Goal: Information Seeking & Learning: Learn about a topic

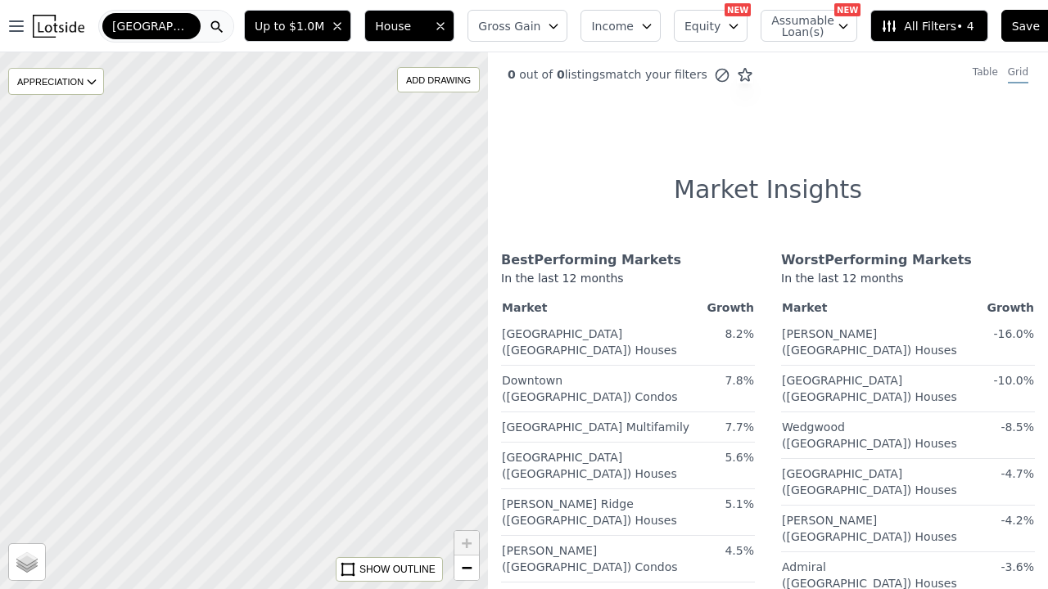
click at [547, 24] on icon "button" at bounding box center [553, 26] width 13 height 13
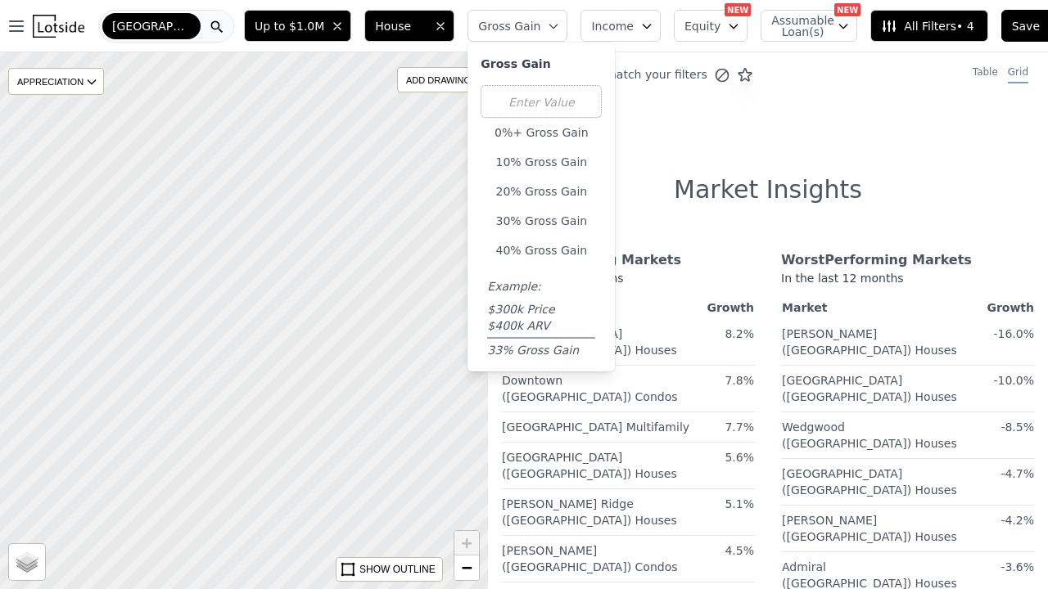
click at [153, 27] on div "[GEOGRAPHIC_DATA]" at bounding box center [151, 26] width 98 height 26
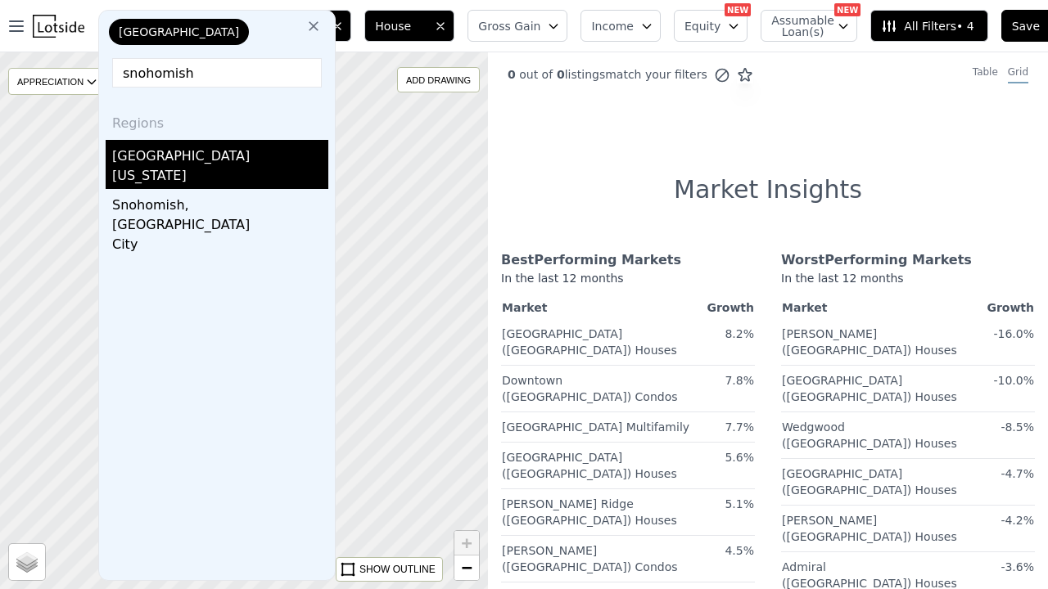
type input "snohomish"
click at [159, 149] on div "[GEOGRAPHIC_DATA]" at bounding box center [220, 153] width 216 height 26
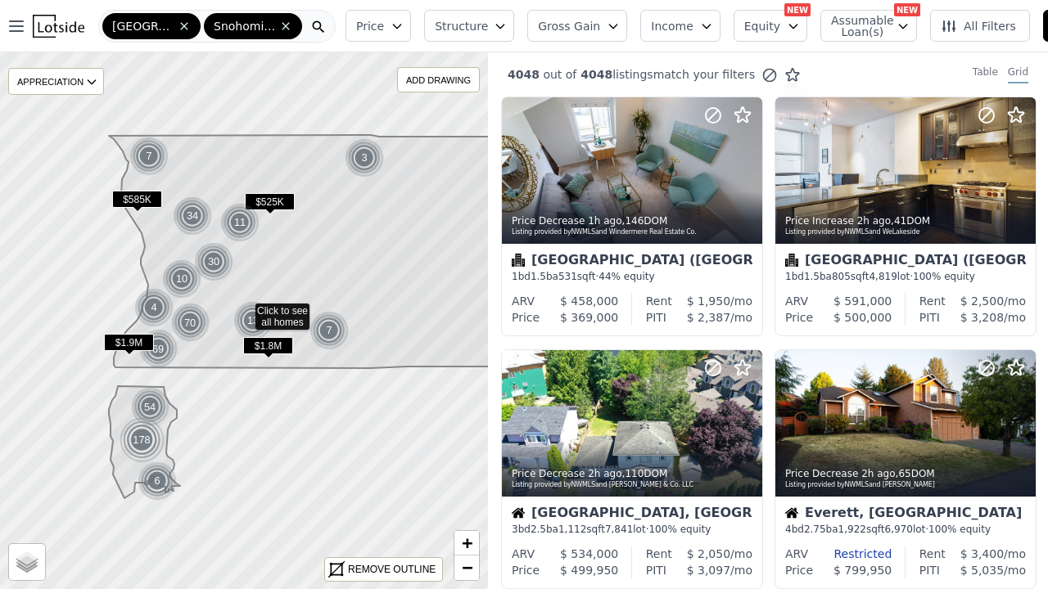
click at [390, 29] on icon "button" at bounding box center [396, 26] width 13 height 13
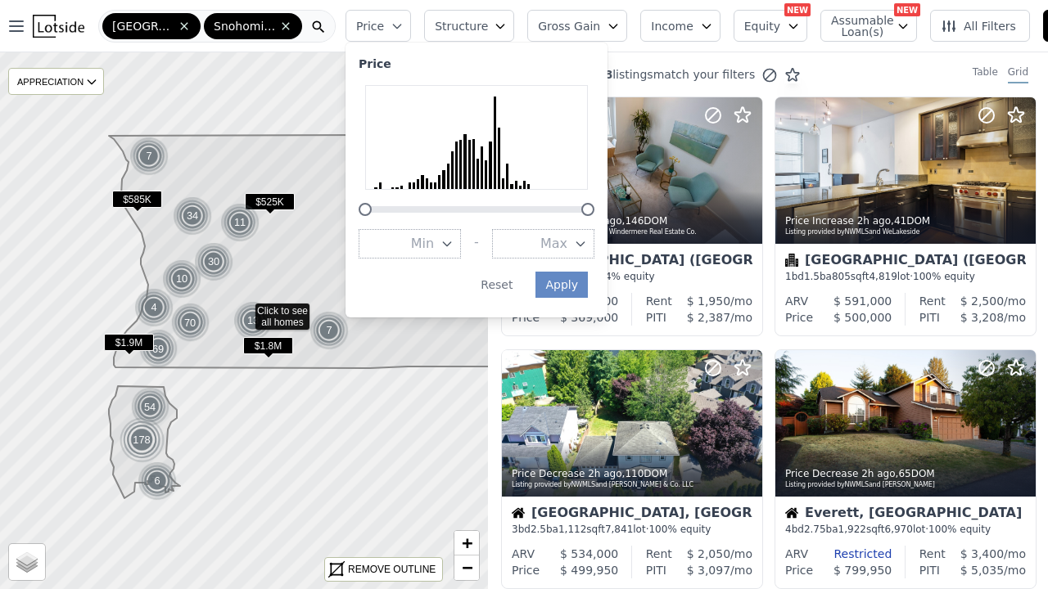
click at [440, 240] on icon "button" at bounding box center [446, 243] width 13 height 13
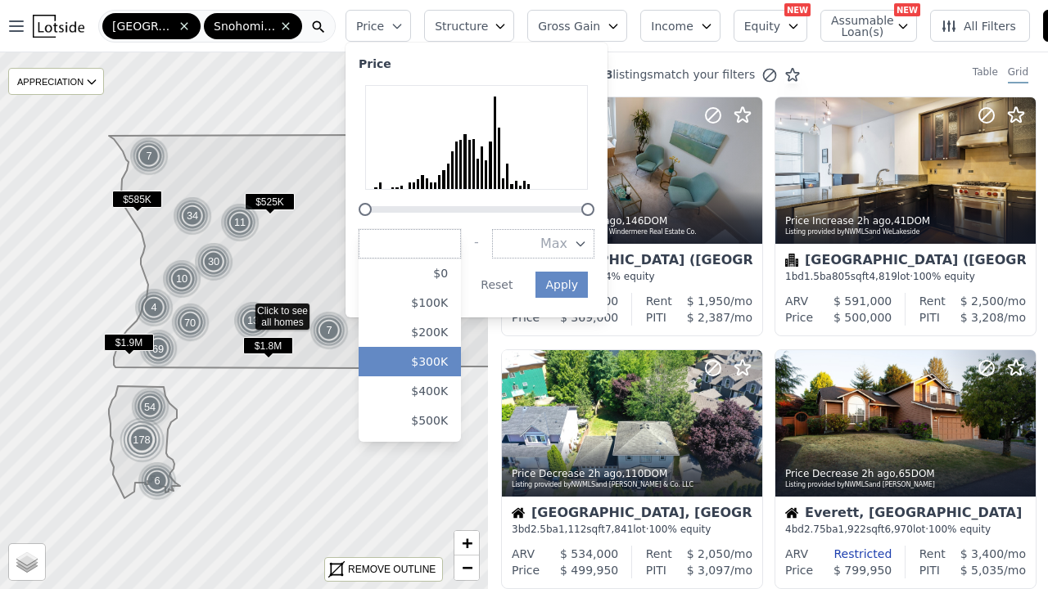
click at [413, 358] on button "$300K" at bounding box center [409, 361] width 102 height 29
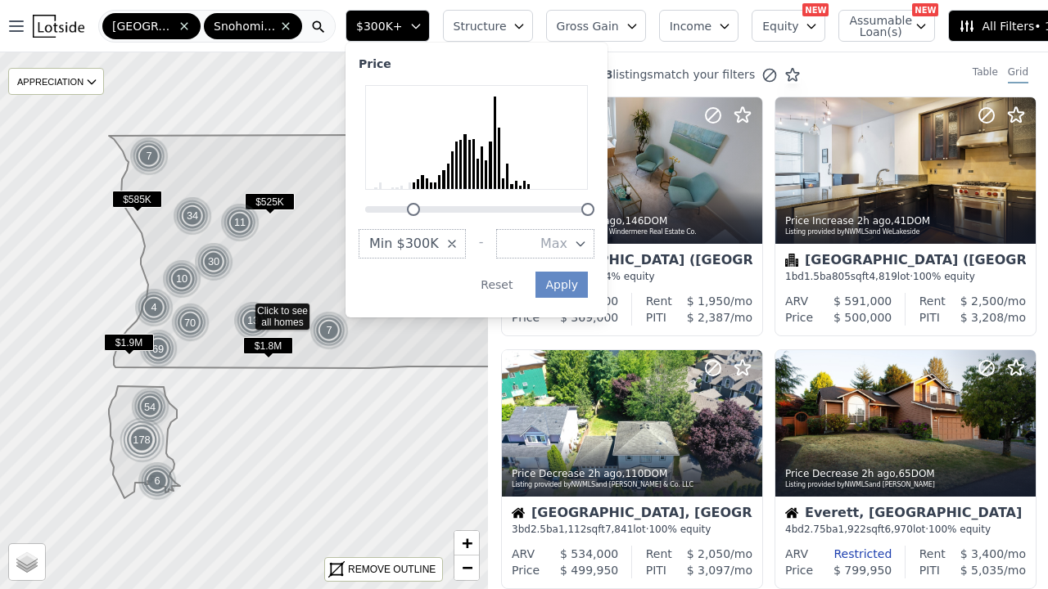
click at [544, 245] on button "Max" at bounding box center [545, 243] width 98 height 29
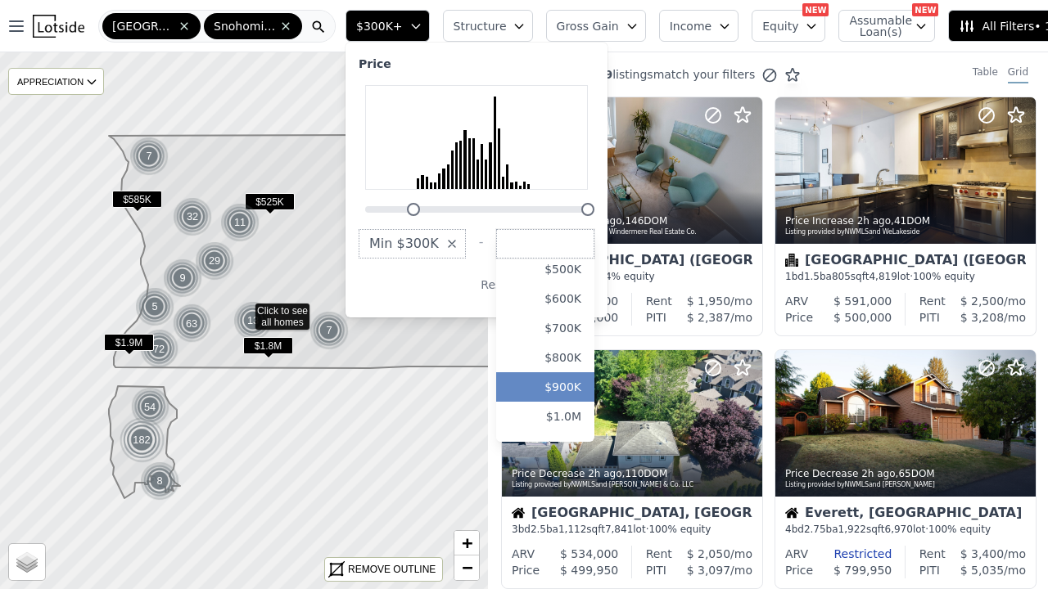
scroll to position [36, 0]
click at [547, 409] on button "$1.0M" at bounding box center [545, 413] width 98 height 29
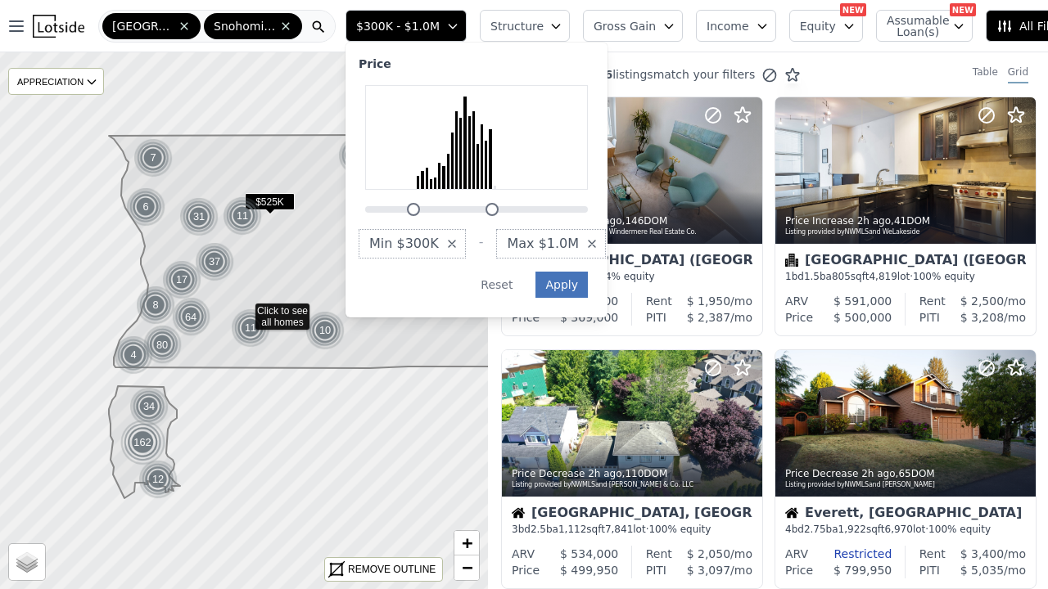
click at [538, 282] on button "Apply" at bounding box center [561, 285] width 52 height 26
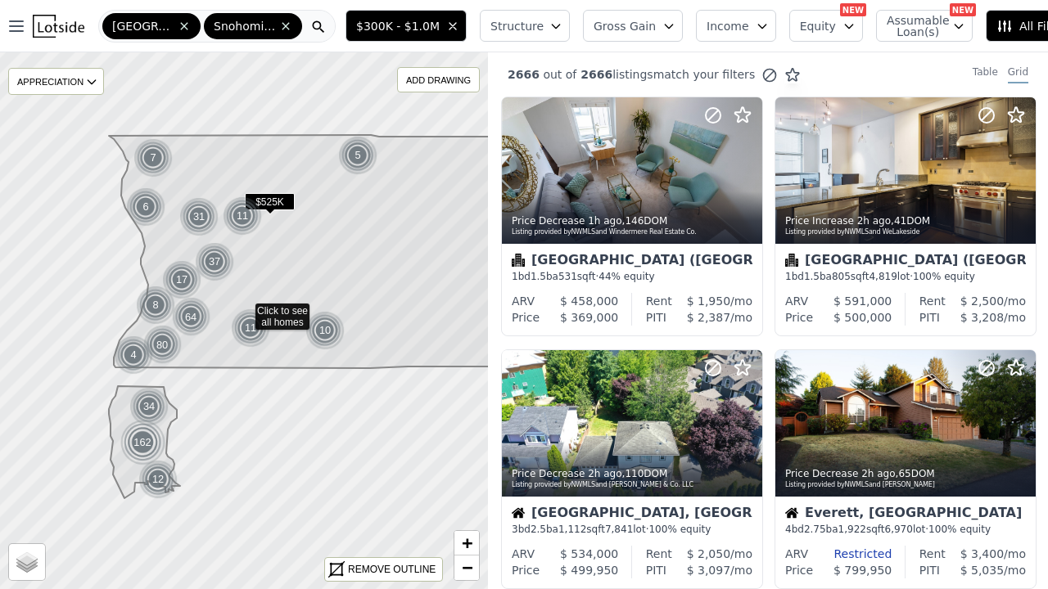
click at [516, 26] on button "Structure" at bounding box center [525, 26] width 90 height 32
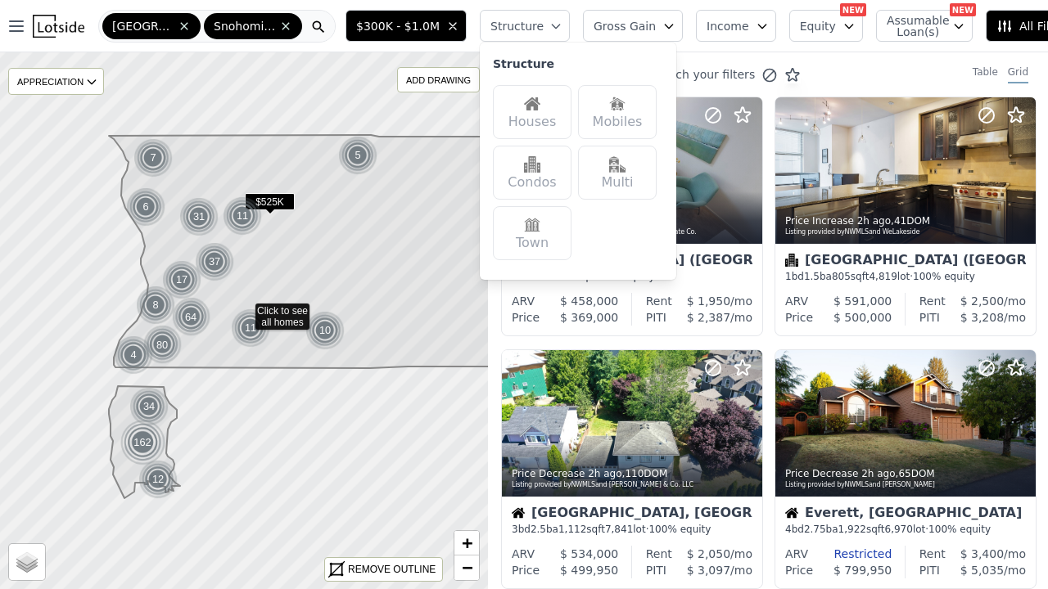
click at [524, 109] on img at bounding box center [532, 104] width 16 height 16
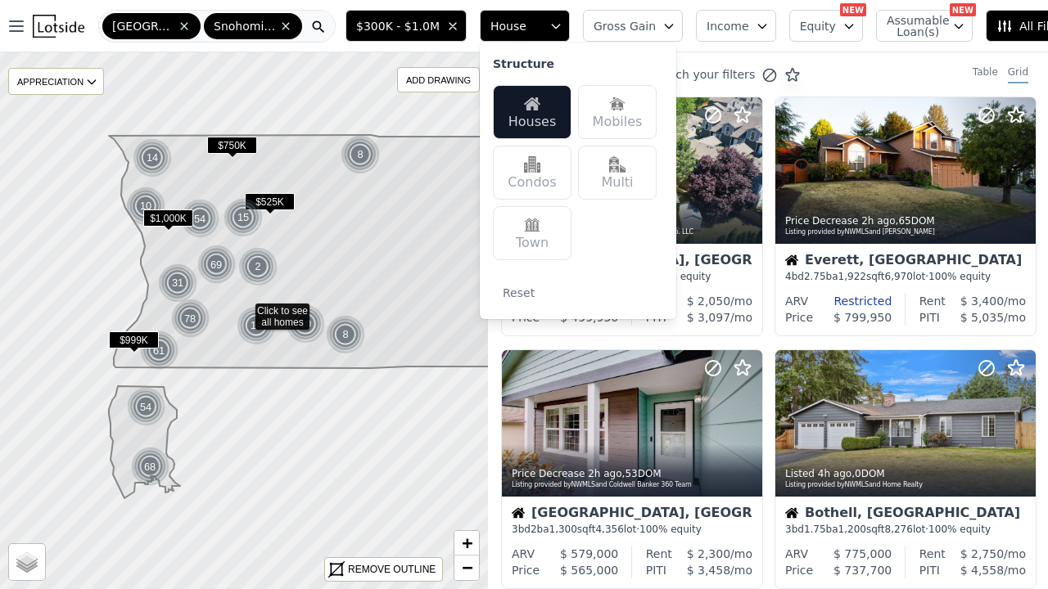
click at [399, 236] on icon at bounding box center [323, 251] width 429 height 233
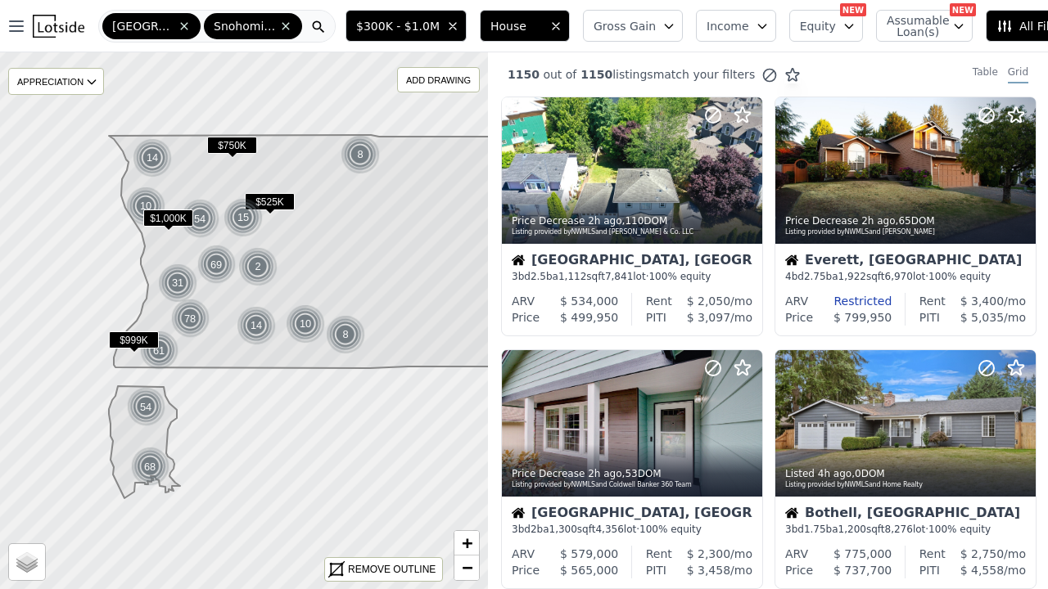
click at [623, 33] on button "Gross Gain" at bounding box center [633, 26] width 100 height 32
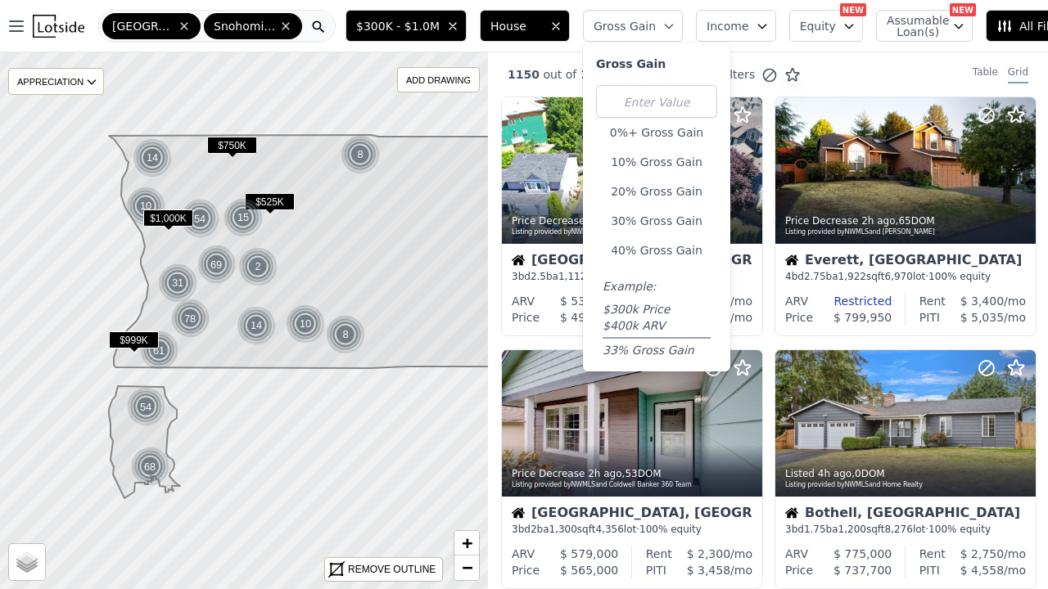
click at [996, 29] on span "All Filters • 2" at bounding box center [1042, 26] width 92 height 16
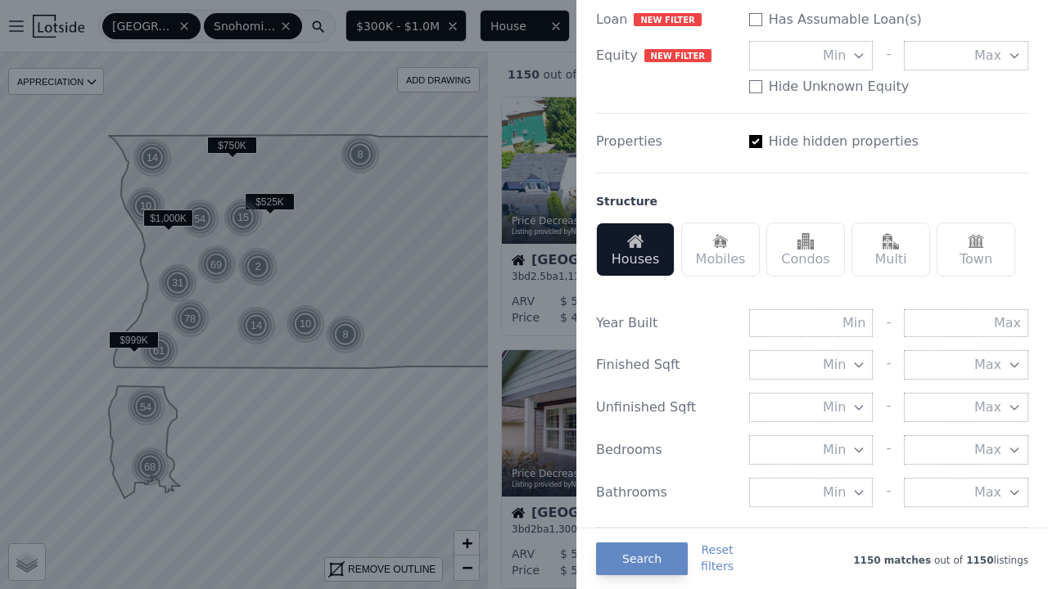
scroll to position [340, 0]
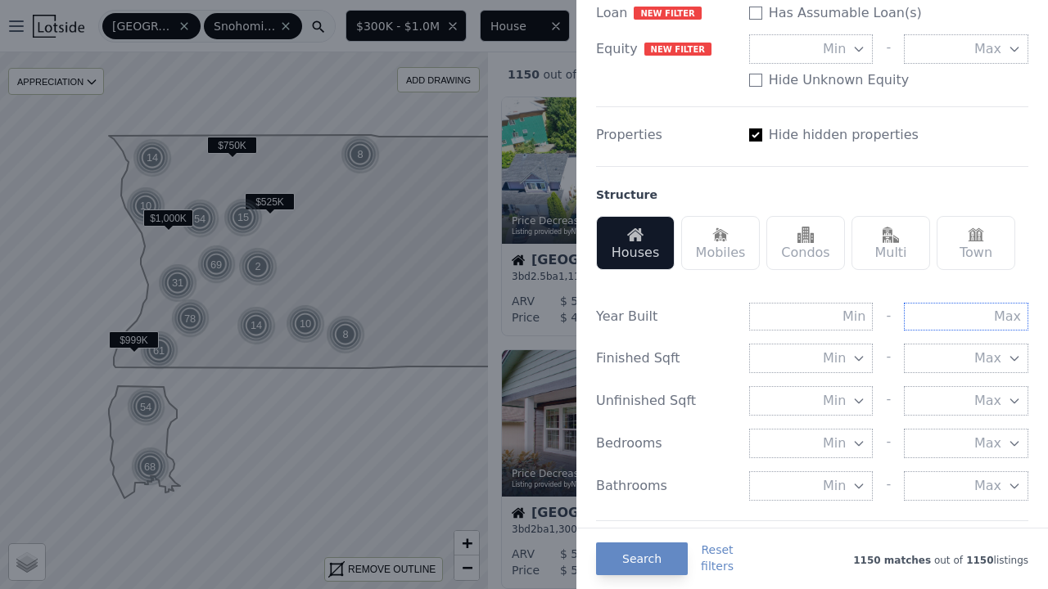
click at [942, 313] on input "text" at bounding box center [966, 317] width 124 height 28
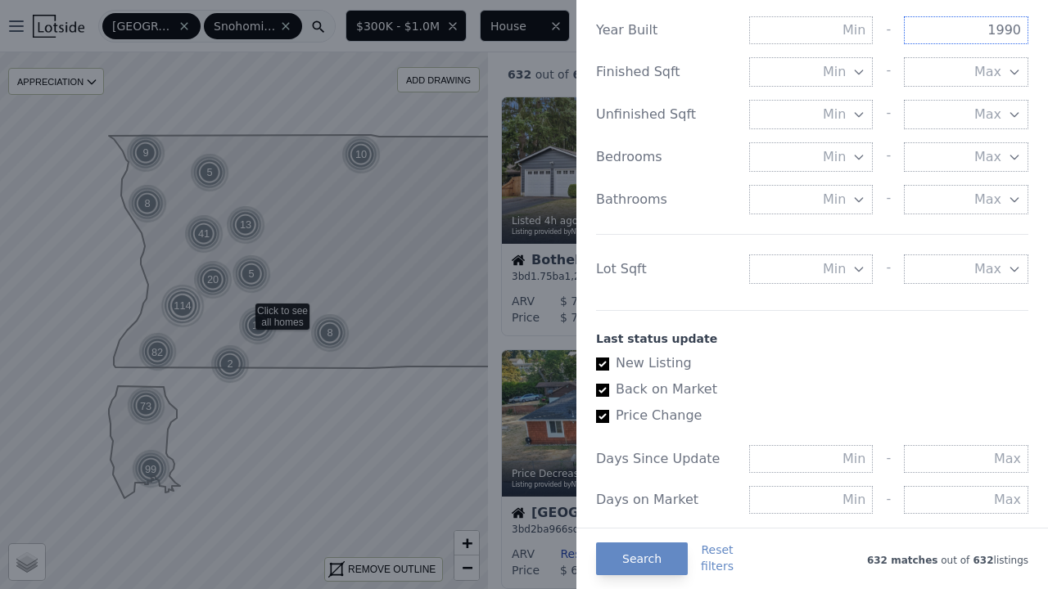
scroll to position [630, 0]
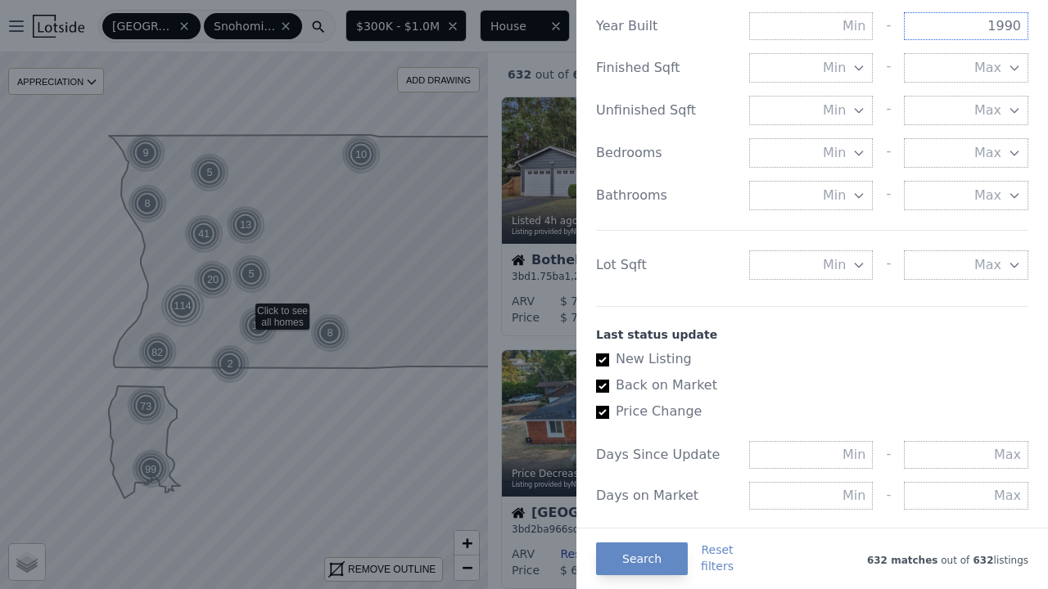
type input "1990"
click at [991, 263] on span "Max" at bounding box center [987, 265] width 27 height 20
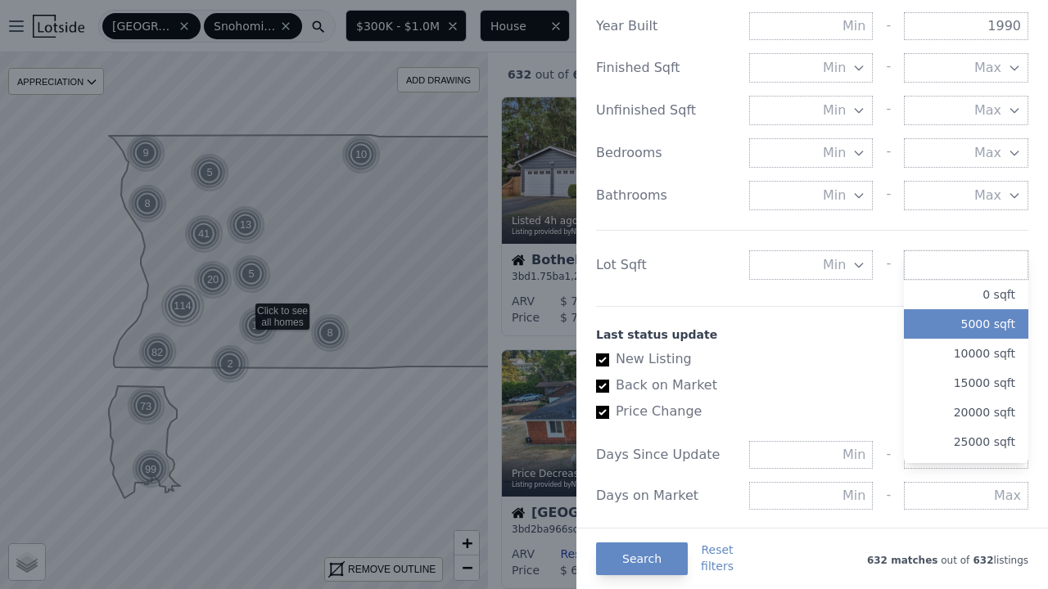
click at [1003, 330] on button "5000 sqft" at bounding box center [966, 323] width 124 height 29
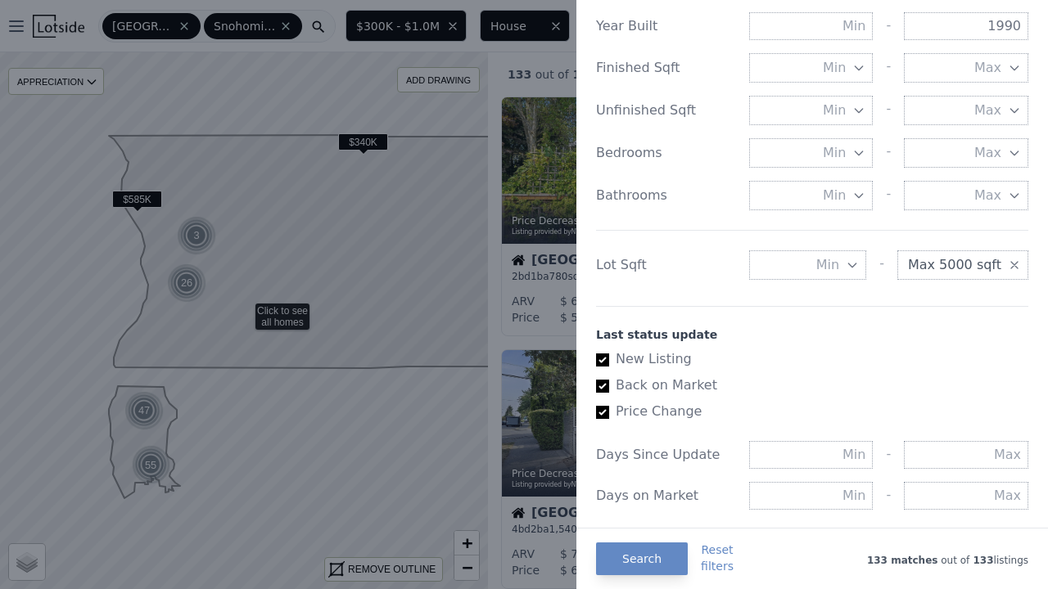
click at [1008, 268] on icon "button" at bounding box center [1013, 265] width 13 height 13
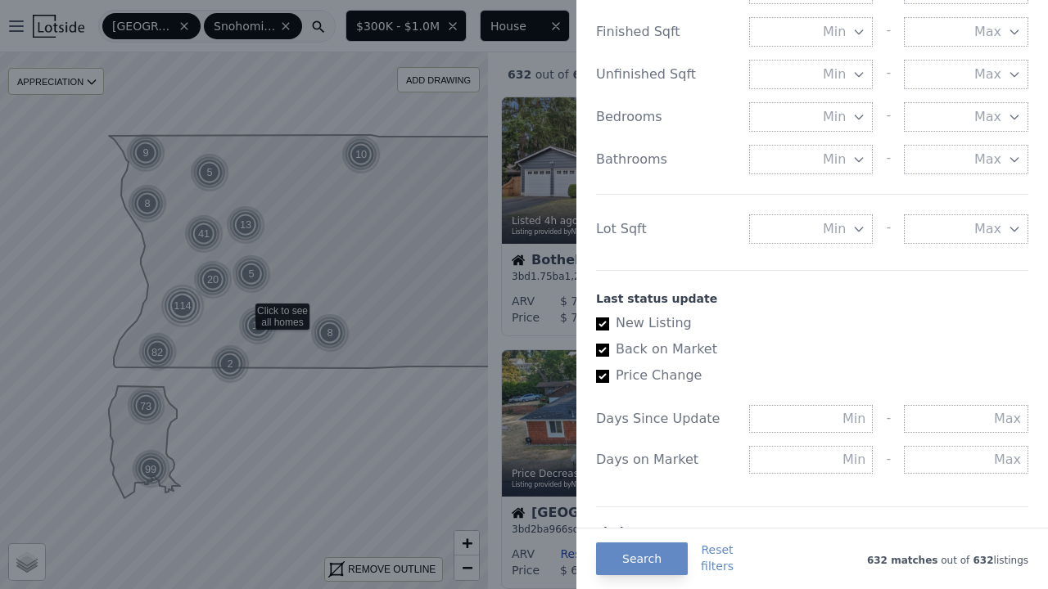
scroll to position [718, 0]
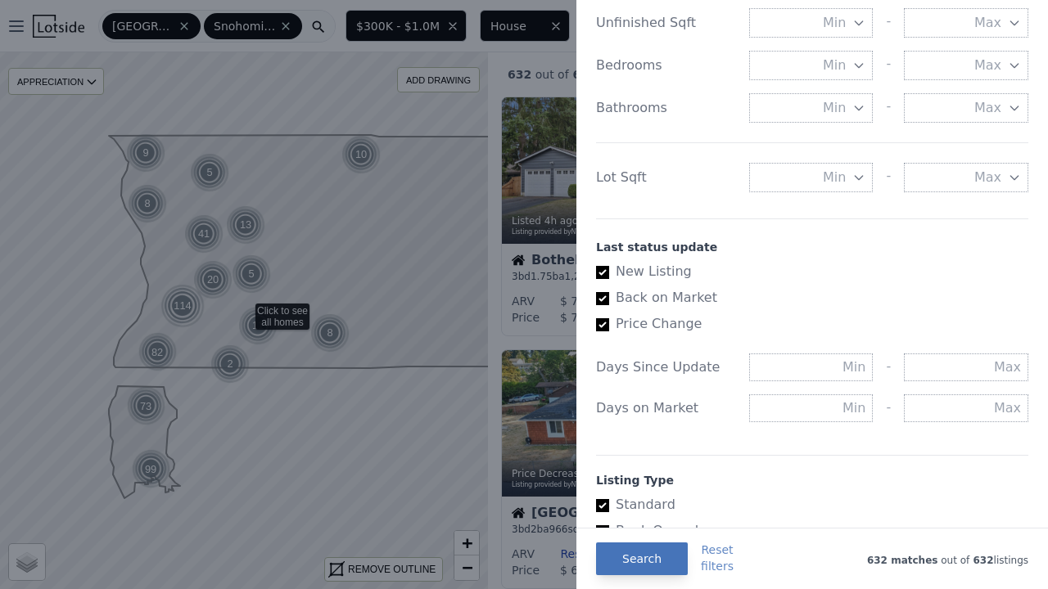
click at [626, 555] on button "Search" at bounding box center [642, 559] width 92 height 33
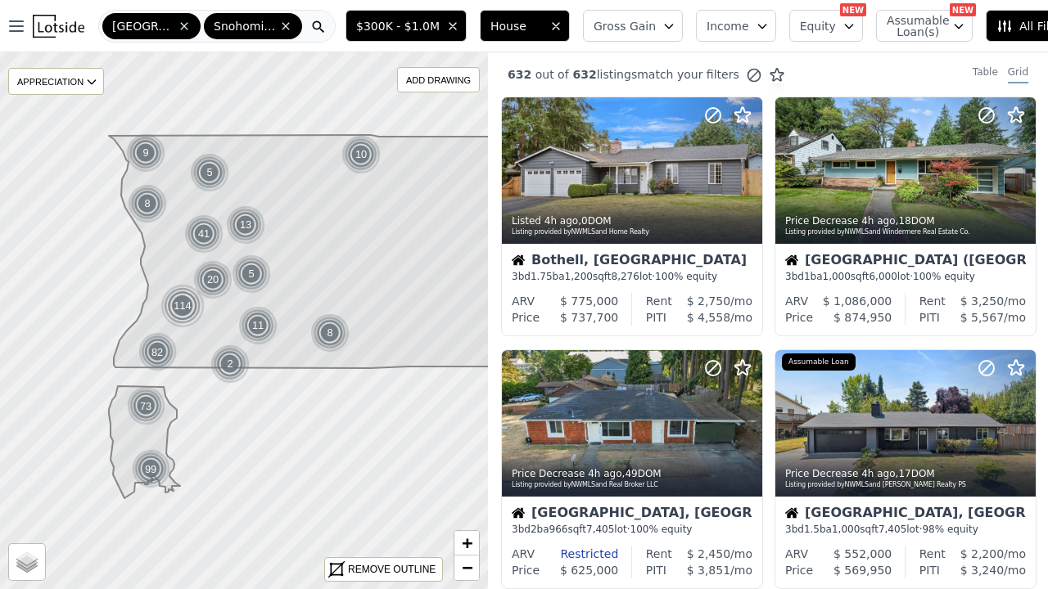
click at [614, 29] on span "Gross Gain" at bounding box center [624, 26] width 62 height 16
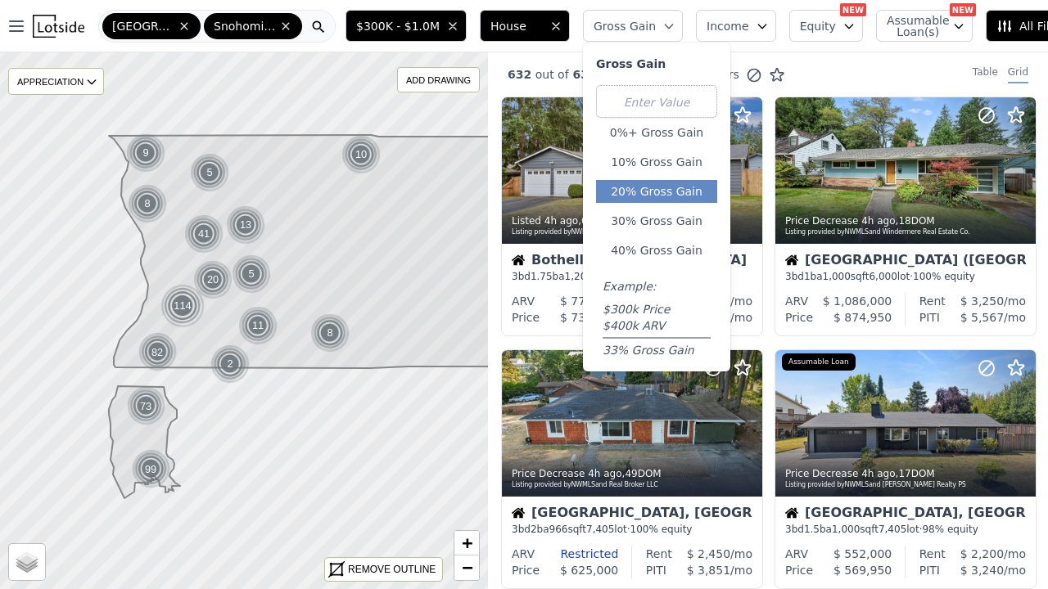
click at [605, 190] on button "20% Gross Gain" at bounding box center [656, 191] width 121 height 23
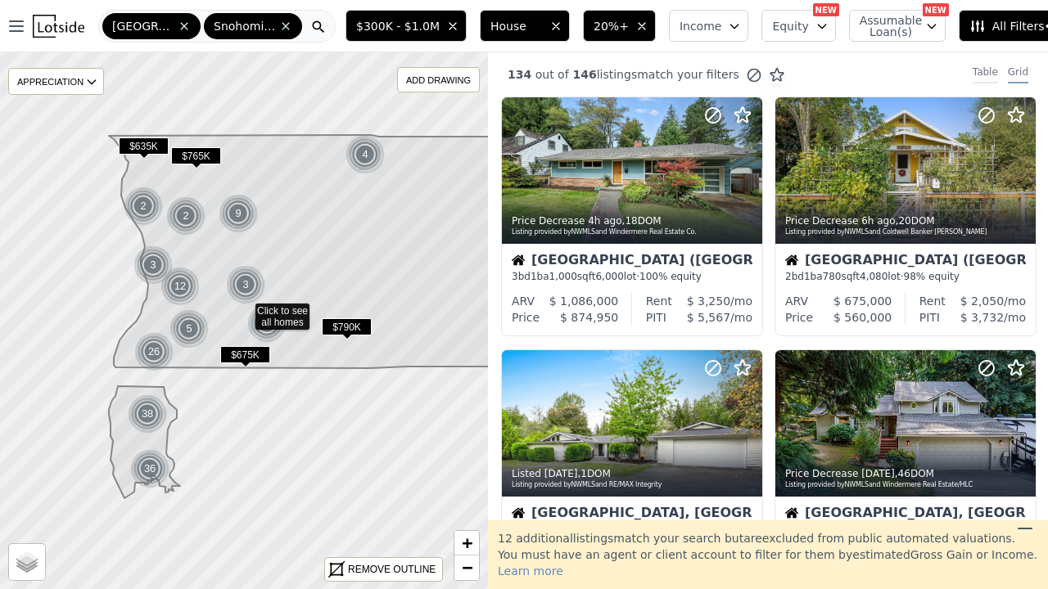
click at [989, 71] on div "Table" at bounding box center [984, 74] width 25 height 18
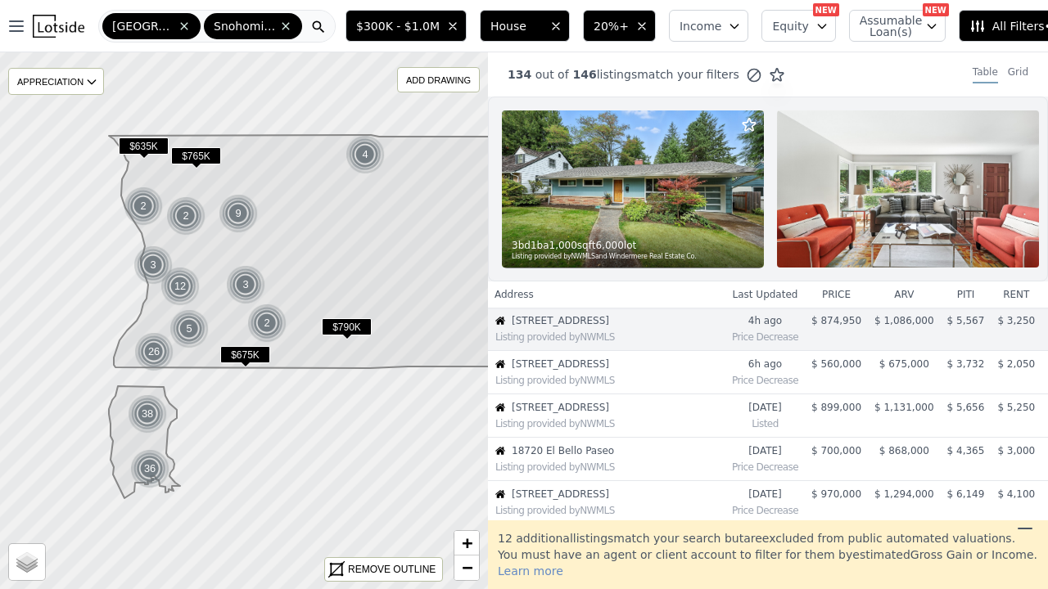
click at [371, 22] on span "$300K - $1.0M" at bounding box center [397, 26] width 83 height 16
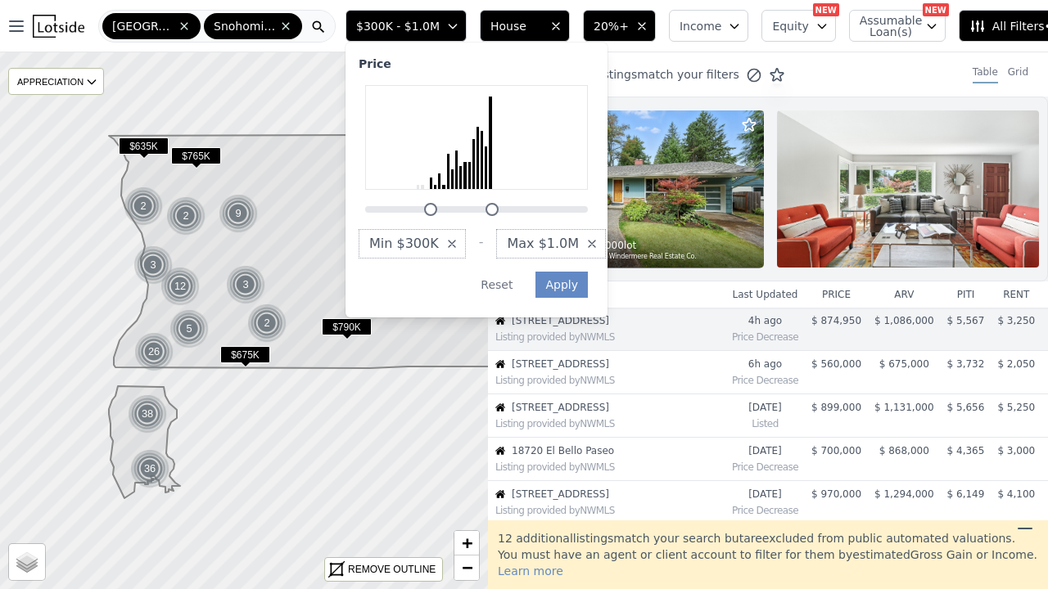
click at [402, 200] on div at bounding box center [476, 200] width 236 height 0
click at [388, 200] on div at bounding box center [476, 200] width 236 height 0
click at [411, 209] on div at bounding box center [417, 209] width 13 height 13
click at [372, 200] on div at bounding box center [476, 200] width 236 height 0
click at [388, 200] on div at bounding box center [476, 200] width 236 height 0
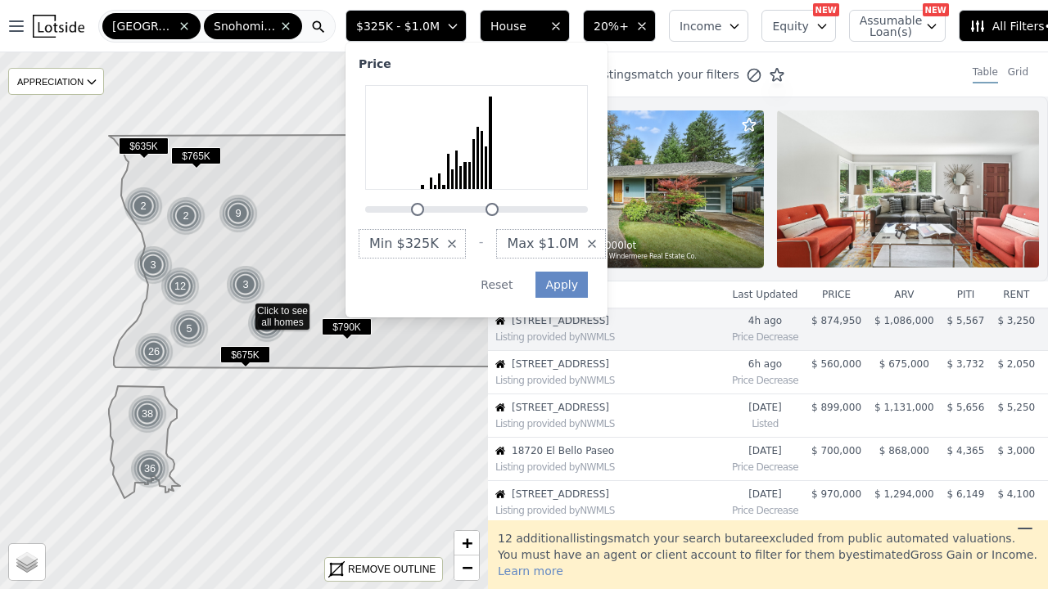
click at [411, 208] on div at bounding box center [417, 209] width 13 height 13
click at [381, 200] on div at bounding box center [476, 200] width 236 height 0
click at [535, 282] on button "Apply" at bounding box center [561, 285] width 52 height 26
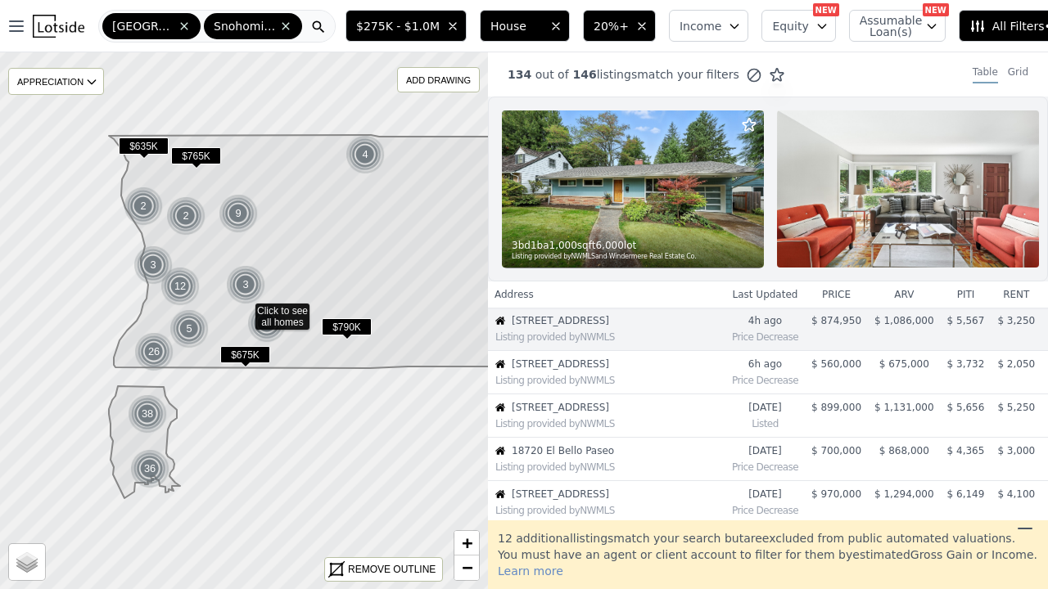
click at [986, 25] on span "All Filters • 4" at bounding box center [1015, 26] width 92 height 16
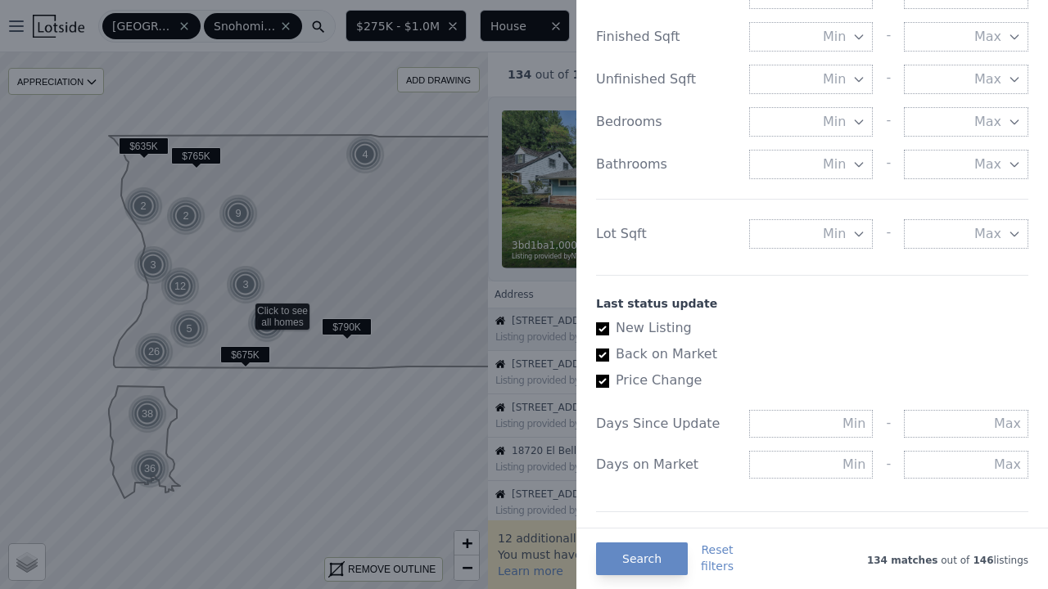
scroll to position [633, 0]
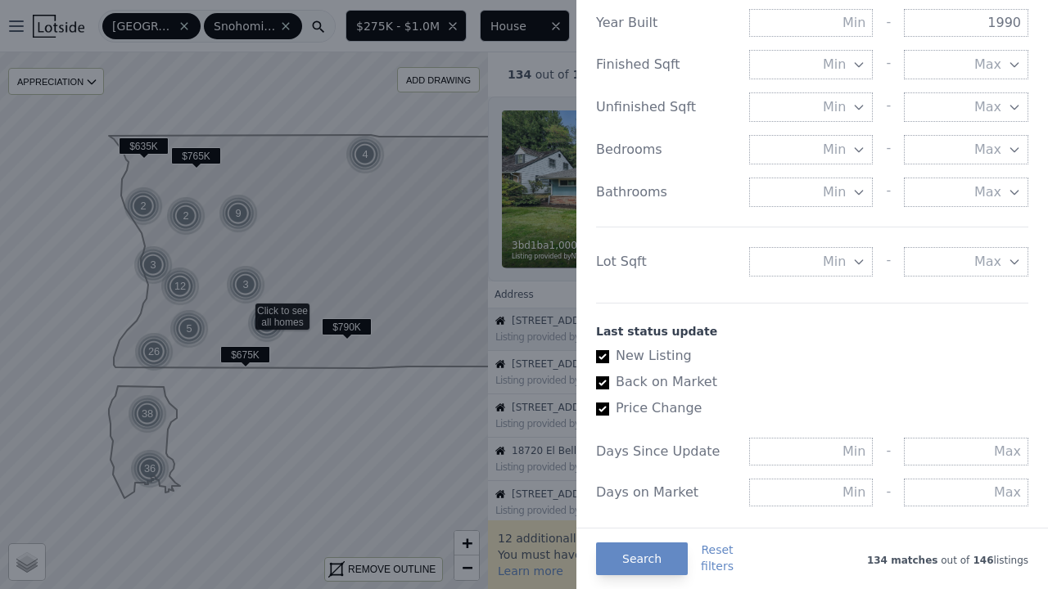
click at [818, 246] on div "Lot Sqft Min - Max" at bounding box center [812, 252] width 432 height 50
click at [837, 256] on span "Min" at bounding box center [833, 262] width 23 height 20
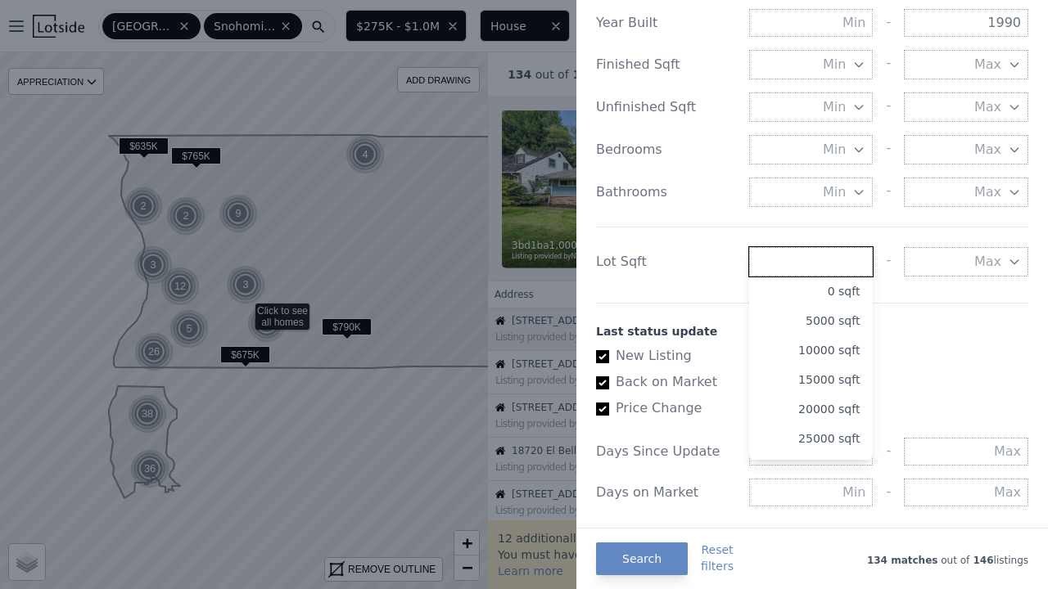
click at [793, 267] on input "number" at bounding box center [811, 261] width 124 height 29
type input "2000"
click at [915, 309] on div "Last status update New Listing Back on Market Price Change Days Since Update - …" at bounding box center [812, 411] width 432 height 217
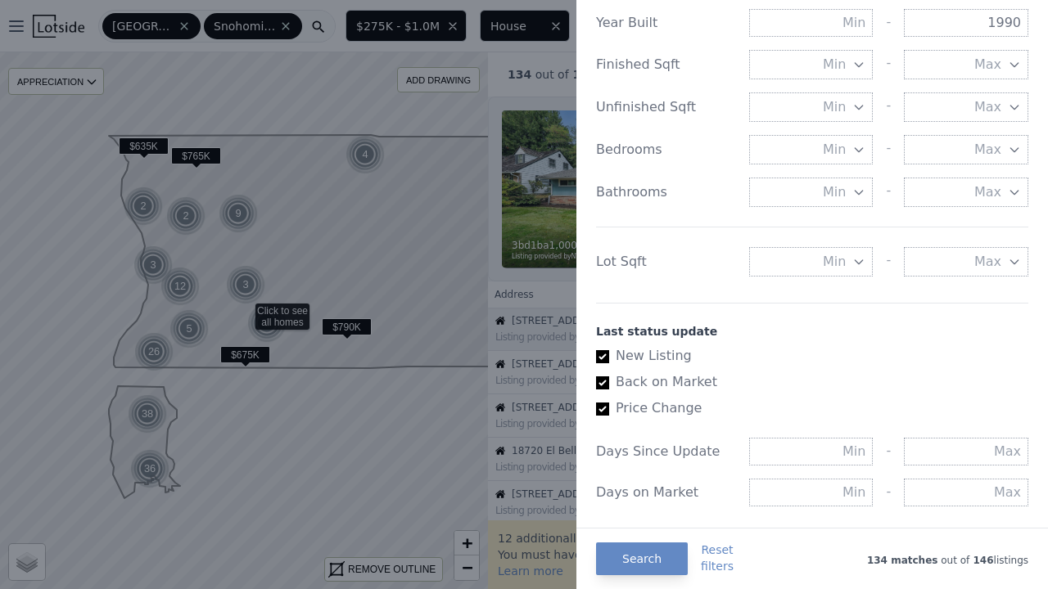
click at [830, 260] on span "Min" at bounding box center [833, 262] width 23 height 20
click at [941, 350] on label "New Listing" at bounding box center [805, 356] width 419 height 20
click at [836, 261] on span "Min" at bounding box center [833, 262] width 23 height 20
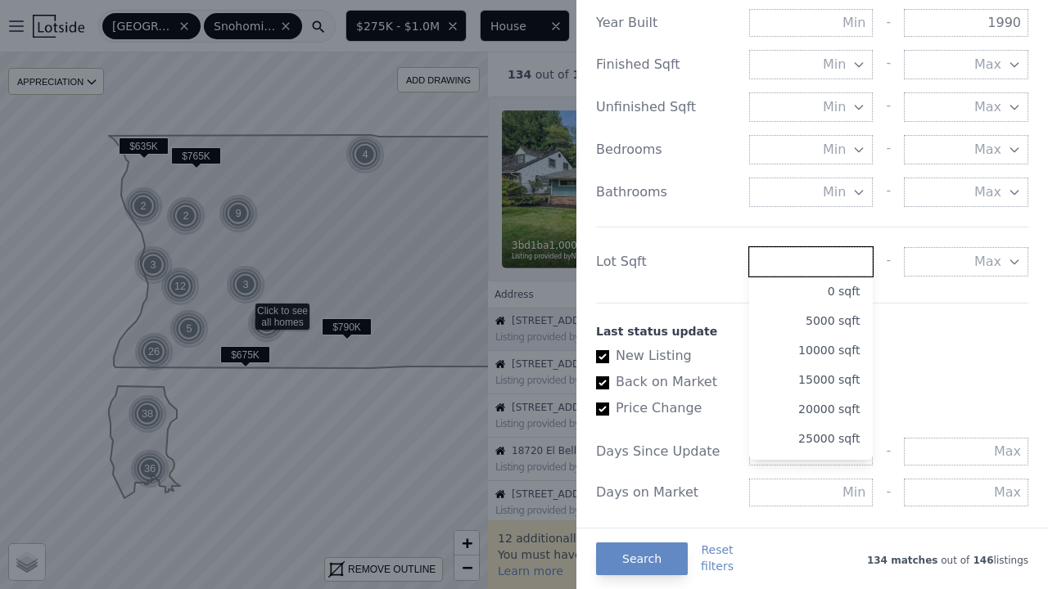
click at [836, 261] on input "number" at bounding box center [811, 261] width 124 height 29
type input "2000"
click at [927, 329] on div "Last status update" at bounding box center [812, 331] width 432 height 16
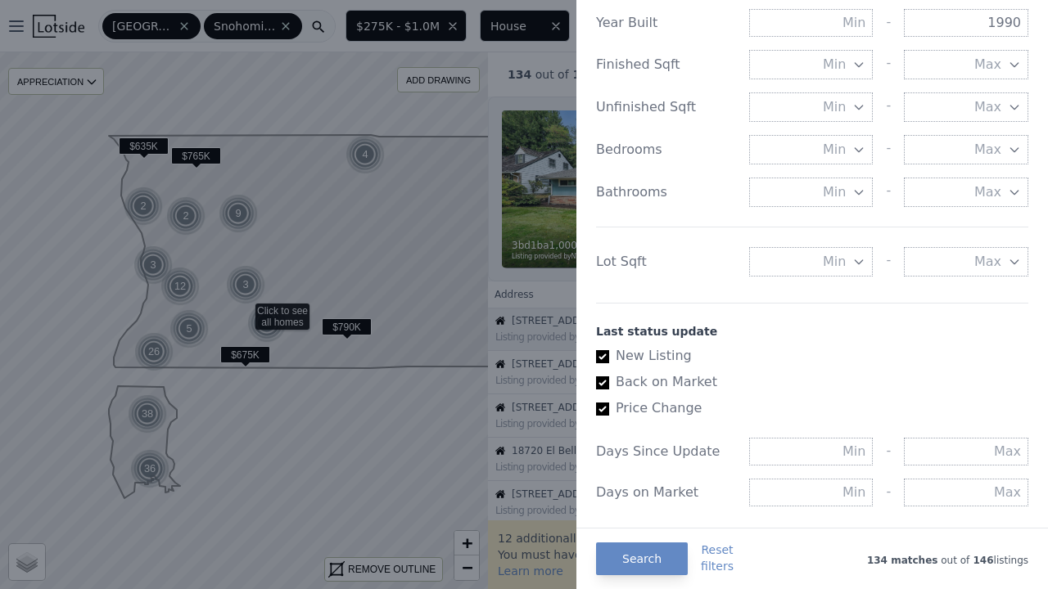
click at [825, 246] on div "Lot Sqft Min - Max" at bounding box center [812, 252] width 432 height 50
click at [826, 261] on span "Min" at bounding box center [833, 262] width 23 height 20
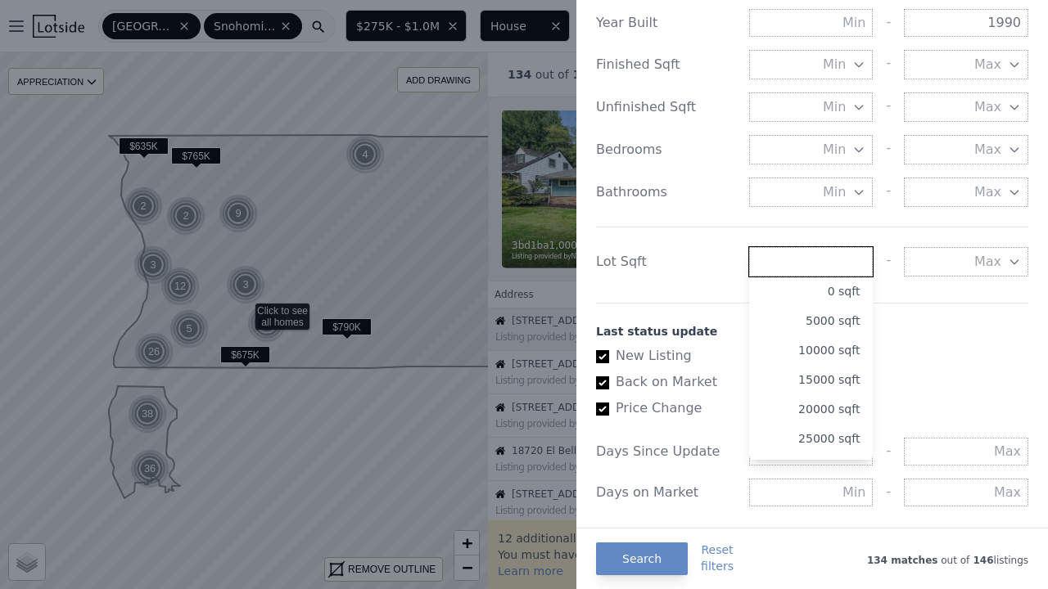
click at [826, 261] on input "number" at bounding box center [811, 261] width 124 height 29
type input "2000"
click at [641, 550] on button "Search" at bounding box center [642, 559] width 92 height 33
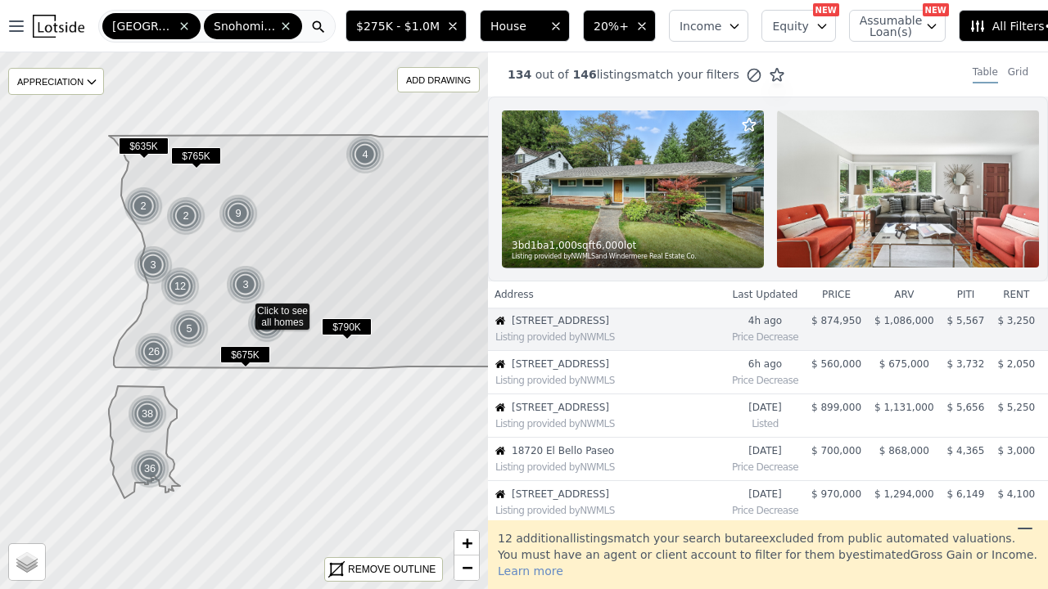
scroll to position [0, 0]
click at [989, 20] on span "All Filters • 4" at bounding box center [1015, 26] width 92 height 16
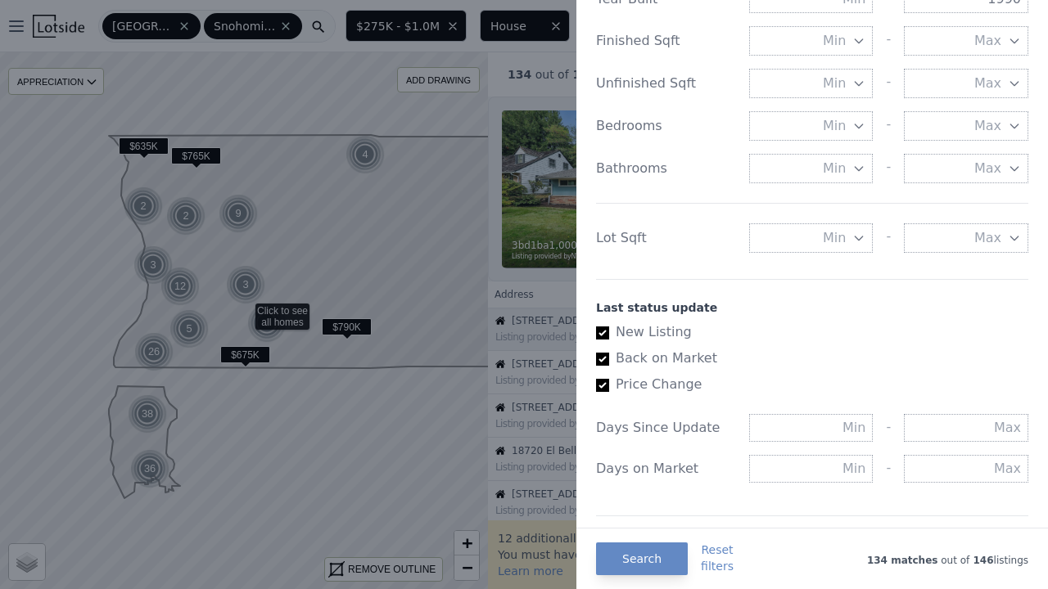
scroll to position [656, 0]
click at [857, 237] on icon "button" at bounding box center [858, 238] width 13 height 13
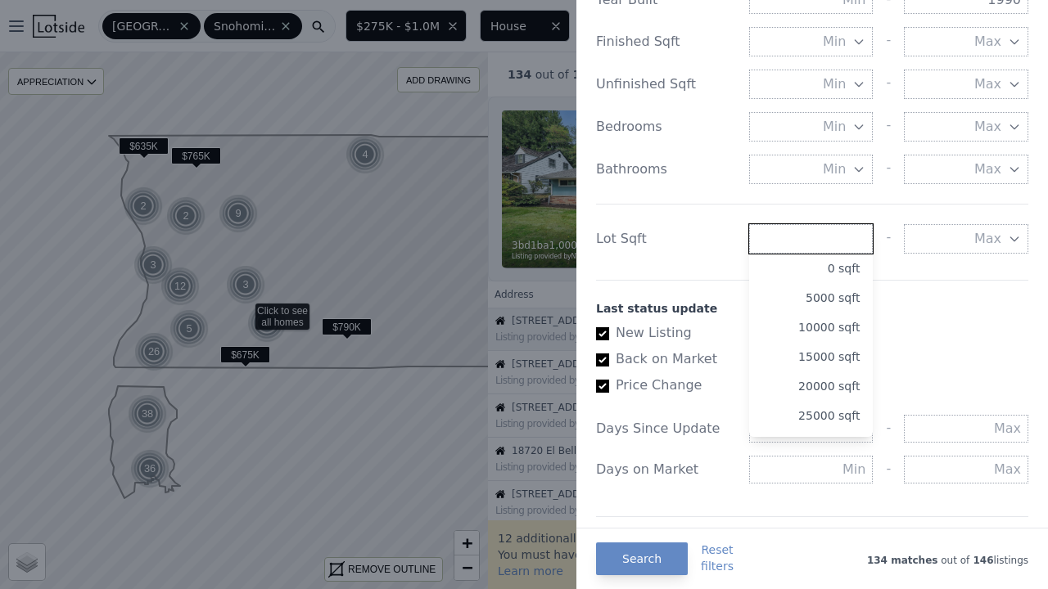
click at [786, 233] on input "number" at bounding box center [811, 238] width 124 height 29
type input "2000"
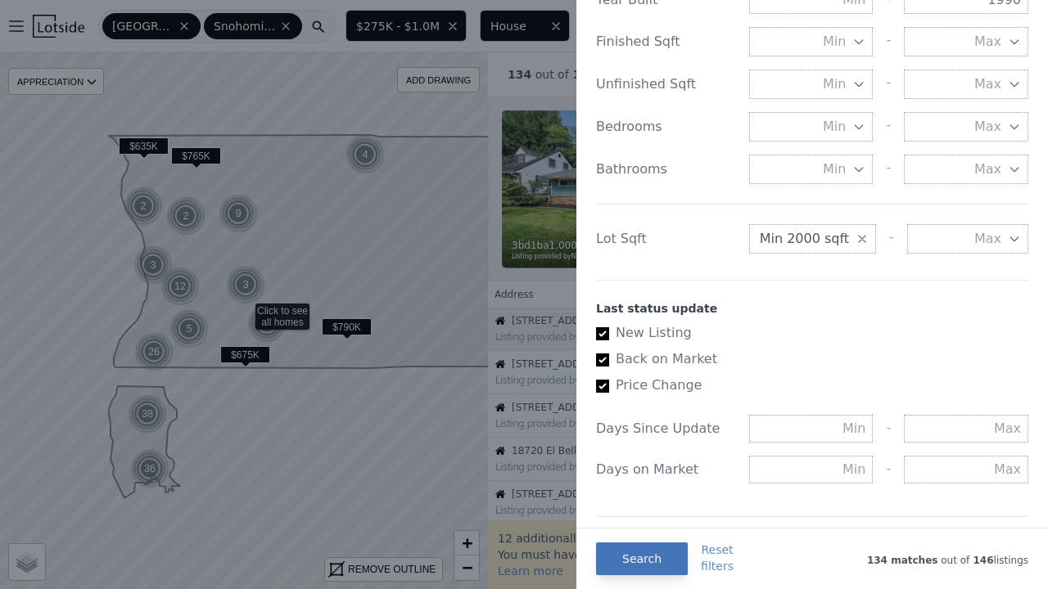
click at [632, 545] on button "Search" at bounding box center [642, 559] width 92 height 33
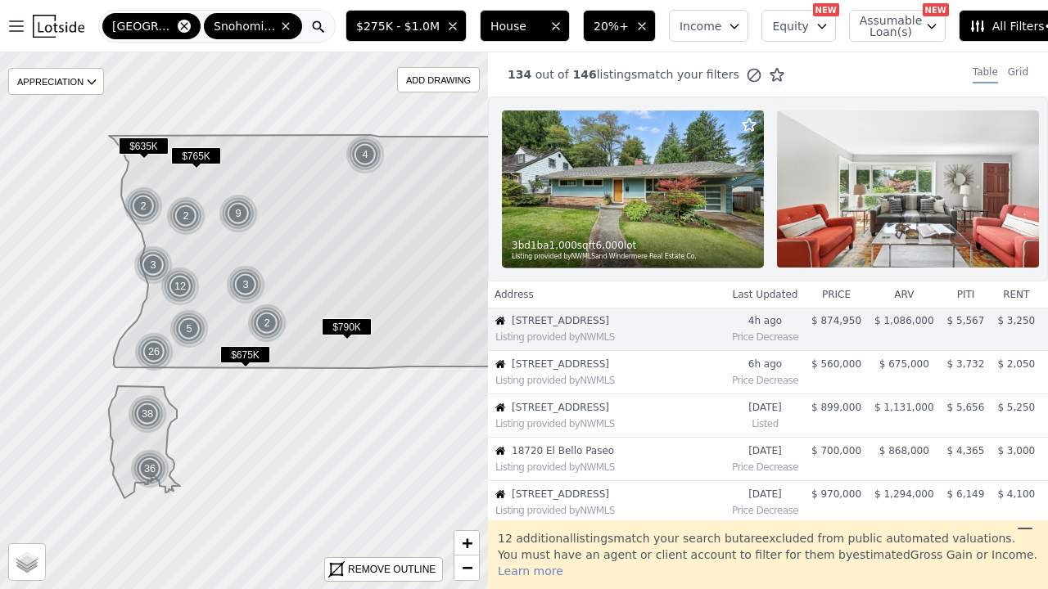
click at [178, 29] on icon at bounding box center [184, 26] width 13 height 13
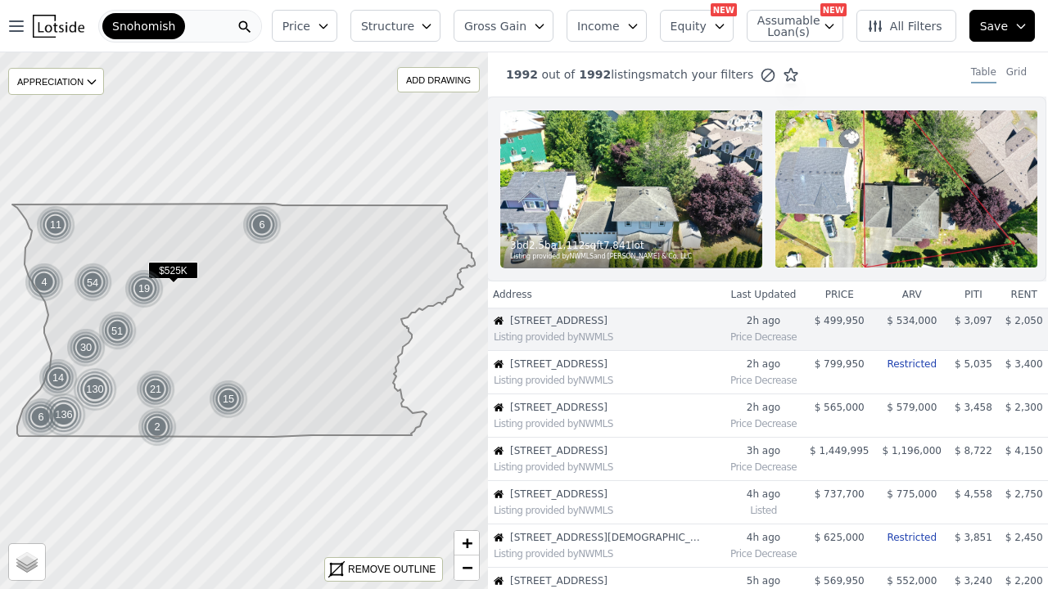
scroll to position [0, 2]
click at [224, 27] on div "Snohomish" at bounding box center [180, 26] width 164 height 33
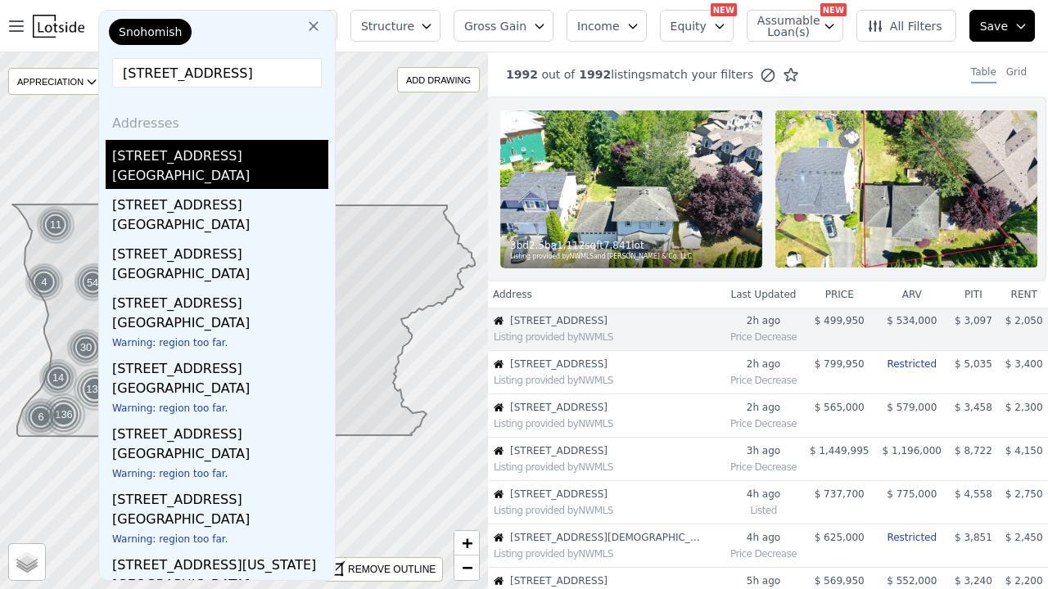
type input "21707 51st ave w"
click at [183, 164] on div "[STREET_ADDRESS]" at bounding box center [220, 153] width 216 height 26
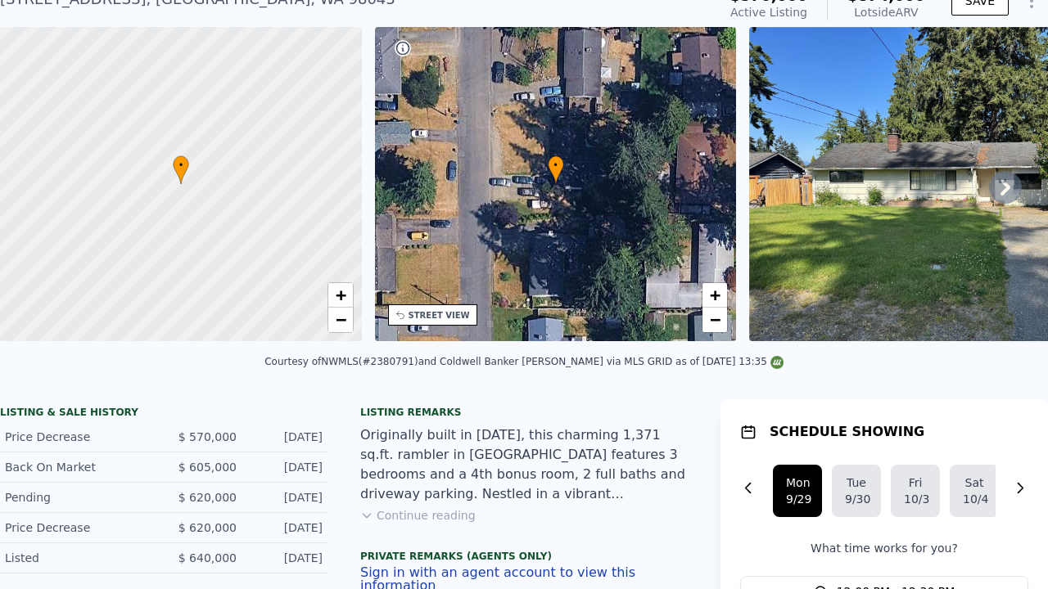
scroll to position [0, 20]
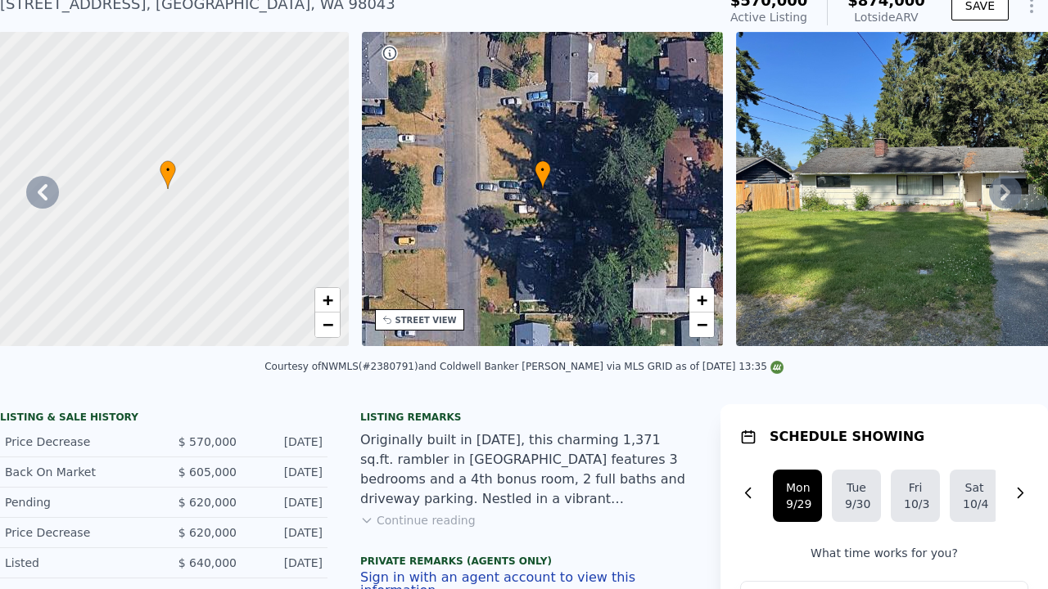
click at [1005, 198] on icon at bounding box center [1005, 192] width 33 height 33
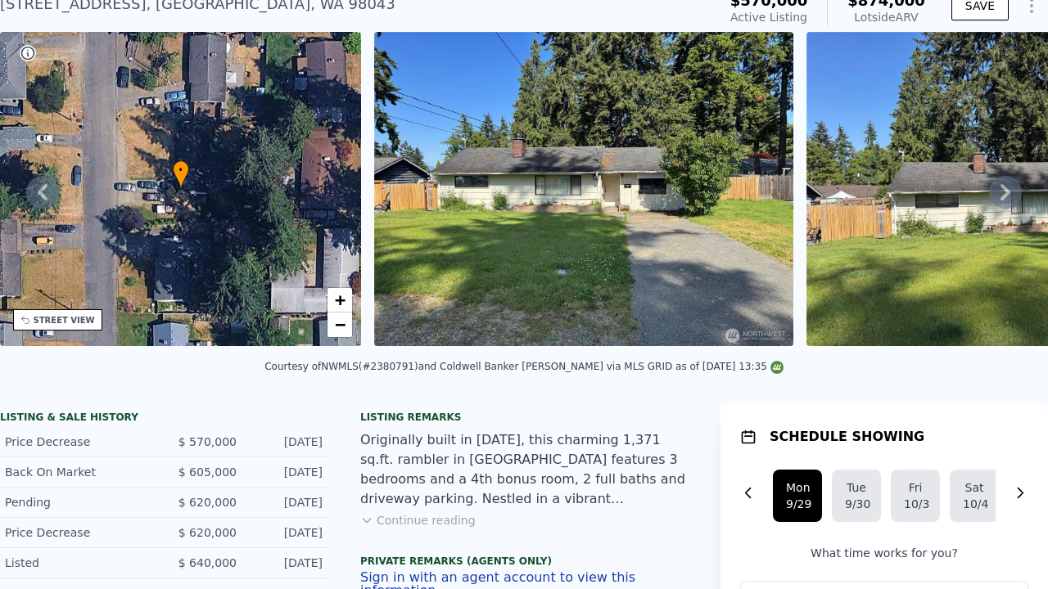
click at [1005, 198] on icon at bounding box center [1005, 192] width 33 height 33
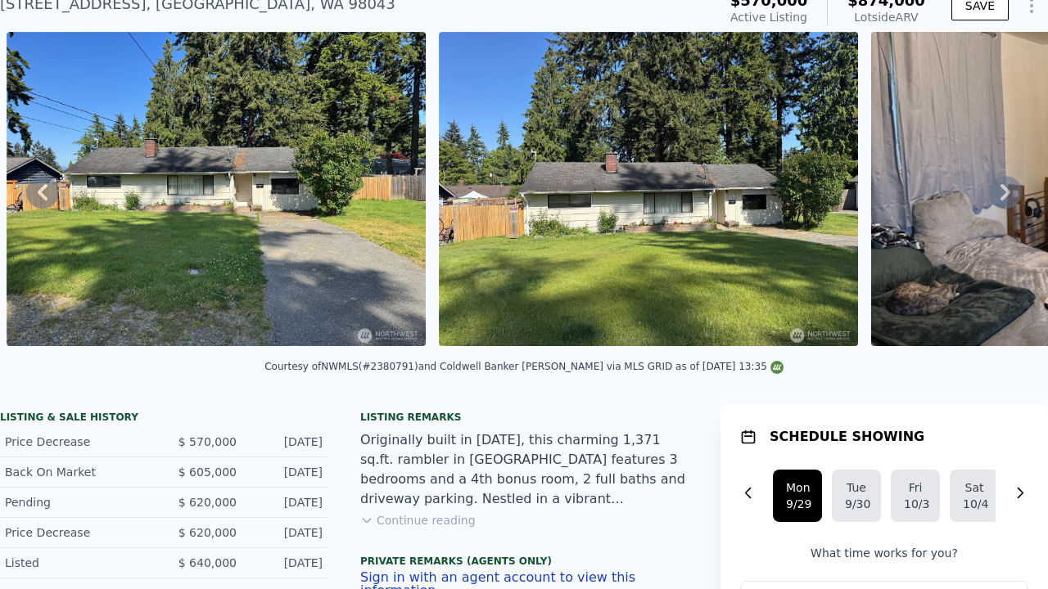
click at [1005, 198] on icon at bounding box center [1005, 192] width 33 height 33
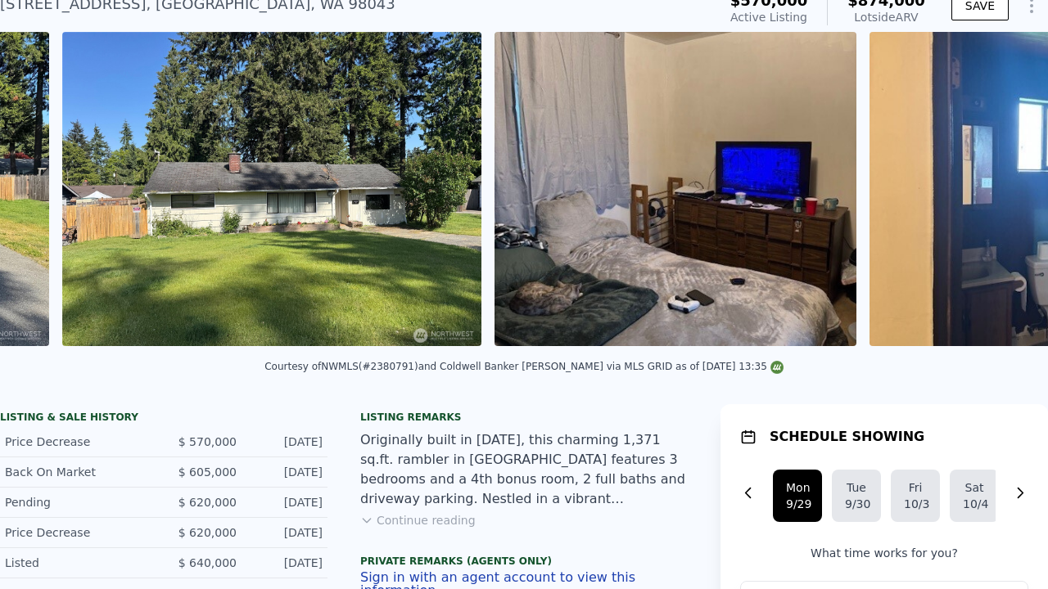
scroll to position [0, 1181]
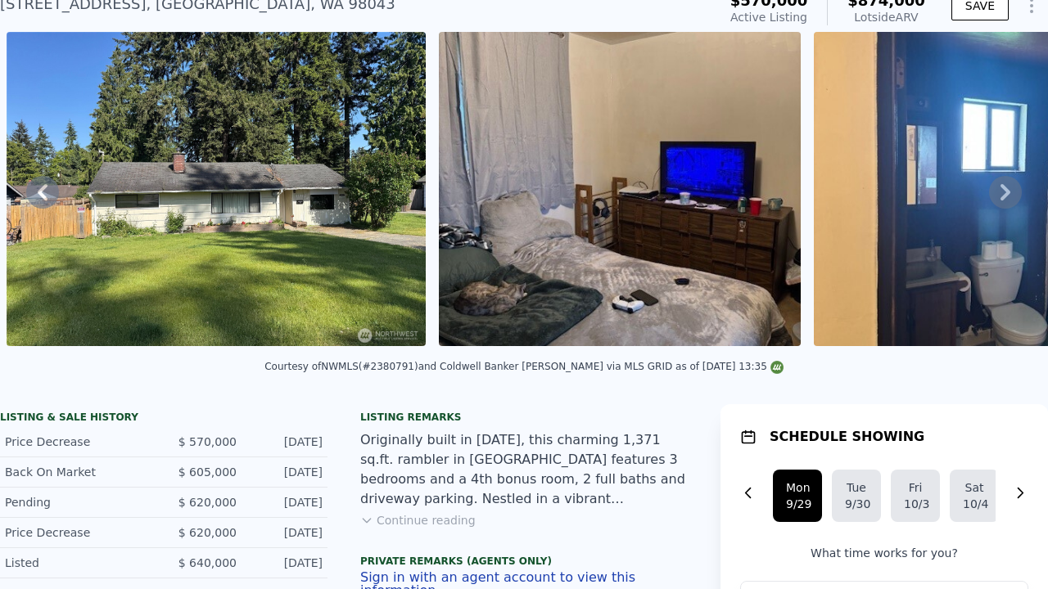
click at [1005, 198] on icon at bounding box center [1005, 192] width 33 height 33
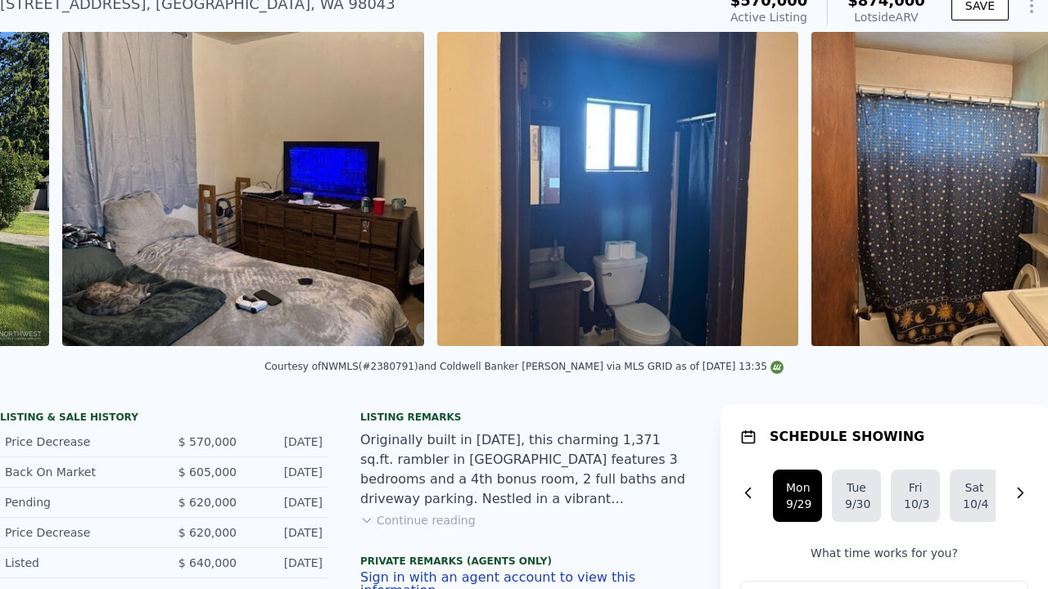
scroll to position [0, 1613]
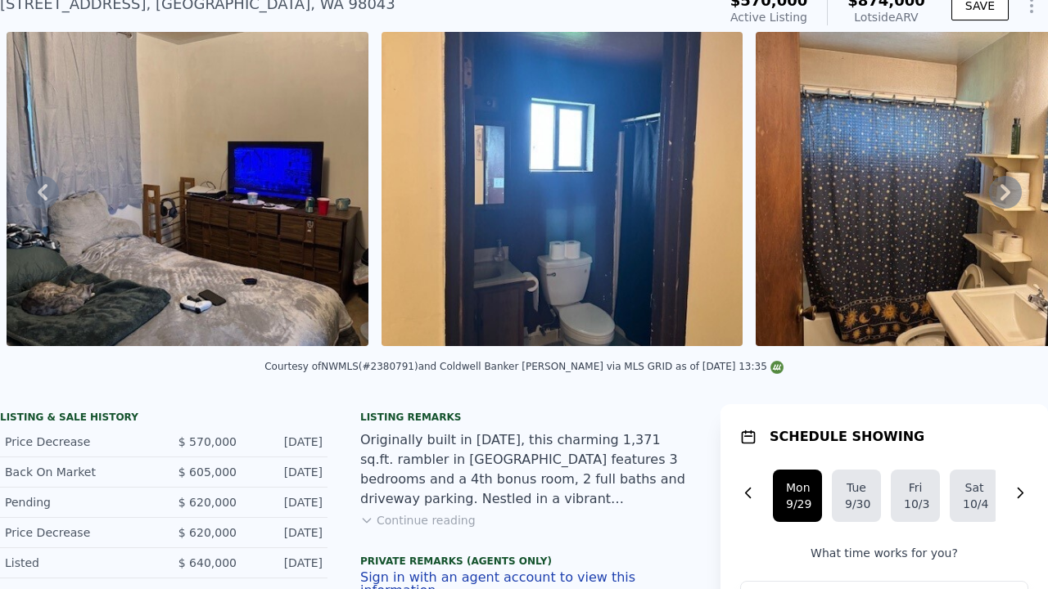
click at [1005, 198] on icon at bounding box center [1005, 192] width 33 height 33
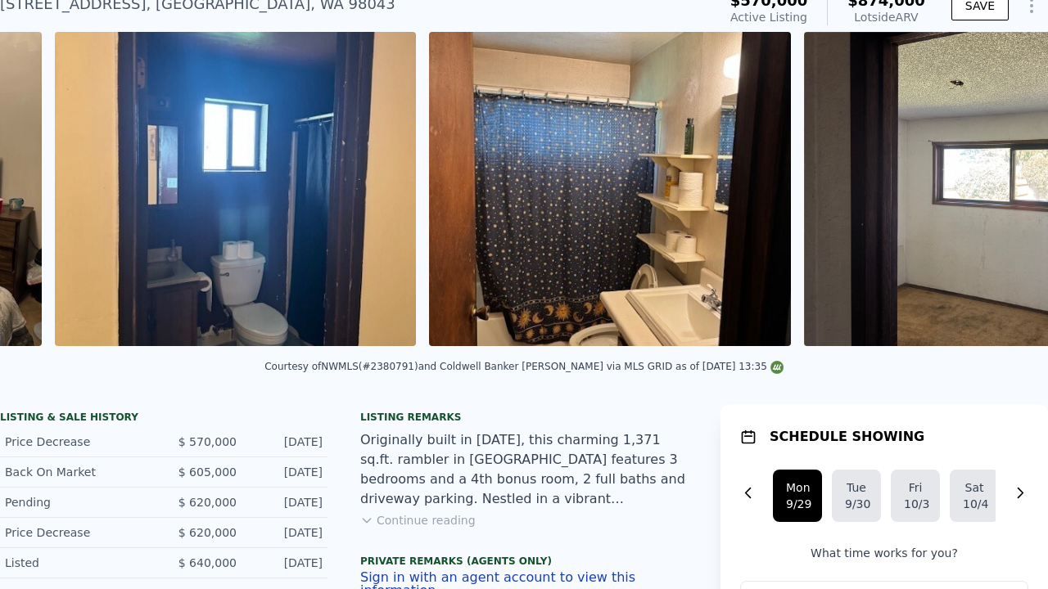
scroll to position [0, 1988]
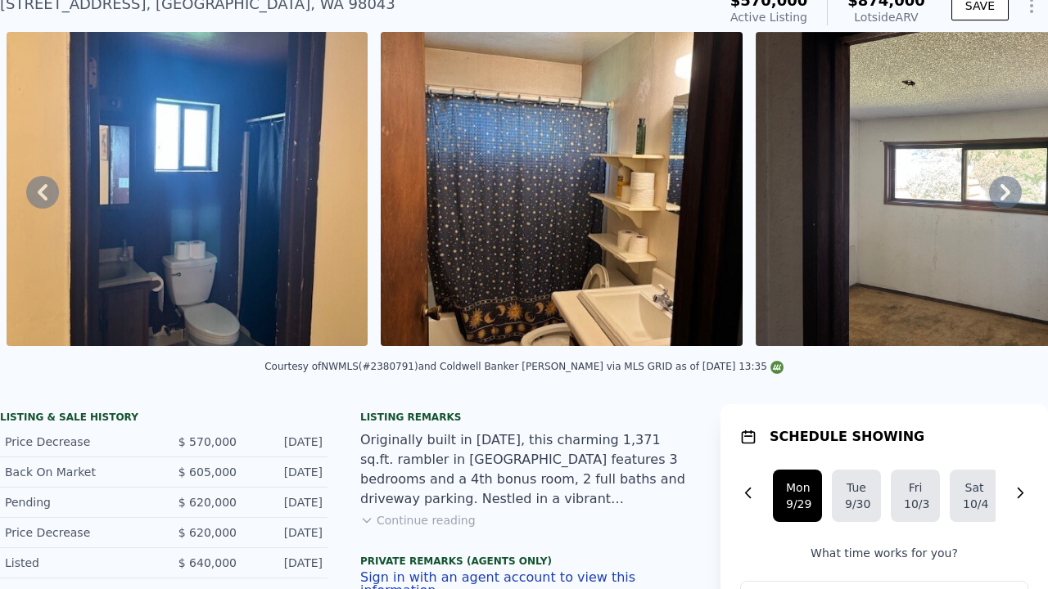
click at [1005, 198] on icon at bounding box center [1005, 192] width 33 height 33
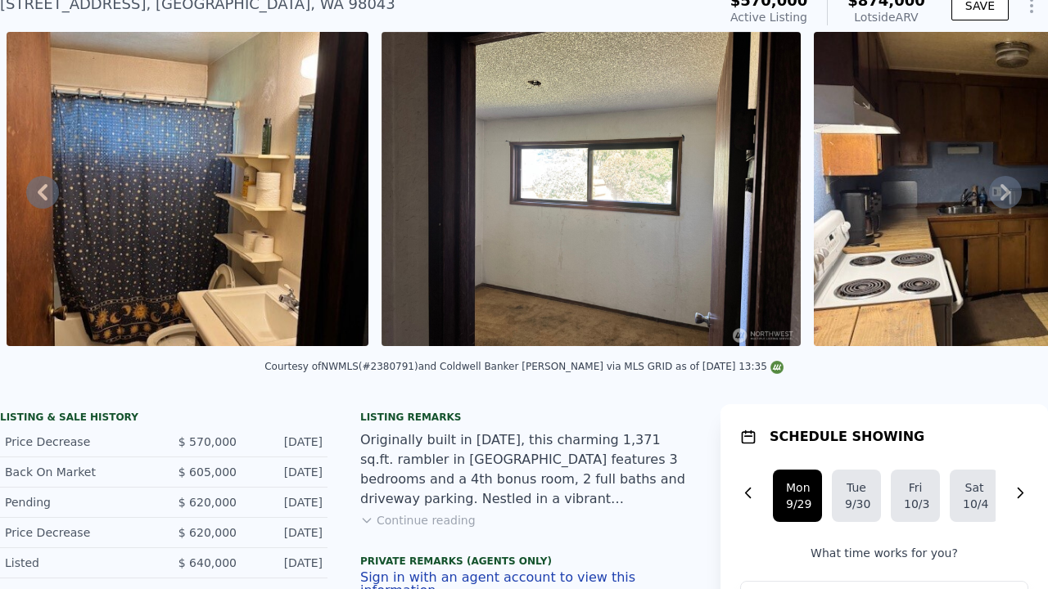
click at [1003, 189] on icon at bounding box center [1005, 192] width 33 height 33
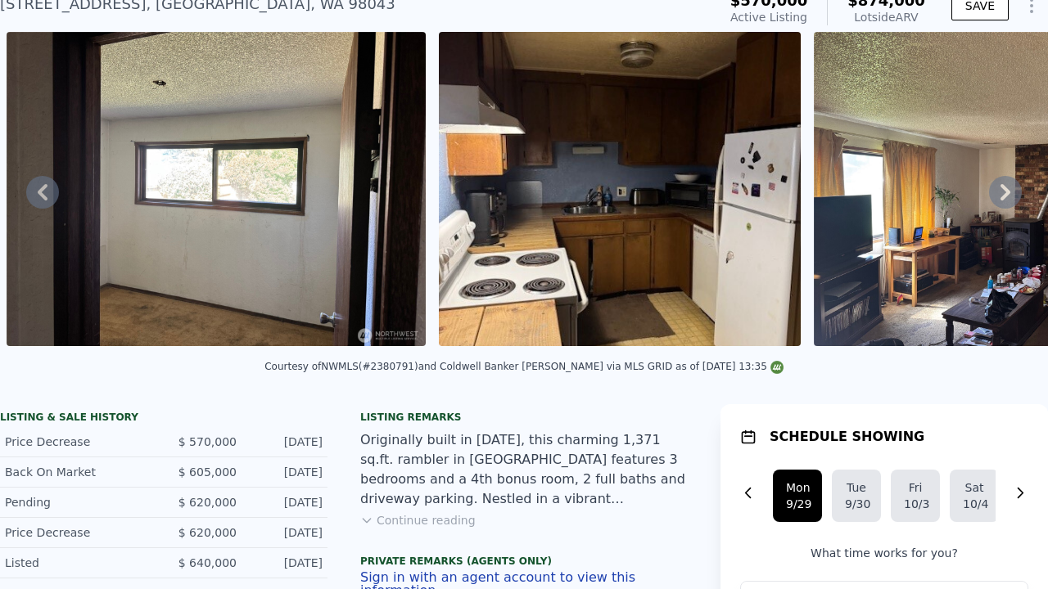
click at [1003, 189] on icon at bounding box center [1005, 192] width 33 height 33
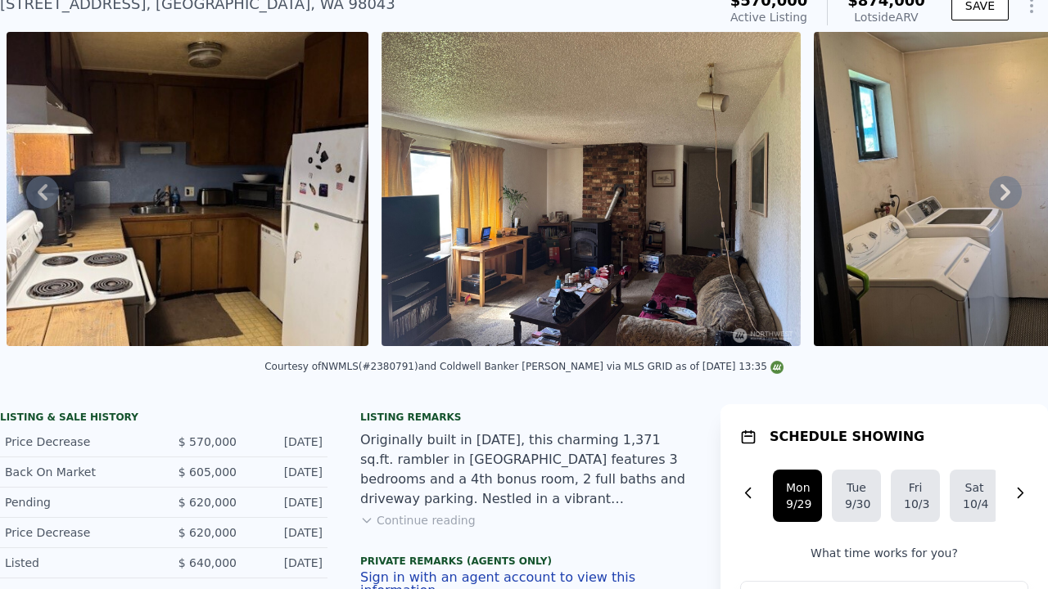
click at [1003, 189] on icon at bounding box center [1005, 192] width 33 height 33
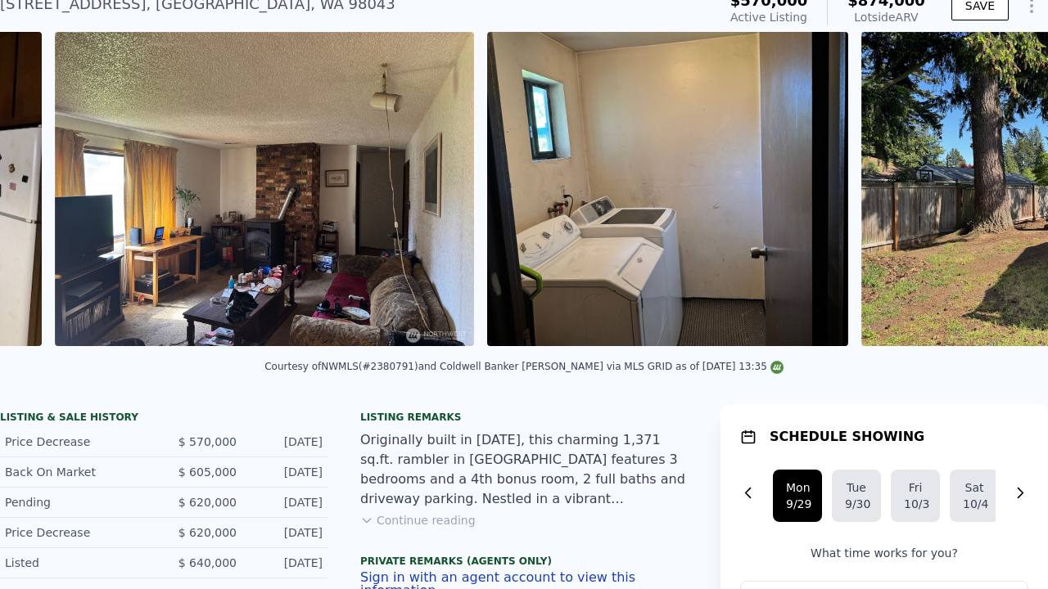
scroll to position [0, 3544]
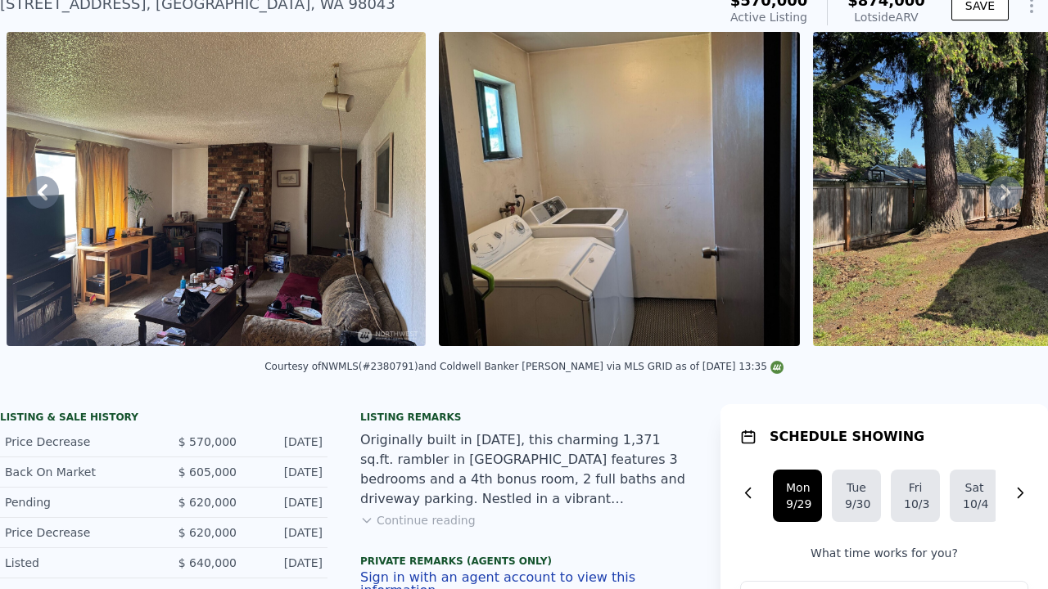
click at [1003, 189] on icon at bounding box center [1005, 192] width 33 height 33
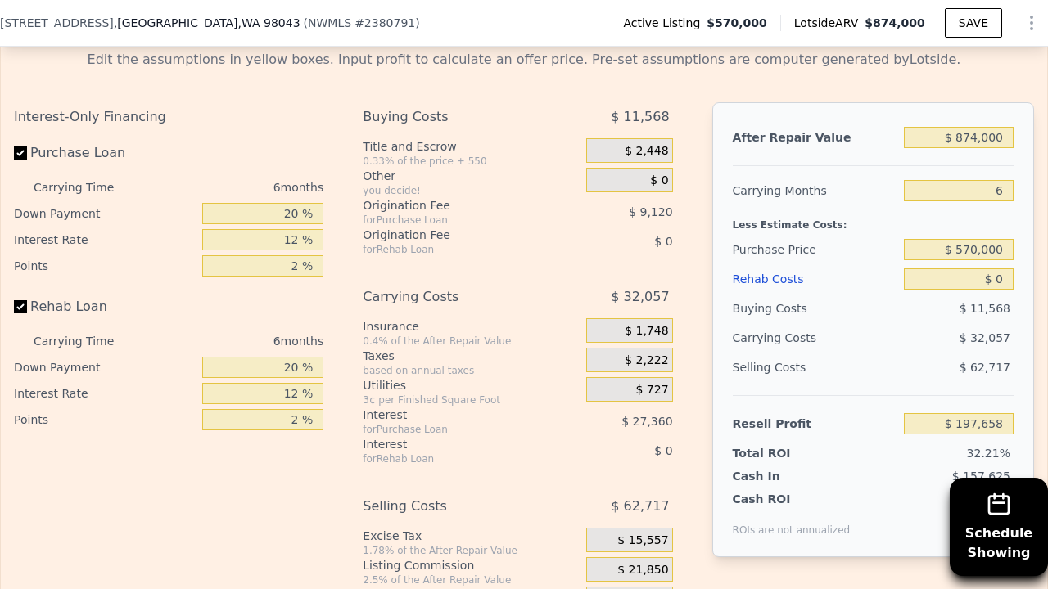
scroll to position [2762, 0]
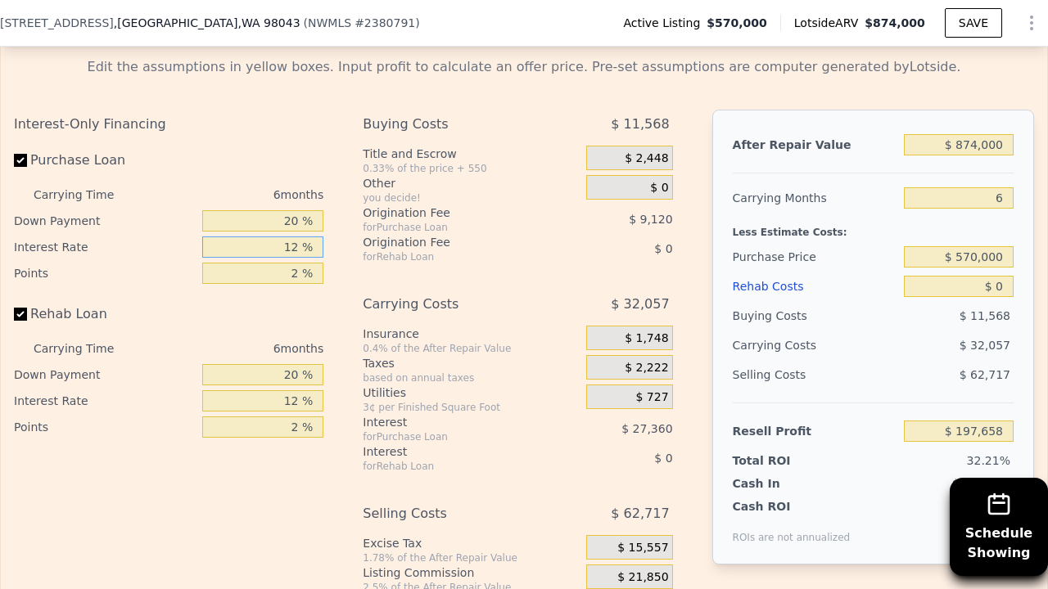
click at [301, 237] on input "12 %" at bounding box center [262, 247] width 121 height 21
type input "1 %"
type input "$ 222,738"
type input "11 %"
type input "$ 199,938"
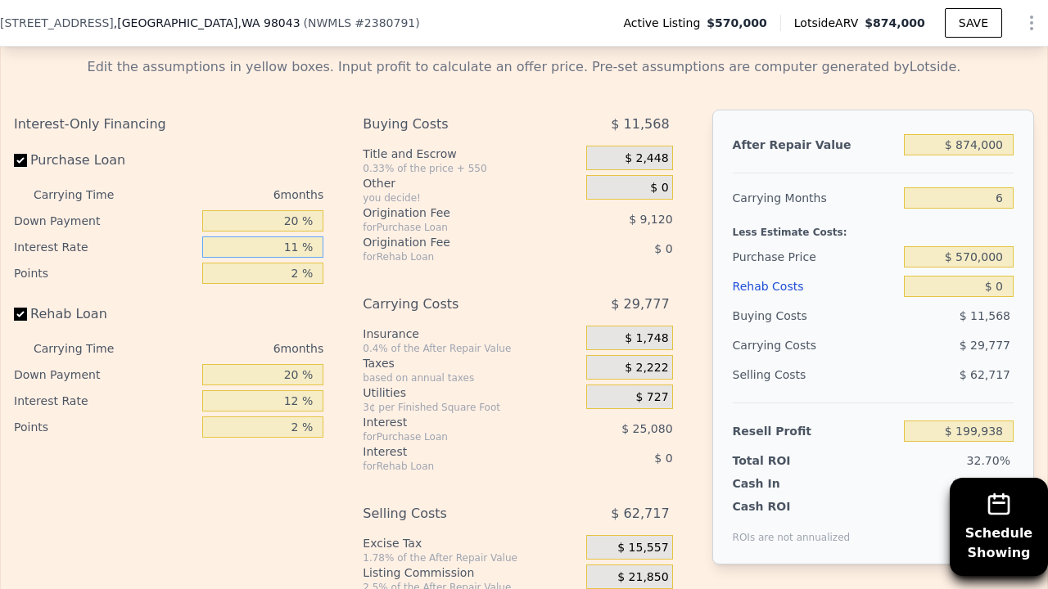
type input "11 %"
click at [302, 364] on input "20 %" at bounding box center [262, 374] width 121 height 21
type input "2 %"
type input "10 %"
click at [304, 263] on input "2 %" at bounding box center [262, 273] width 121 height 21
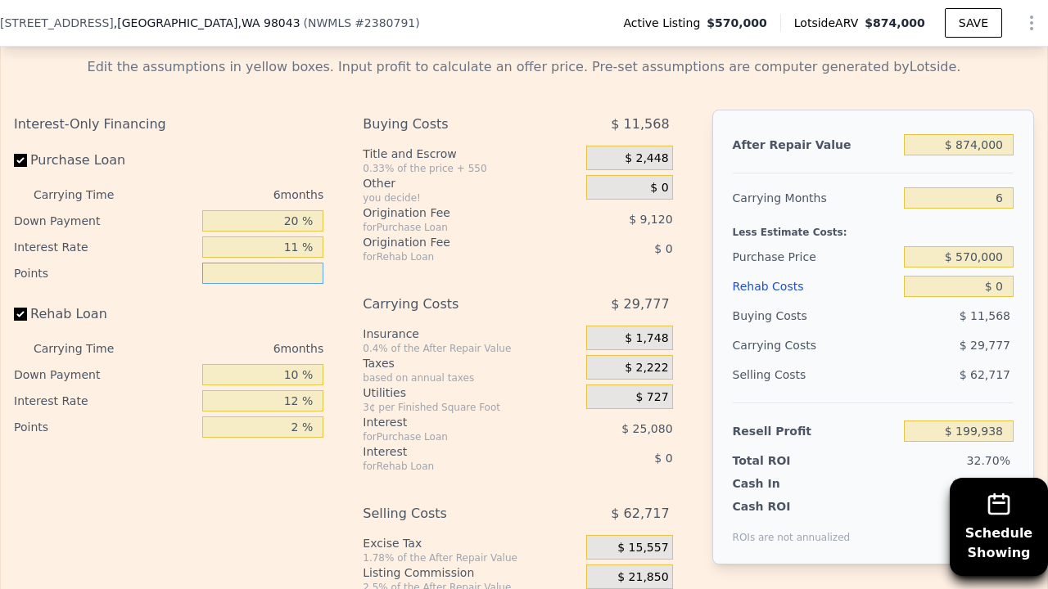
type input "1 %"
type input "$ 204,498"
type input "1.5 %"
type input "$ 202,218"
type input "1.5 %"
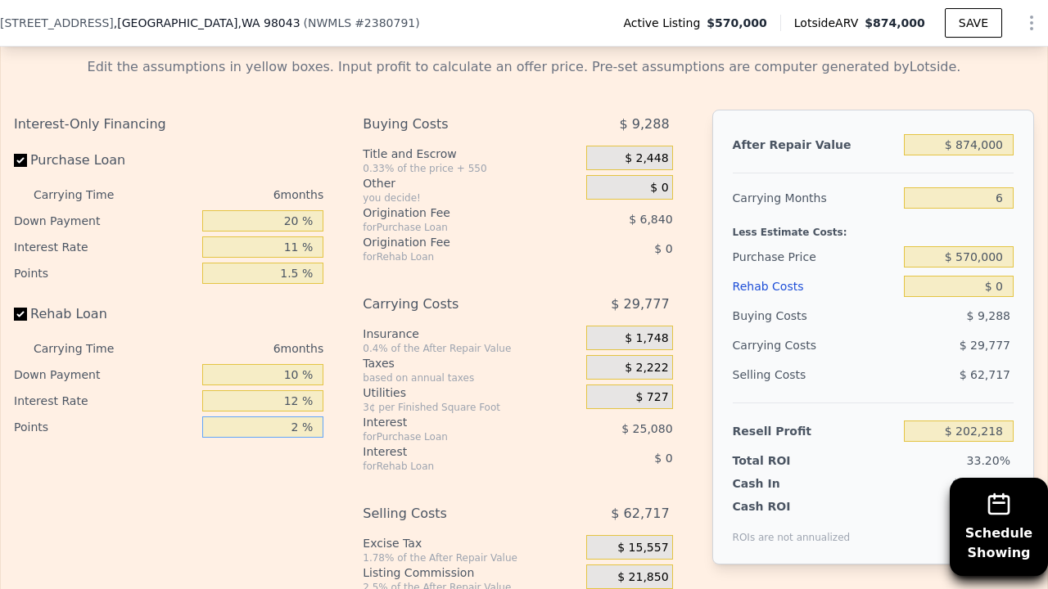
click at [303, 417] on input "2 %" at bounding box center [262, 427] width 121 height 21
type input "1.5 %"
click at [297, 210] on input "20 %" at bounding box center [262, 220] width 121 height 21
type input "2 %"
type input "$ 195,033"
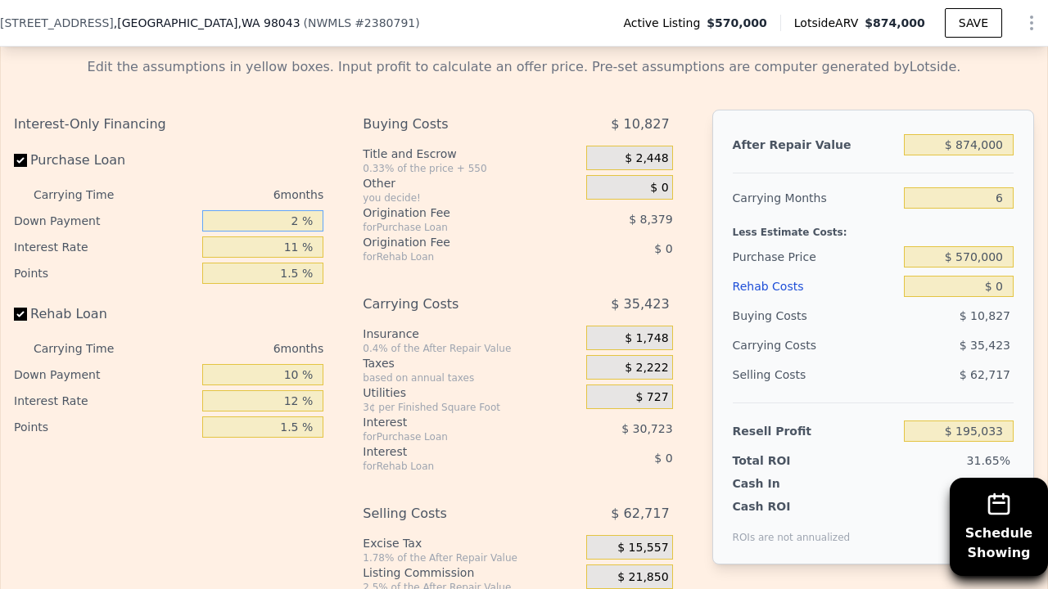
type input "21 %"
type input "$ 202,615"
type input "210 %"
type input "$ 278,025"
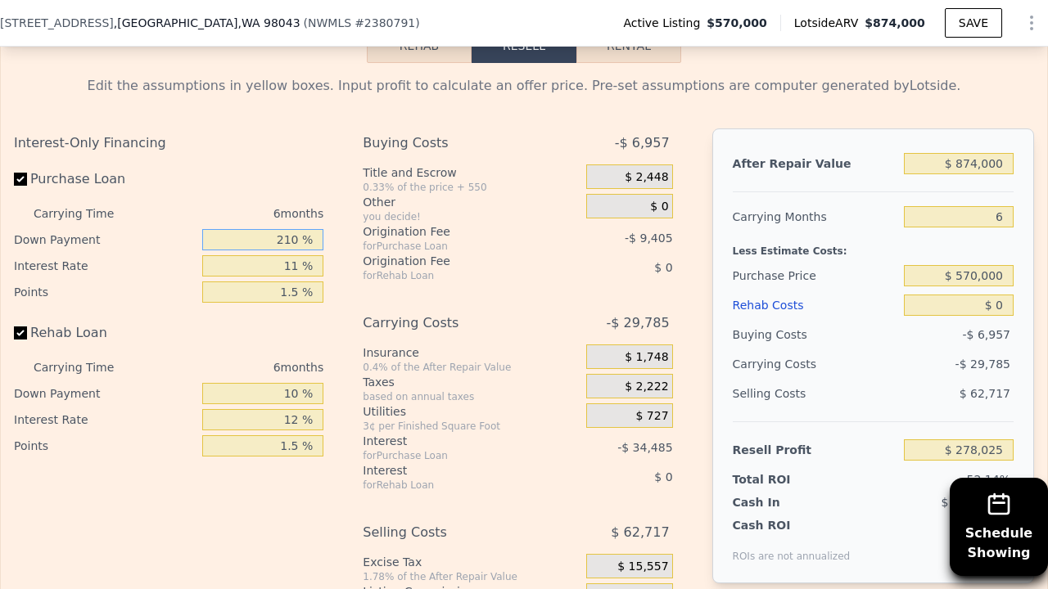
scroll to position [2746, 0]
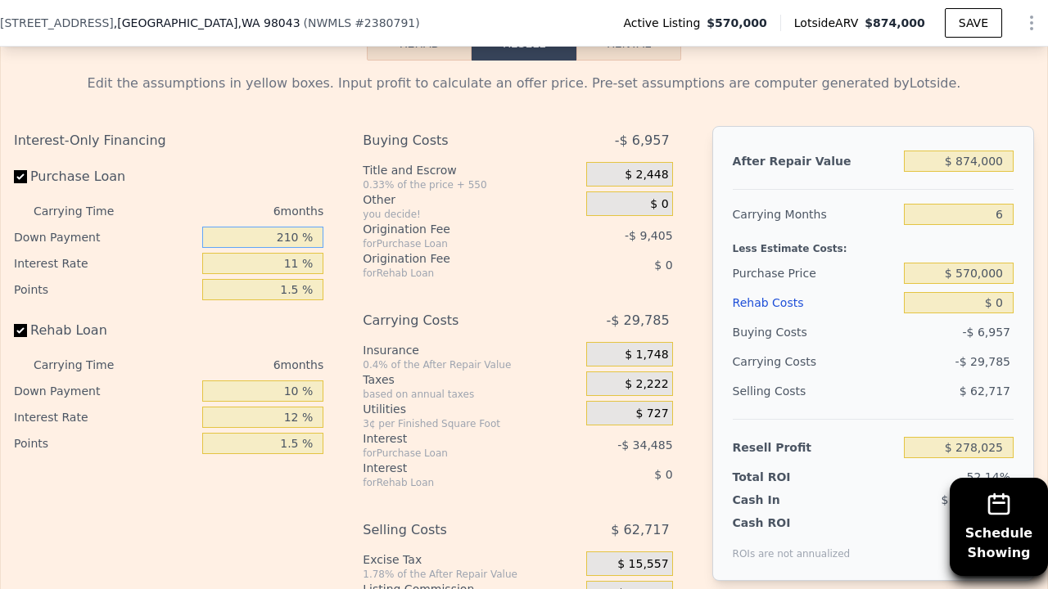
click at [291, 227] on input "210 %" at bounding box center [262, 237] width 121 height 21
type input "20 %"
type input "$ 202,218"
type input "0 %"
type input "$ 194,238"
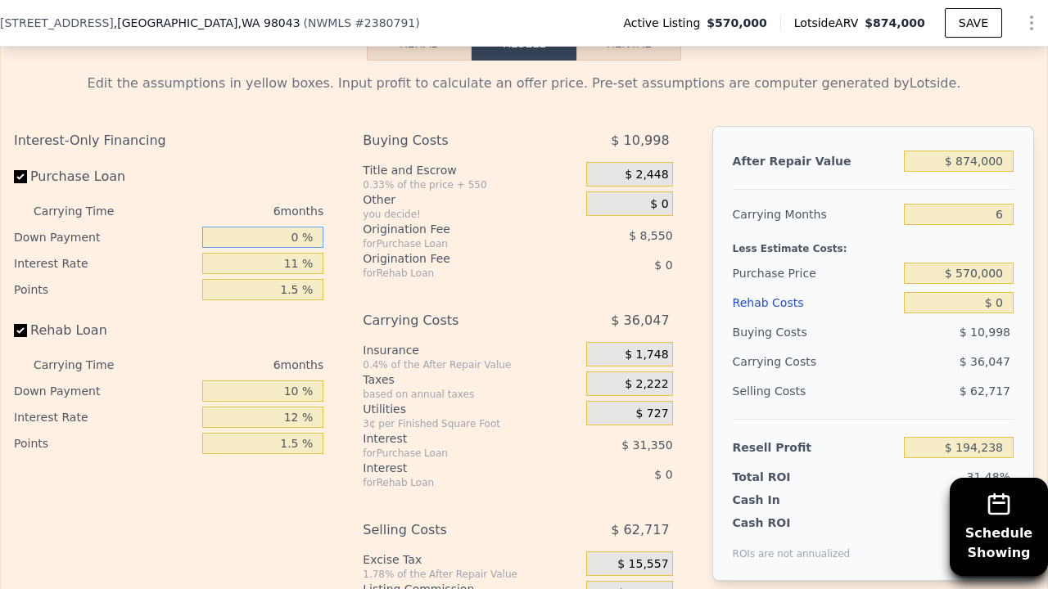
type input "10 %"
type input "$ 198,225"
type input "10 %"
click at [230, 498] on div "Interest-Only Financing Purchase Loan Carrying Time 6 months Down Payment 10 % …" at bounding box center [175, 397] width 322 height 543
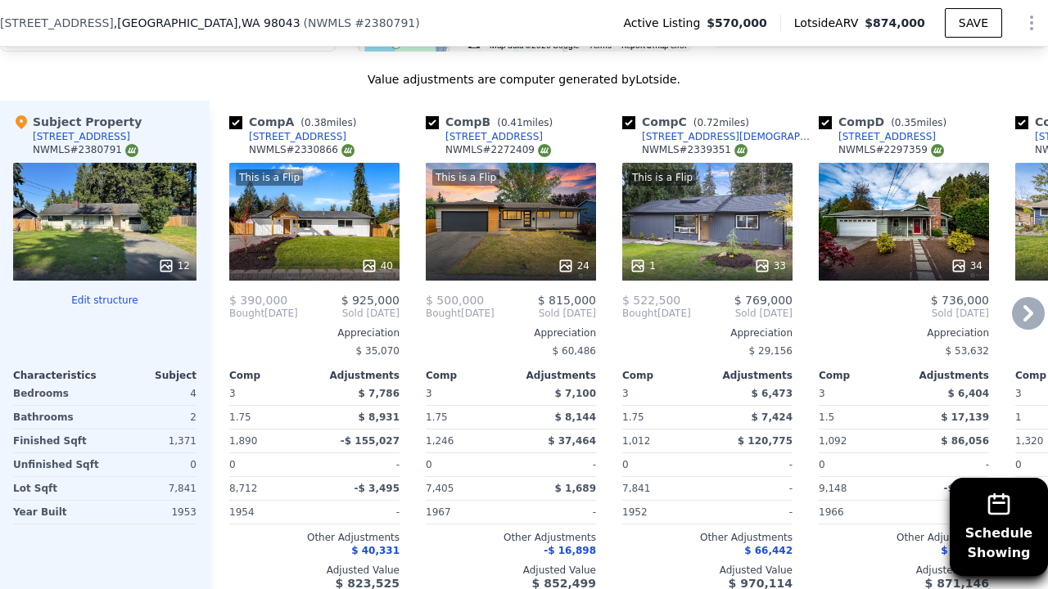
scroll to position [1993, 0]
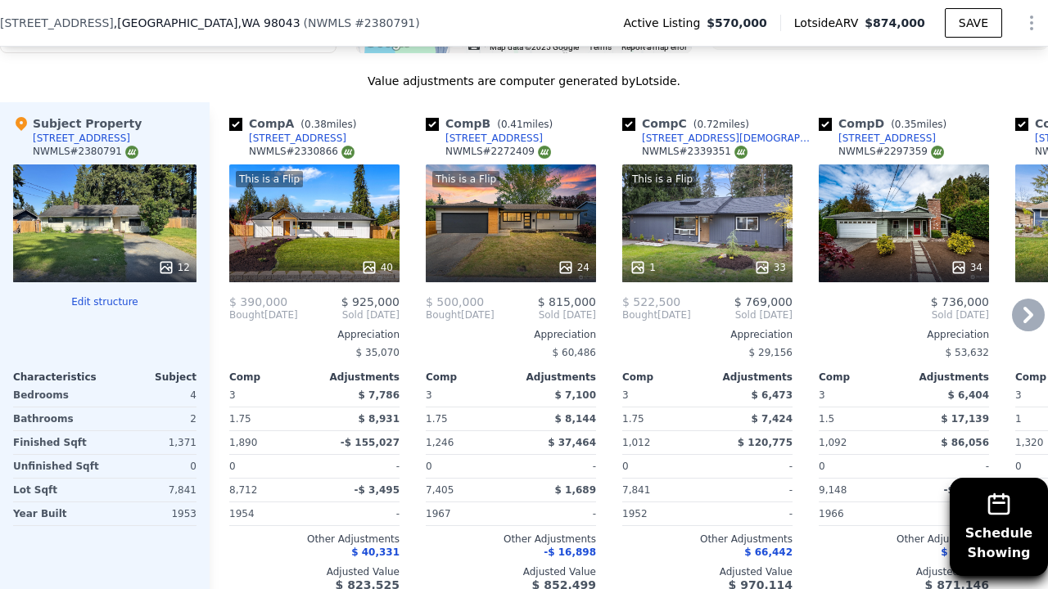
click at [1027, 307] on icon at bounding box center [1028, 315] width 10 height 16
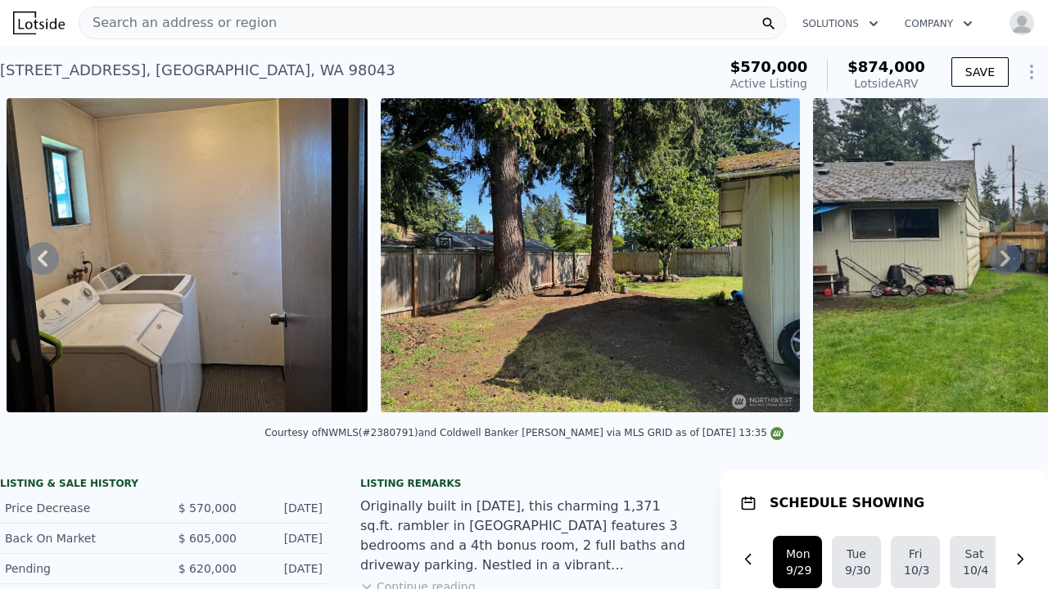
scroll to position [0, 0]
click at [53, 258] on icon at bounding box center [42, 258] width 33 height 33
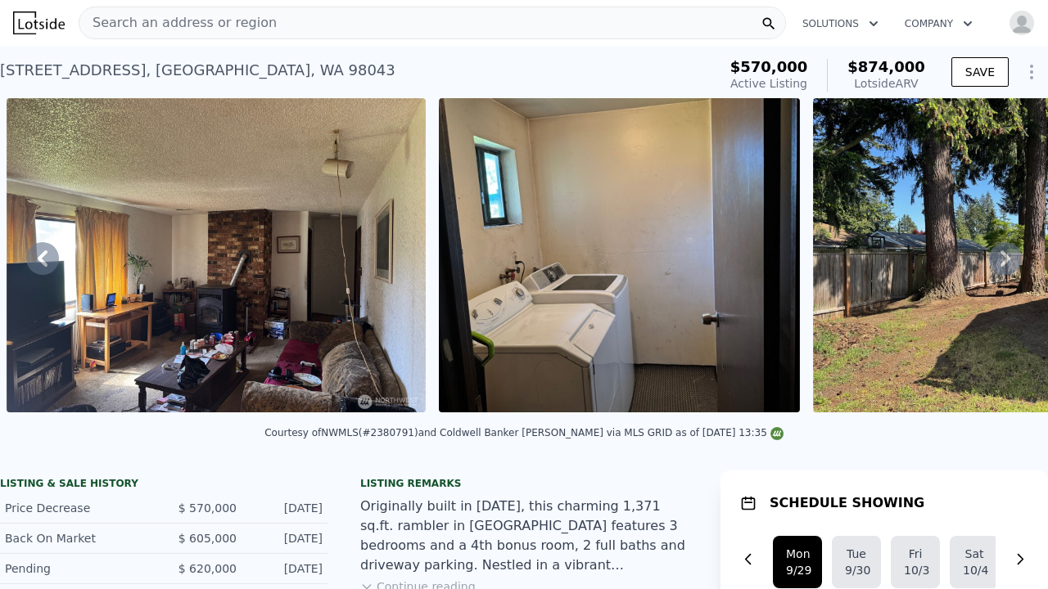
click at [53, 258] on icon at bounding box center [42, 258] width 33 height 33
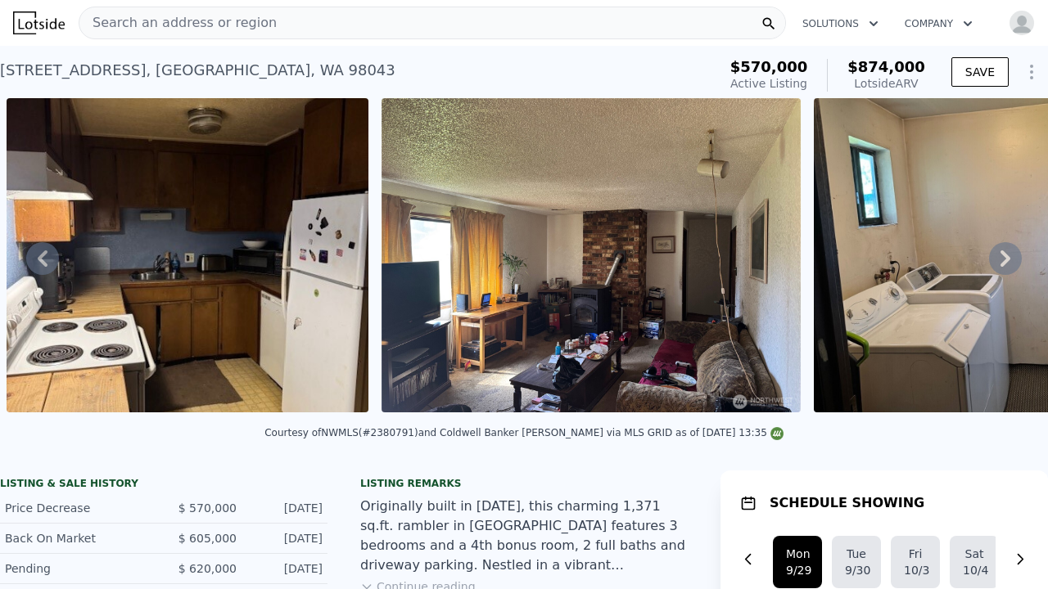
scroll to position [0, 2737]
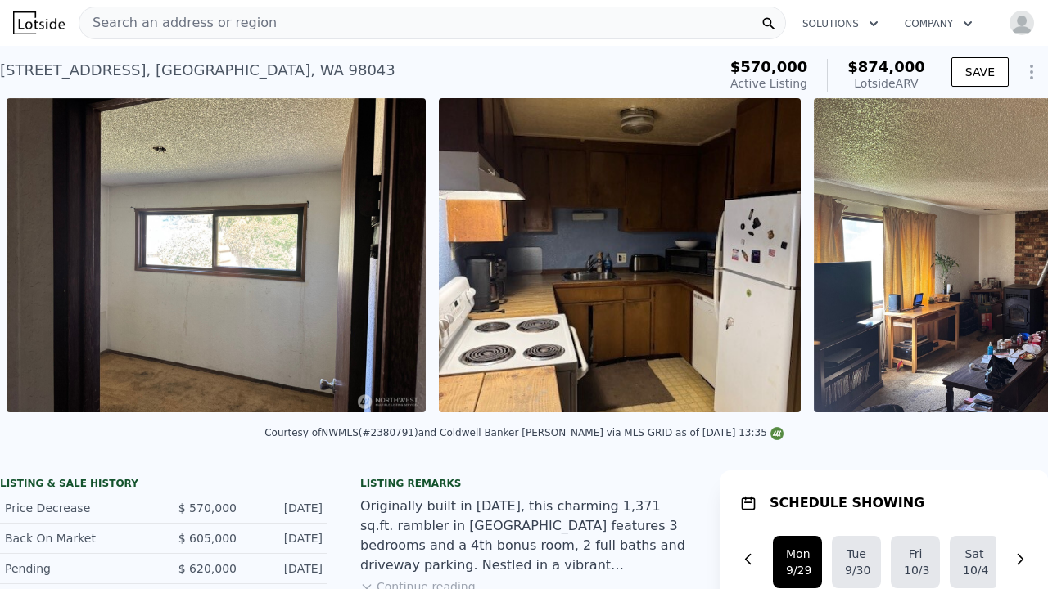
click at [53, 258] on img at bounding box center [216, 255] width 419 height 314
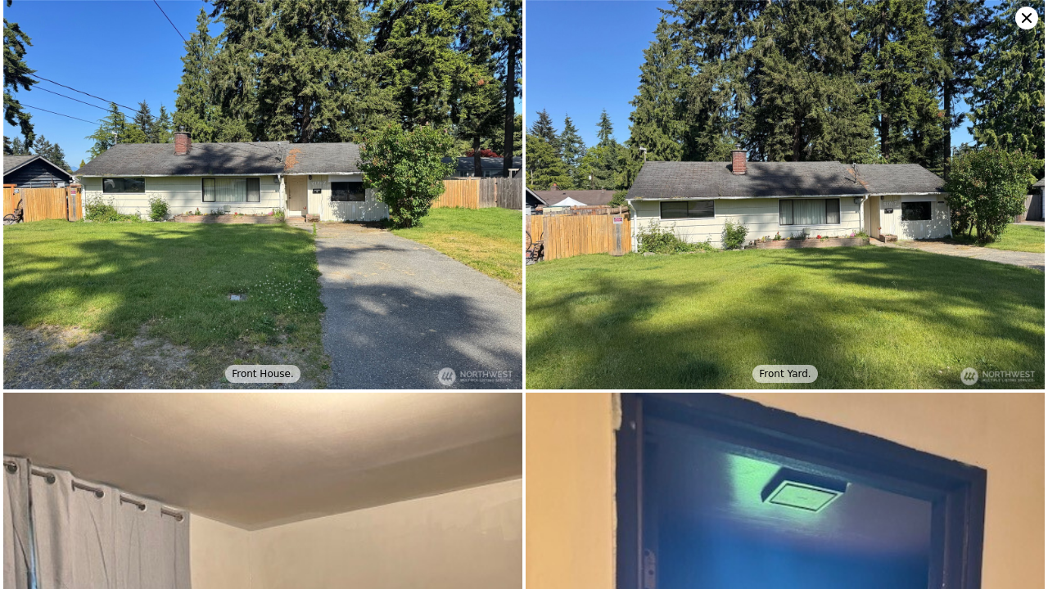
scroll to position [920, 0]
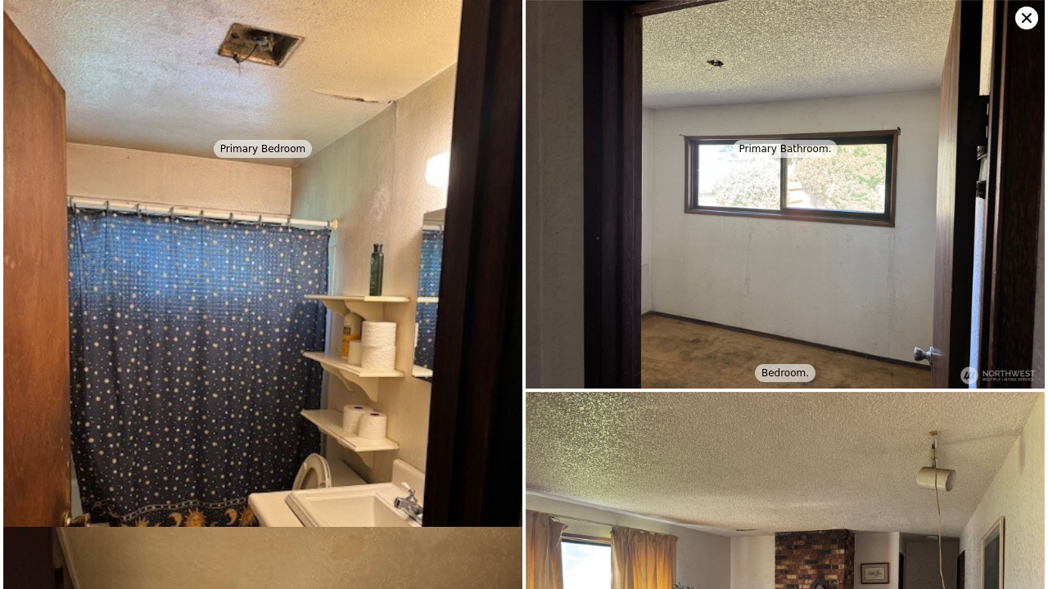
click at [1033, 18] on icon at bounding box center [1026, 18] width 23 height 23
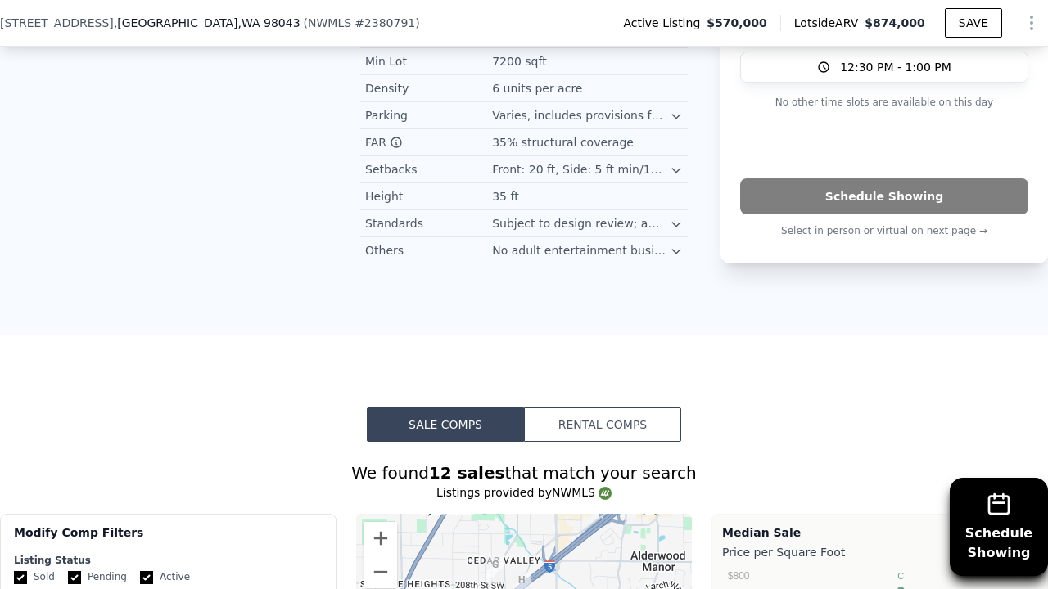
scroll to position [1271, 0]
click at [457, 407] on button "Sale Comps" at bounding box center [445, 424] width 157 height 34
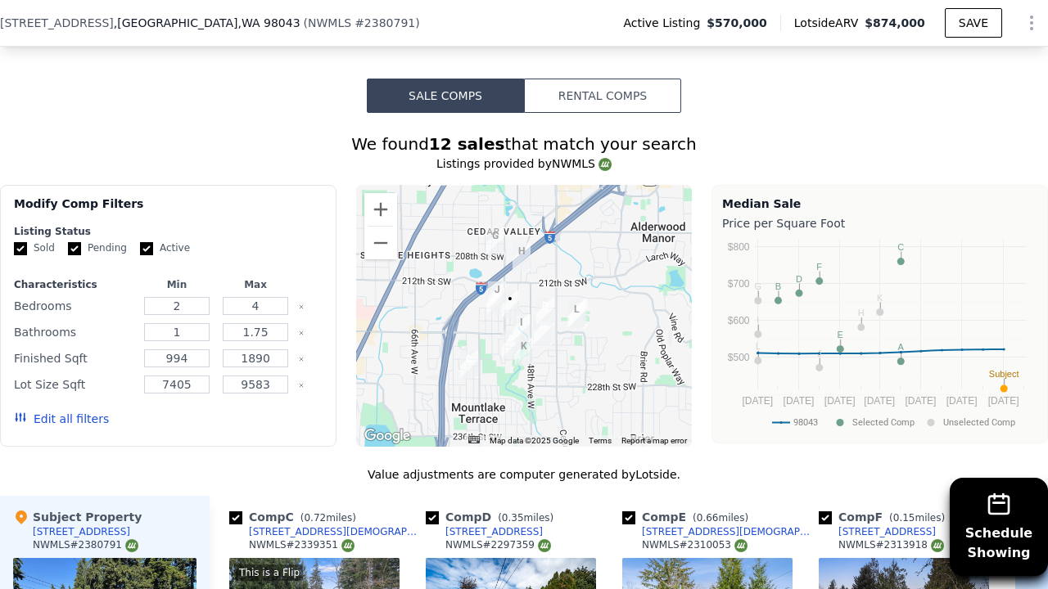
scroll to position [1600, 0]
click at [197, 296] on input "2" at bounding box center [176, 305] width 65 height 18
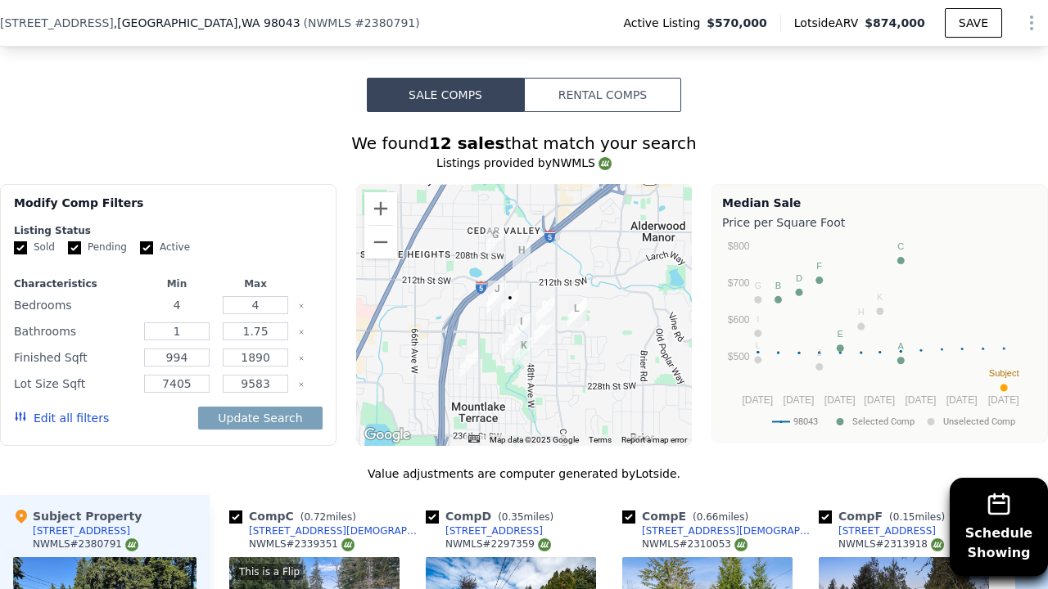
type input "4"
click at [272, 322] on input "1.75" at bounding box center [255, 331] width 65 height 18
type input "1"
type input "2"
click at [270, 349] on input "1890" at bounding box center [255, 358] width 65 height 18
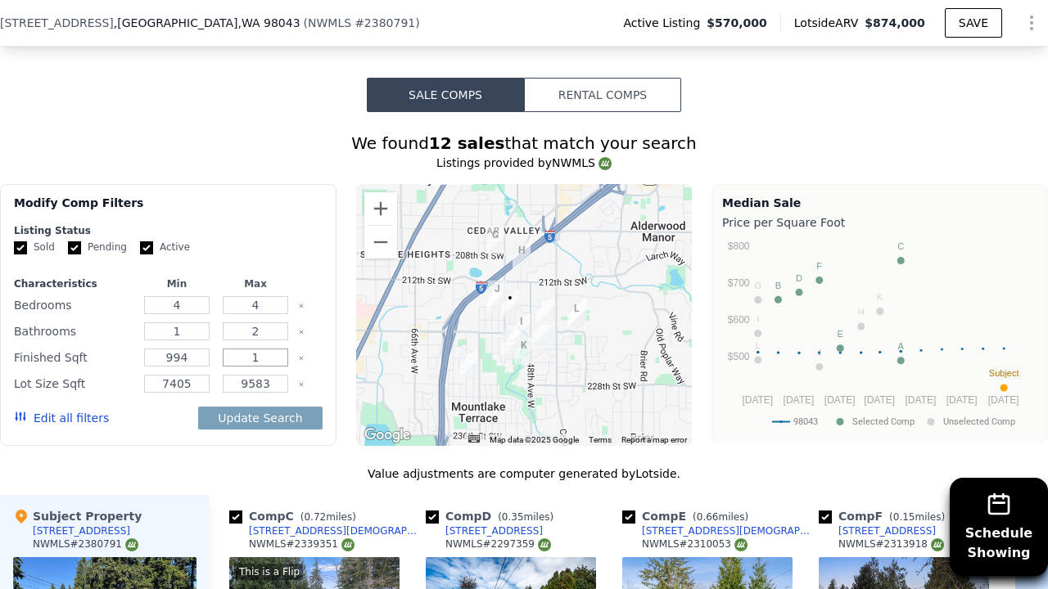
type input "1"
type input "1650"
click at [201, 349] on input "994" at bounding box center [176, 358] width 65 height 18
type input "9"
type input "150"
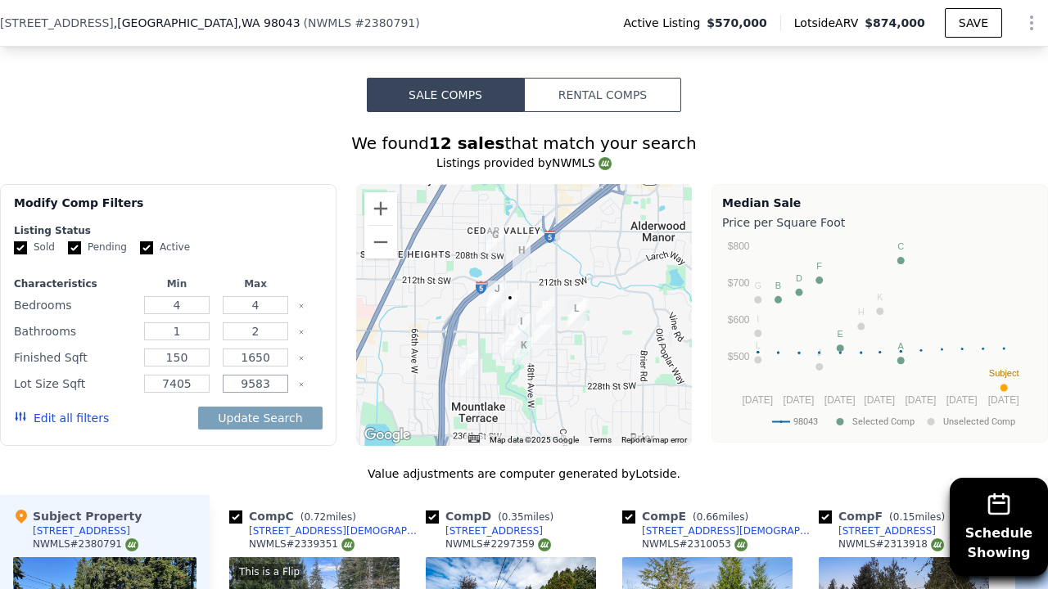
click at [274, 375] on input "9583" at bounding box center [255, 384] width 65 height 18
type input "9584"
click at [274, 407] on button "Update Search" at bounding box center [260, 418] width 124 height 23
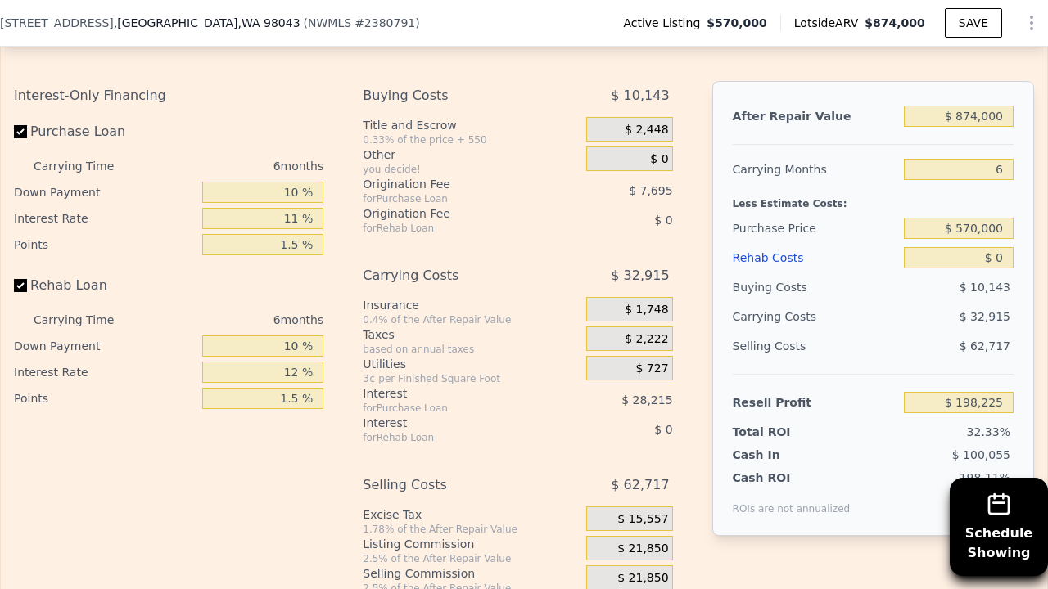
scroll to position [2773, 0]
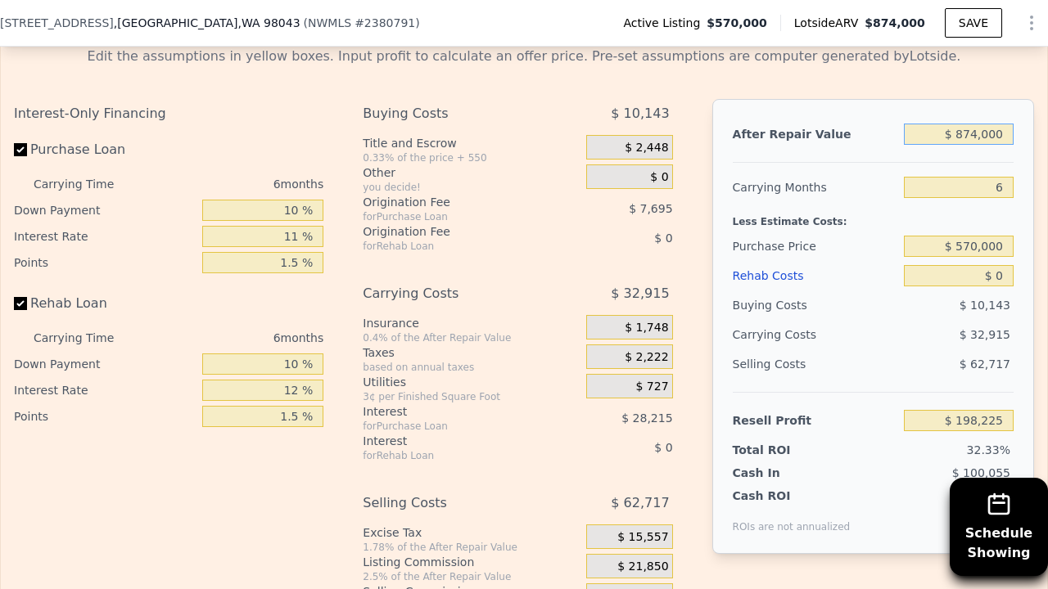
click at [1005, 124] on input "$ 874,000" at bounding box center [959, 134] width 110 height 21
type input "$ 87,400"
type input "-$ 530,852"
type input "$ 874"
type input "-$ 603,760"
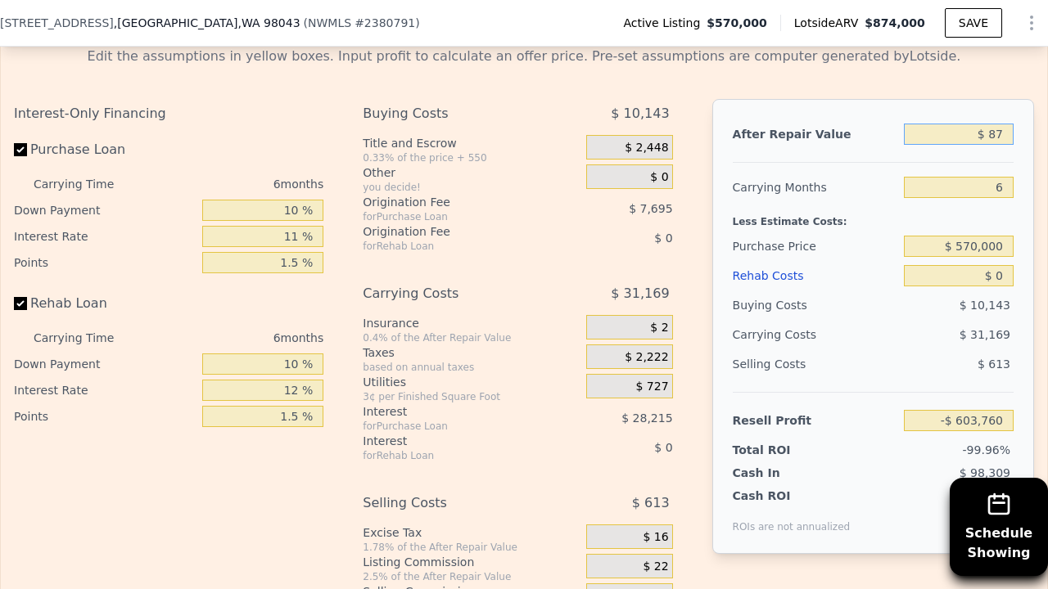
type input "$ 8"
type input "-$ 611,852"
type input "$ 7"
type input "-$ 611,853"
type input "$ 75"
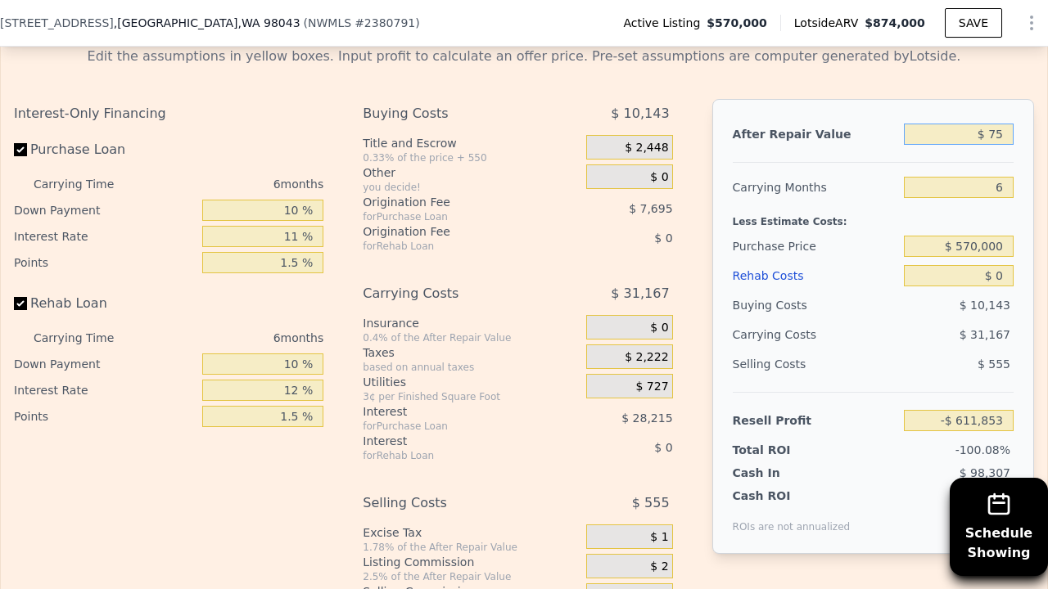
type input "-$ 611,790"
type input "$ 750"
type input "-$ 611,165"
type input "$ 75,000"
type input "-$ 542,345"
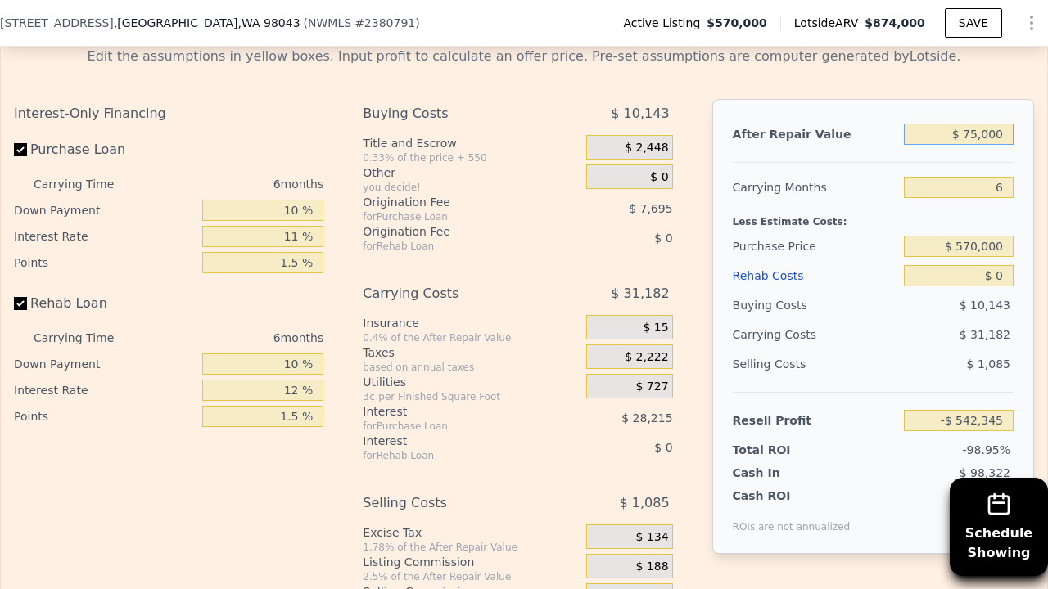
type input "$ 750,000"
click at [1000, 410] on input "$ 83,292" at bounding box center [959, 420] width 110 height 21
type input "$ 8"
type input "$ 75,000"
type input "$ 577,777"
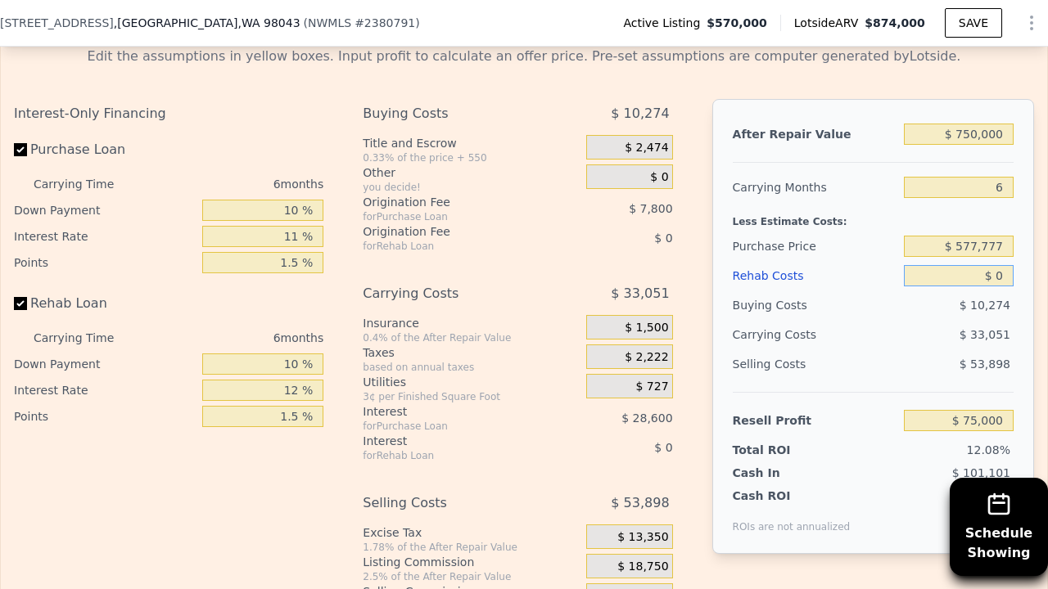
click at [1003, 265] on input "$ 0" at bounding box center [959, 275] width 110 height 21
type input "$ 09"
type input "$ 74,991"
type input "$ 0"
type input "$ 75,000"
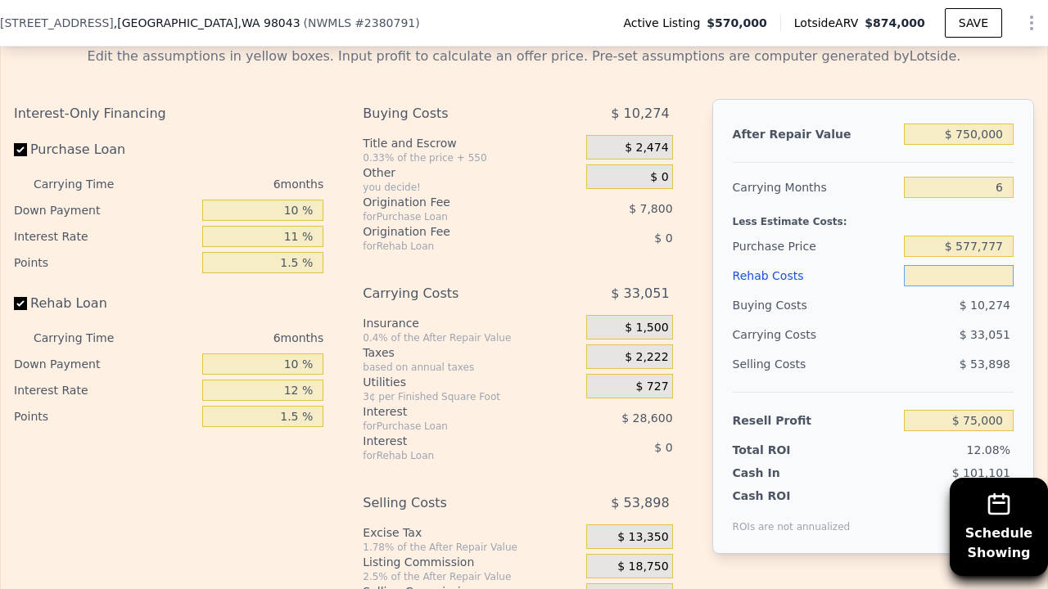
type input "$ 9"
type input "$ 74,991"
type input "$ 90"
type input "$ 74,903"
type input "$ 9,000"
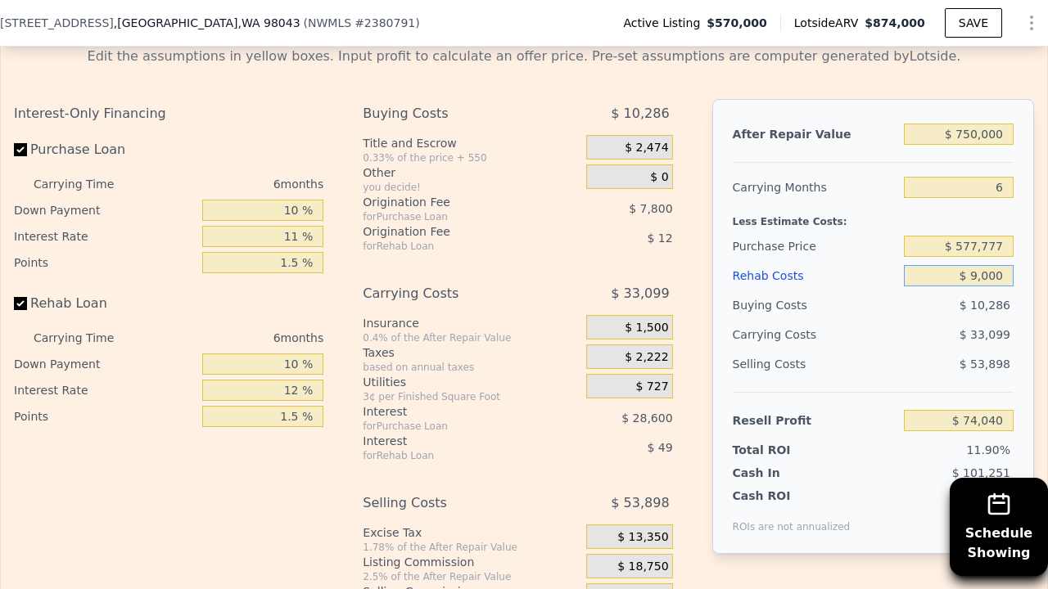
type input "$ 65,392"
type input "$ 90,000"
click at [1012, 410] on input "-$ 21,075" at bounding box center [959, 420] width 110 height 21
type input "-"
type input "$ 75,000"
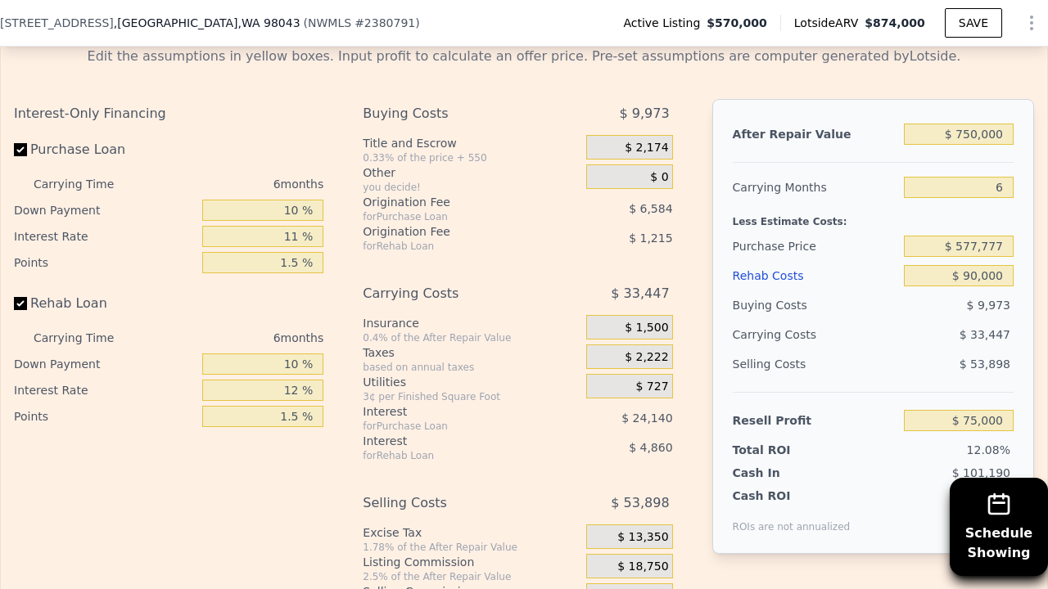
type input "$ 487,682"
click at [879, 349] on div "Selling Costs" at bounding box center [814, 363] width 164 height 29
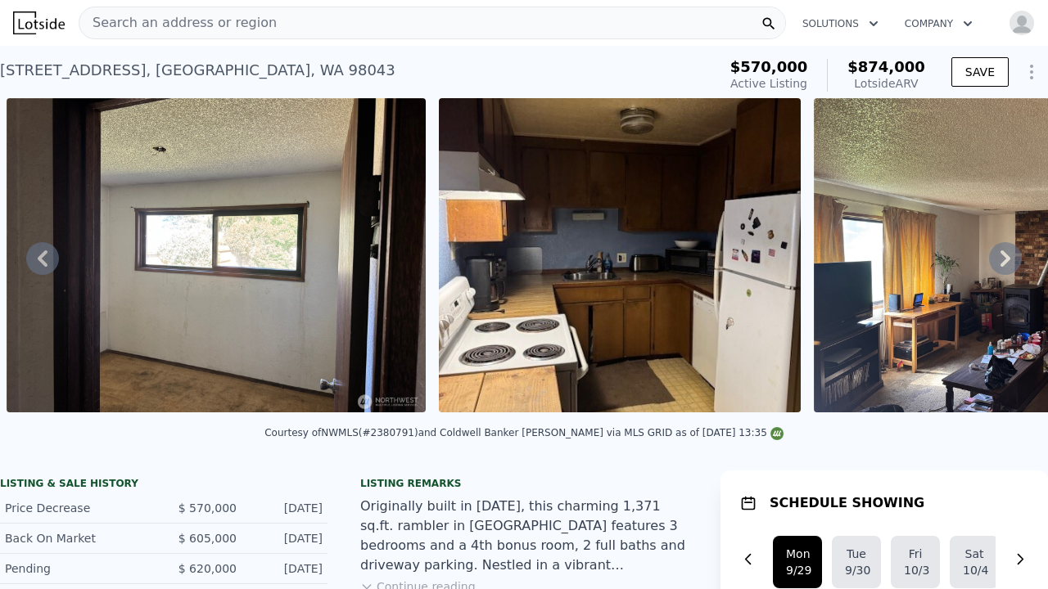
scroll to position [0, 0]
click at [181, 21] on span "Search an address or region" at bounding box center [177, 23] width 197 height 20
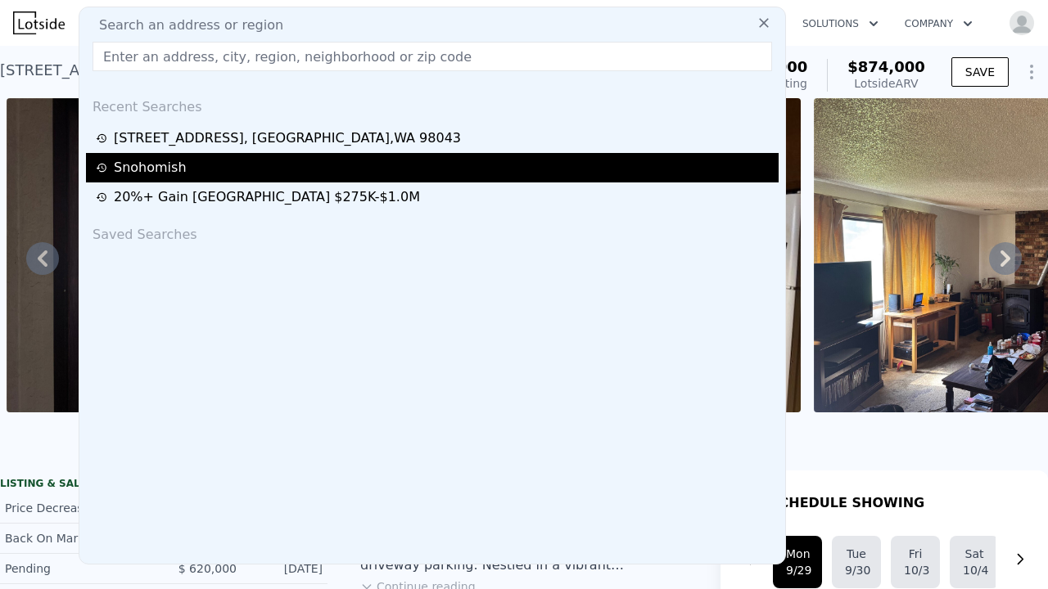
click at [152, 162] on div "Snohomish" at bounding box center [435, 168] width 678 height 20
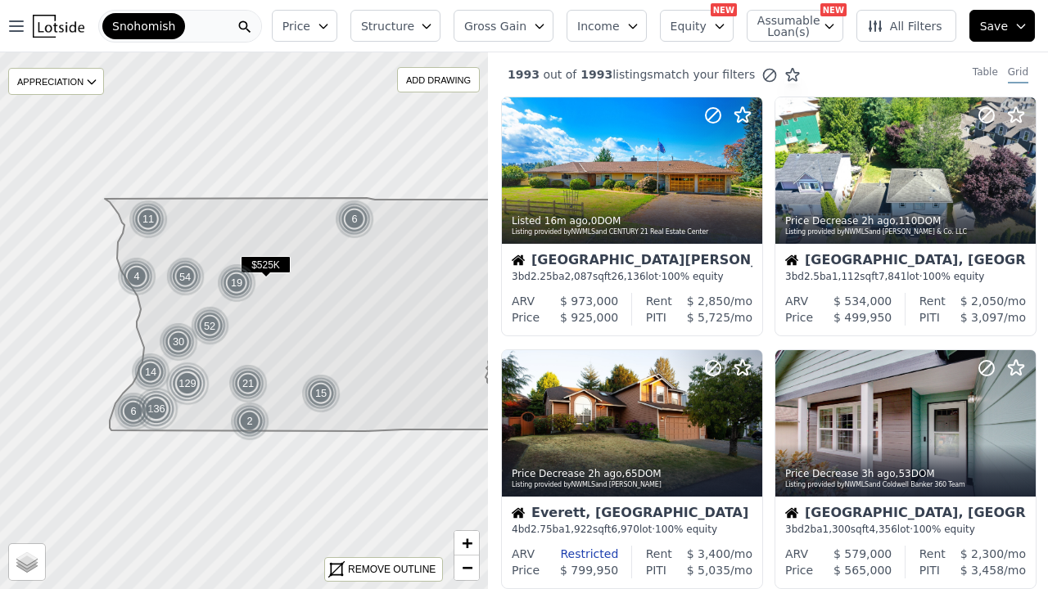
click at [330, 24] on icon "button" at bounding box center [323, 26] width 13 height 13
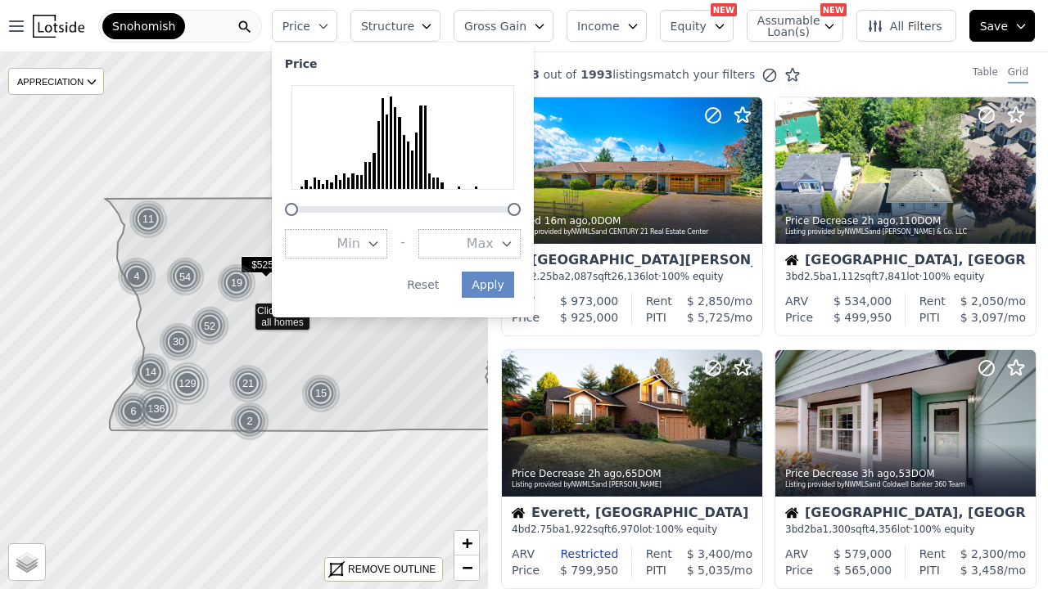
click at [361, 200] on div at bounding box center [403, 200] width 236 height 0
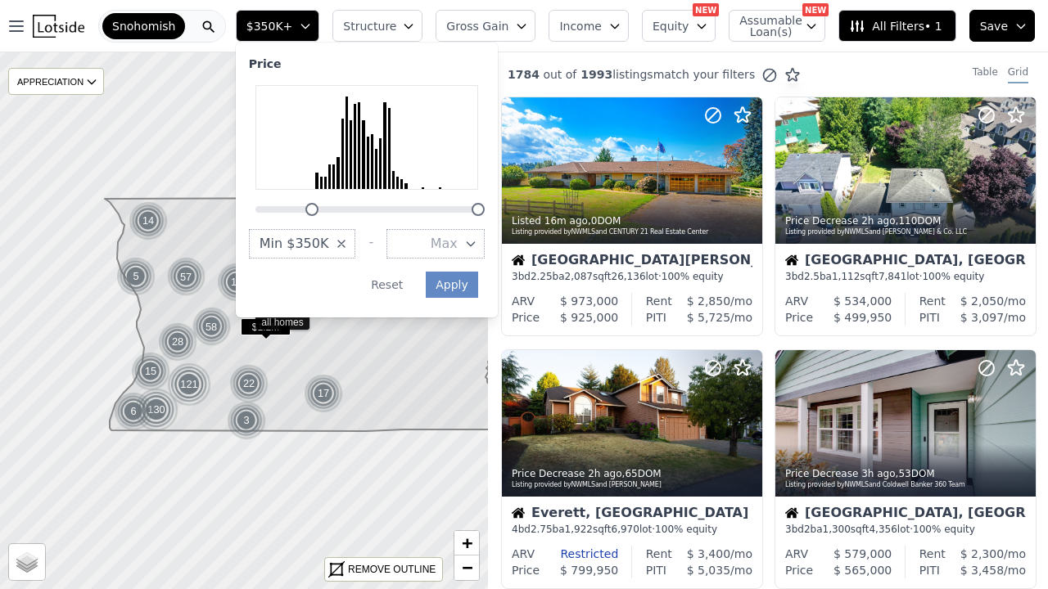
click at [313, 200] on div at bounding box center [367, 200] width 236 height 0
click at [318, 200] on div at bounding box center [367, 200] width 236 height 0
click at [477, 244] on icon "button" at bounding box center [470, 243] width 13 height 13
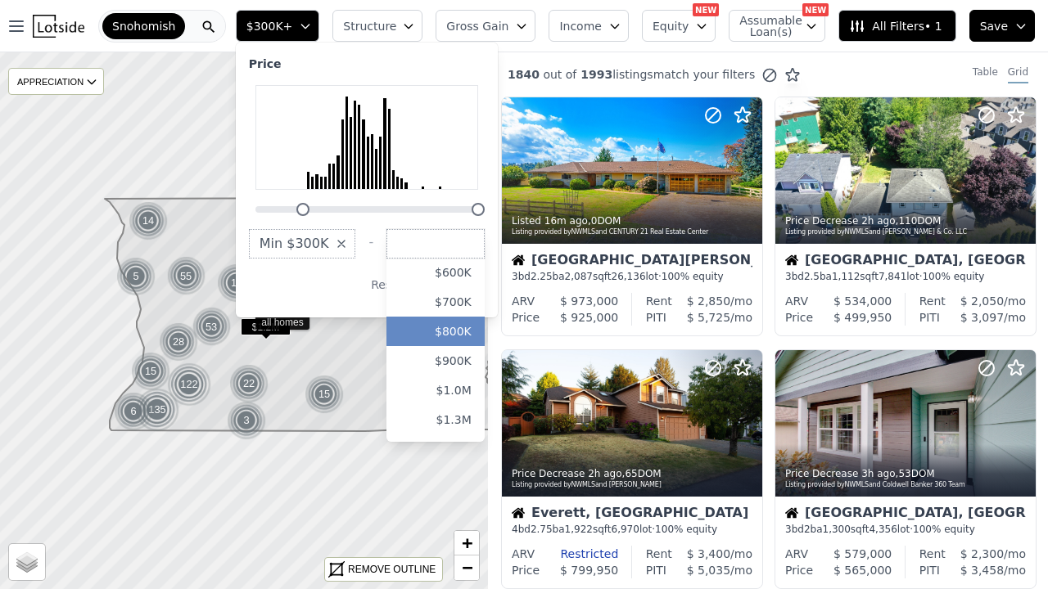
scroll to position [61, 0]
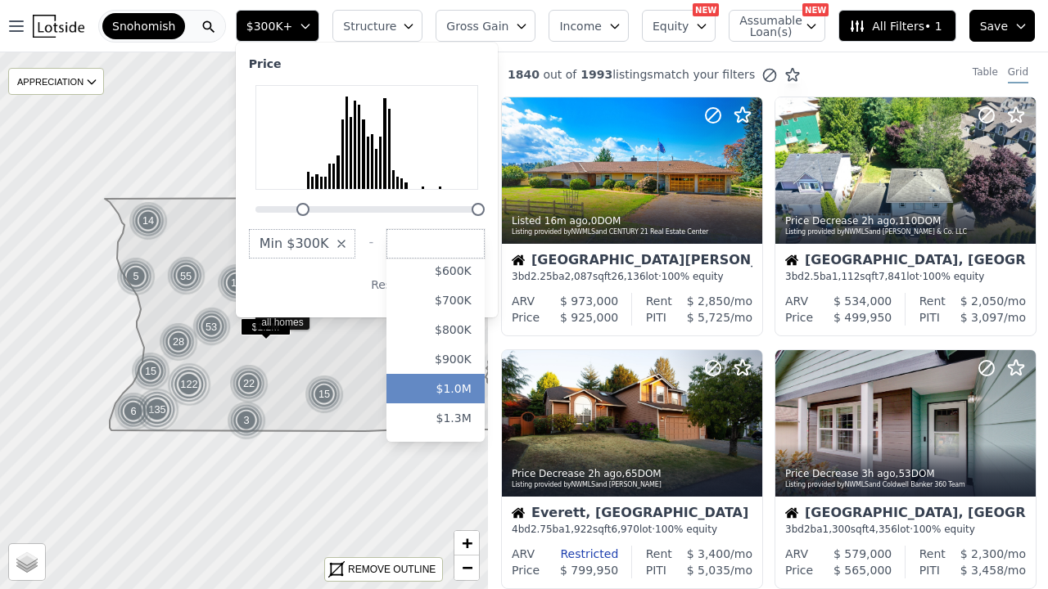
click at [478, 386] on button "$1.0M" at bounding box center [435, 388] width 98 height 29
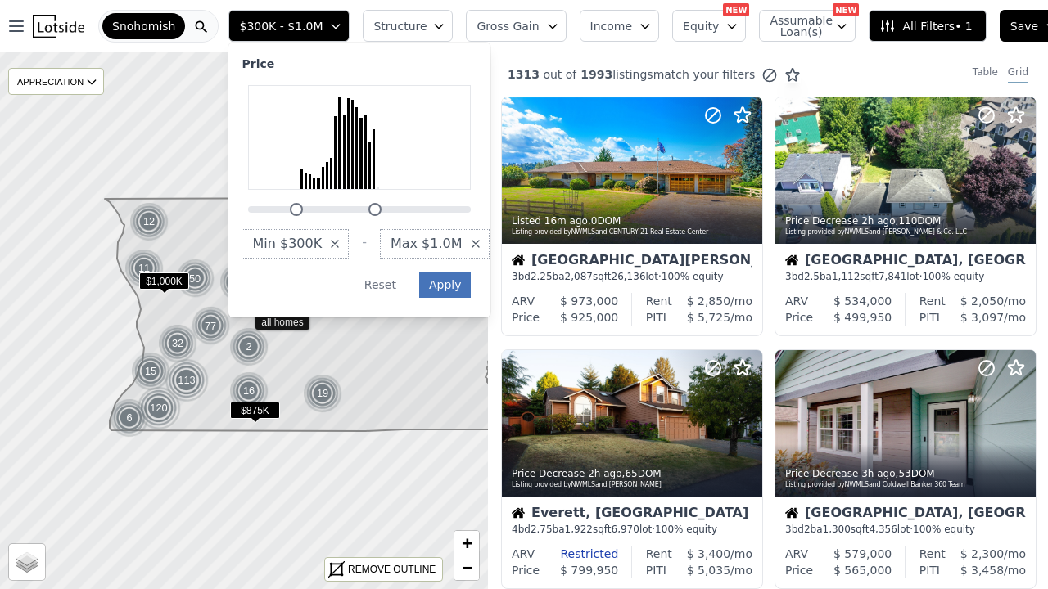
click at [448, 284] on button "Apply" at bounding box center [445, 285] width 52 height 26
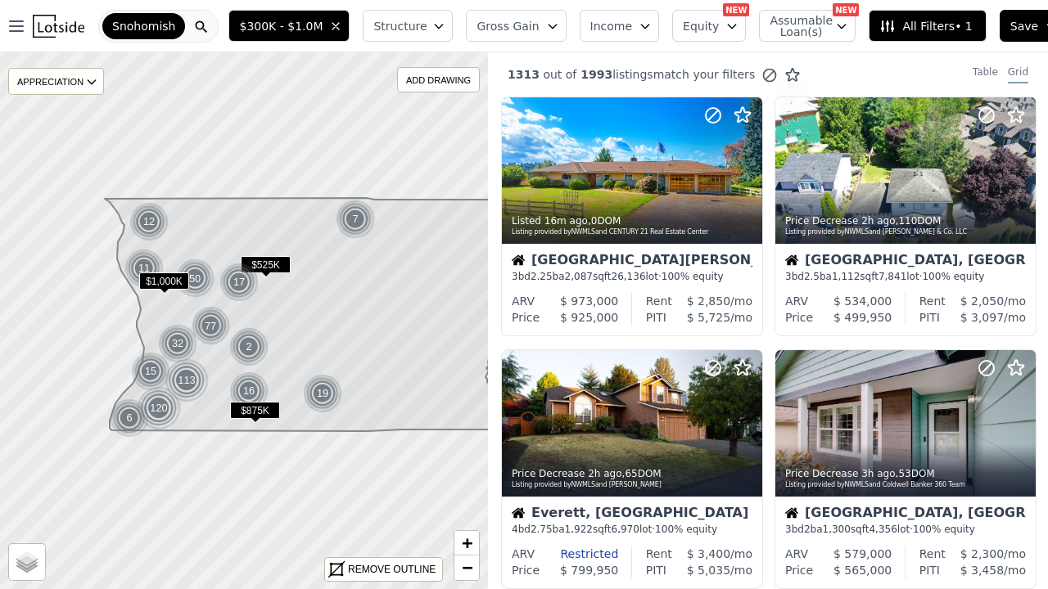
click at [421, 27] on button "Structure" at bounding box center [408, 26] width 90 height 32
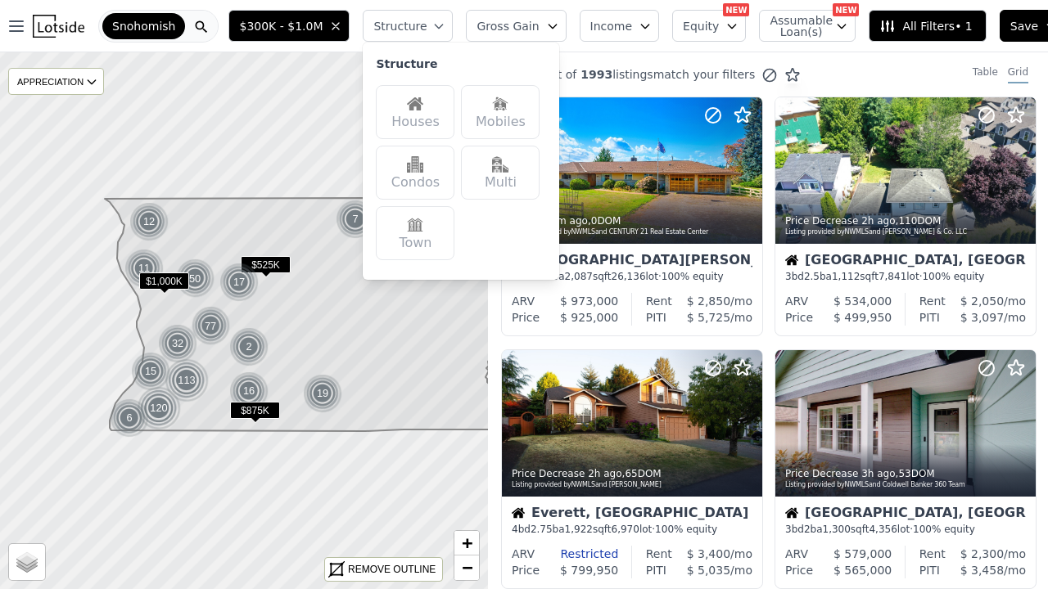
click at [412, 105] on img at bounding box center [415, 104] width 16 height 16
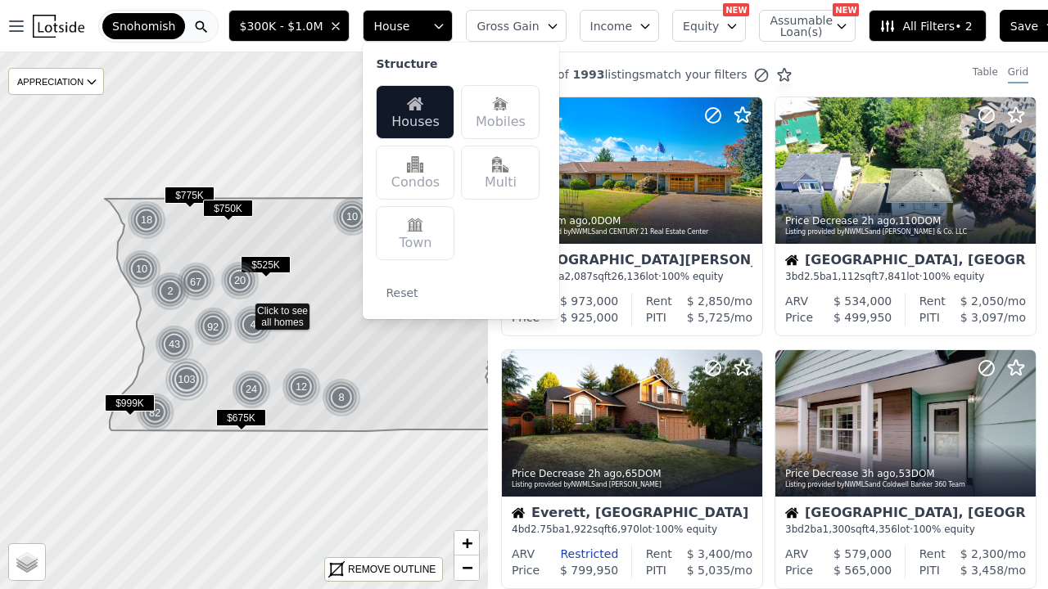
click at [576, 49] on div "$300K - $1.0M House Structure Houses Mobiles Condos Multi Town Reset Gross Gain…" at bounding box center [650, 26] width 856 height 52
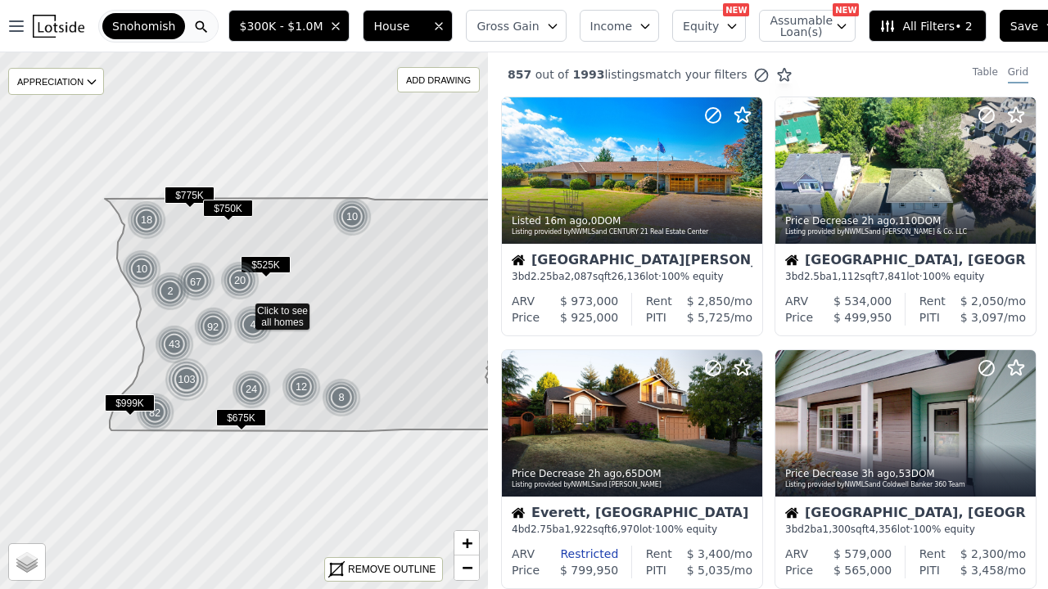
click at [534, 25] on button "Gross Gain" at bounding box center [516, 26] width 100 height 32
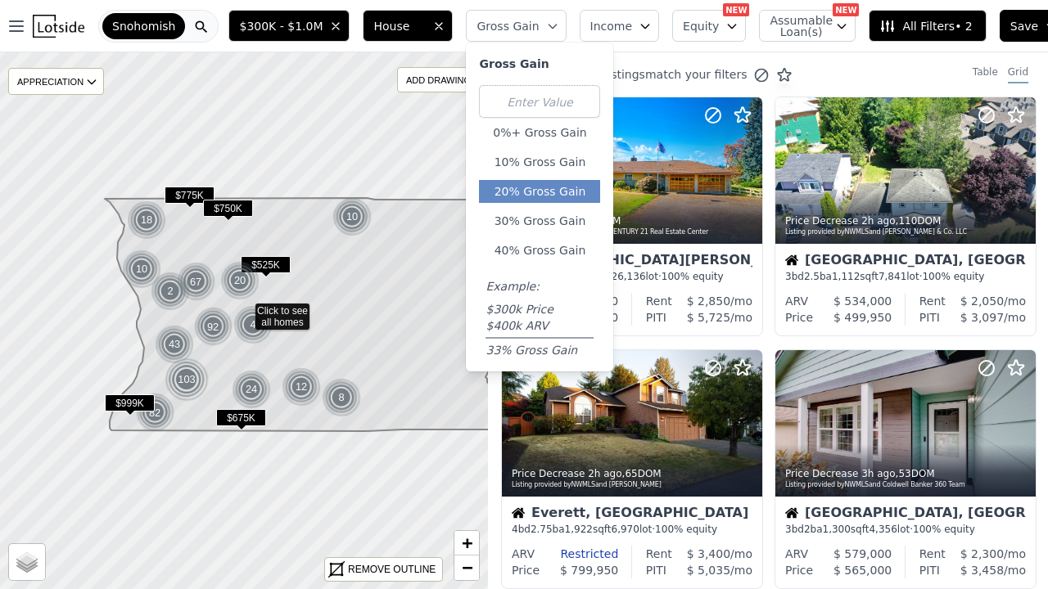
click at [534, 187] on button "20% Gross Gain" at bounding box center [539, 191] width 121 height 23
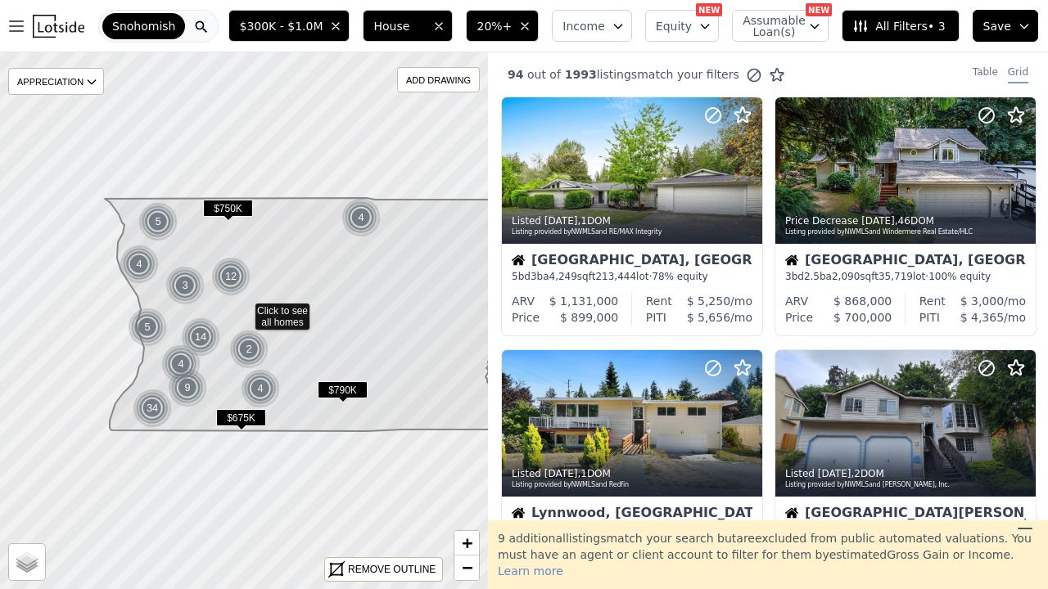
click at [871, 61] on div "94 out of 1993 listings match your filters Table Grid" at bounding box center [768, 74] width 560 height 44
click at [936, 20] on span "All Filters • 3" at bounding box center [898, 26] width 92 height 16
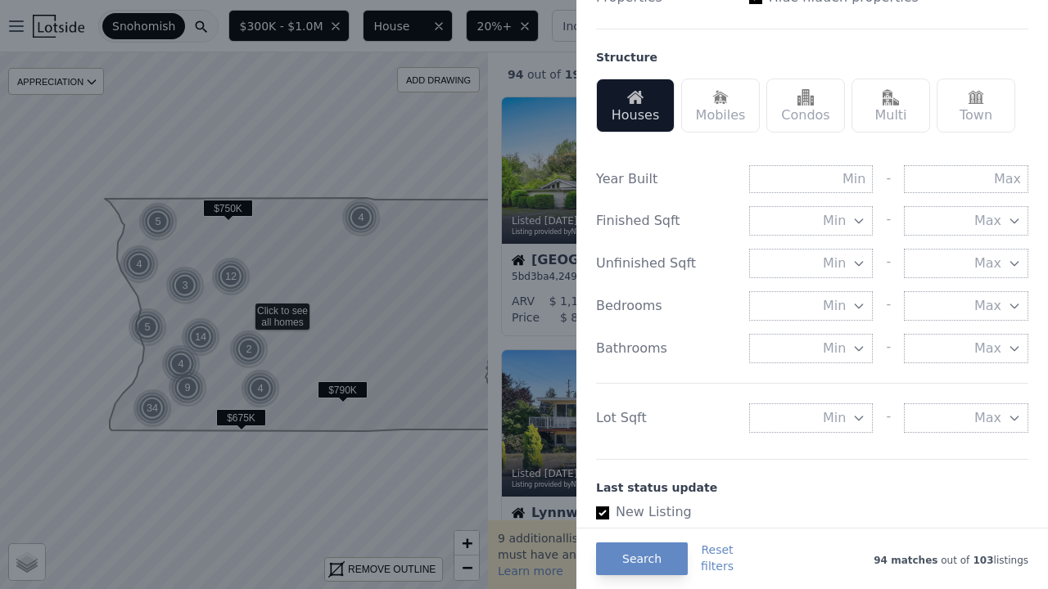
scroll to position [471, 0]
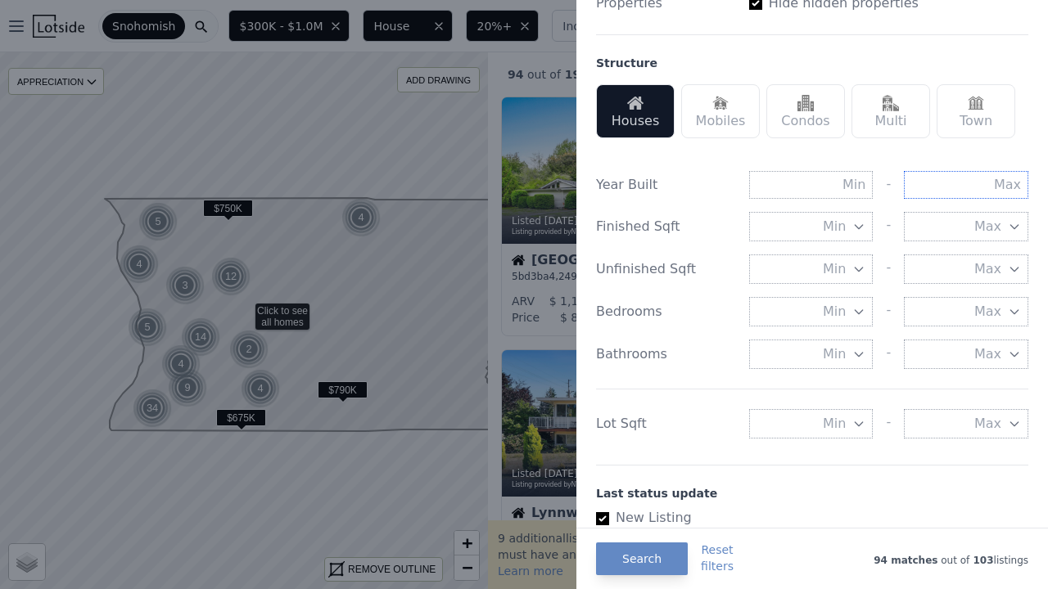
click at [986, 186] on input "text" at bounding box center [966, 185] width 124 height 28
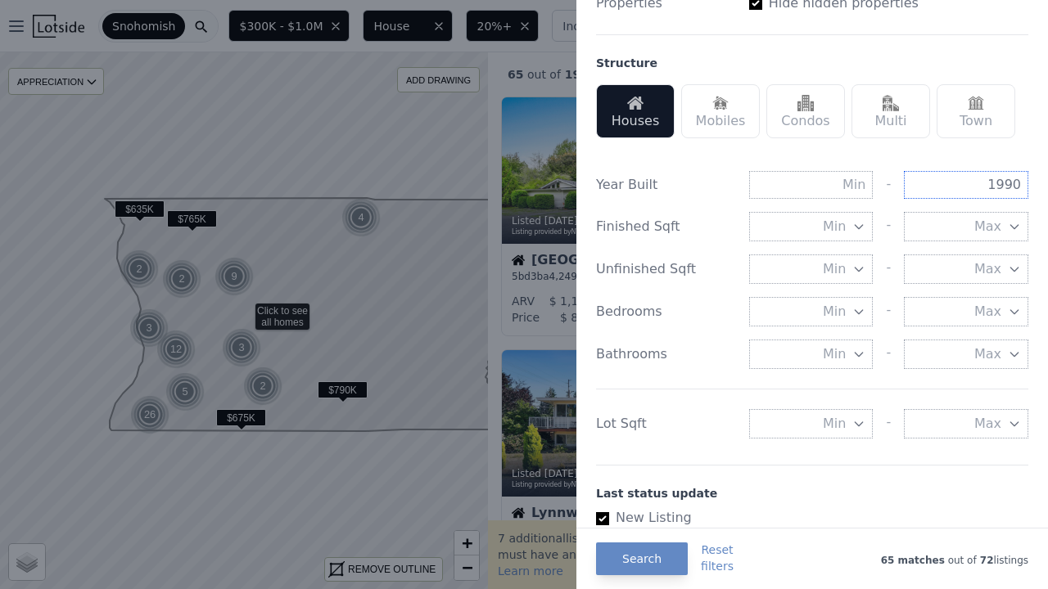
type input "1990"
click at [602, 142] on div "Houses Mobiles Condos Multi Town" at bounding box center [812, 111] width 432 height 67
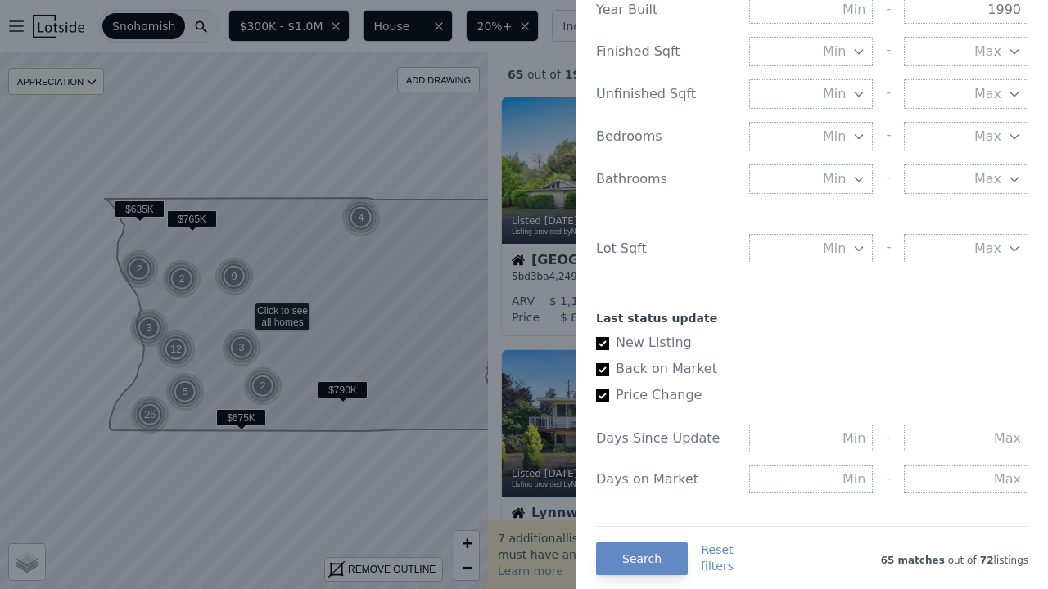
scroll to position [641, 0]
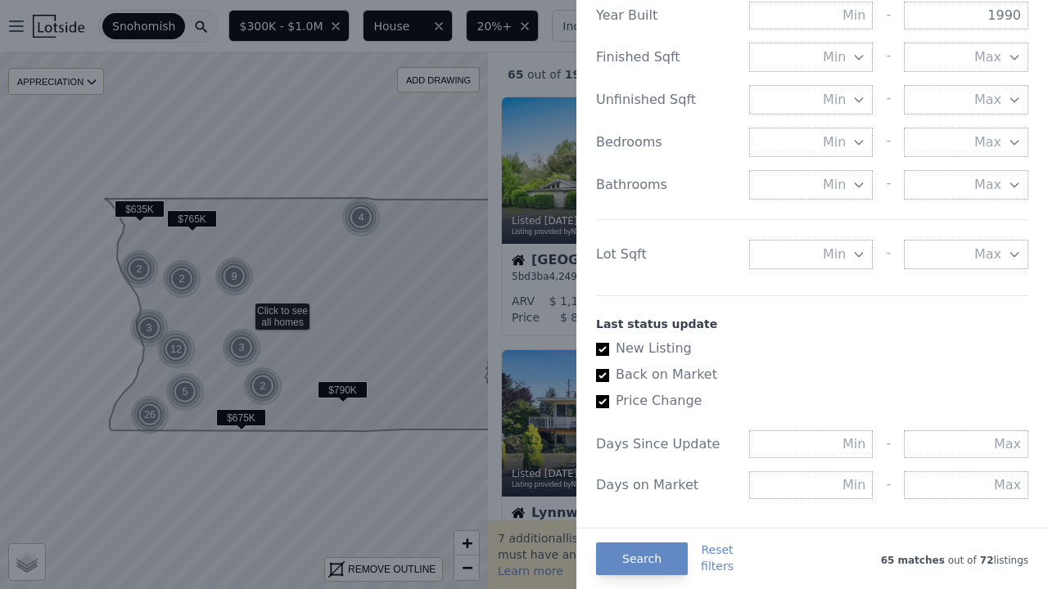
click at [856, 255] on icon "button" at bounding box center [858, 254] width 13 height 13
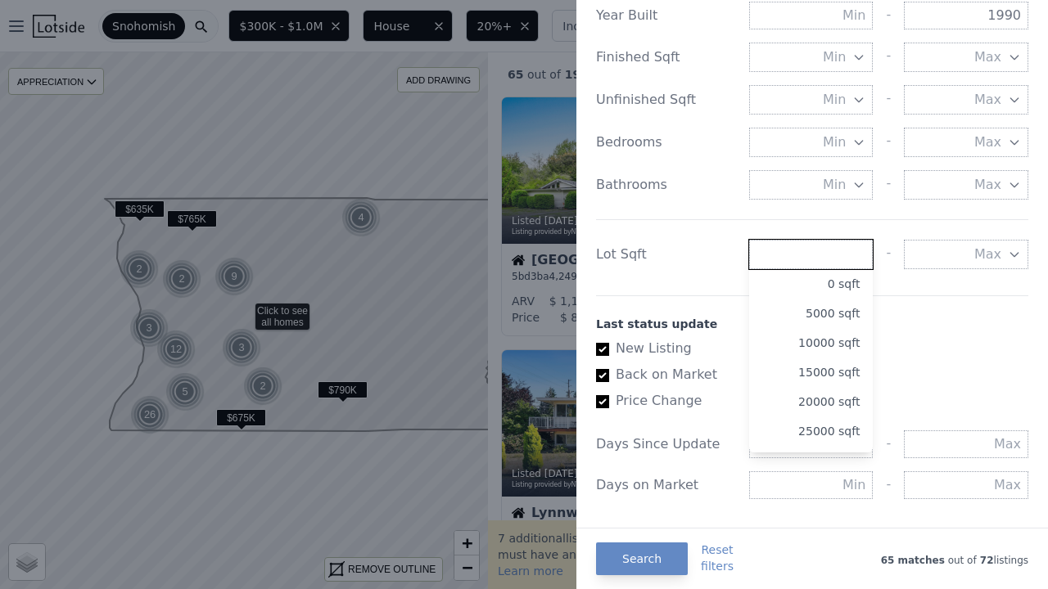
click at [832, 257] on input "number" at bounding box center [811, 254] width 124 height 29
type input "2000"
click at [935, 325] on div "Last status update" at bounding box center [812, 324] width 432 height 16
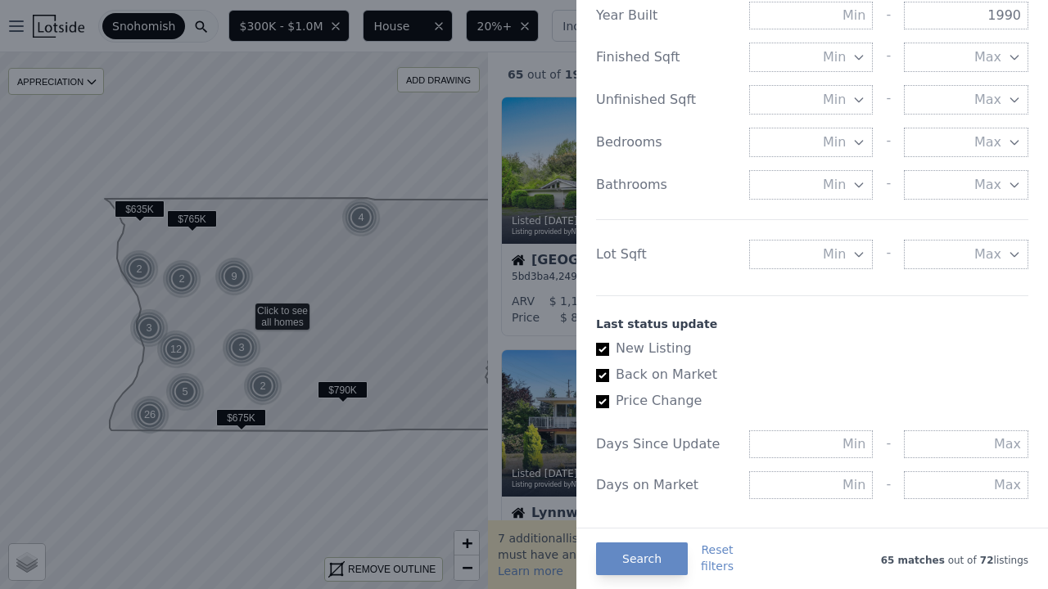
click at [856, 255] on icon "button" at bounding box center [858, 255] width 7 height 4
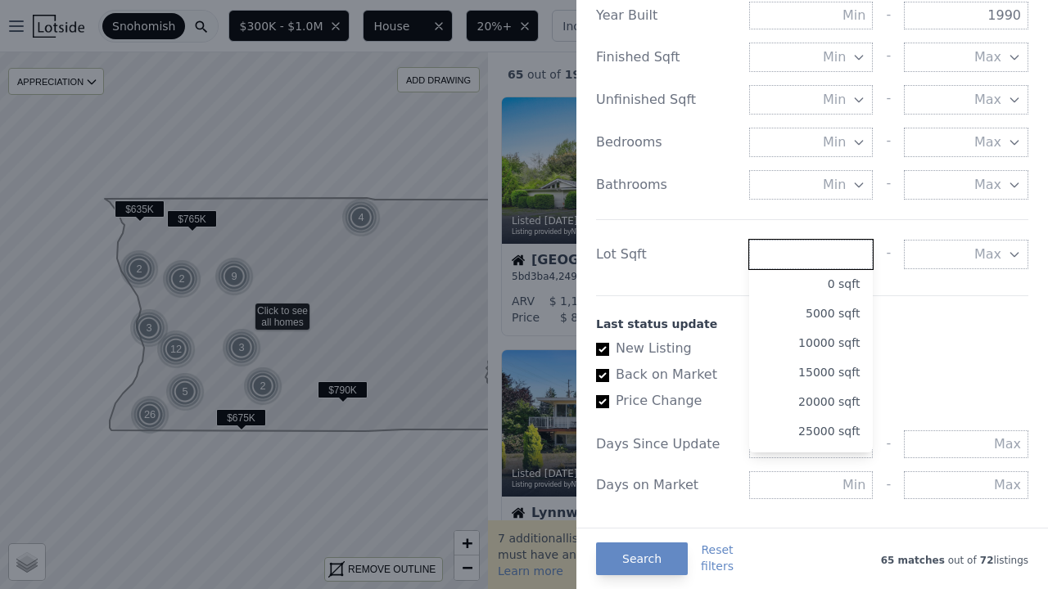
click at [856, 255] on input "number" at bounding box center [811, 254] width 124 height 29
type input "2000"
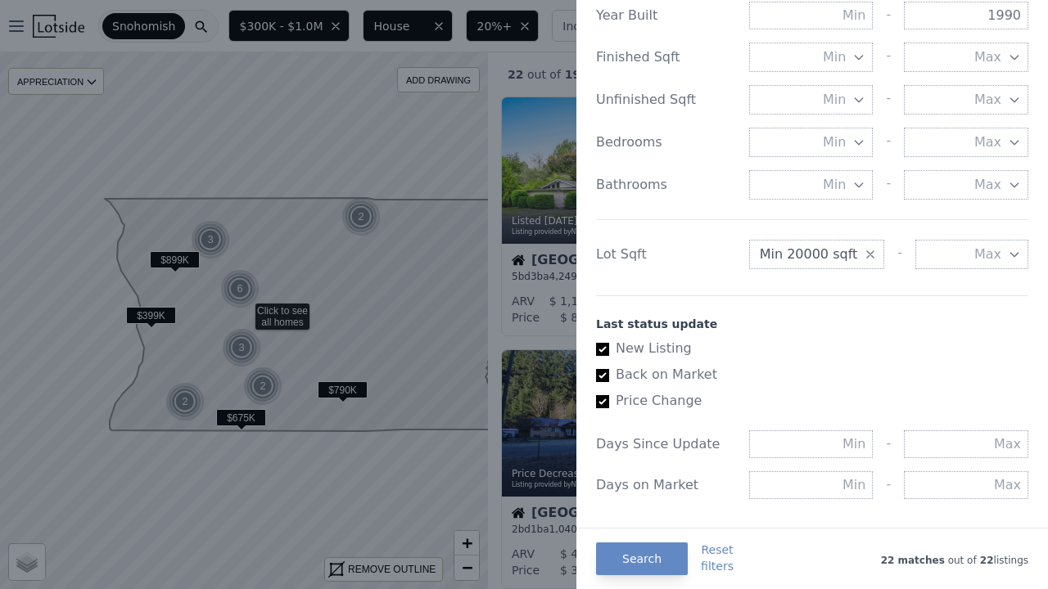
scroll to position [653, 0]
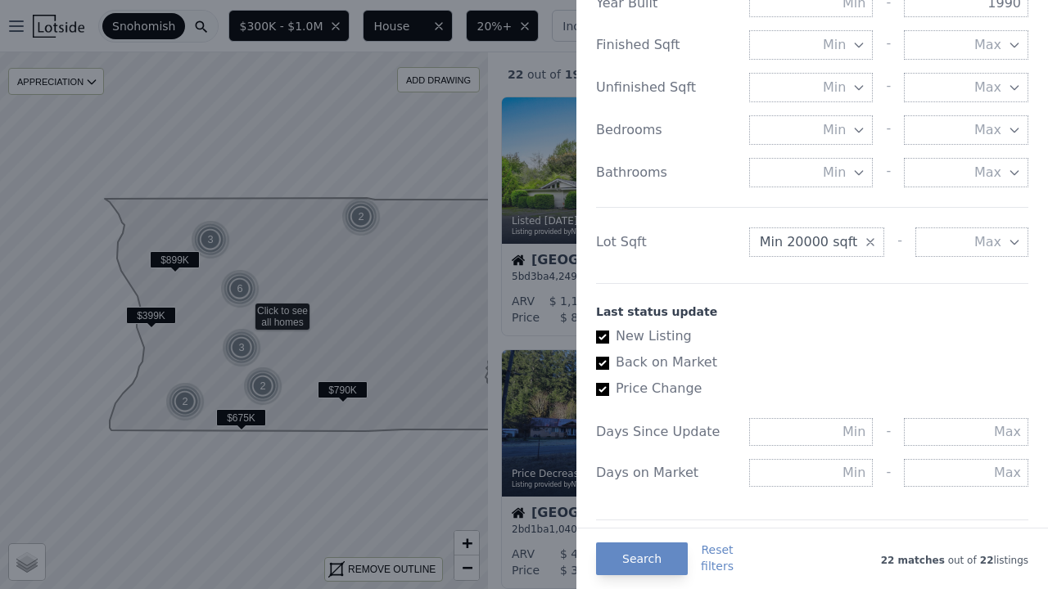
click at [823, 243] on span "Min 20000 sqft" at bounding box center [808, 242] width 98 height 20
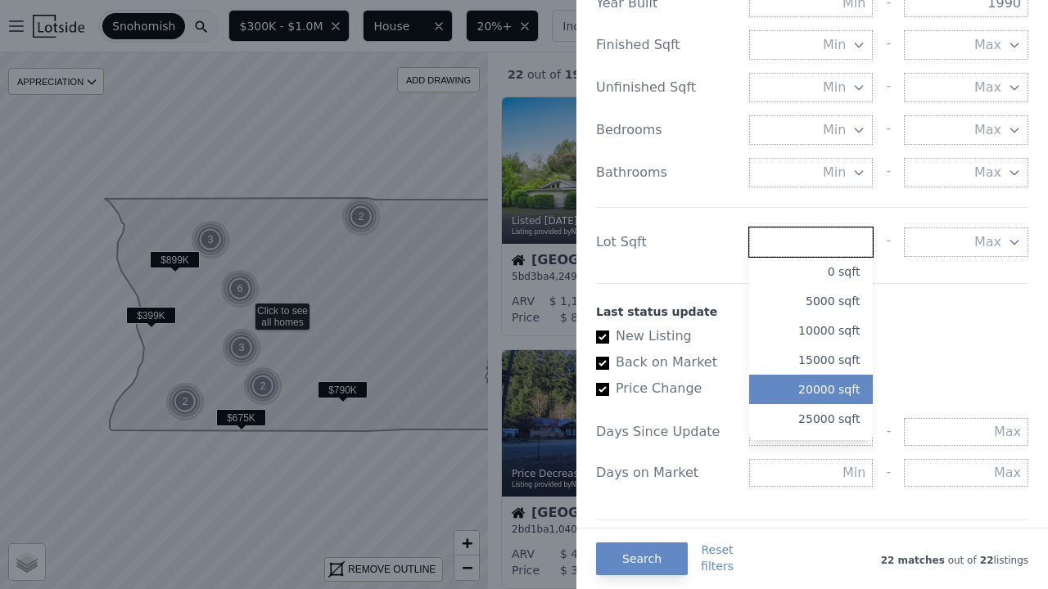
click at [827, 250] on input "number" at bounding box center [811, 242] width 124 height 29
type input "2000"
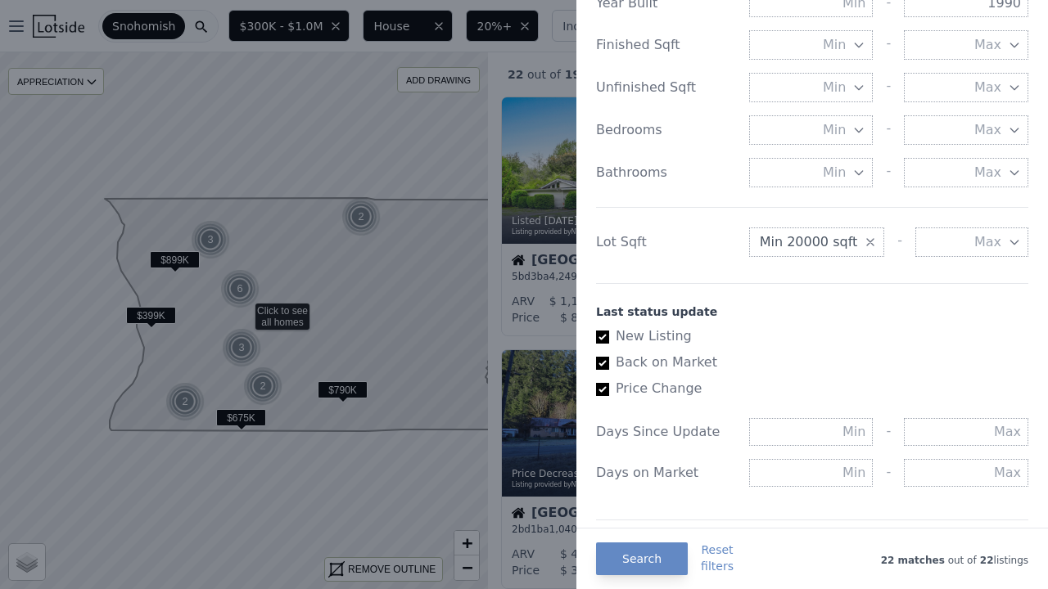
click at [863, 241] on icon "button" at bounding box center [869, 242] width 13 height 13
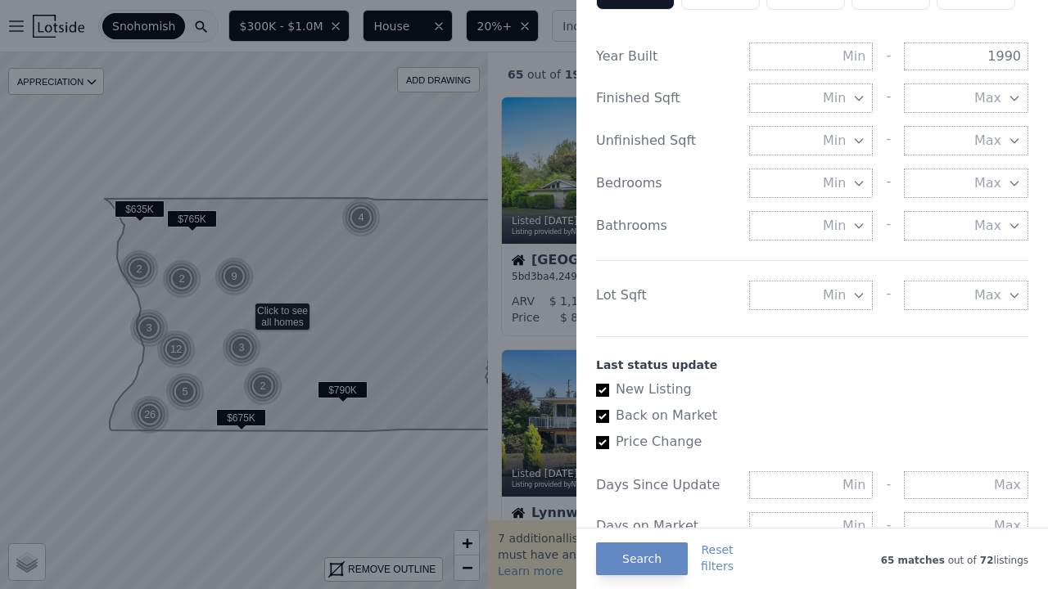
scroll to position [620, 0]
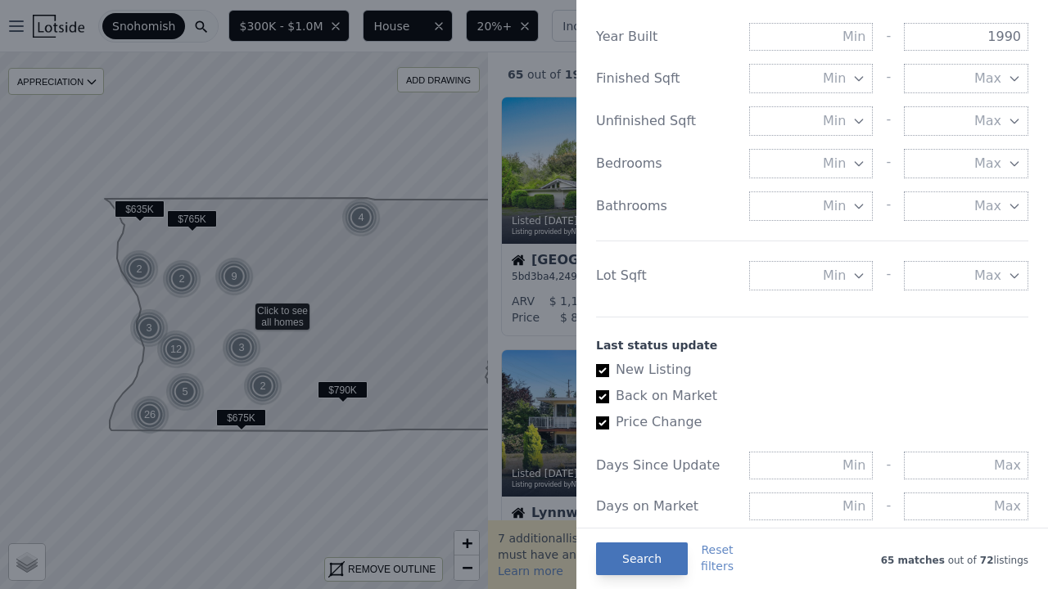
click at [638, 557] on button "Search" at bounding box center [642, 559] width 92 height 33
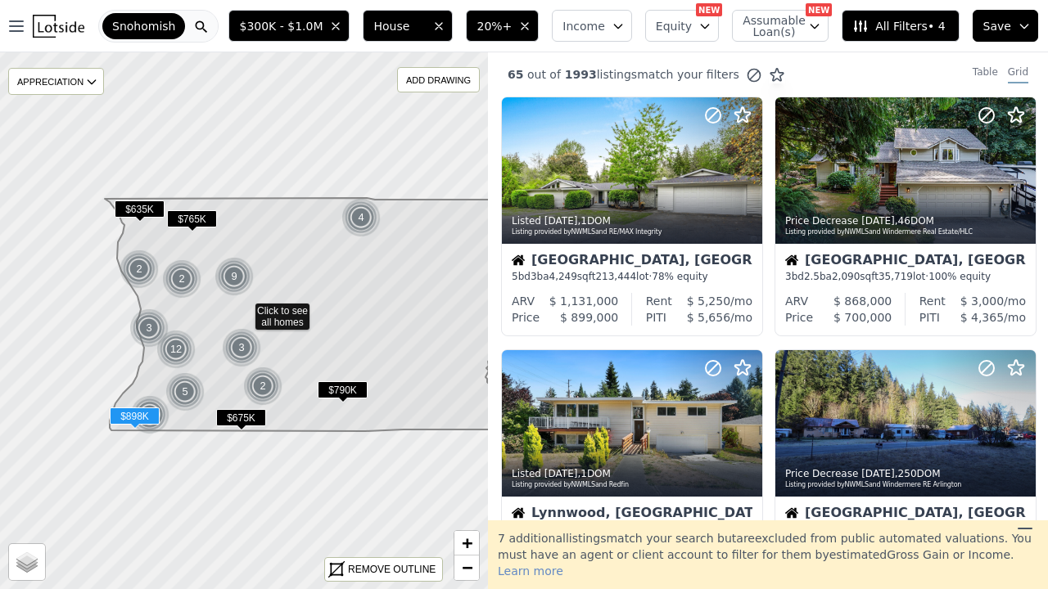
scroll to position [0, 0]
click at [980, 72] on div "Table" at bounding box center [984, 74] width 25 height 18
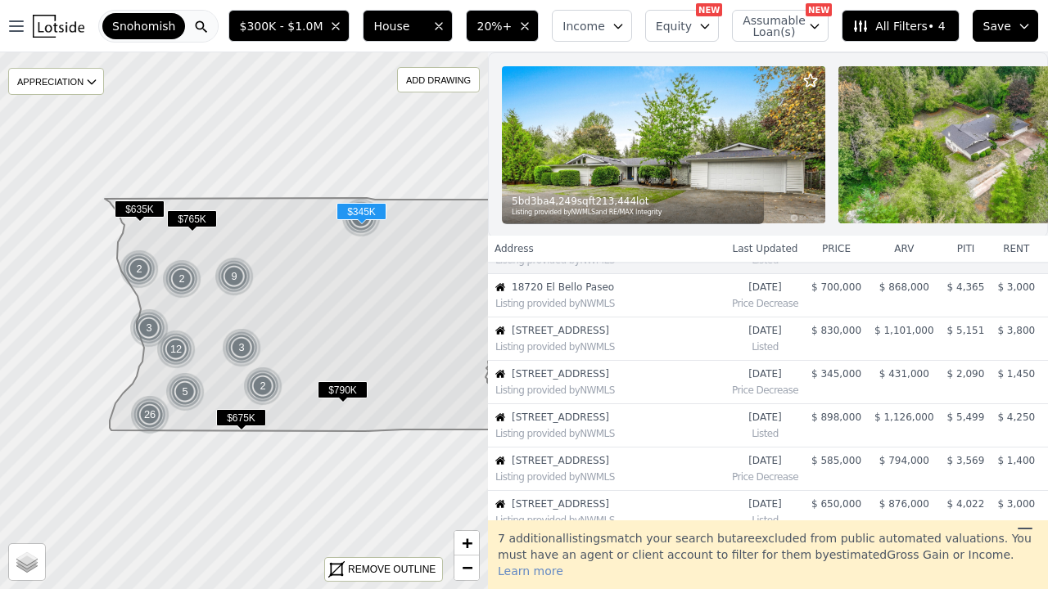
scroll to position [79, 0]
click at [839, 368] on span "$ 345,000" at bounding box center [836, 372] width 50 height 11
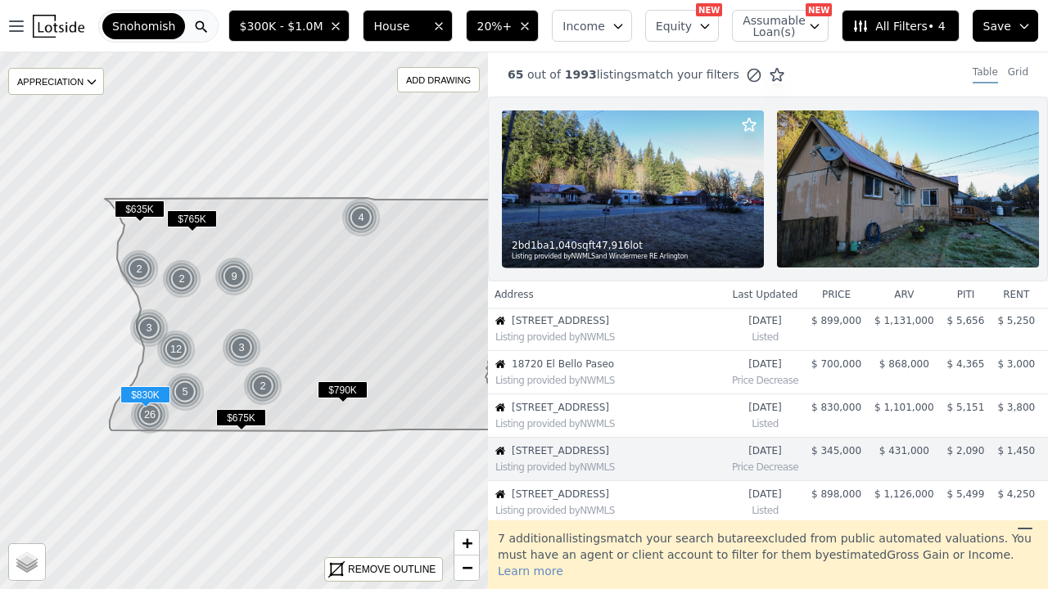
scroll to position [0, 0]
click at [836, 297] on th "price" at bounding box center [835, 295] width 63 height 26
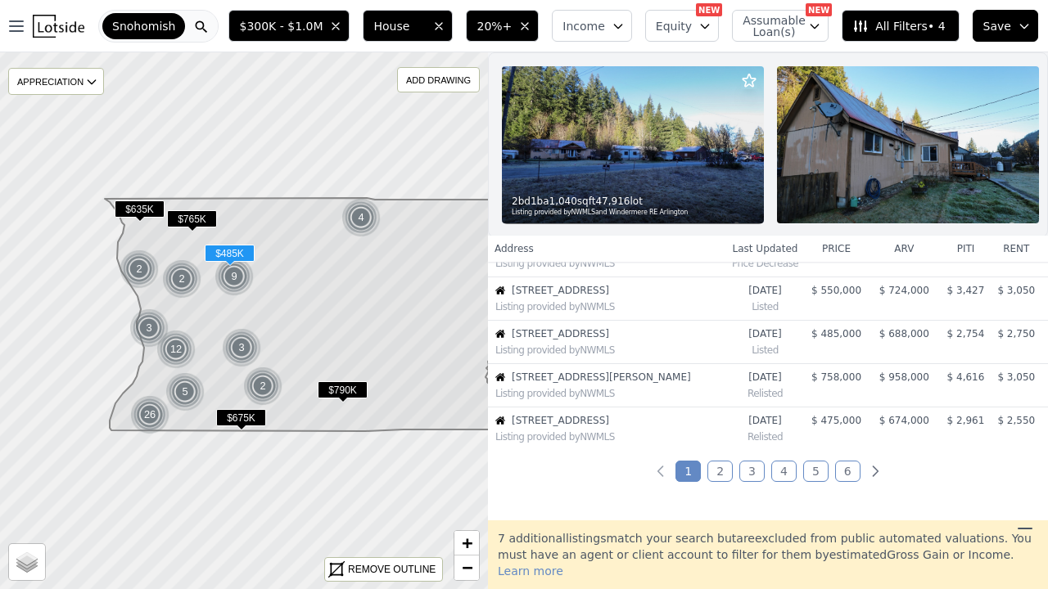
scroll to position [384, 0]
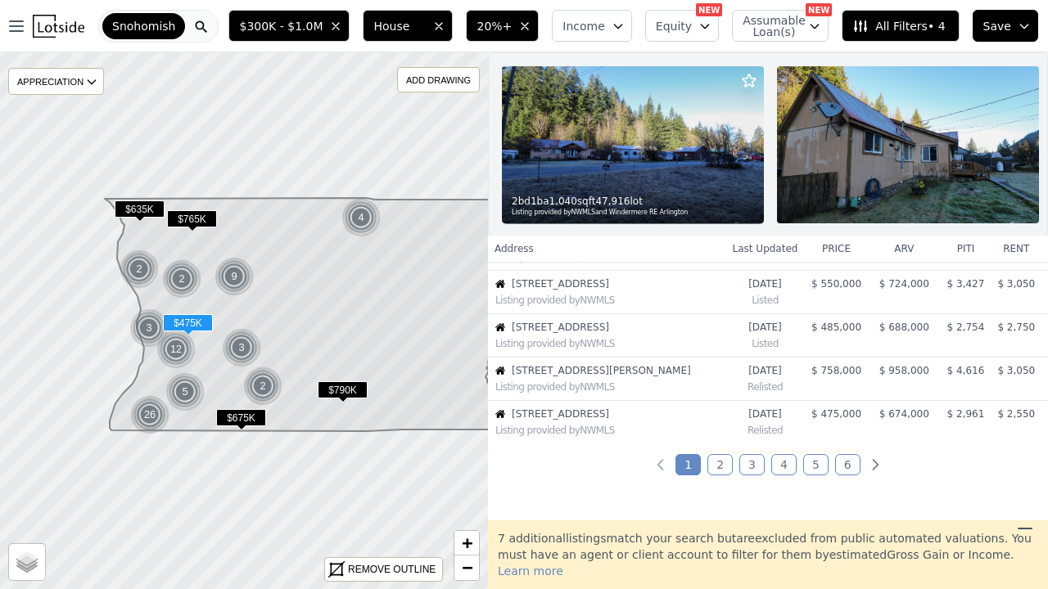
click at [820, 416] on span "$ 475,000" at bounding box center [836, 413] width 50 height 11
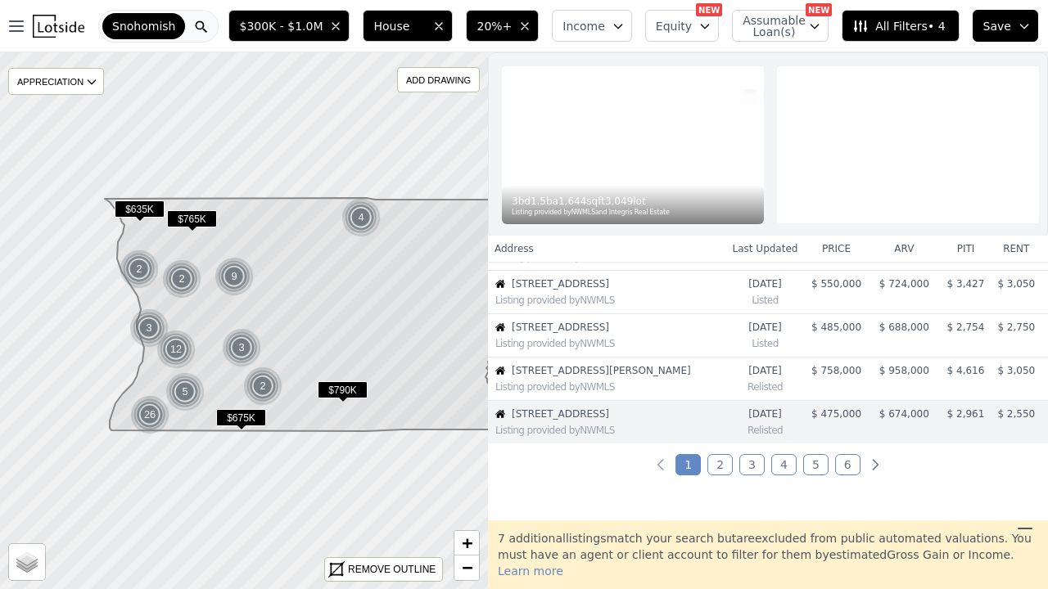
scroll to position [503, 0]
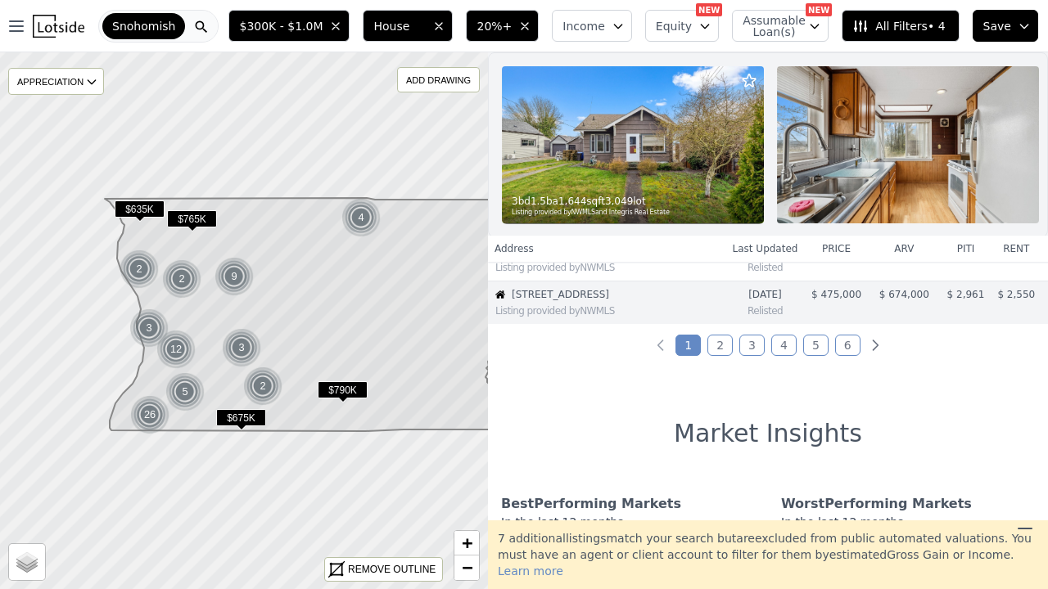
click at [719, 345] on link "2" at bounding box center [719, 345] width 25 height 21
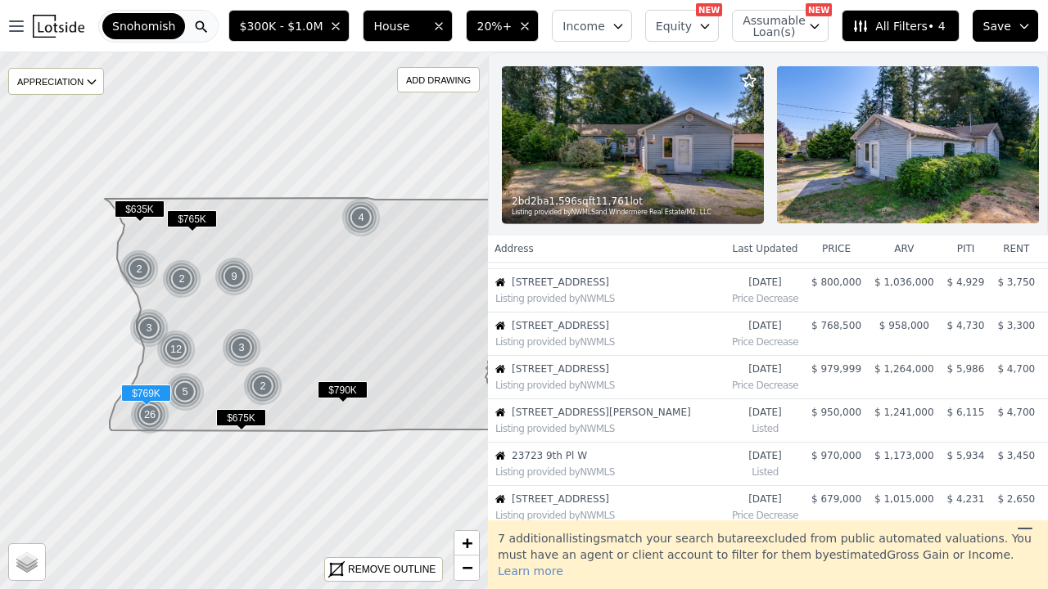
scroll to position [221, 0]
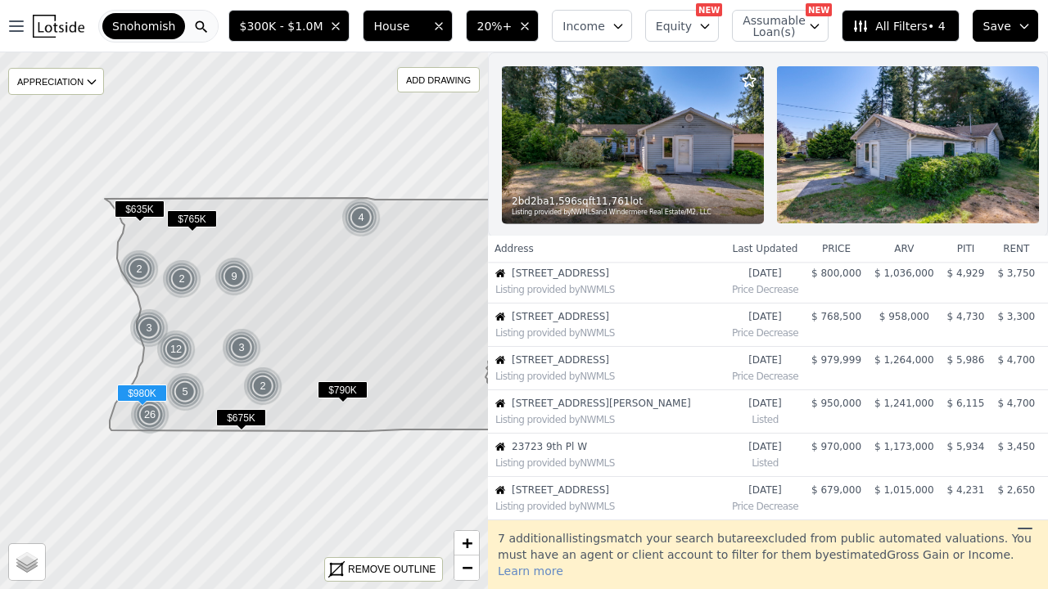
click at [810, 367] on td "$ 979,999" at bounding box center [835, 368] width 63 height 43
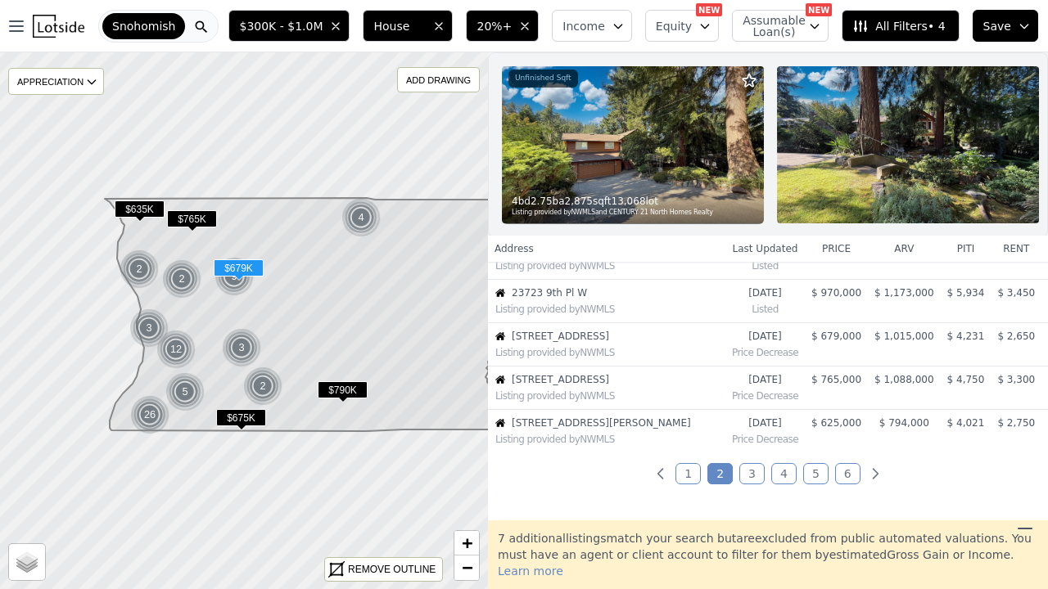
scroll to position [380, 0]
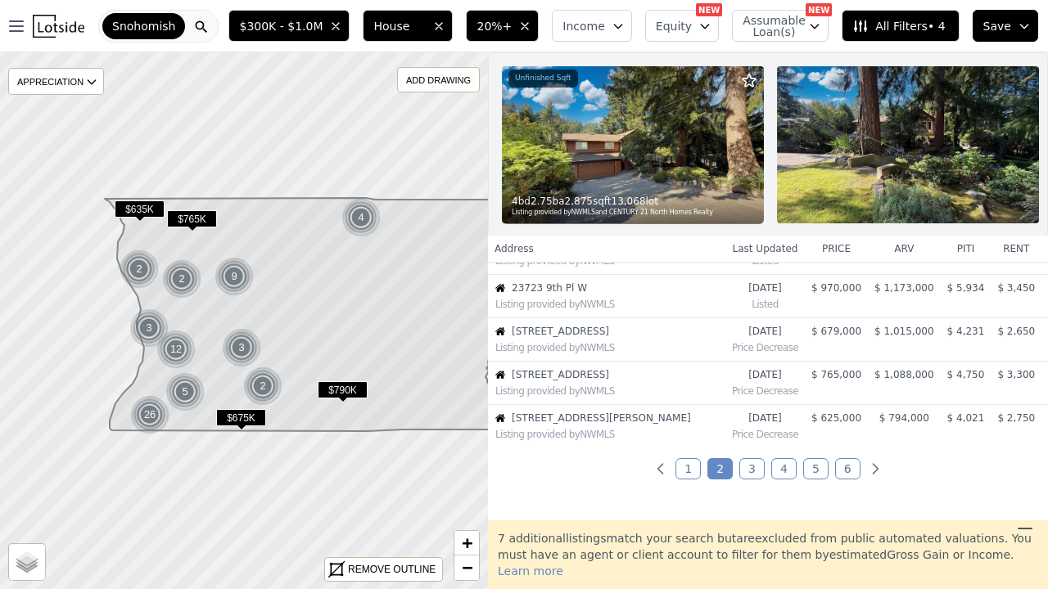
click at [751, 465] on link "3" at bounding box center [751, 468] width 25 height 21
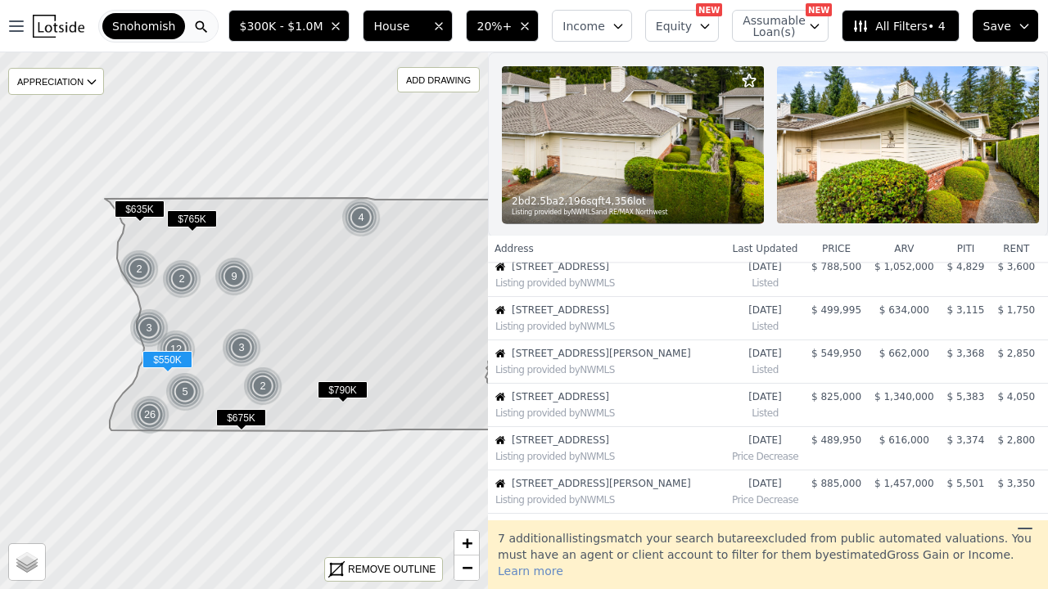
scroll to position [273, 0]
click at [874, 388] on td "$ 1,340,000" at bounding box center [903, 403] width 73 height 43
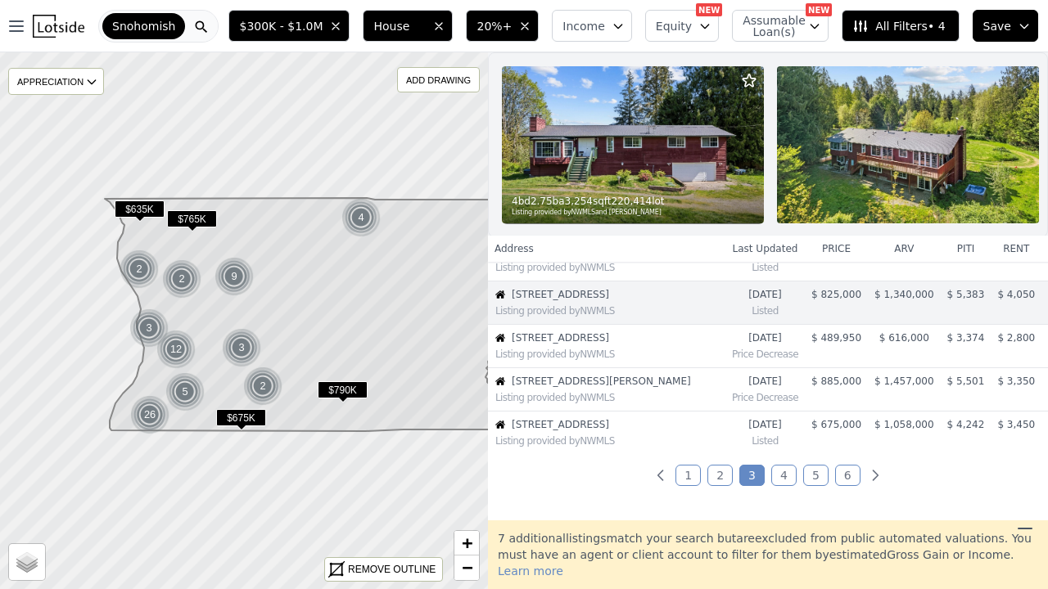
click at [714, 471] on link "2" at bounding box center [719, 475] width 25 height 21
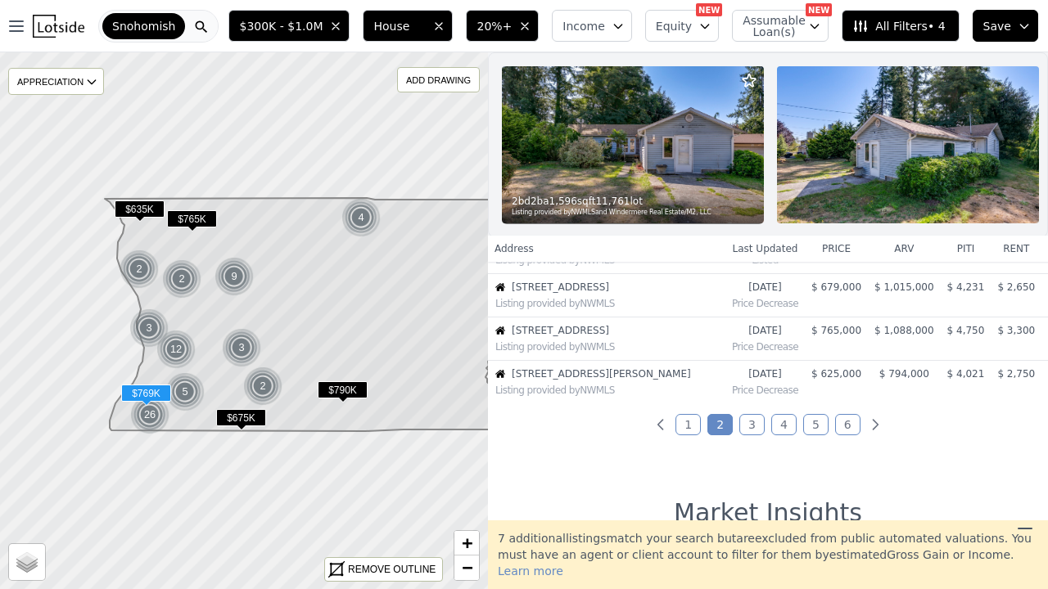
scroll to position [431, 0]
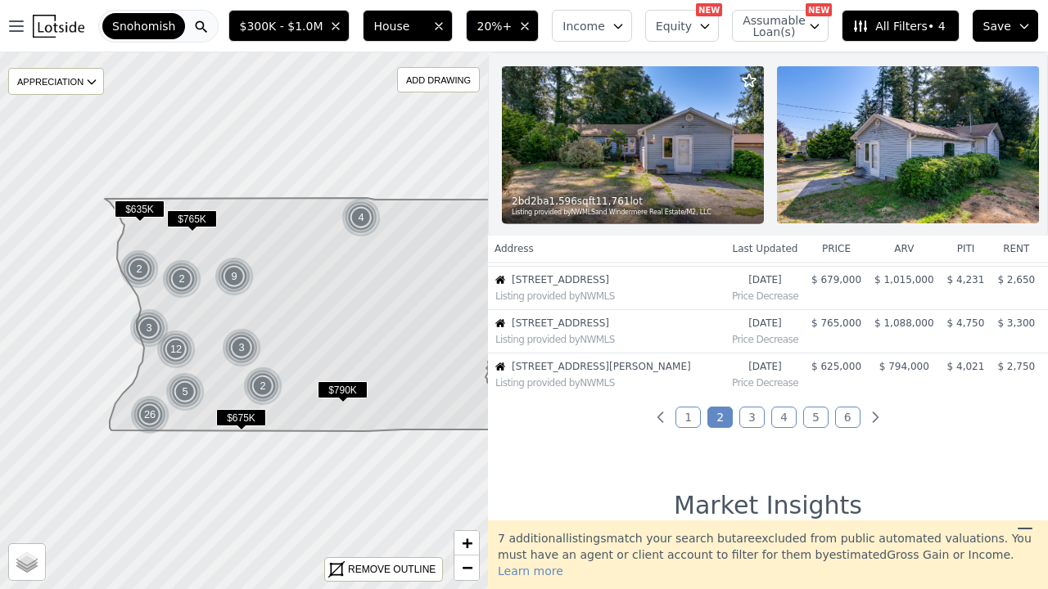
click at [688, 414] on link "1" at bounding box center [687, 417] width 25 height 21
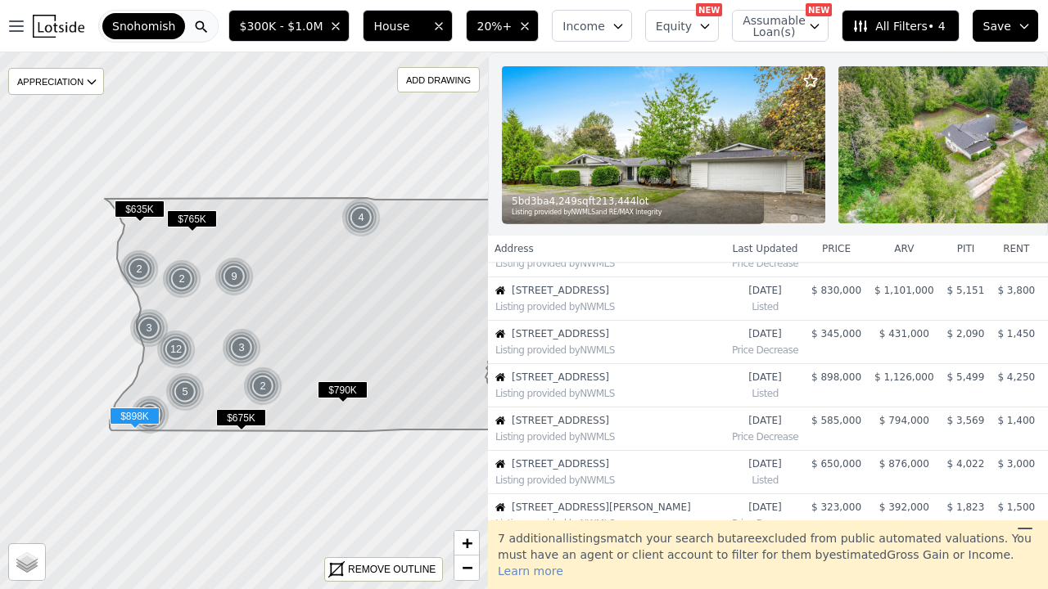
scroll to position [121, 0]
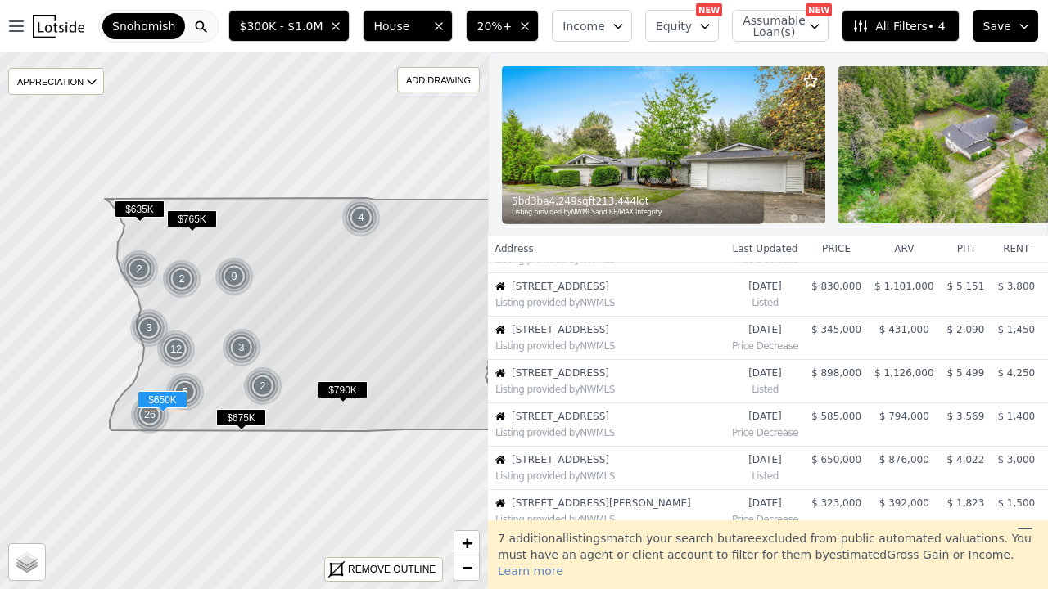
click at [831, 462] on span "$ 650,000" at bounding box center [836, 459] width 50 height 11
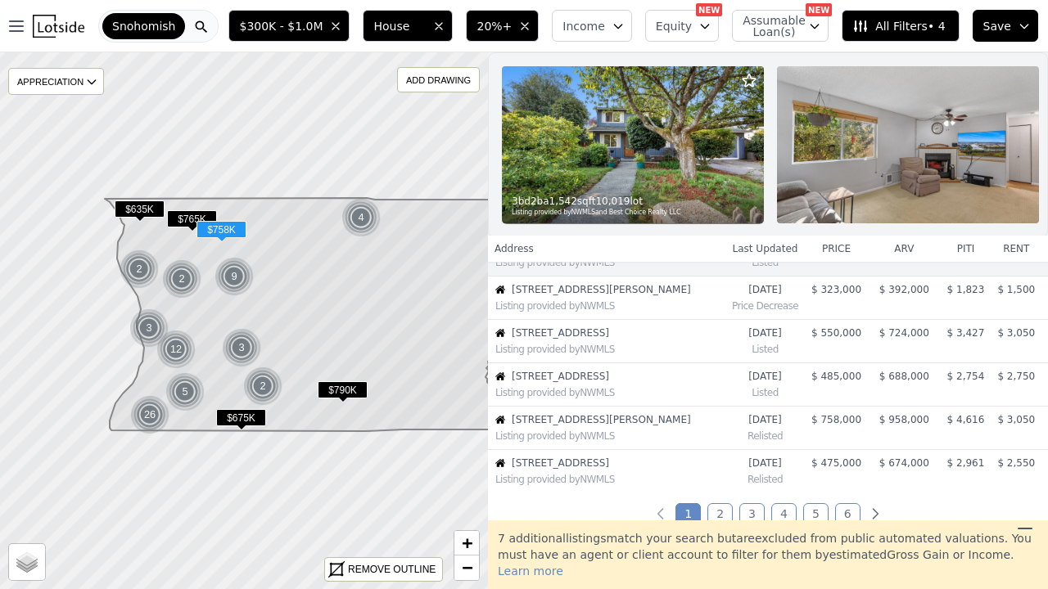
scroll to position [339, 0]
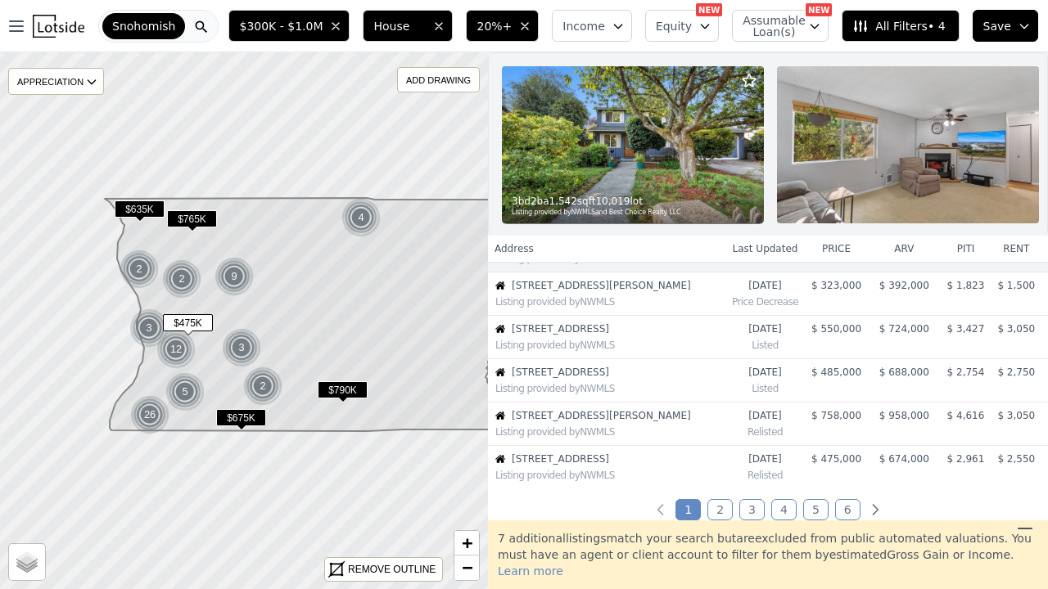
click at [842, 461] on span "$ 475,000" at bounding box center [836, 458] width 50 height 11
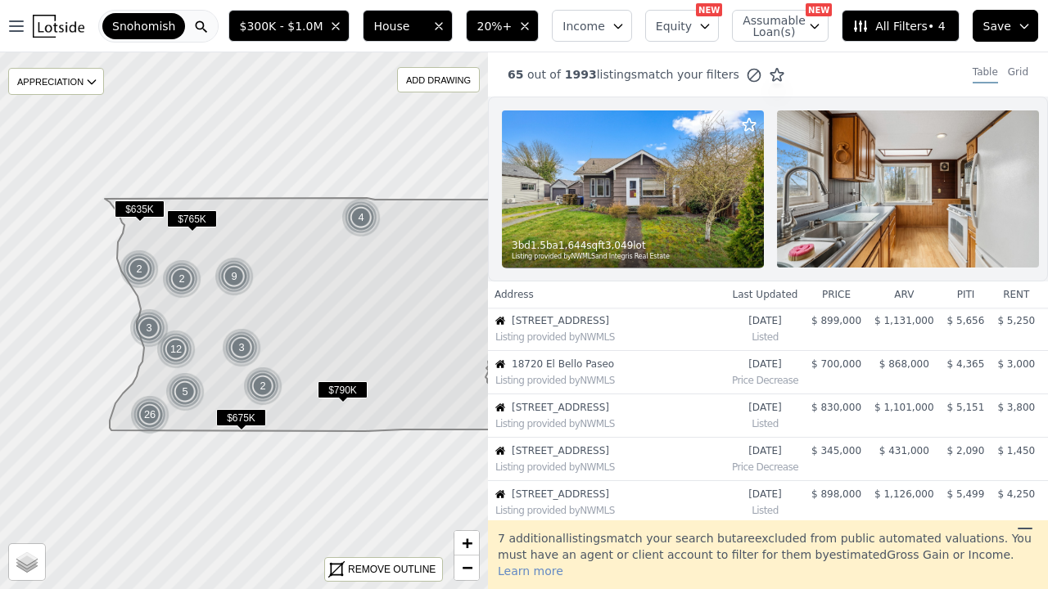
scroll to position [0, 0]
click at [809, 176] on img at bounding box center [908, 188] width 262 height 157
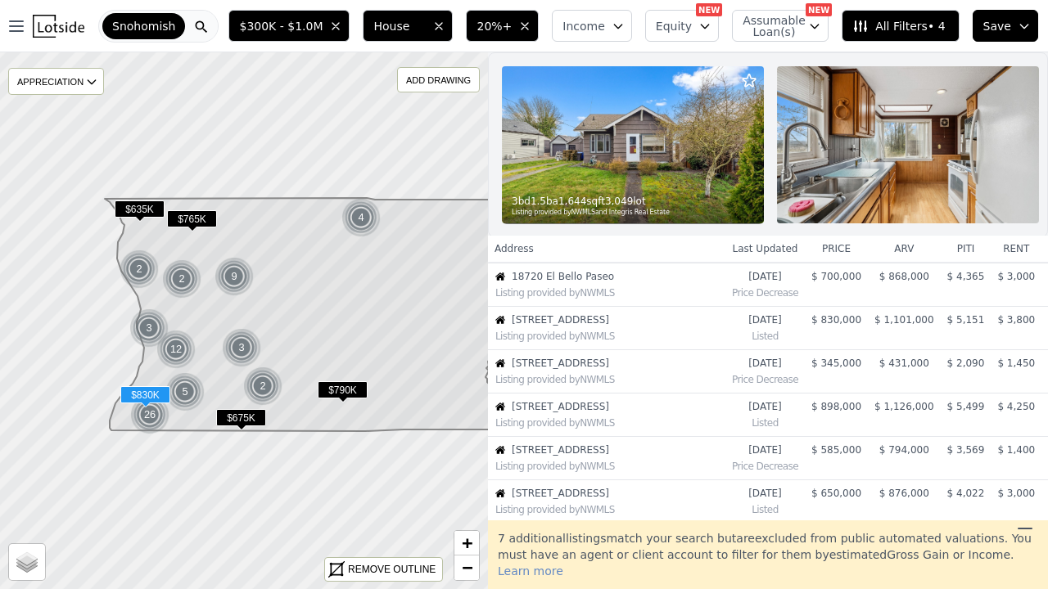
scroll to position [120, 0]
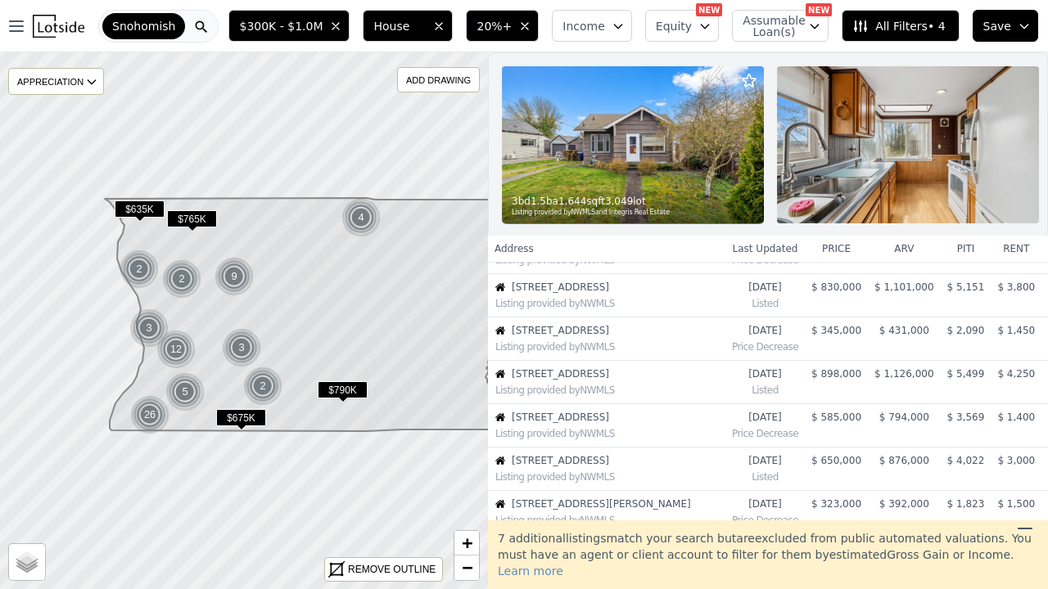
click at [923, 19] on span "All Filters • 4" at bounding box center [898, 26] width 92 height 16
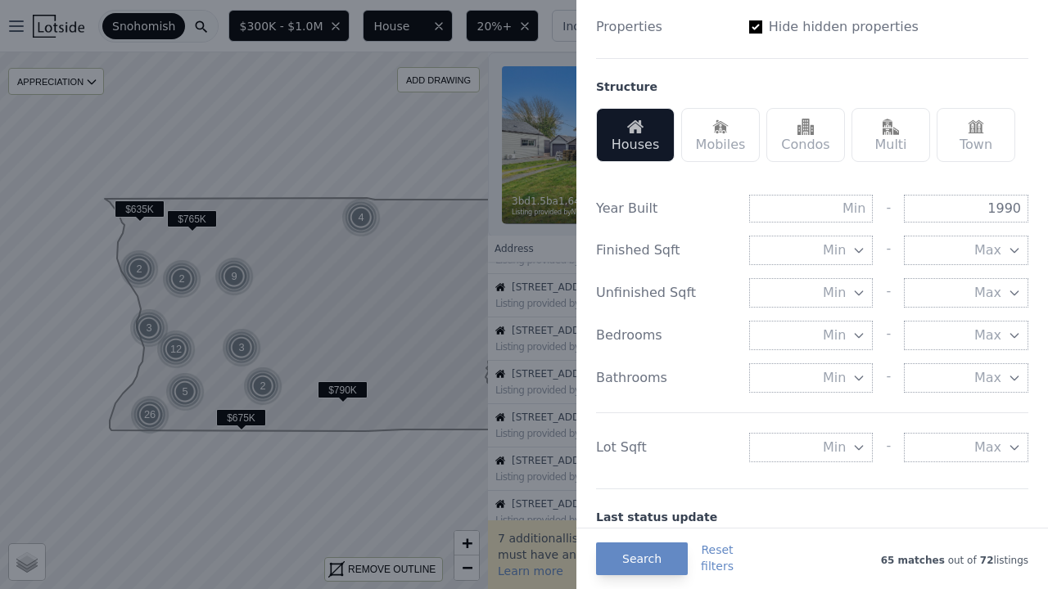
scroll to position [447, 0]
click at [856, 333] on icon "button" at bounding box center [858, 336] width 13 height 13
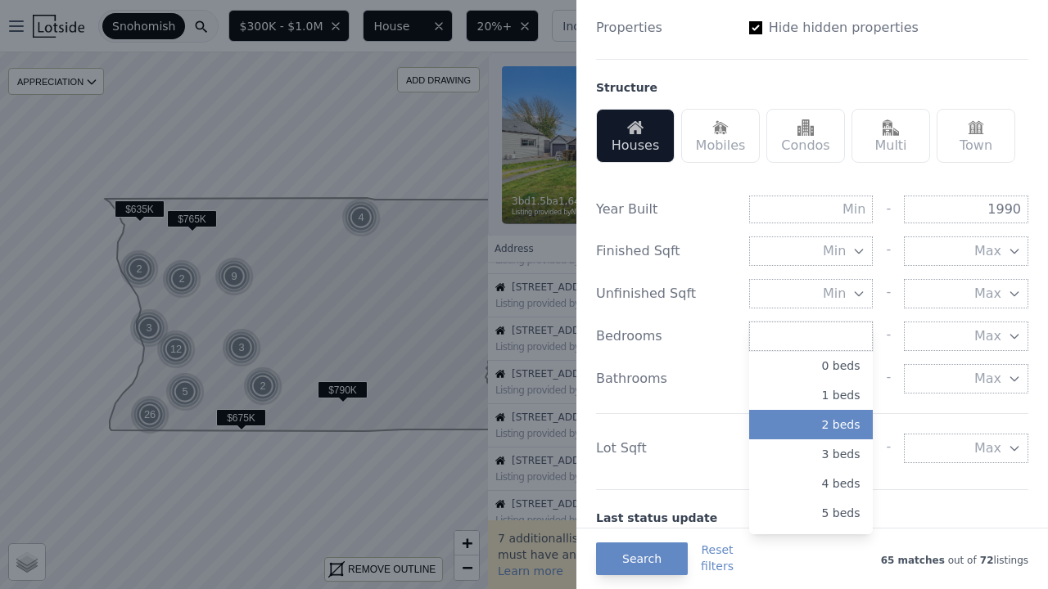
click at [842, 423] on button "2 beds" at bounding box center [811, 424] width 124 height 29
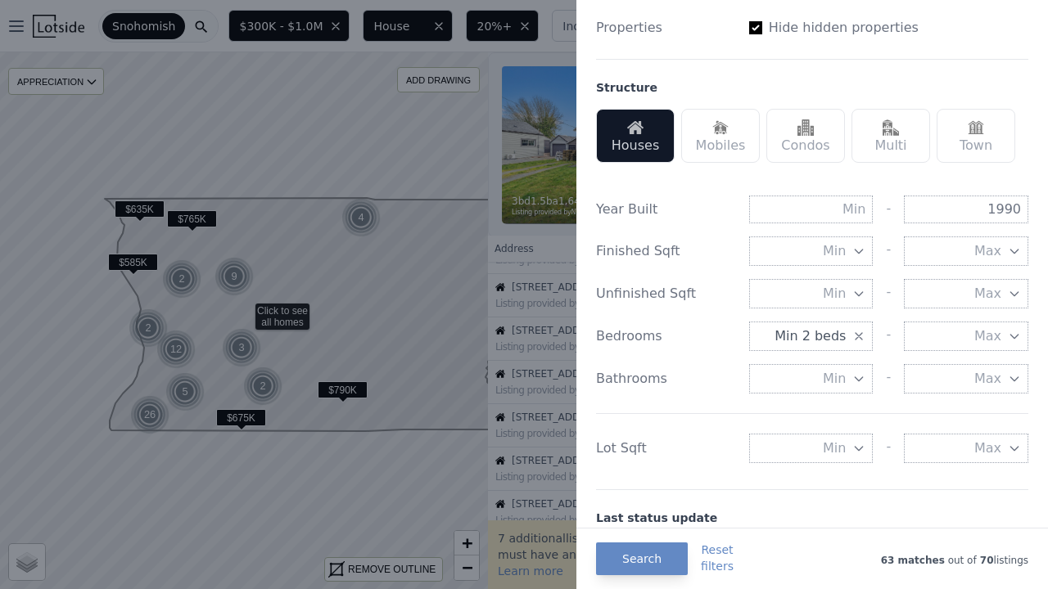
click at [850, 337] on button "Min 2 beds" at bounding box center [811, 336] width 124 height 29
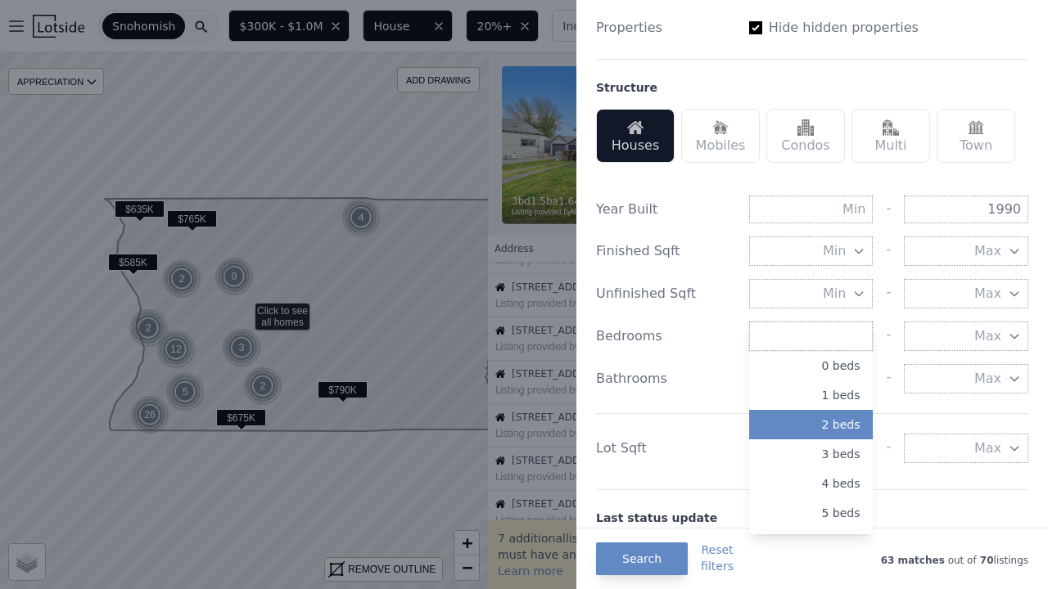
click at [881, 315] on div "Year Built - 1990 Finished Sqft Min - Max Unfinished Sqft Min - Max Bedrooms Mi…" at bounding box center [812, 326] width 432 height 300
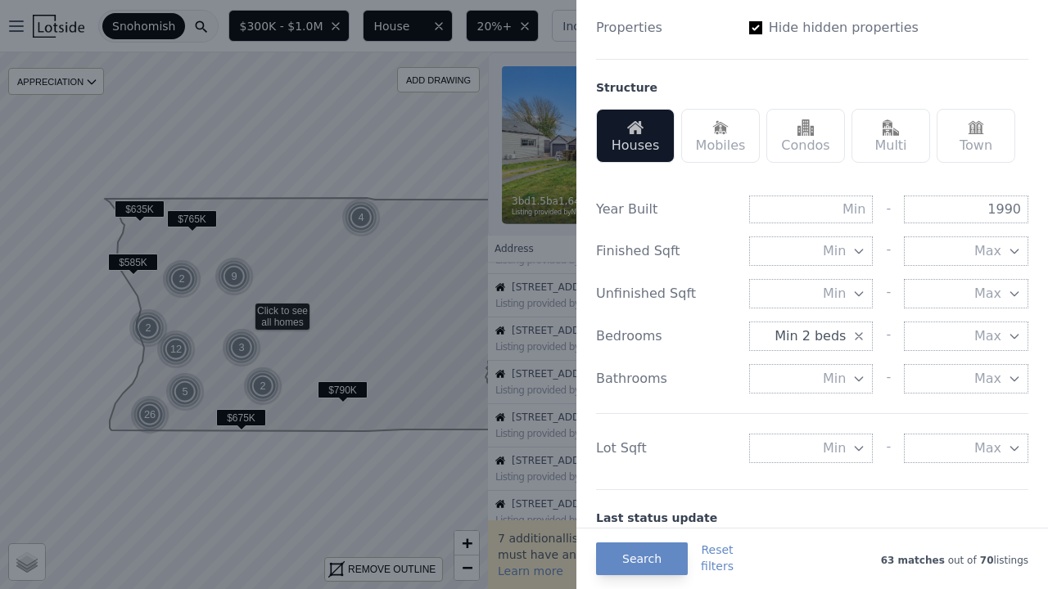
click at [856, 336] on icon "button" at bounding box center [858, 336] width 13 height 13
click at [861, 379] on icon "button" at bounding box center [858, 378] width 13 height 13
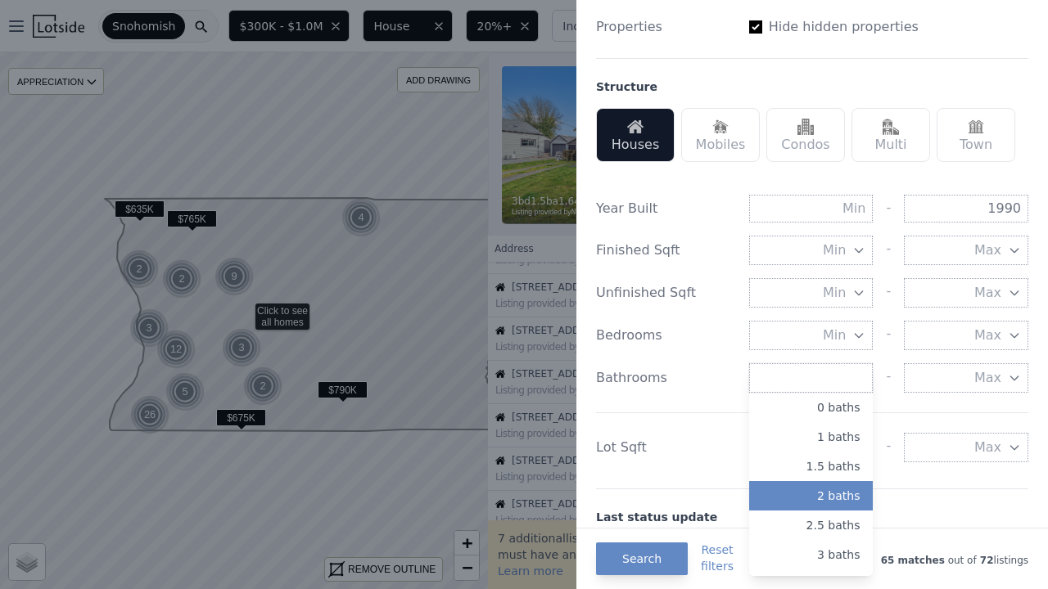
click at [845, 492] on button "2 baths" at bounding box center [811, 495] width 124 height 29
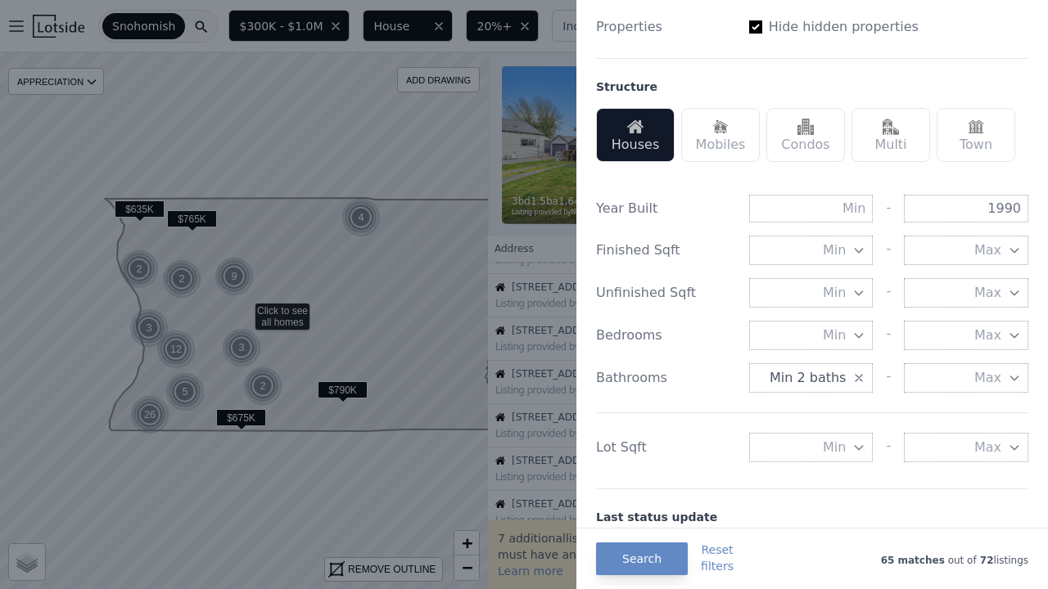
scroll to position [543, 0]
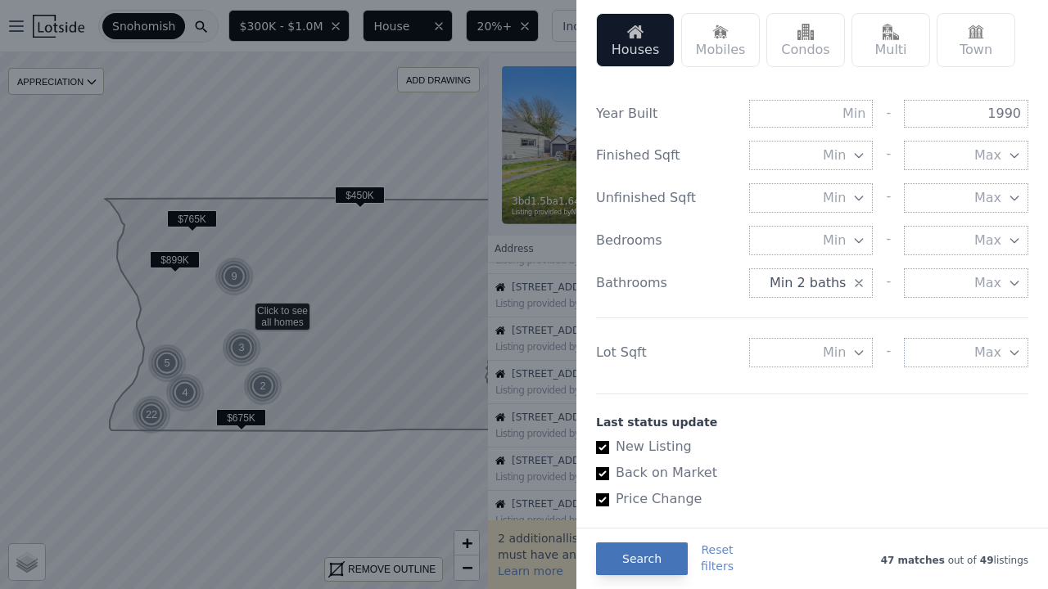
click at [631, 554] on button "Search" at bounding box center [642, 559] width 92 height 33
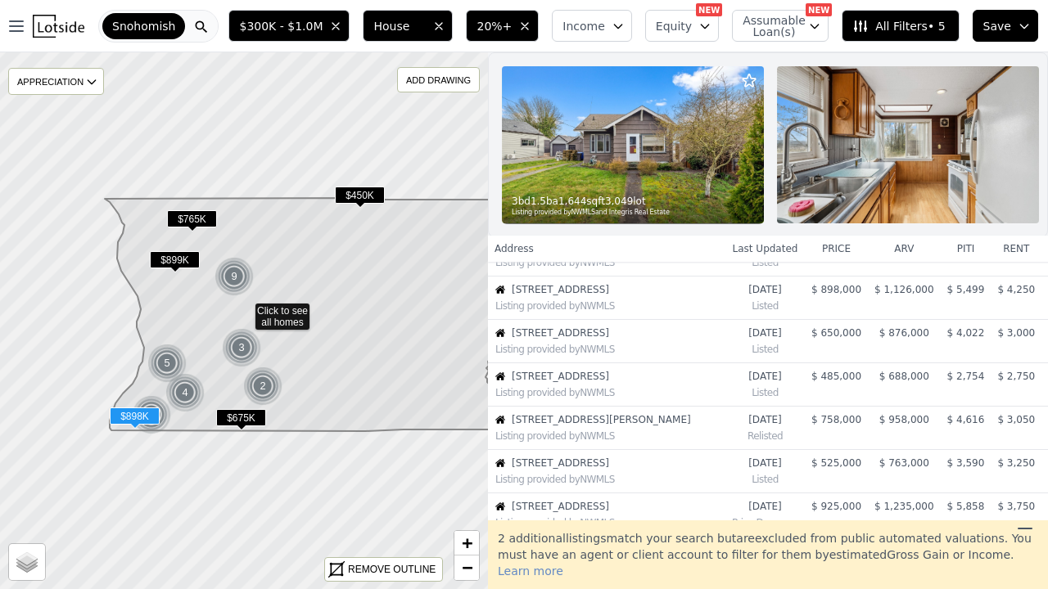
scroll to position [166, 0]
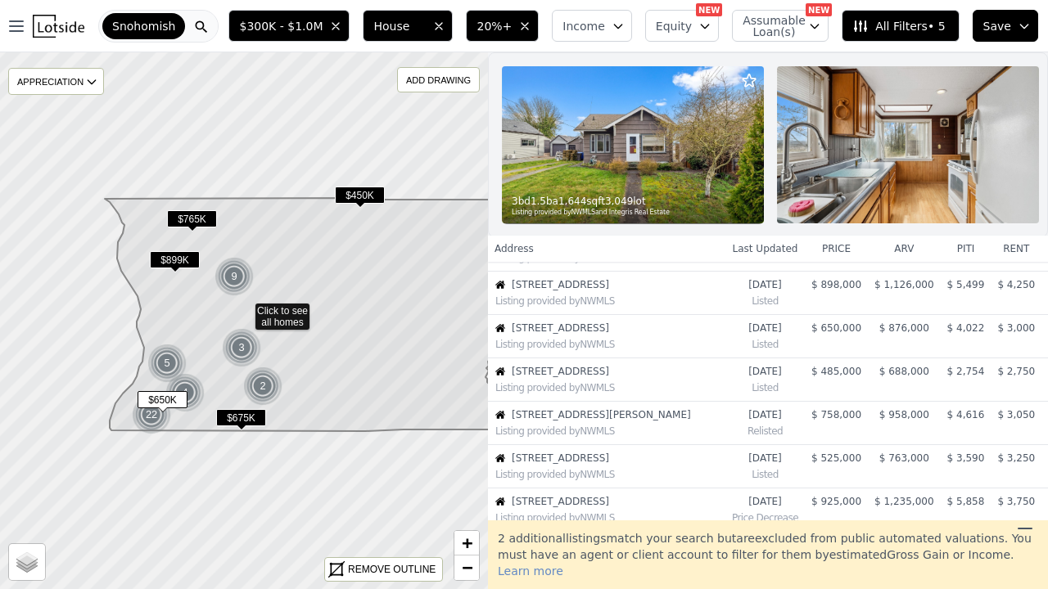
click at [847, 325] on span "$ 650,000" at bounding box center [836, 327] width 50 height 11
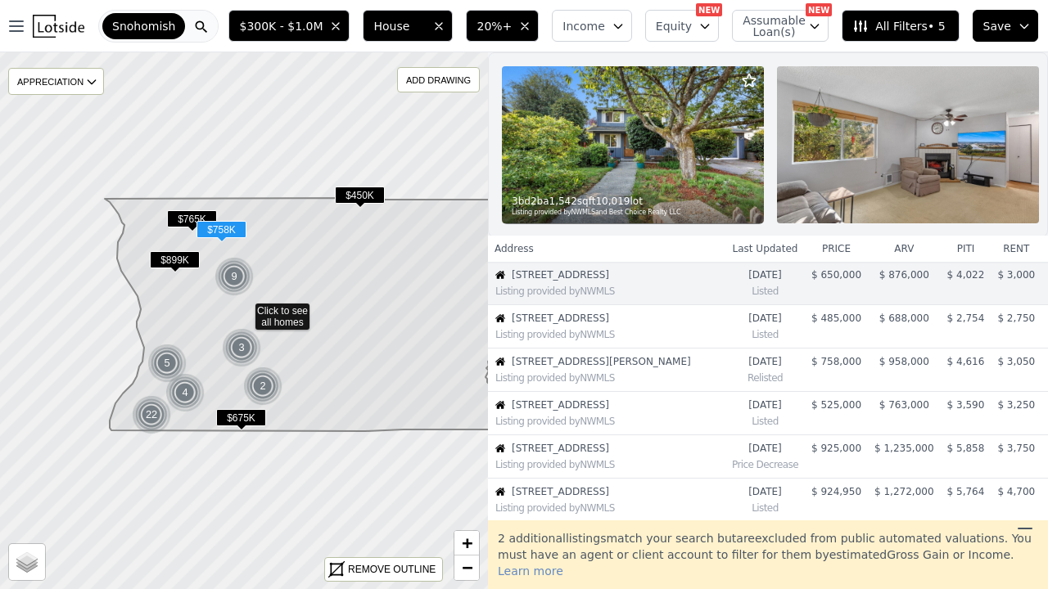
scroll to position [205, 0]
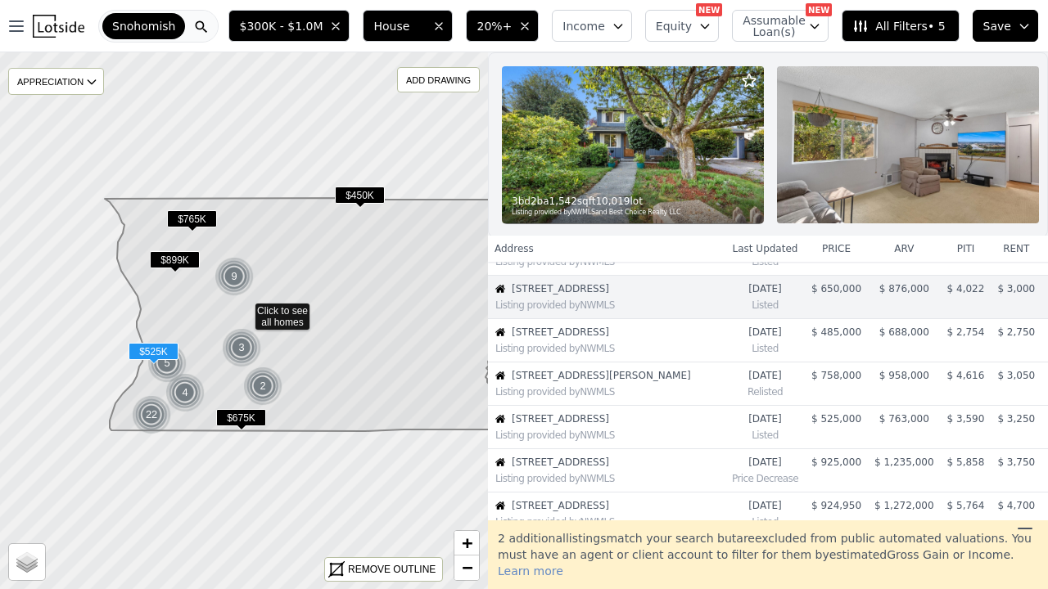
click at [860, 421] on td "$ 525,000" at bounding box center [835, 427] width 63 height 43
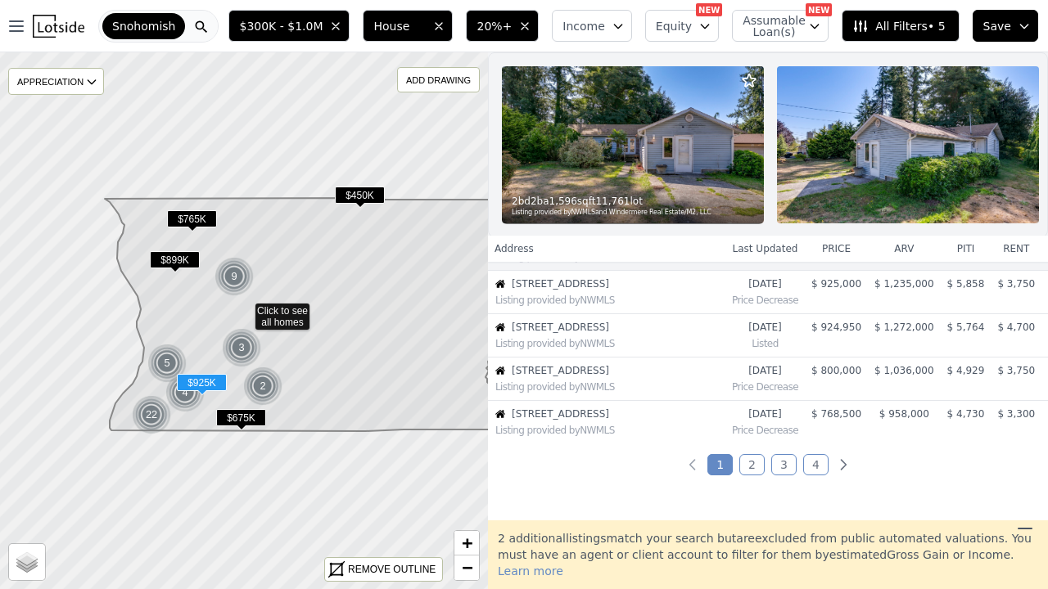
scroll to position [389, 0]
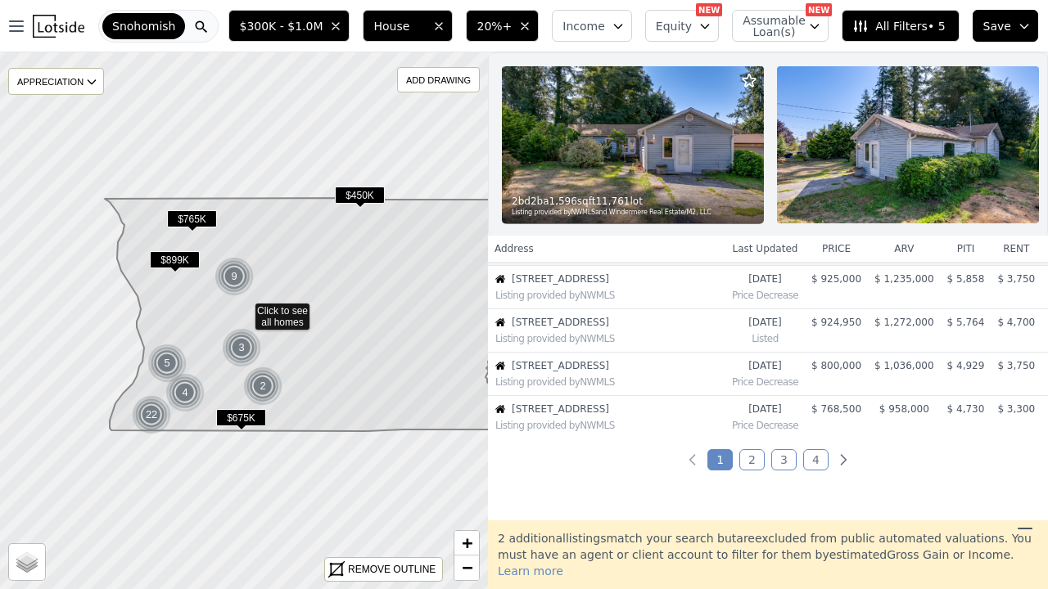
click at [754, 462] on link "2" at bounding box center [751, 459] width 25 height 21
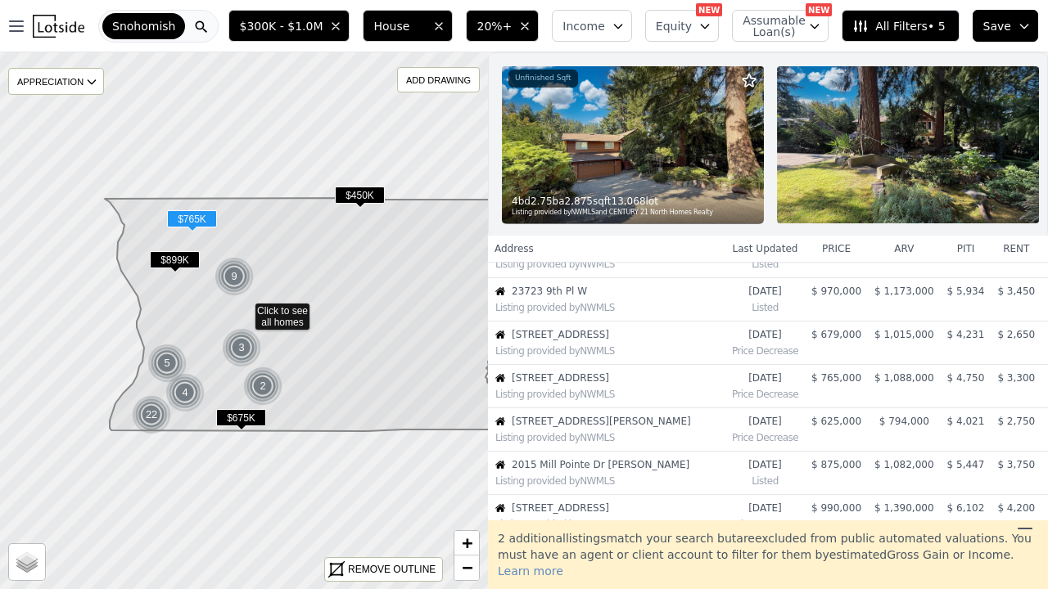
scroll to position [117, 0]
click at [832, 332] on span "$ 679,000" at bounding box center [836, 333] width 50 height 11
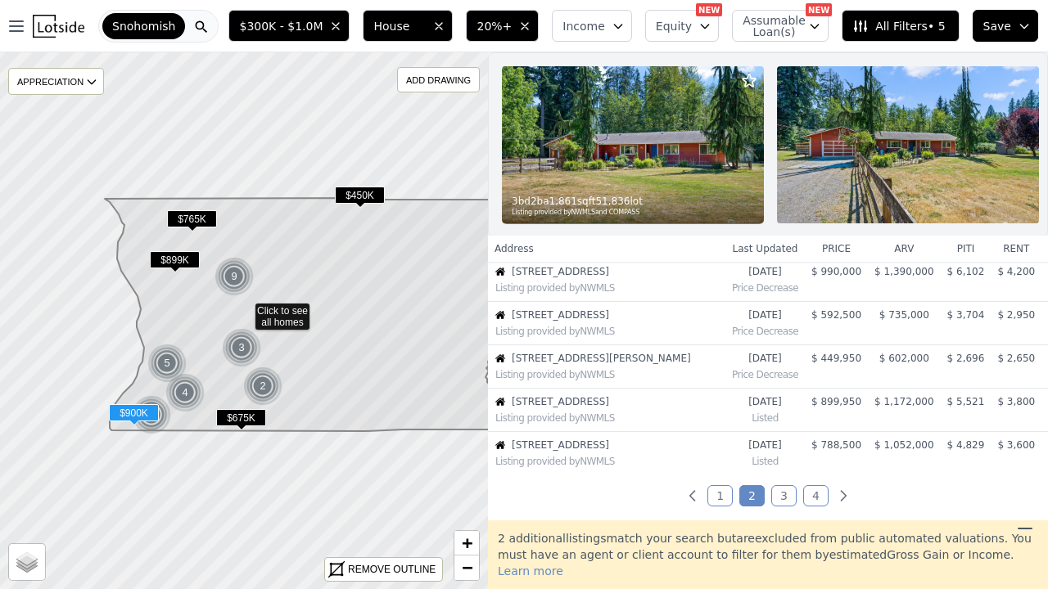
scroll to position [360, 0]
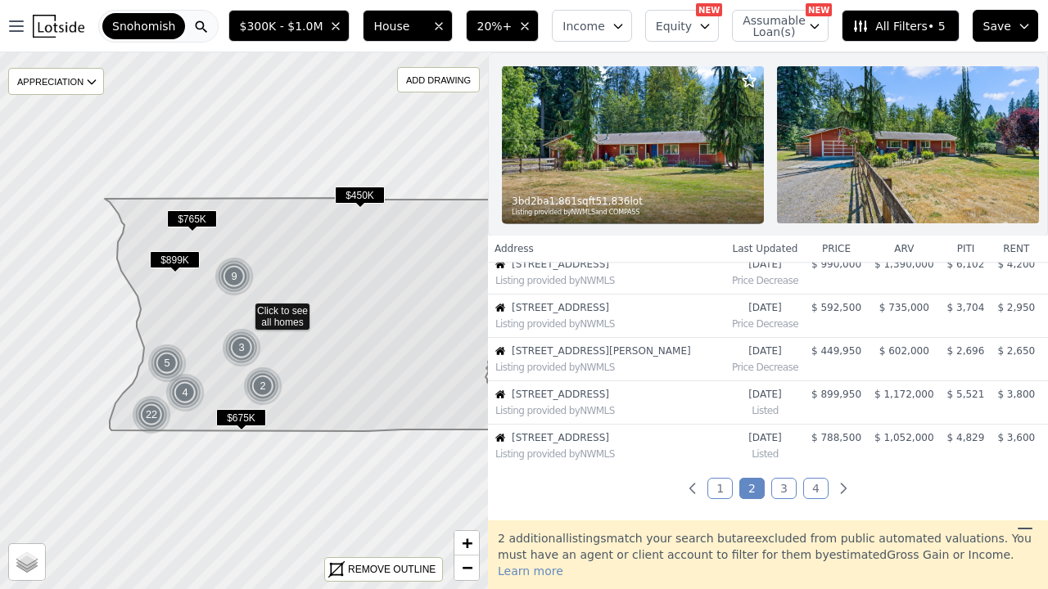
click at [781, 488] on link "3" at bounding box center [783, 488] width 25 height 21
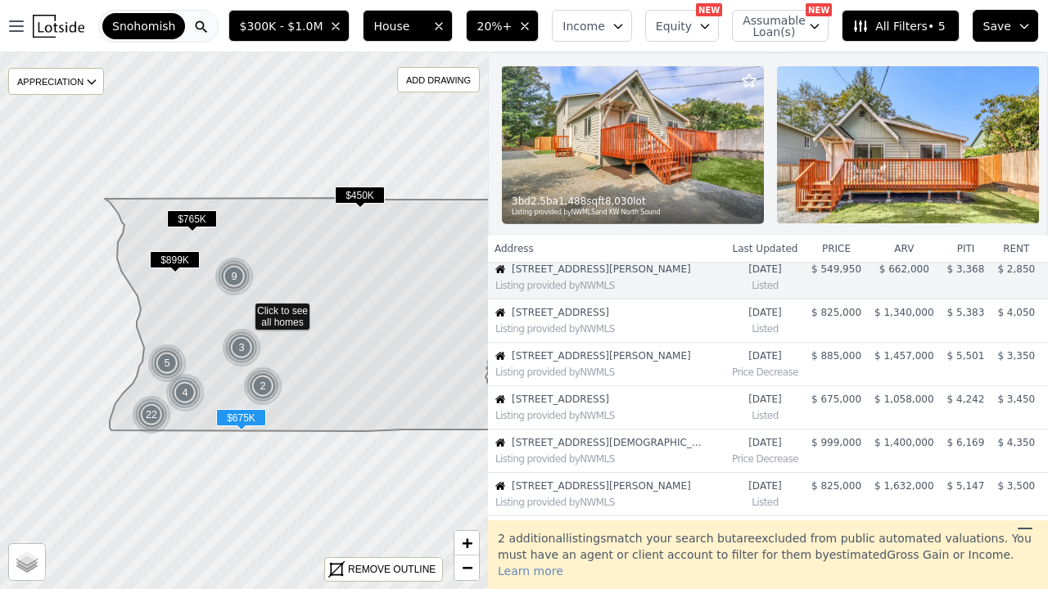
scroll to position [47, 0]
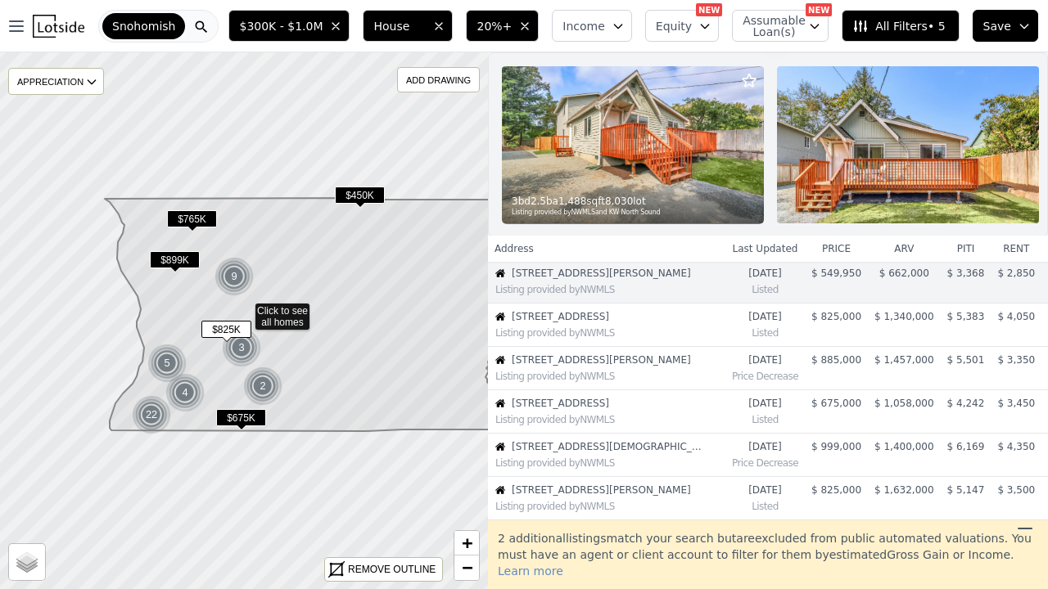
click at [827, 313] on span "$ 825,000" at bounding box center [836, 316] width 50 height 11
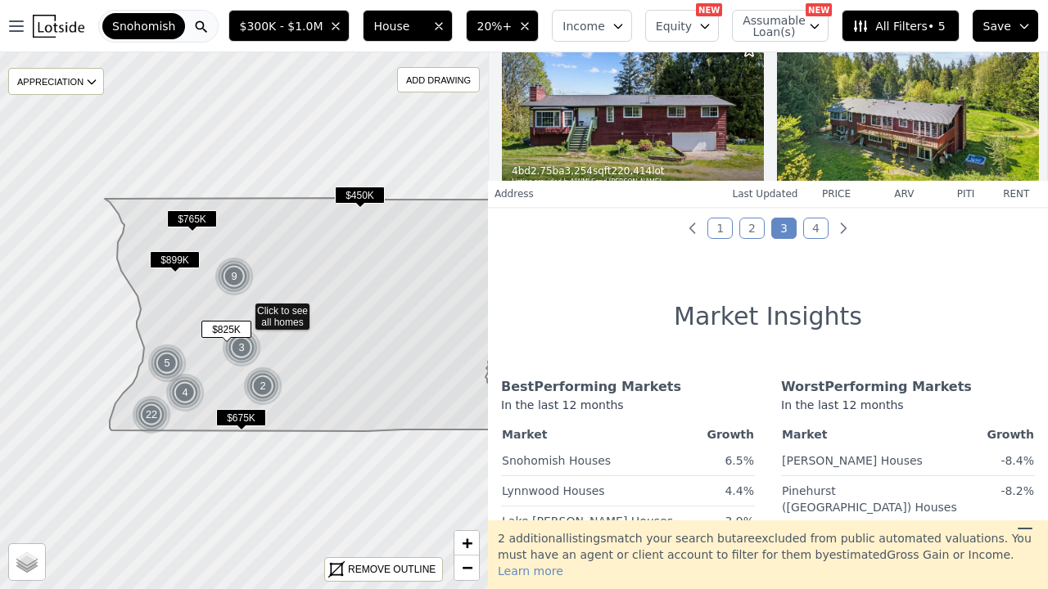
scroll to position [624, 0]
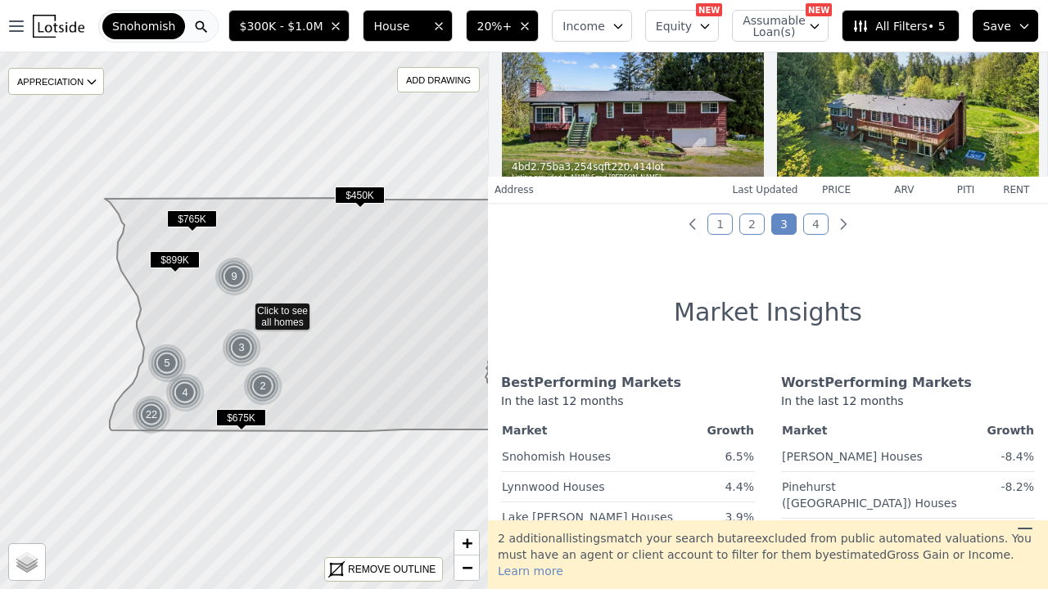
click at [746, 222] on link "2" at bounding box center [751, 224] width 25 height 21
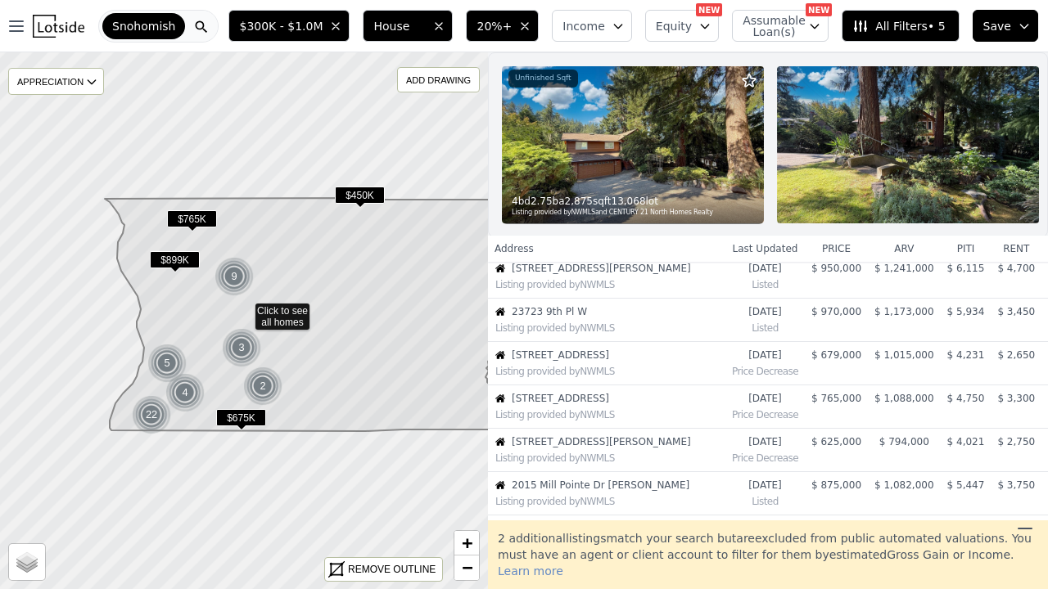
scroll to position [26, 0]
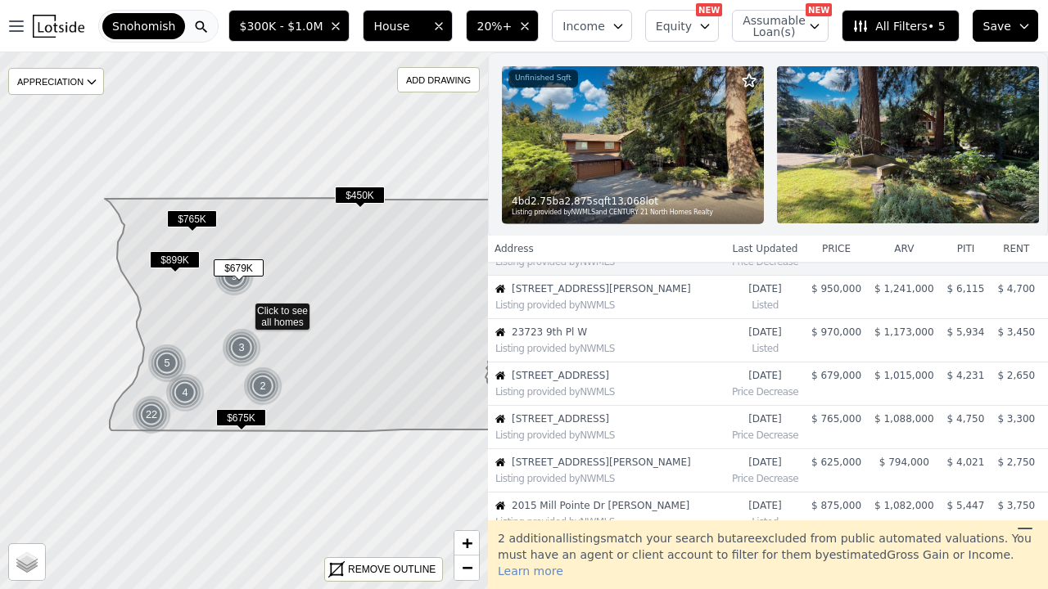
click at [836, 376] on span "$ 679,000" at bounding box center [836, 375] width 50 height 11
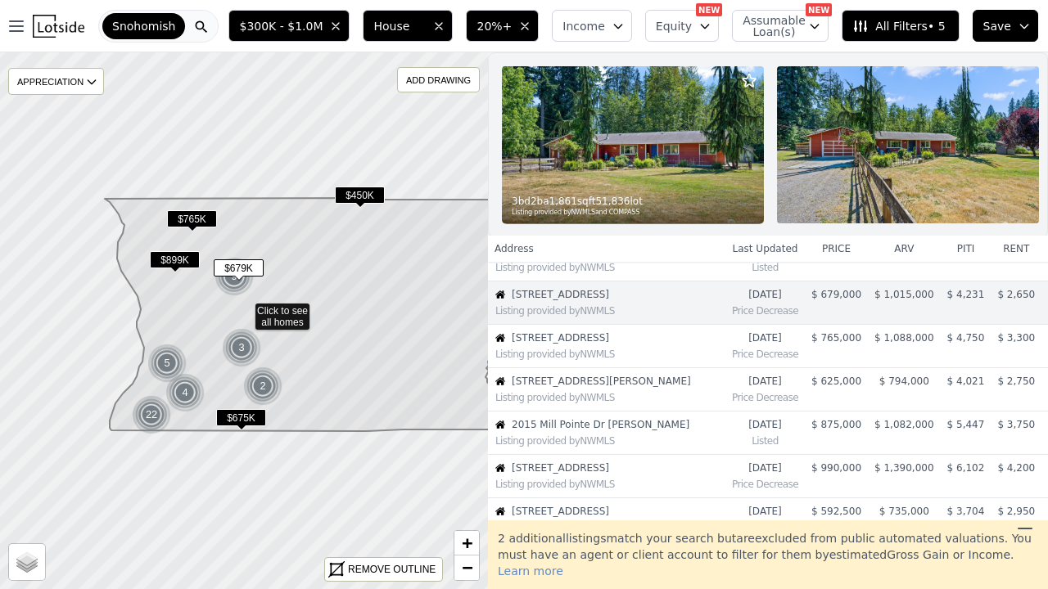
click at [828, 304] on td "$ 679,000" at bounding box center [835, 303] width 63 height 43
click at [604, 297] on span "[STREET_ADDRESS]" at bounding box center [609, 294] width 196 height 13
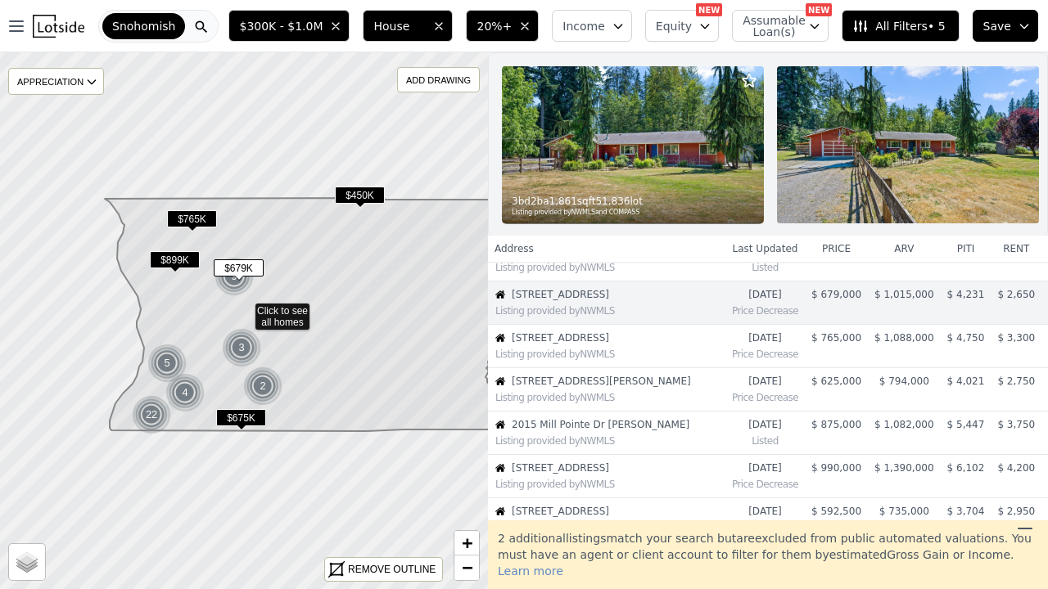
click at [904, 303] on td "$ 1,015,000" at bounding box center [903, 303] width 73 height 43
click at [498, 294] on img at bounding box center [500, 295] width 10 height 10
click at [594, 304] on div "Listing provided by NWMLS" at bounding box center [607, 309] width 236 height 16
click at [236, 269] on img at bounding box center [234, 276] width 40 height 39
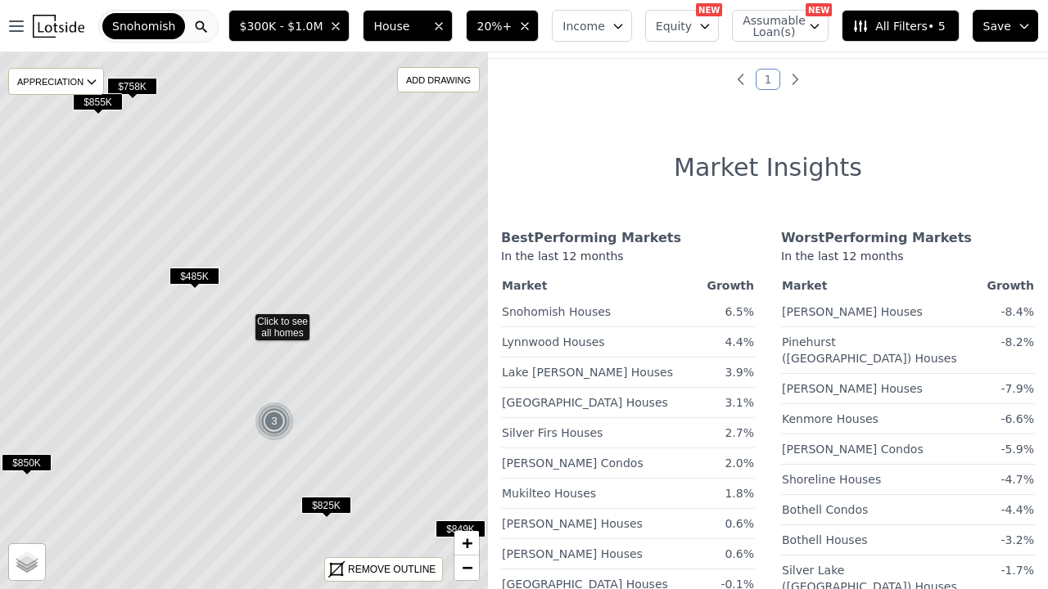
scroll to position [93, 0]
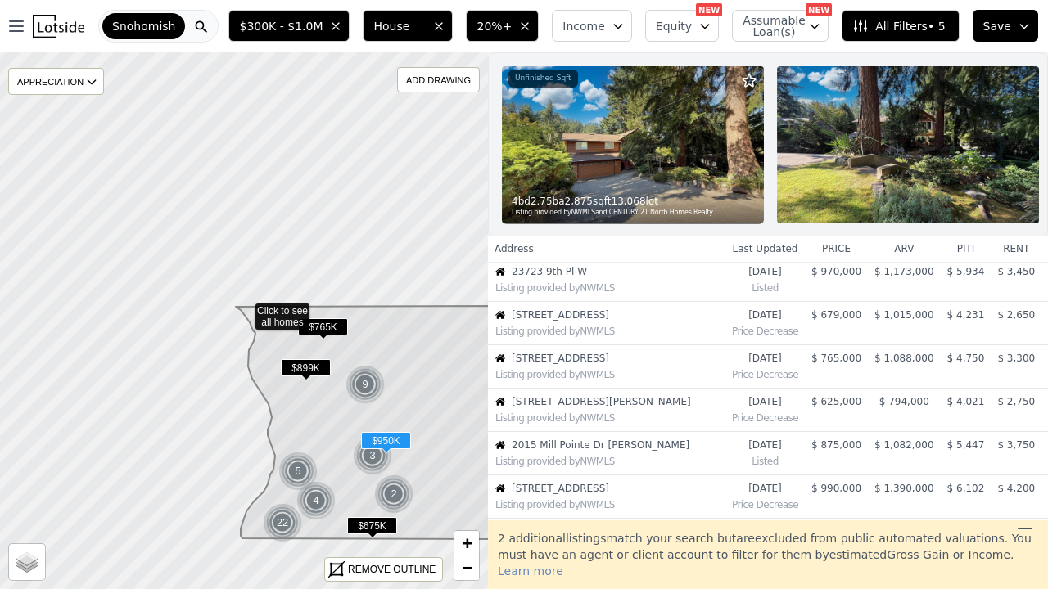
scroll to position [142, 0]
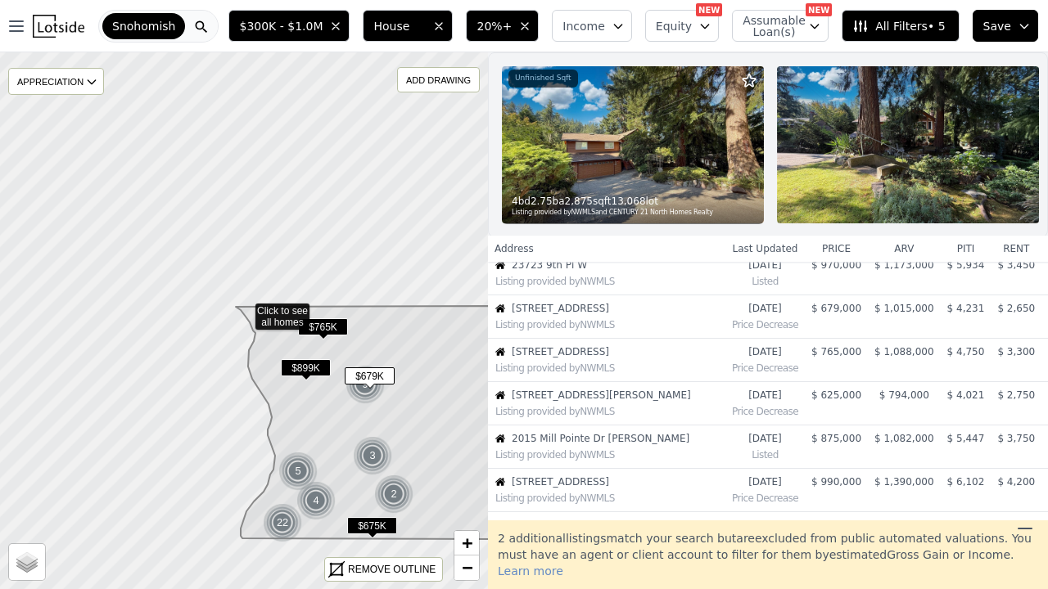
click at [847, 308] on span "$ 679,000" at bounding box center [836, 308] width 50 height 11
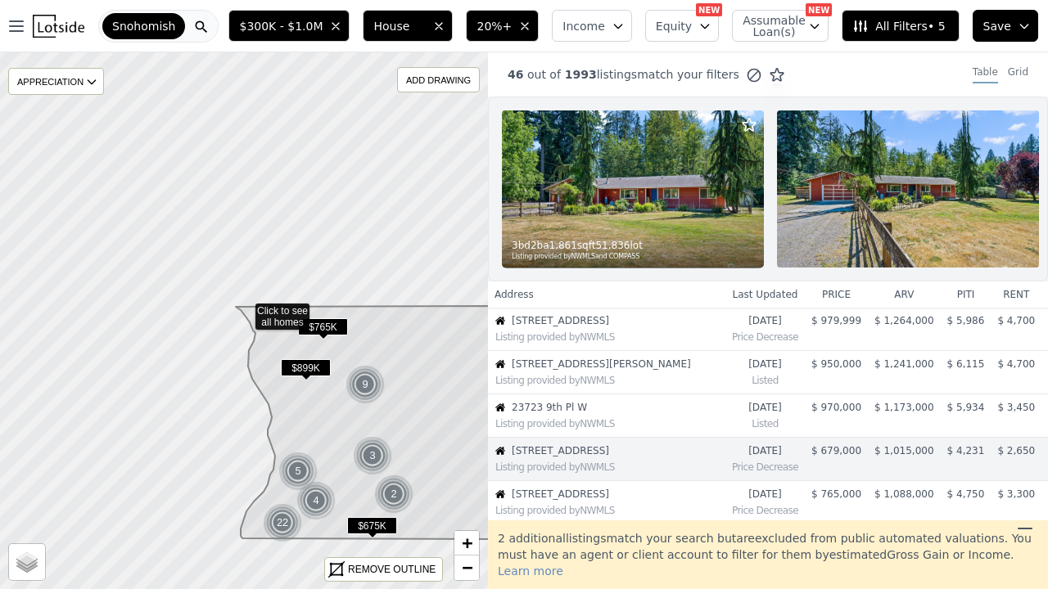
scroll to position [0, 0]
click at [1017, 71] on div "Grid" at bounding box center [1017, 74] width 20 height 18
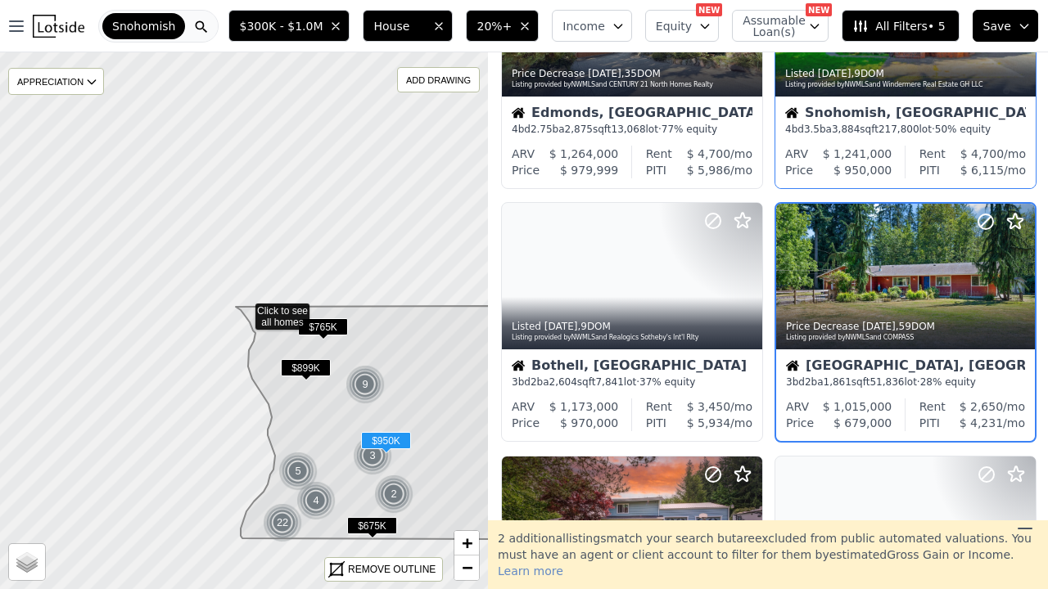
scroll to position [177, 0]
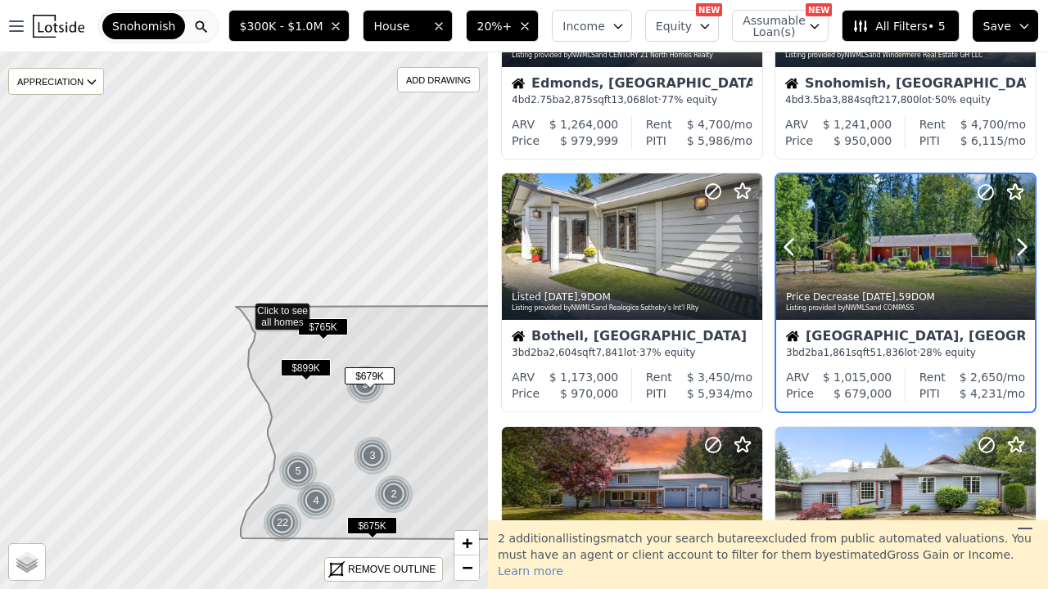
click at [932, 273] on div at bounding box center [905, 282] width 259 height 29
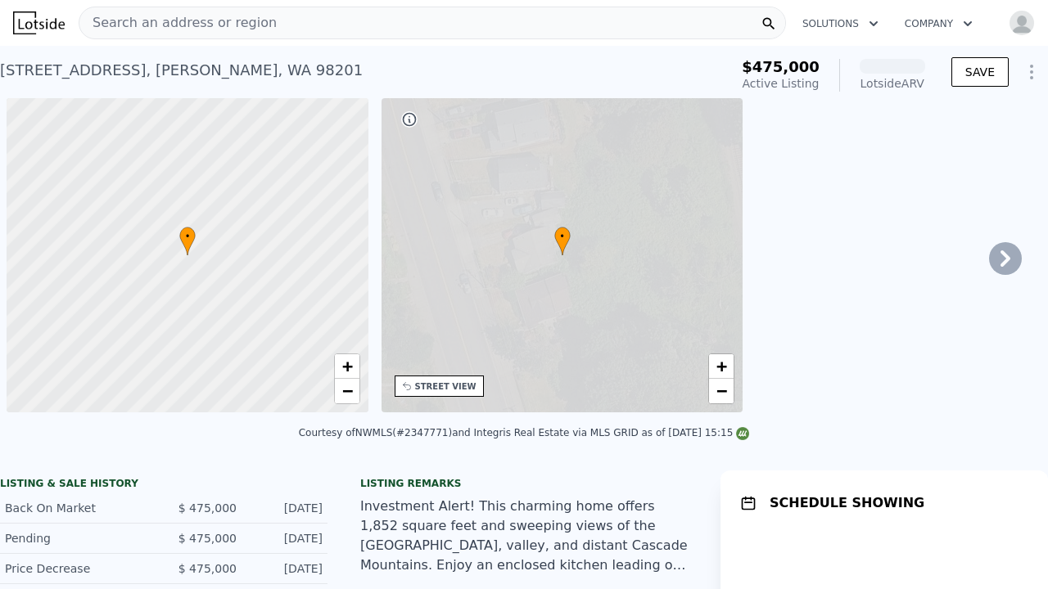
scroll to position [0, 7]
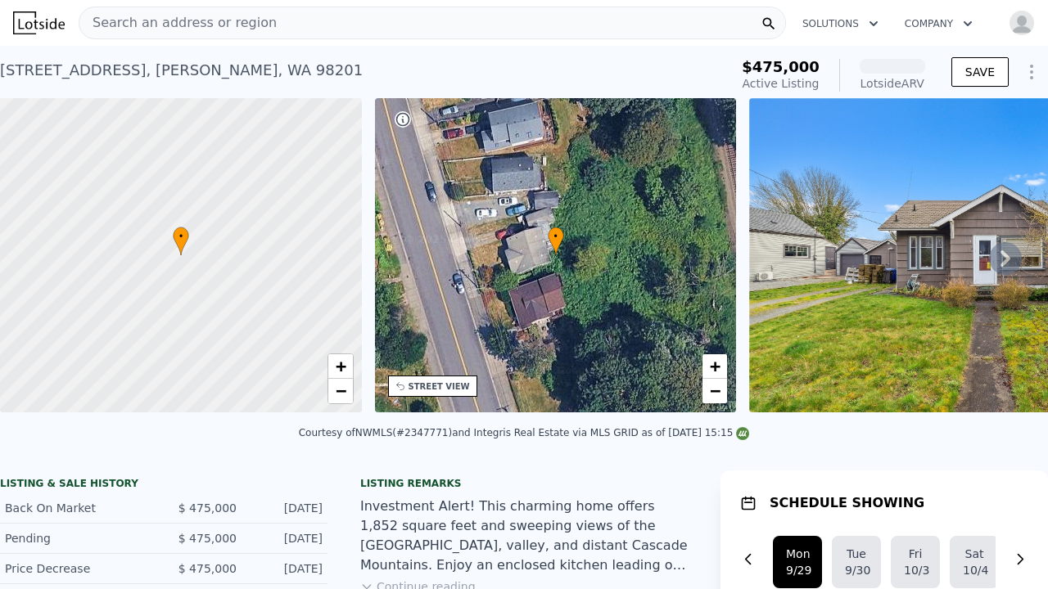
click at [1007, 250] on icon at bounding box center [1005, 258] width 33 height 33
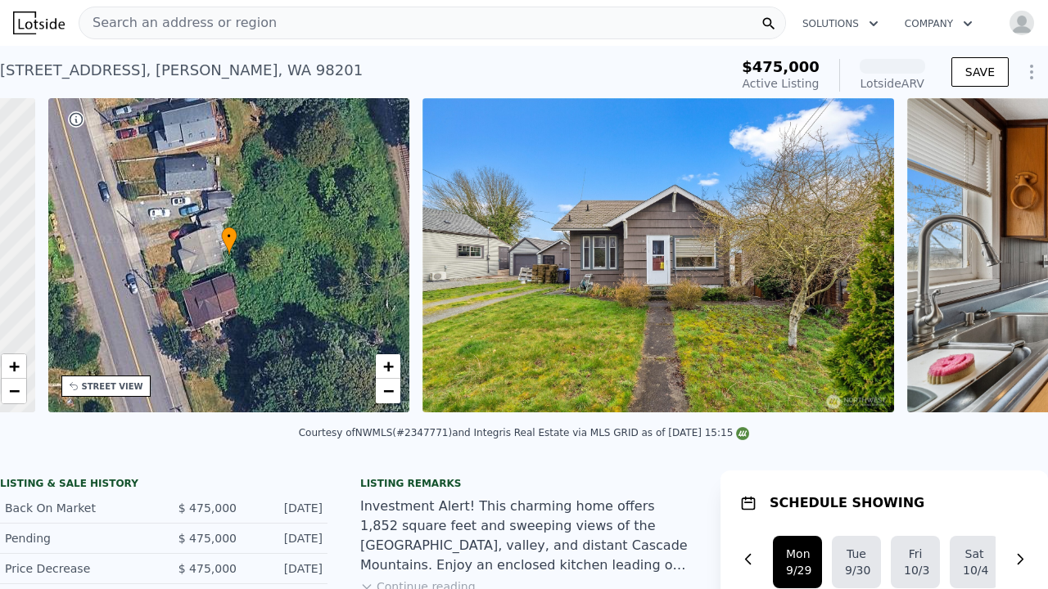
scroll to position [0, 381]
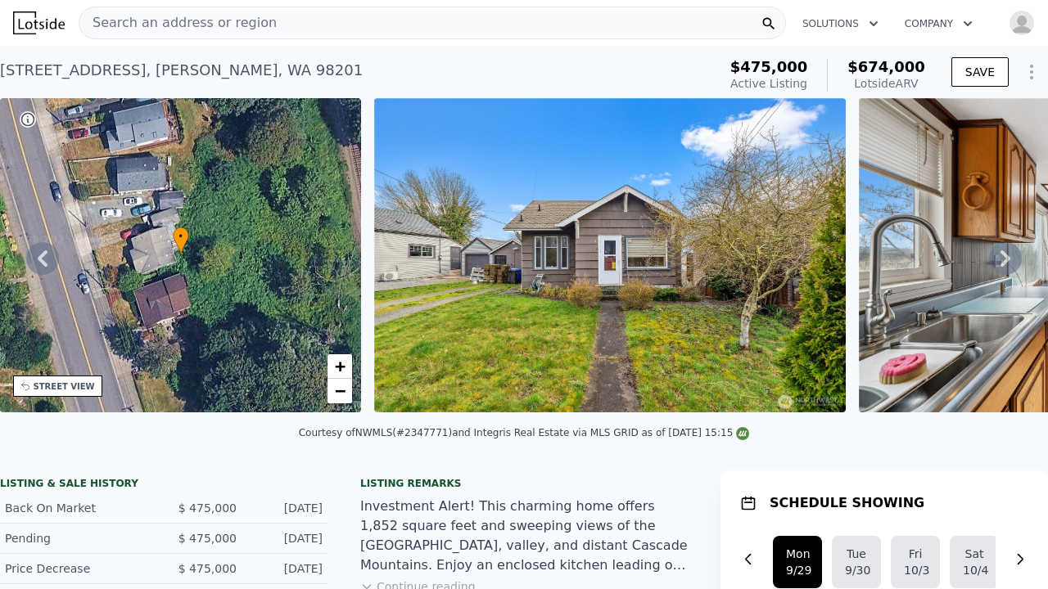
click at [1007, 250] on icon at bounding box center [1005, 258] width 33 height 33
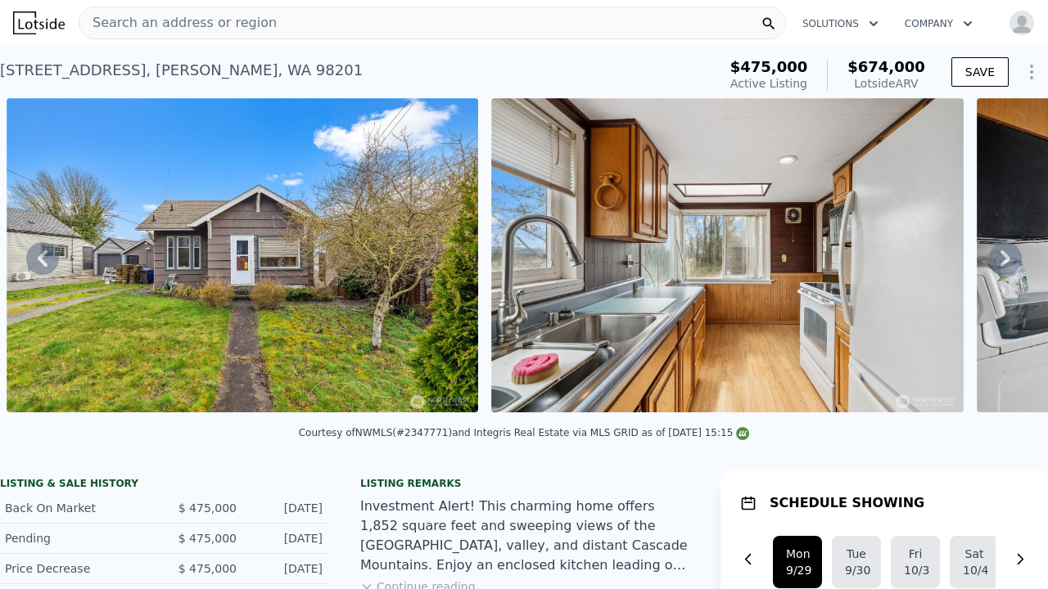
click at [1007, 250] on icon at bounding box center [1005, 258] width 33 height 33
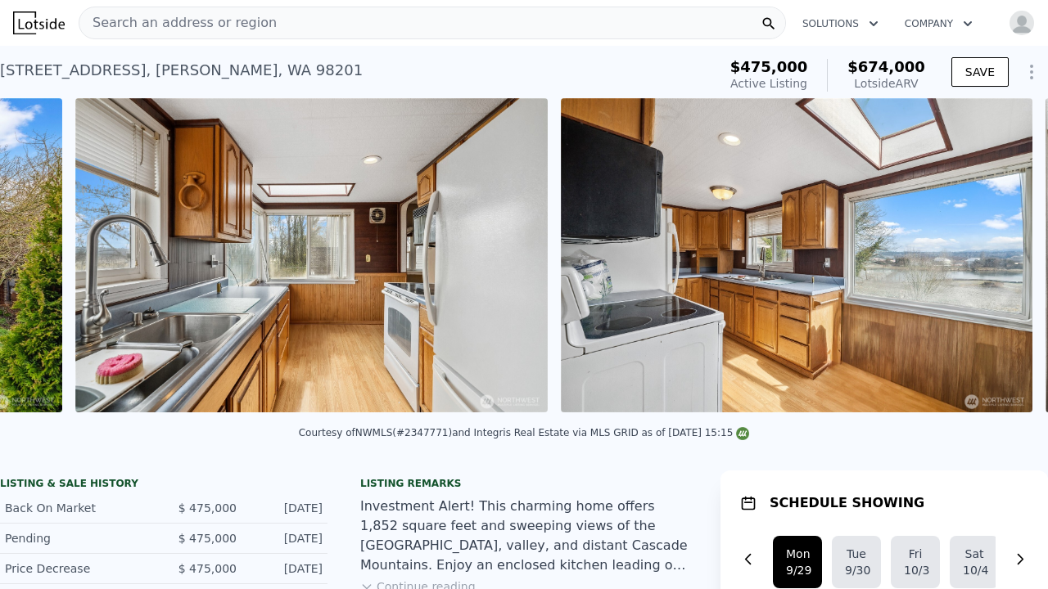
scroll to position [0, 1233]
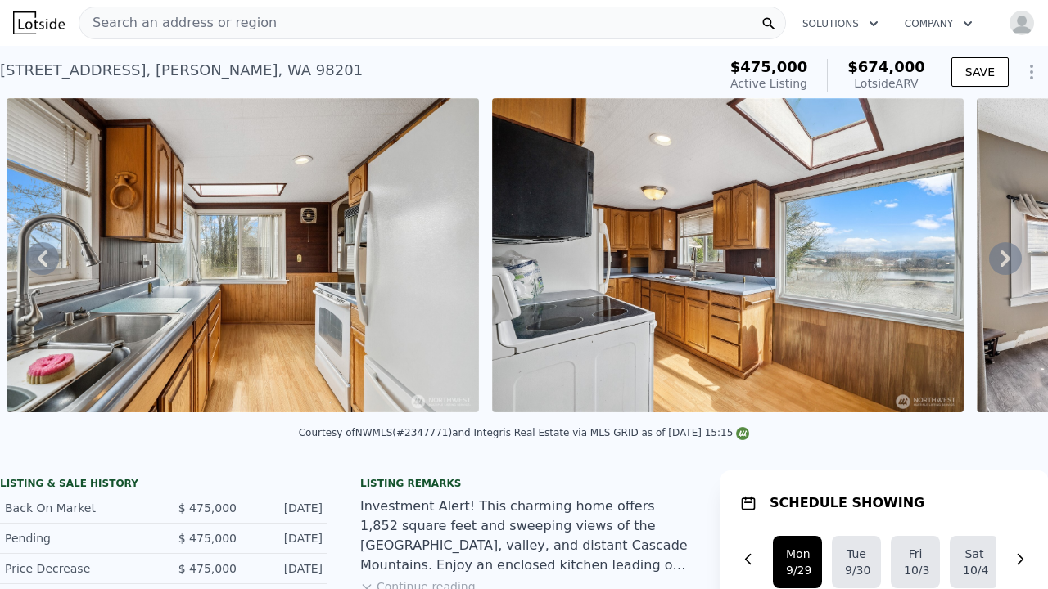
click at [1007, 250] on icon at bounding box center [1005, 258] width 33 height 33
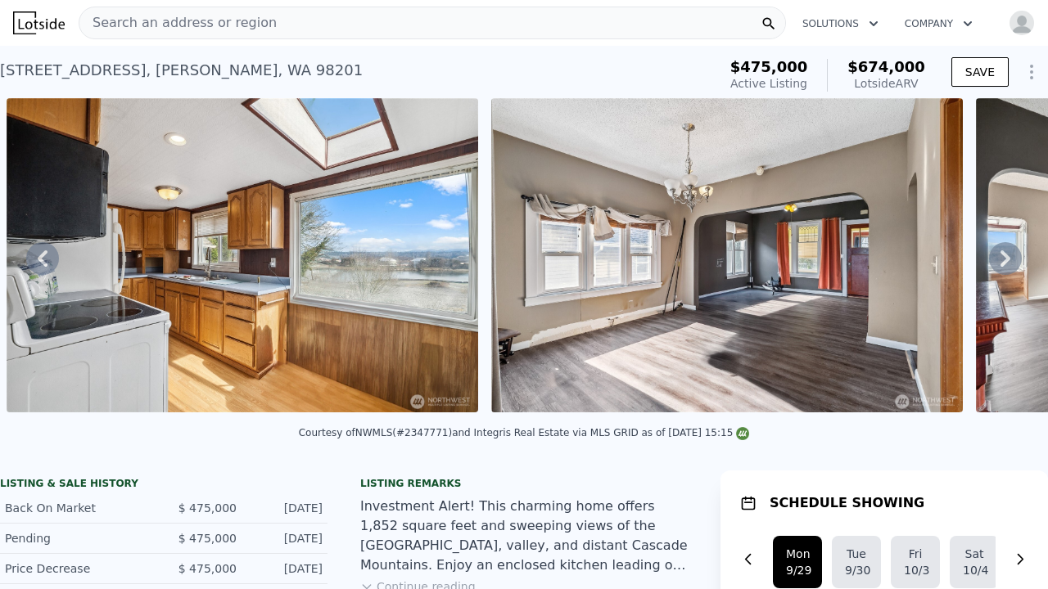
click at [1007, 250] on icon at bounding box center [1005, 258] width 33 height 33
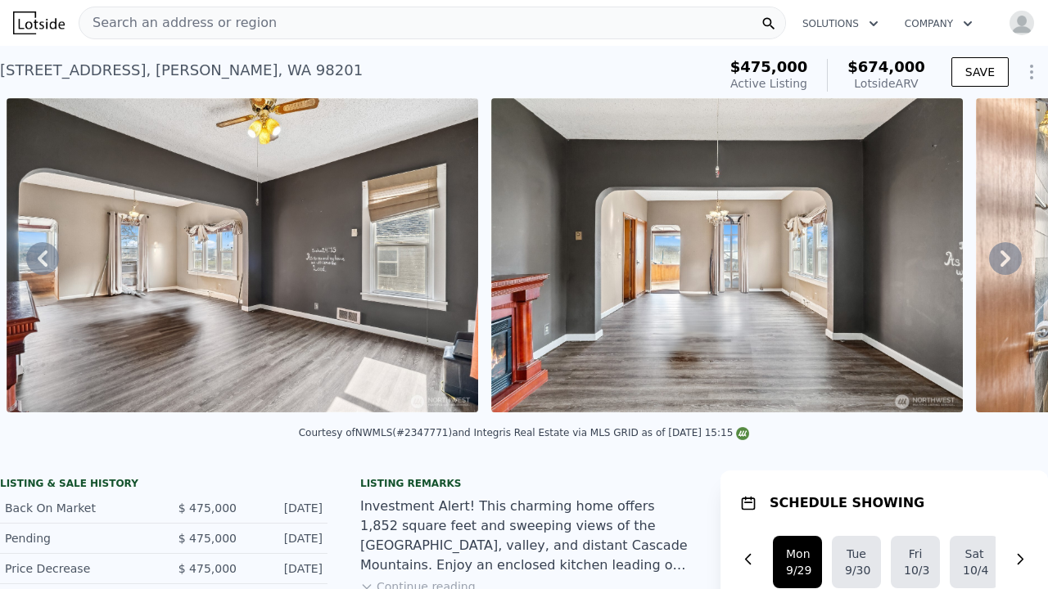
click at [1007, 250] on icon at bounding box center [1005, 258] width 33 height 33
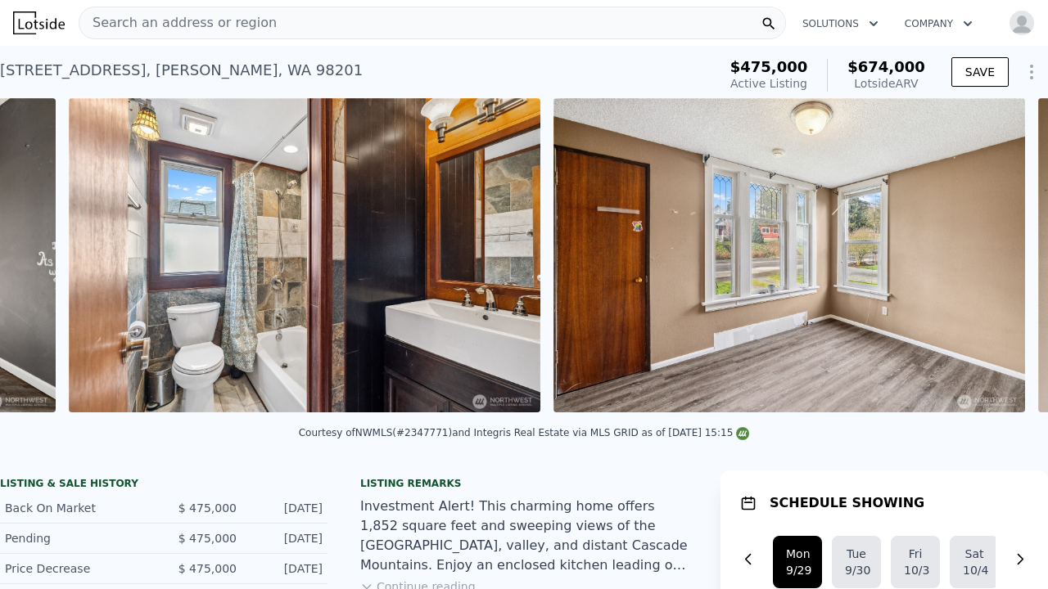
scroll to position [0, 3657]
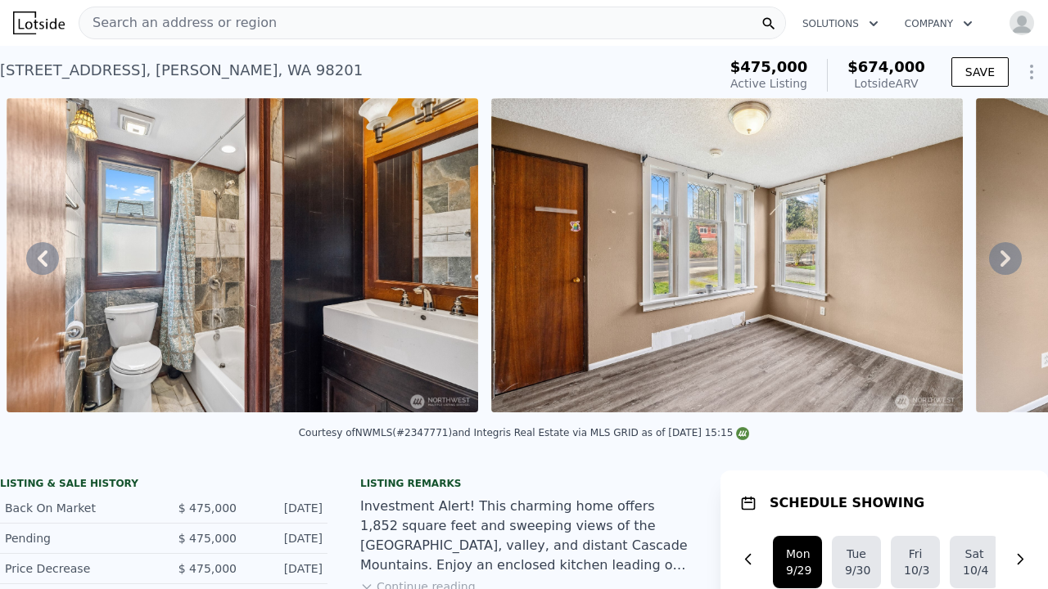
click at [1007, 250] on icon at bounding box center [1005, 258] width 33 height 33
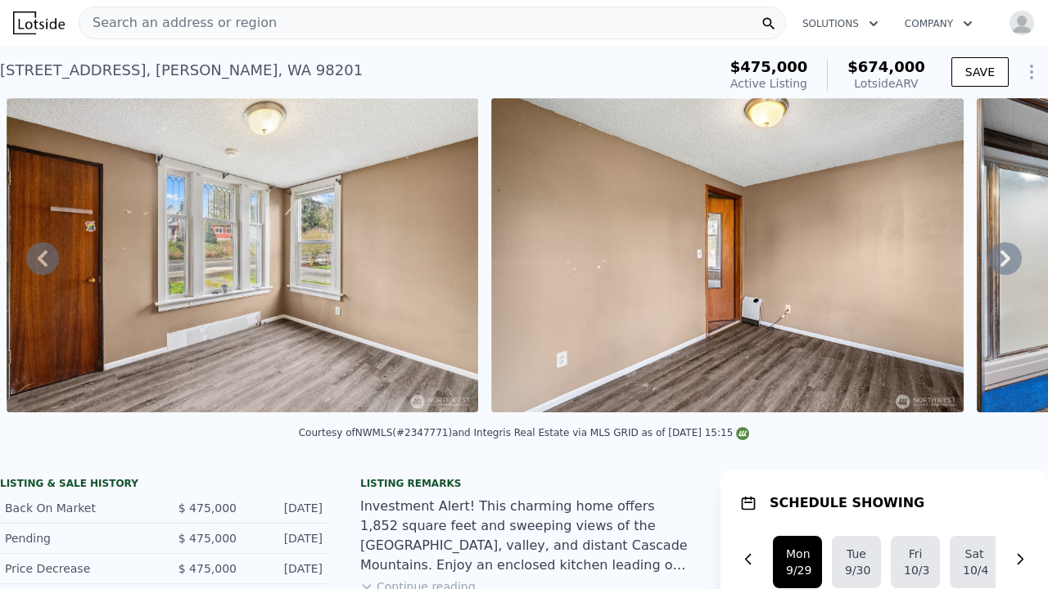
click at [1007, 250] on icon at bounding box center [1005, 258] width 33 height 33
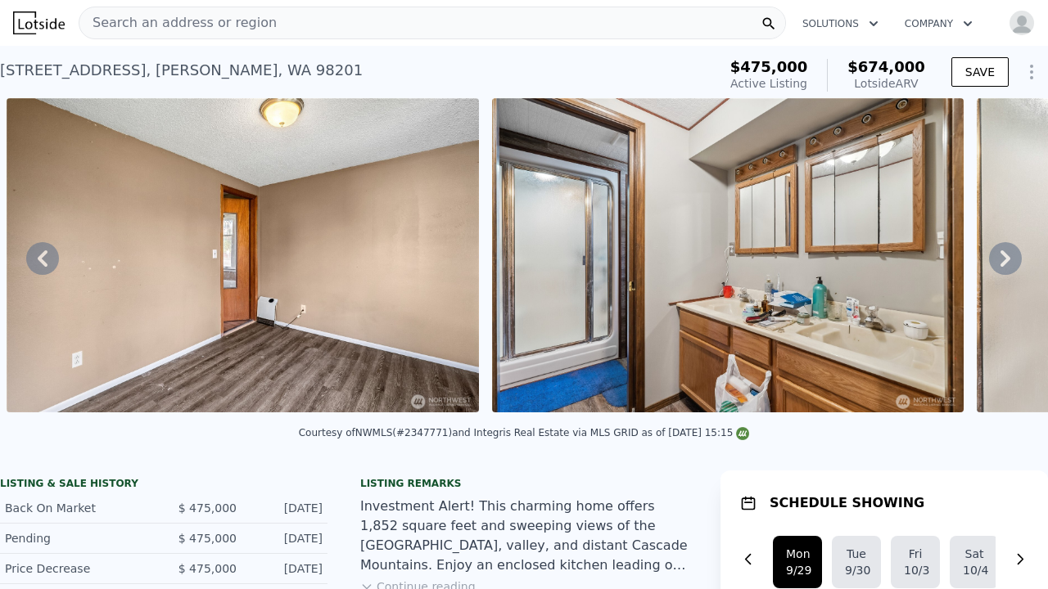
click at [1007, 250] on icon at bounding box center [1005, 258] width 33 height 33
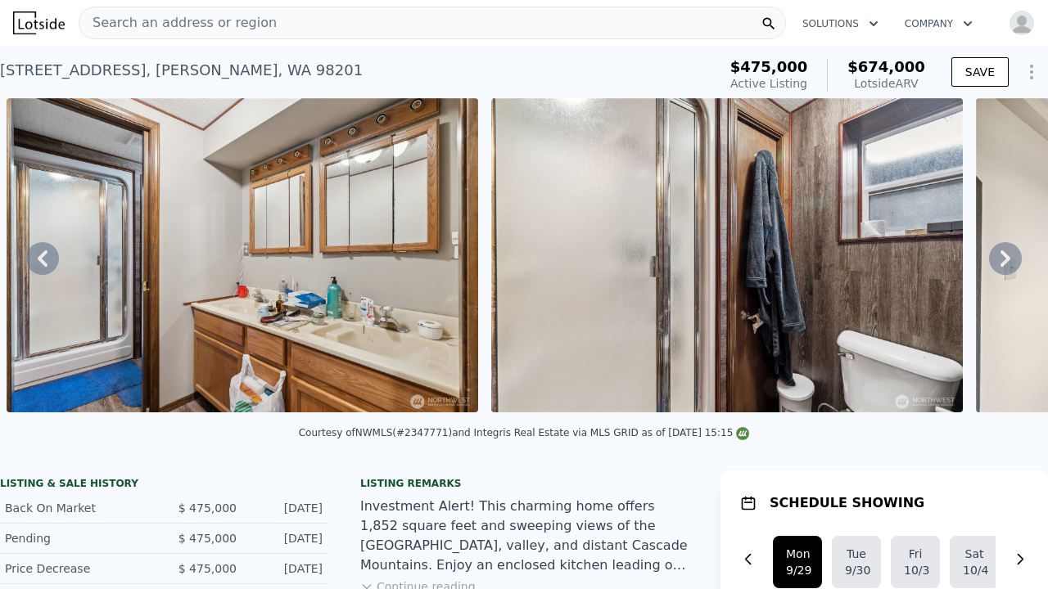
click at [1007, 250] on icon at bounding box center [1005, 258] width 33 height 33
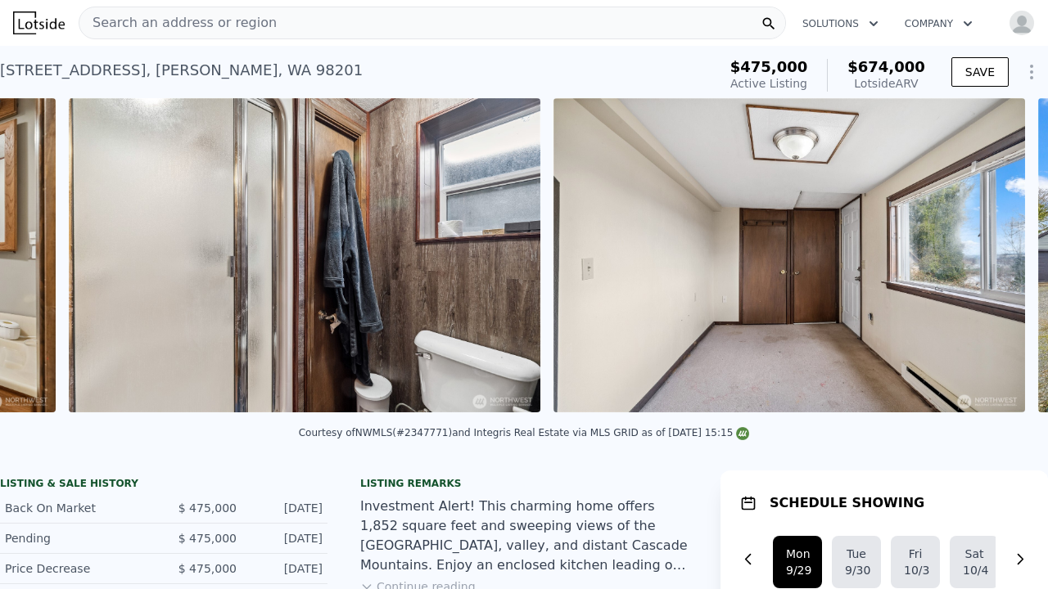
scroll to position [0, 5595]
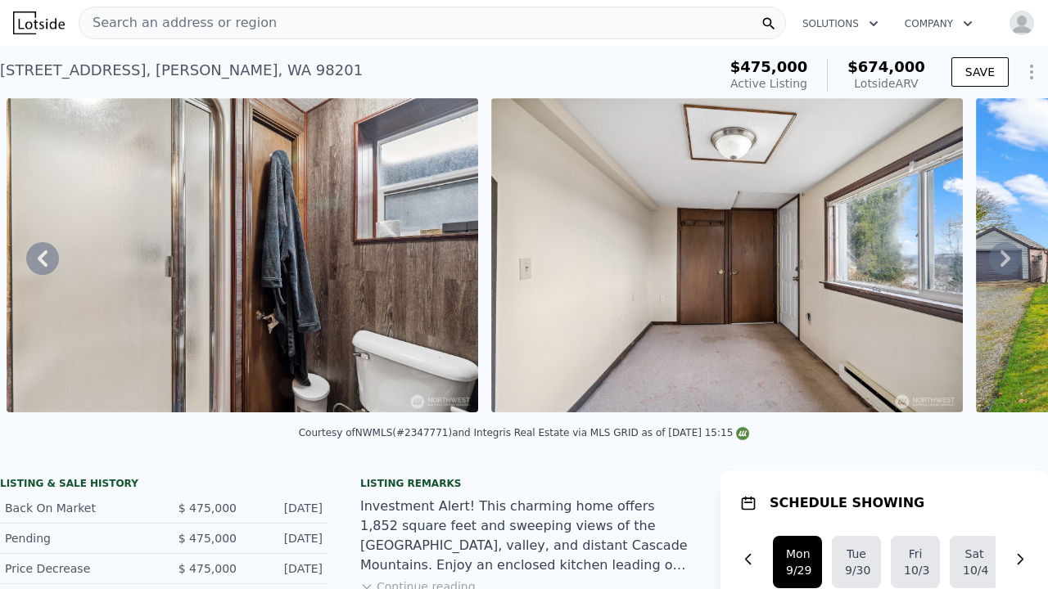
click at [1007, 250] on icon at bounding box center [1005, 258] width 33 height 33
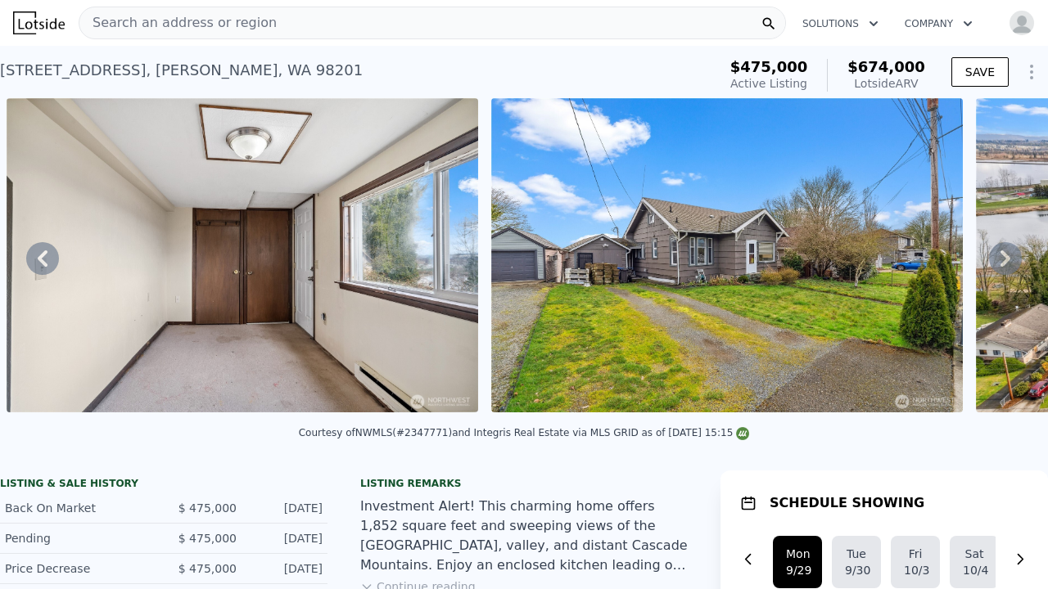
click at [1007, 250] on icon at bounding box center [1005, 258] width 33 height 33
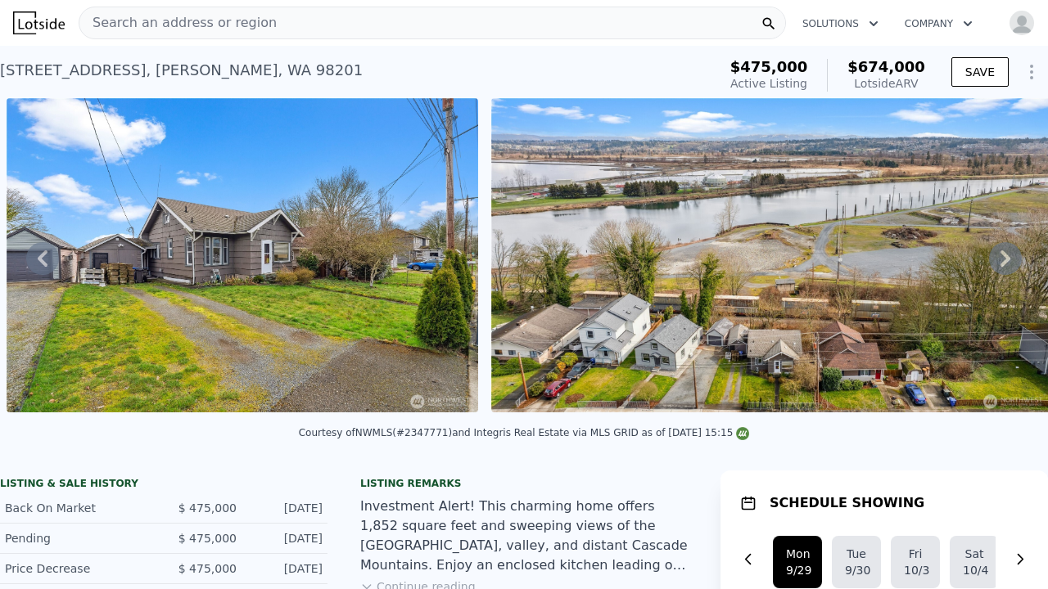
click at [1007, 250] on icon at bounding box center [1005, 258] width 33 height 33
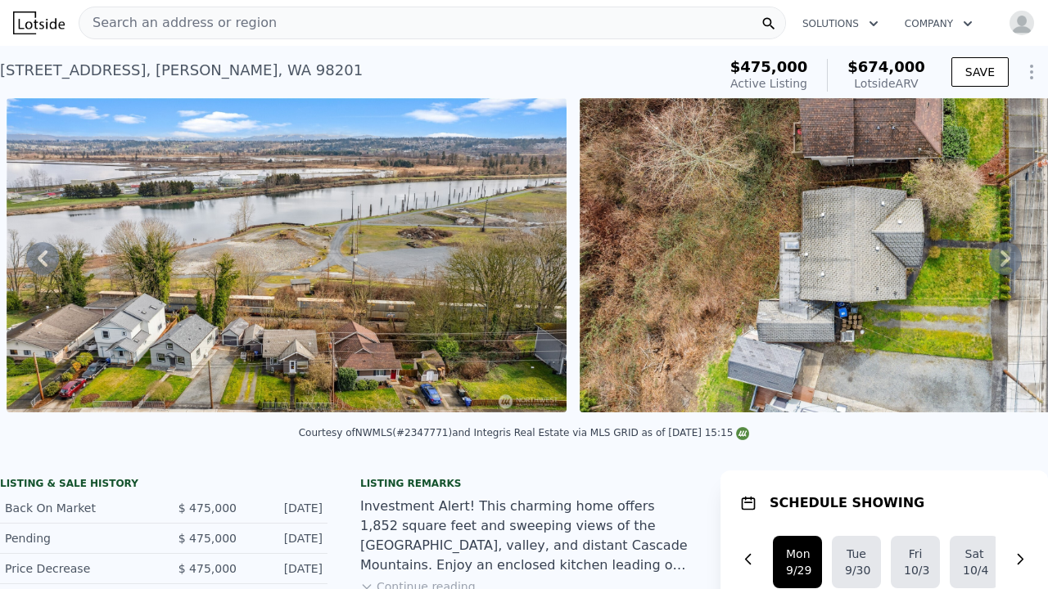
click at [1007, 250] on icon at bounding box center [1005, 258] width 33 height 33
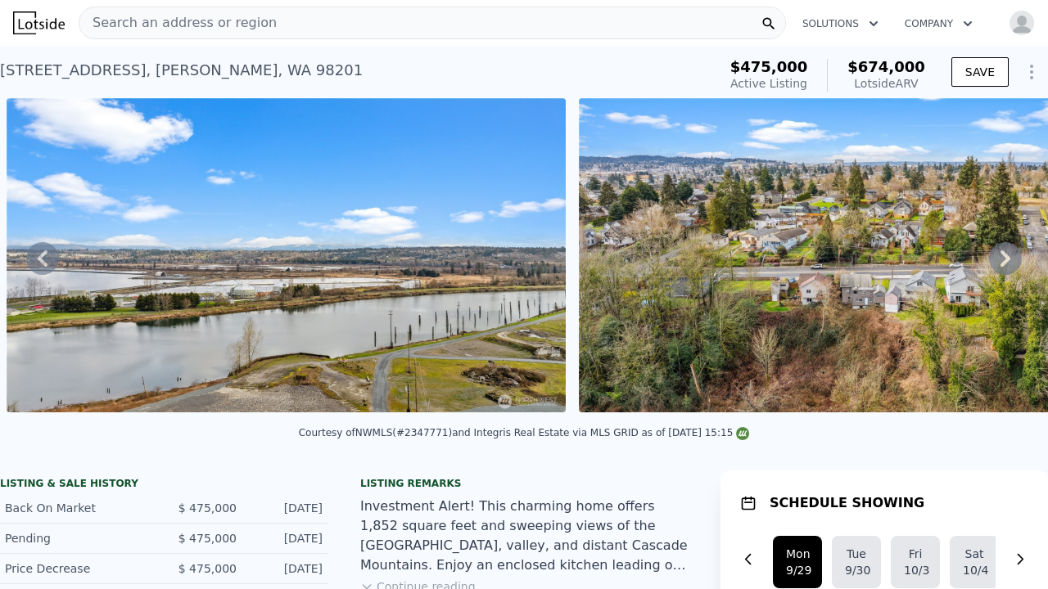
click at [1007, 250] on icon at bounding box center [1005, 258] width 33 height 33
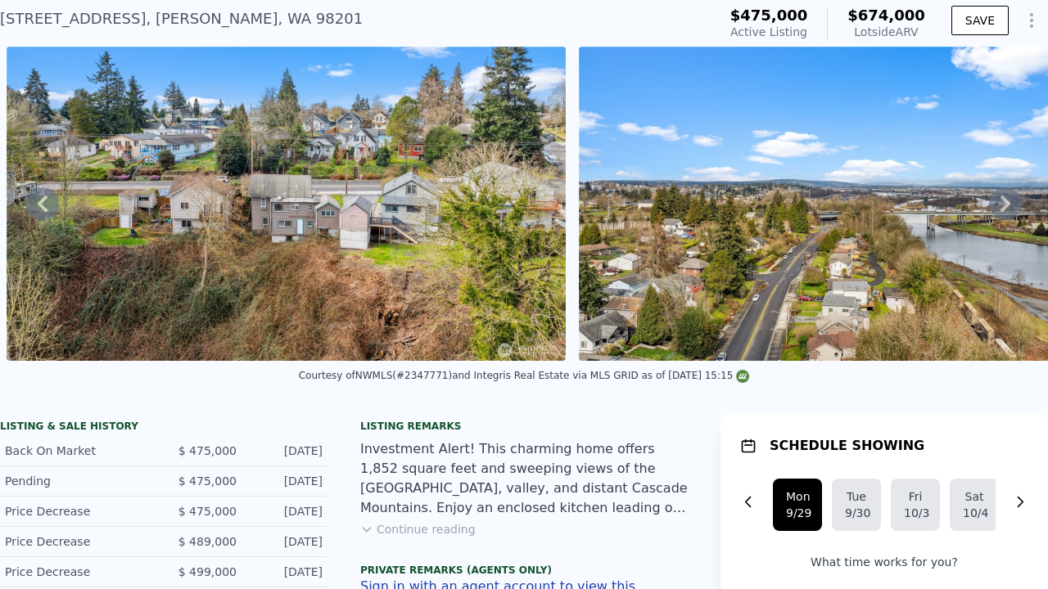
scroll to position [53, 0]
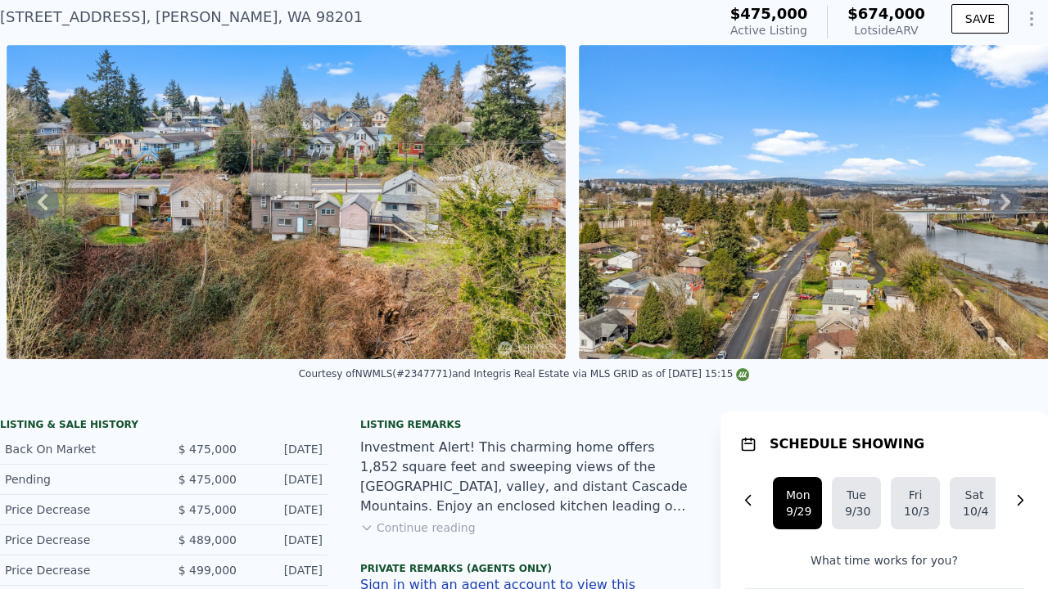
click at [1005, 201] on icon at bounding box center [1005, 202] width 33 height 33
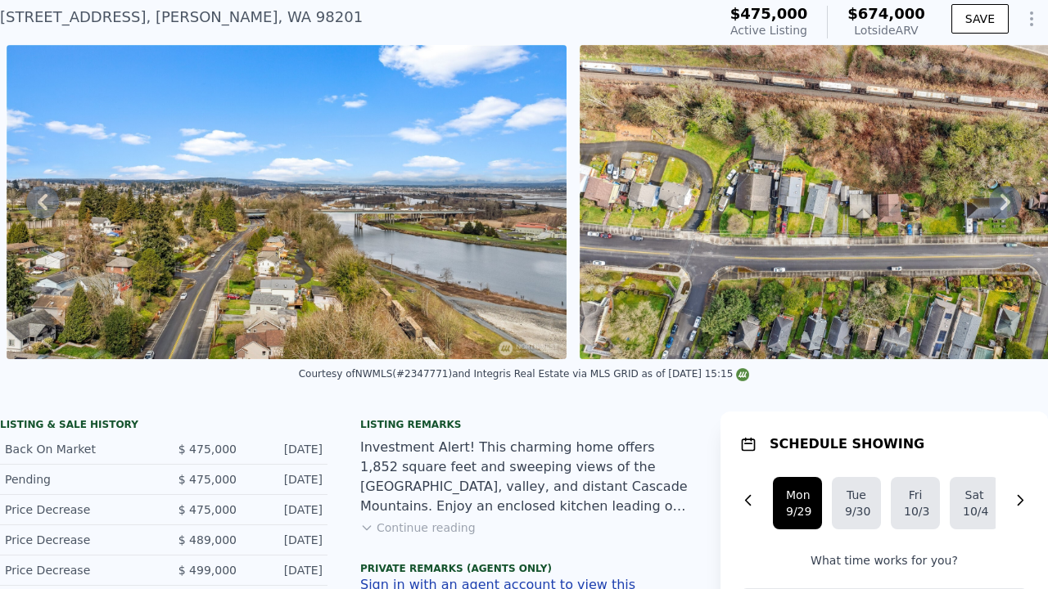
click at [1005, 201] on icon at bounding box center [1005, 202] width 33 height 33
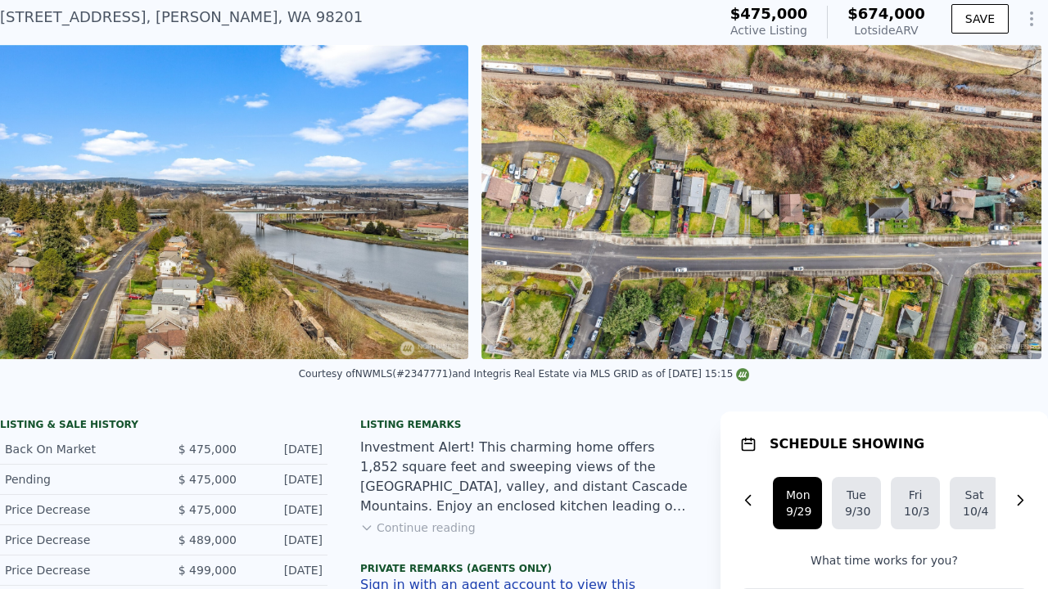
click at [1005, 201] on img at bounding box center [761, 202] width 560 height 314
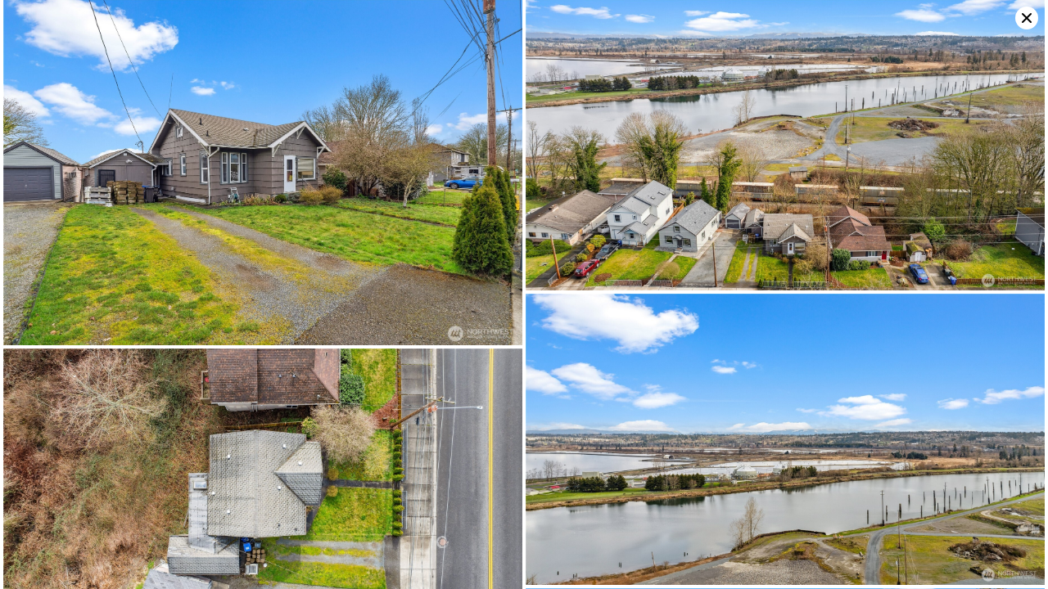
scroll to position [2094, 0]
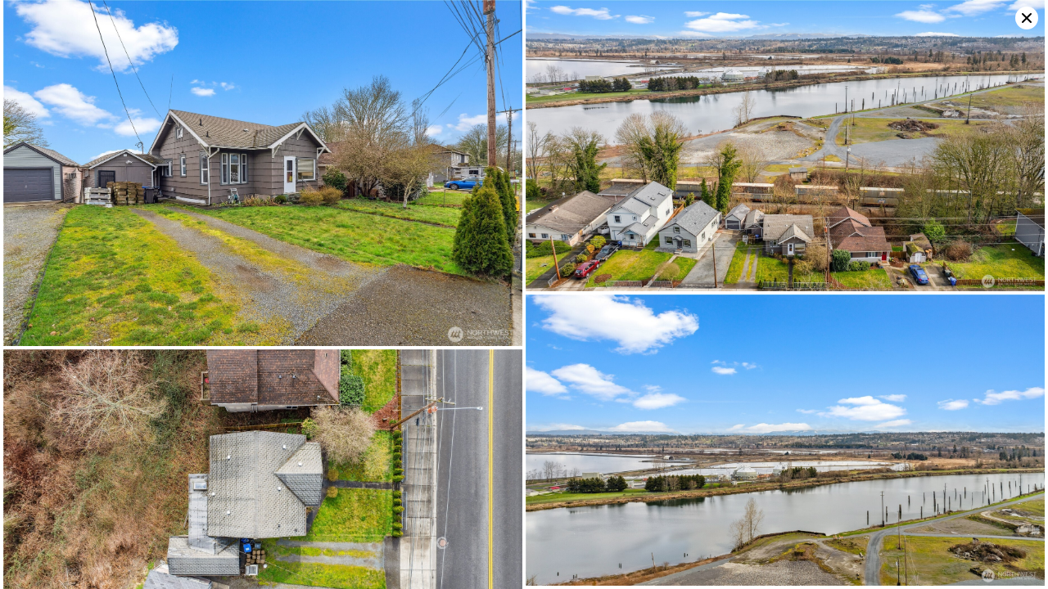
click at [1021, 20] on icon at bounding box center [1026, 18] width 23 height 23
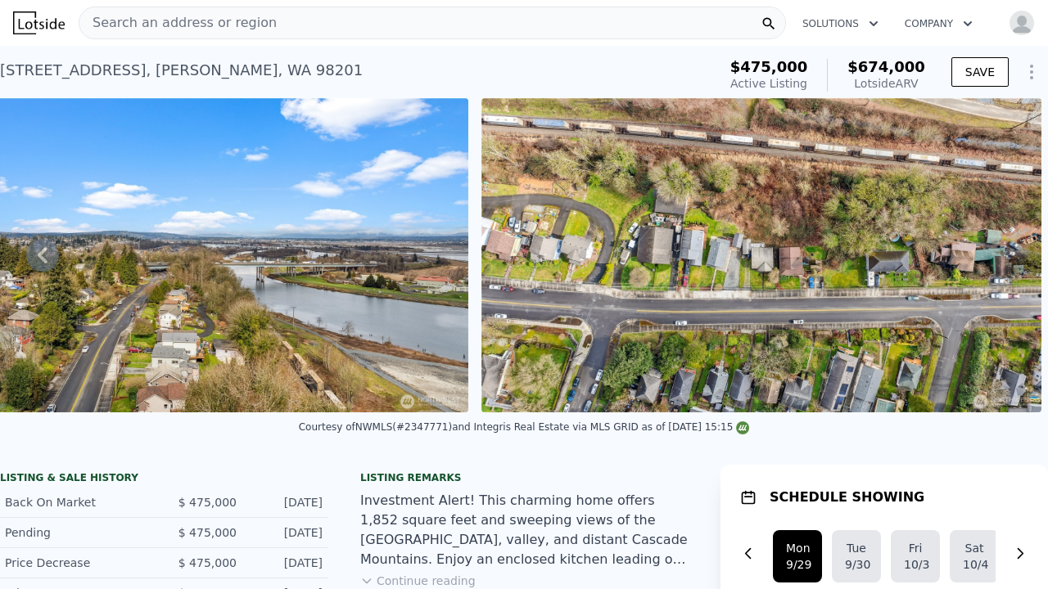
scroll to position [0, 0]
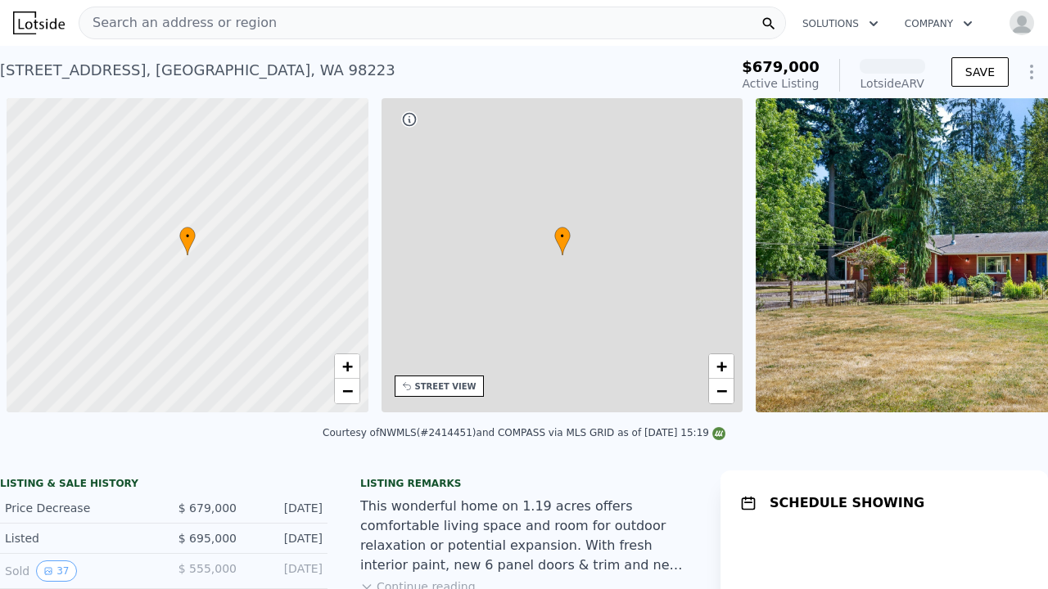
scroll to position [0, 7]
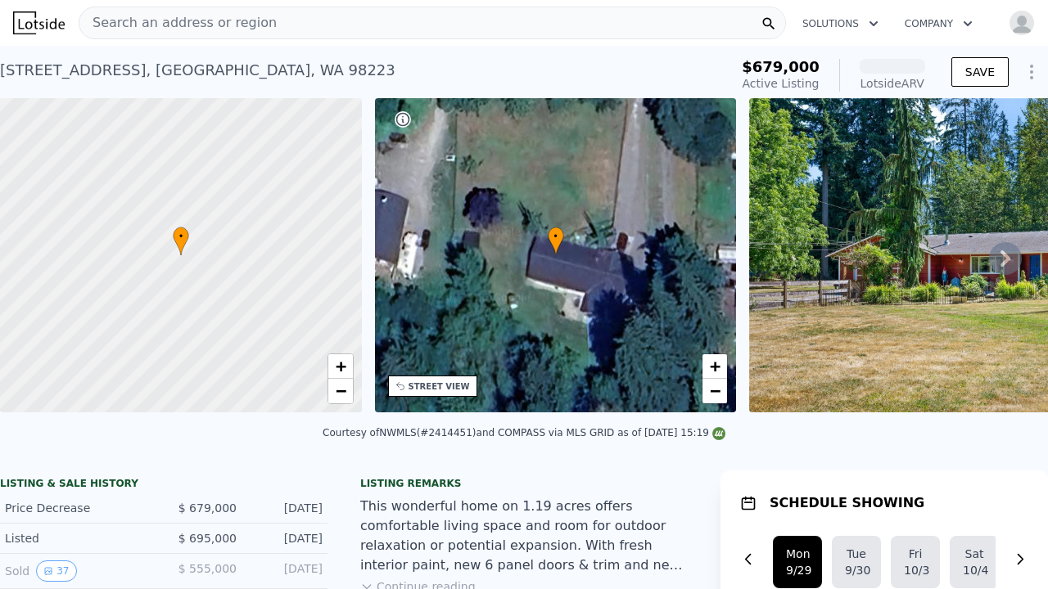
click at [1013, 260] on icon at bounding box center [1005, 258] width 33 height 33
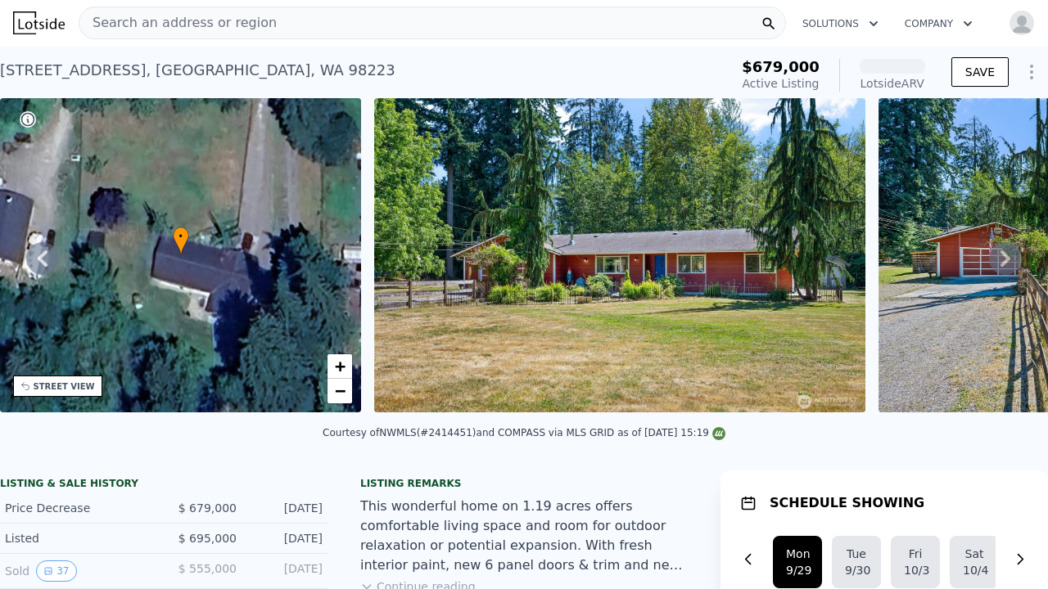
scroll to position [0, 749]
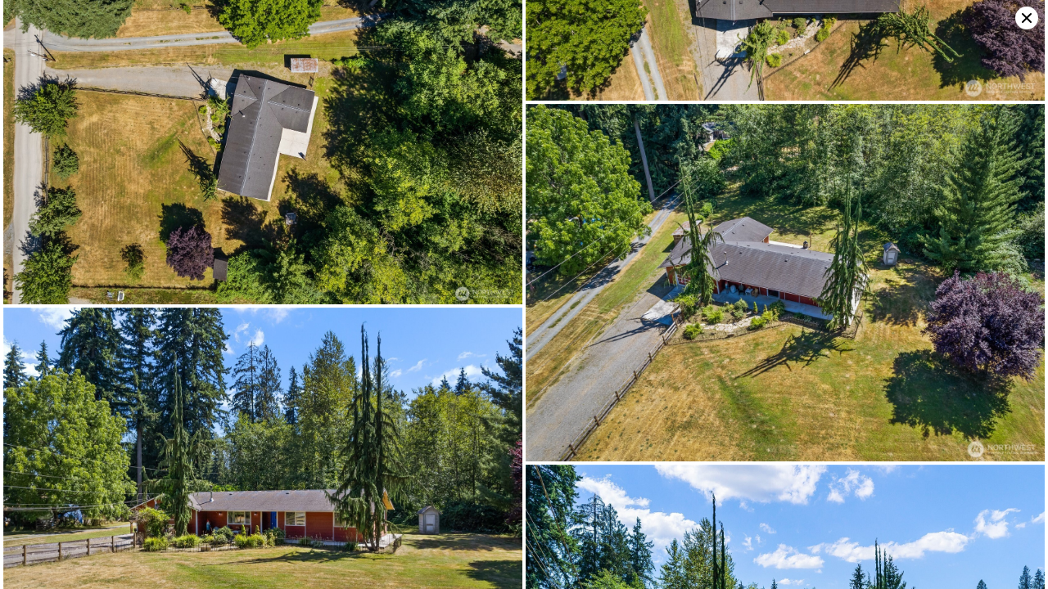
scroll to position [1381, 0]
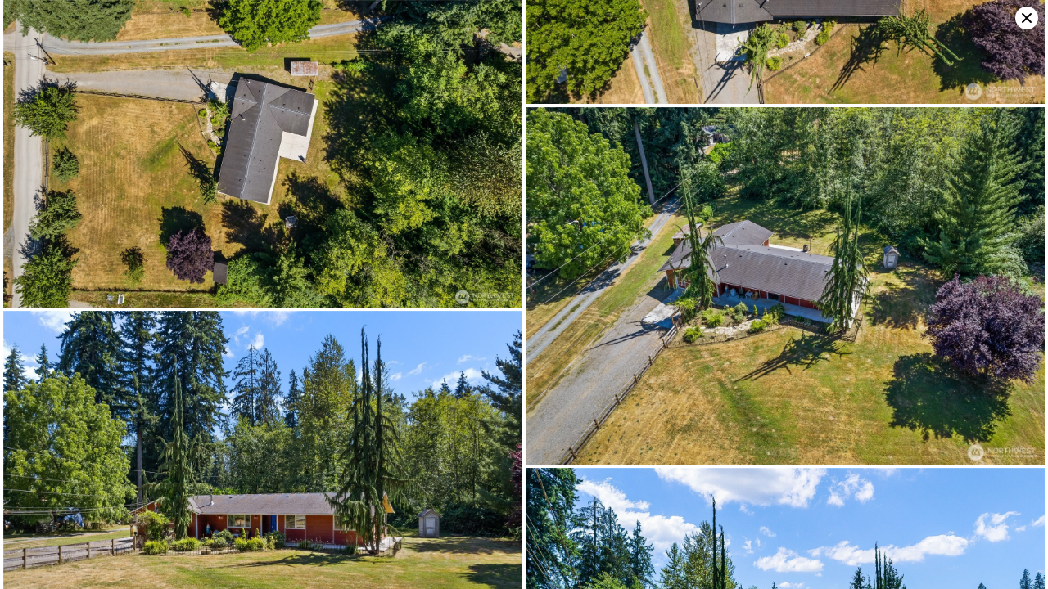
click at [1026, 16] on icon at bounding box center [1026, 18] width 23 height 23
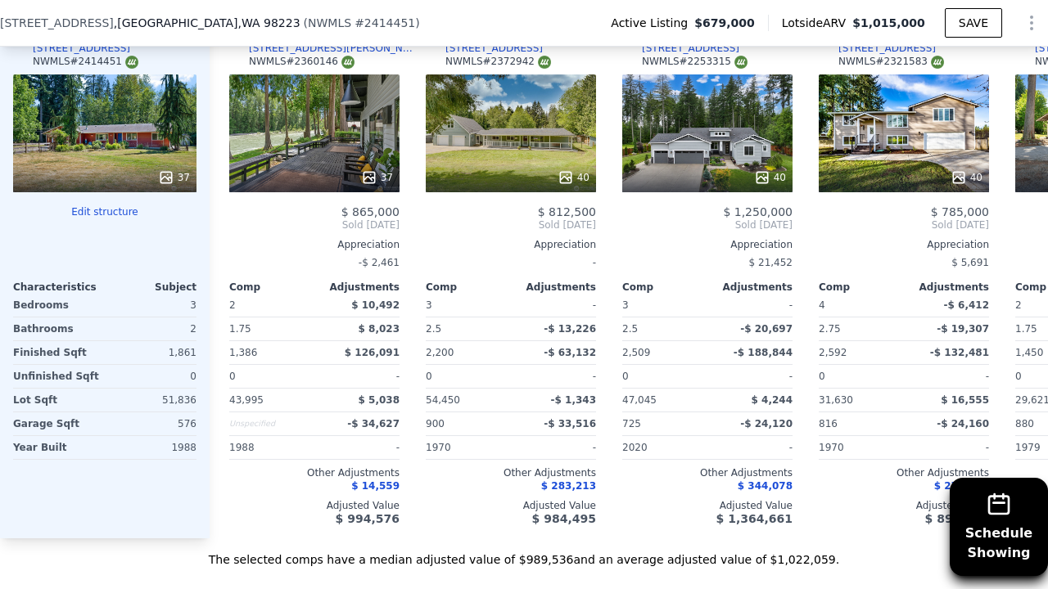
scroll to position [0, 6]
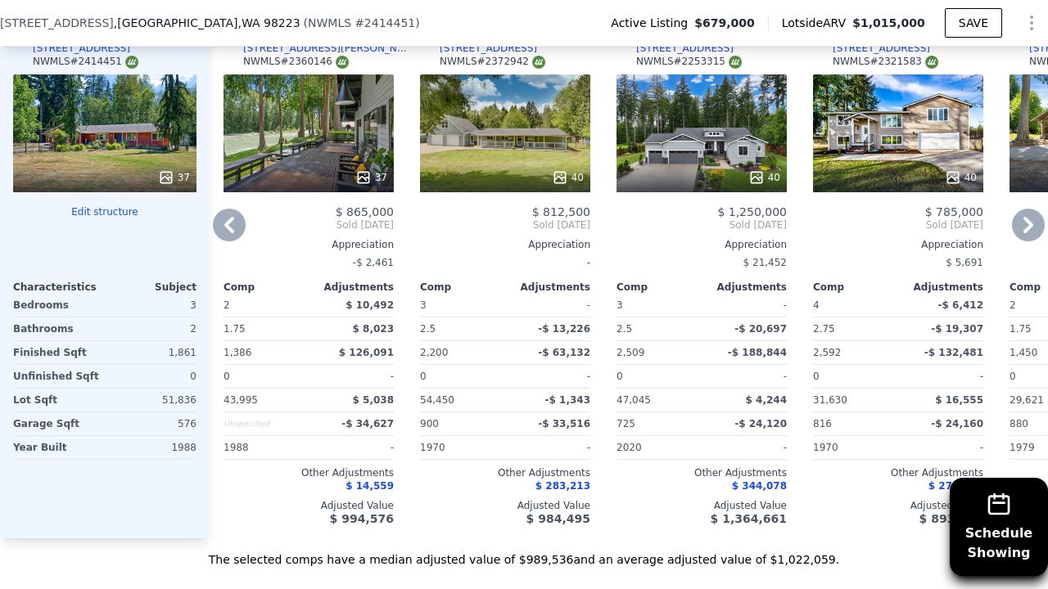
click at [1030, 226] on icon at bounding box center [1028, 225] width 10 height 16
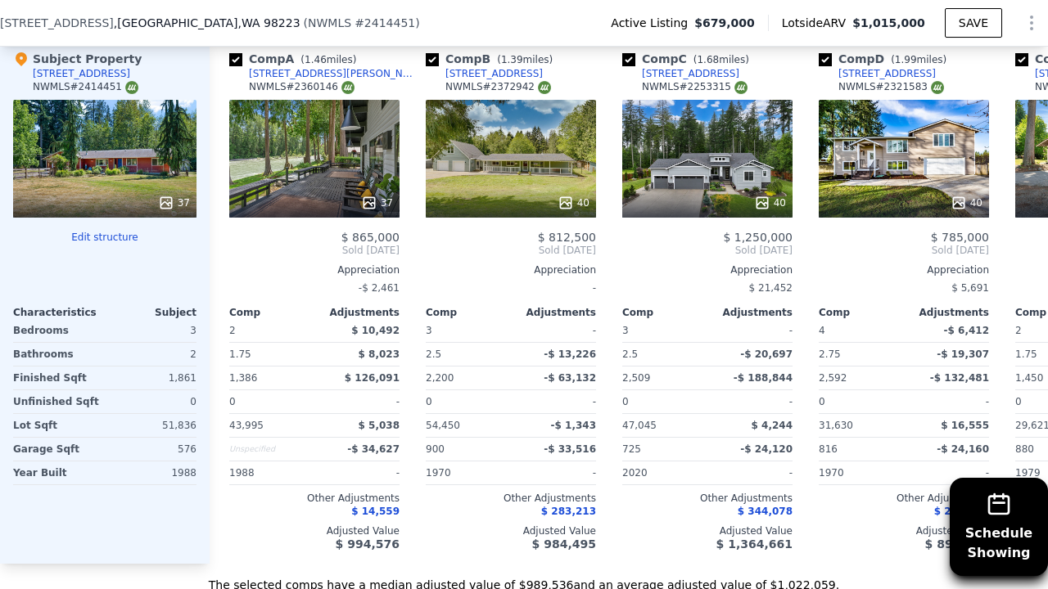
scroll to position [0, 0]
click at [478, 146] on div "40" at bounding box center [511, 159] width 170 height 118
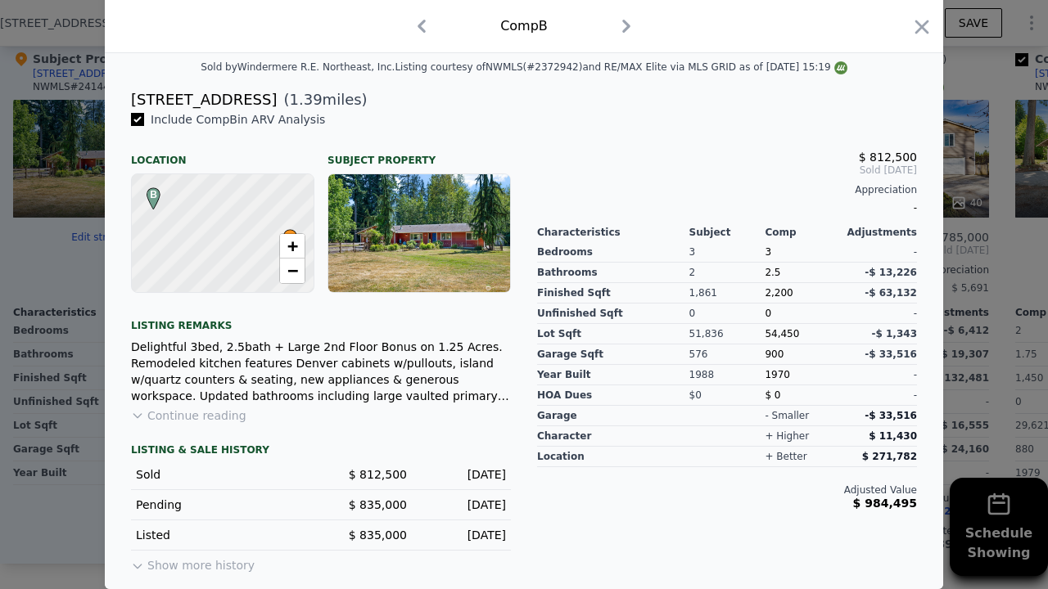
scroll to position [377, 0]
click at [926, 22] on icon "button" at bounding box center [922, 27] width 14 height 14
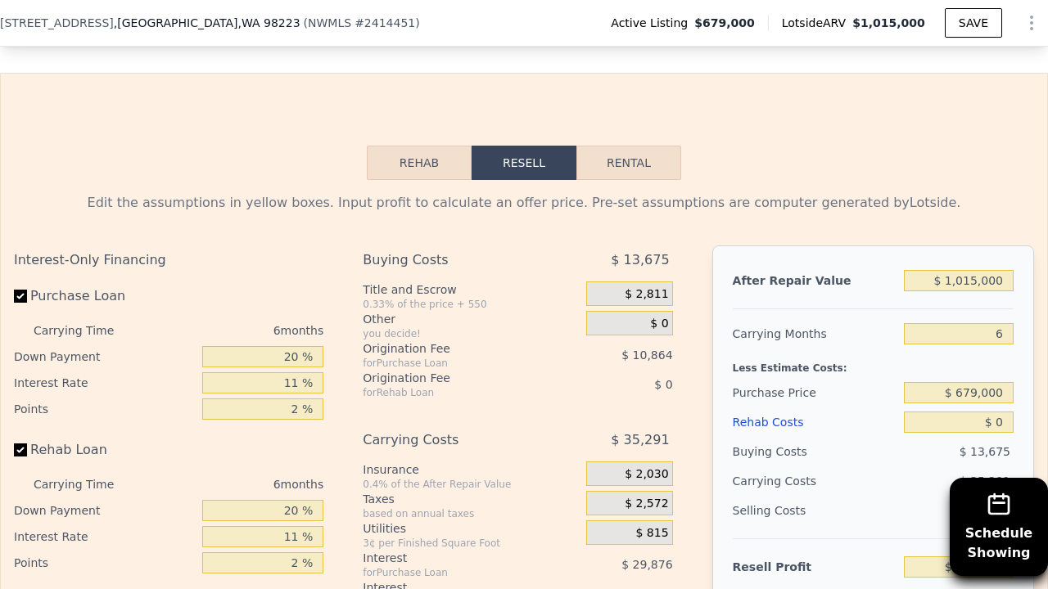
scroll to position [2435, 0]
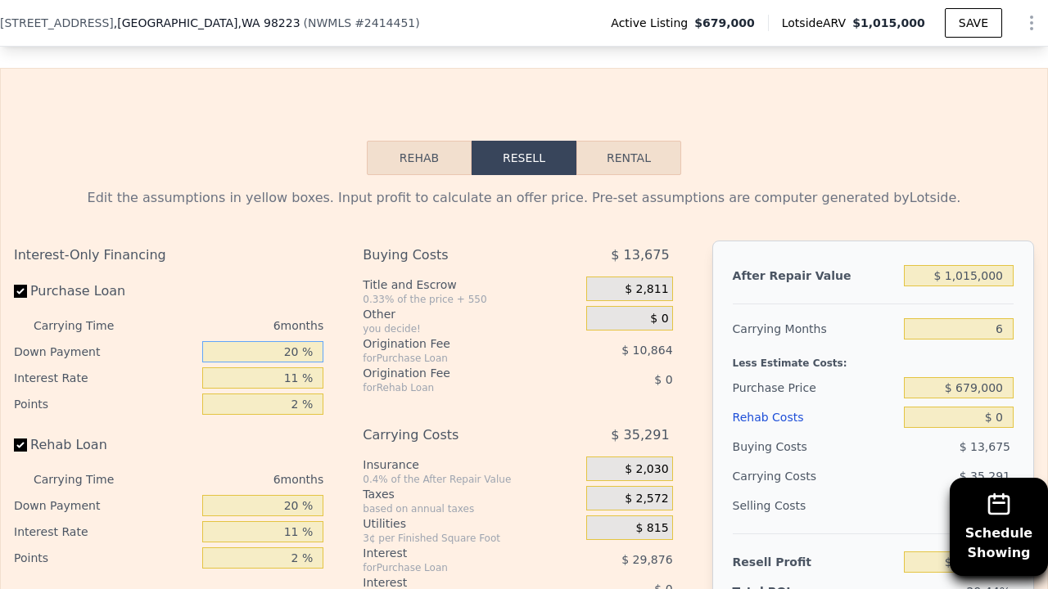
click at [296, 352] on input "20 %" at bounding box center [262, 351] width 121 height 21
type input "2 %"
type input "$ 205,117"
type input "1 %"
type input "$ 204,609"
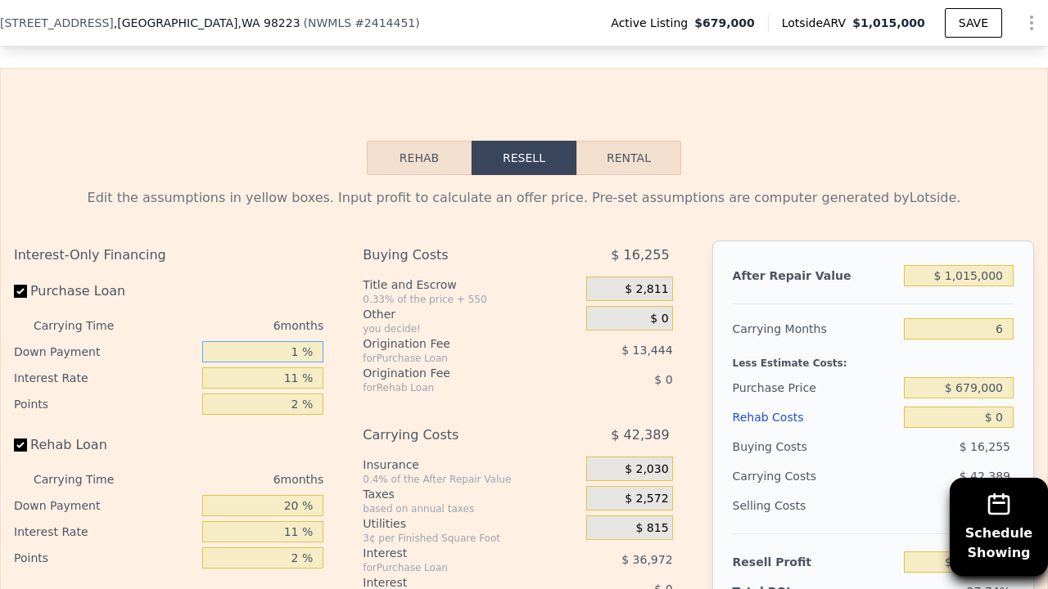
type input "10 %"
type input "$ 209,191"
type input "10 %"
click at [300, 377] on input "11 %" at bounding box center [262, 377] width 121 height 21
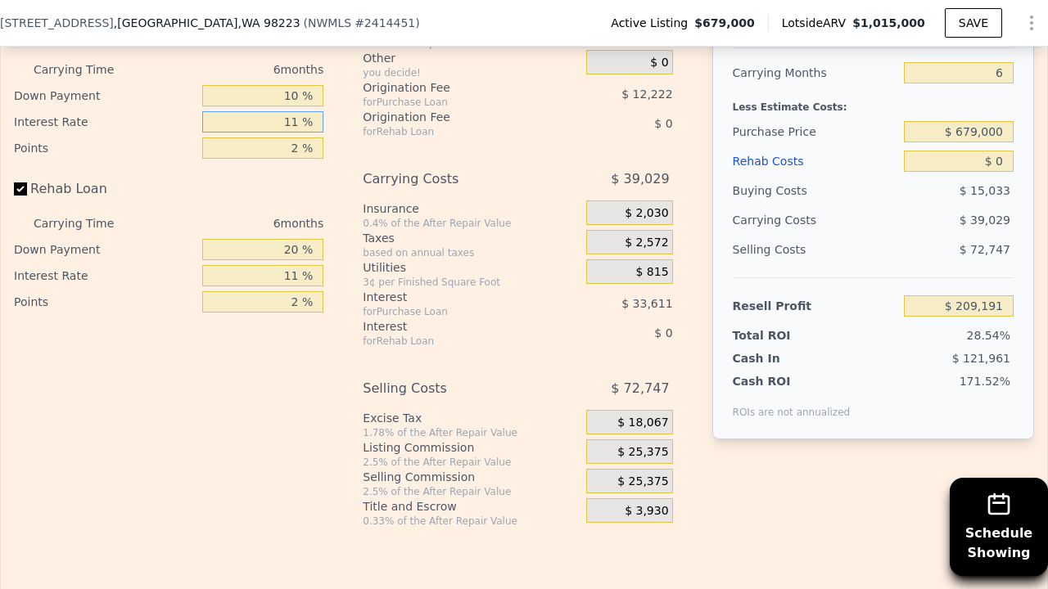
scroll to position [2683, 0]
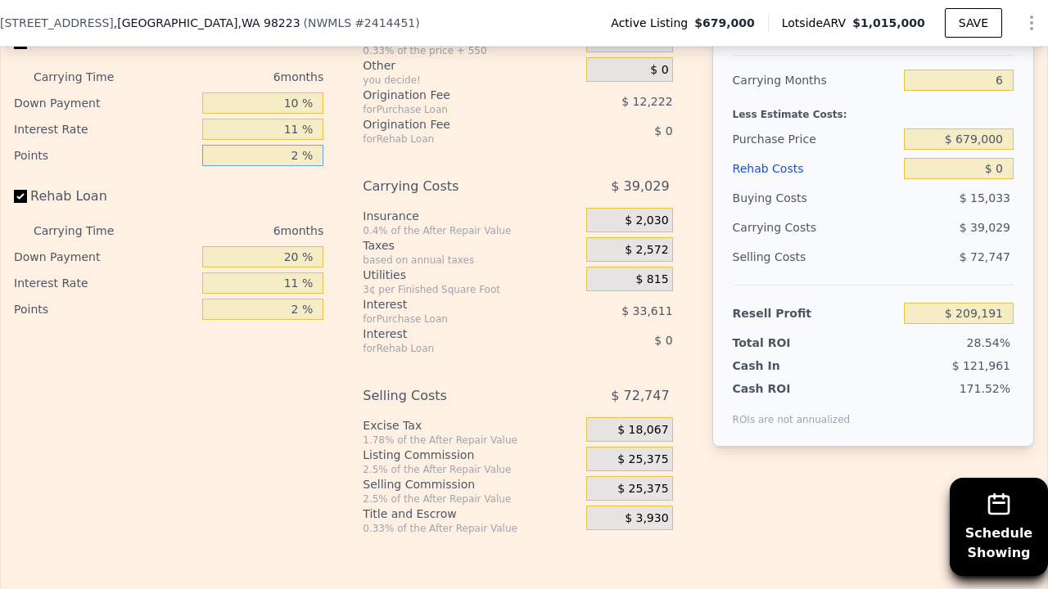
click at [300, 156] on input "2 %" at bounding box center [262, 155] width 121 height 21
type input "1 %"
type input "$ 215,302"
type input "1.5 %"
type input "$ 212,246"
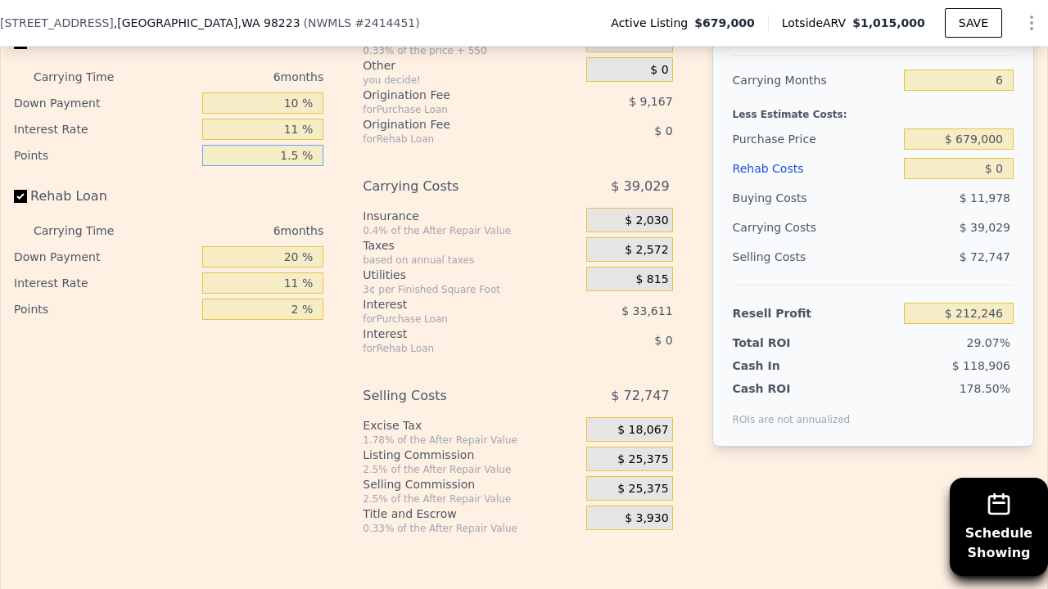
type input "1.5 %"
click at [298, 255] on input "20 %" at bounding box center [262, 256] width 121 height 21
type input "2 %"
type input "10 %"
click at [299, 309] on input "2 %" at bounding box center [262, 309] width 121 height 21
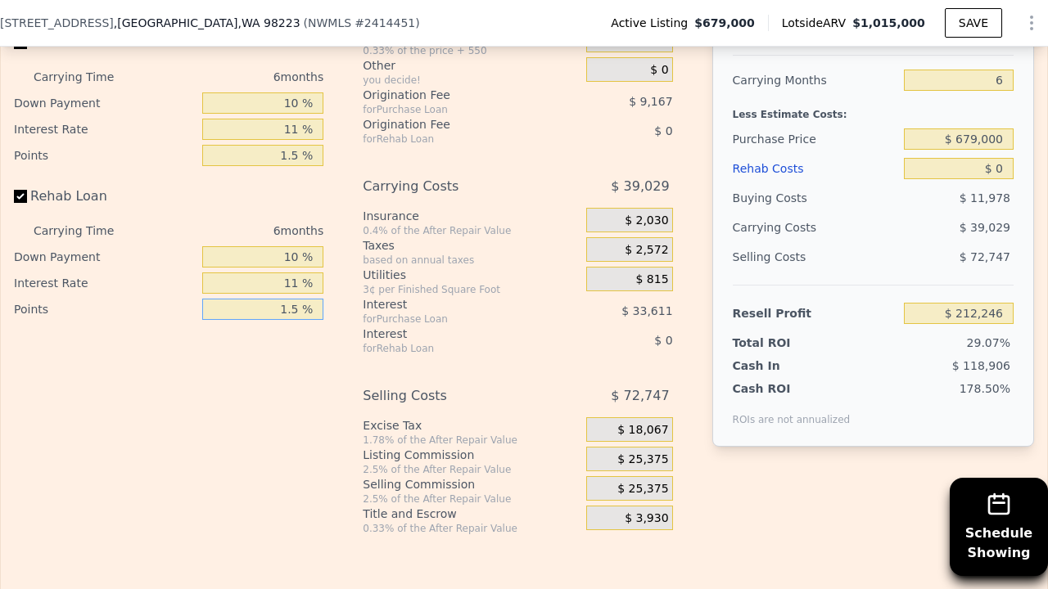
type input "1.5 %"
click at [245, 358] on div "Interest-Only Financing Purchase Loan Carrying Time 6 months Down Payment 10 % …" at bounding box center [175, 263] width 322 height 543
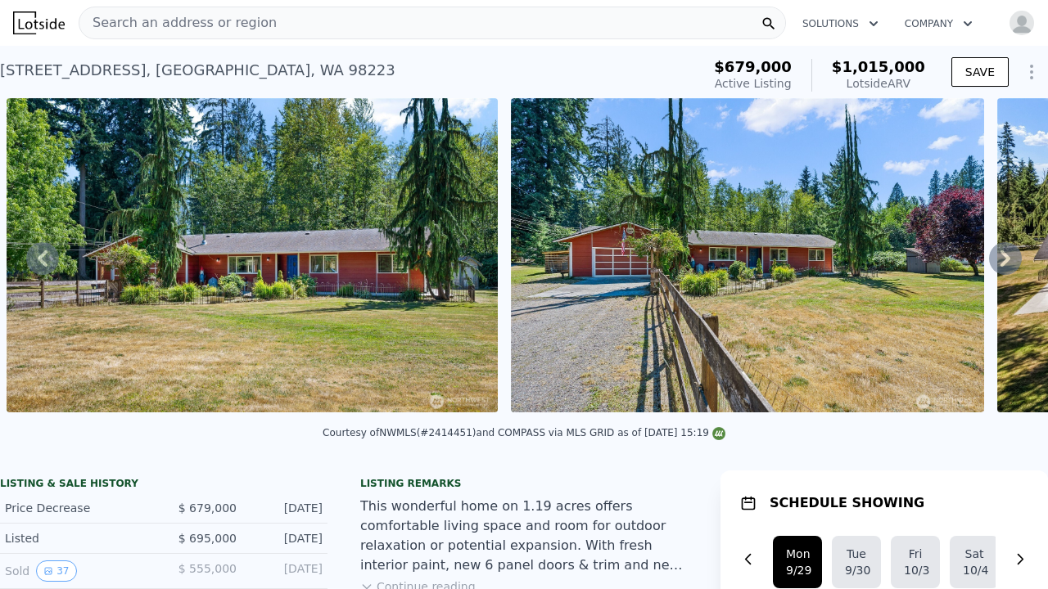
scroll to position [0, 0]
click at [518, 19] on div "Search an address or region" at bounding box center [432, 23] width 707 height 33
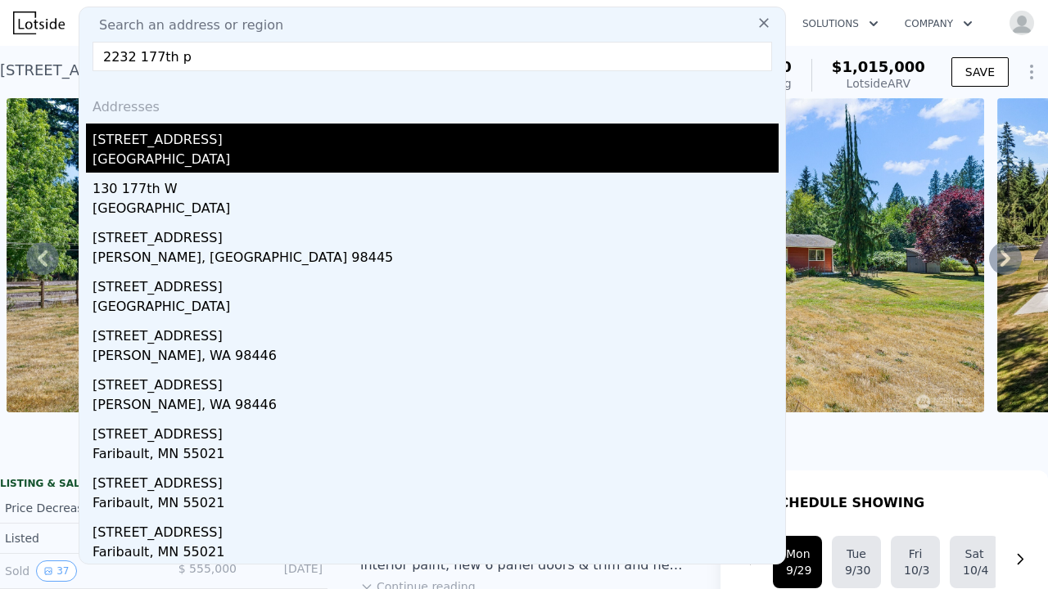
type input "2232 177th p"
click at [160, 147] on div "[STREET_ADDRESS]" at bounding box center [435, 137] width 686 height 26
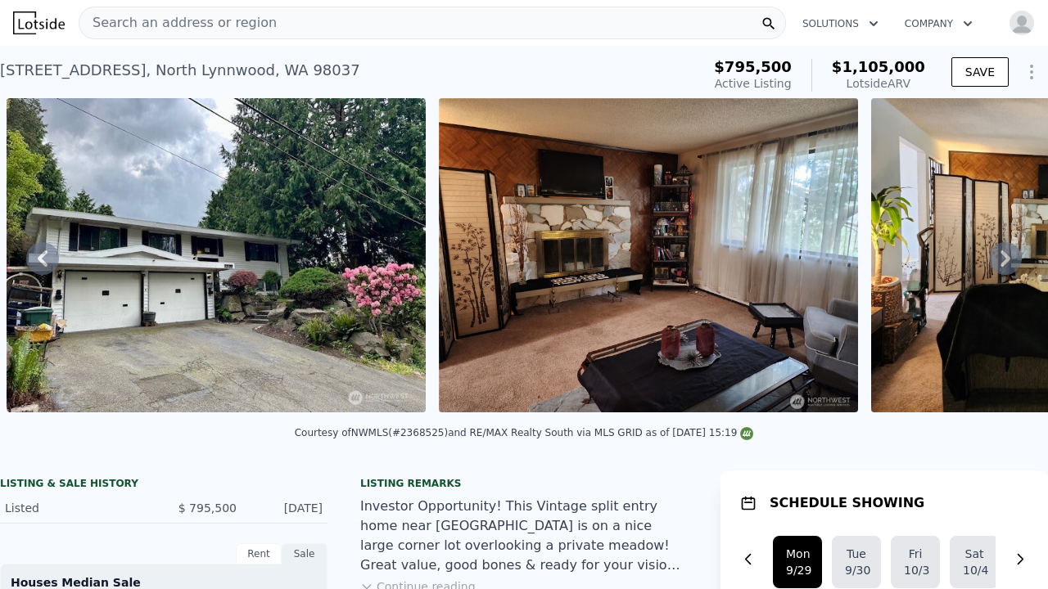
click at [1010, 255] on icon at bounding box center [1005, 258] width 33 height 33
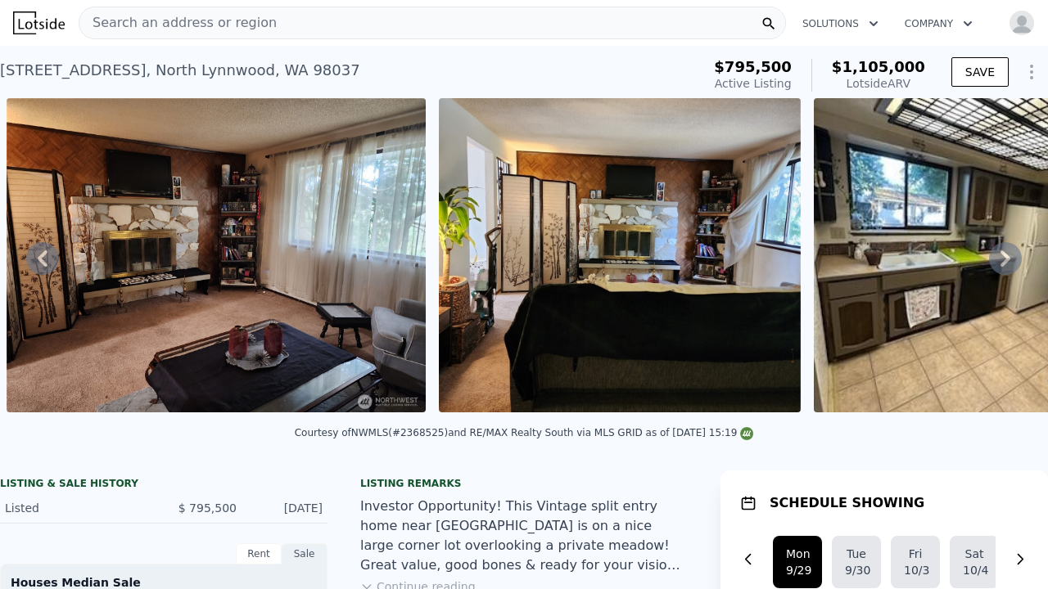
click at [1010, 255] on icon at bounding box center [1005, 258] width 33 height 33
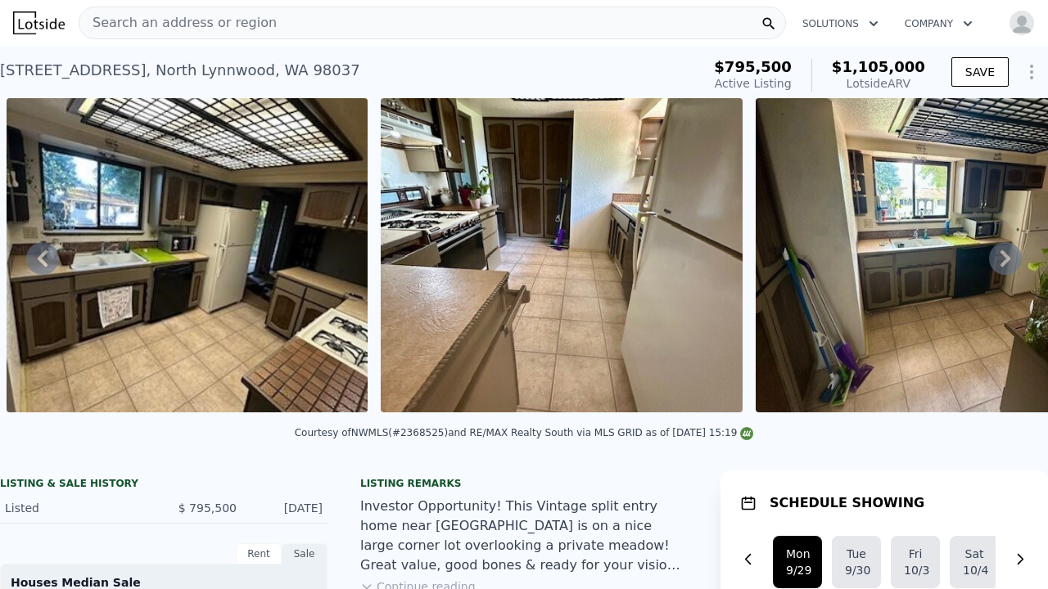
click at [1010, 255] on icon at bounding box center [1005, 258] width 33 height 33
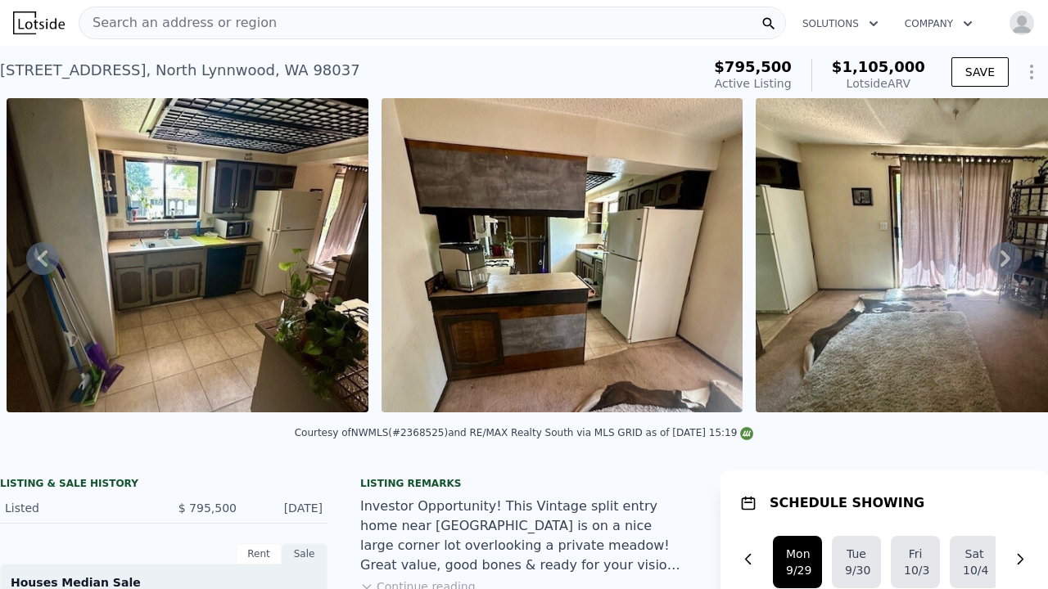
click at [1010, 255] on icon at bounding box center [1005, 258] width 33 height 33
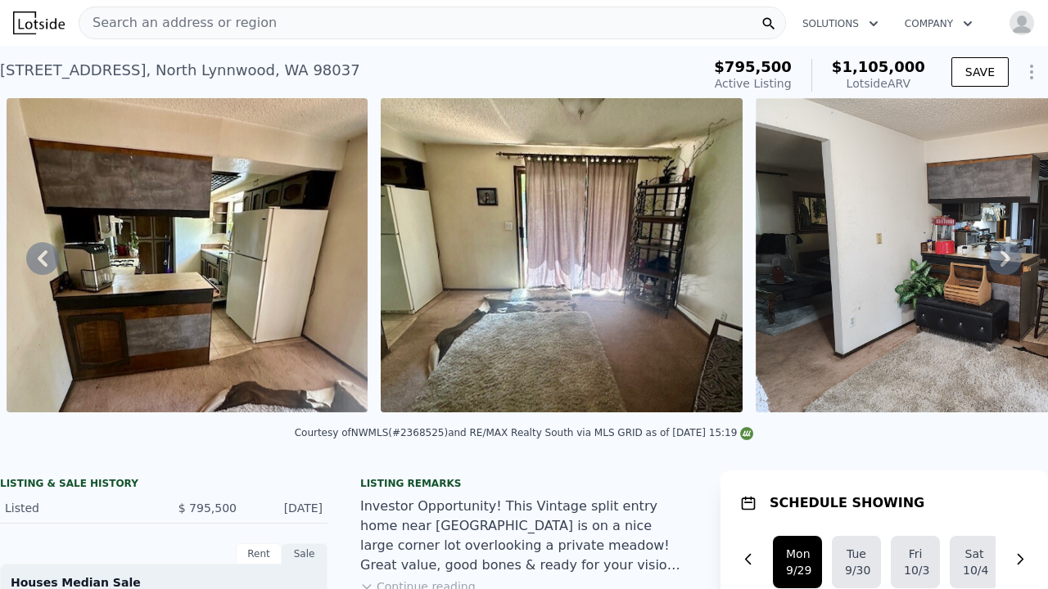
click at [1010, 255] on icon at bounding box center [1005, 258] width 33 height 33
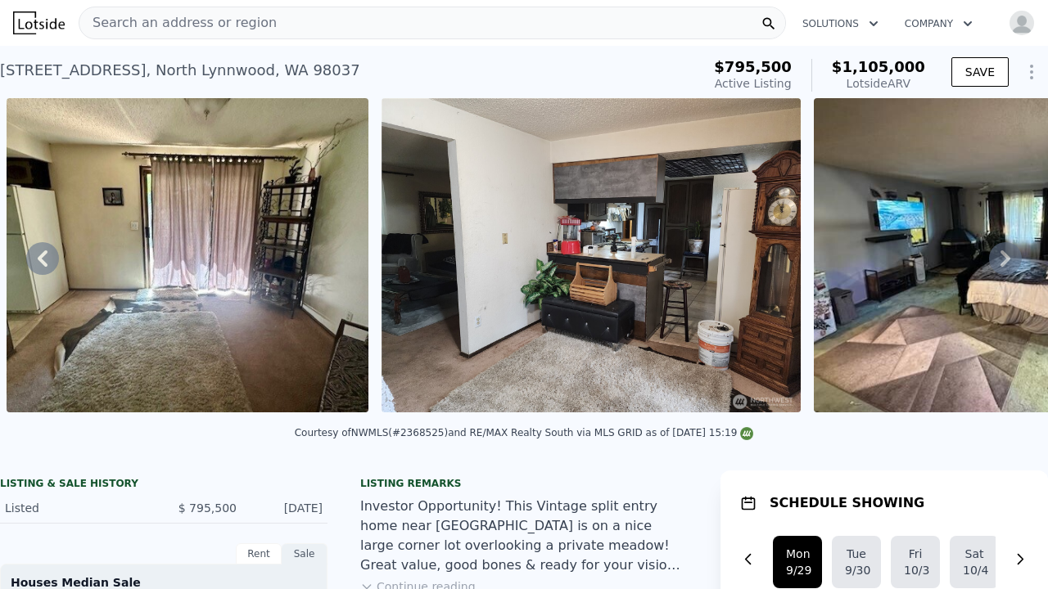
click at [1010, 255] on icon at bounding box center [1005, 258] width 33 height 33
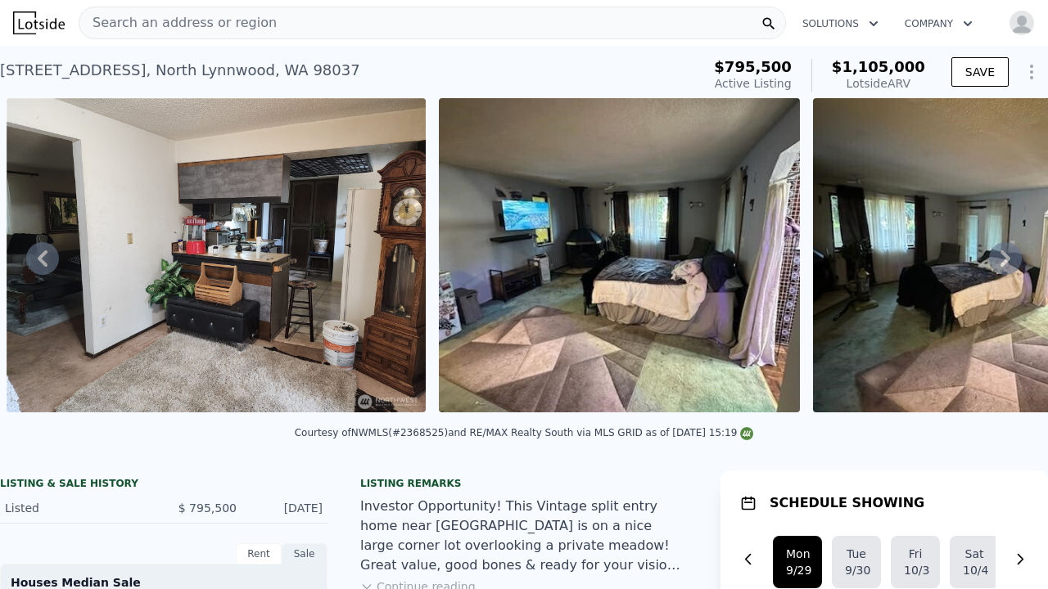
click at [1010, 255] on icon at bounding box center [1005, 258] width 33 height 33
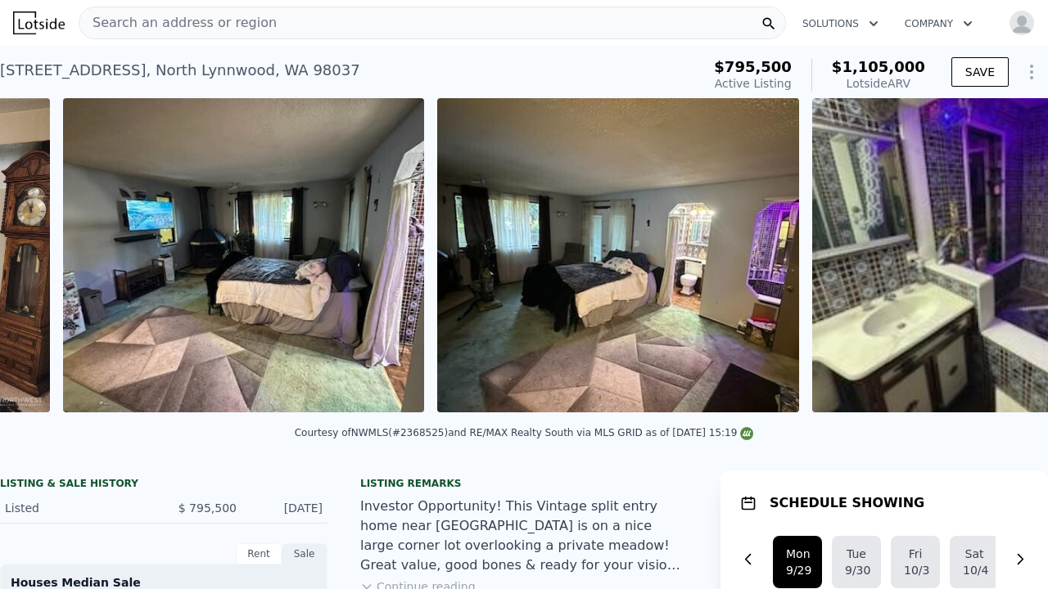
scroll to position [0, 4292]
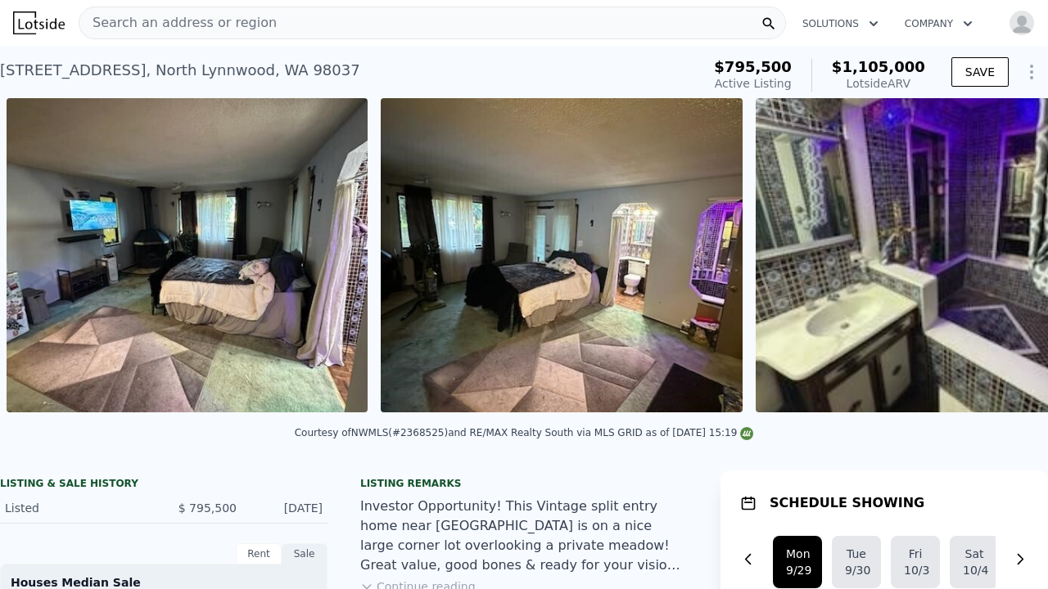
click at [1010, 255] on img at bounding box center [936, 255] width 362 height 314
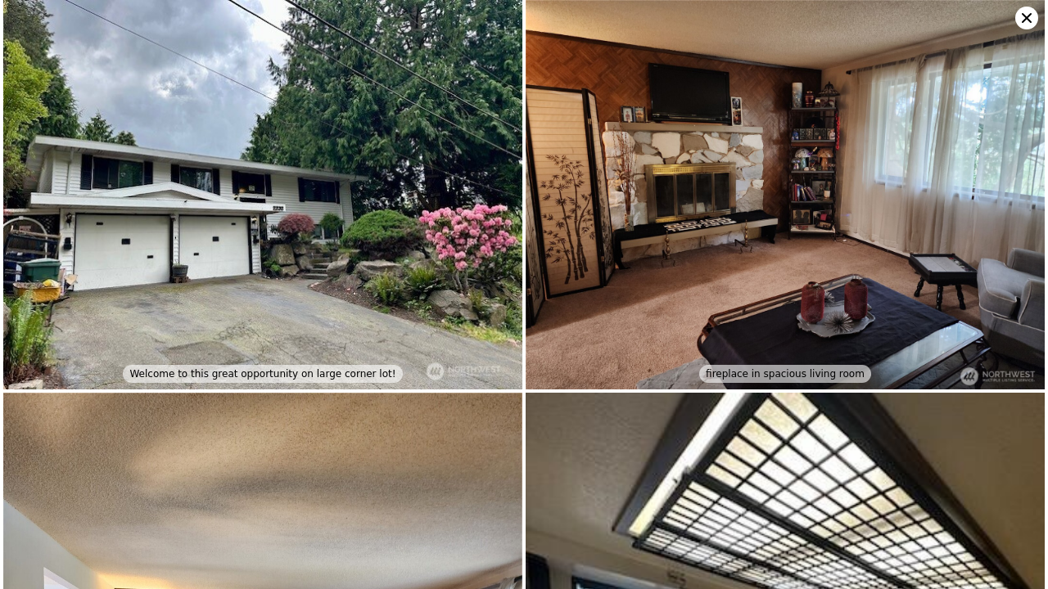
scroll to position [0, 0]
click at [1030, 17] on icon at bounding box center [1026, 18] width 23 height 23
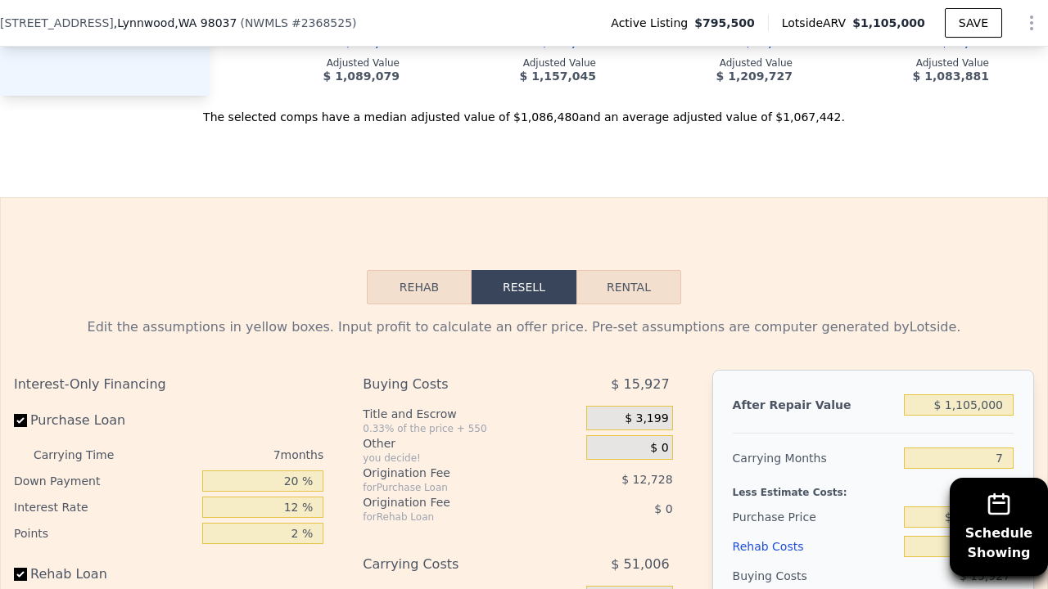
scroll to position [2273, 0]
click at [426, 271] on button "Rehab" at bounding box center [419, 288] width 105 height 34
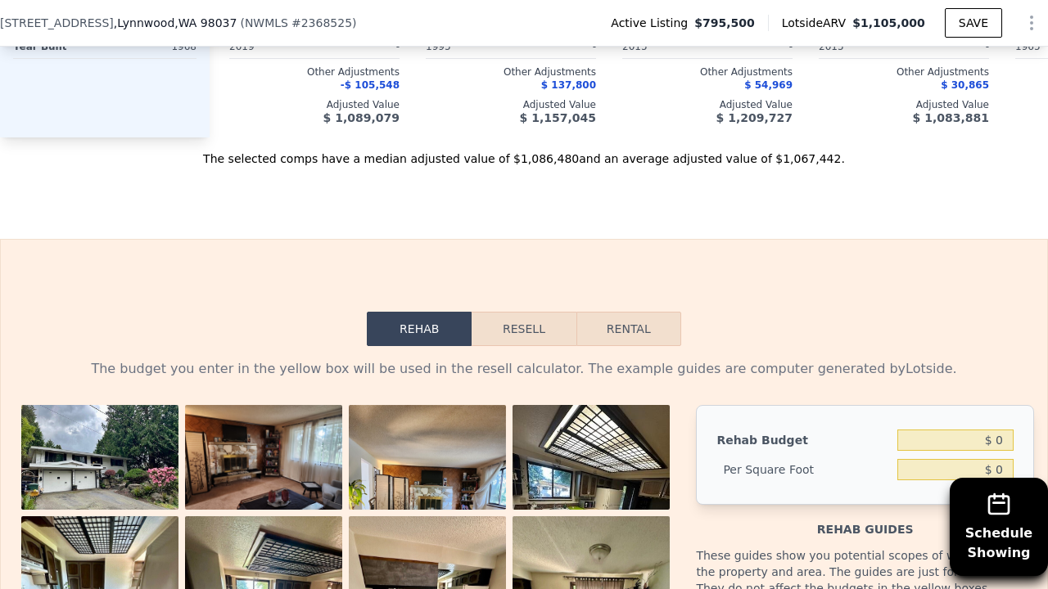
scroll to position [2231, 0]
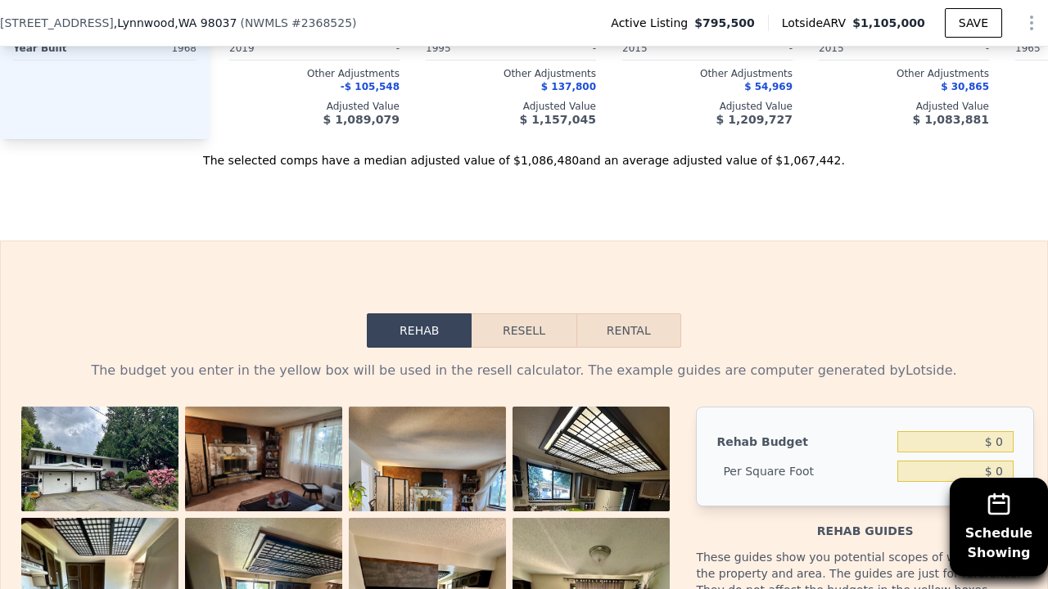
click at [525, 313] on button "Resell" at bounding box center [523, 330] width 104 height 34
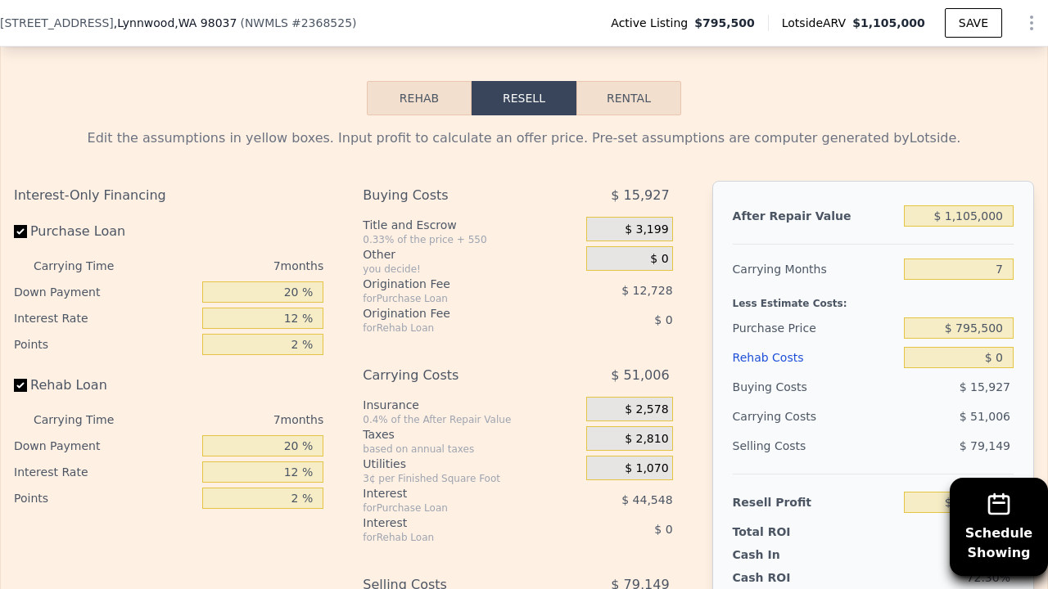
scroll to position [2465, 0]
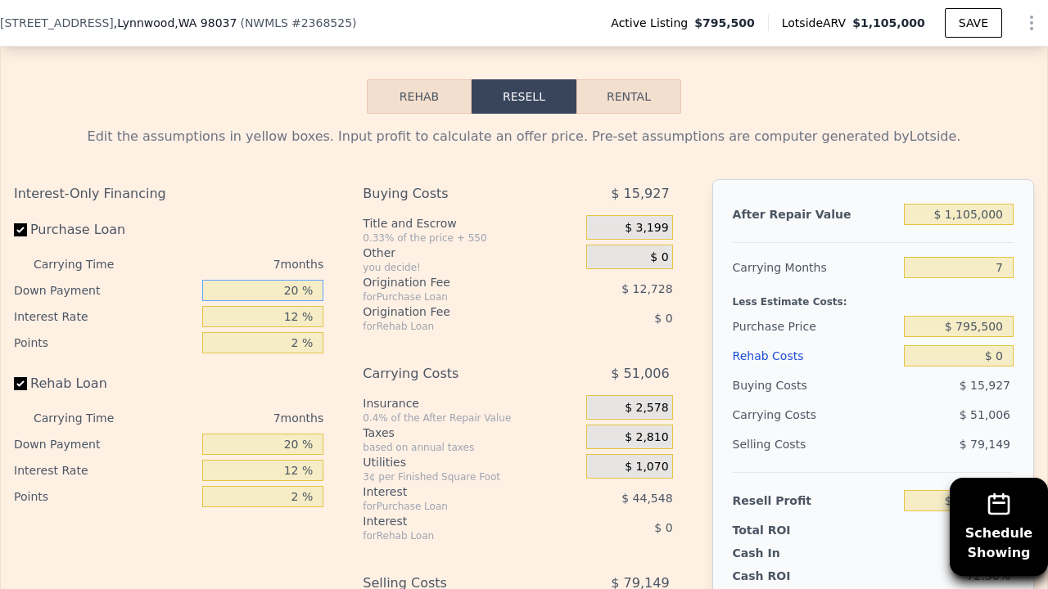
click at [296, 280] on input "20 %" at bounding box center [262, 290] width 121 height 21
type input "2 %"
type input "$ 150,530"
type input "1 %"
type input "$ 149,818"
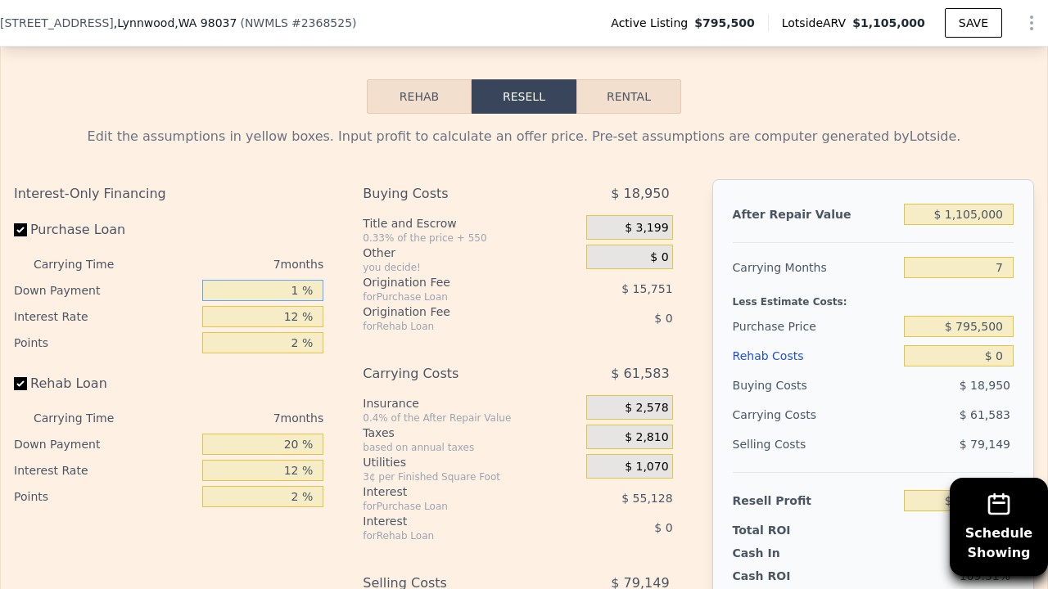
type input "11 %"
type input "$ 156,974"
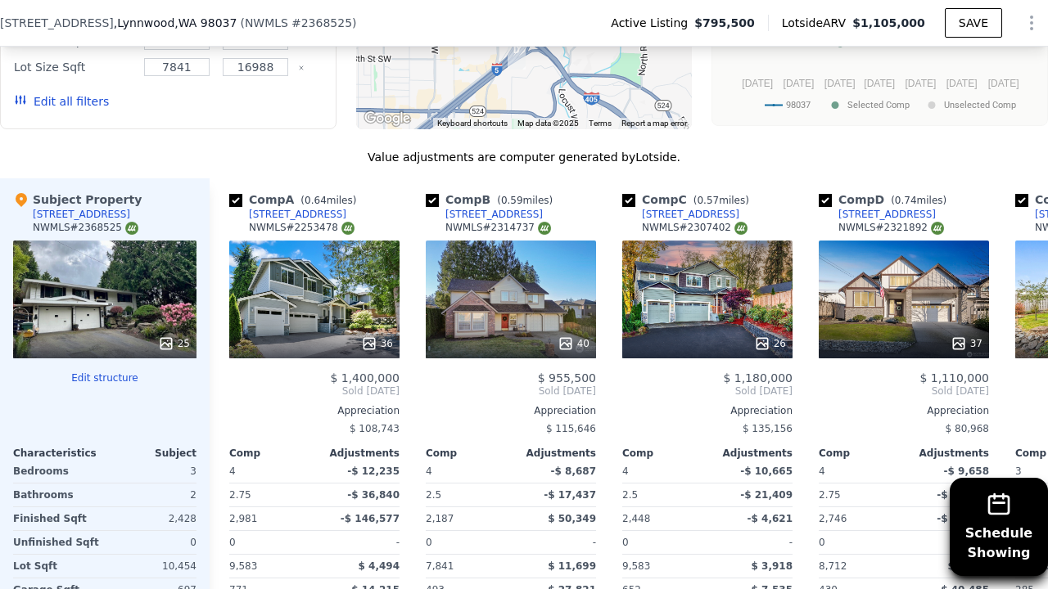
scroll to position [1706, 0]
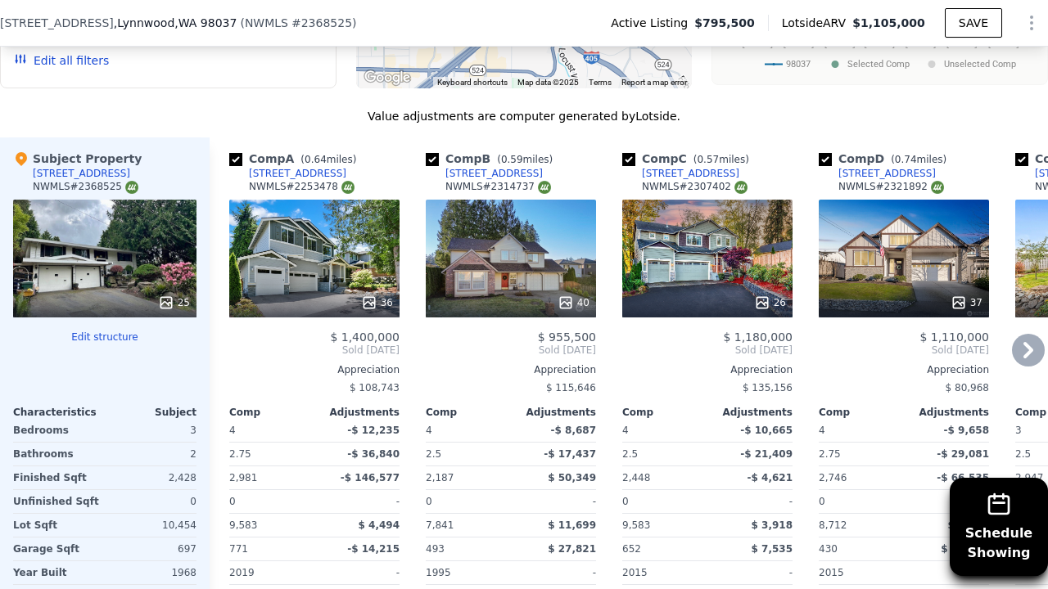
type input "11 %"
click at [1020, 334] on icon at bounding box center [1028, 350] width 33 height 33
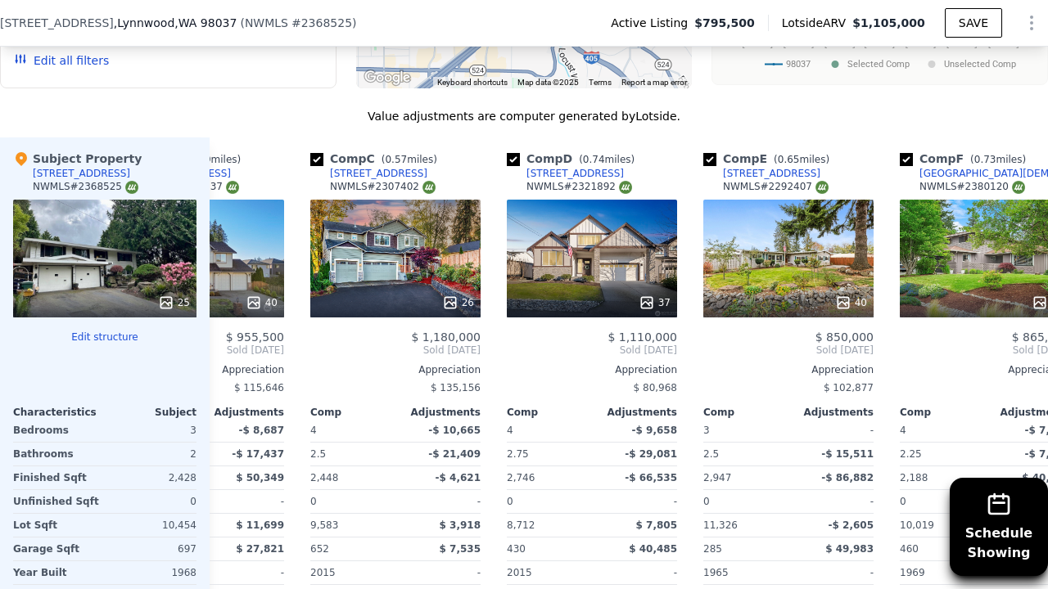
scroll to position [0, 393]
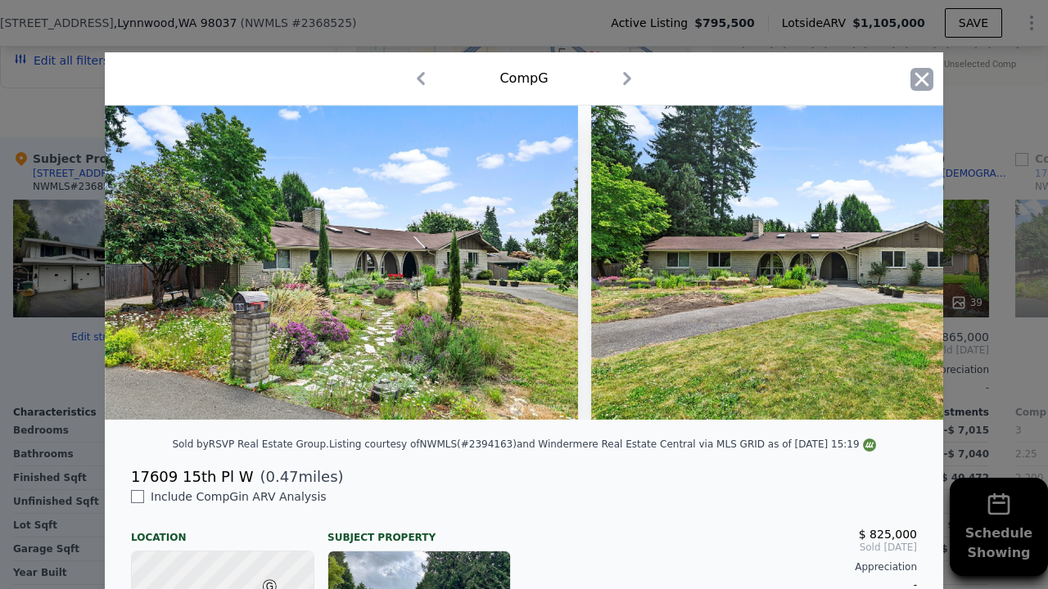
click at [914, 77] on icon "button" at bounding box center [921, 79] width 23 height 23
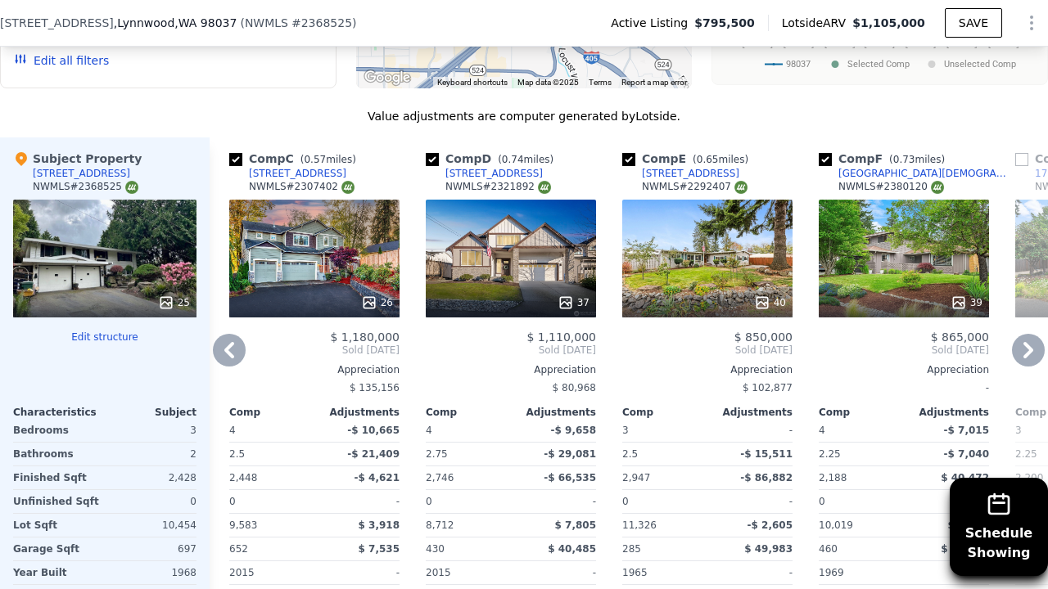
click at [1023, 334] on icon at bounding box center [1028, 350] width 33 height 33
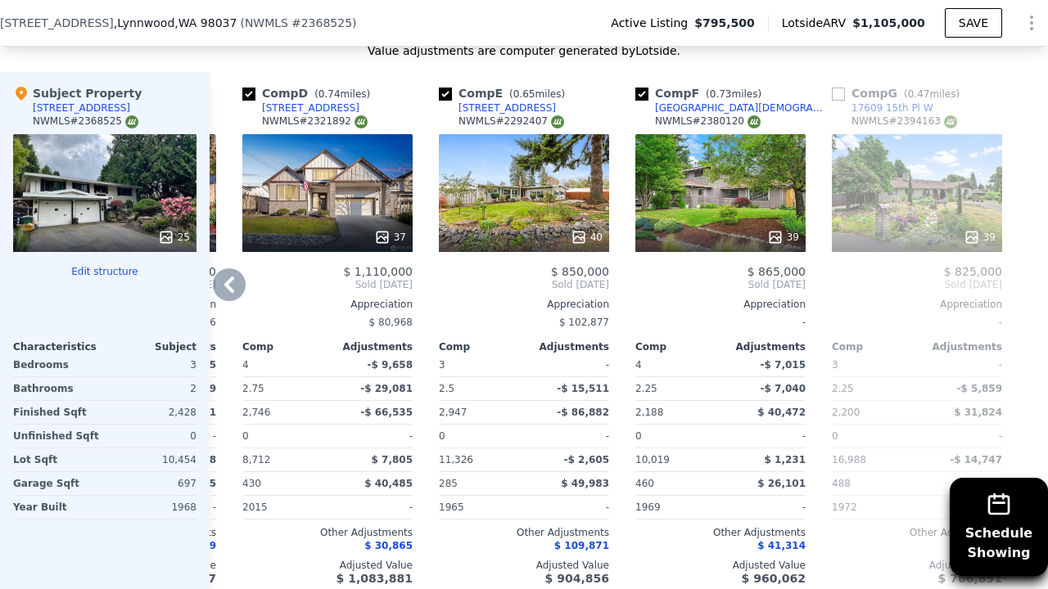
scroll to position [1773, 0]
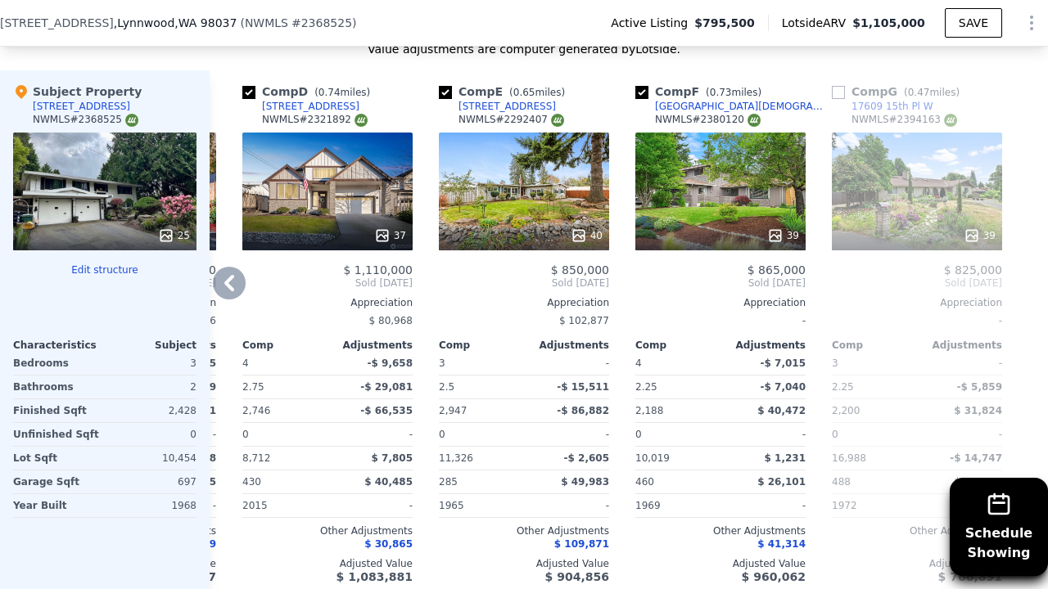
click at [231, 267] on icon at bounding box center [229, 283] width 33 height 33
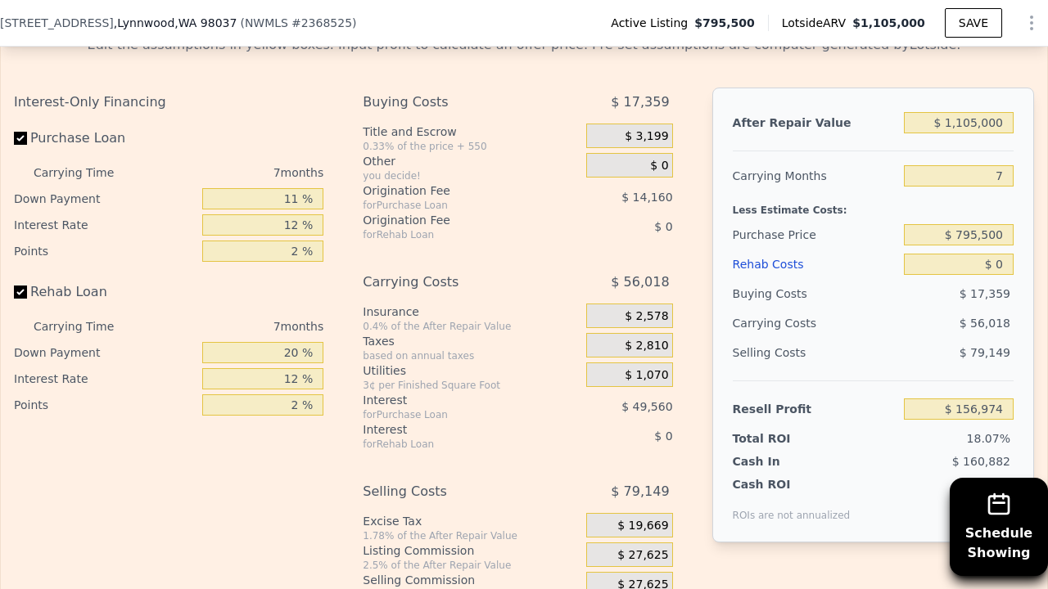
scroll to position [2559, 0]
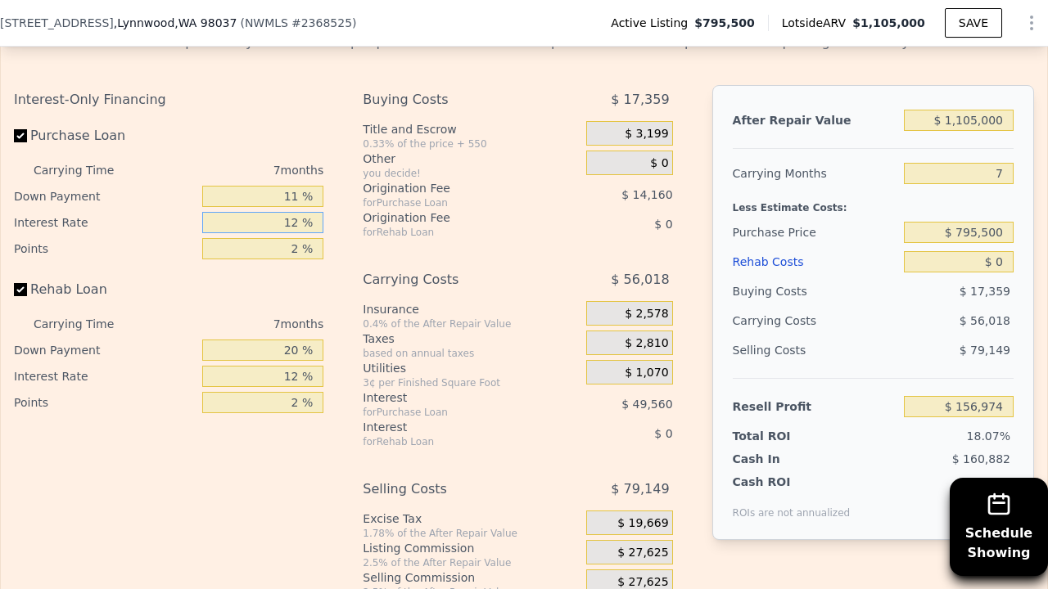
click at [299, 212] on input "12 %" at bounding box center [262, 222] width 121 height 21
type input "1 %"
type input "$ 202,404"
click at [303, 238] on input "2 %" at bounding box center [262, 248] width 121 height 21
click at [303, 186] on input "11 %" at bounding box center [262, 196] width 121 height 21
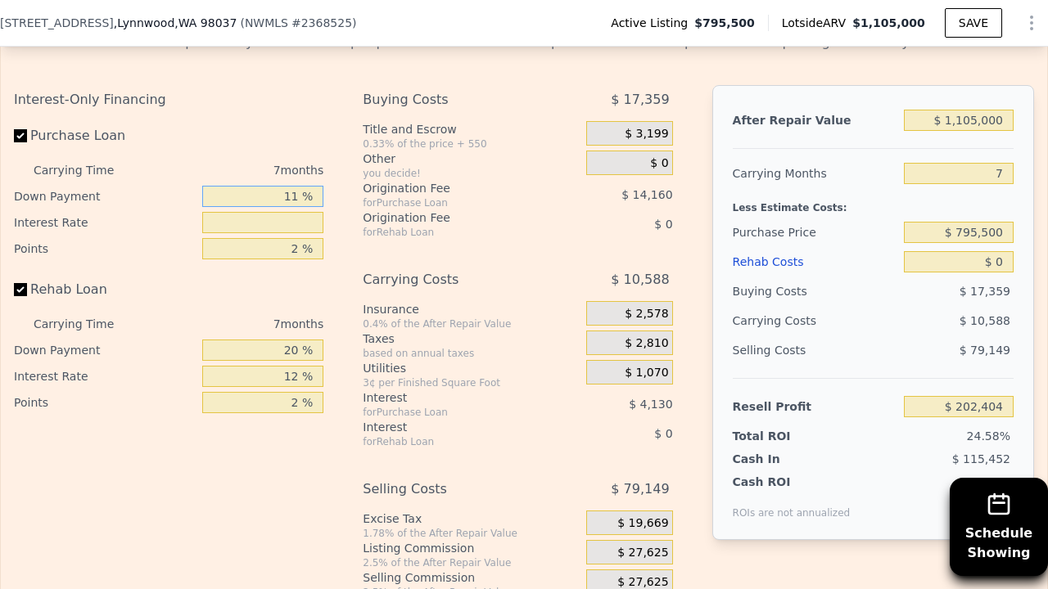
type input "1 %"
type input "$ 200,351"
type input "10 %"
type input "$ 202,196"
type input "10 %"
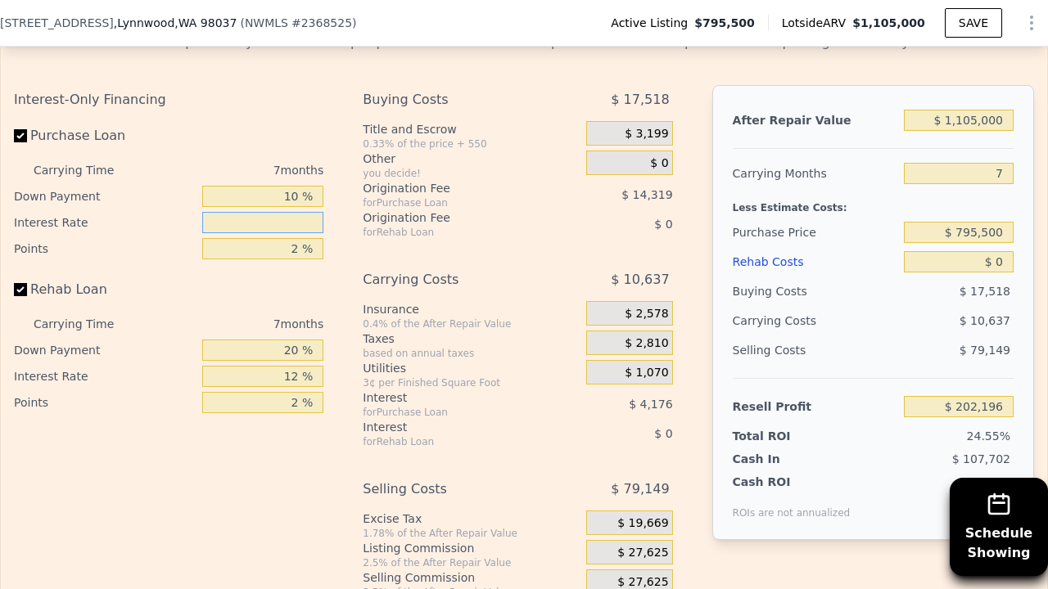
click at [299, 212] on input "text" at bounding box center [262, 222] width 121 height 21
type input "11 %"
type input "$ 160,434"
type input "11 %"
click at [301, 238] on input "2 %" at bounding box center [262, 248] width 121 height 21
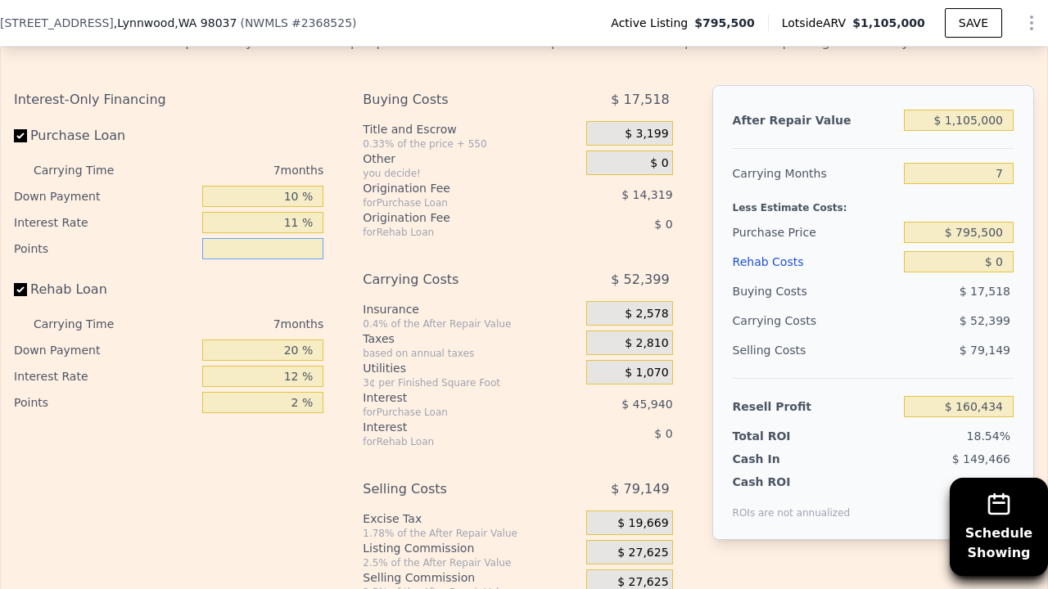
type input "1 %"
type input "$ 167,593"
type input "1.5 %"
type input "$ 164,014"
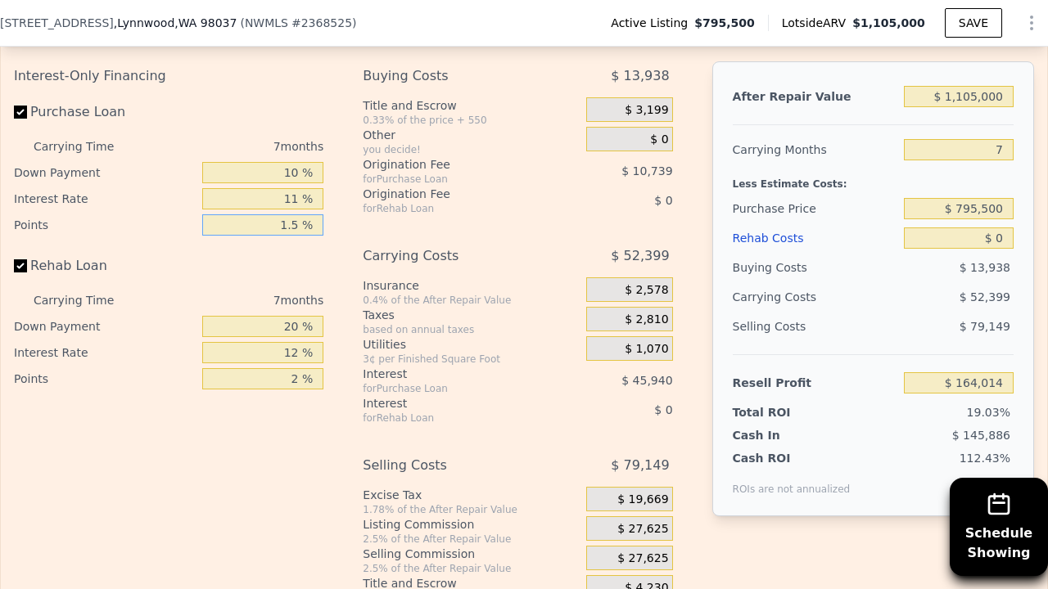
scroll to position [2589, 0]
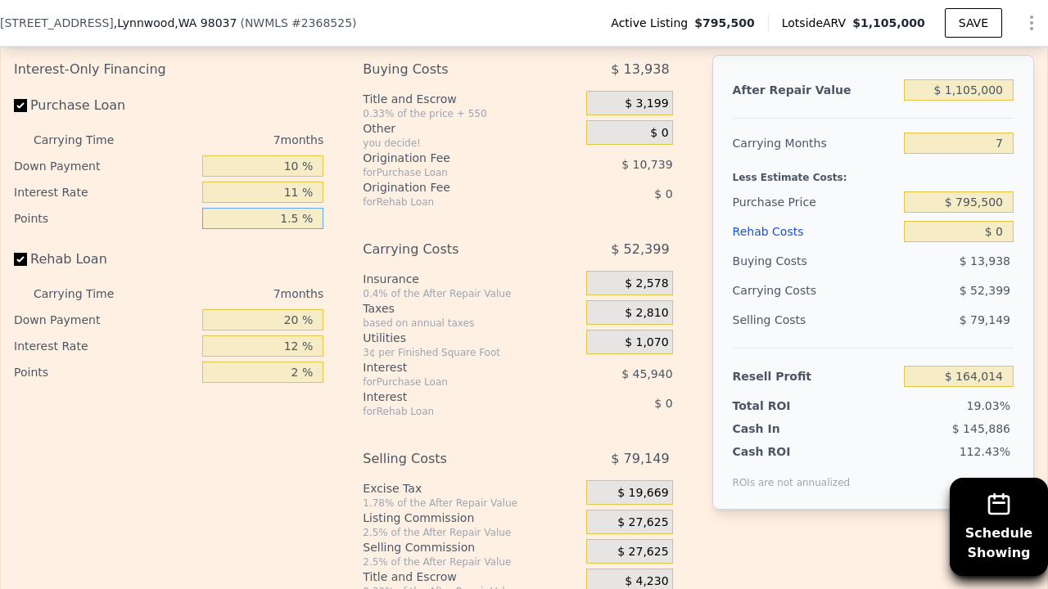
type input "1.5 %"
click at [298, 309] on input "20 %" at bounding box center [262, 319] width 121 height 21
type input "2 %"
type input "10 %"
click at [302, 336] on input "12 %" at bounding box center [262, 346] width 121 height 21
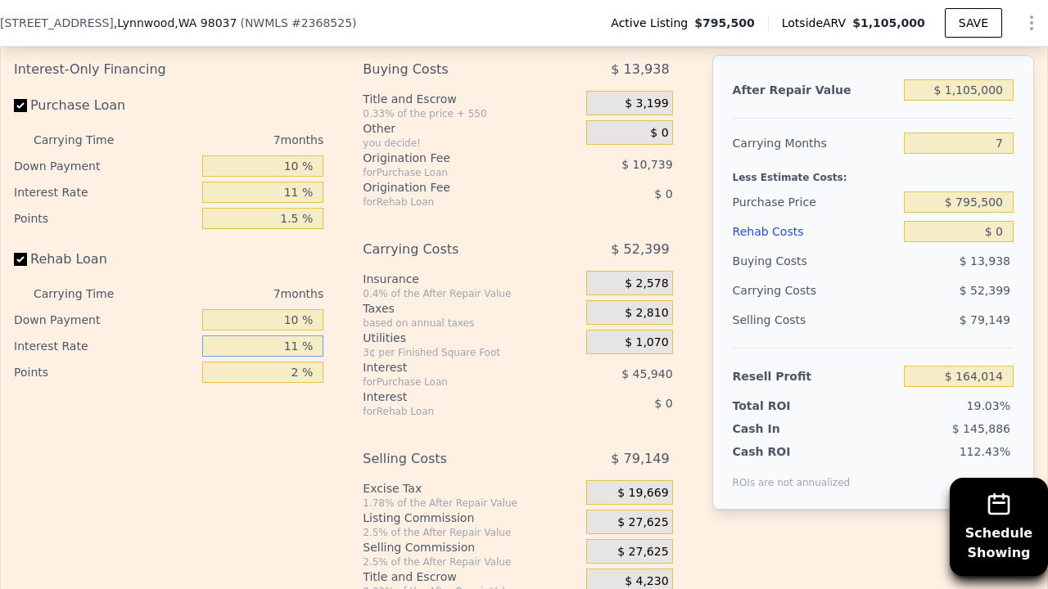
type input "11 %"
click at [300, 362] on input "2 %" at bounding box center [262, 372] width 121 height 21
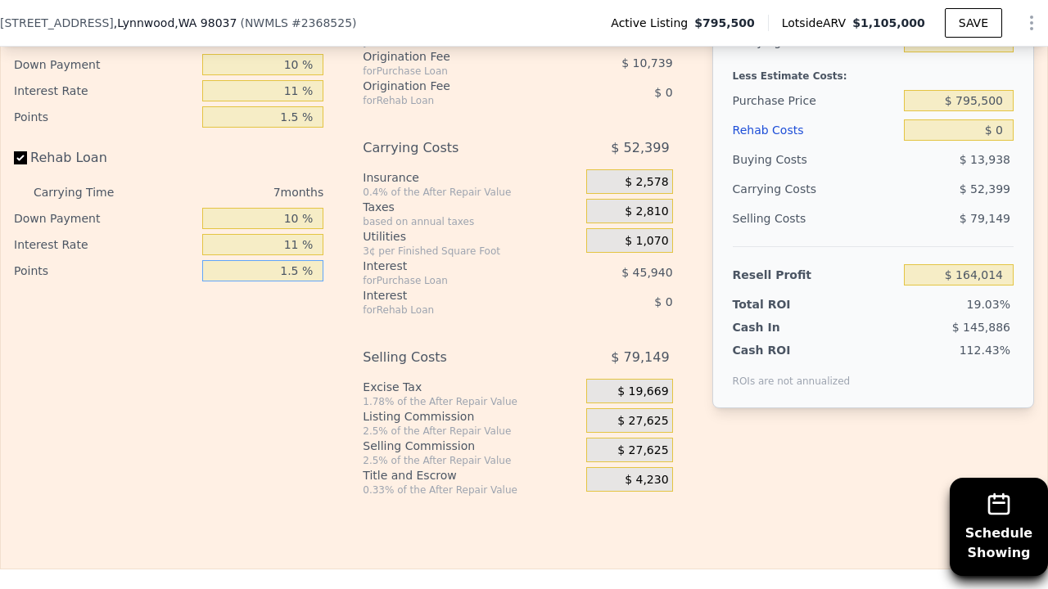
scroll to position [2689, 0]
type input "1.5 %"
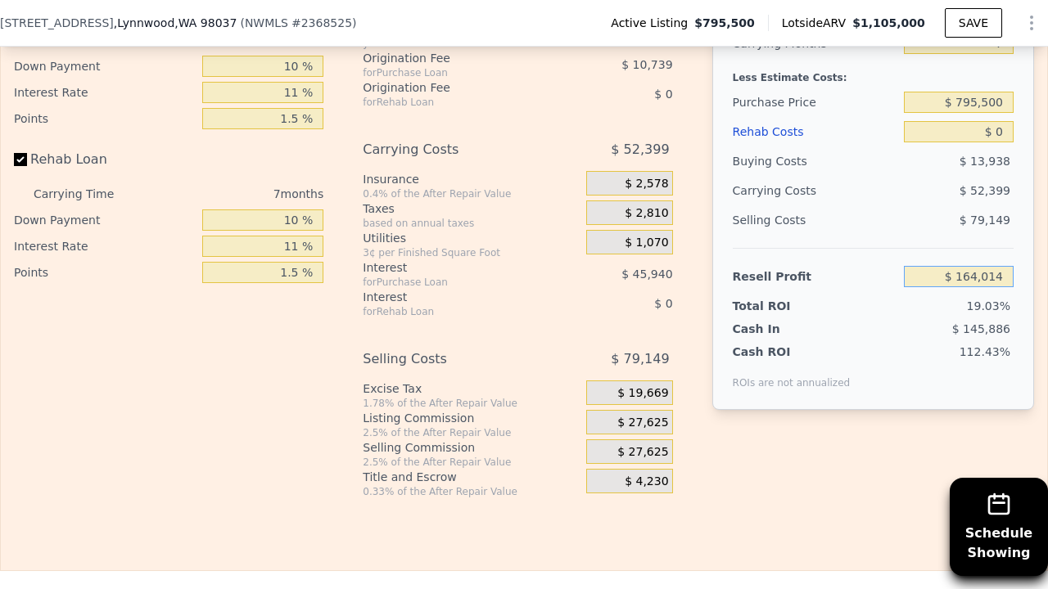
click at [1007, 266] on input "$ 164,014" at bounding box center [959, 276] width 110 height 21
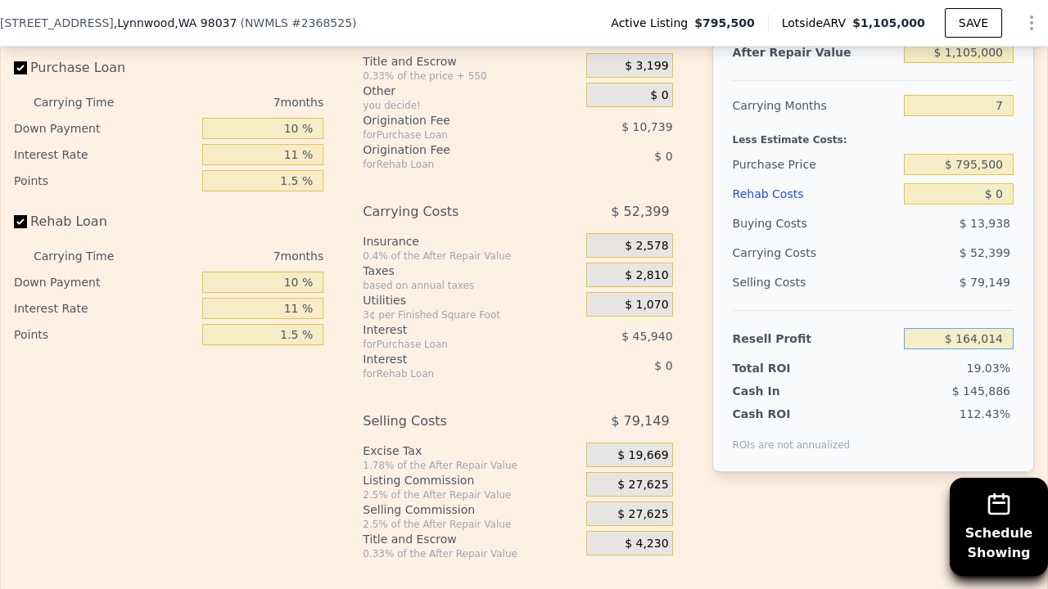
scroll to position [2625, 0]
click at [1006, 185] on input "$ 0" at bounding box center [959, 195] width 110 height 21
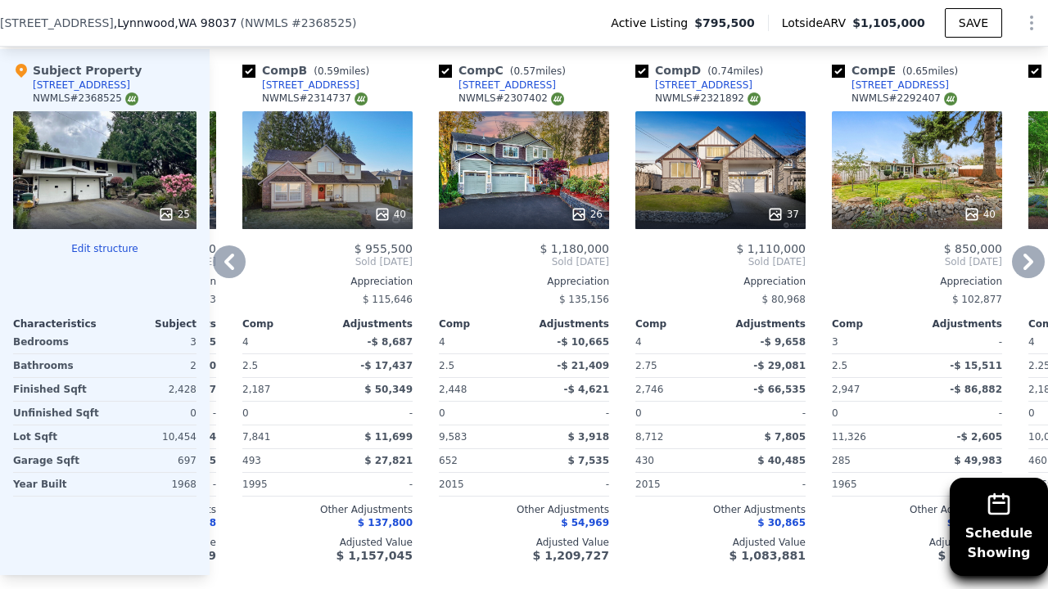
scroll to position [1796, 0]
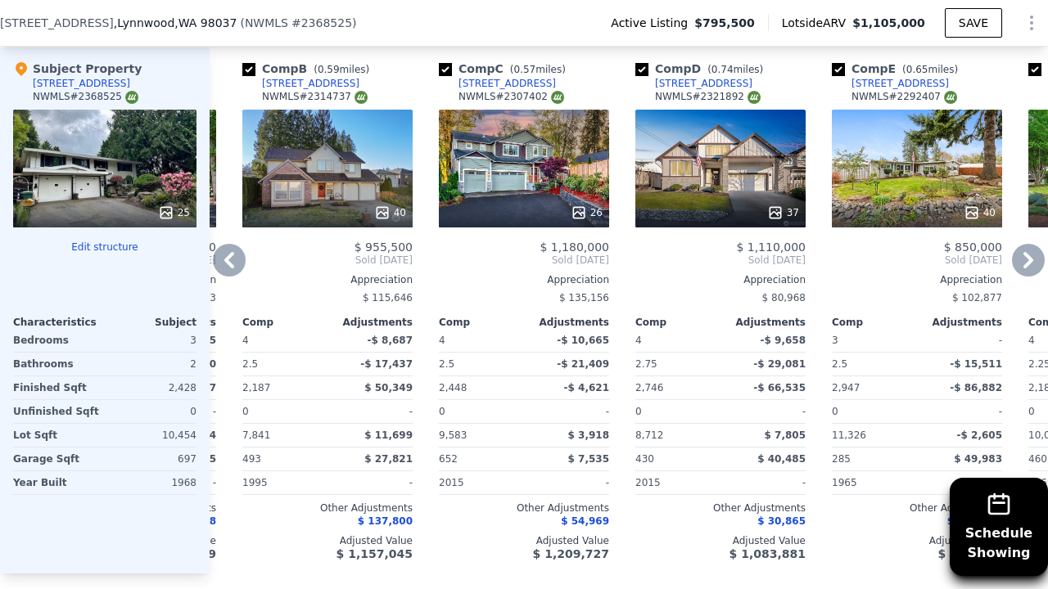
click at [528, 133] on div "26" at bounding box center [524, 169] width 170 height 118
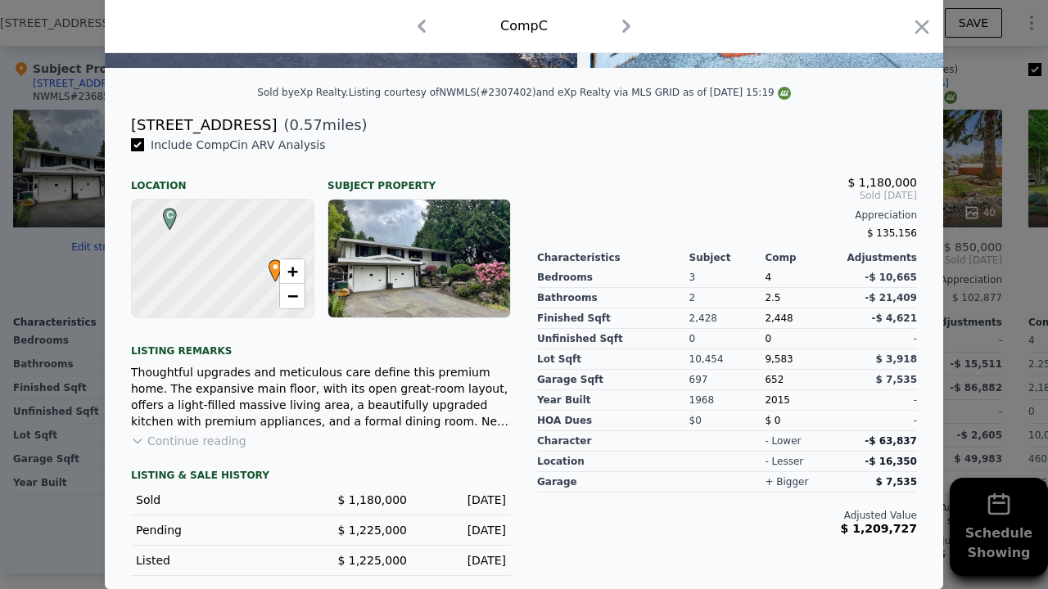
scroll to position [352, 0]
click at [922, 26] on icon "button" at bounding box center [922, 27] width 14 height 14
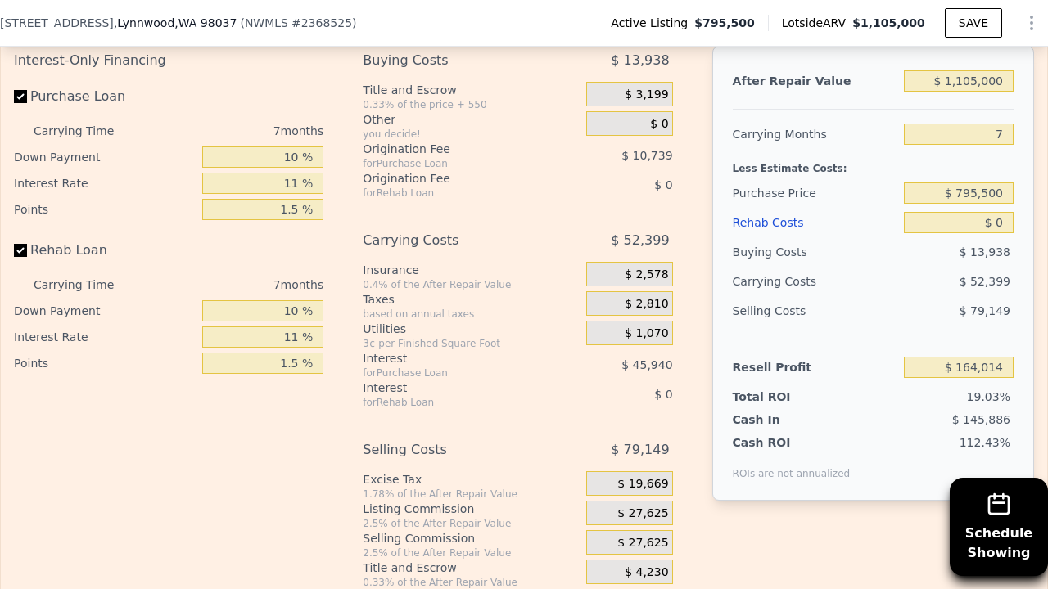
scroll to position [2598, 0]
click at [1003, 213] on input "$ 0" at bounding box center [959, 223] width 110 height 21
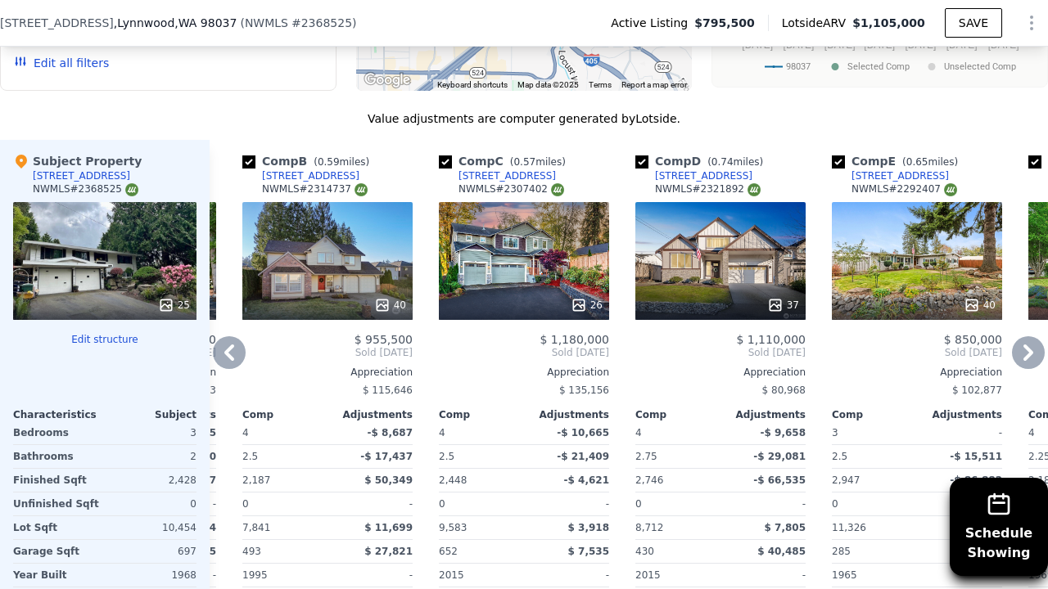
scroll to position [1701, 0]
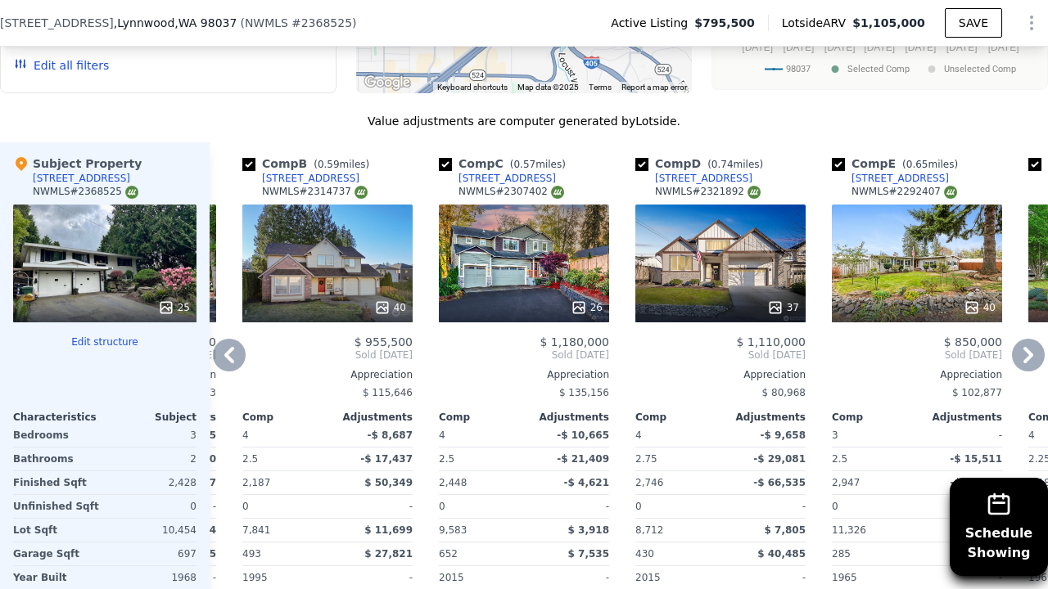
click at [1025, 347] on icon at bounding box center [1028, 355] width 10 height 16
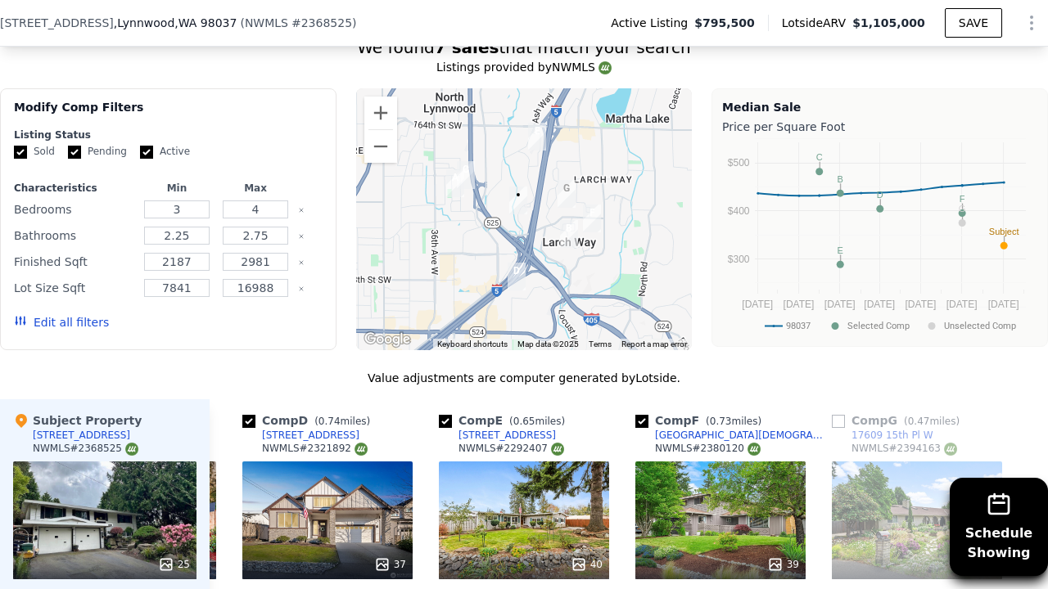
scroll to position [1337, 0]
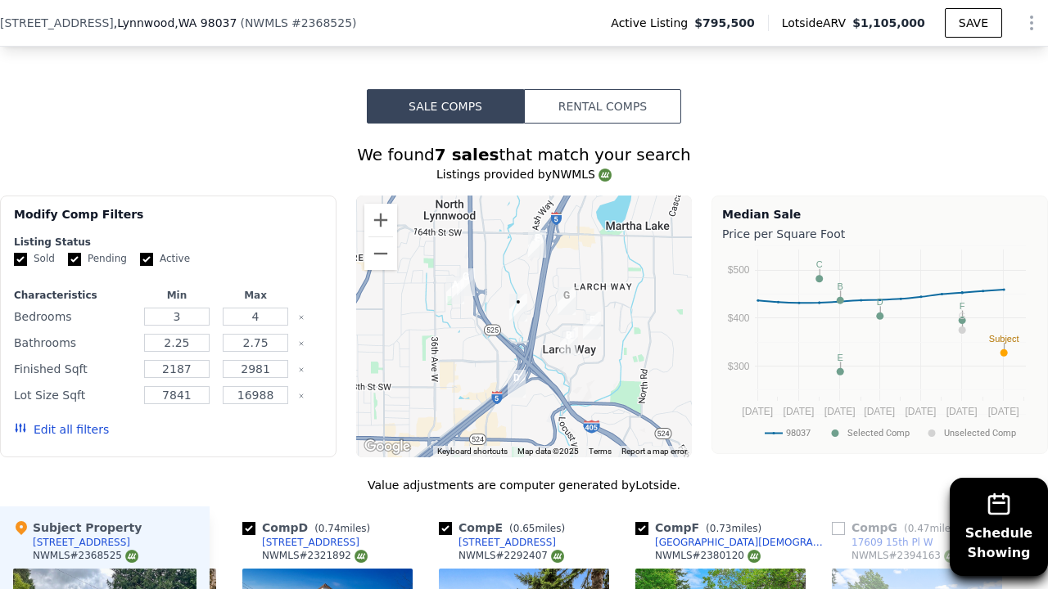
click at [343, 17] on div "[STREET_ADDRESS] ( NWMLS # 2368525 )" at bounding box center [185, 23] width 370 height 16
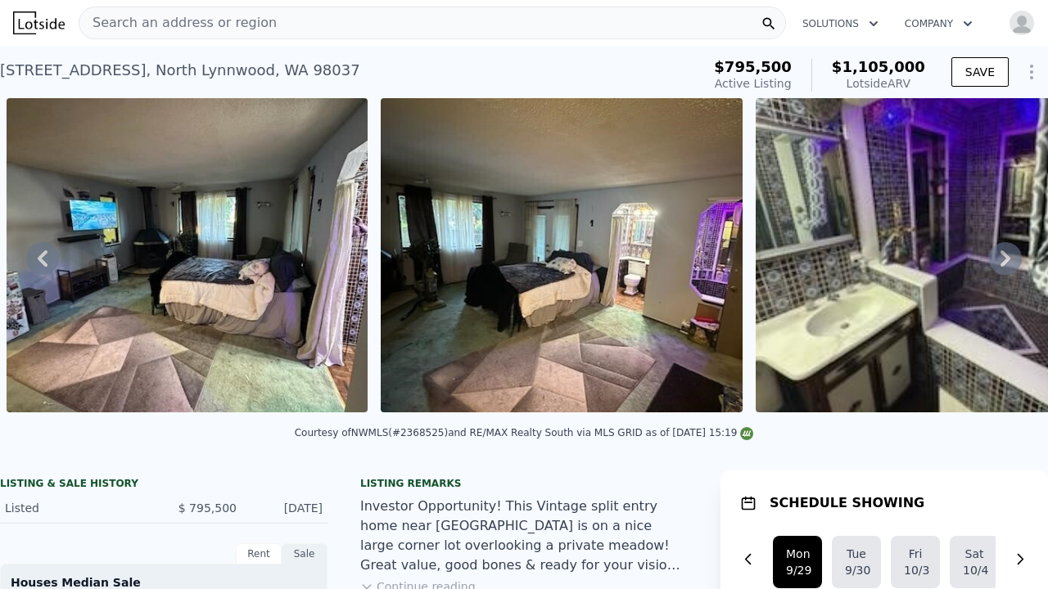
scroll to position [0, 0]
click at [153, 20] on span "Search an address or region" at bounding box center [177, 23] width 197 height 20
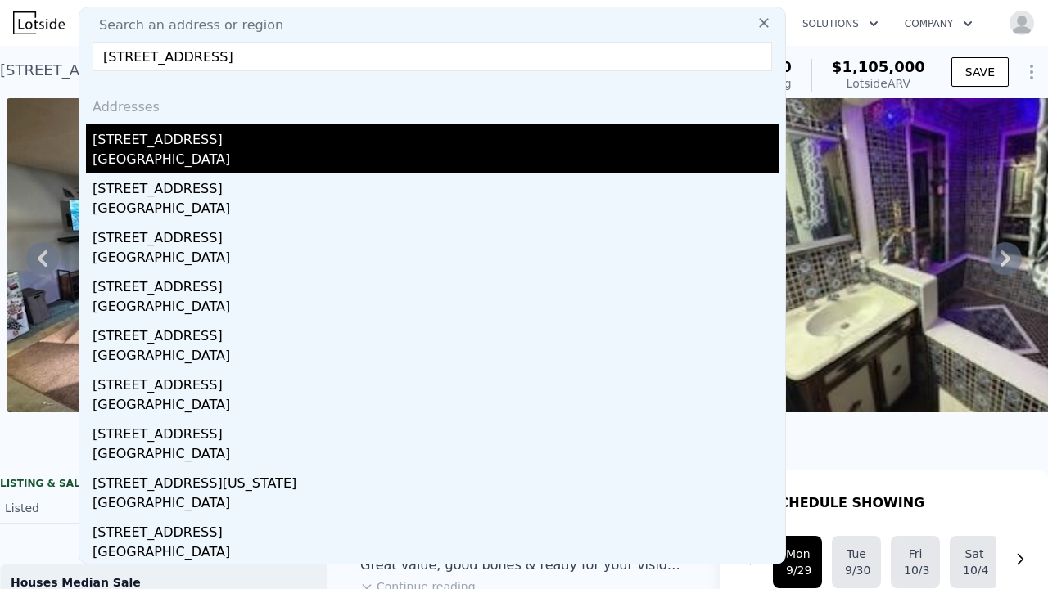
type input "[STREET_ADDRESS]"
click at [168, 148] on div "[STREET_ADDRESS]" at bounding box center [435, 137] width 686 height 26
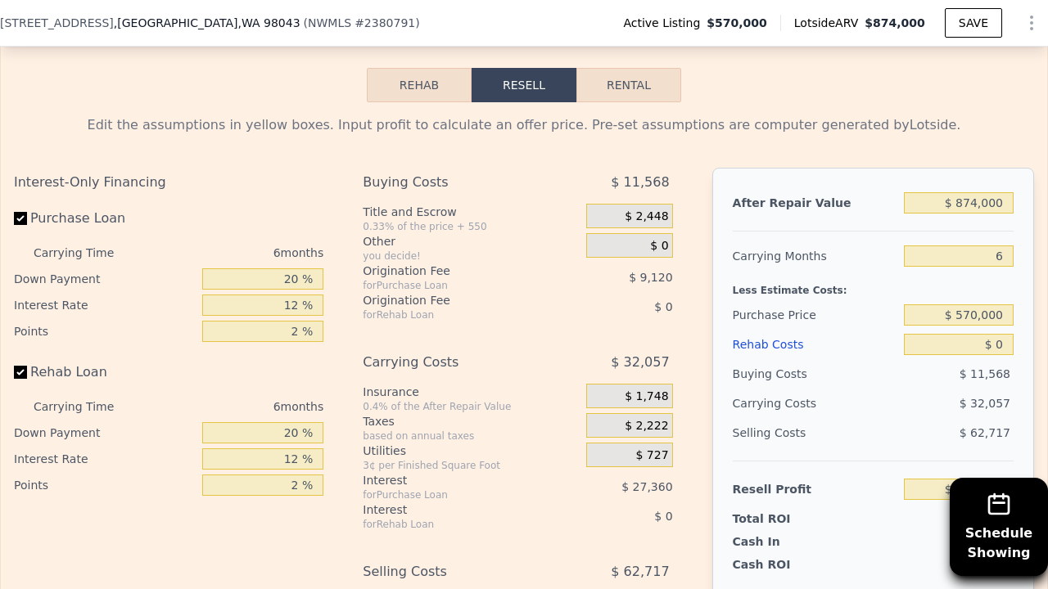
scroll to position [2706, 0]
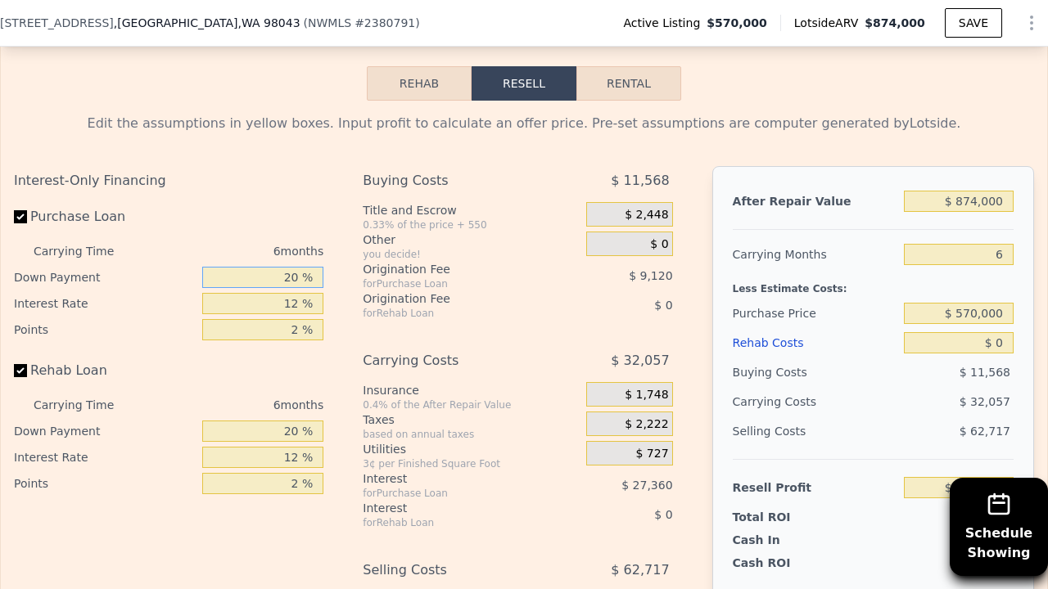
click at [303, 267] on input "20 %" at bounding box center [262, 277] width 121 height 21
type input "2 %"
type input "$ 189,450"
type input "1 %"
type input "$ 188,994"
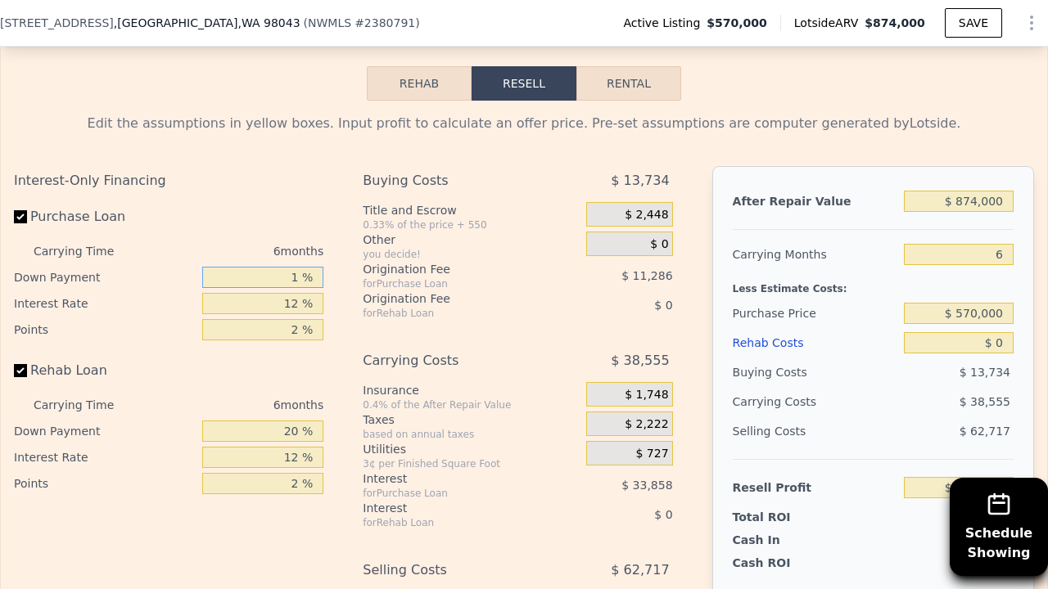
type input "11 %"
type input "$ 193,554"
type input "11 %"
click at [299, 293] on input "12 %" at bounding box center [262, 303] width 121 height 21
type input "1 %"
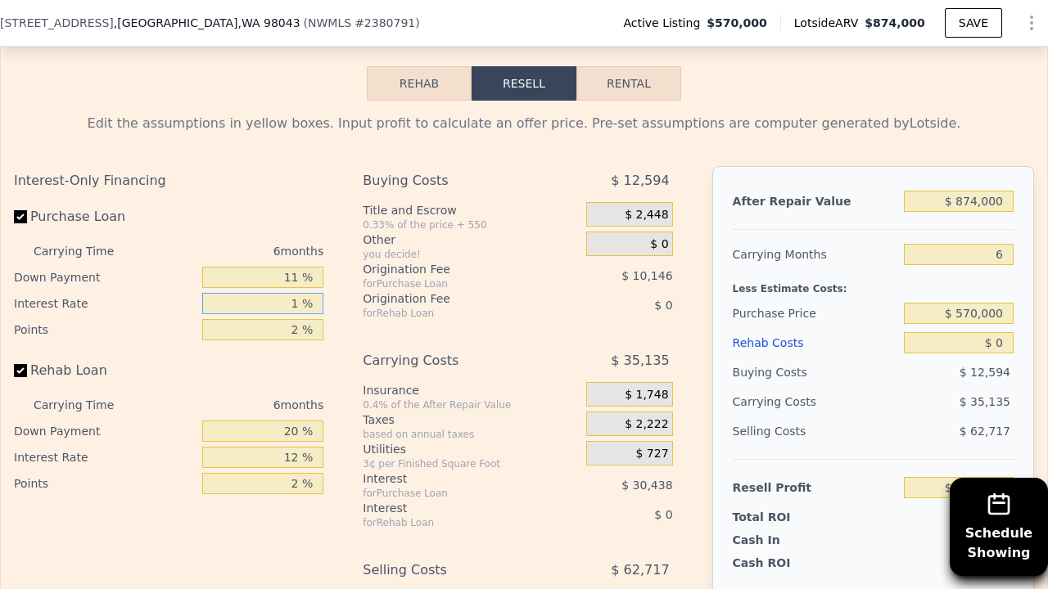
type input "$ 221,454"
type input "10 %"
type input "$ 198,624"
type input "10 %"
click at [303, 319] on input "2 %" at bounding box center [262, 329] width 121 height 21
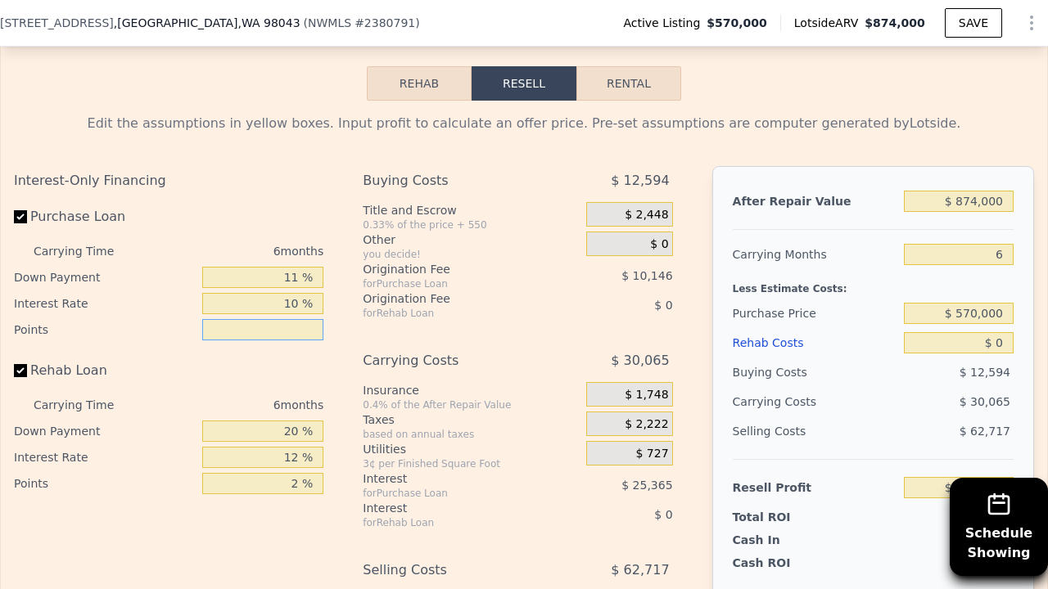
type input "1 %"
type input "$ 203,697"
type input "1.5 %"
type input "$ 201,160"
type input "1.5 %"
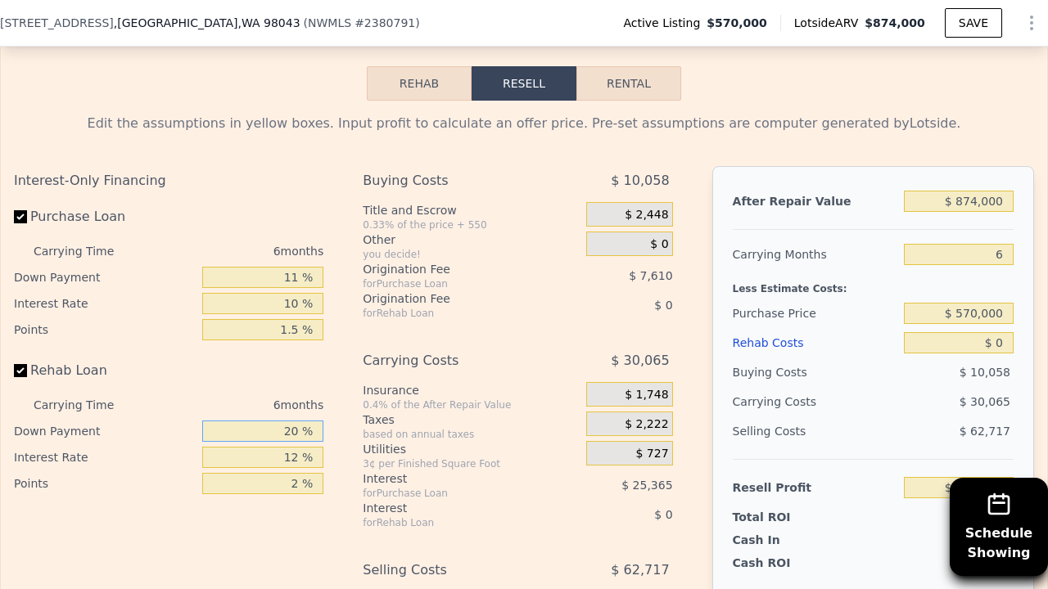
click at [300, 421] on input "20 %" at bounding box center [262, 431] width 121 height 21
type input "2 %"
type input "11 %"
click at [301, 447] on input "12 %" at bounding box center [262, 457] width 121 height 21
type input "10 %"
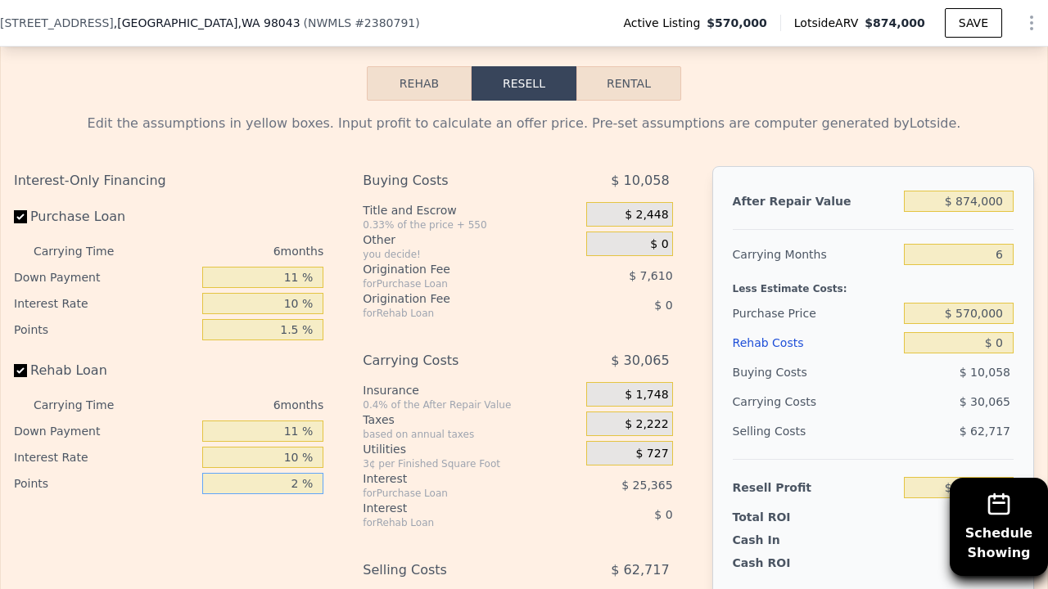
click at [299, 473] on input "2 %" at bounding box center [262, 483] width 121 height 21
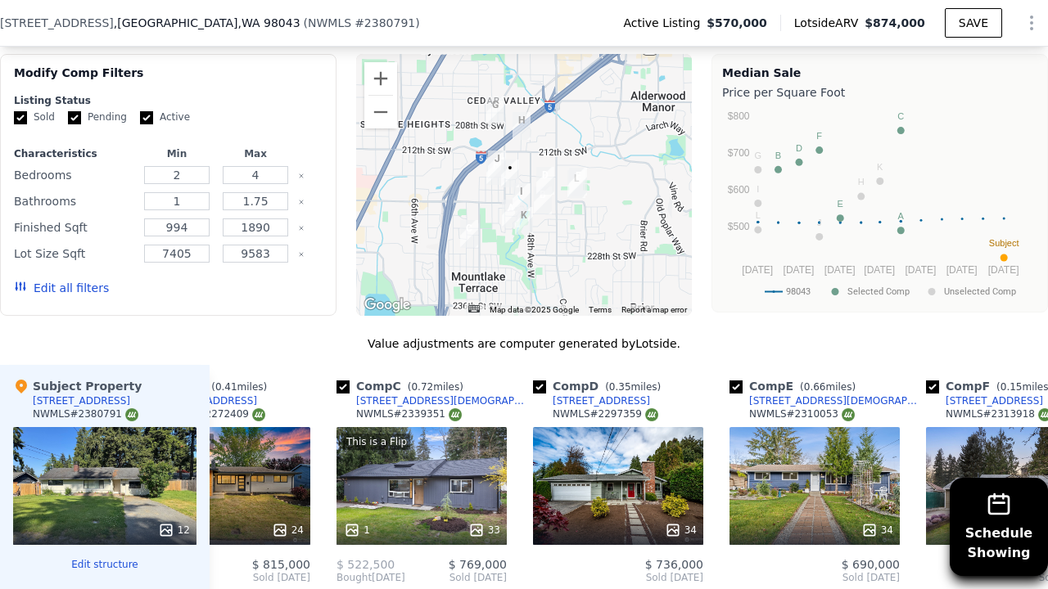
scroll to position [1740, 0]
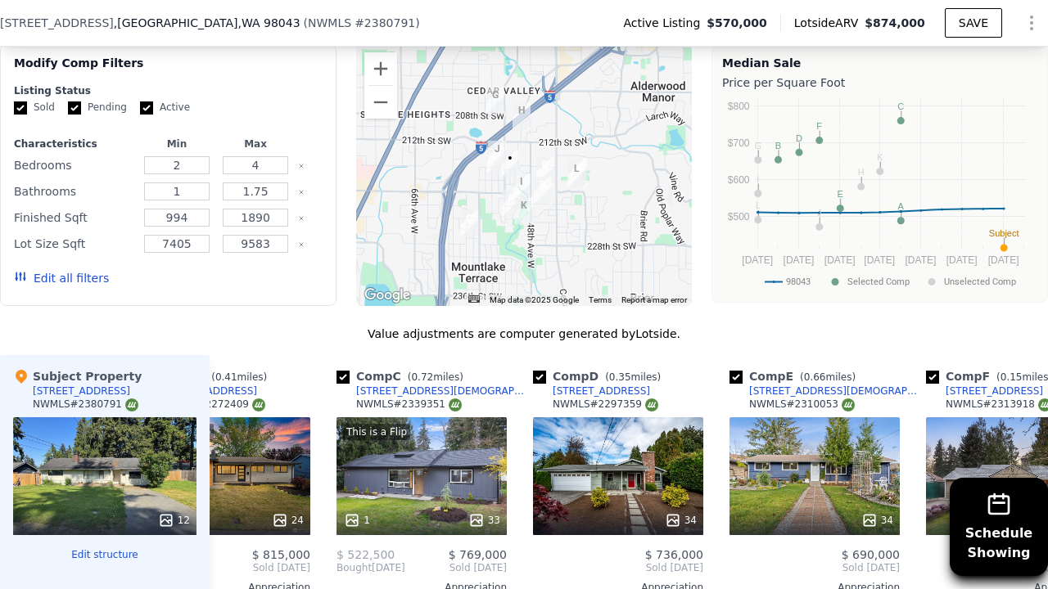
type input "1.5 %"
click at [79, 270] on button "Edit all filters" at bounding box center [61, 278] width 95 height 16
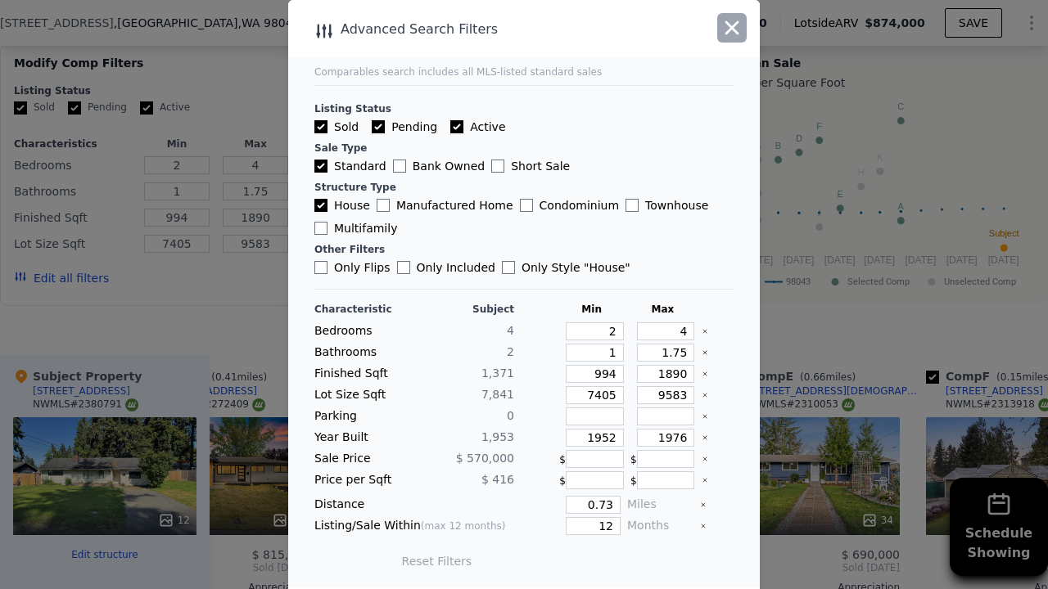
click at [734, 26] on icon "button" at bounding box center [732, 28] width 14 height 14
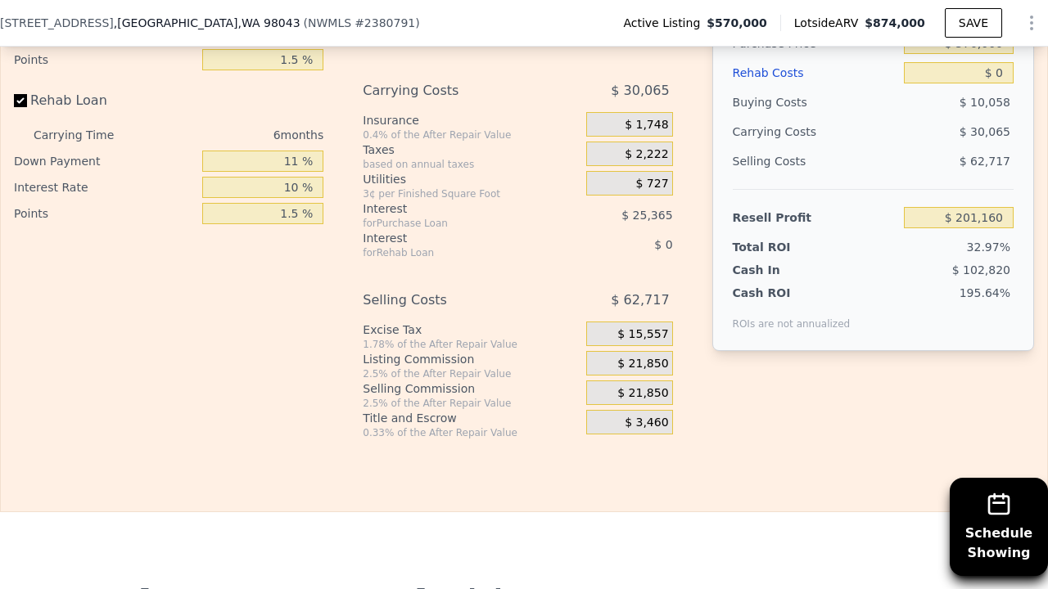
scroll to position [2973, 0]
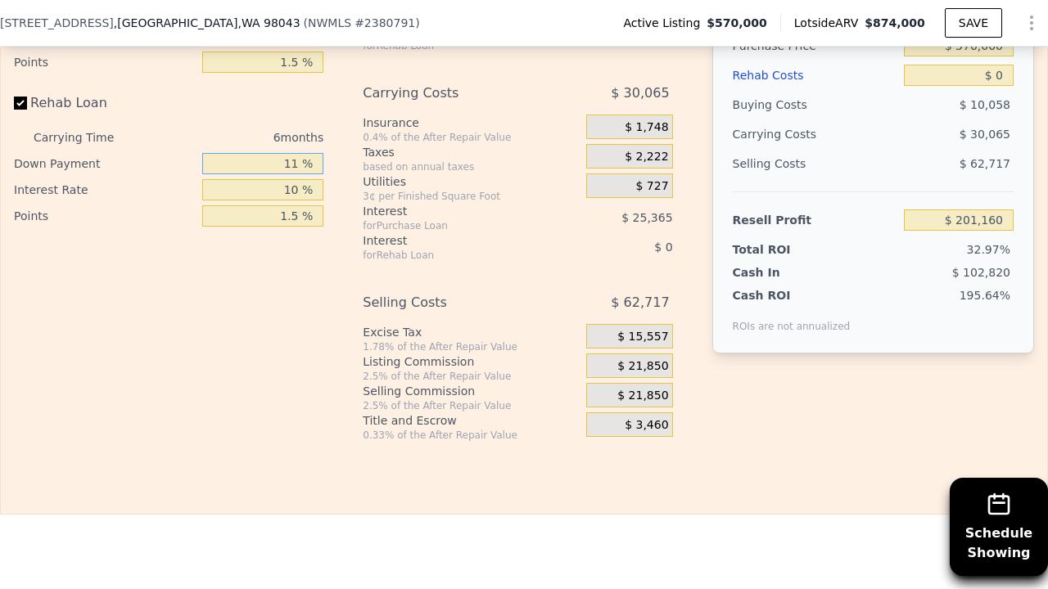
click at [301, 153] on input "11 %" at bounding box center [262, 163] width 121 height 21
type input "10 %"
click at [297, 179] on input "10 %" at bounding box center [262, 189] width 121 height 21
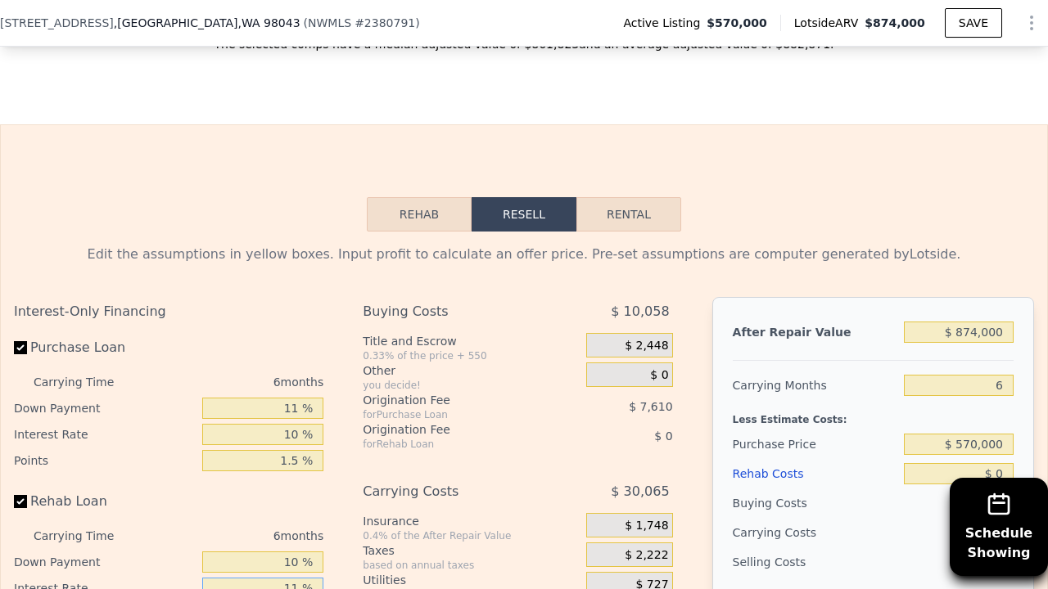
scroll to position [2558, 0]
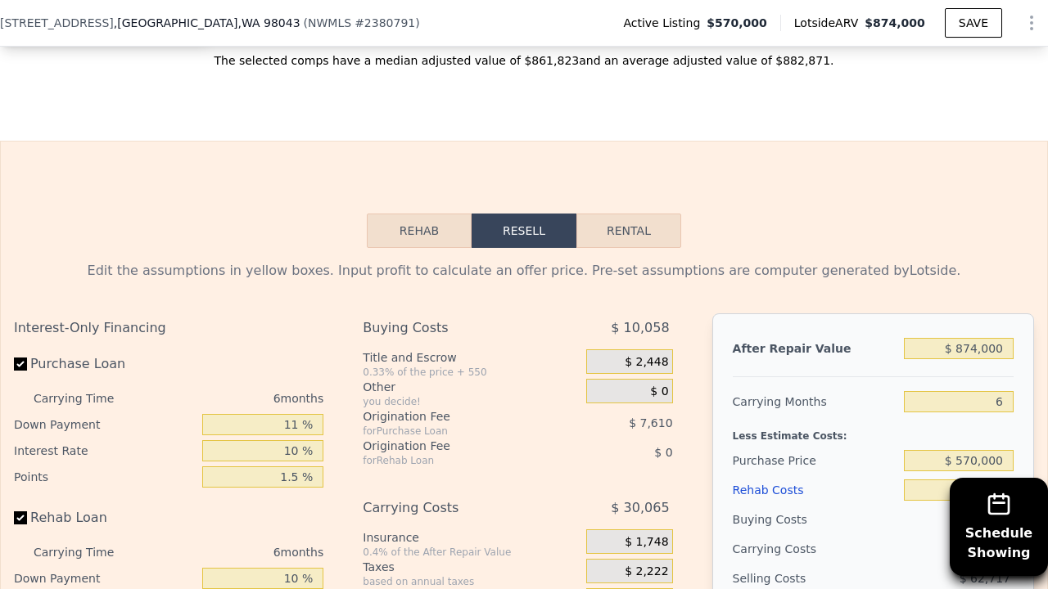
type input "11 %"
click at [300, 414] on input "11 %" at bounding box center [262, 424] width 121 height 21
type input "1 %"
type input "$ 197,455"
type input "10 %"
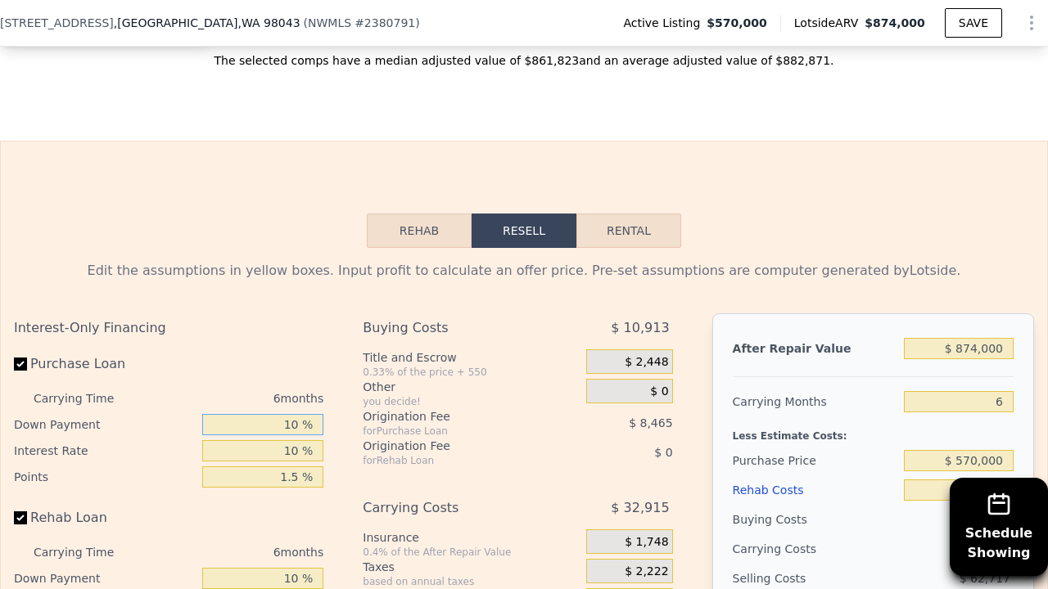
type input "$ 200,793"
type input "10 %"
click at [301, 440] on input "10 %" at bounding box center [262, 450] width 121 height 21
type input "1 %"
type input "$ 223,875"
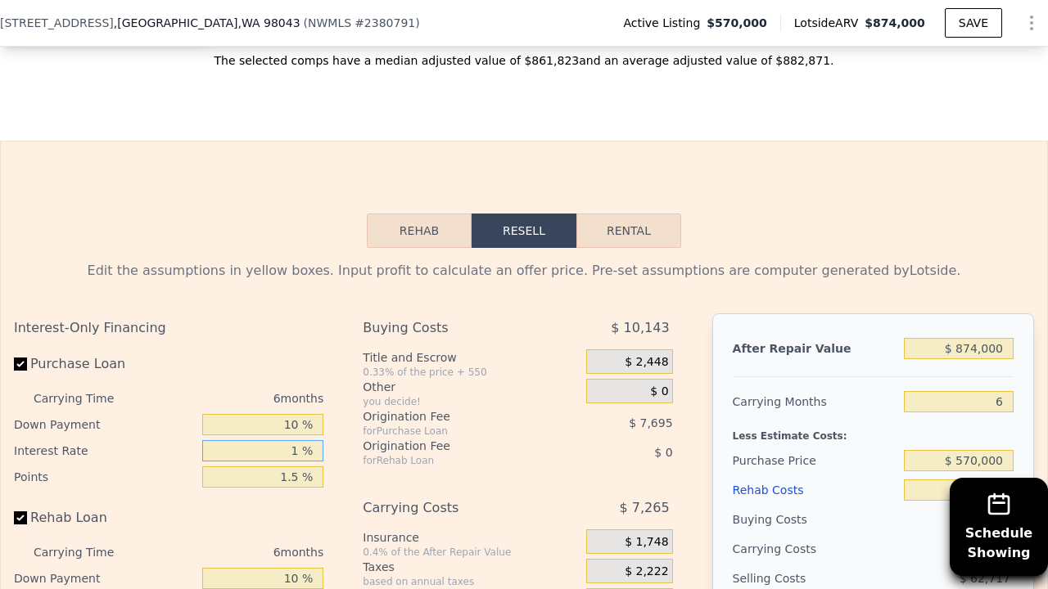
type input "11 %"
type input "$ 198,225"
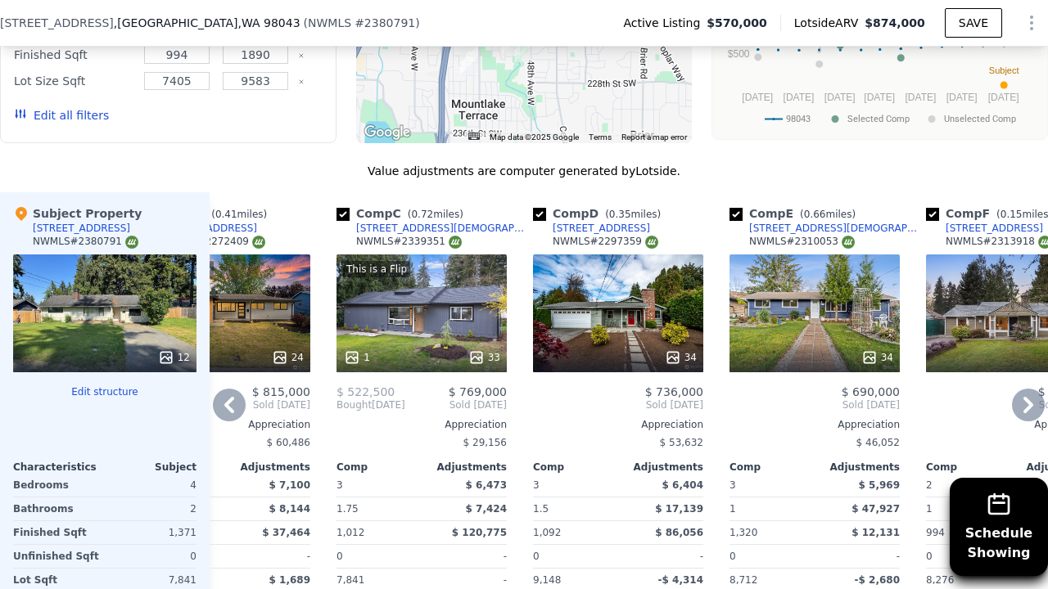
scroll to position [1906, 0]
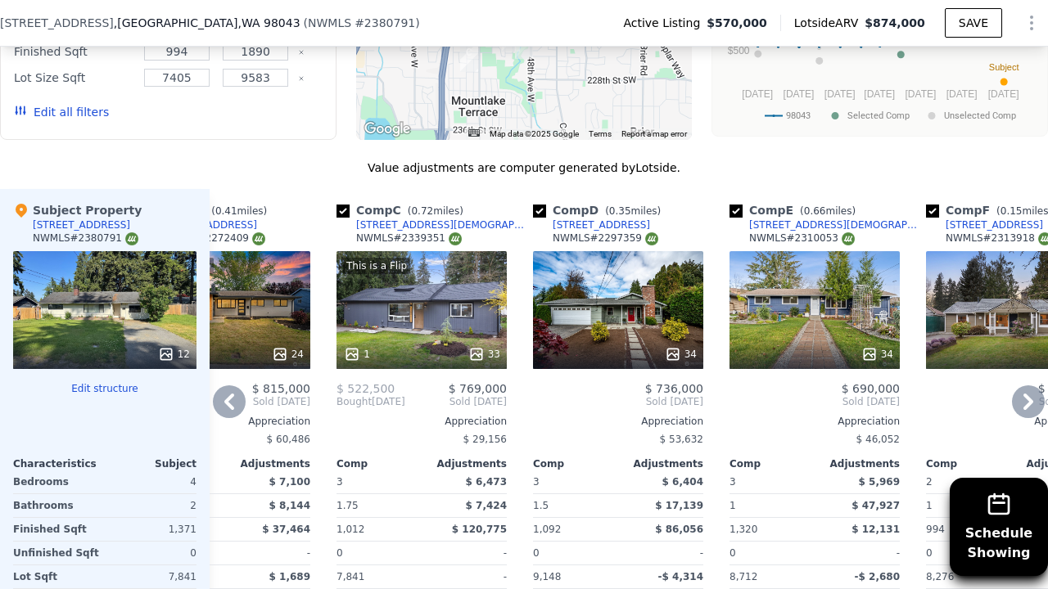
type input "11 %"
click at [1032, 394] on icon at bounding box center [1028, 402] width 10 height 16
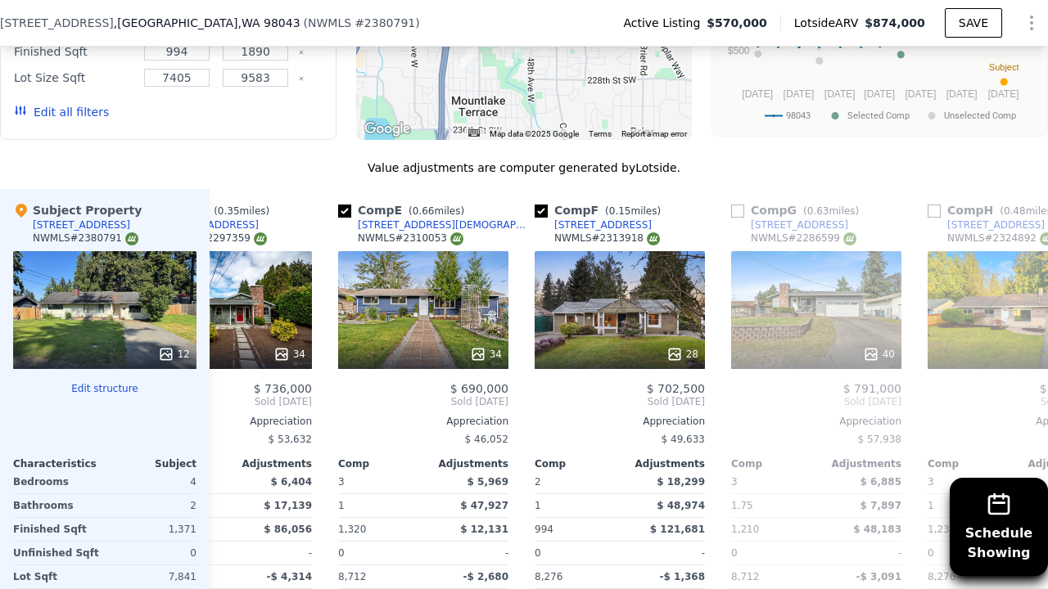
scroll to position [0, 678]
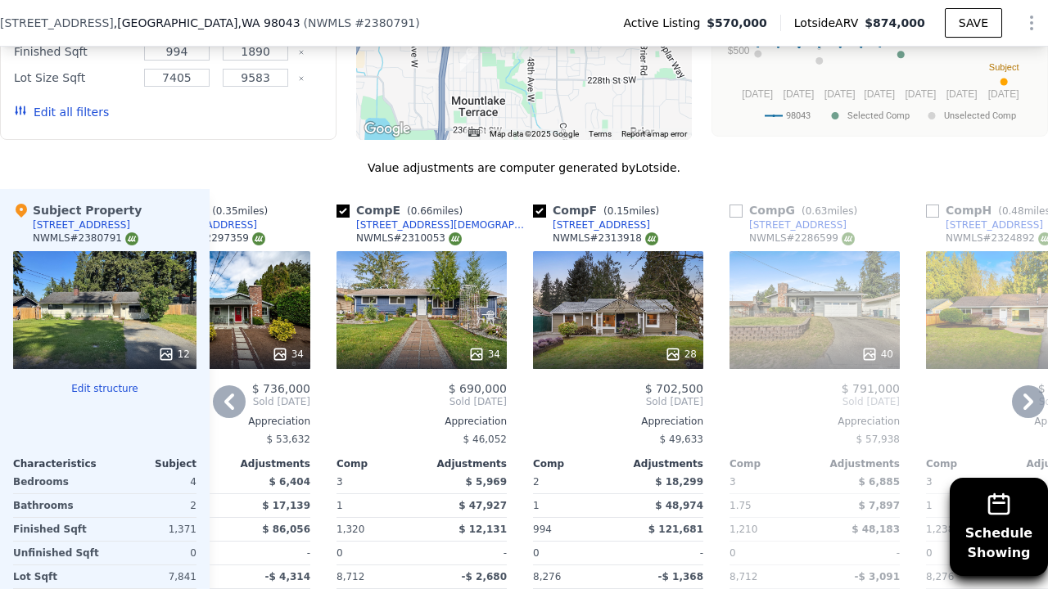
click at [1032, 394] on icon at bounding box center [1028, 402] width 10 height 16
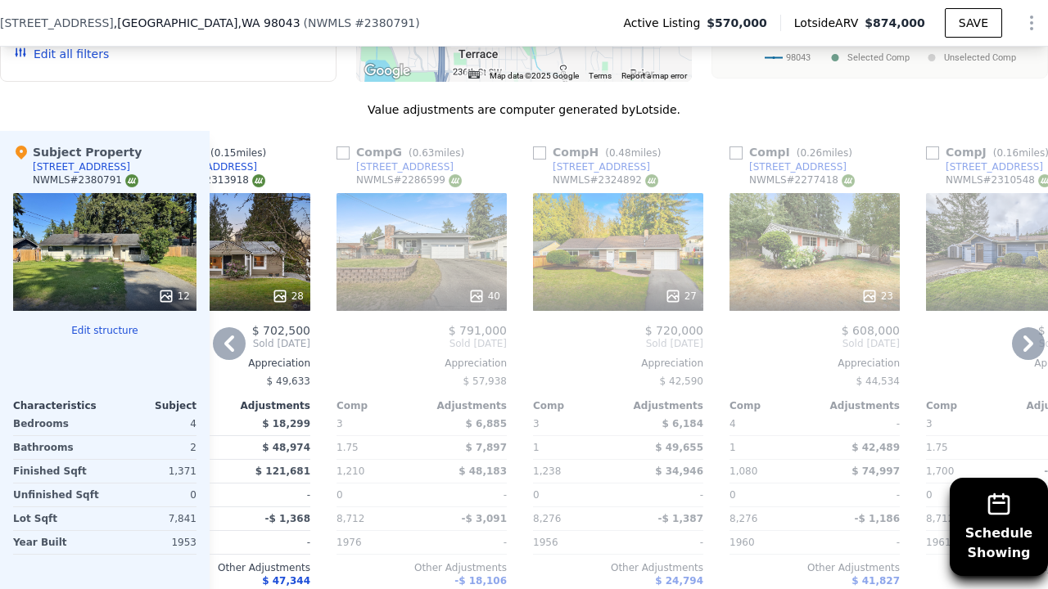
scroll to position [1947, 0]
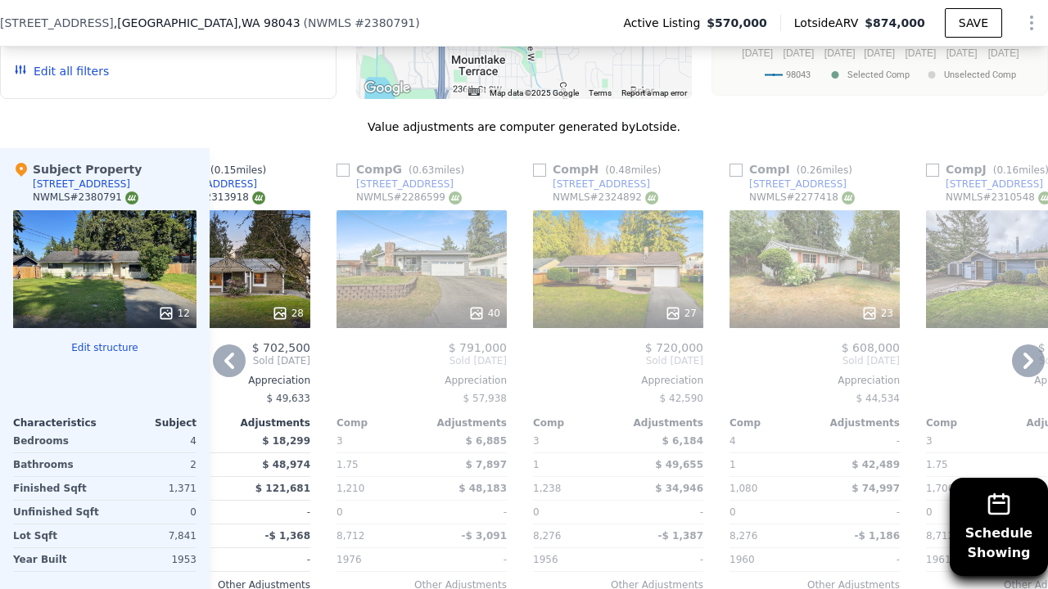
click at [228, 353] on icon at bounding box center [229, 361] width 10 height 16
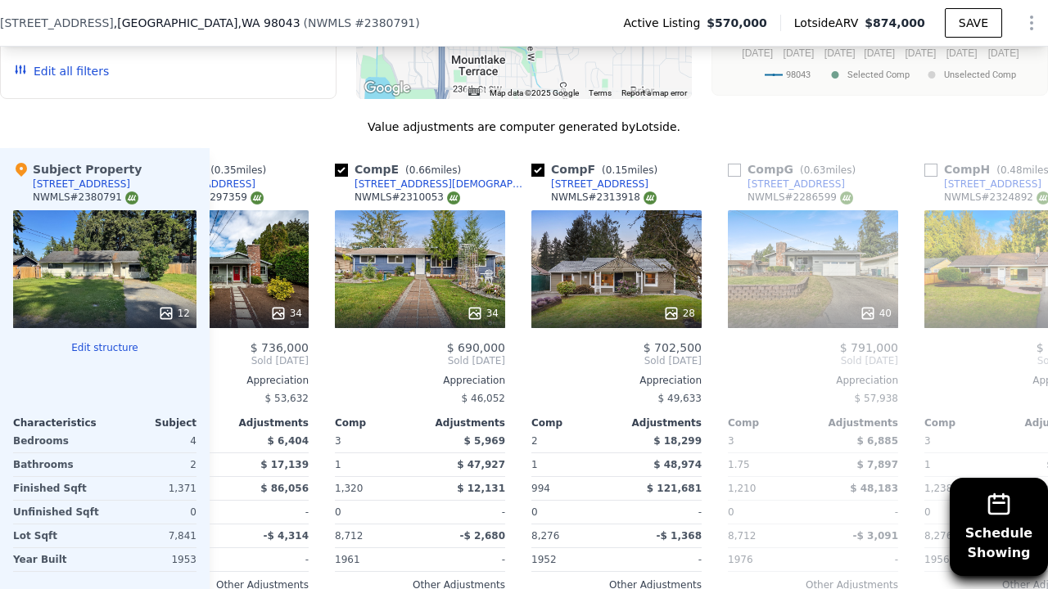
scroll to position [0, 678]
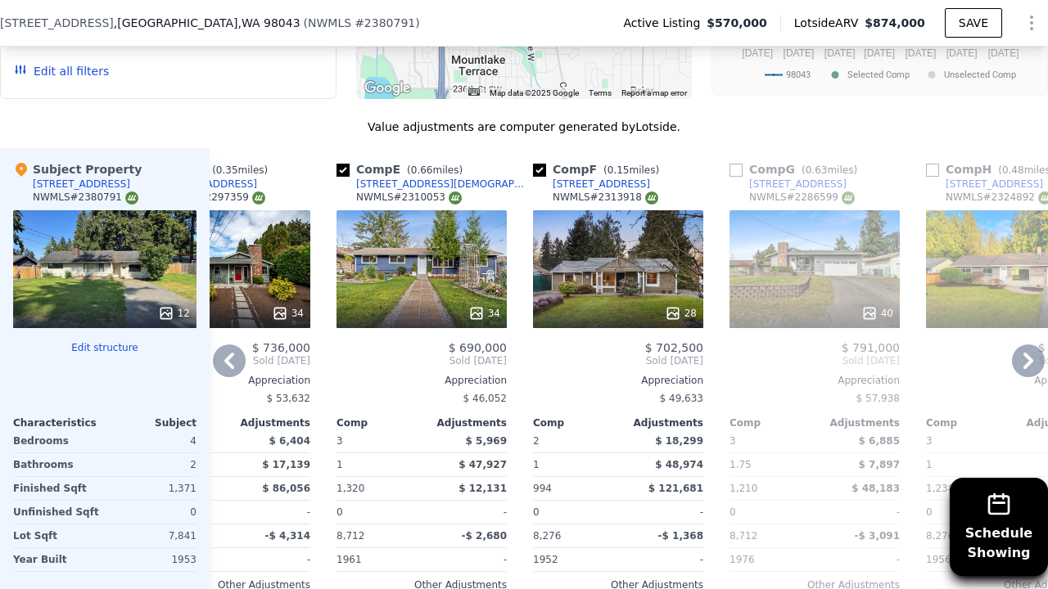
click at [224, 345] on icon at bounding box center [229, 361] width 33 height 33
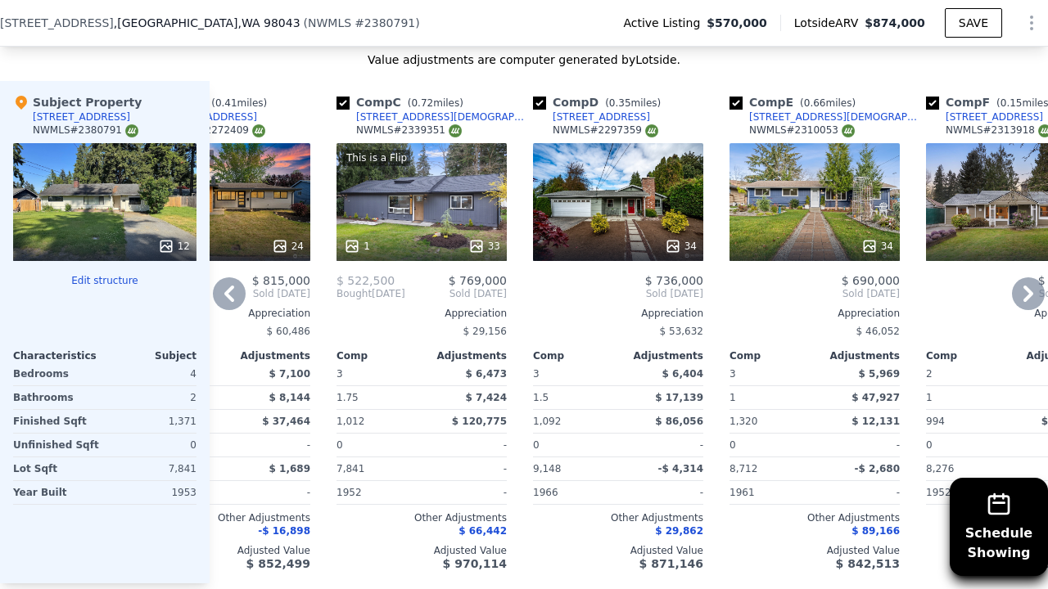
scroll to position [2032, 0]
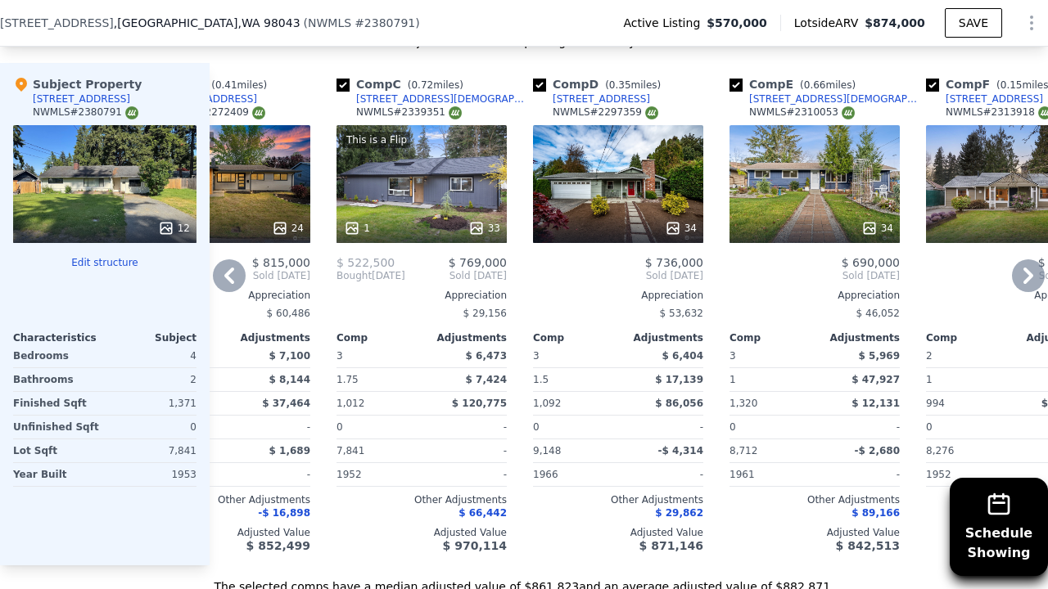
click at [1025, 259] on icon at bounding box center [1028, 275] width 33 height 33
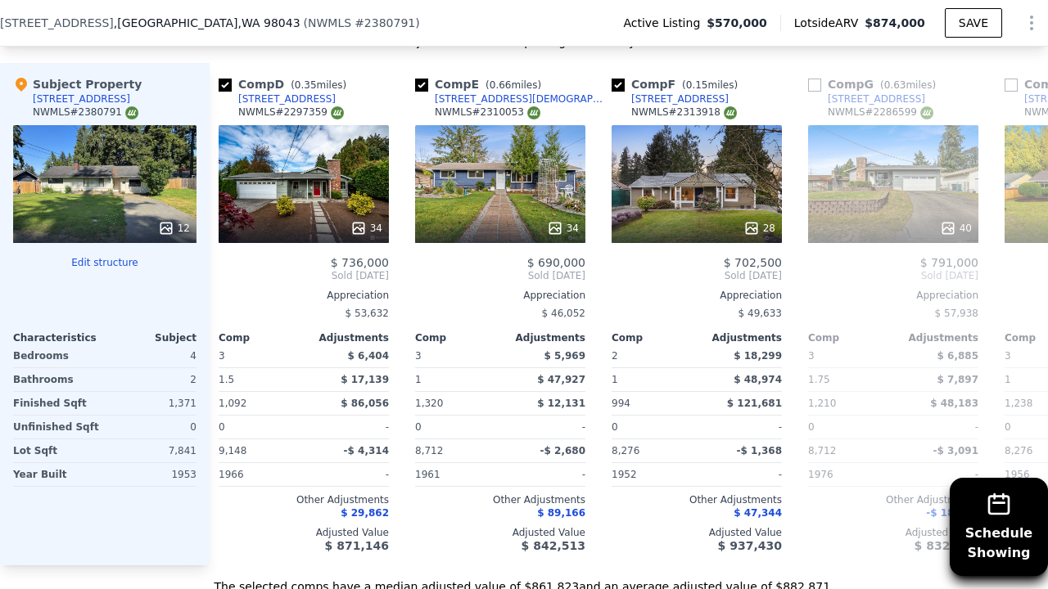
scroll to position [0, 678]
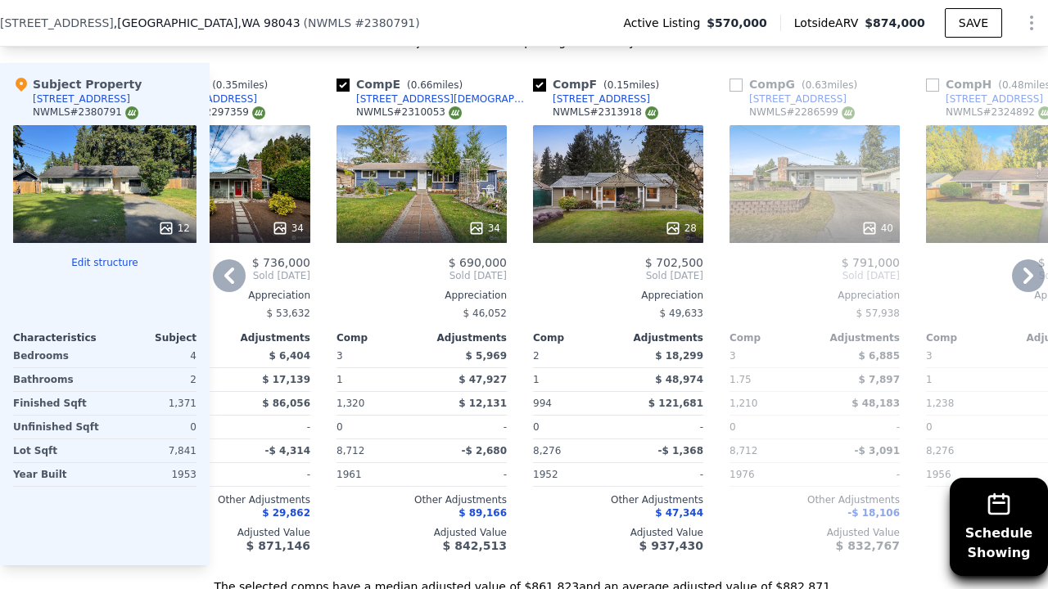
click at [1025, 259] on icon at bounding box center [1028, 275] width 33 height 33
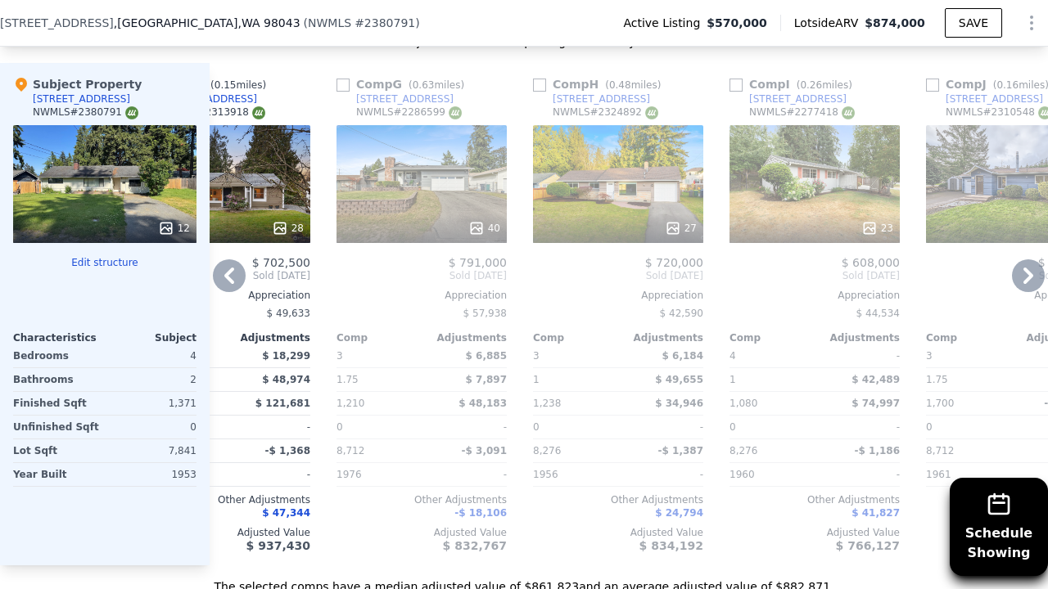
click at [1025, 259] on icon at bounding box center [1028, 275] width 33 height 33
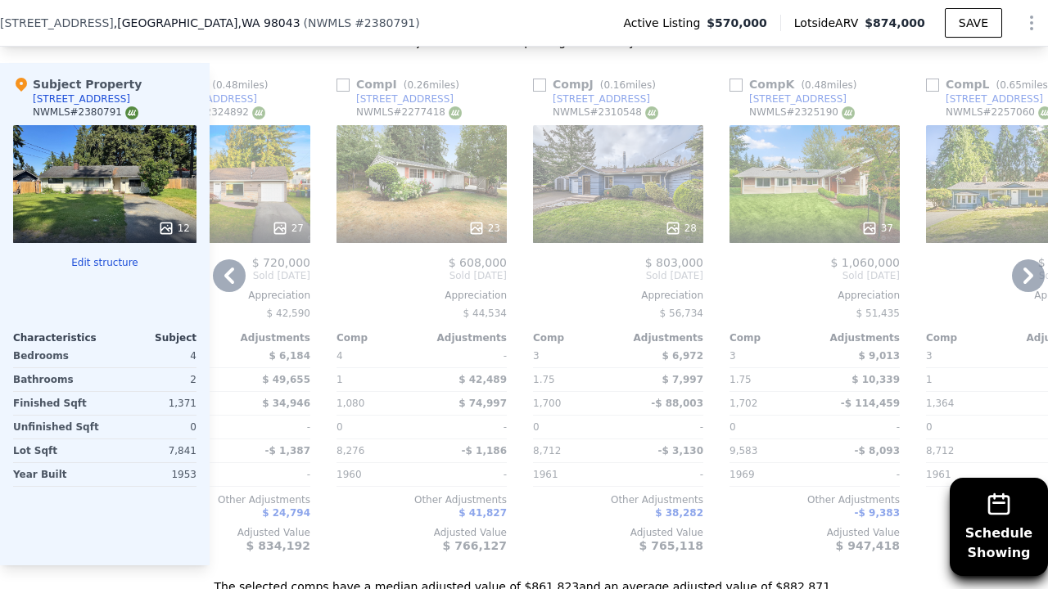
click at [1025, 259] on icon at bounding box center [1028, 275] width 33 height 33
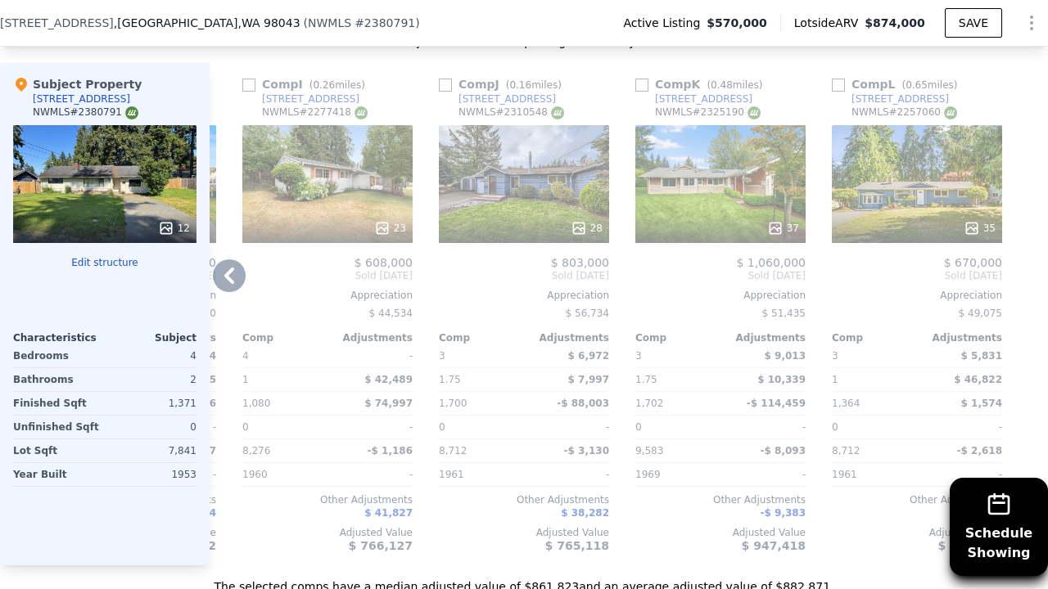
click at [1025, 253] on div at bounding box center [1034, 314] width 26 height 502
click at [230, 259] on icon at bounding box center [229, 275] width 33 height 33
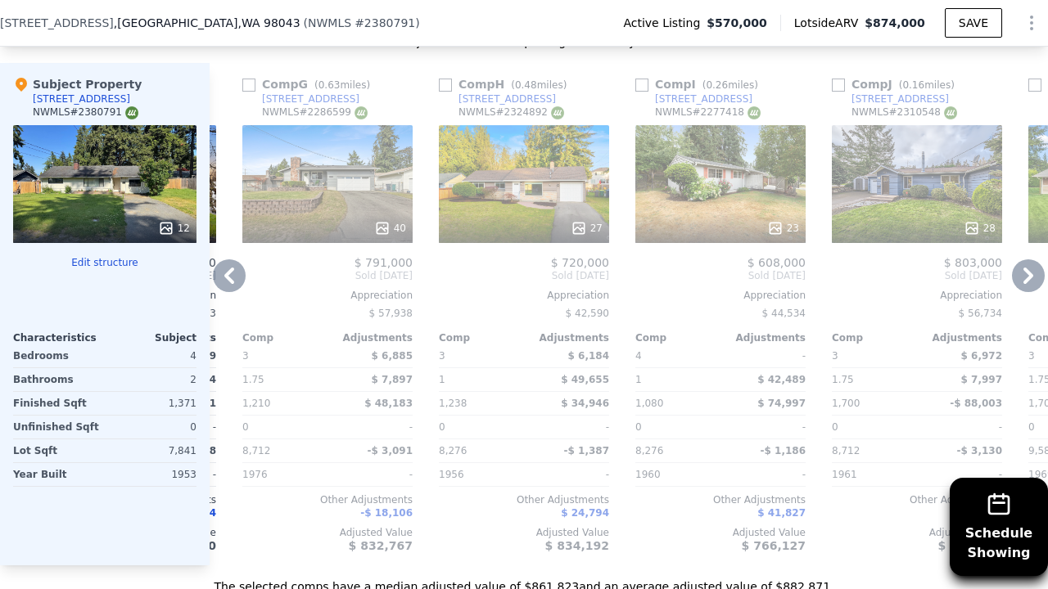
click at [230, 259] on icon at bounding box center [229, 275] width 33 height 33
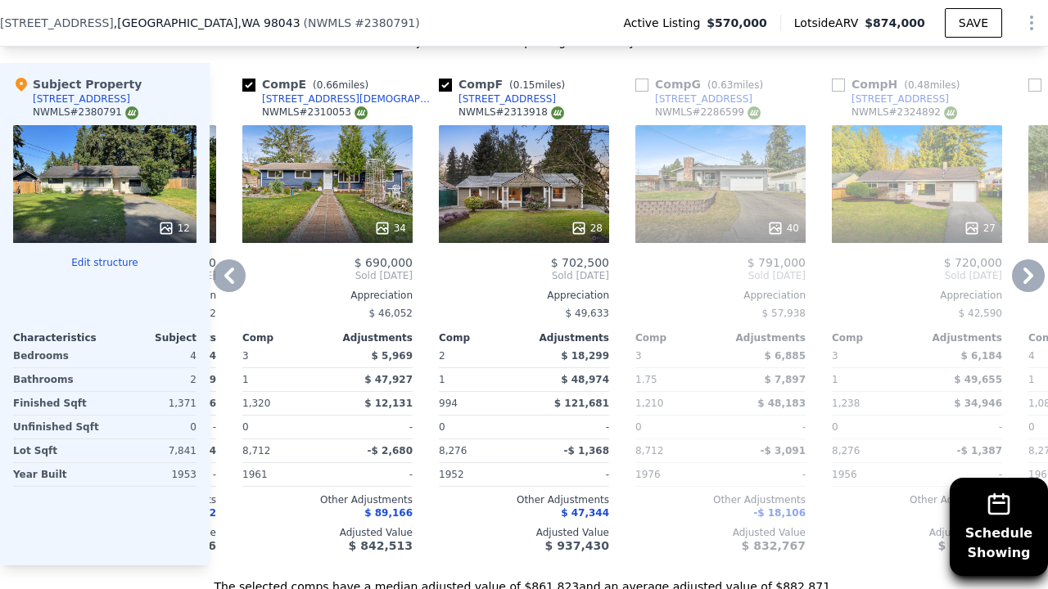
click at [230, 259] on icon at bounding box center [229, 275] width 33 height 33
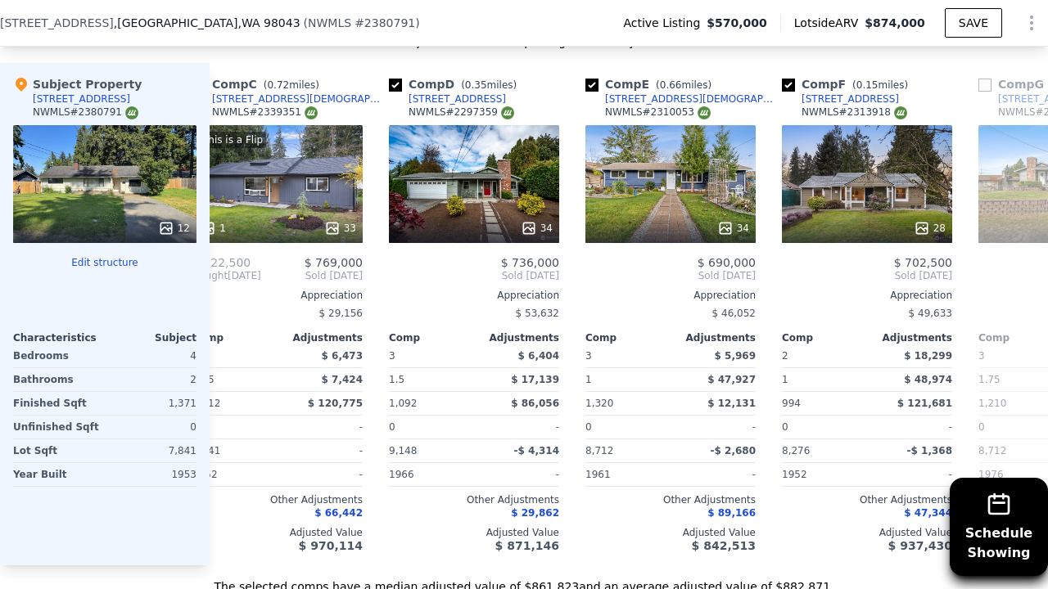
scroll to position [0, 380]
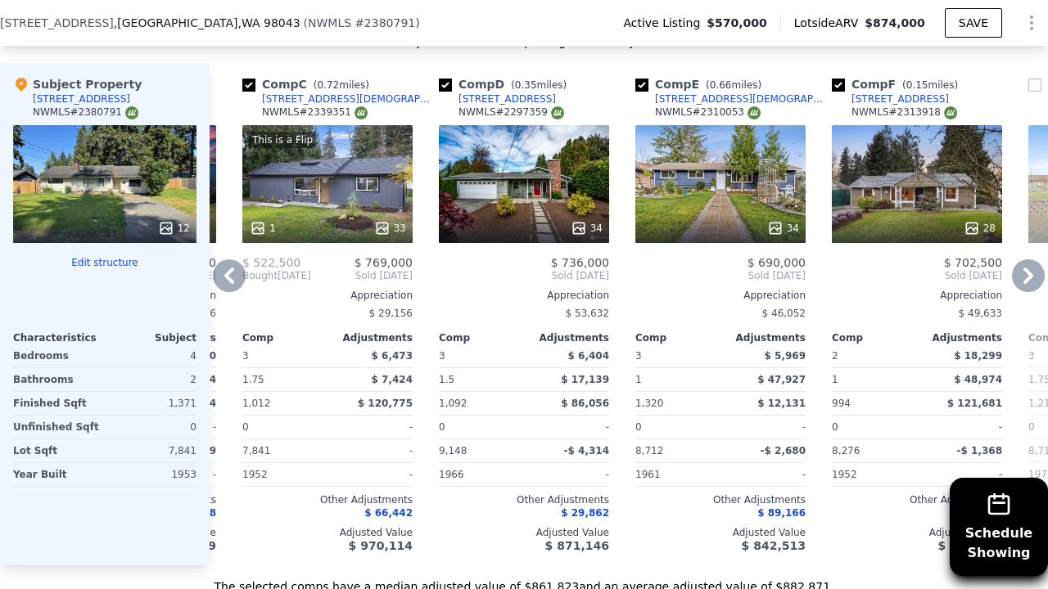
click at [230, 259] on icon at bounding box center [229, 275] width 33 height 33
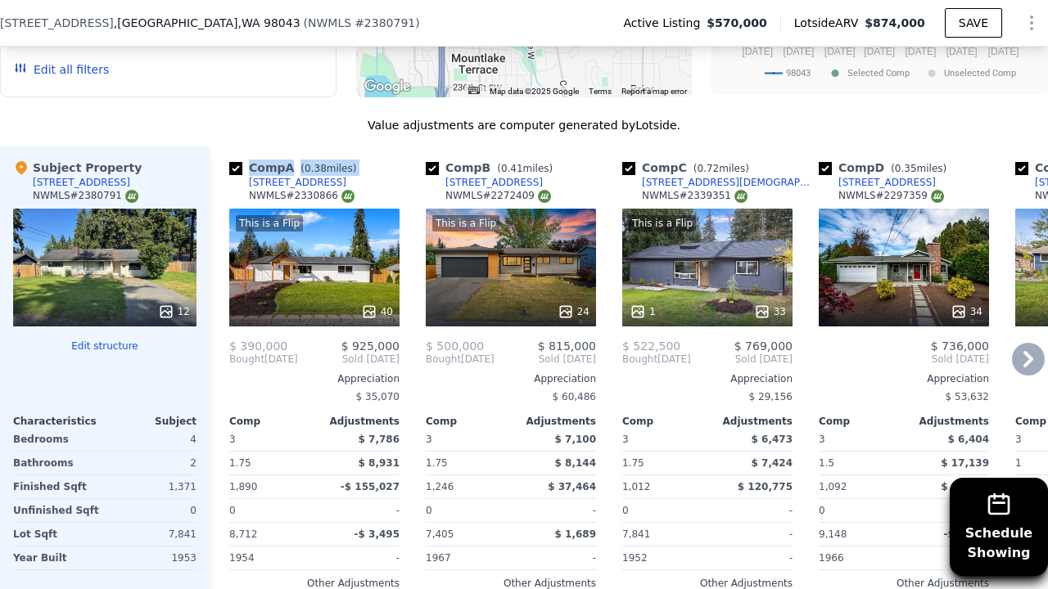
scroll to position [1948, 0]
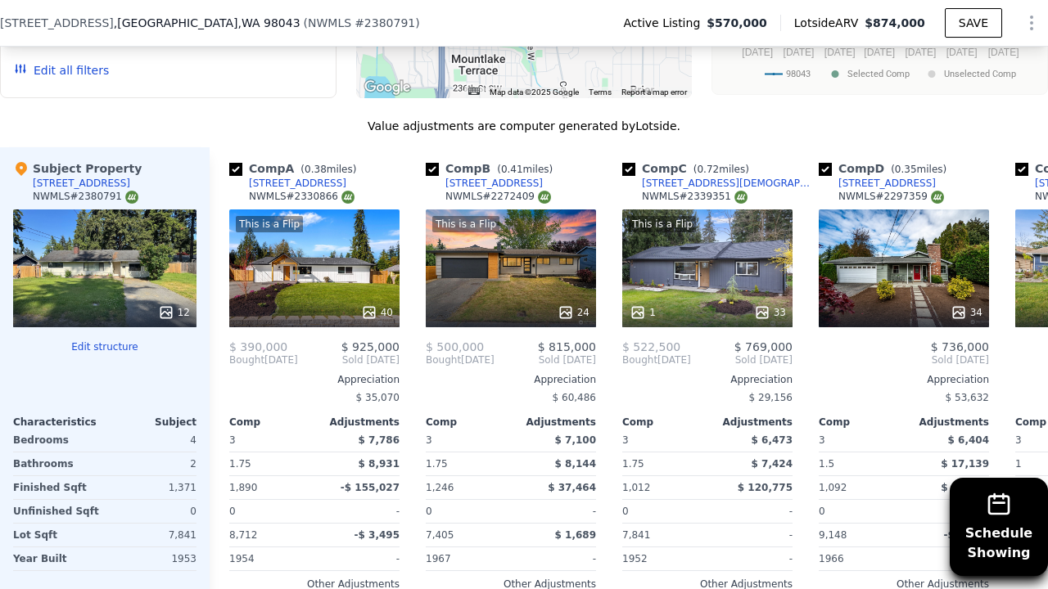
click at [329, 118] on div "Value adjustments are computer generated by Lotside ." at bounding box center [524, 126] width 1048 height 16
click at [1024, 352] on icon at bounding box center [1028, 360] width 10 height 16
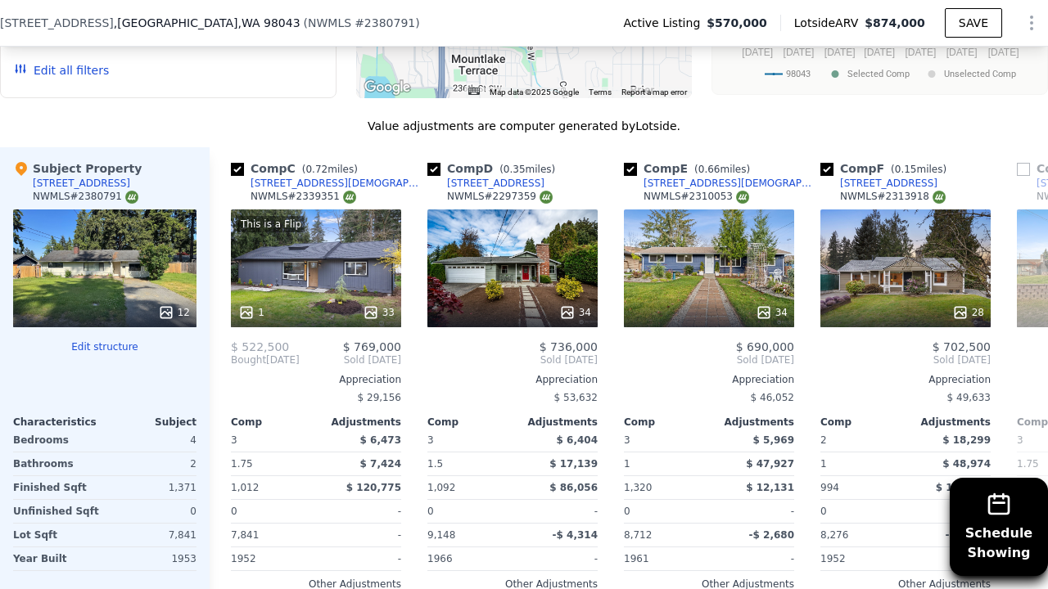
scroll to position [0, 393]
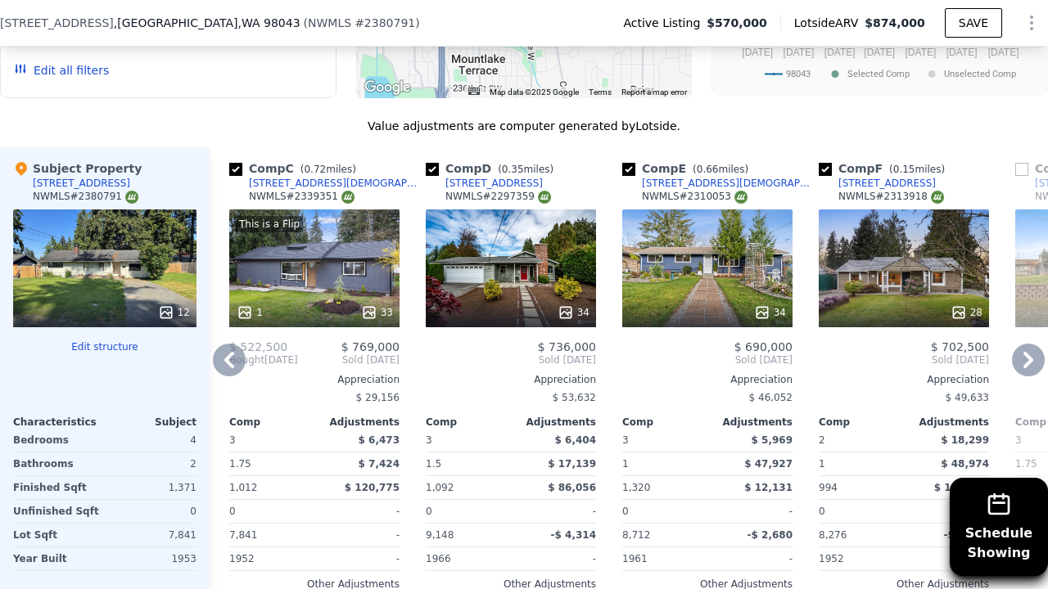
click at [1025, 352] on icon at bounding box center [1028, 360] width 10 height 16
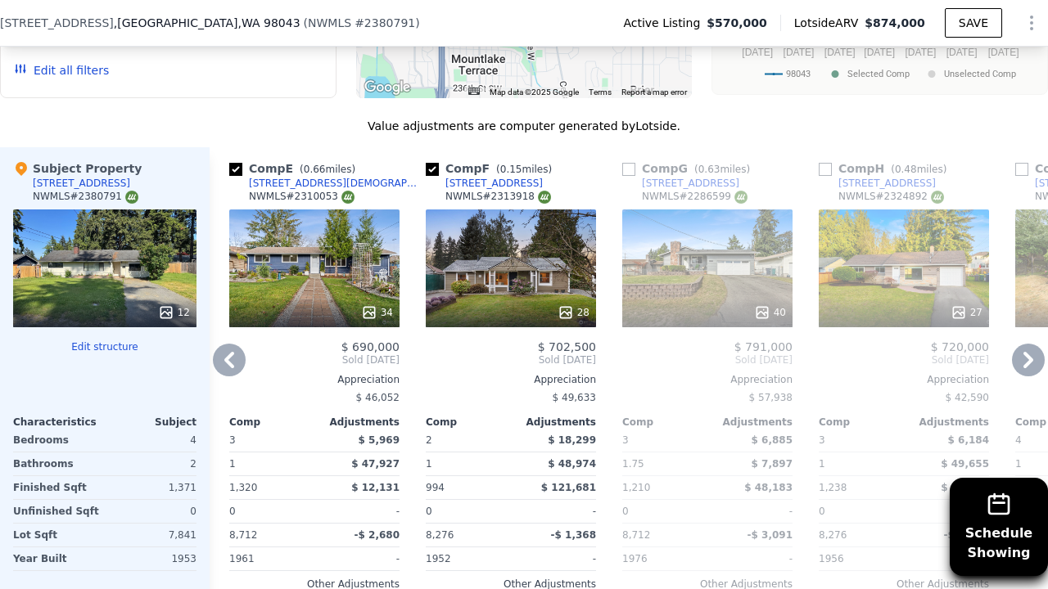
click at [1025, 352] on icon at bounding box center [1028, 360] width 10 height 16
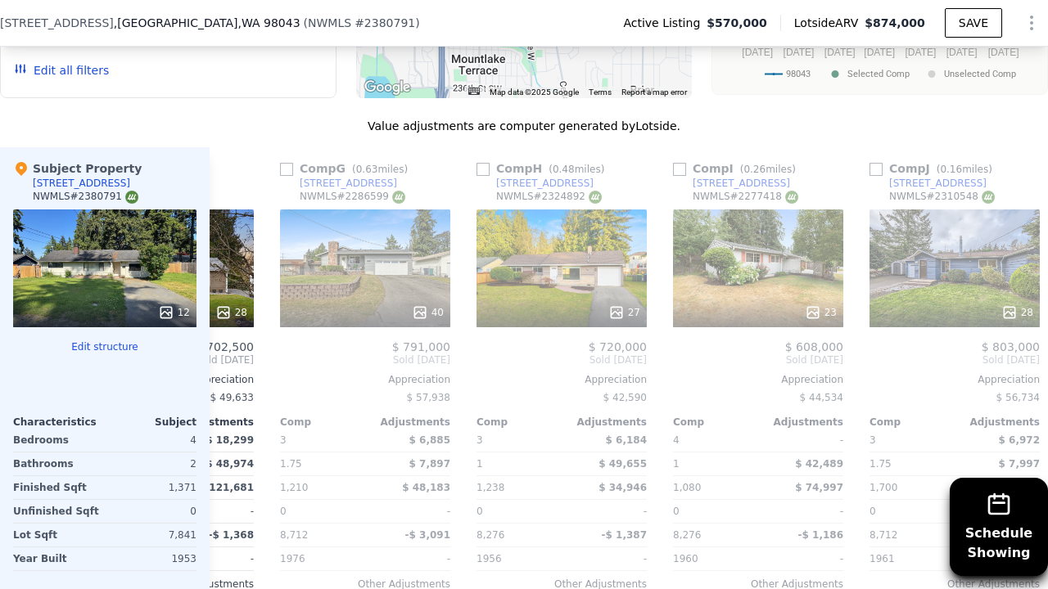
scroll to position [0, 1178]
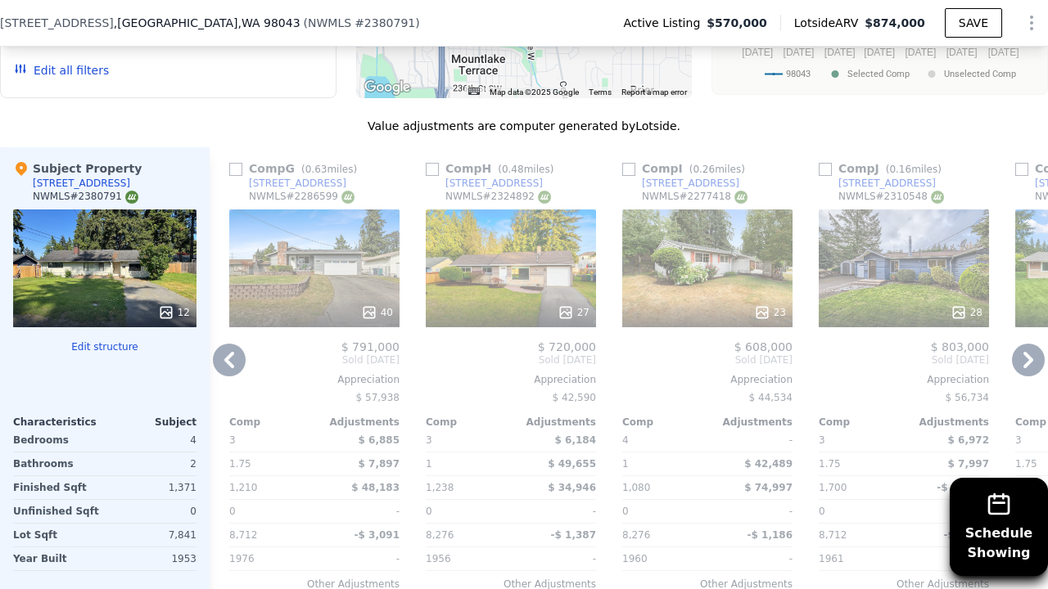
click at [1025, 352] on icon at bounding box center [1028, 360] width 10 height 16
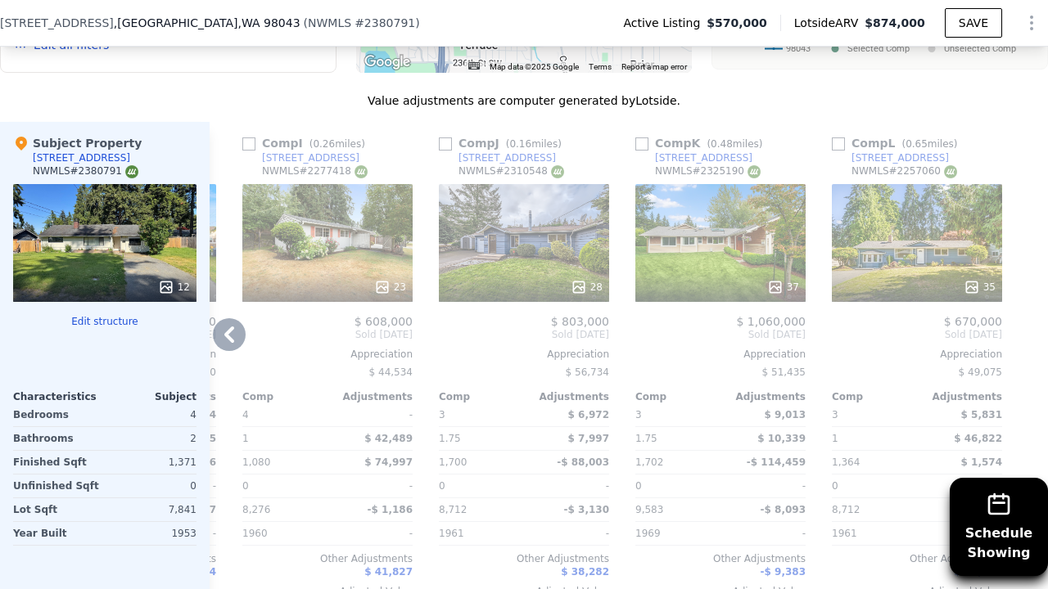
scroll to position [1976, 0]
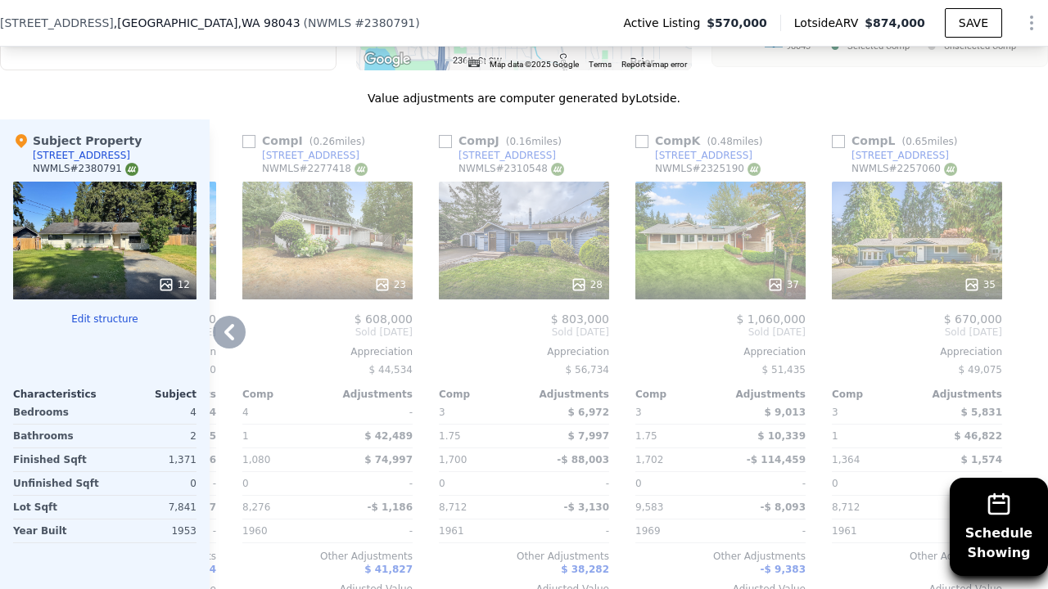
click at [227, 316] on icon at bounding box center [229, 332] width 33 height 33
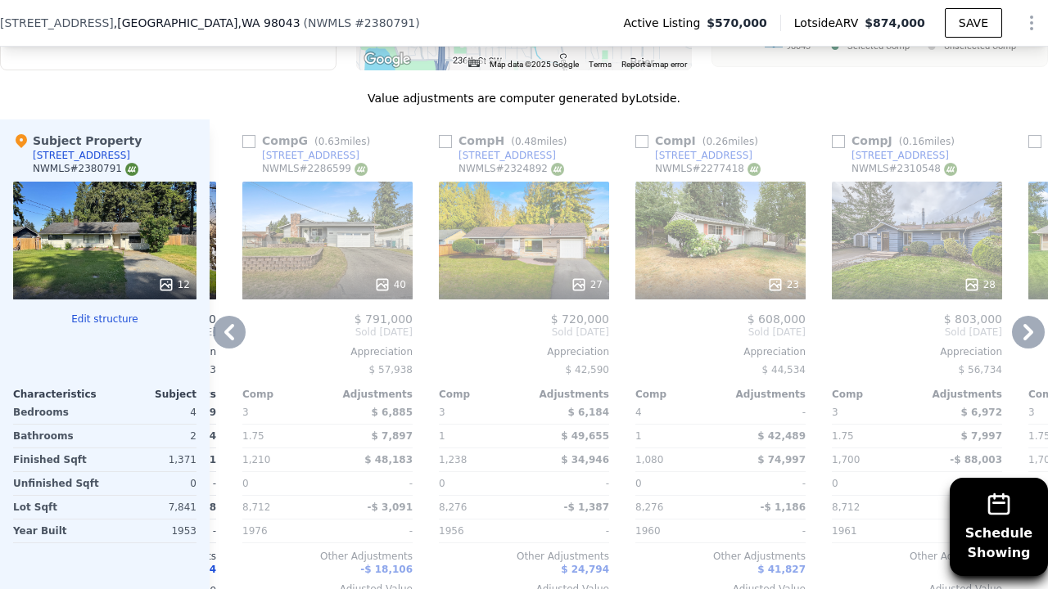
click at [227, 316] on icon at bounding box center [229, 332] width 33 height 33
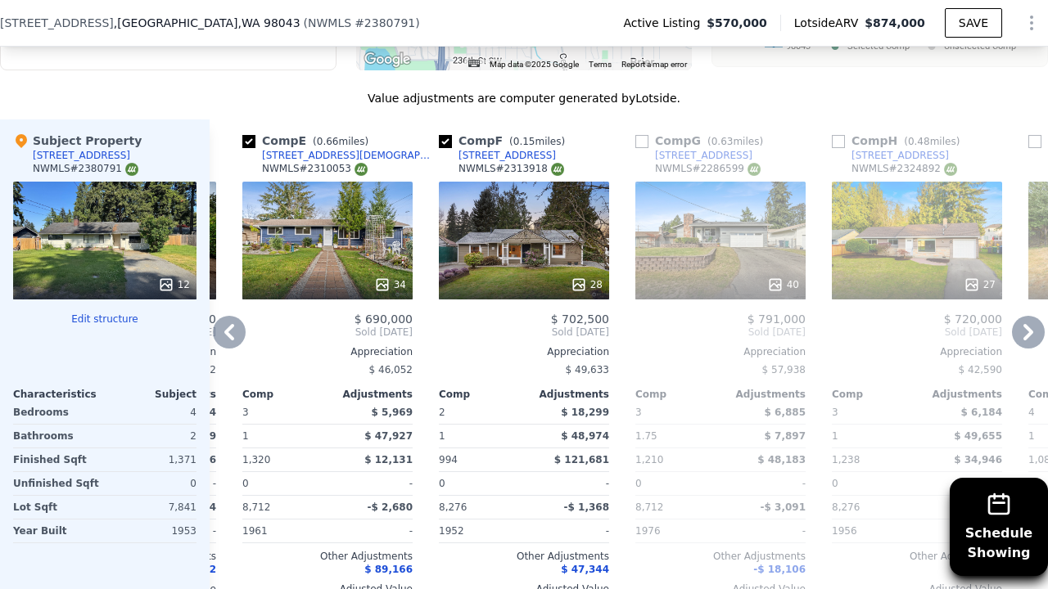
click at [227, 316] on icon at bounding box center [229, 332] width 33 height 33
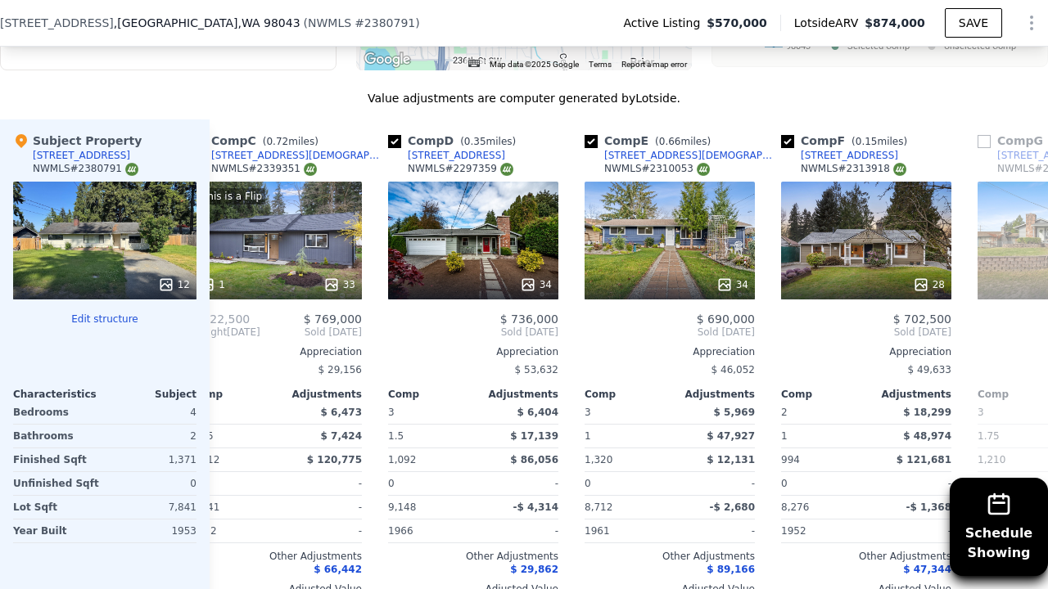
scroll to position [0, 380]
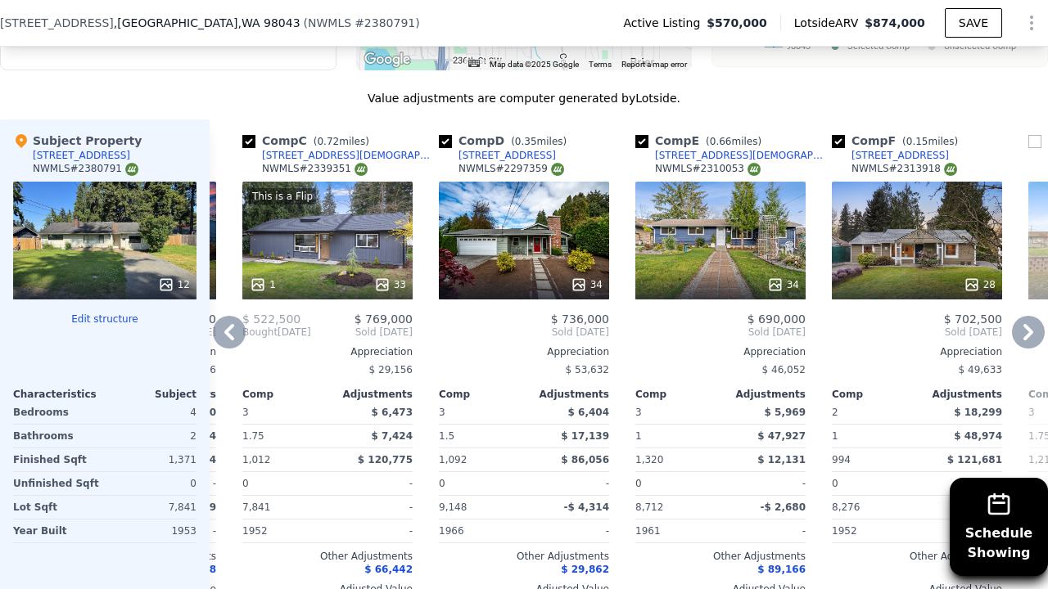
click at [227, 316] on icon at bounding box center [229, 332] width 33 height 33
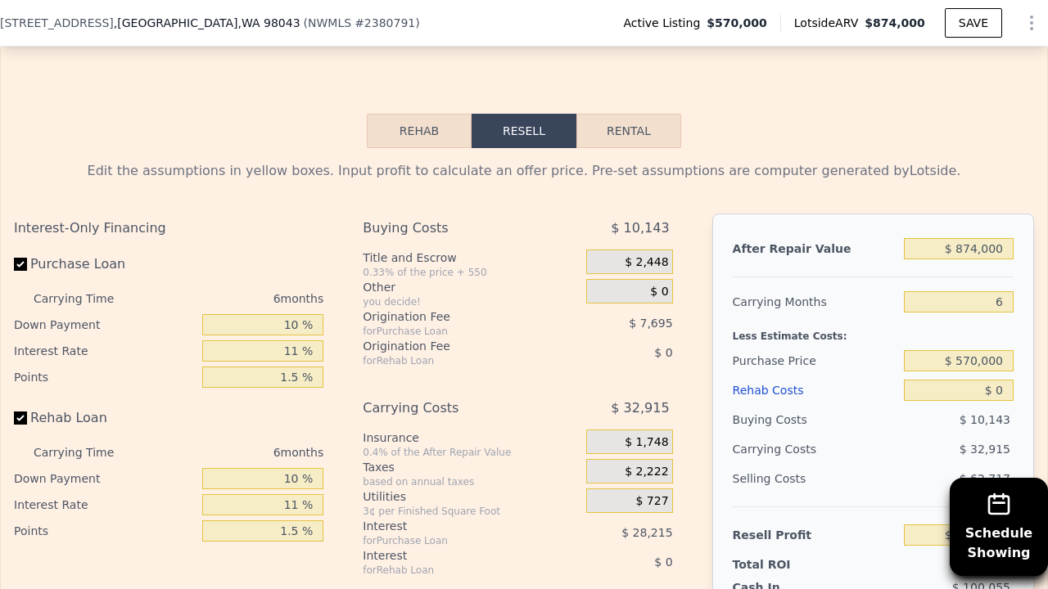
scroll to position [2673, 0]
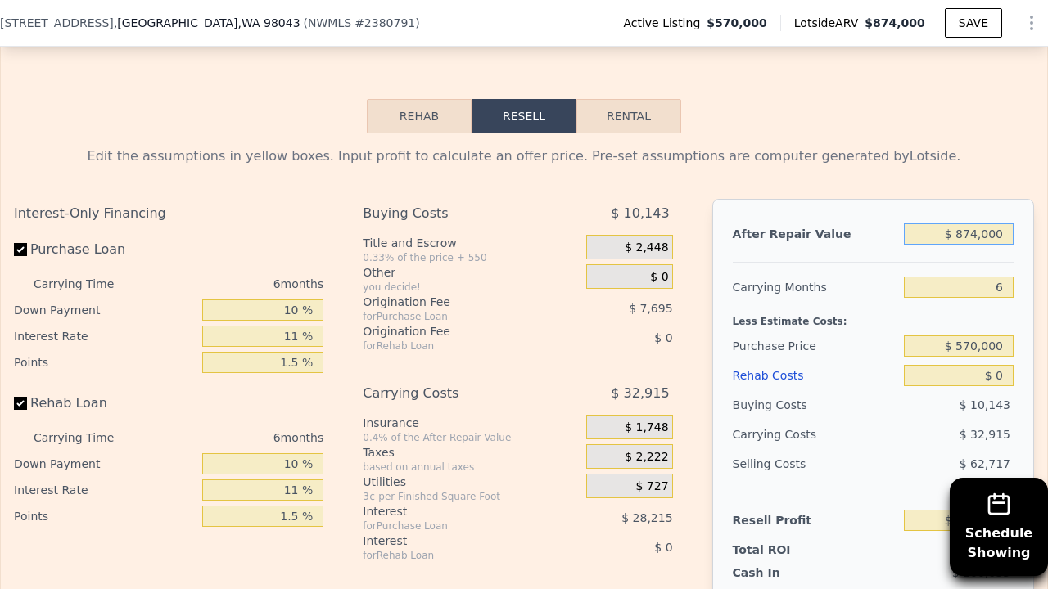
click at [1003, 223] on input "$ 874,000" at bounding box center [959, 233] width 110 height 21
type input "$ 87,400"
type input "-$ 530,852"
type input "$ 874"
type input "-$ 611,051"
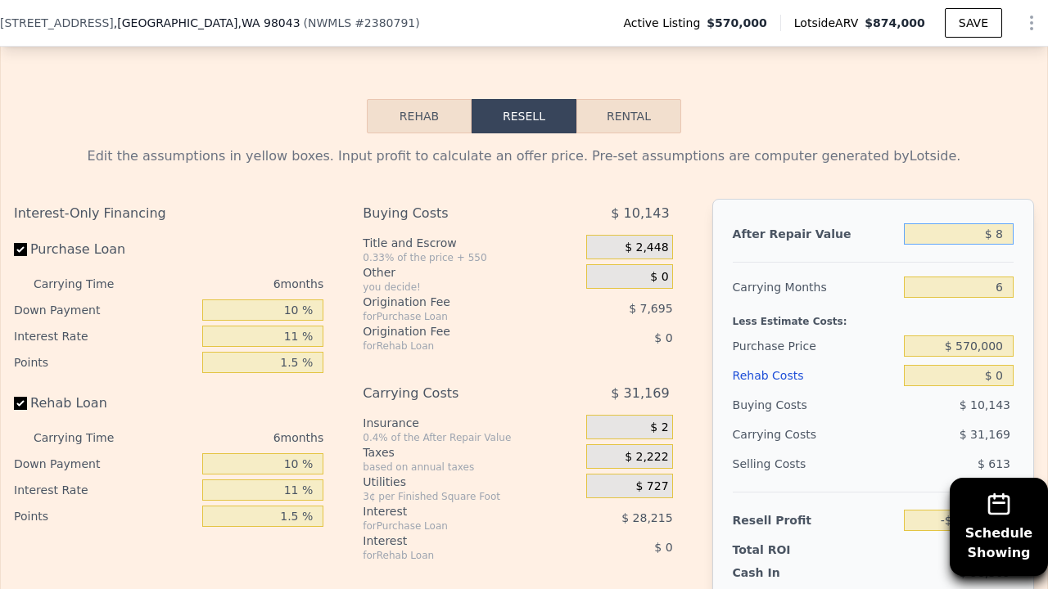
type input "$ 8"
type input "-$ 611,852"
type input "$ 77"
type input "-$ 611,788"
type input "$ 775"
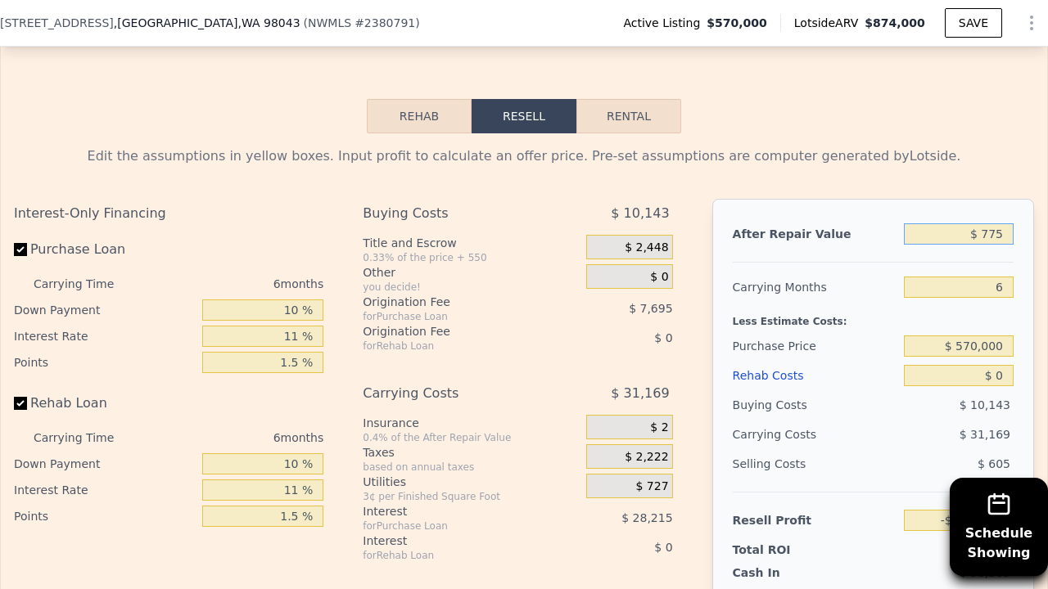
type input "-$ 611,142"
type input "$ 77,500"
type input "-$ 540,029"
type input "$ 775,000"
type input "$ 106,464"
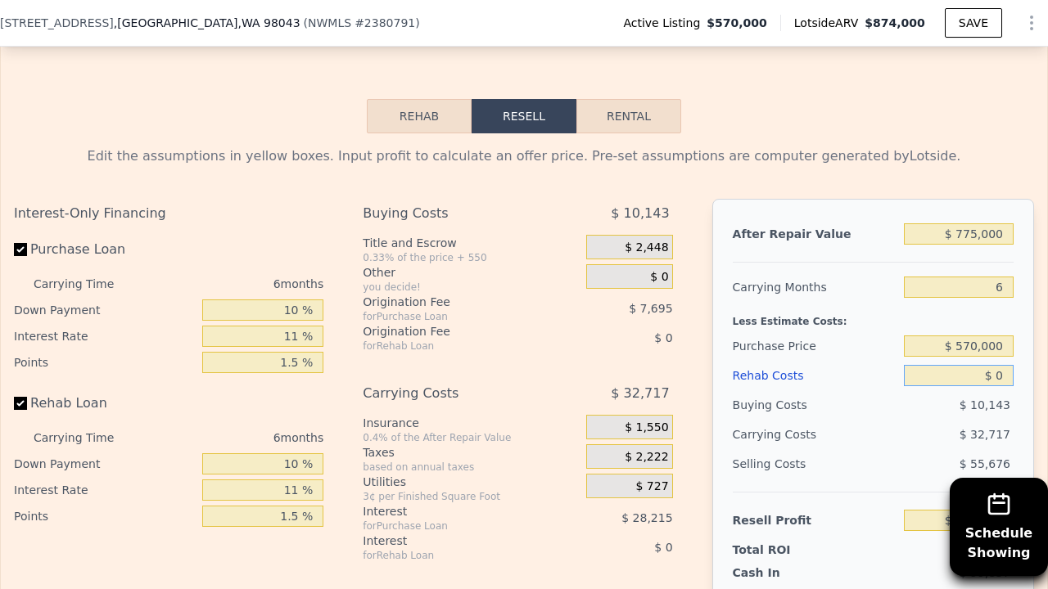
click at [994, 365] on input "$ 0" at bounding box center [959, 375] width 110 height 21
click at [1006, 365] on input "$ 0" at bounding box center [959, 375] width 110 height 21
type input "$ 6"
type input "$ 106,458"
type input "$ 69"
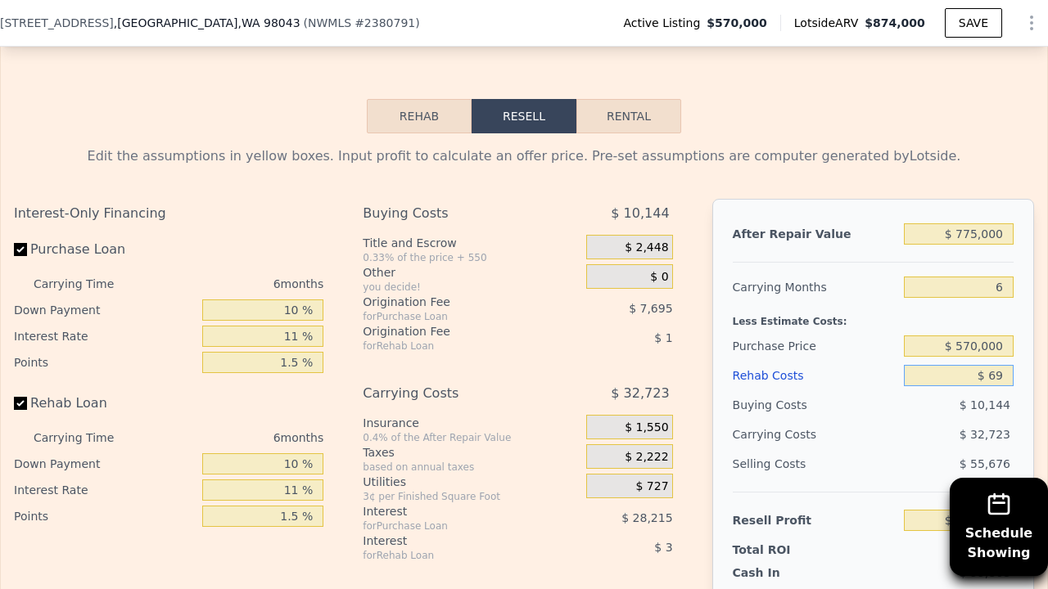
type input "$ 106,388"
type input "$ 6,900"
type input "$ 99,129"
type input "$ 69,000"
type input "$ 33,118"
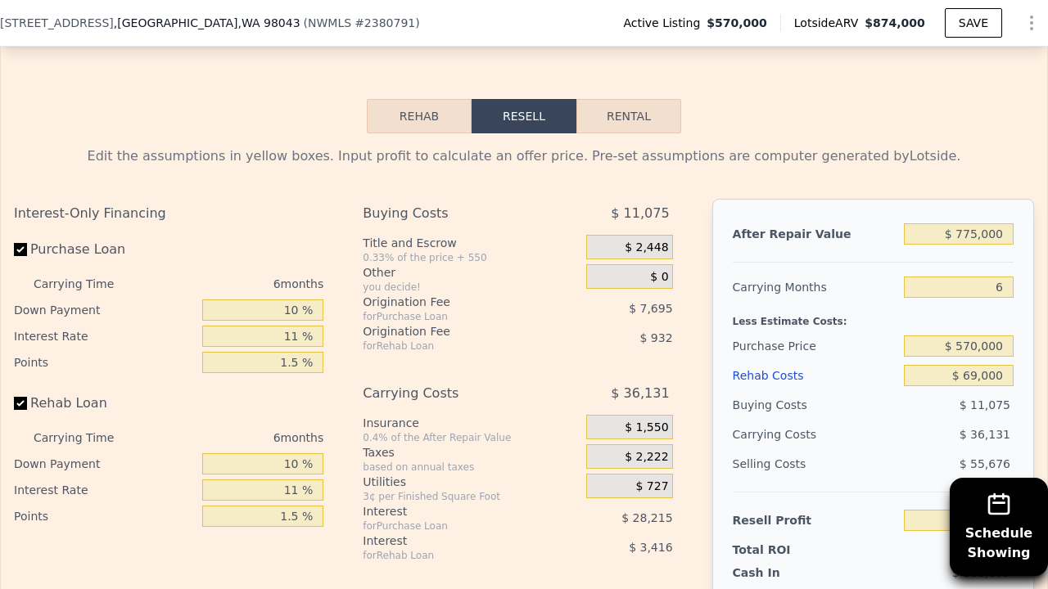
click at [1029, 293] on div "After Repair Value $ 775,000 Carrying Months 6 Less Estimate Costs: Purchase Pr…" at bounding box center [873, 426] width 322 height 455
click at [976, 336] on input "$ 570,000" at bounding box center [959, 346] width 110 height 21
type input "$ 540,000"
click at [962, 133] on div "Edit the assumptions in yellow boxes. Input profit to calculate an offer price.…" at bounding box center [524, 437] width 1046 height 609
type input "$ 65,111"
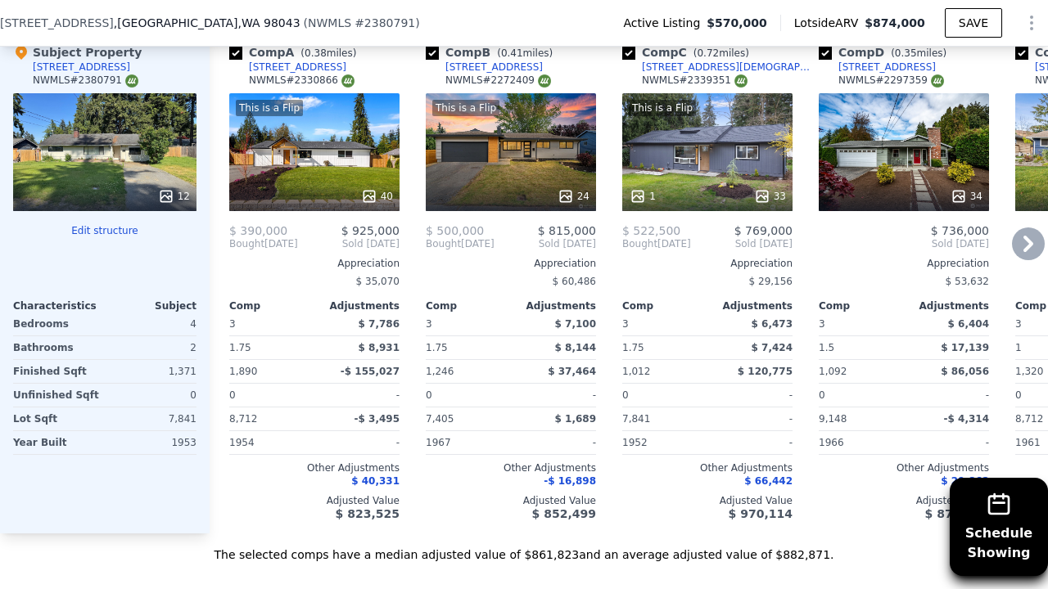
scroll to position [2057, 0]
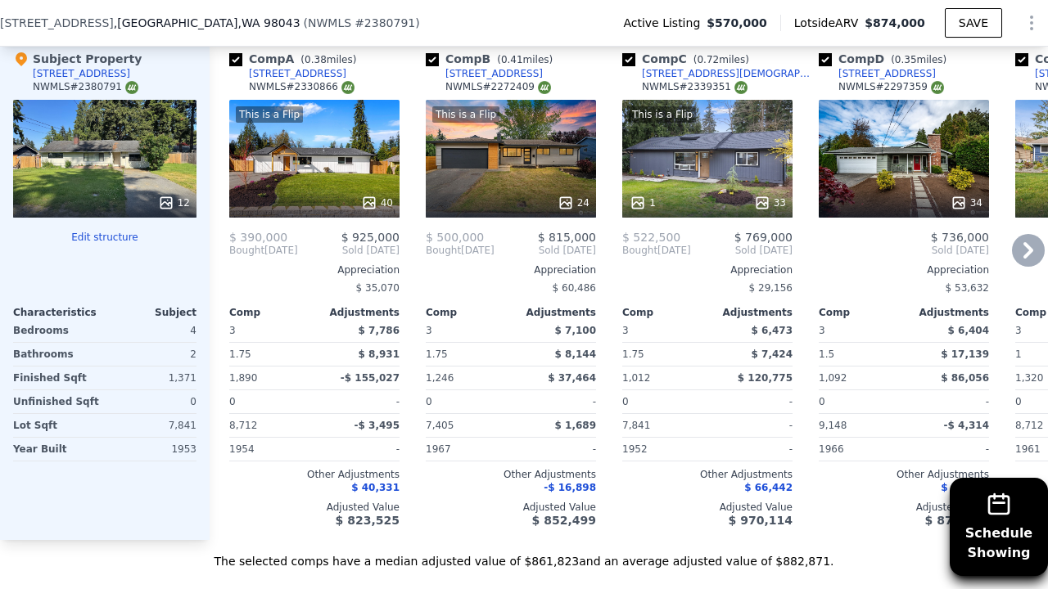
click at [1033, 234] on icon at bounding box center [1028, 250] width 33 height 33
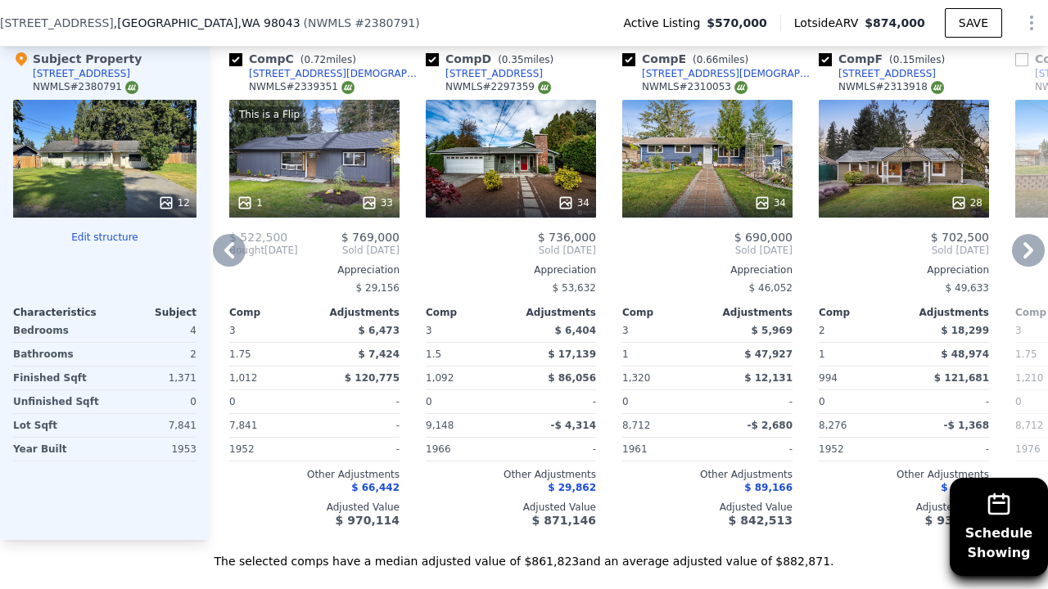
click at [232, 234] on icon at bounding box center [229, 250] width 33 height 33
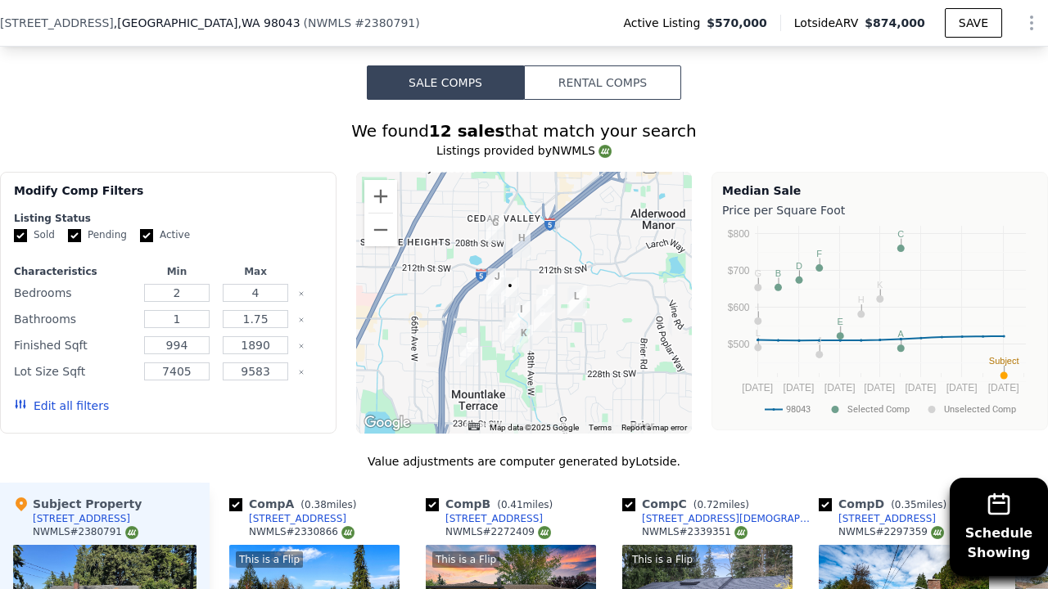
scroll to position [1611, 0]
click at [186, 285] on input "2" at bounding box center [176, 294] width 65 height 18
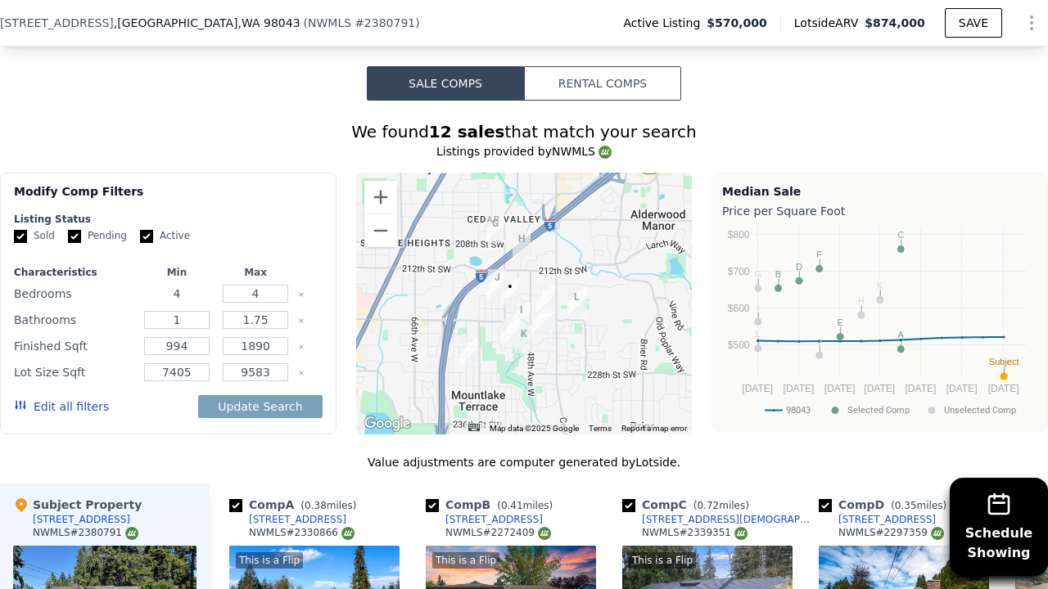
type input "4"
click at [268, 311] on input "1.75" at bounding box center [255, 320] width 65 height 18
type input "1"
type input "2"
click at [282, 395] on button "Update Search" at bounding box center [260, 406] width 124 height 23
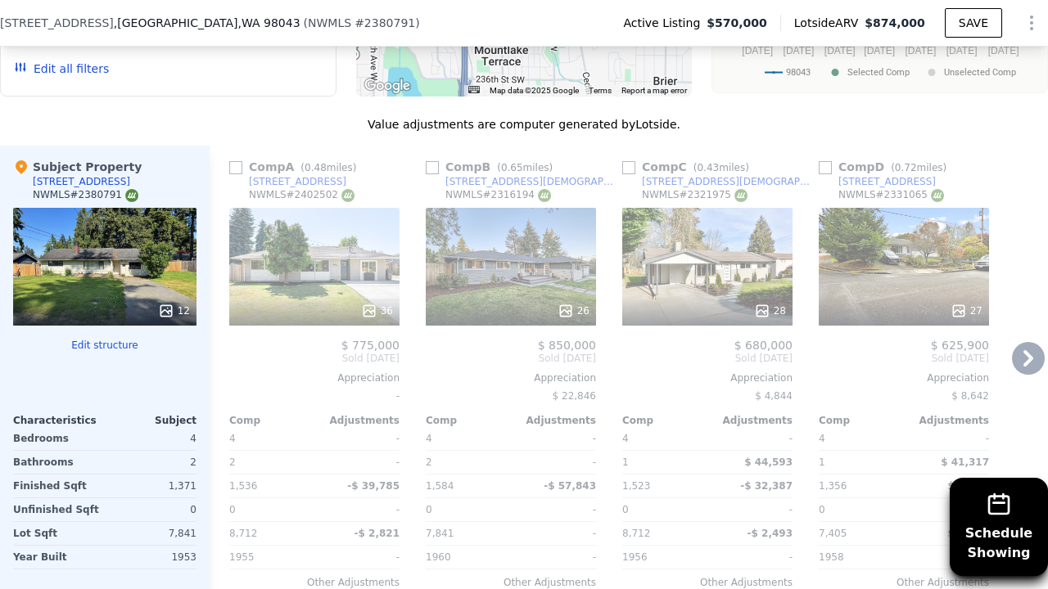
scroll to position [0, 0]
click at [1023, 342] on icon at bounding box center [1028, 358] width 33 height 33
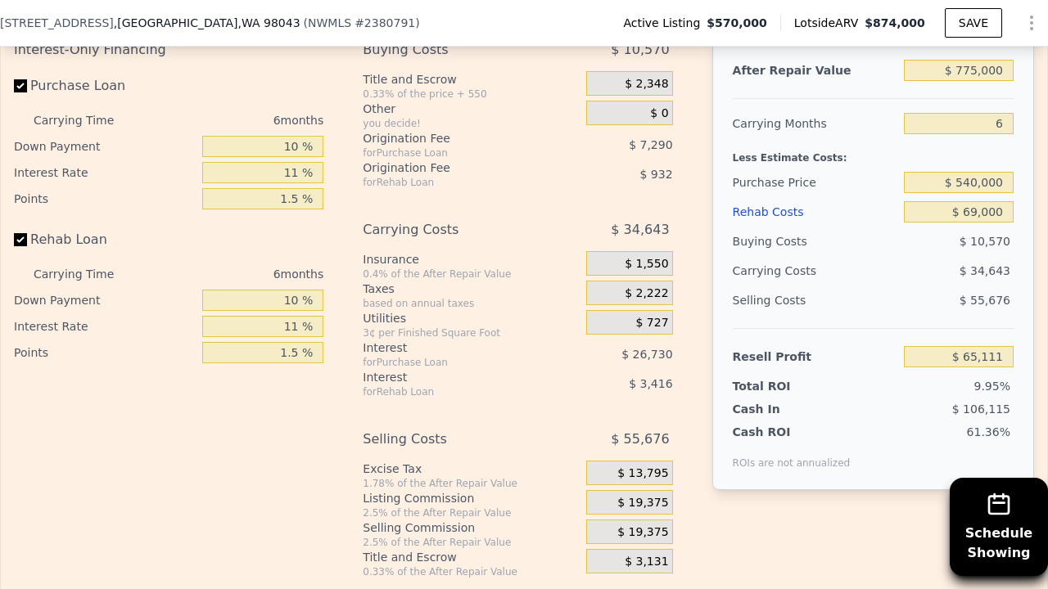
scroll to position [2846, 0]
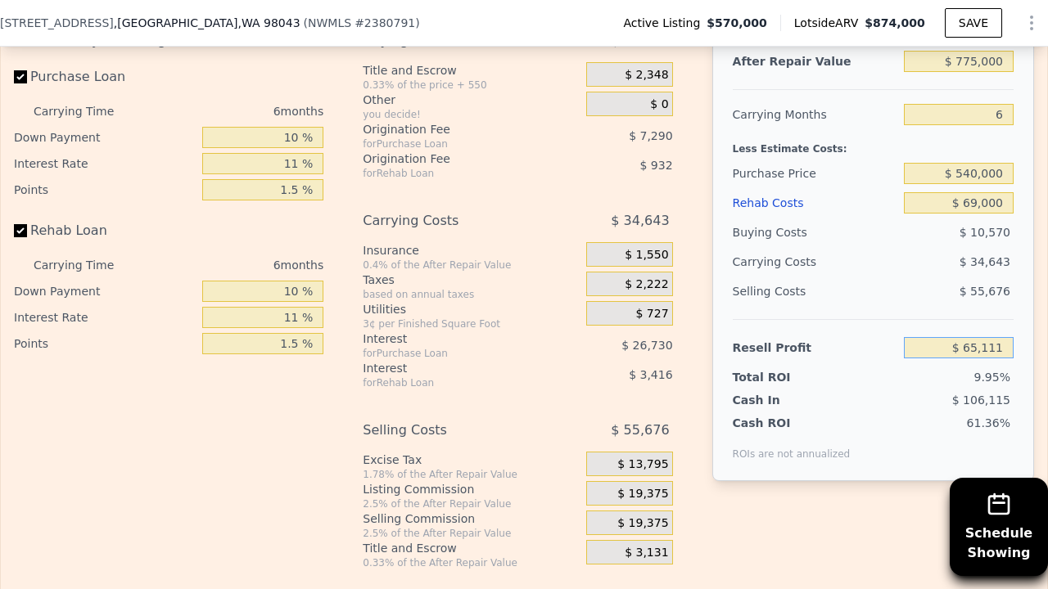
click at [1003, 337] on input "$ 65,111" at bounding box center [959, 347] width 110 height 21
type input "$ 6"
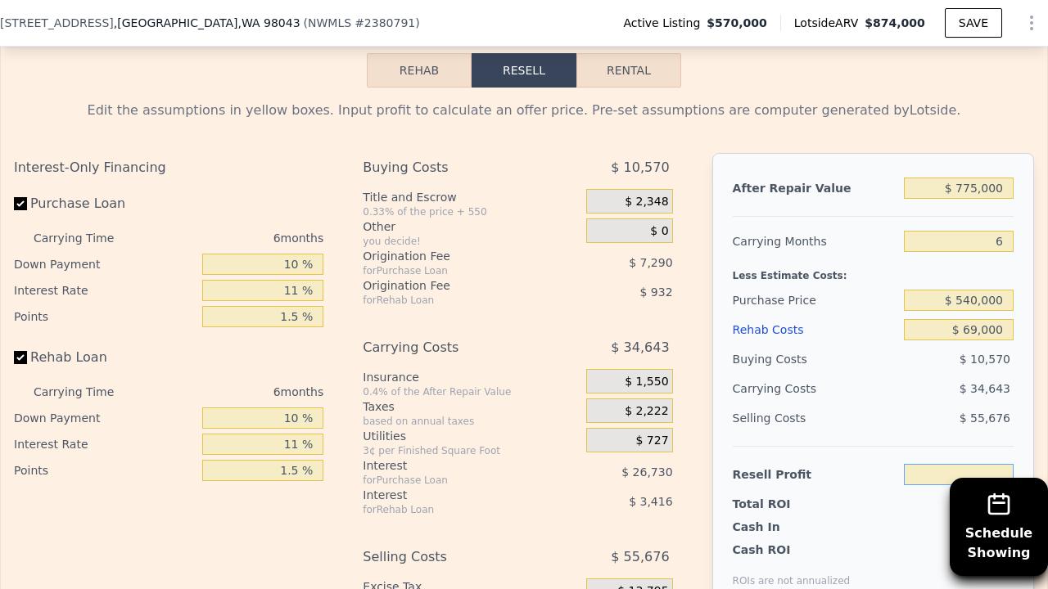
scroll to position [2719, 0]
click at [978, 178] on input "$ 775,000" at bounding box center [959, 188] width 110 height 21
type input "$ 77,000"
type input "-$ 581,844"
type input "$ 775,000"
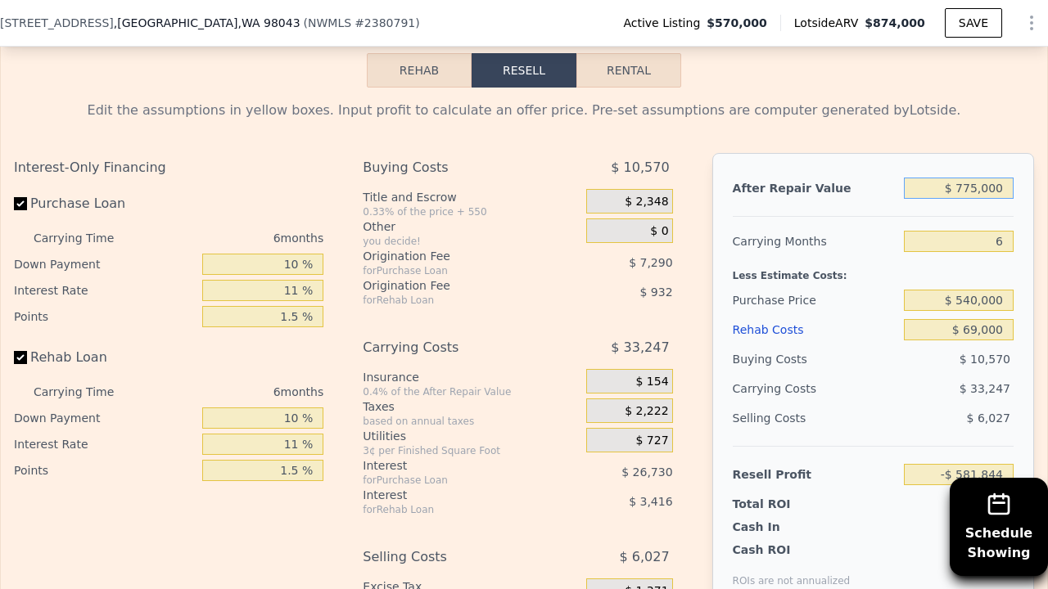
type input "$ 65,111"
type input "$ 77,000"
type input "-$ 581,844"
type input "$ 7,000"
type input "-$ 646,725"
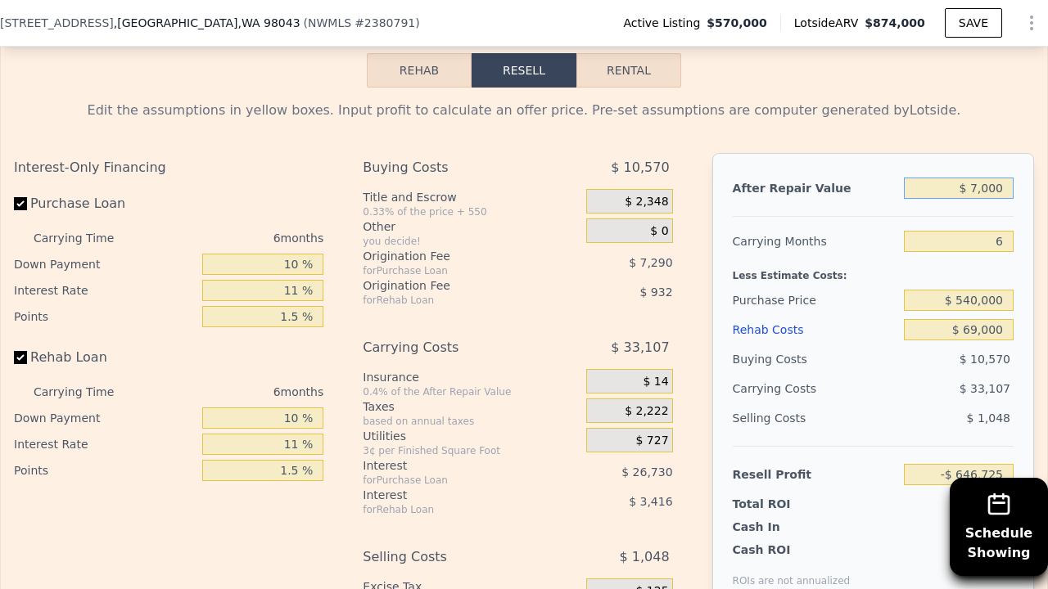
type input "$ 75,000"
type input "-$ 583,698"
type input "$ 750,000"
type input "$ 41,939"
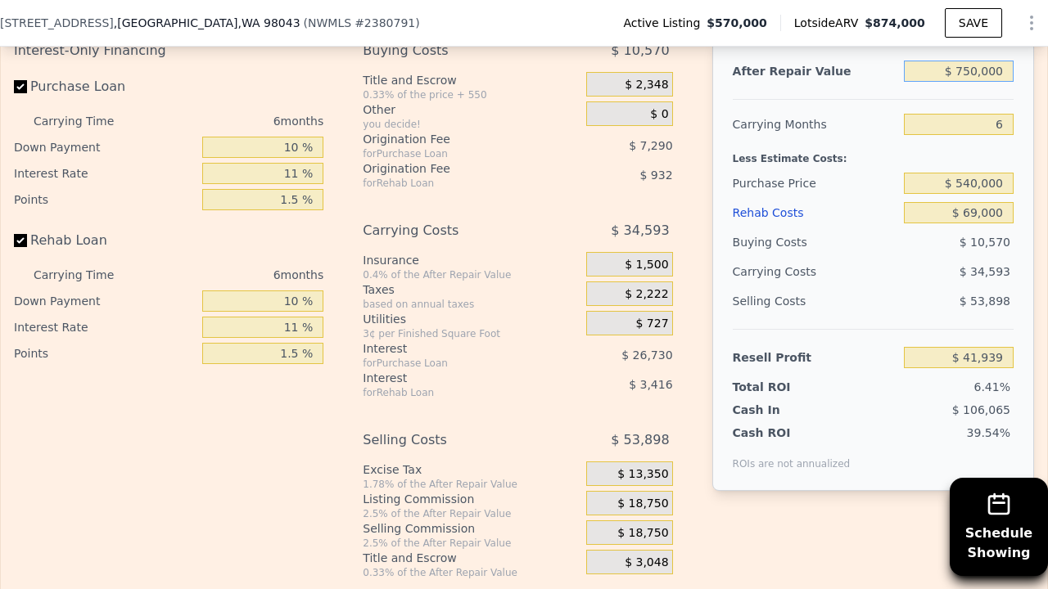
scroll to position [2835, 0]
type input "$ 750,000"
click at [1006, 115] on input "6" at bounding box center [959, 125] width 110 height 21
type input "5"
type input "$ 47,705"
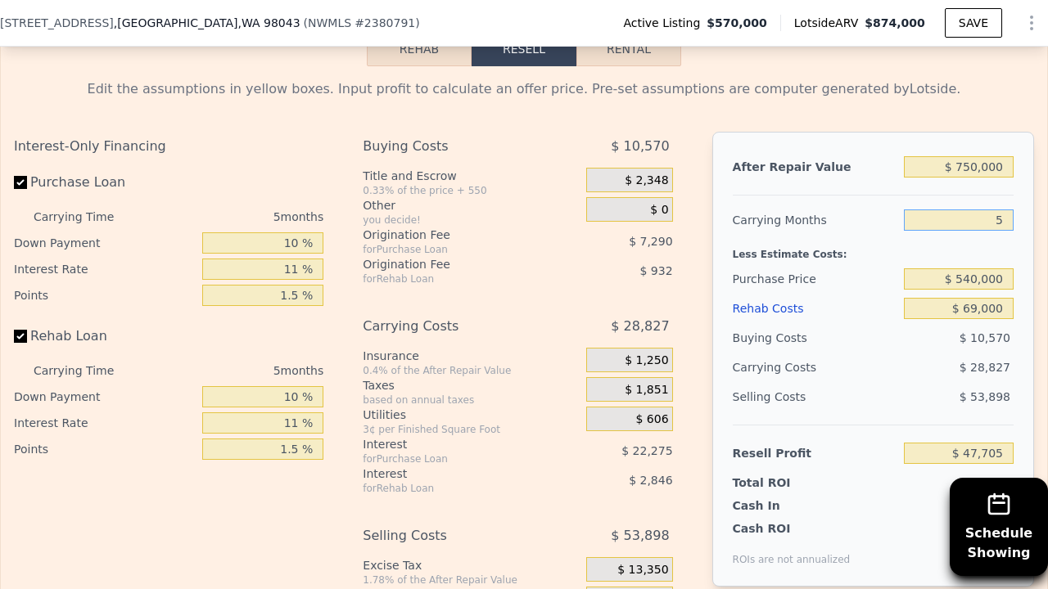
scroll to position [2738, 0]
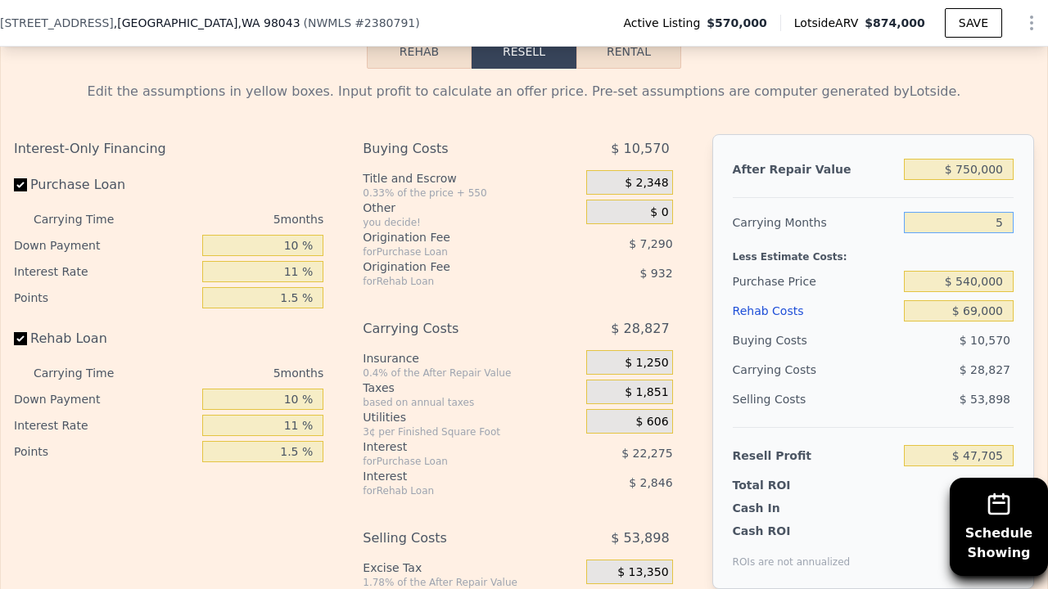
type input "5"
click at [981, 159] on input "$ 750,000" at bounding box center [959, 169] width 110 height 21
click at [1006, 159] on input "$ 750,000" at bounding box center [959, 169] width 110 height 21
type input "$ 7,500"
type input "-$ 640,745"
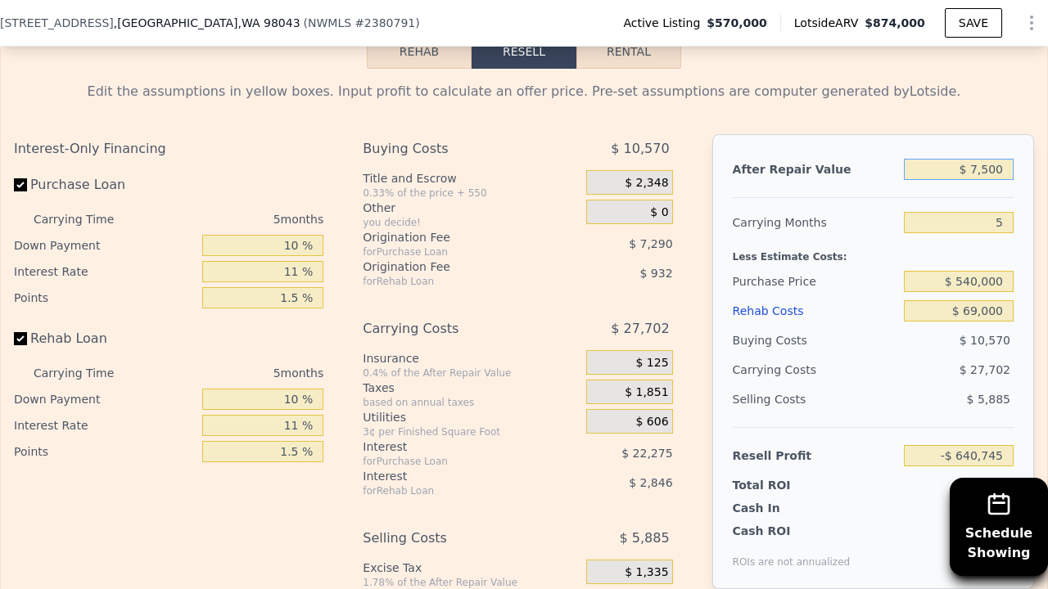
type input "$ 750"
type input "-$ 647,001"
type input "$ 75"
type input "-$ 647,627"
type input "$ 7"
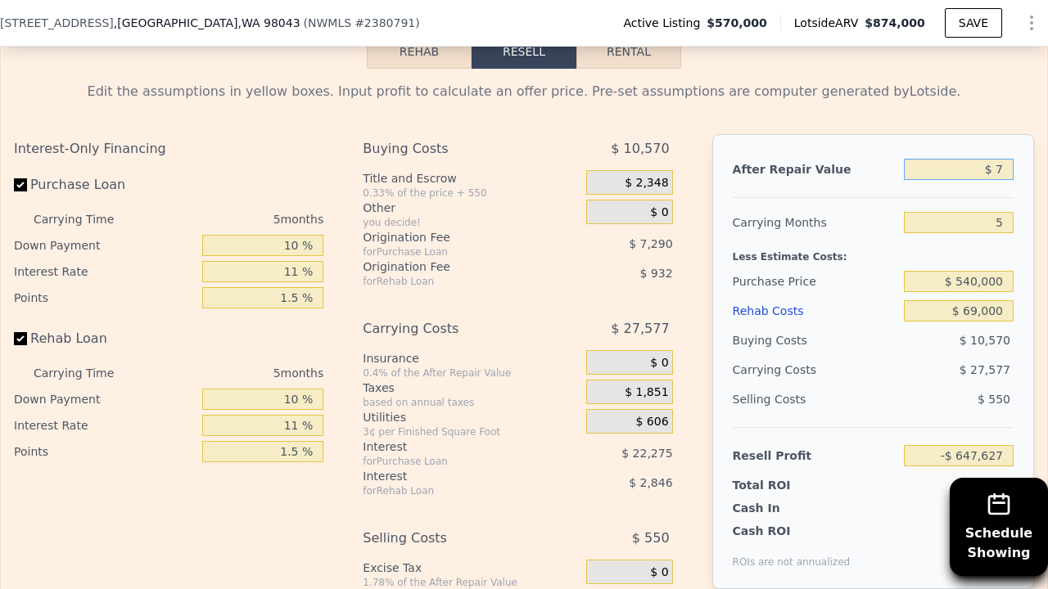
type input "-$ 647,690"
type input "$ 77"
type input "-$ 647,625"
type input "$ 775"
type input "-$ 646,978"
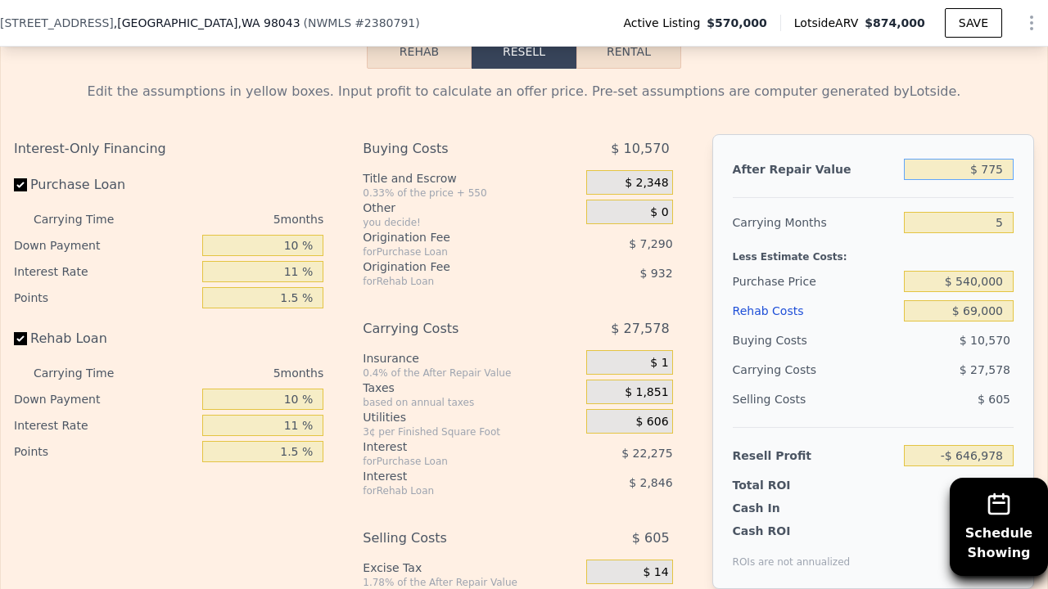
type input "$ 7,750"
type input "-$ 640,512"
type input "$ 77,500"
type input "-$ 575,840"
type input "$ 775,000"
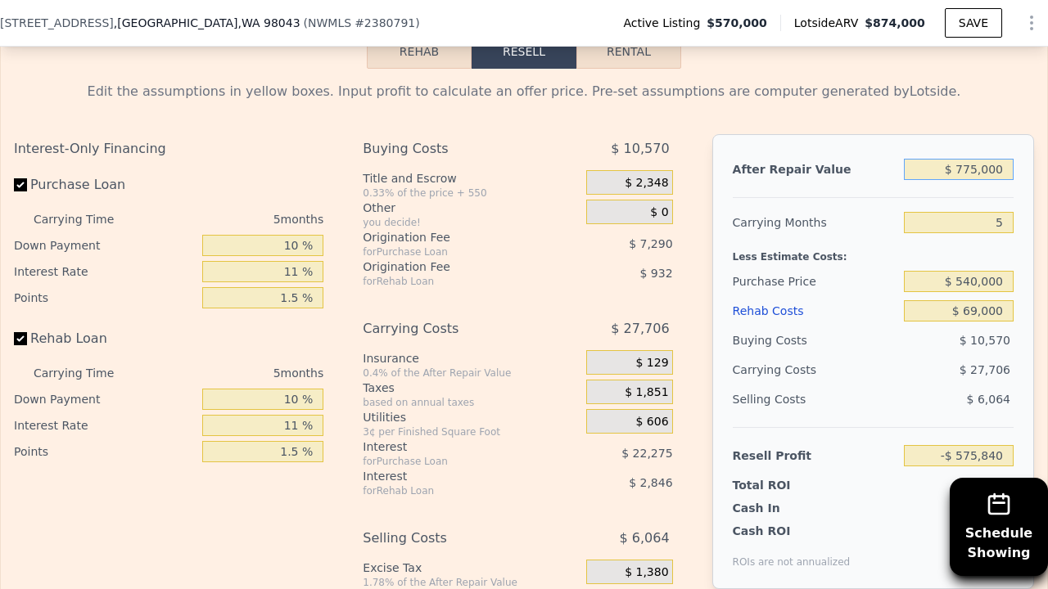
type input "$ 70,885"
click at [1008, 90] on div "Edit the assumptions in yellow boxes. Input profit to calculate an offer price.…" at bounding box center [524, 380] width 1020 height 596
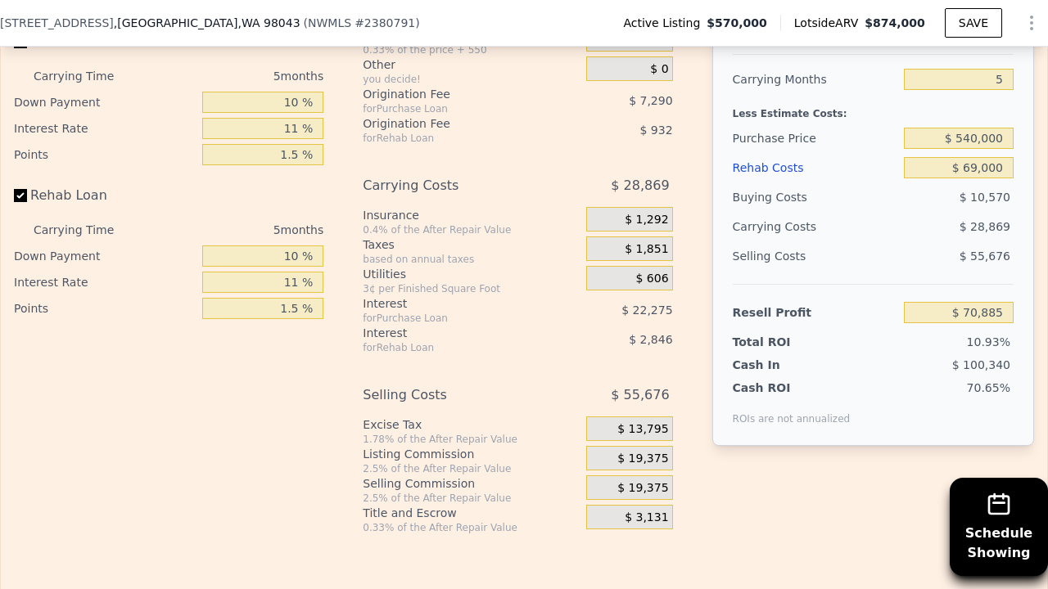
scroll to position [2882, 0]
click at [665, 480] on span "$ 19,375" at bounding box center [642, 487] width 51 height 15
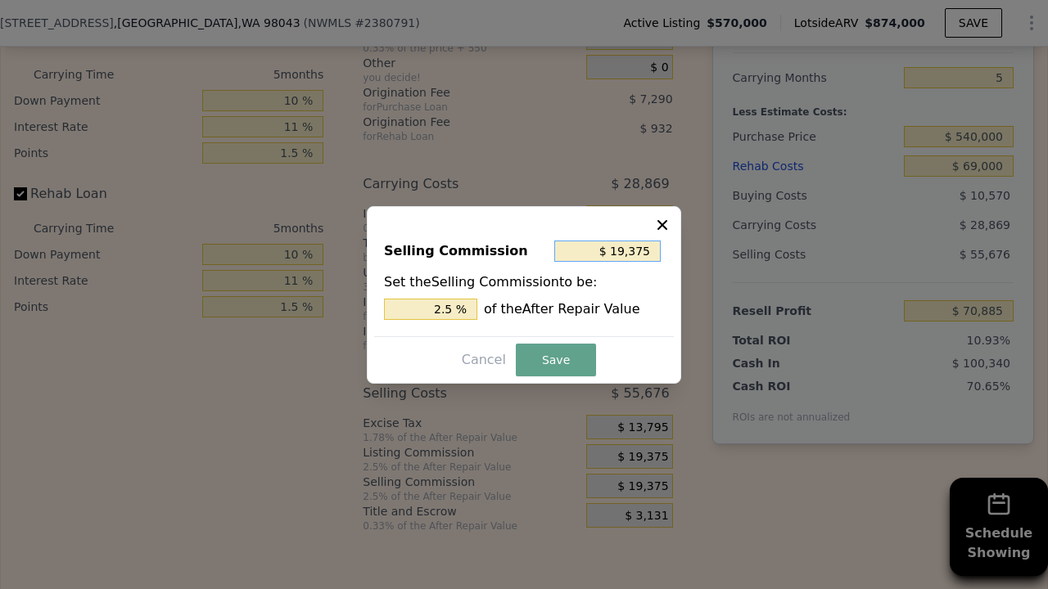
click at [651, 250] on input "$ 19,375" at bounding box center [607, 251] width 106 height 21
type input "$ 1,937"
type input "0.250 %"
type input "$ 193"
type input "0.025 %"
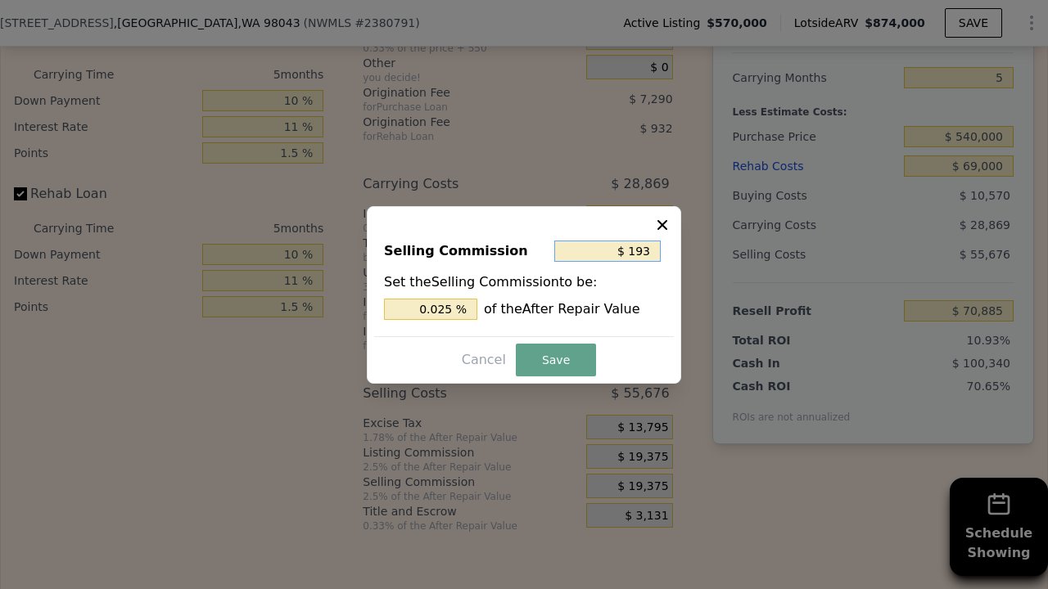
type input "$ 19"
type input "0.002 %"
type input "$ 1"
type input "0.000 %"
type input "$ 0"
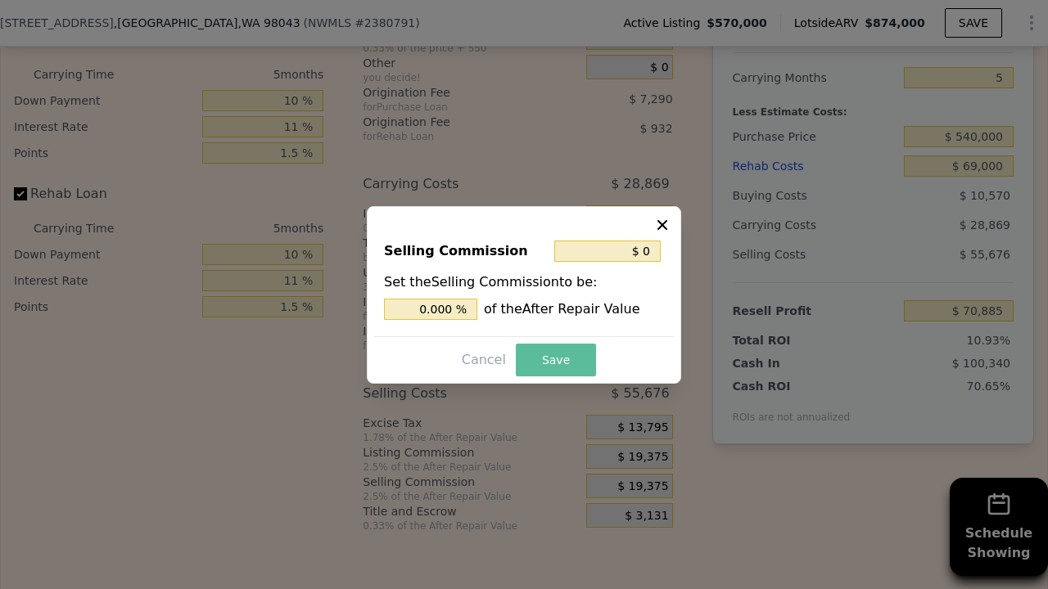
click at [567, 356] on button "Save" at bounding box center [556, 360] width 80 height 33
type input "$ 90,260"
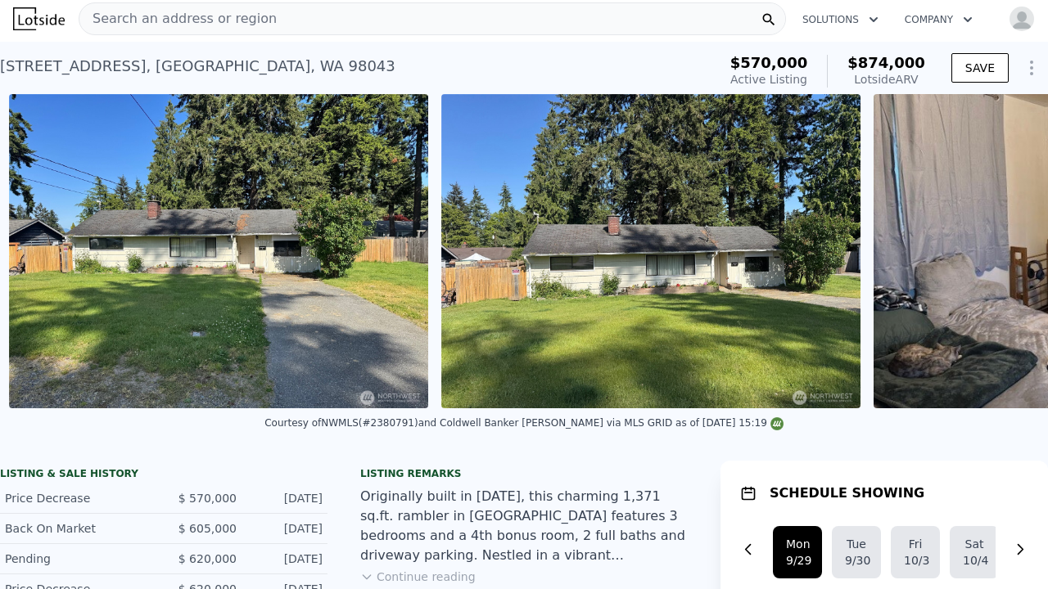
scroll to position [0, 749]
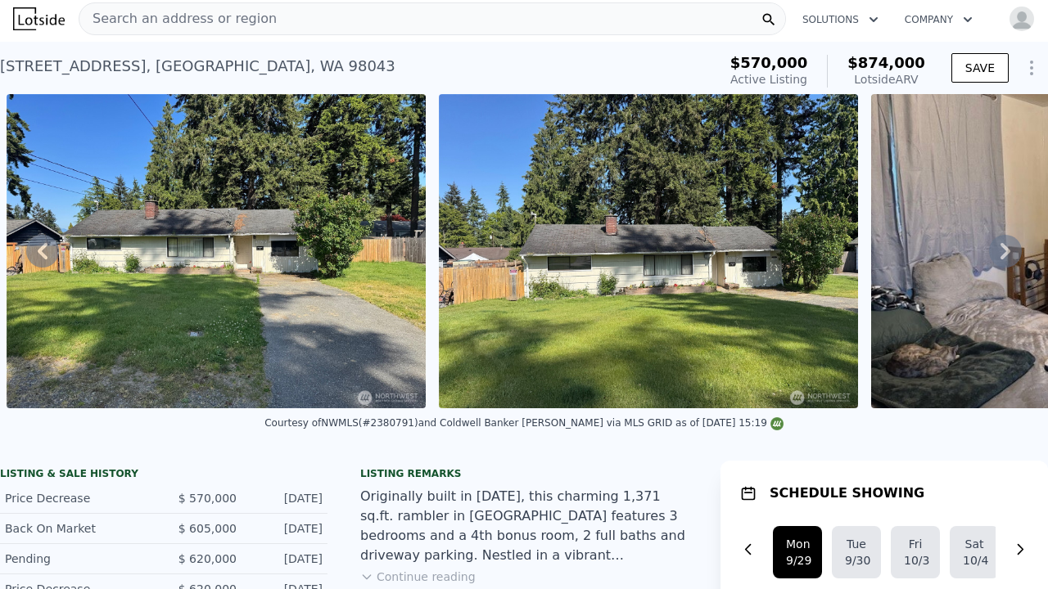
click at [46, 250] on icon at bounding box center [42, 251] width 33 height 33
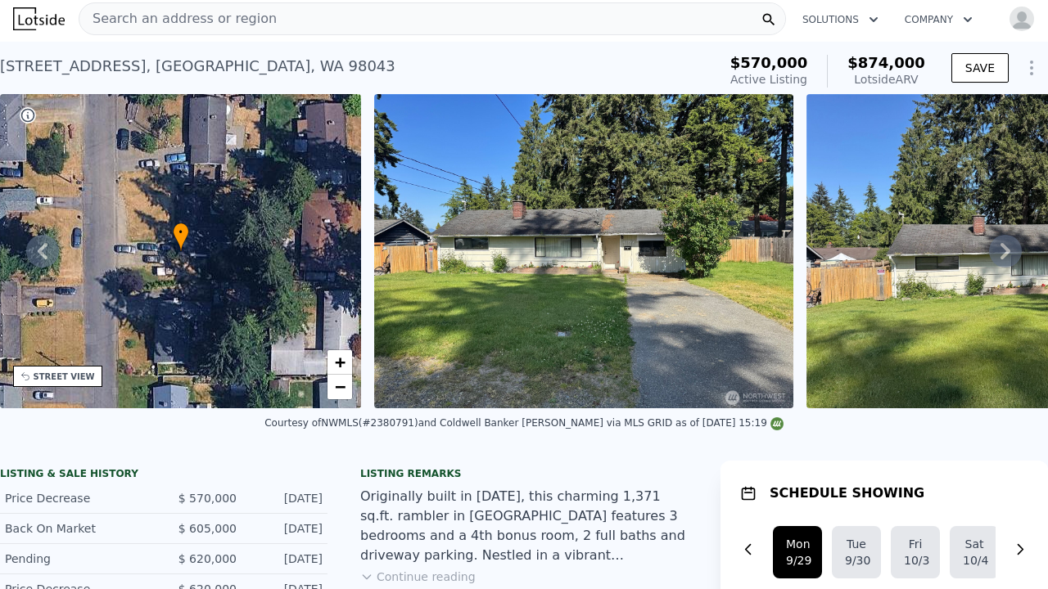
click at [1009, 247] on icon at bounding box center [1005, 251] width 33 height 33
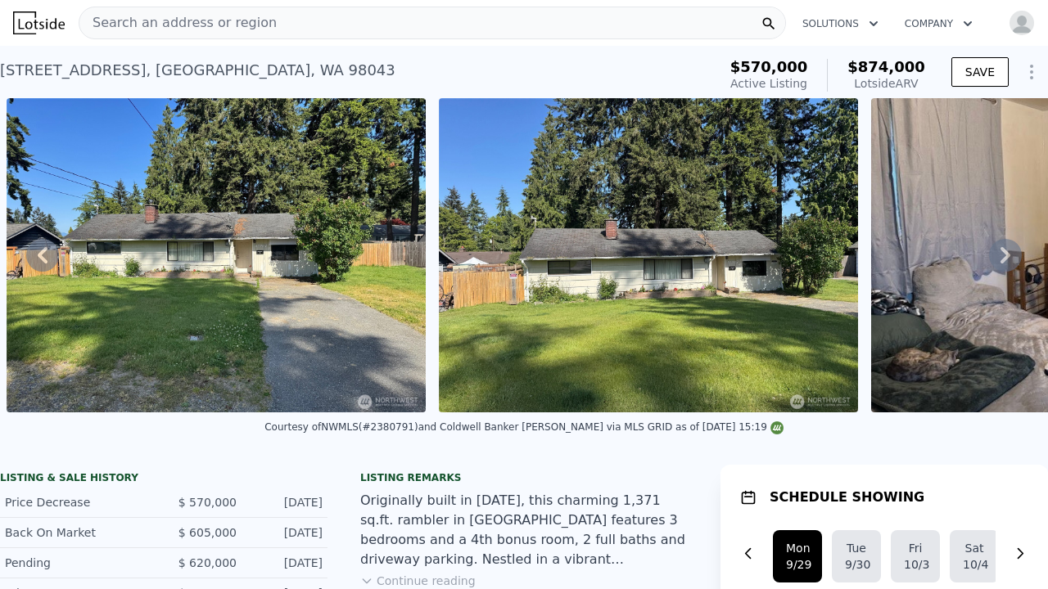
scroll to position [0, 0]
click at [1030, 71] on icon "Show Options" at bounding box center [1031, 71] width 2 height 13
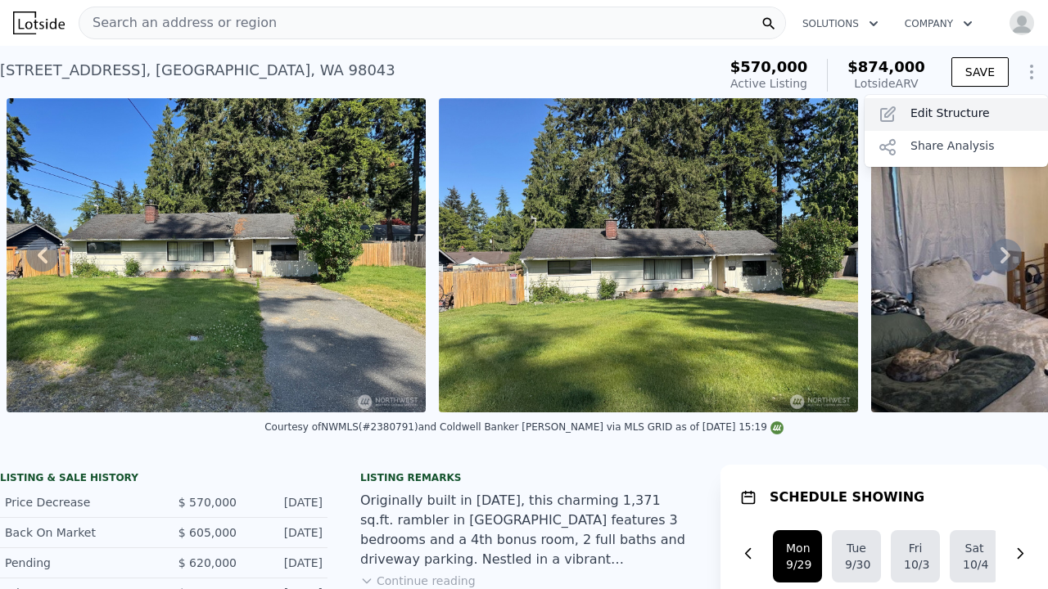
click at [989, 114] on div "Edit Structure" at bounding box center [955, 114] width 183 height 33
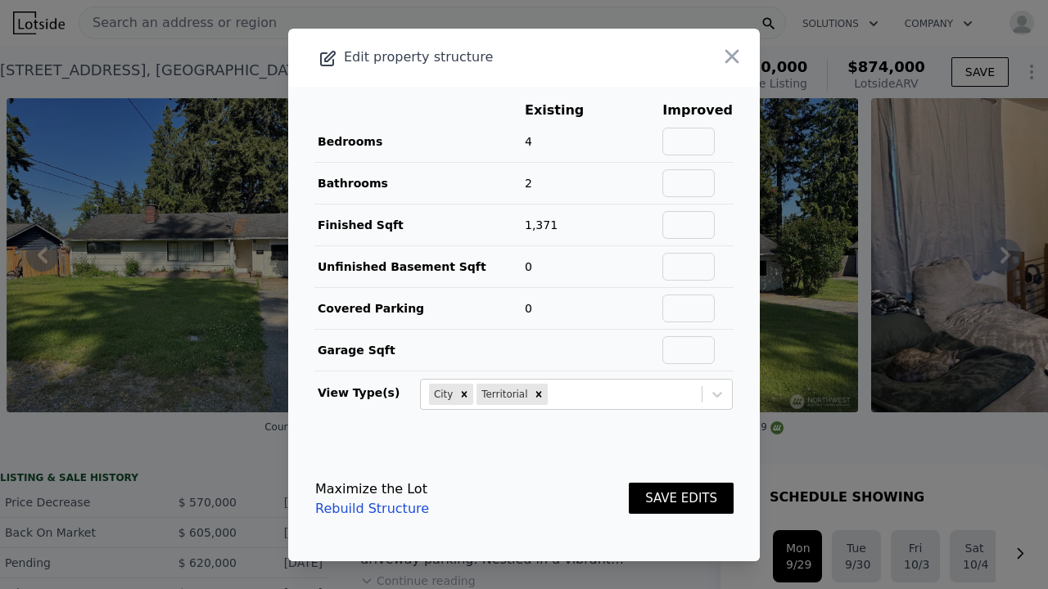
click at [937, 178] on div at bounding box center [524, 294] width 1048 height 589
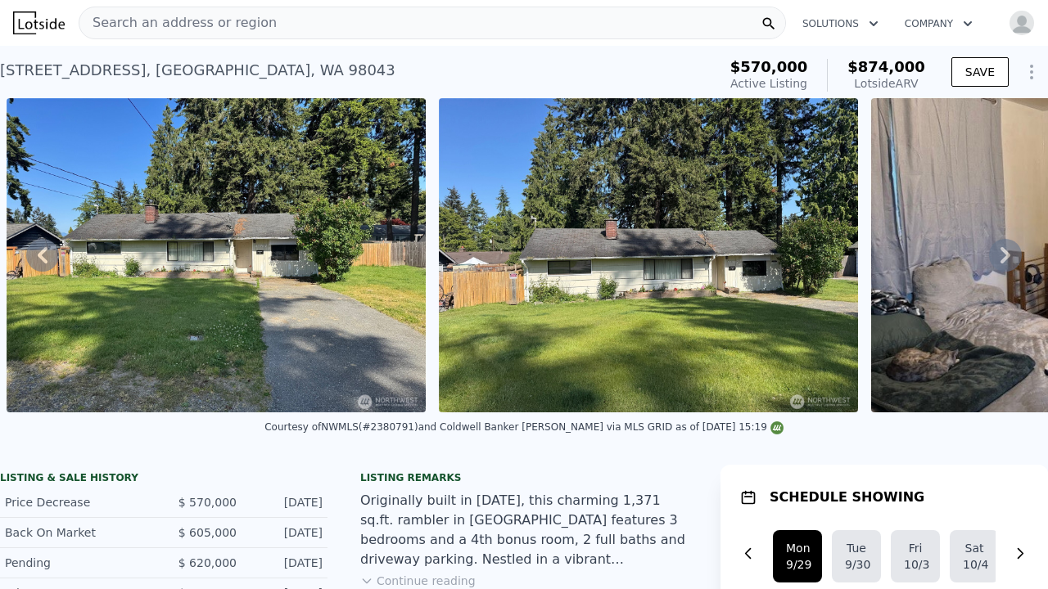
click at [1000, 257] on icon at bounding box center [1005, 255] width 33 height 33
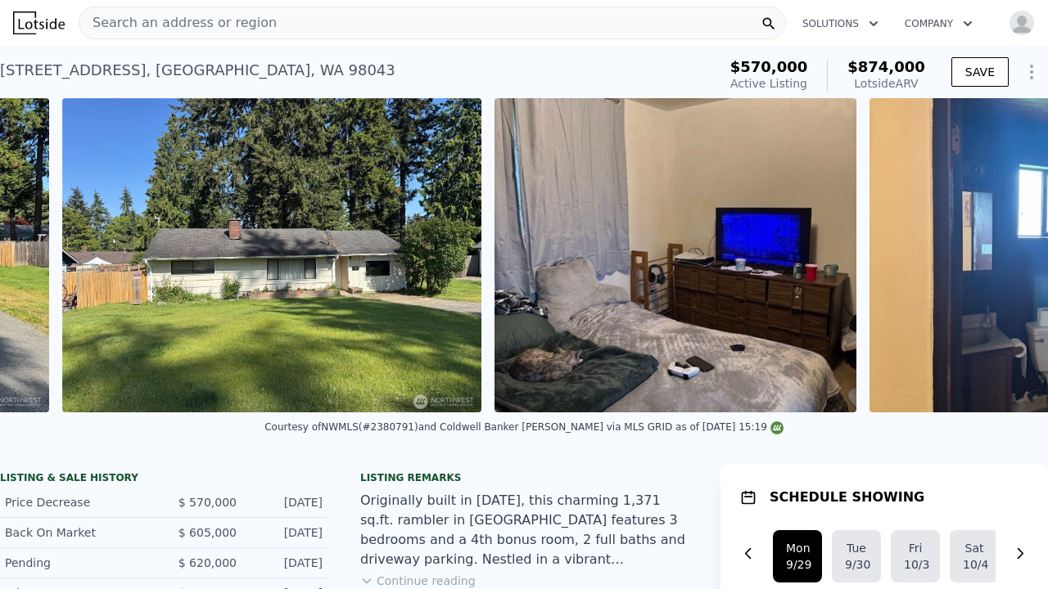
scroll to position [0, 1181]
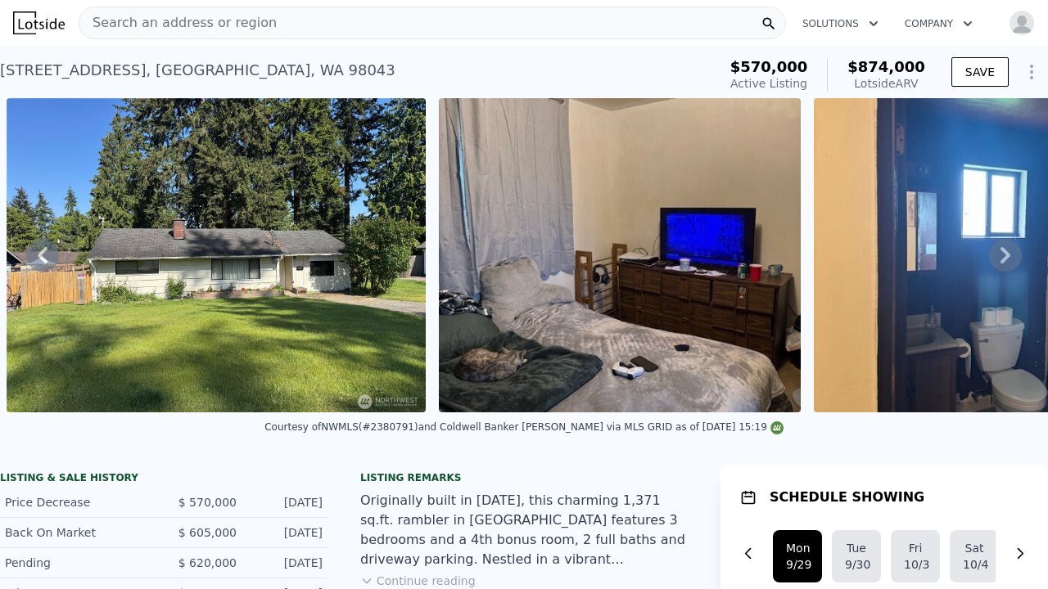
click at [1000, 257] on icon at bounding box center [1005, 255] width 33 height 33
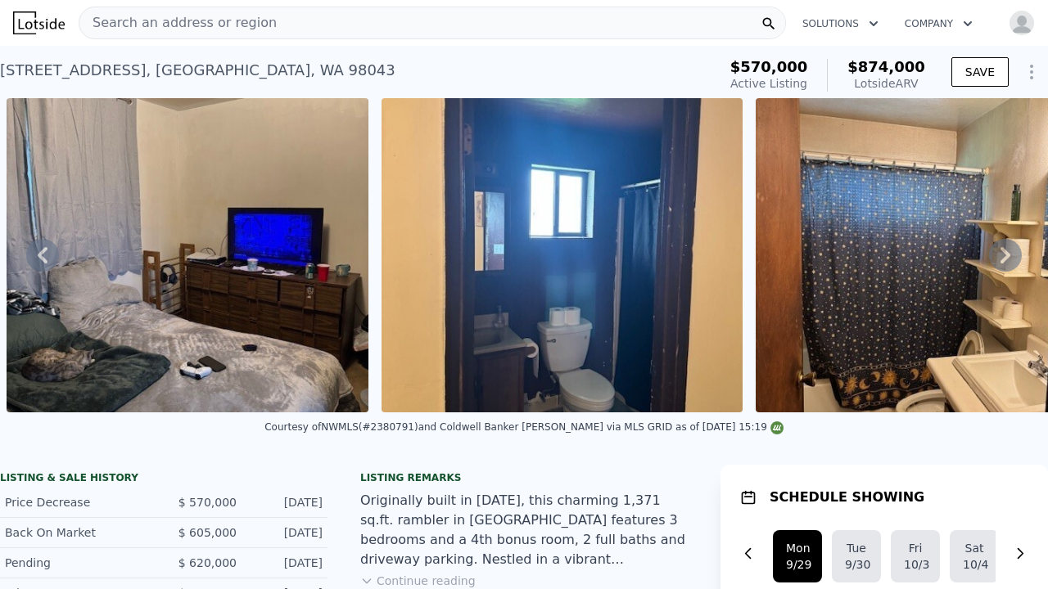
click at [1000, 257] on icon at bounding box center [1005, 255] width 33 height 33
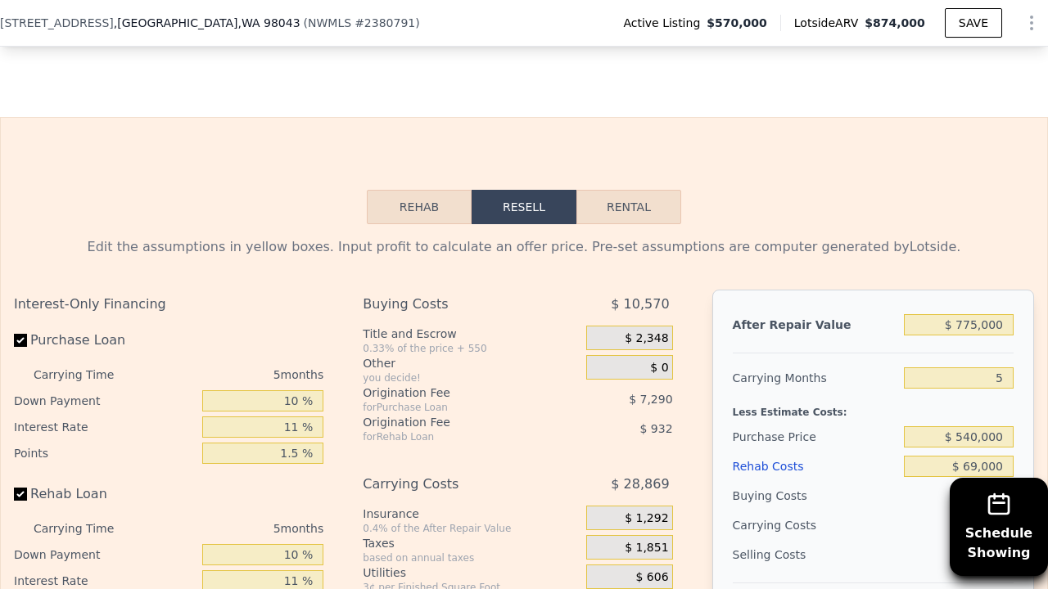
scroll to position [2577, 0]
click at [421, 189] on button "Rehab" at bounding box center [419, 206] width 105 height 34
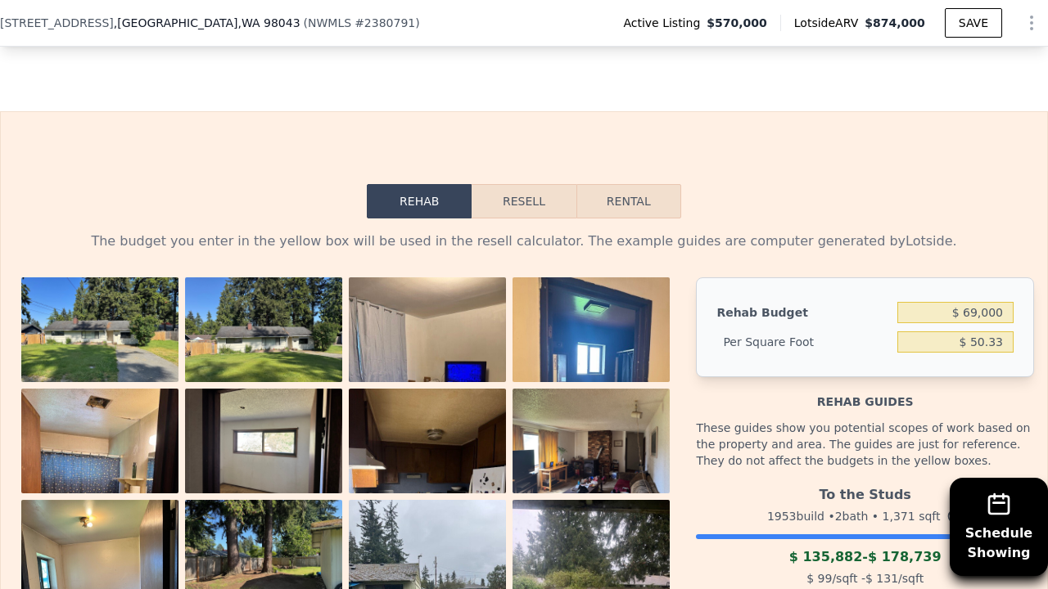
scroll to position [2581, 0]
click at [522, 185] on button "Resell" at bounding box center [523, 202] width 104 height 34
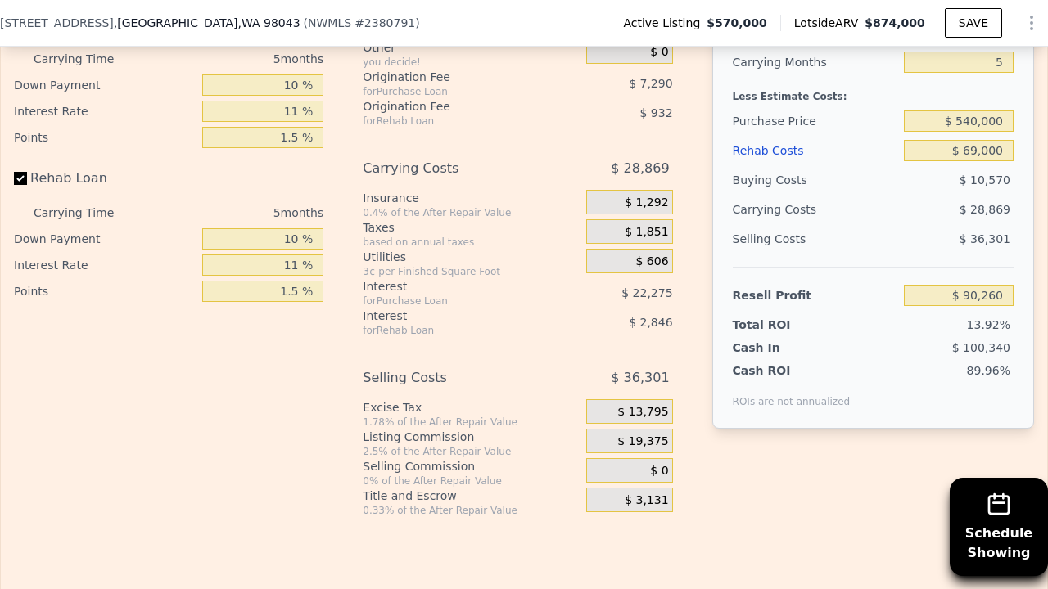
scroll to position [2904, 0]
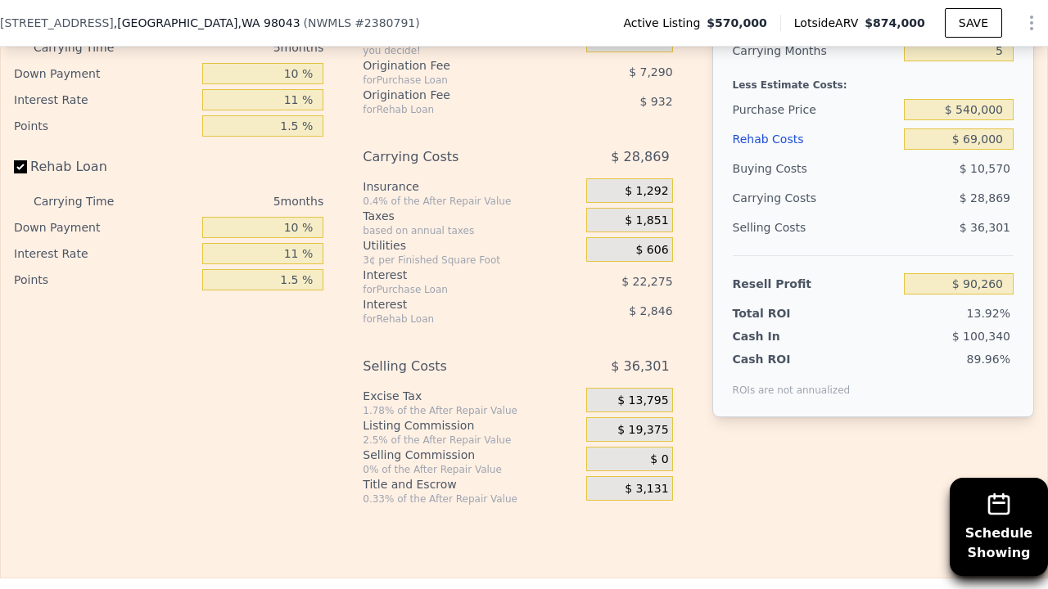
click at [651, 453] on span "$ 0" at bounding box center [659, 460] width 18 height 15
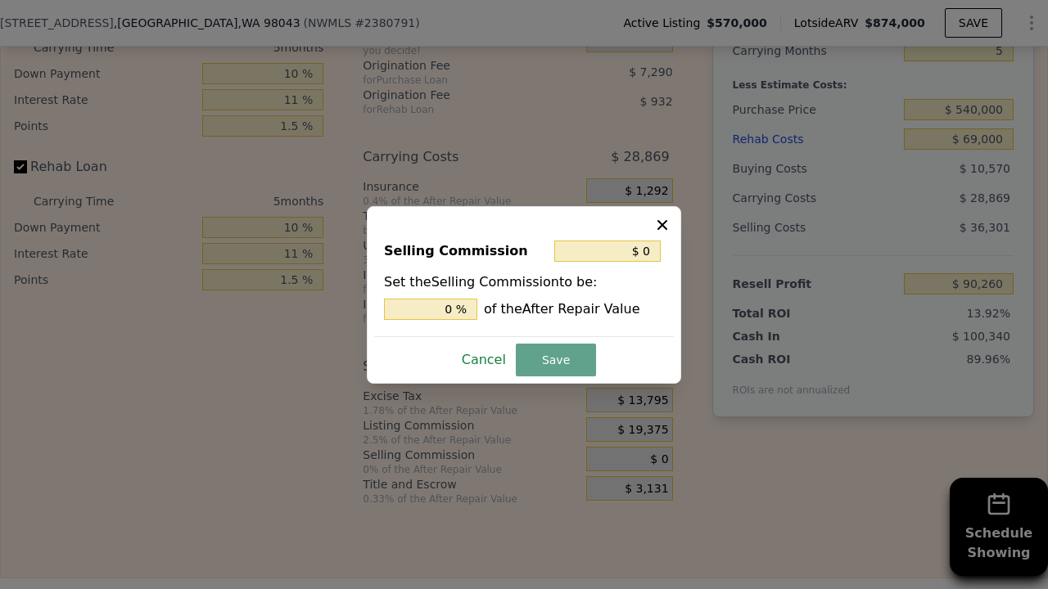
click at [486, 360] on button "Cancel" at bounding box center [483, 360] width 57 height 26
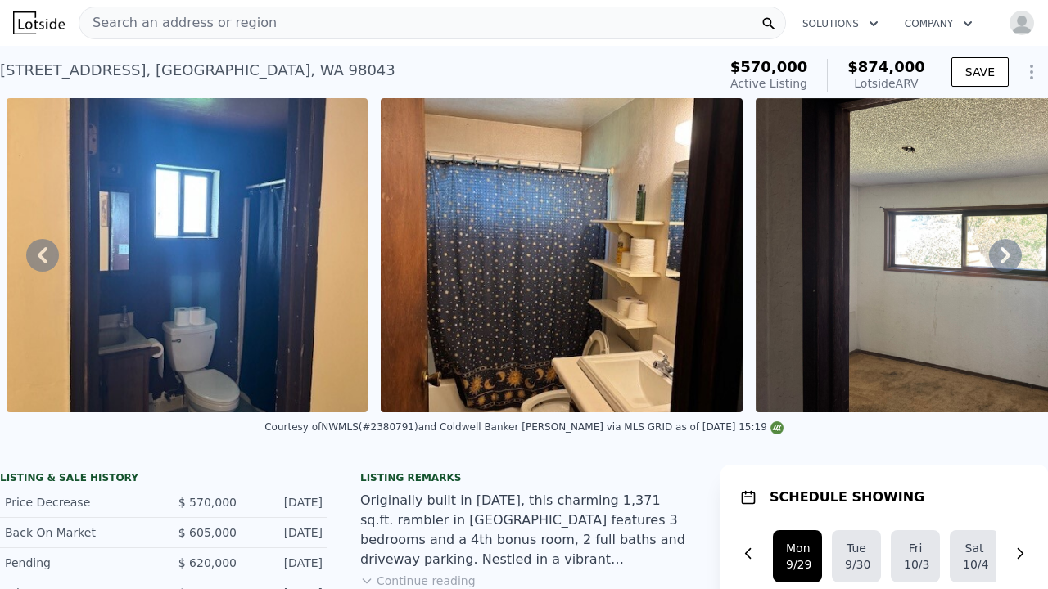
scroll to position [0, 0]
click at [533, 234] on img at bounding box center [562, 255] width 362 height 314
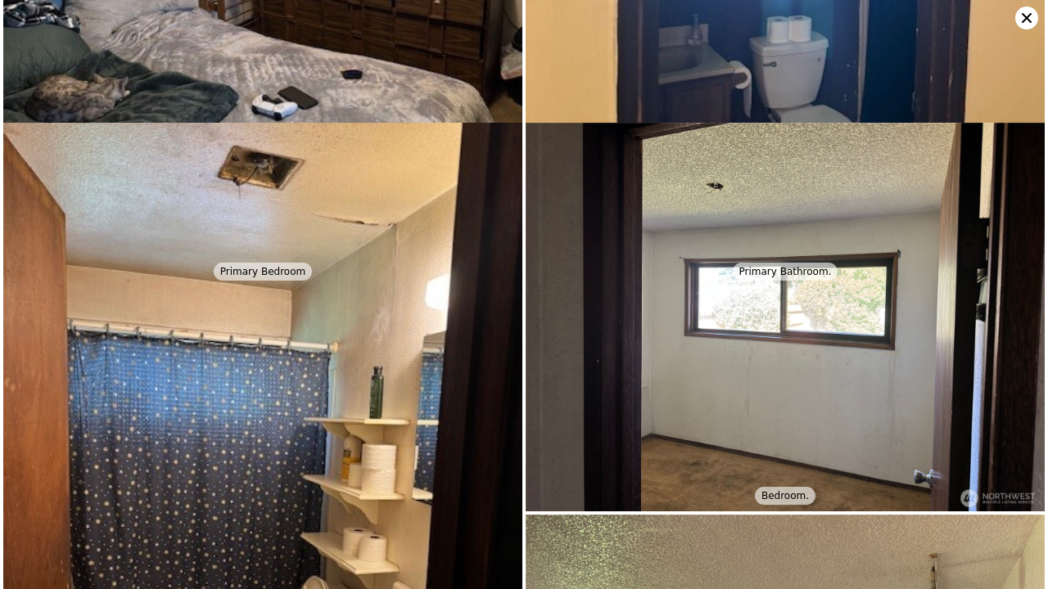
scroll to position [920, 0]
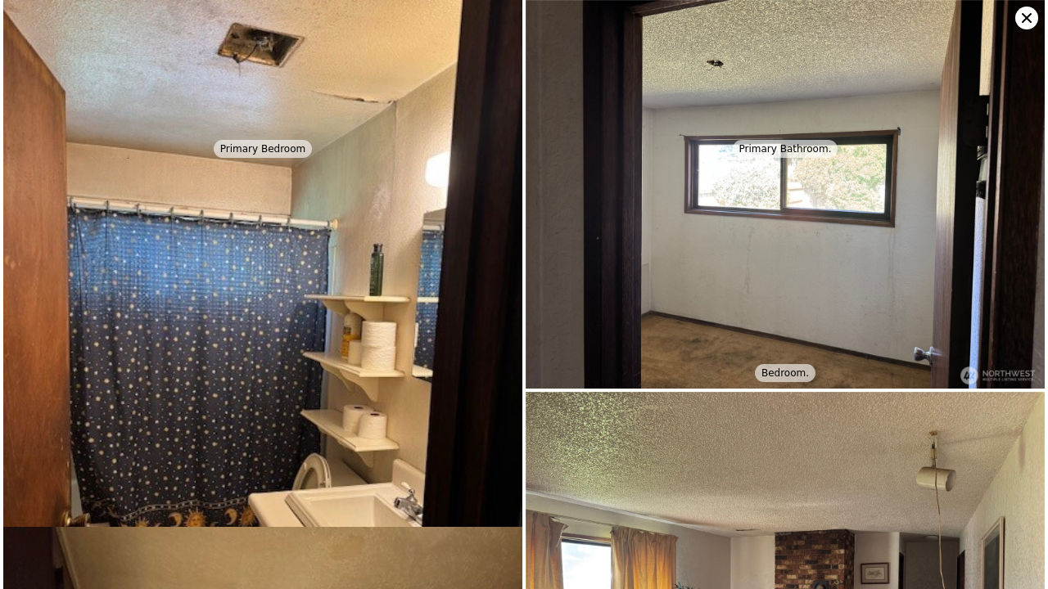
click at [533, 234] on img at bounding box center [784, 195] width 519 height 390
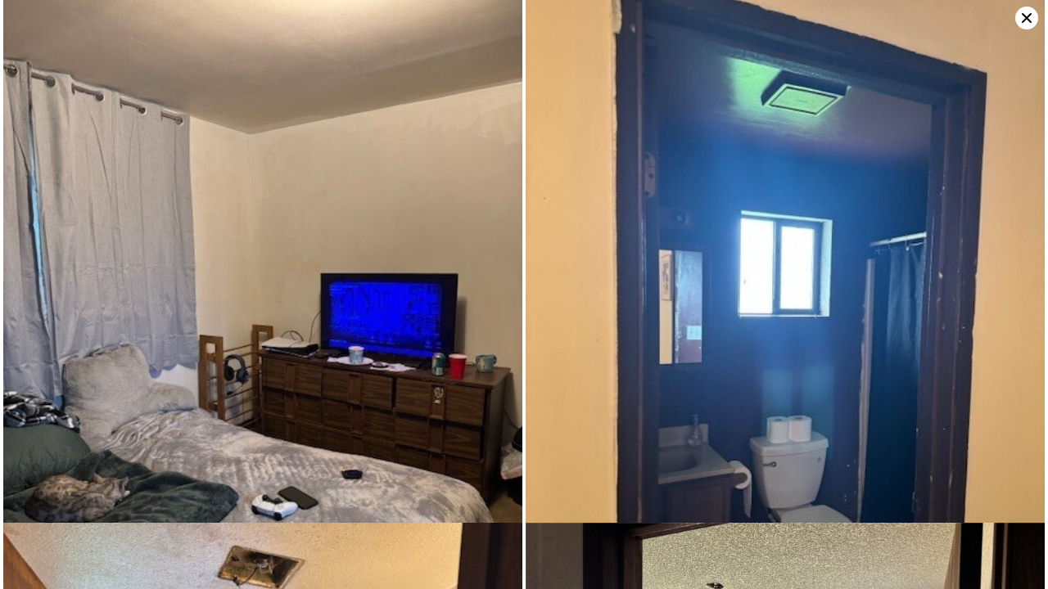
scroll to position [393, 0]
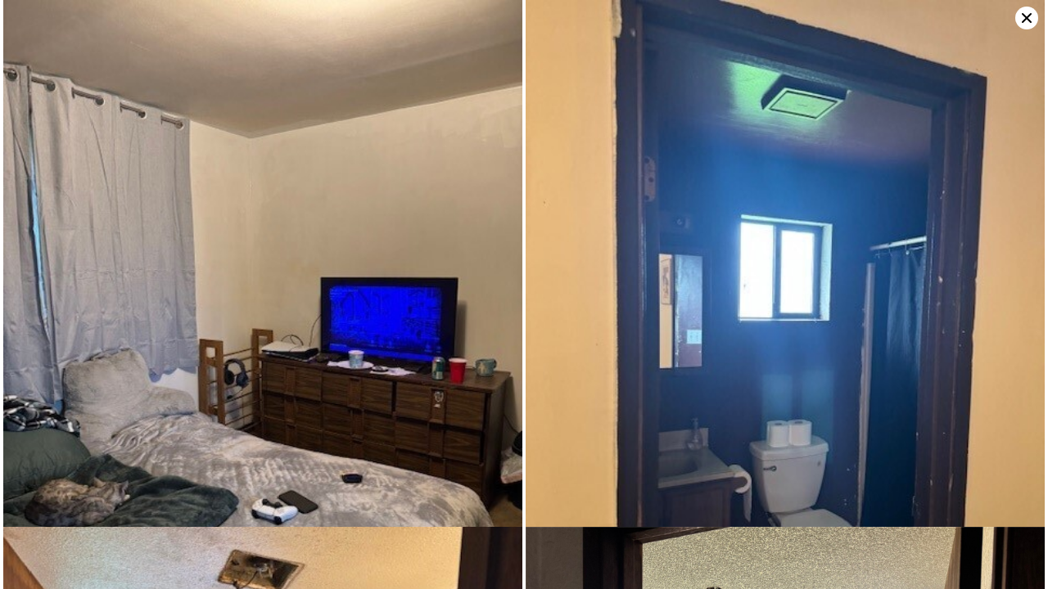
click at [1031, 14] on icon at bounding box center [1026, 18] width 23 height 23
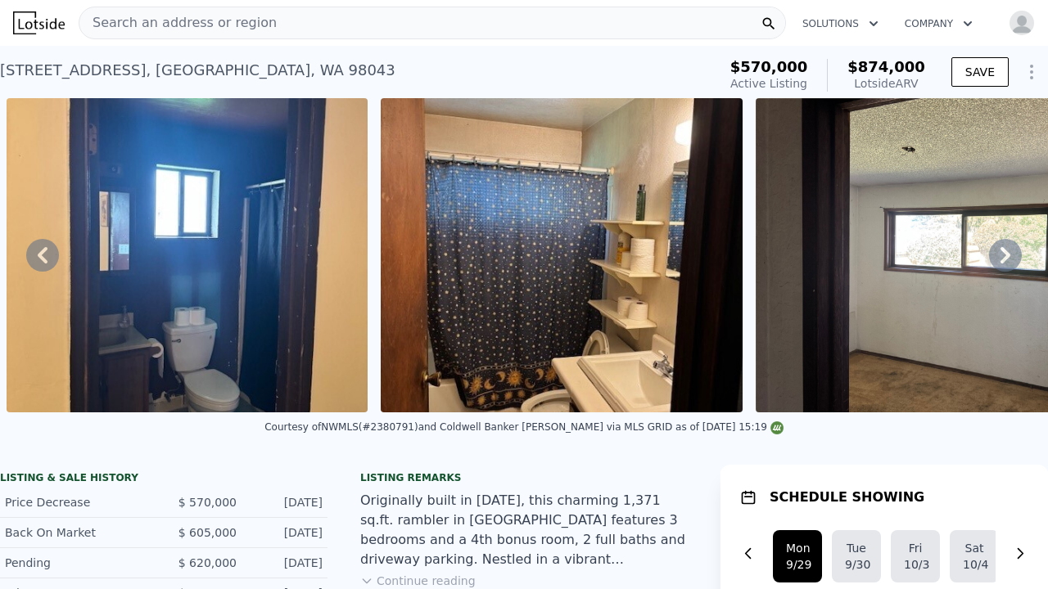
scroll to position [0, 0]
click at [43, 263] on icon at bounding box center [42, 255] width 33 height 33
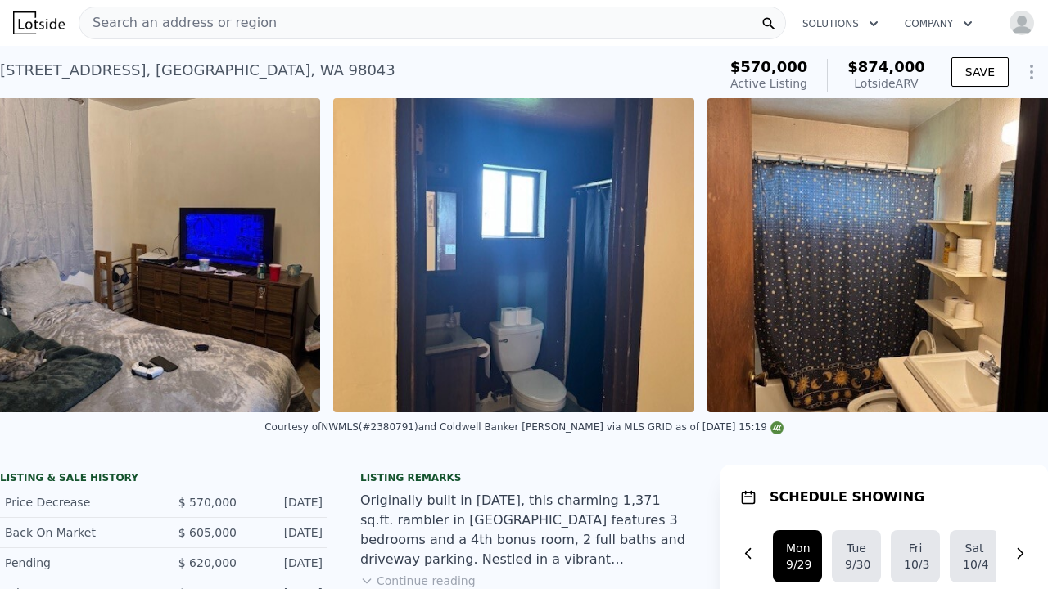
scroll to position [0, 1613]
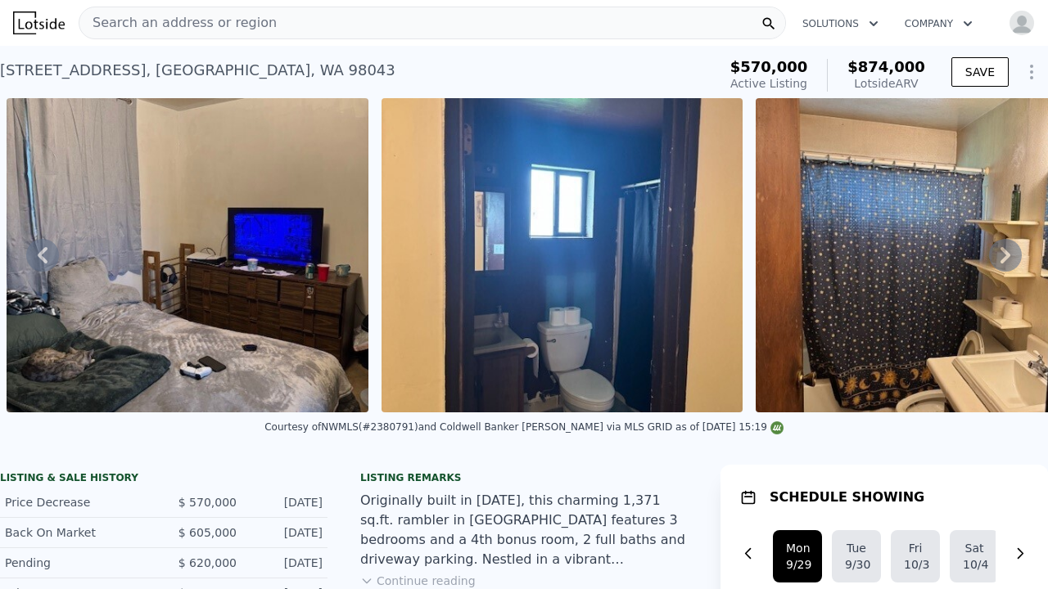
click at [45, 250] on icon at bounding box center [43, 255] width 10 height 16
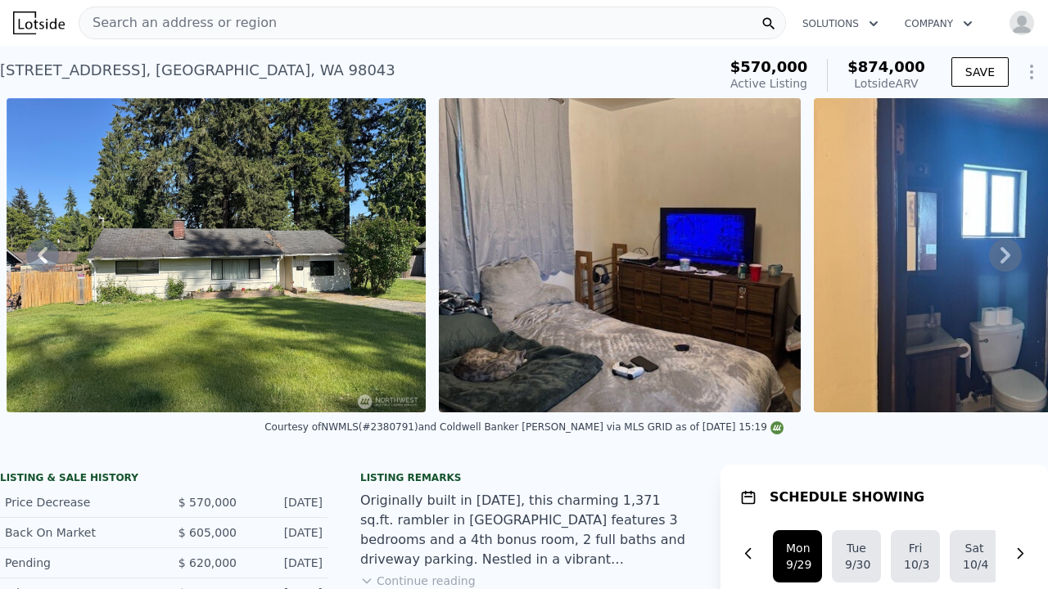
click at [45, 250] on icon at bounding box center [43, 255] width 10 height 16
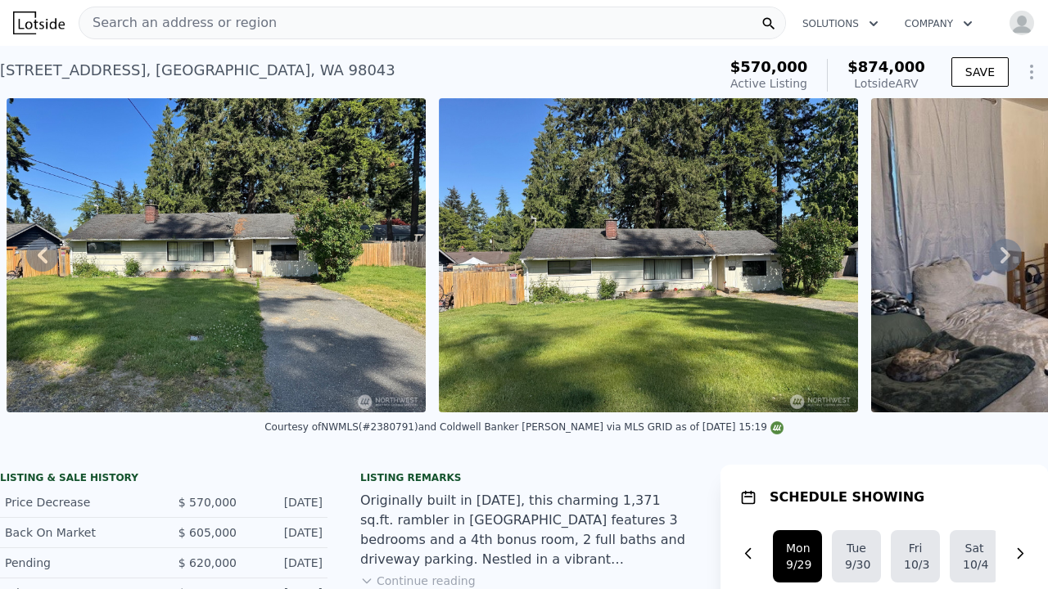
click at [45, 250] on icon at bounding box center [43, 255] width 10 height 16
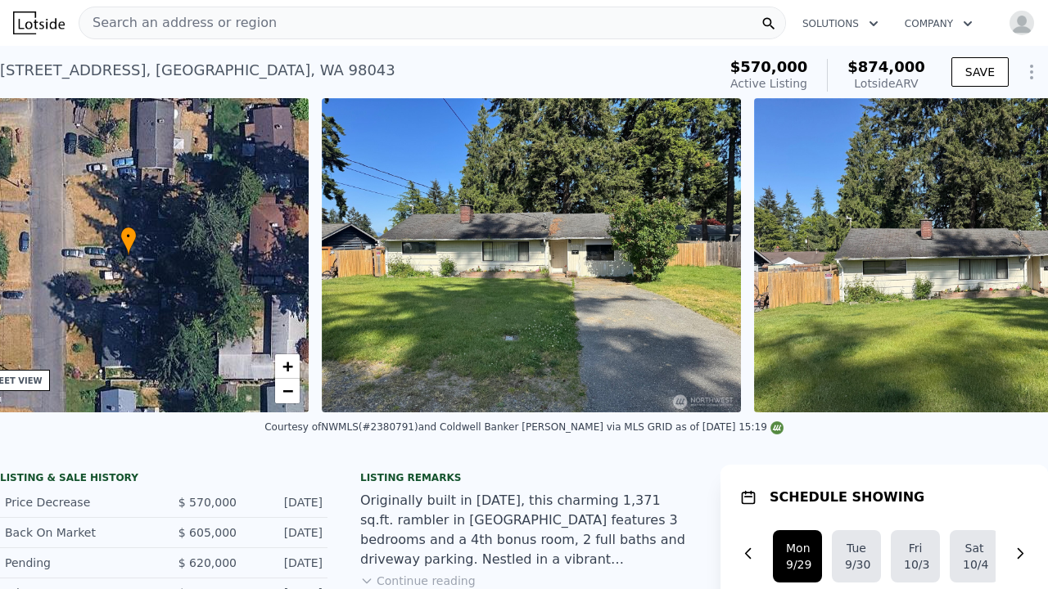
scroll to position [0, 381]
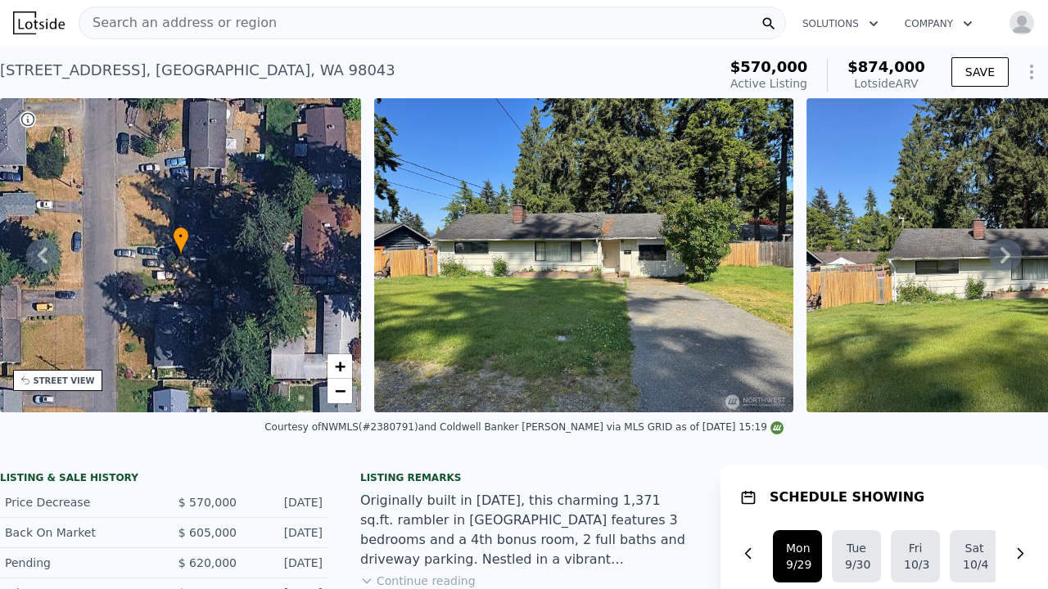
click at [45, 250] on icon at bounding box center [43, 255] width 10 height 16
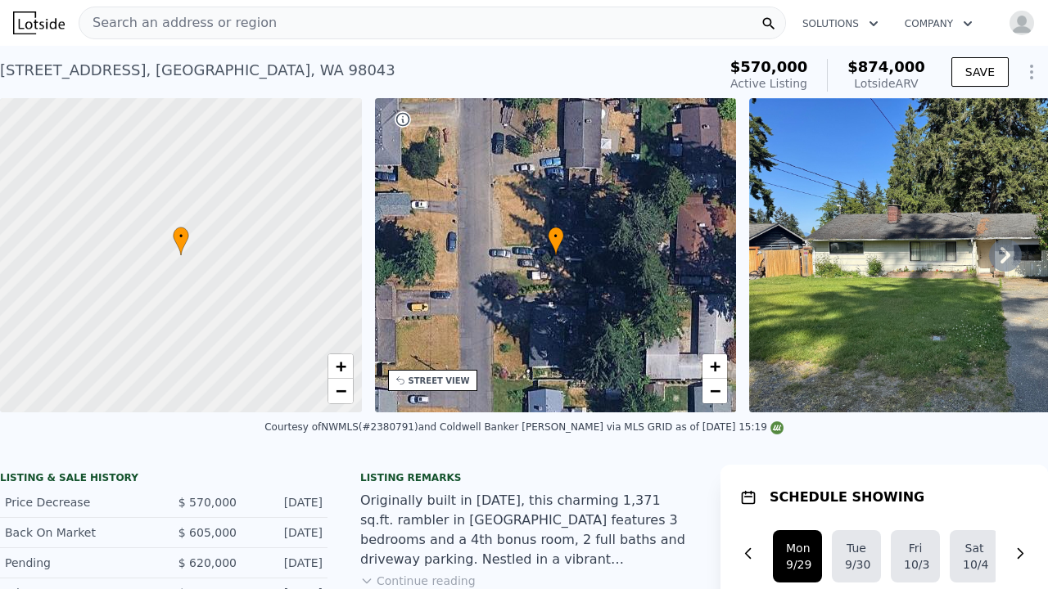
scroll to position [0, 0]
click at [1023, 65] on icon "Show Options" at bounding box center [1031, 72] width 20 height 20
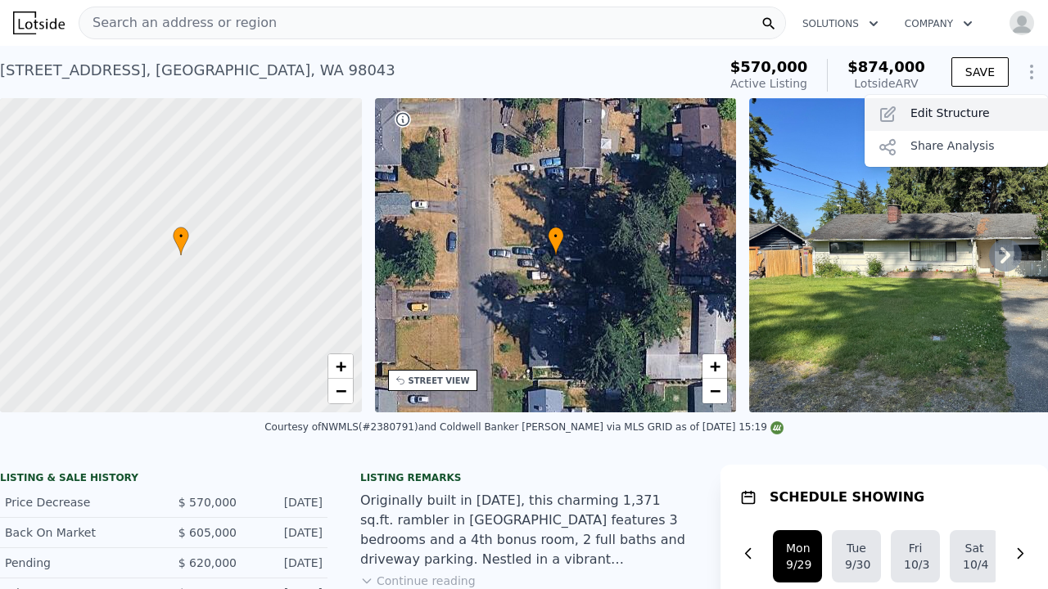
click at [954, 110] on div "Edit Structure" at bounding box center [955, 114] width 183 height 33
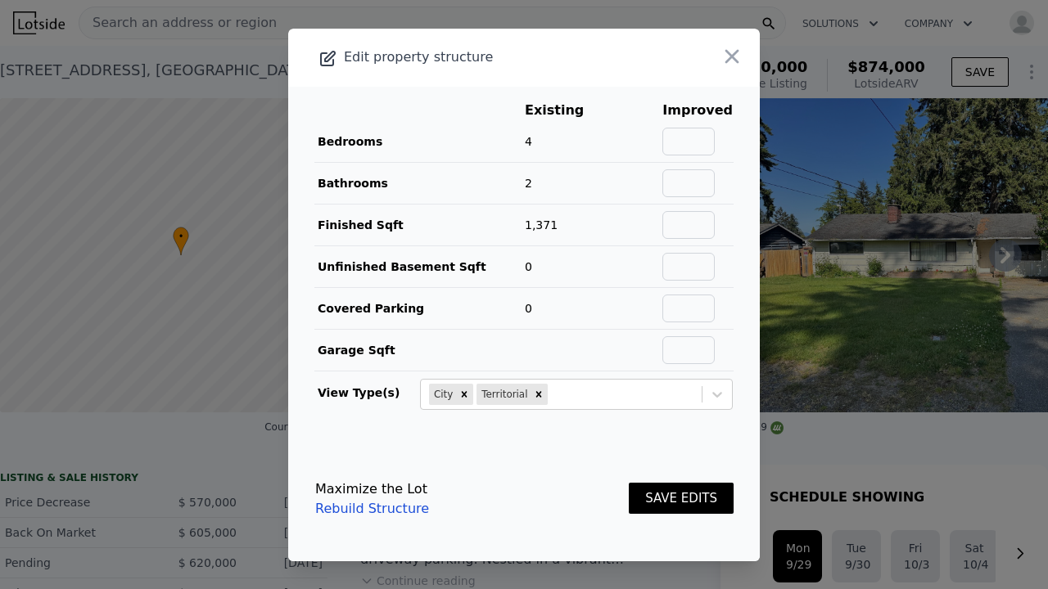
click at [851, 30] on div at bounding box center [524, 294] width 1048 height 589
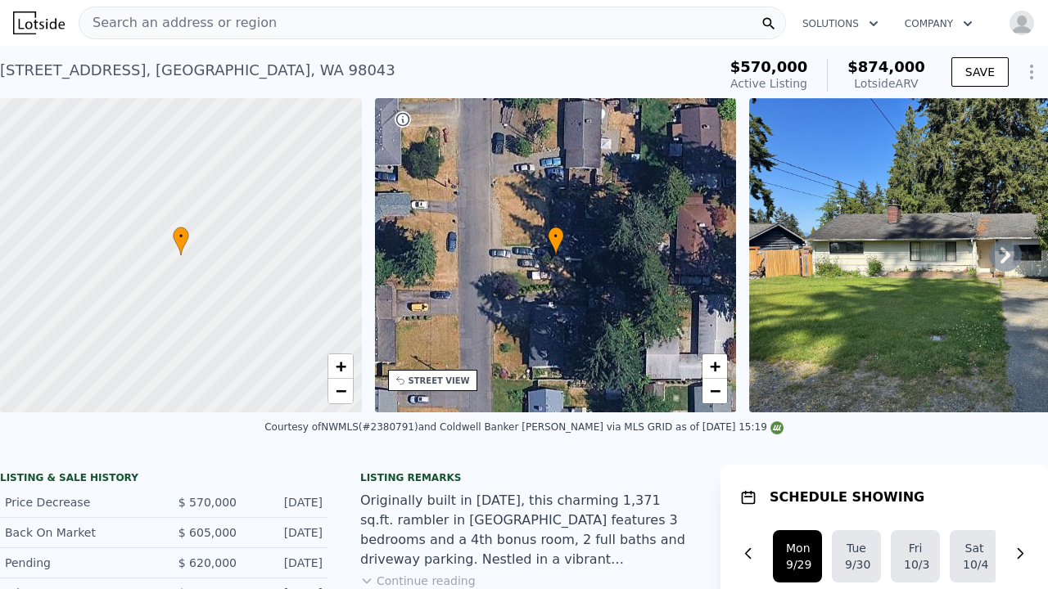
click at [1011, 255] on icon at bounding box center [1005, 255] width 33 height 33
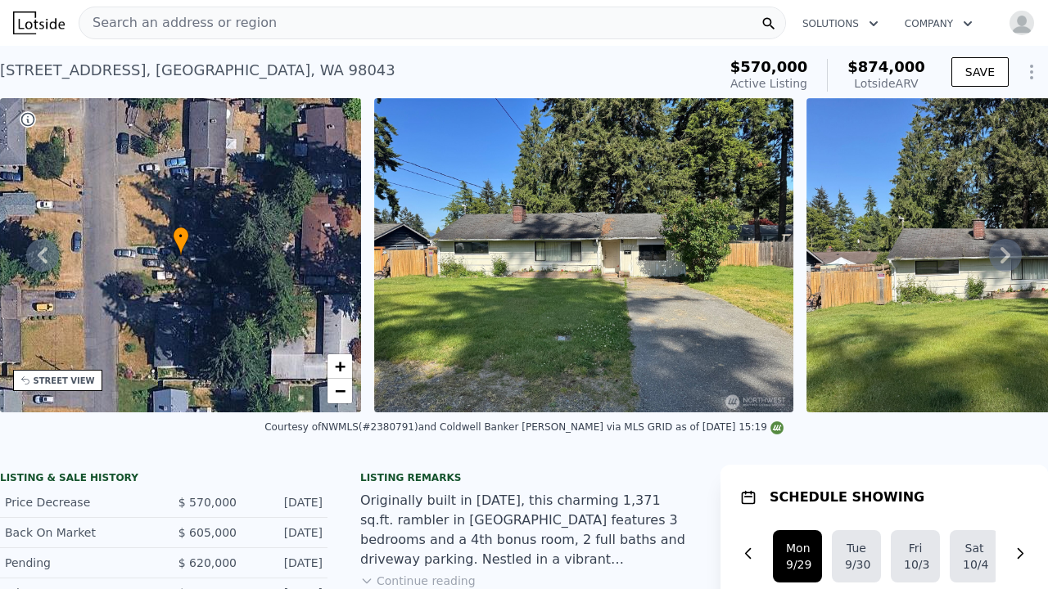
click at [1010, 255] on icon at bounding box center [1005, 255] width 33 height 33
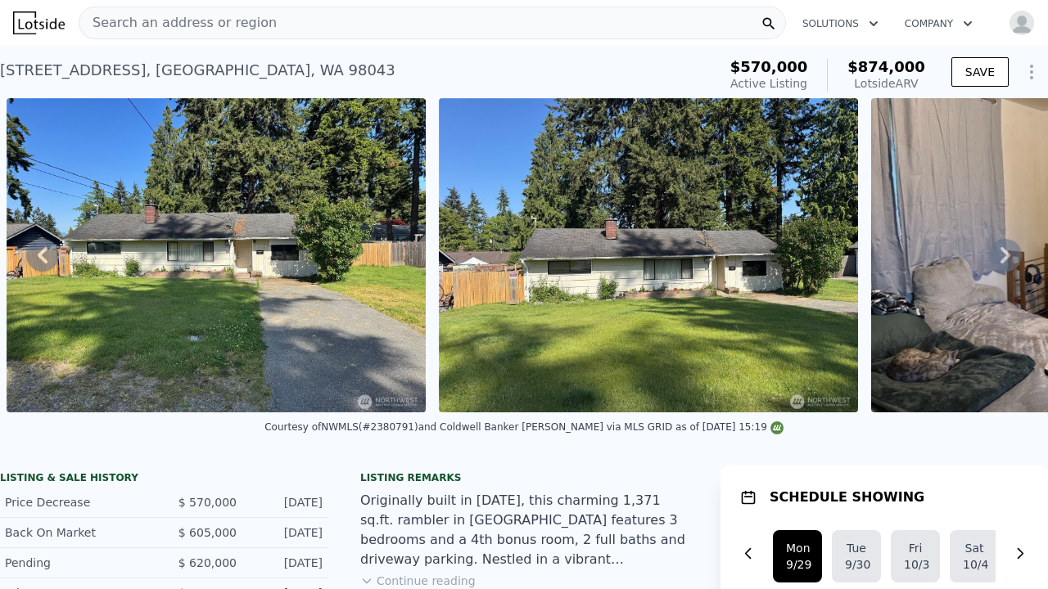
click at [1010, 255] on icon at bounding box center [1005, 255] width 33 height 33
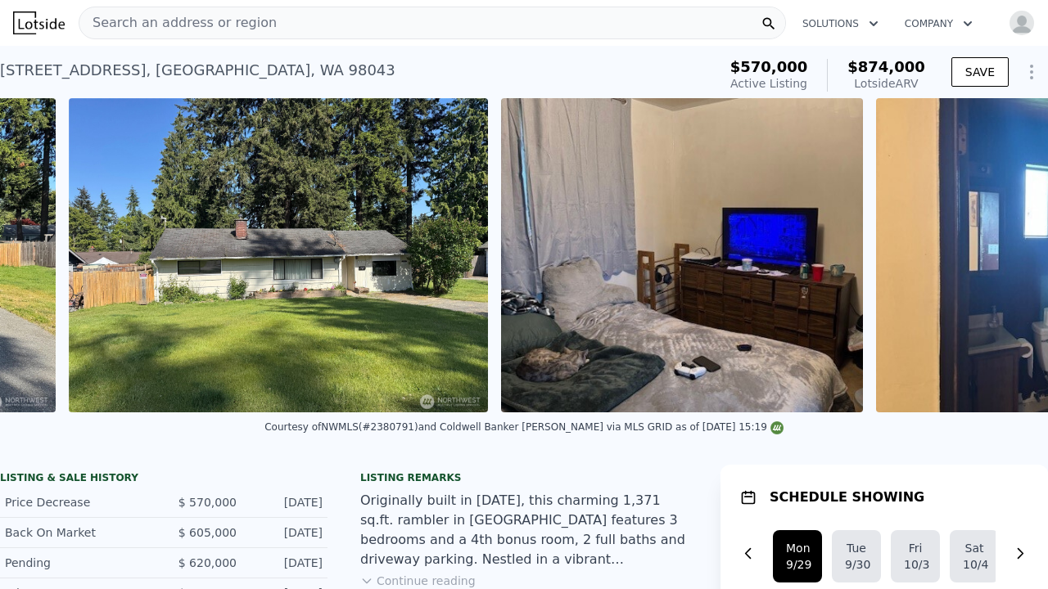
scroll to position [0, 1181]
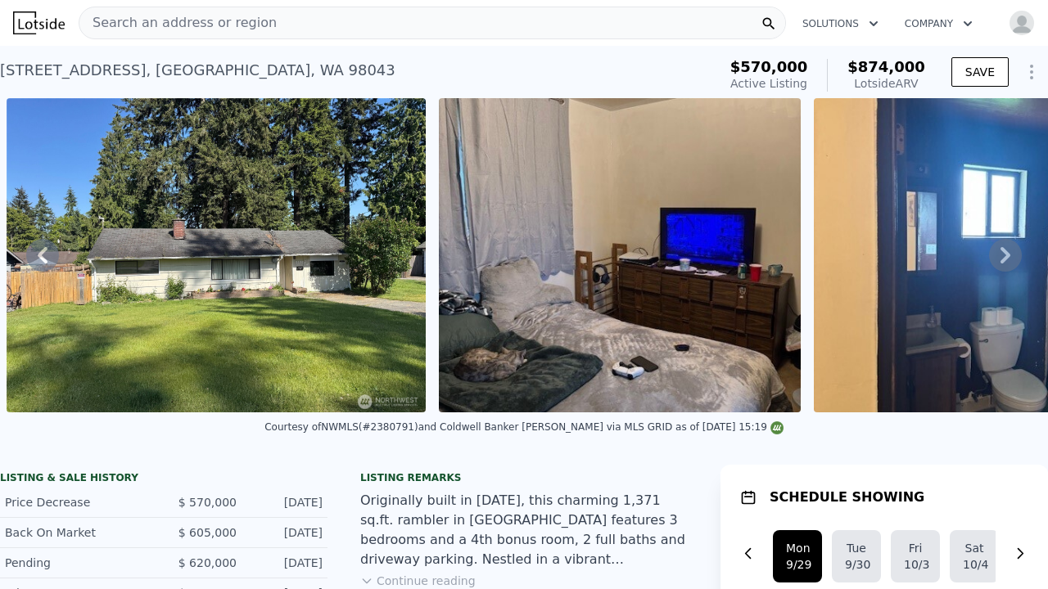
click at [1010, 255] on icon at bounding box center [1005, 255] width 33 height 33
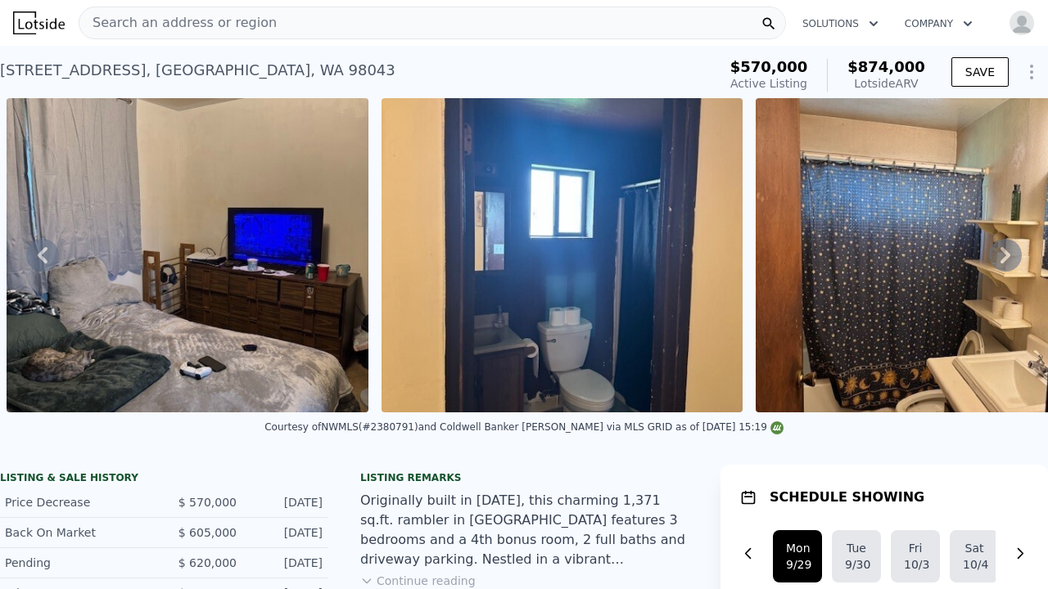
click at [1010, 255] on icon at bounding box center [1005, 255] width 33 height 33
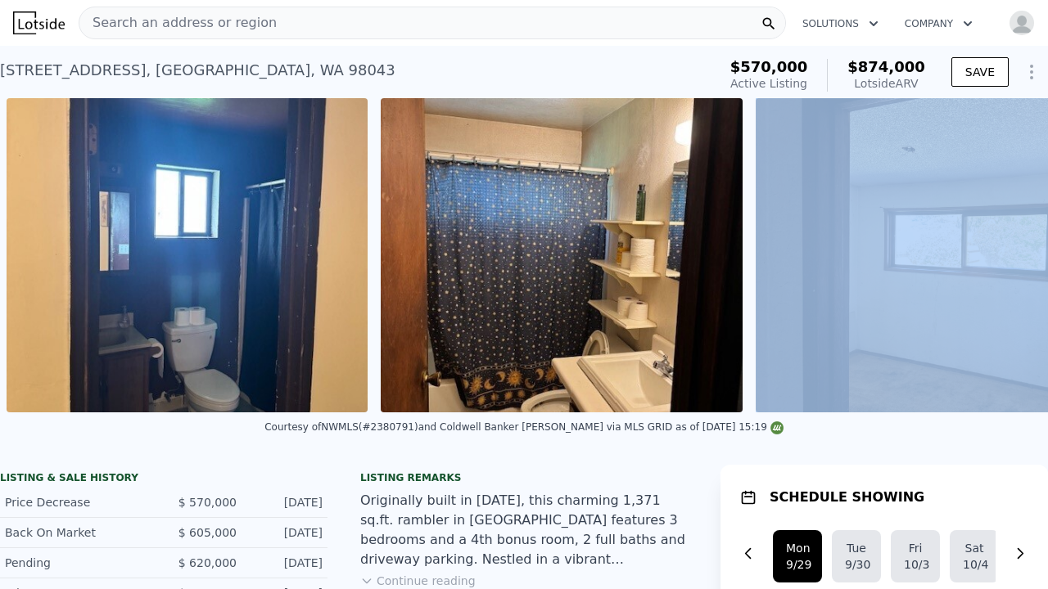
click at [1010, 255] on div "• + − • + − STREET VIEW Loading... SATELLITE VIEW" at bounding box center [524, 255] width 1048 height 314
click at [1010, 255] on icon at bounding box center [1005, 255] width 33 height 33
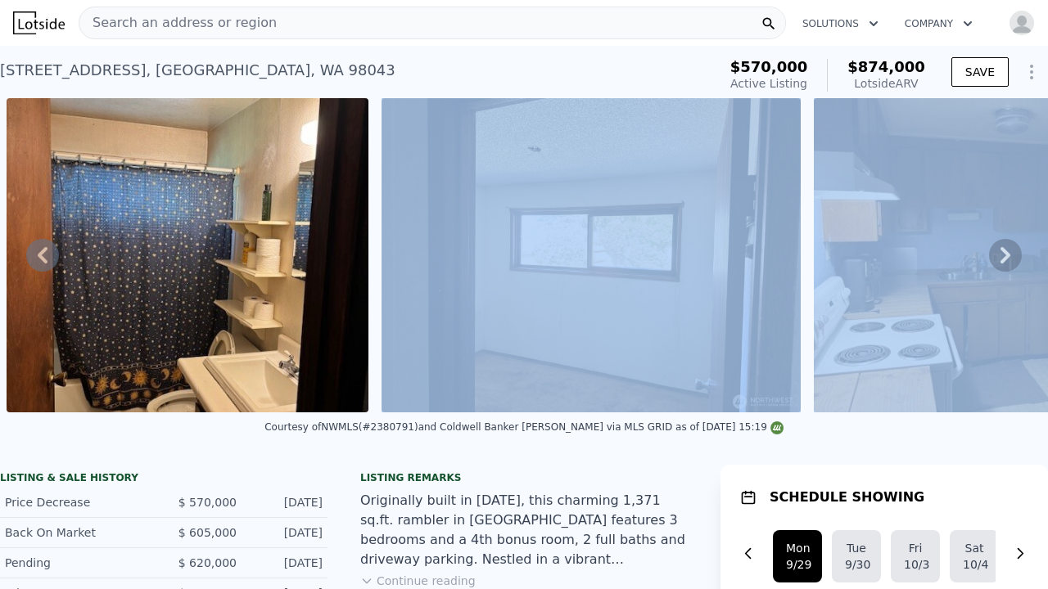
click at [1010, 255] on icon at bounding box center [1005, 255] width 33 height 33
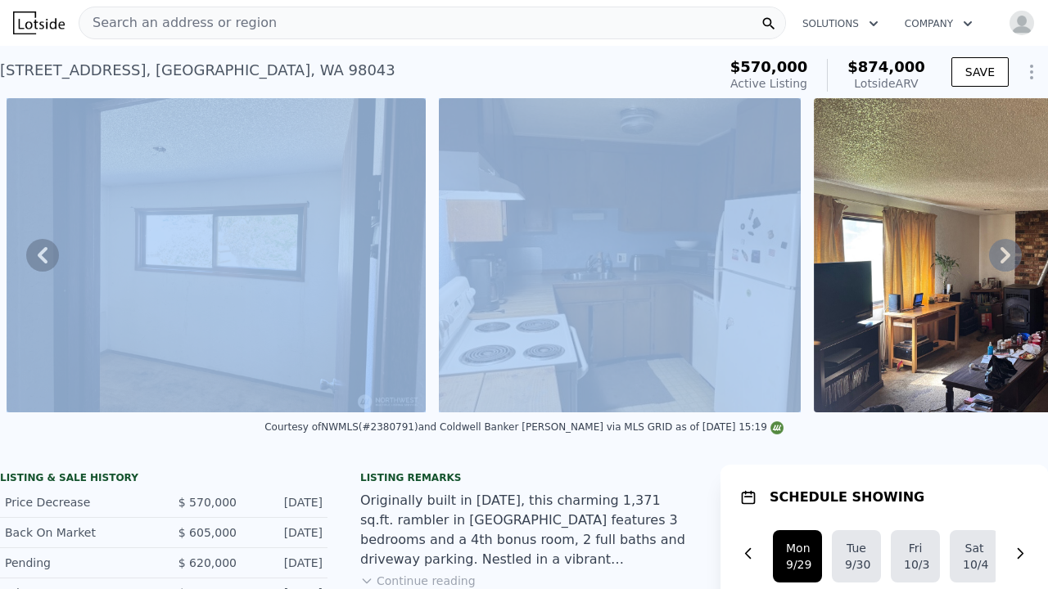
click at [1010, 255] on icon at bounding box center [1005, 255] width 33 height 33
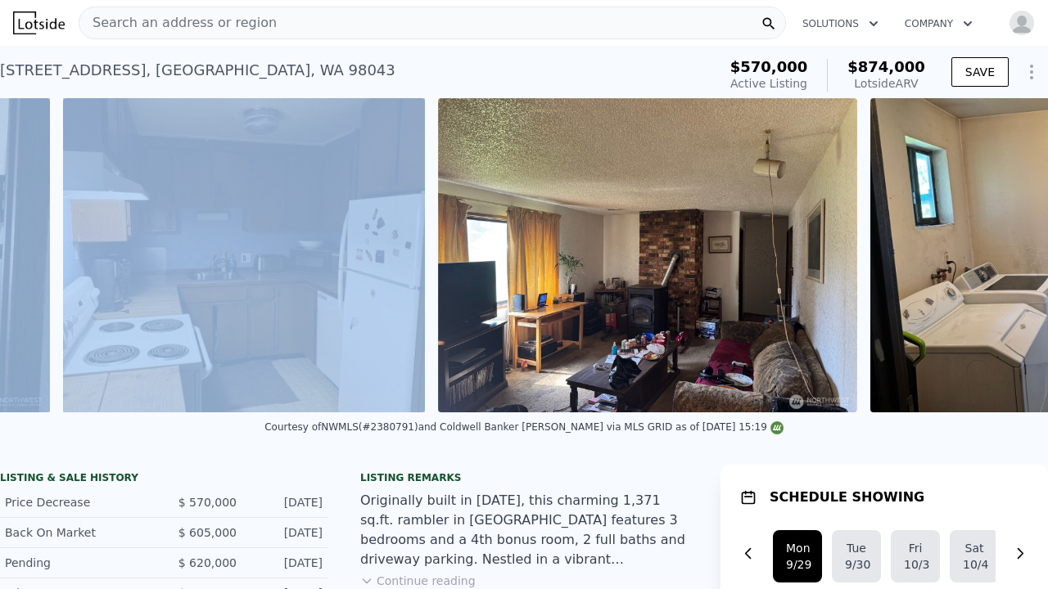
scroll to position [0, 3169]
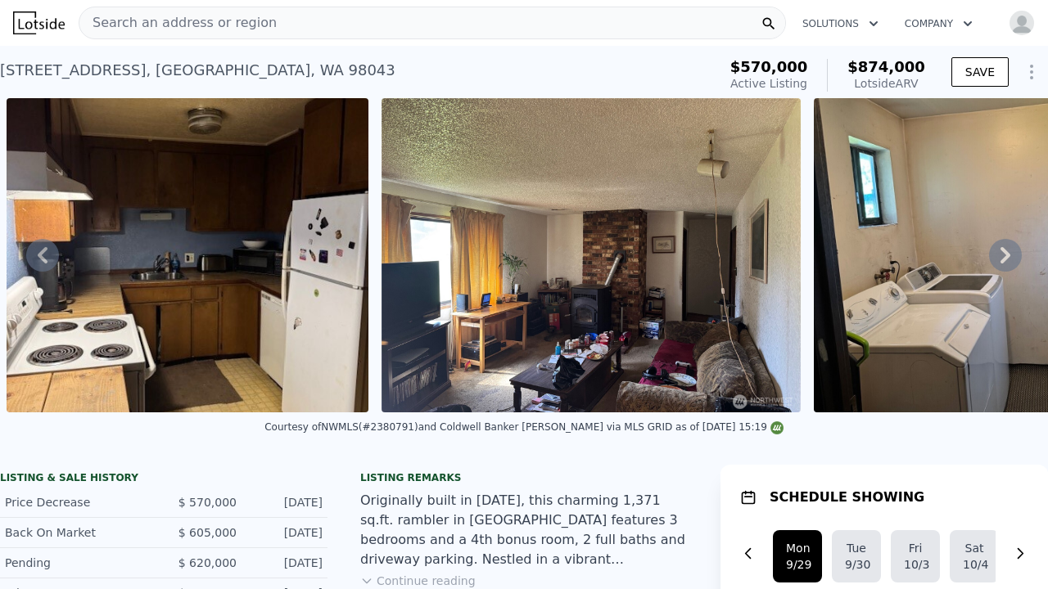
click at [1010, 257] on icon at bounding box center [1005, 255] width 33 height 33
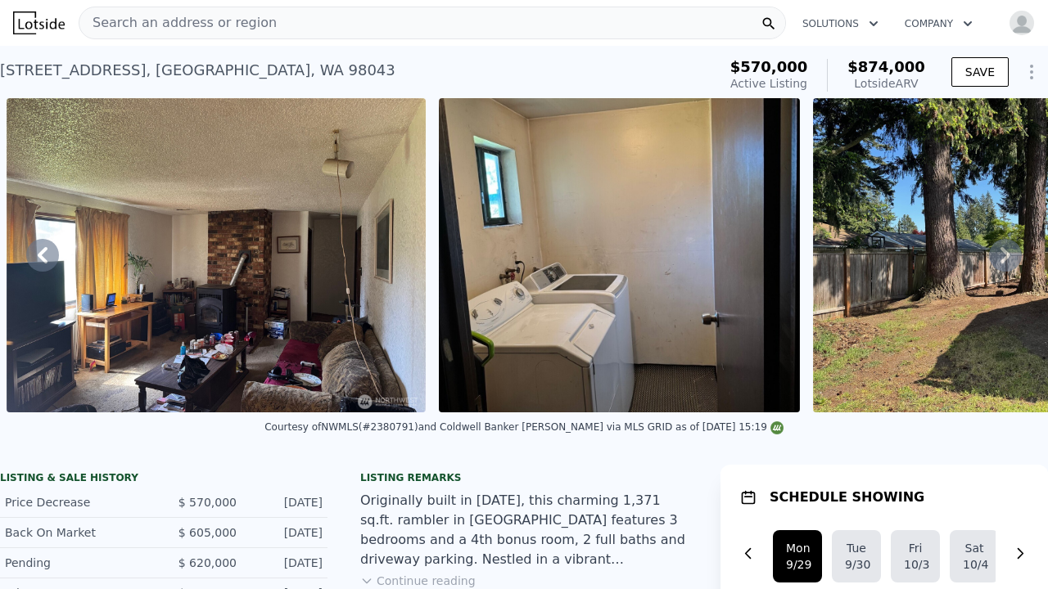
click at [1010, 257] on icon at bounding box center [1005, 255] width 33 height 33
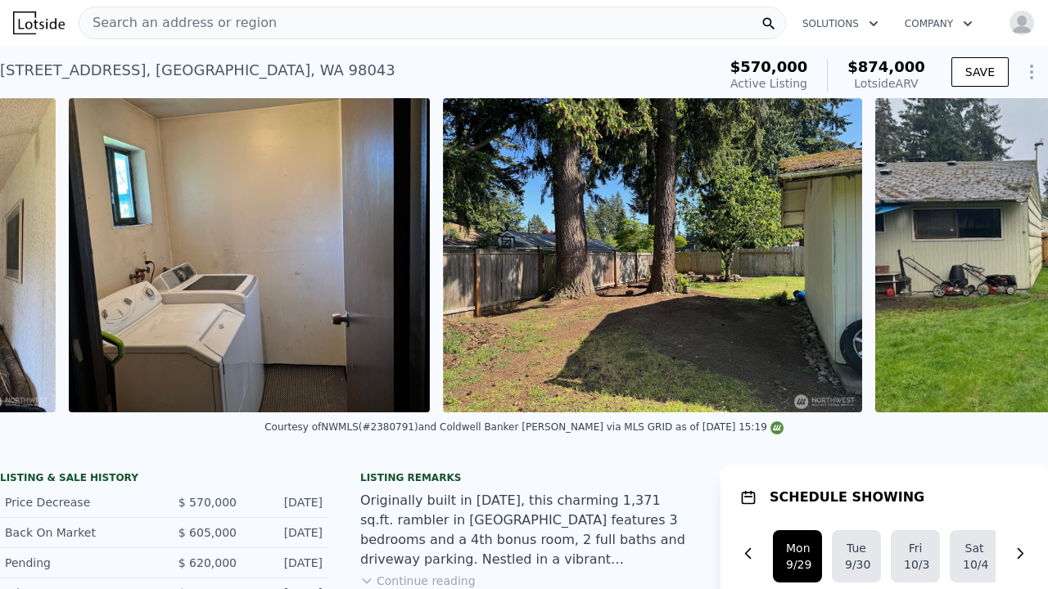
scroll to position [0, 3976]
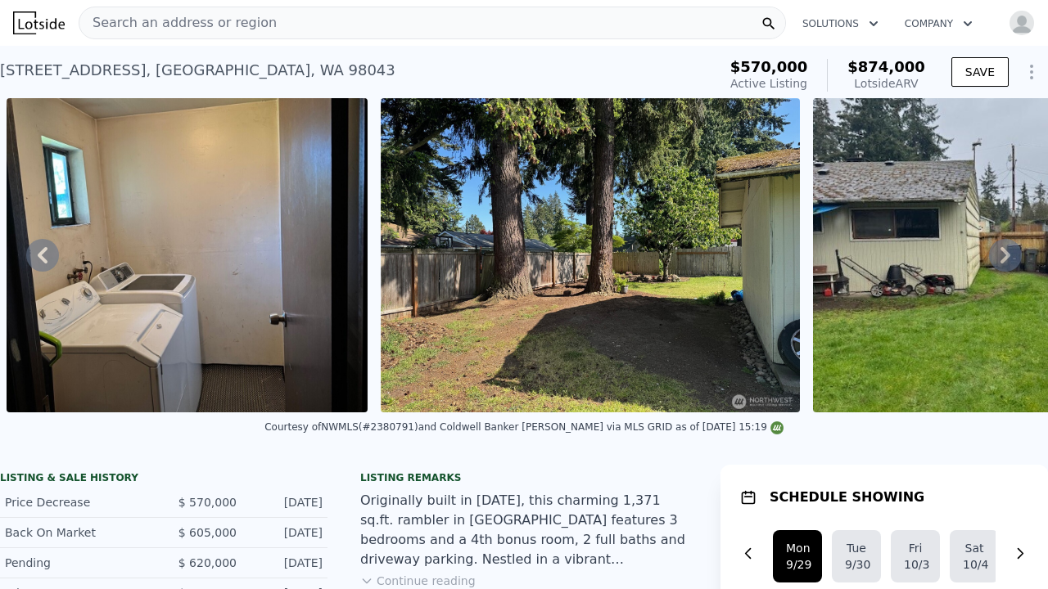
click at [1010, 257] on icon at bounding box center [1005, 255] width 33 height 33
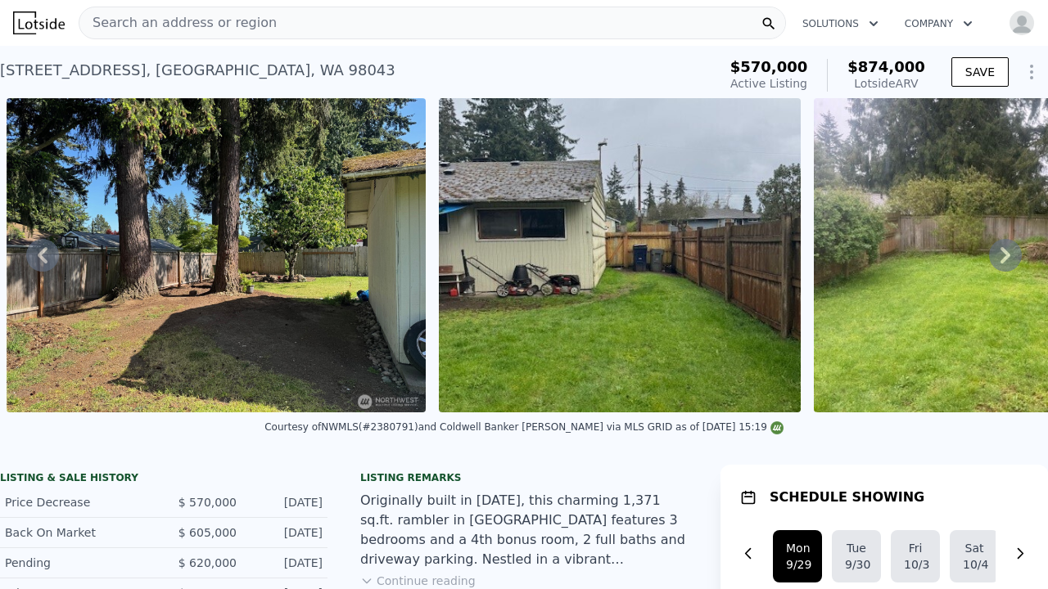
click at [1010, 257] on icon at bounding box center [1005, 255] width 33 height 33
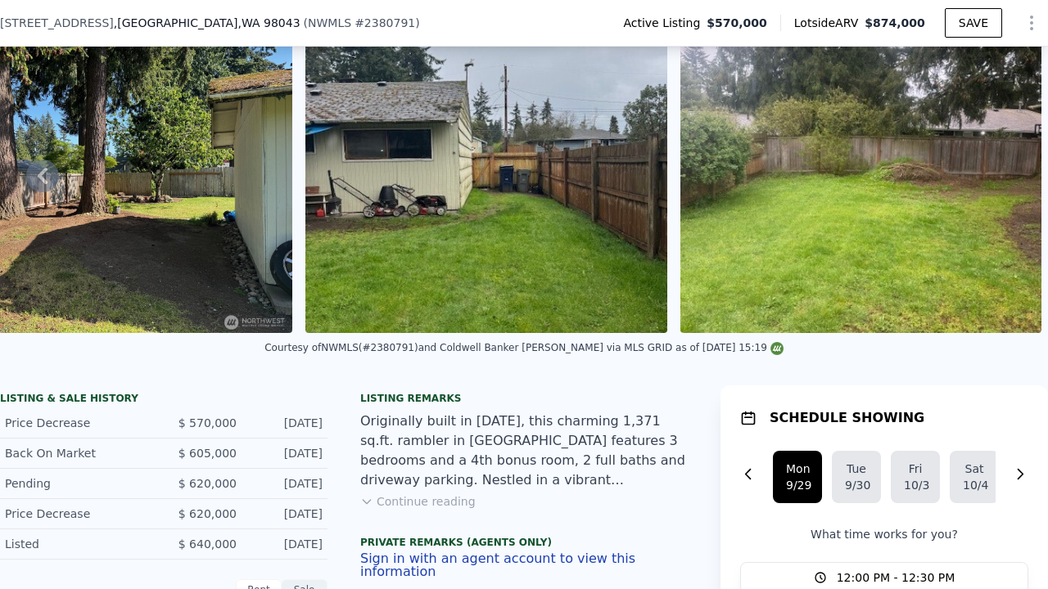
scroll to position [78, 0]
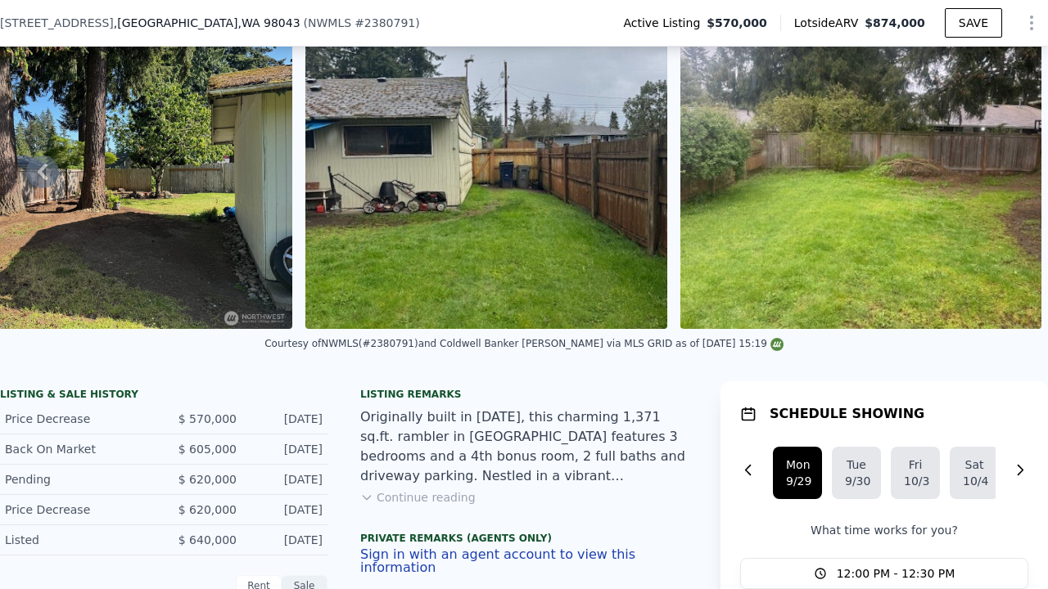
click at [367, 495] on icon at bounding box center [366, 497] width 13 height 13
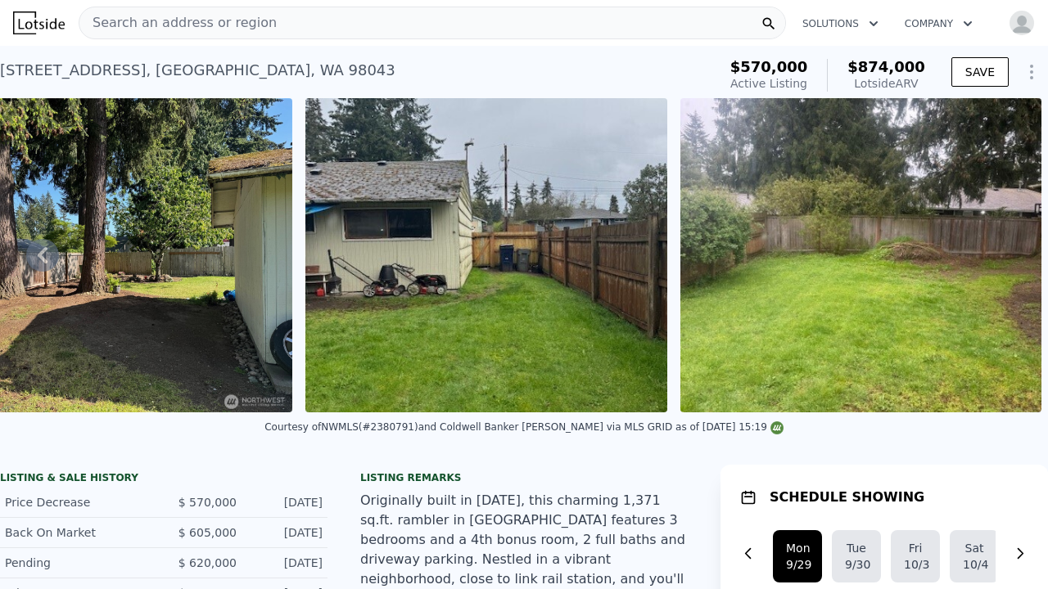
scroll to position [0, 0]
click at [51, 259] on icon at bounding box center [42, 255] width 33 height 33
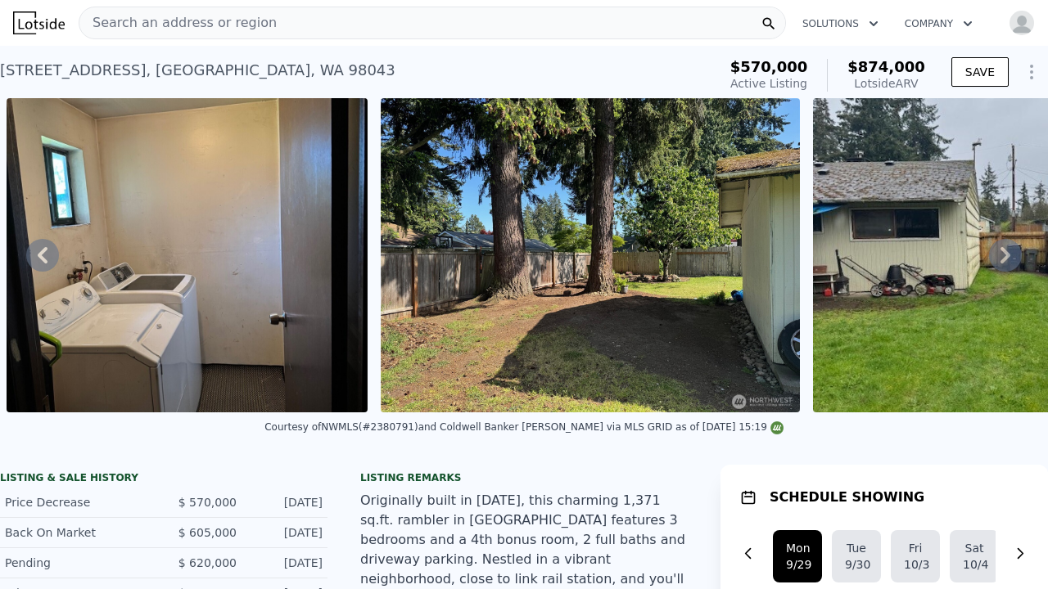
click at [51, 261] on icon at bounding box center [42, 255] width 33 height 33
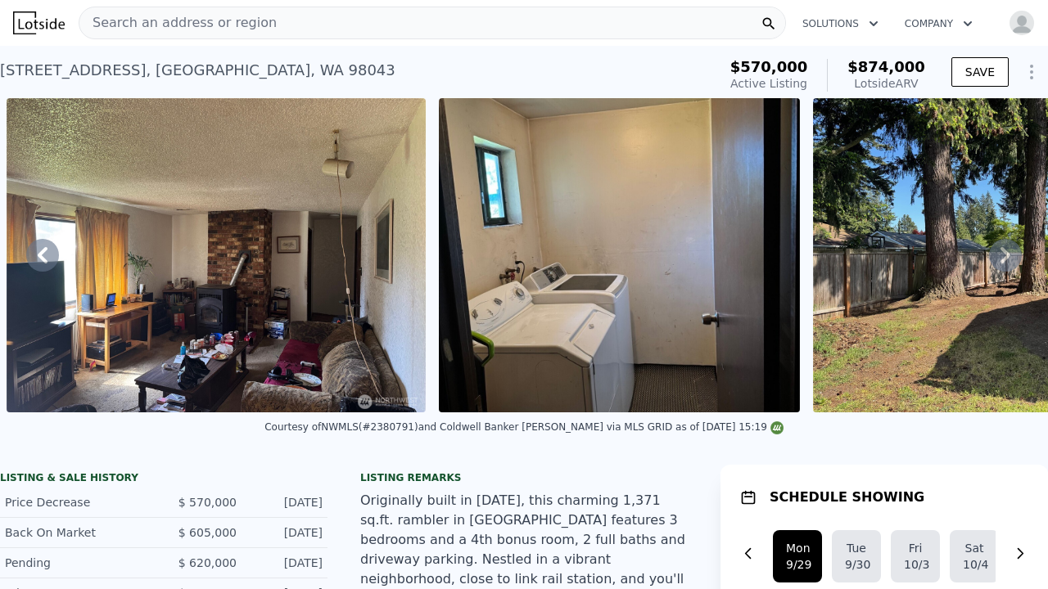
click at [51, 261] on icon at bounding box center [42, 255] width 33 height 33
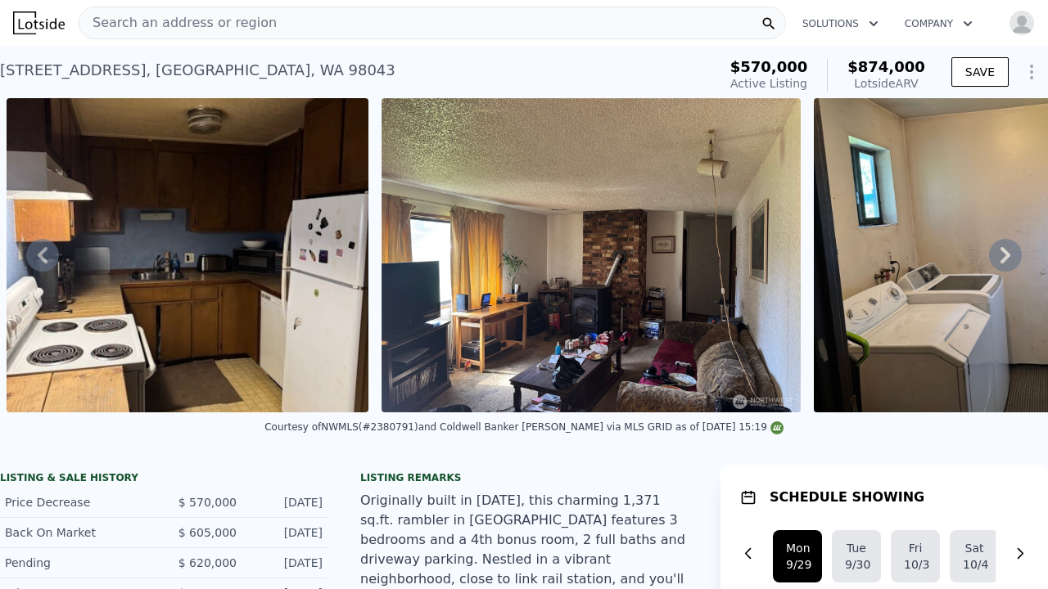
click at [51, 261] on icon at bounding box center [42, 255] width 33 height 33
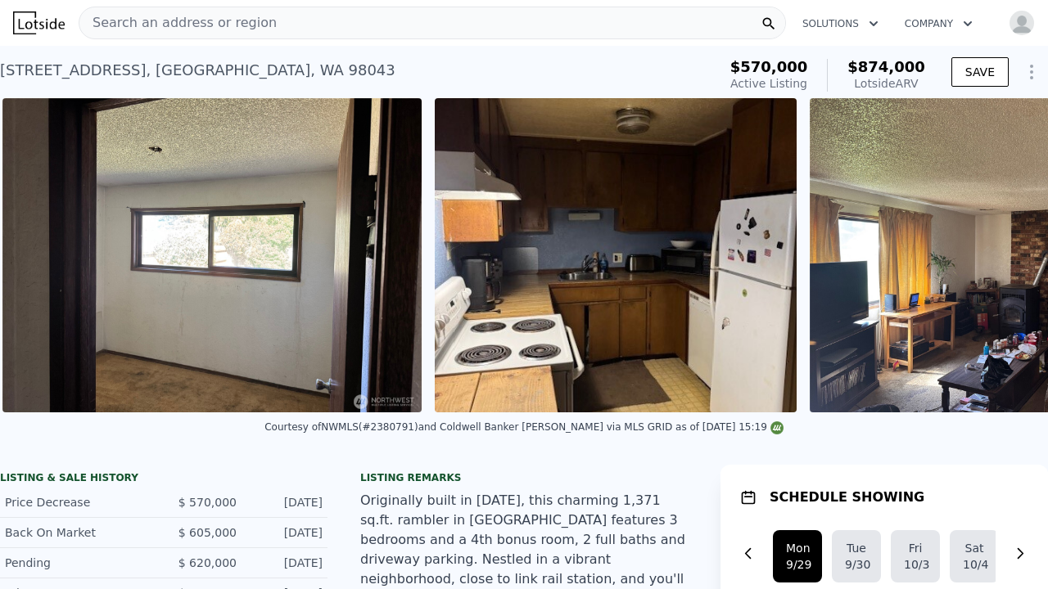
scroll to position [0, 2737]
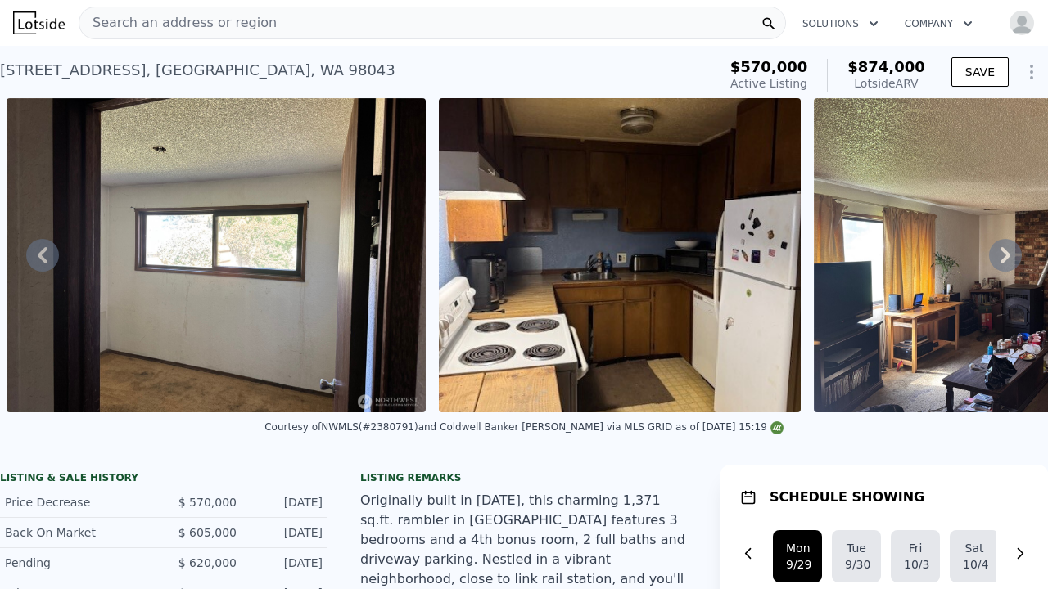
click at [51, 261] on icon at bounding box center [42, 255] width 33 height 33
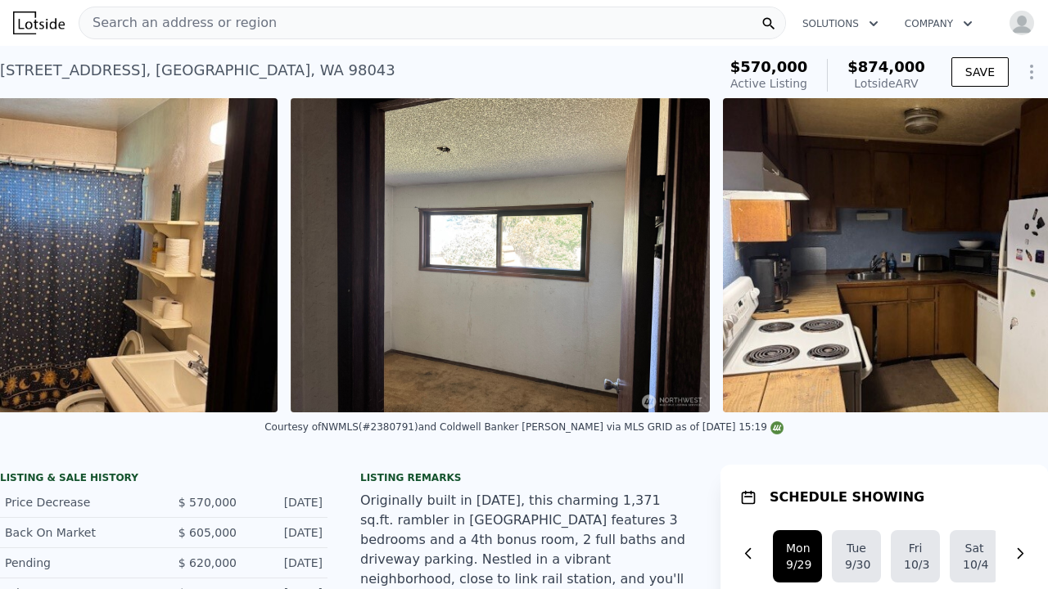
scroll to position [0, 2362]
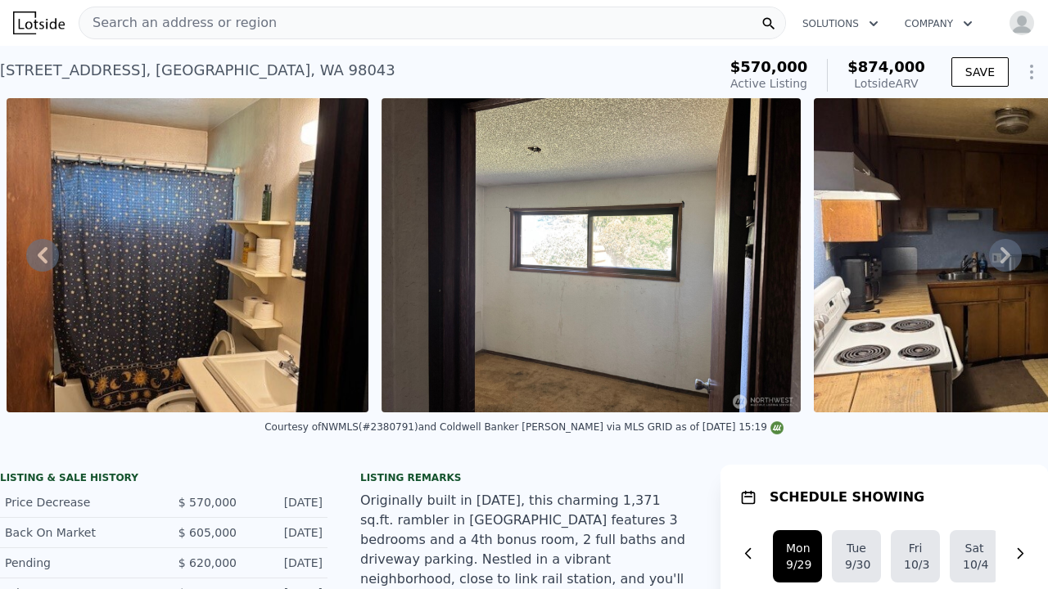
click at [51, 261] on icon at bounding box center [42, 255] width 33 height 33
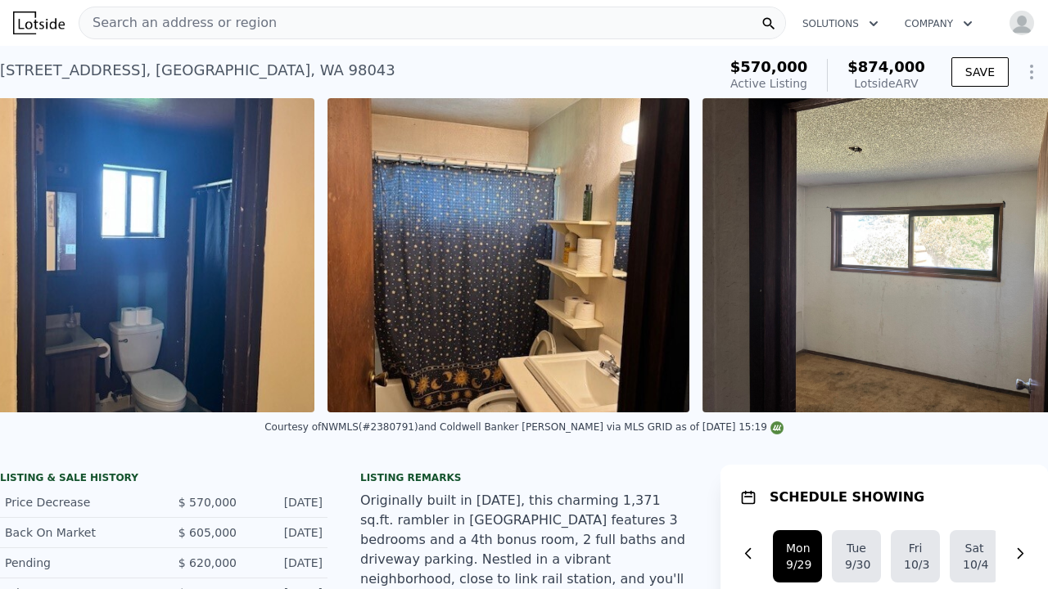
scroll to position [0, 1988]
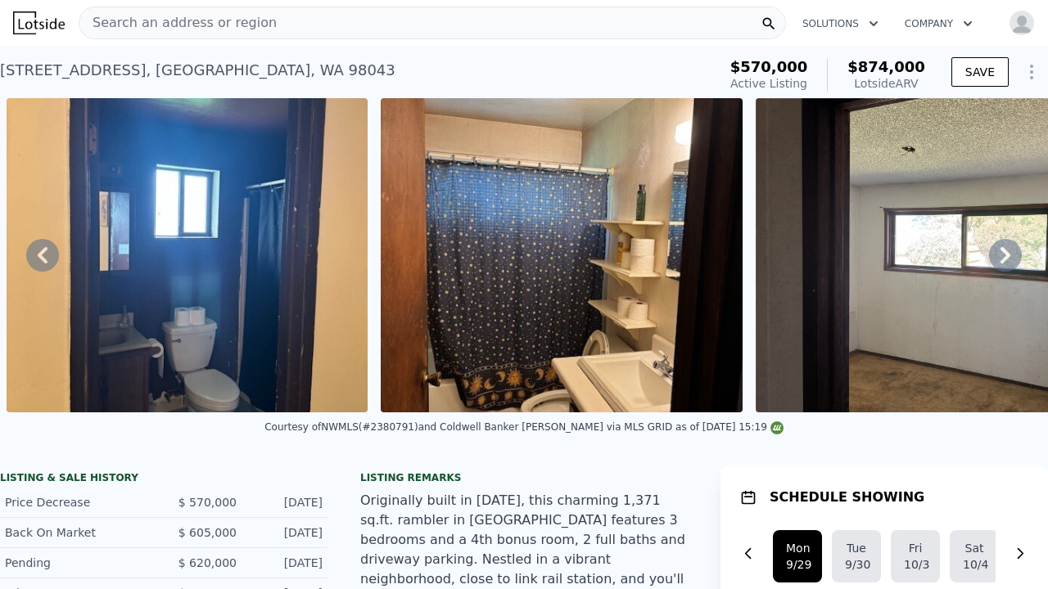
click at [51, 261] on icon at bounding box center [42, 255] width 33 height 33
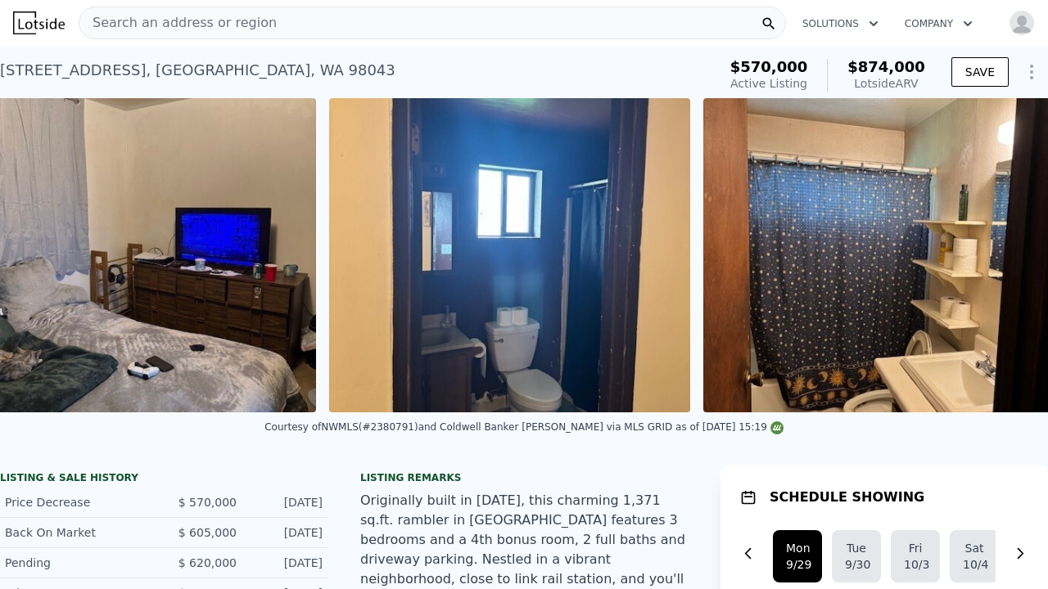
scroll to position [0, 1613]
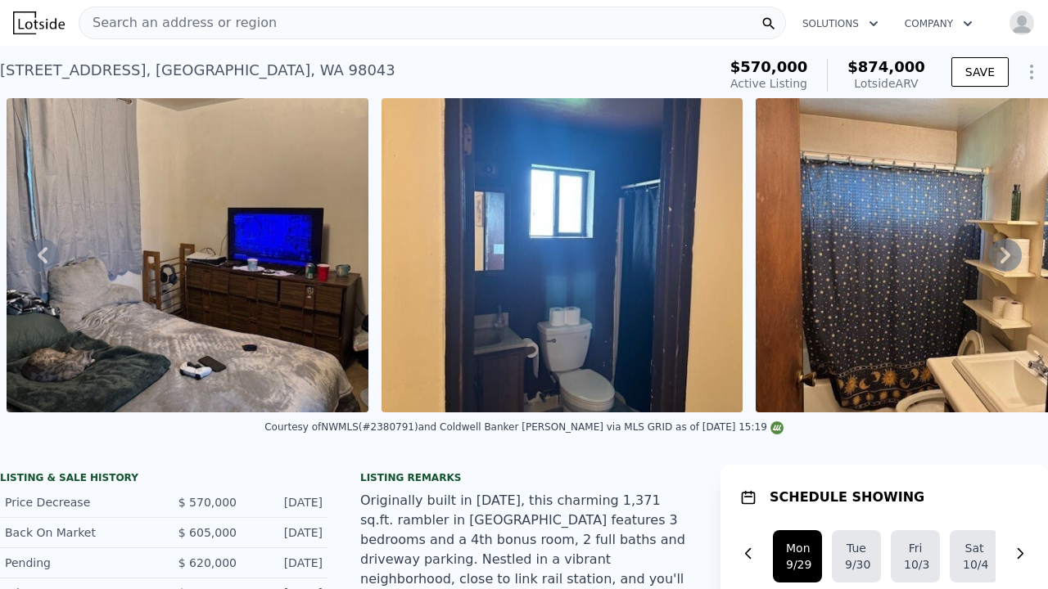
click at [51, 261] on icon at bounding box center [42, 255] width 33 height 33
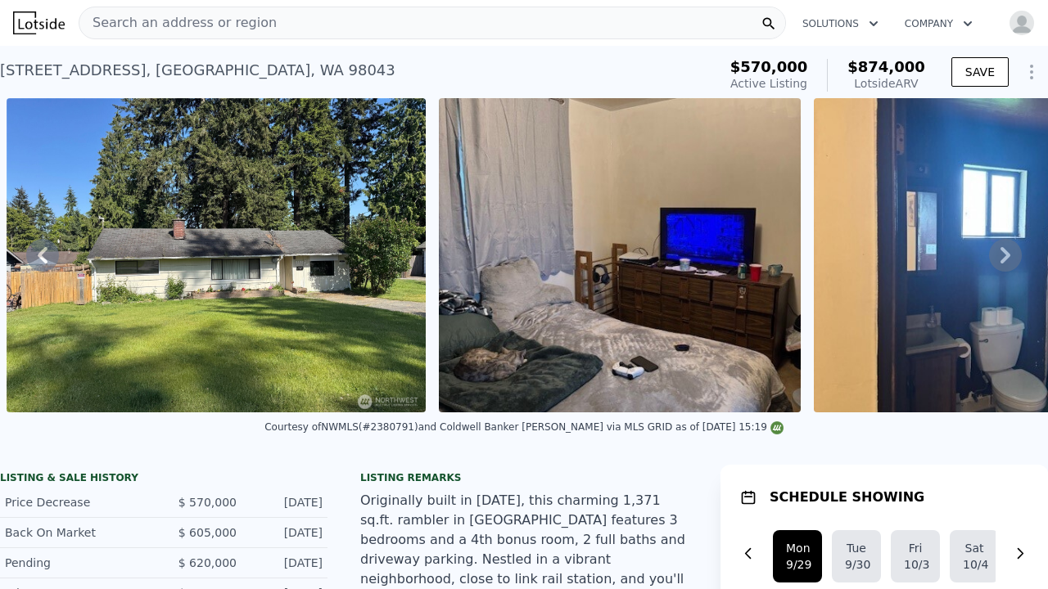
click at [51, 261] on icon at bounding box center [42, 255] width 33 height 33
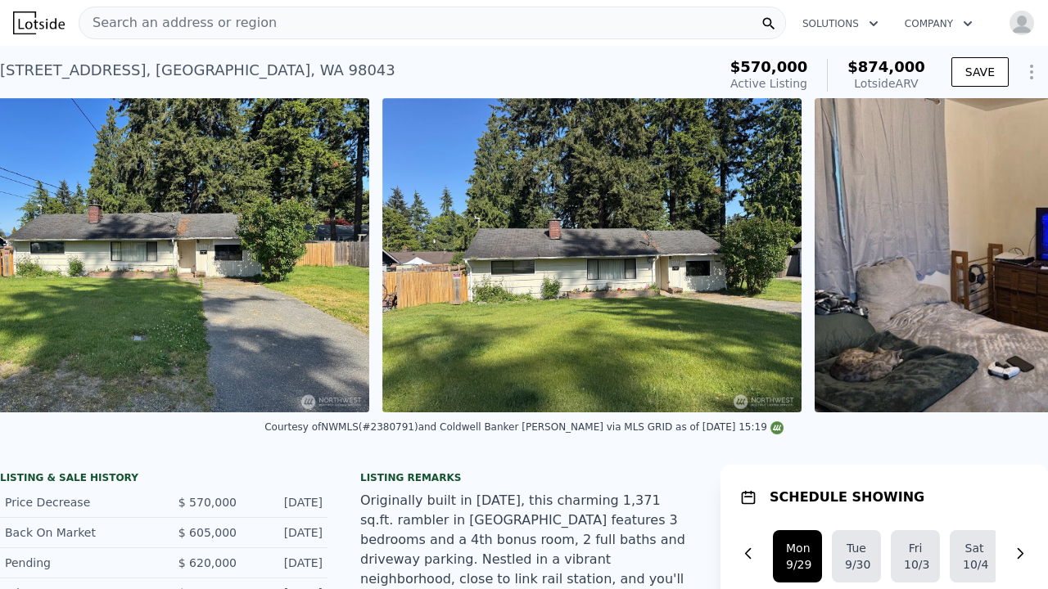
scroll to position [0, 749]
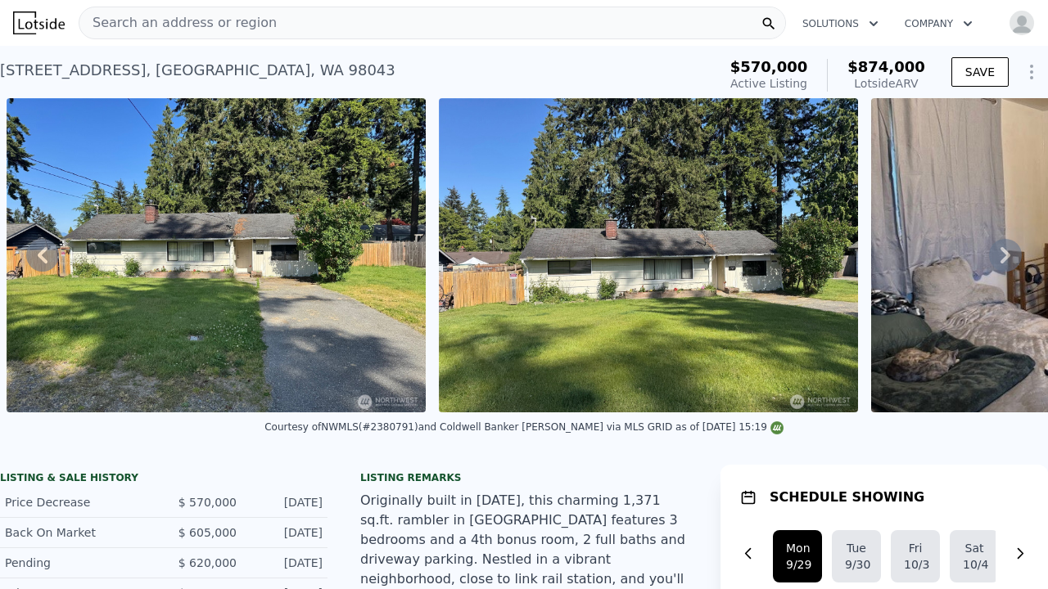
click at [51, 261] on icon at bounding box center [42, 255] width 33 height 33
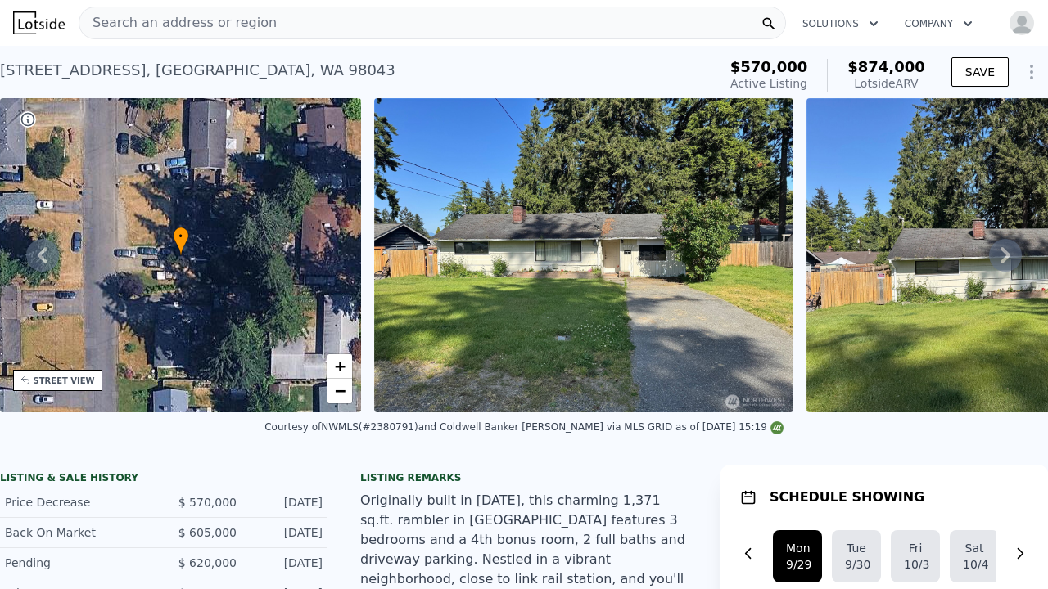
click at [51, 260] on icon at bounding box center [42, 255] width 33 height 33
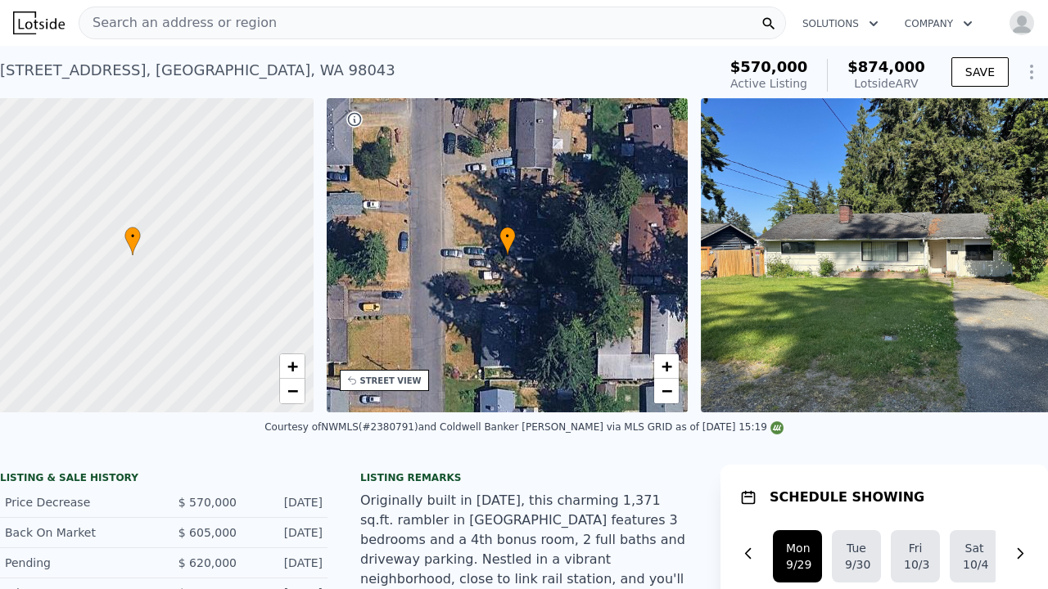
scroll to position [0, 7]
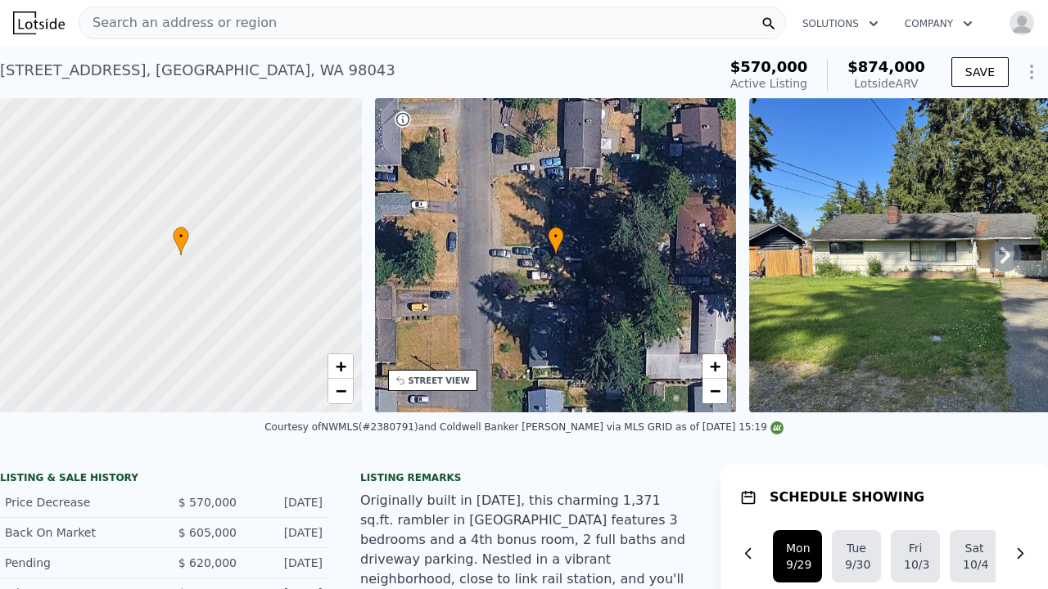
click at [1003, 249] on icon at bounding box center [1005, 255] width 10 height 16
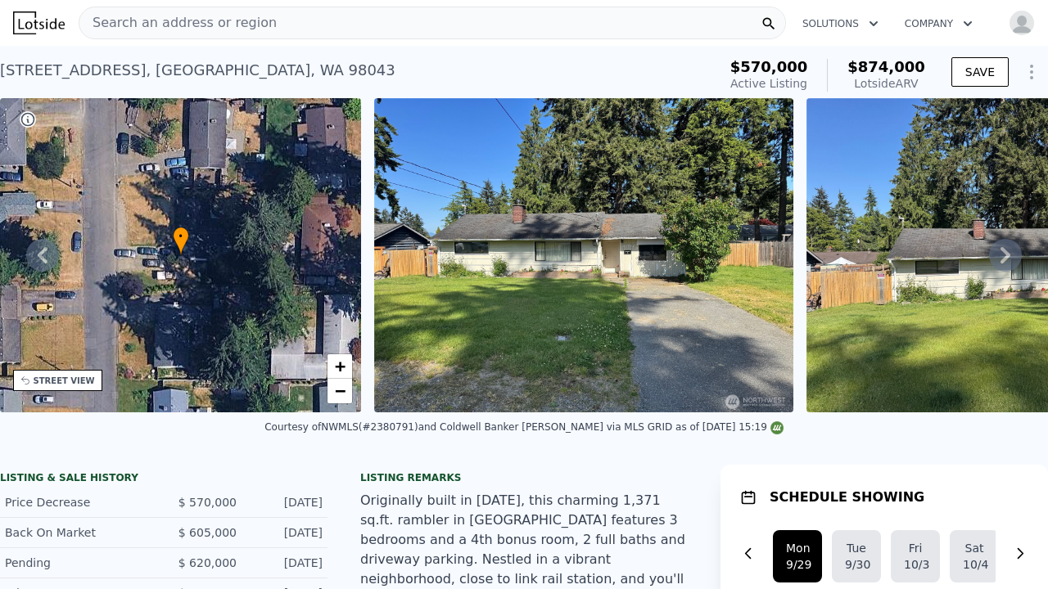
click at [1003, 249] on icon at bounding box center [1005, 255] width 10 height 16
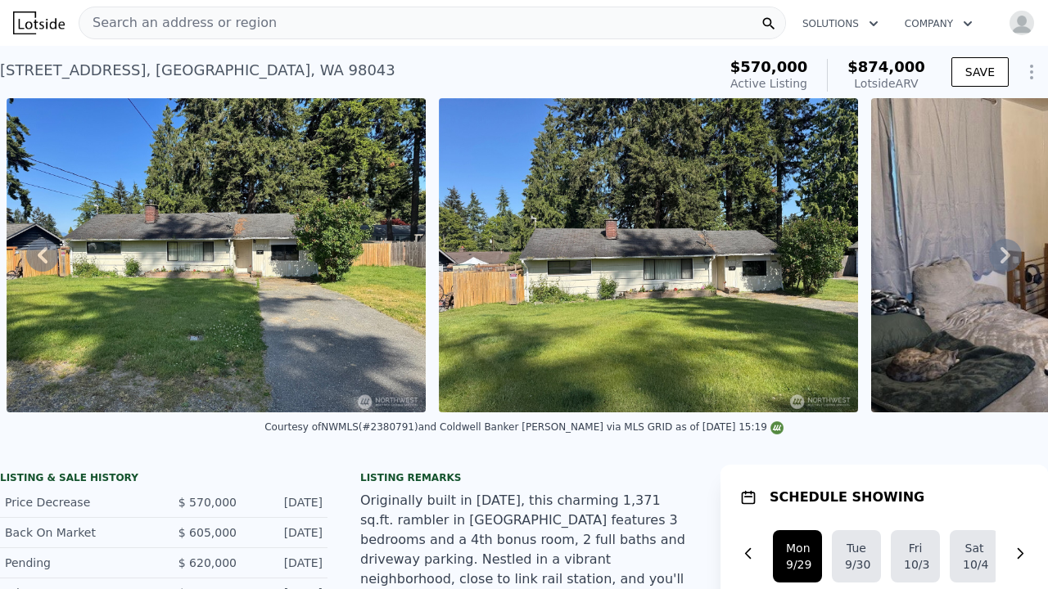
click at [1003, 249] on icon at bounding box center [1005, 255] width 10 height 16
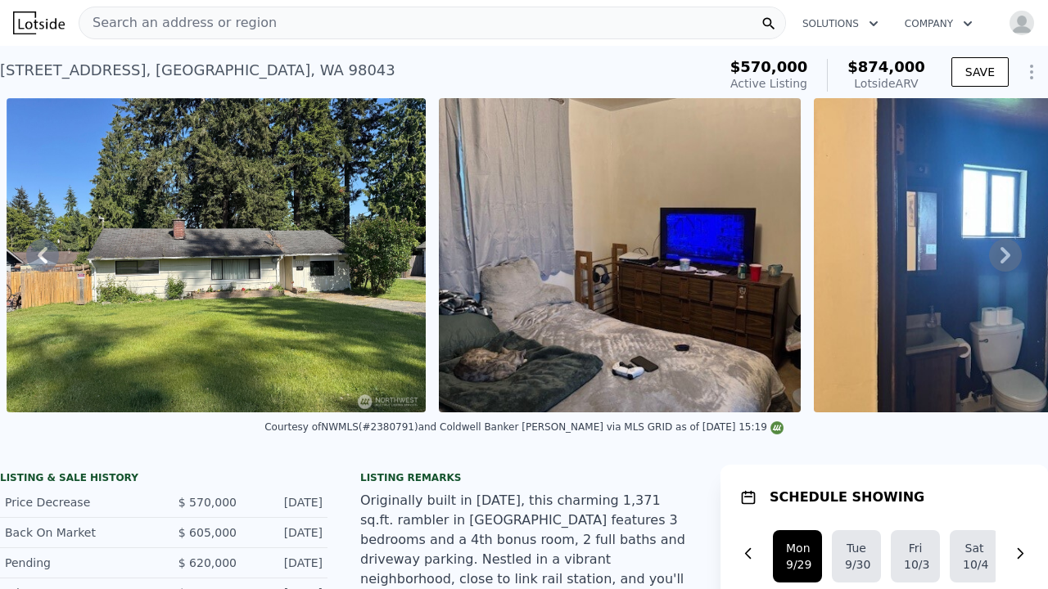
click at [1003, 249] on icon at bounding box center [1005, 255] width 10 height 16
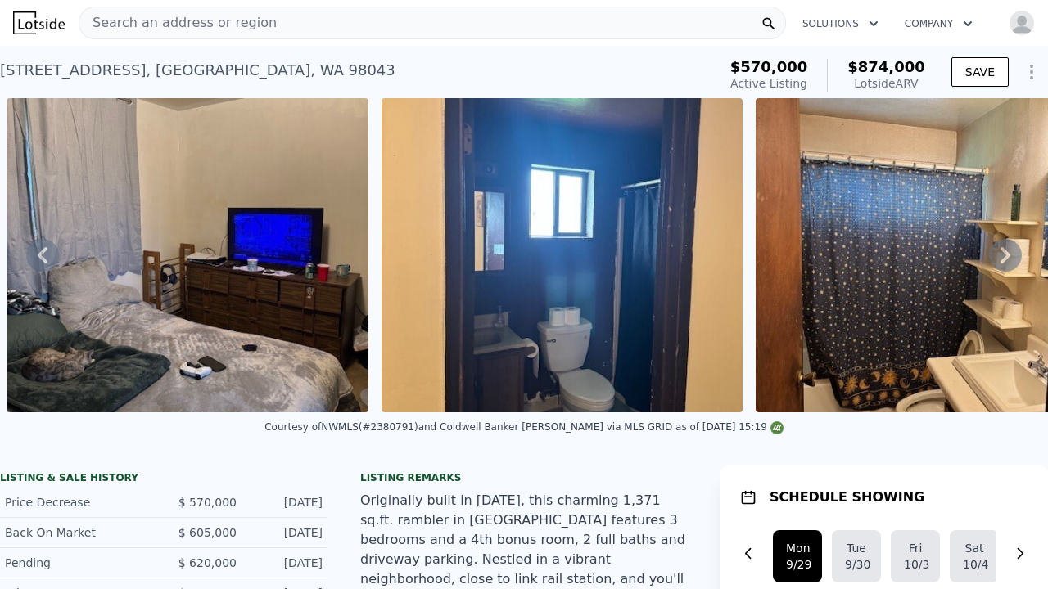
click at [1003, 249] on icon at bounding box center [1005, 255] width 10 height 16
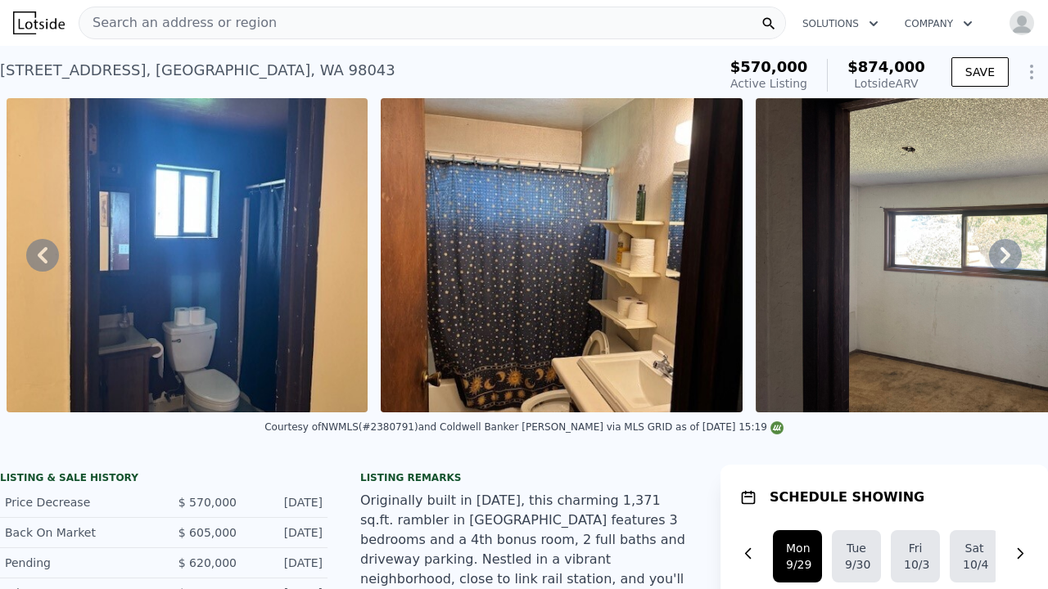
scroll to position [0, 0]
click at [41, 253] on icon at bounding box center [43, 255] width 10 height 16
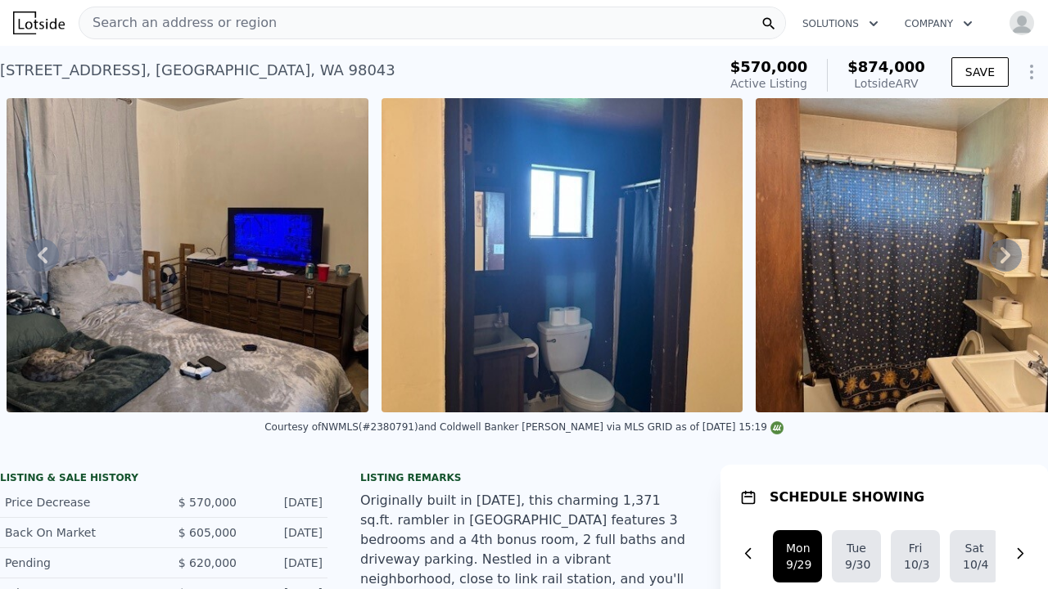
click at [45, 259] on icon at bounding box center [43, 255] width 10 height 16
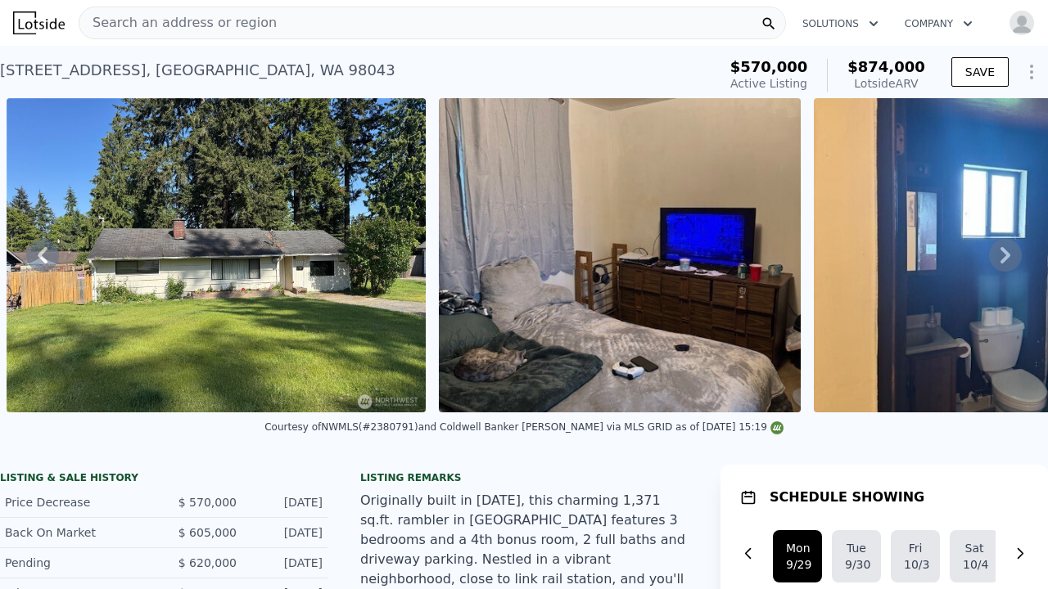
click at [45, 259] on icon at bounding box center [43, 255] width 10 height 16
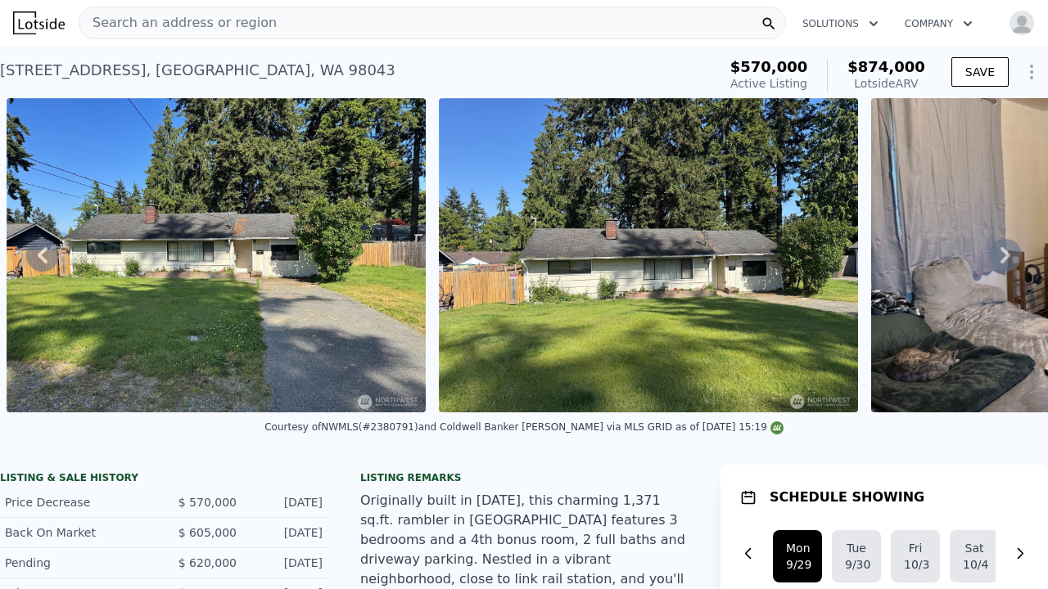
click at [45, 259] on icon at bounding box center [43, 255] width 10 height 16
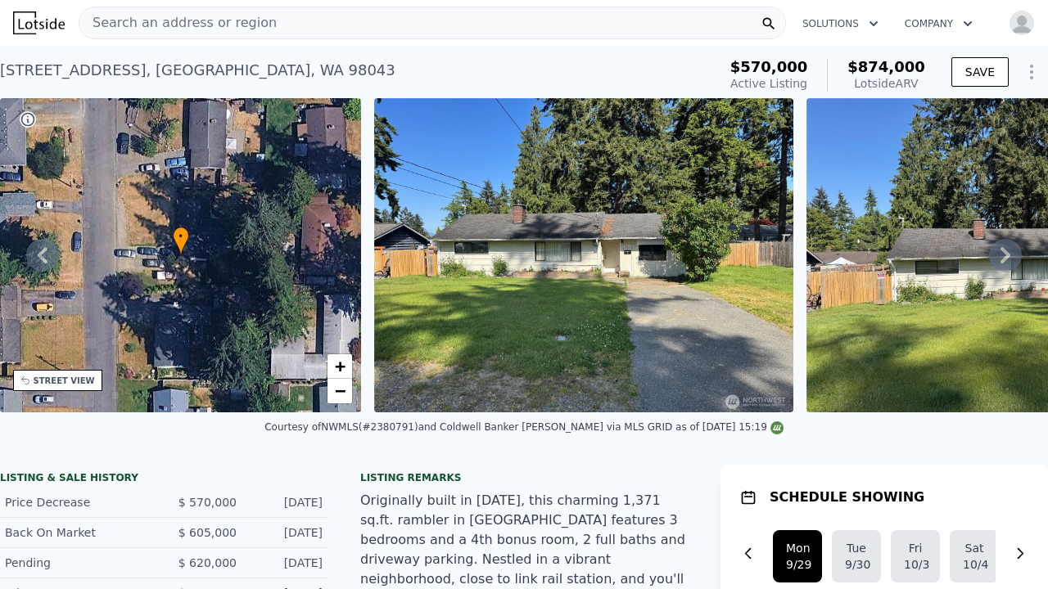
click at [45, 259] on icon at bounding box center [43, 255] width 10 height 16
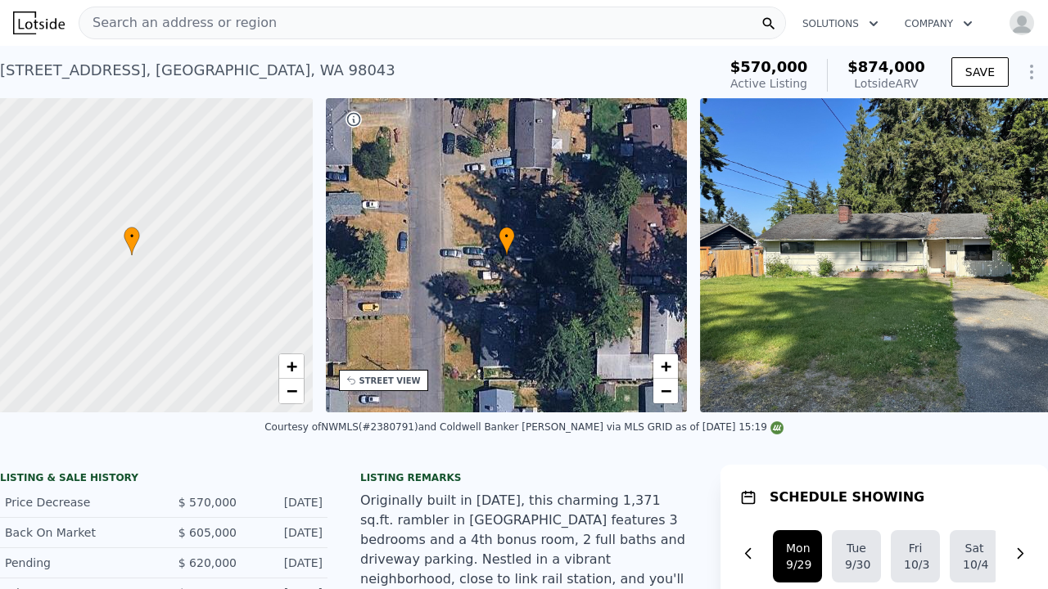
scroll to position [0, 7]
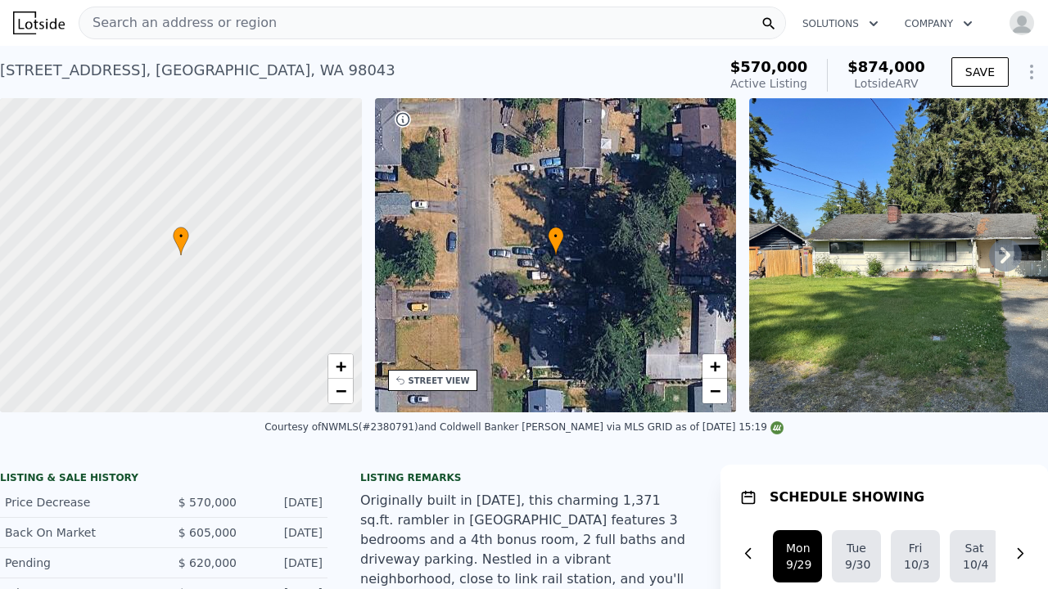
click at [45, 259] on div at bounding box center [181, 255] width 434 height 377
click at [1006, 253] on icon at bounding box center [1005, 255] width 10 height 16
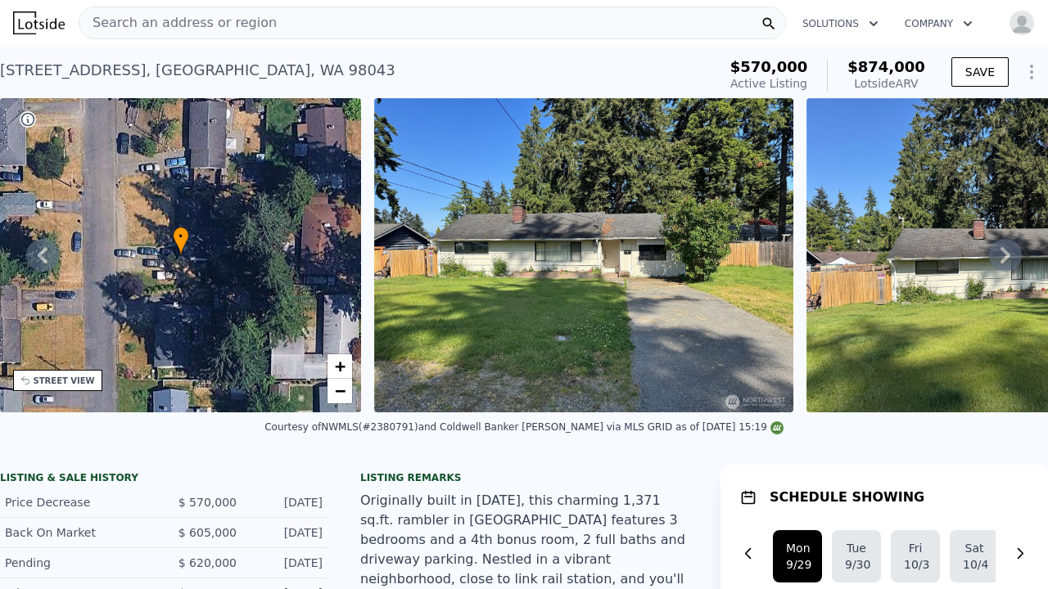
click at [1007, 257] on icon at bounding box center [1005, 255] width 10 height 16
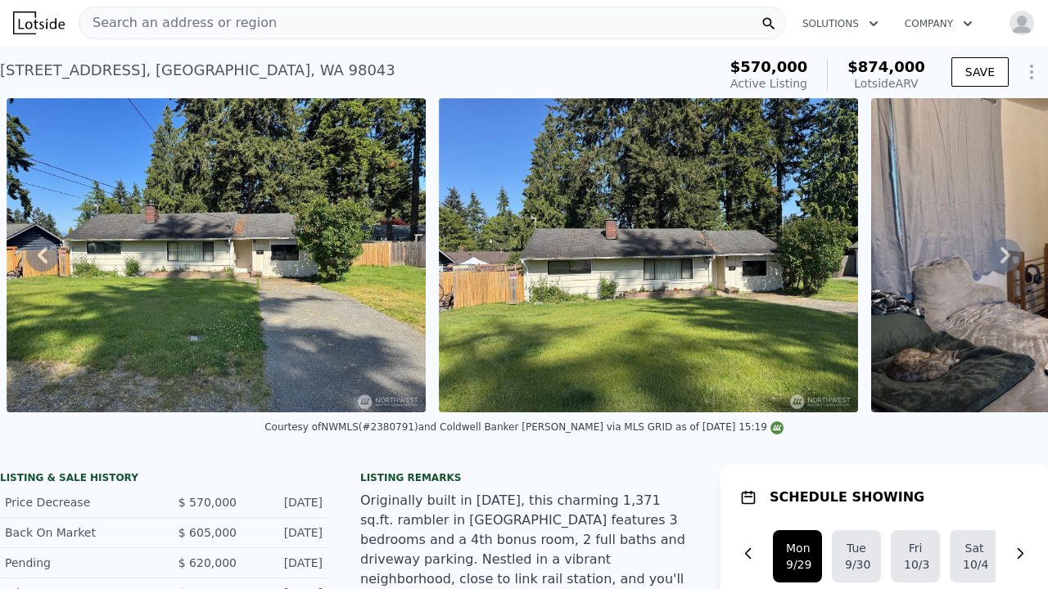
click at [1007, 257] on icon at bounding box center [1005, 255] width 10 height 16
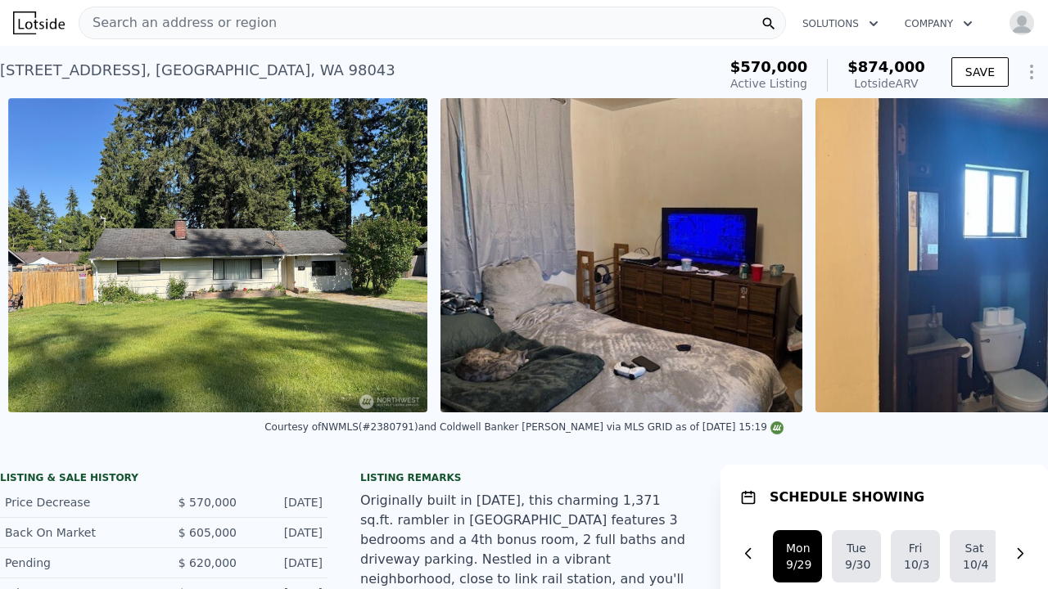
scroll to position [0, 1181]
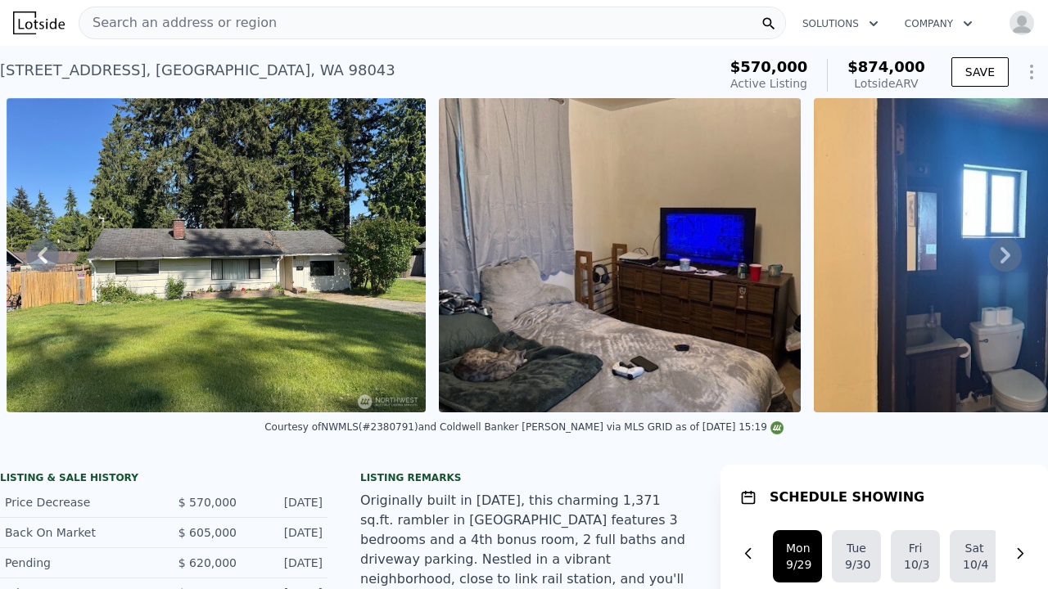
click at [1007, 257] on icon at bounding box center [1005, 255] width 10 height 16
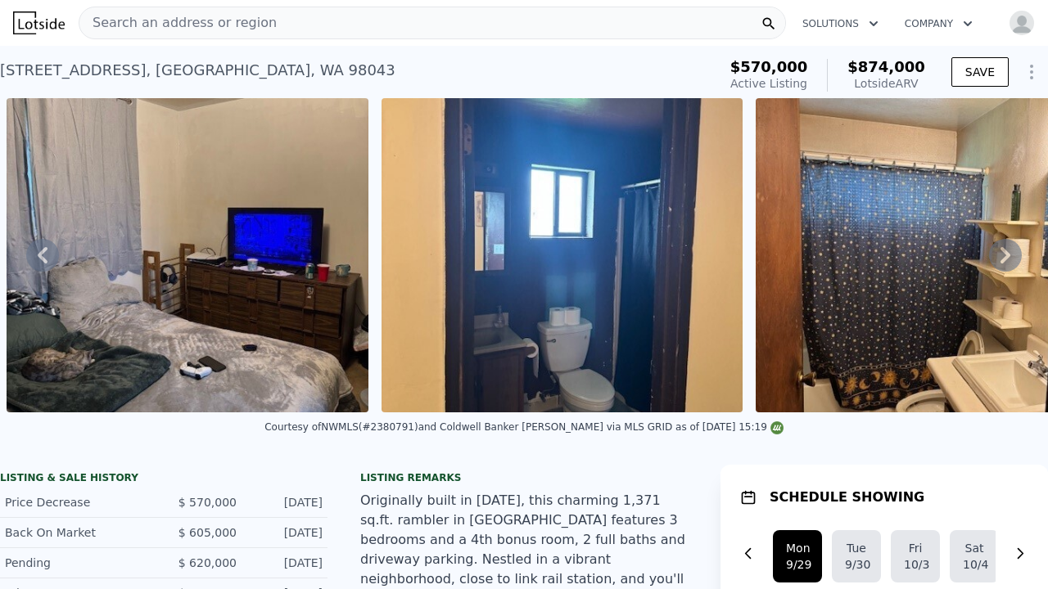
click at [1007, 257] on icon at bounding box center [1005, 255] width 10 height 16
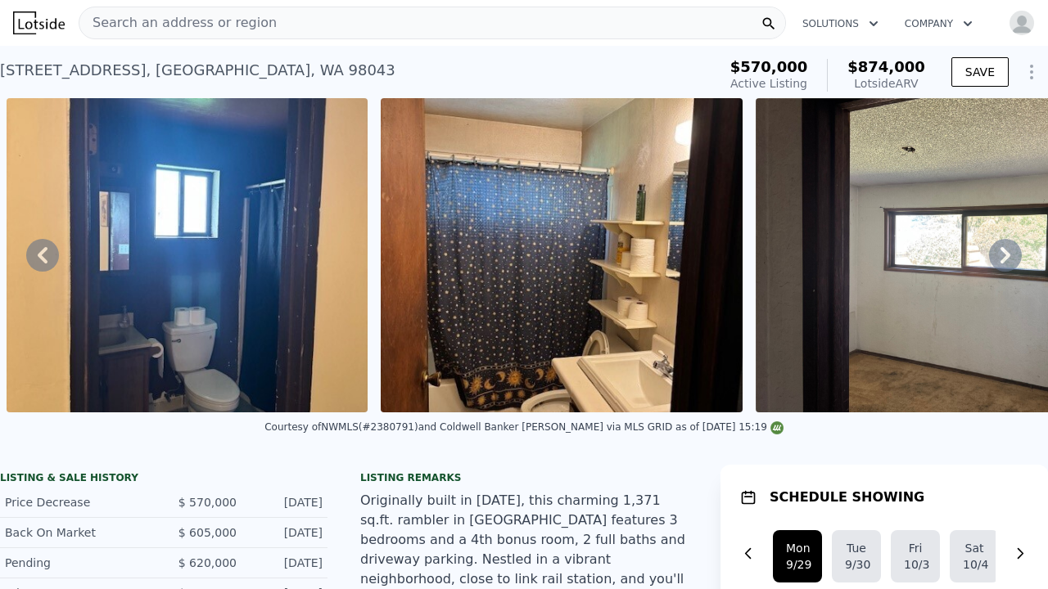
click at [1007, 257] on icon at bounding box center [1005, 255] width 10 height 16
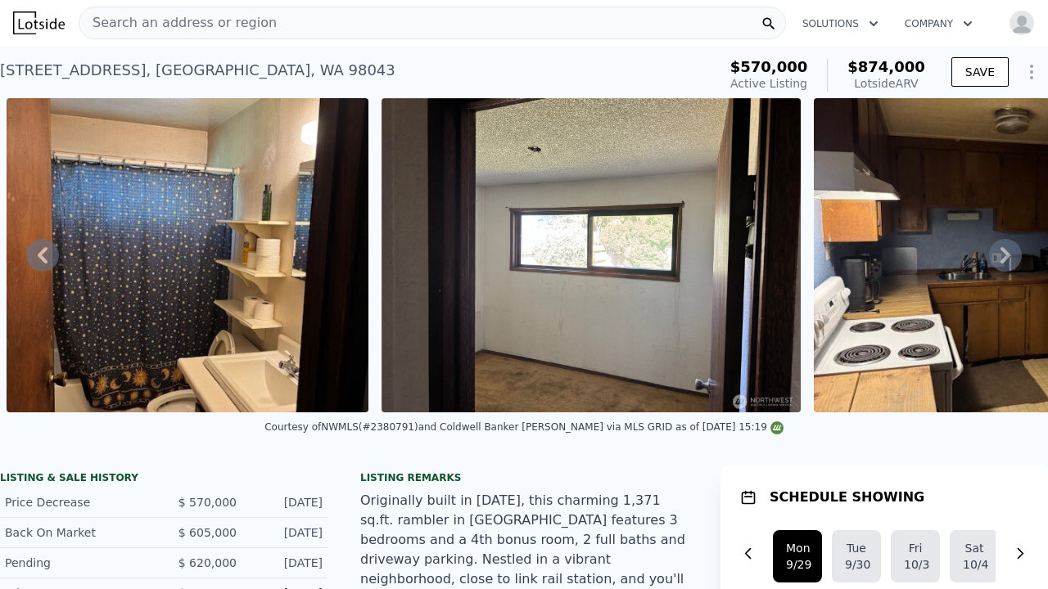
click at [1007, 257] on icon at bounding box center [1005, 255] width 10 height 16
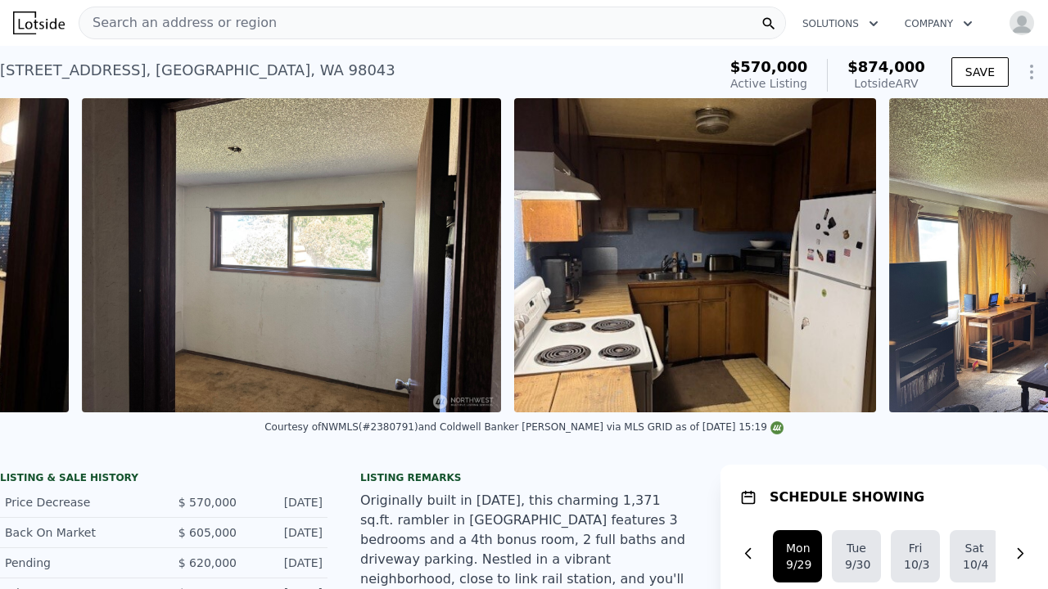
scroll to position [0, 2737]
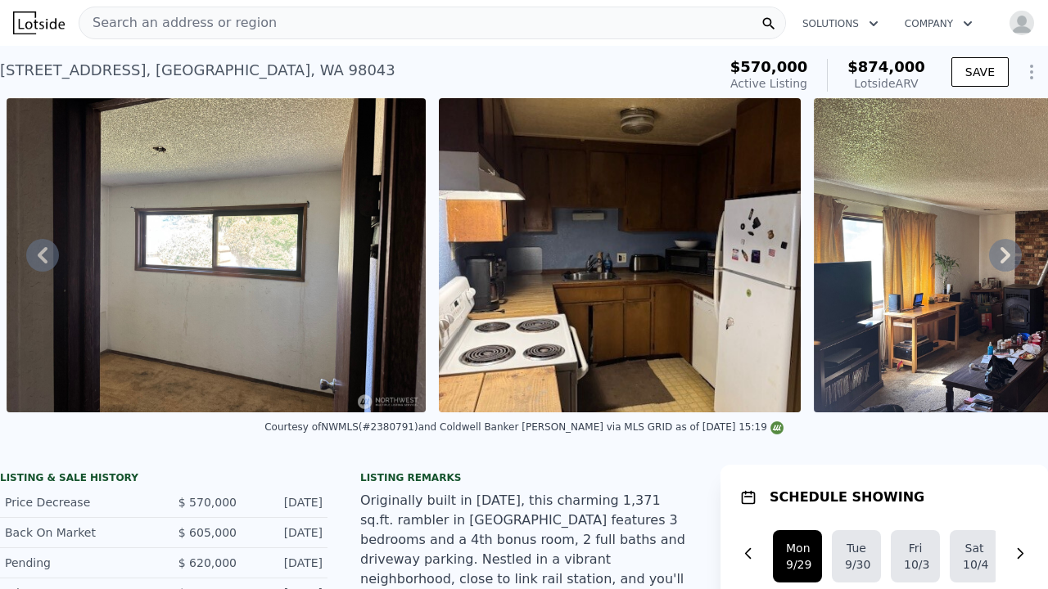
click at [1007, 257] on icon at bounding box center [1005, 255] width 10 height 16
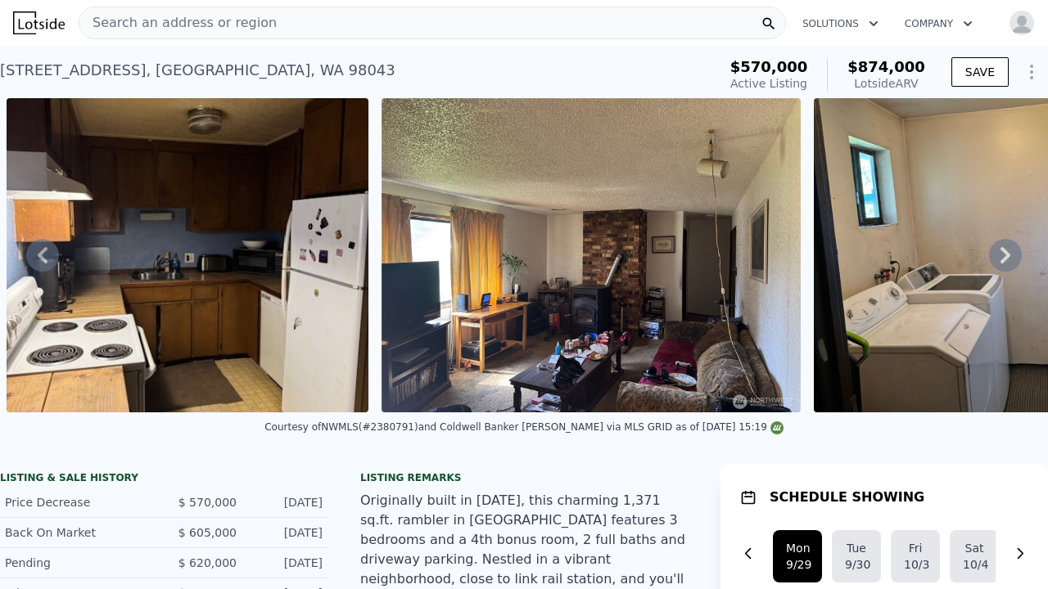
click at [1007, 257] on icon at bounding box center [1005, 255] width 10 height 16
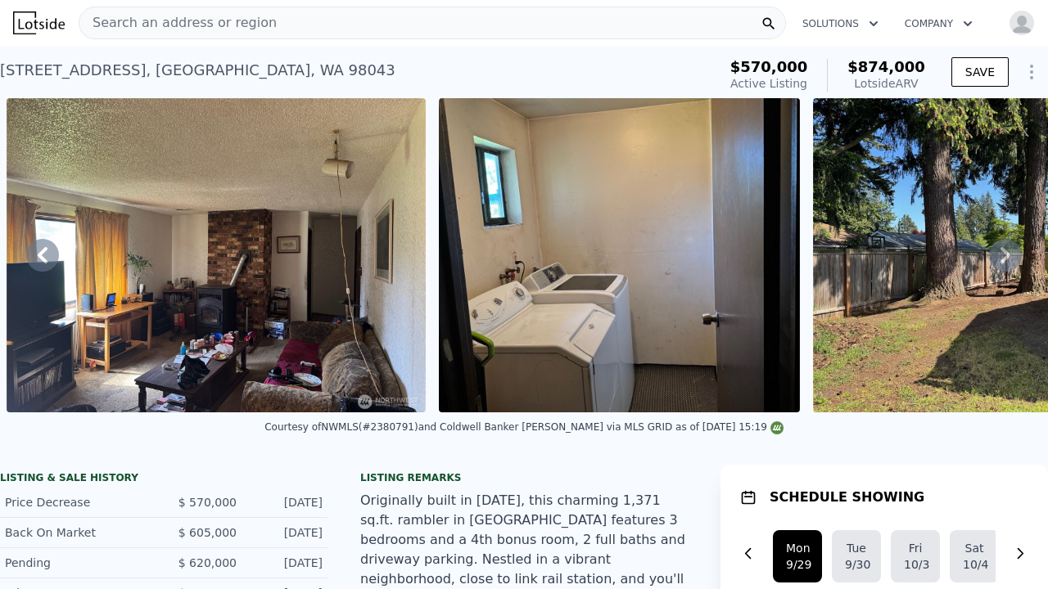
click at [1007, 257] on icon at bounding box center [1005, 255] width 10 height 16
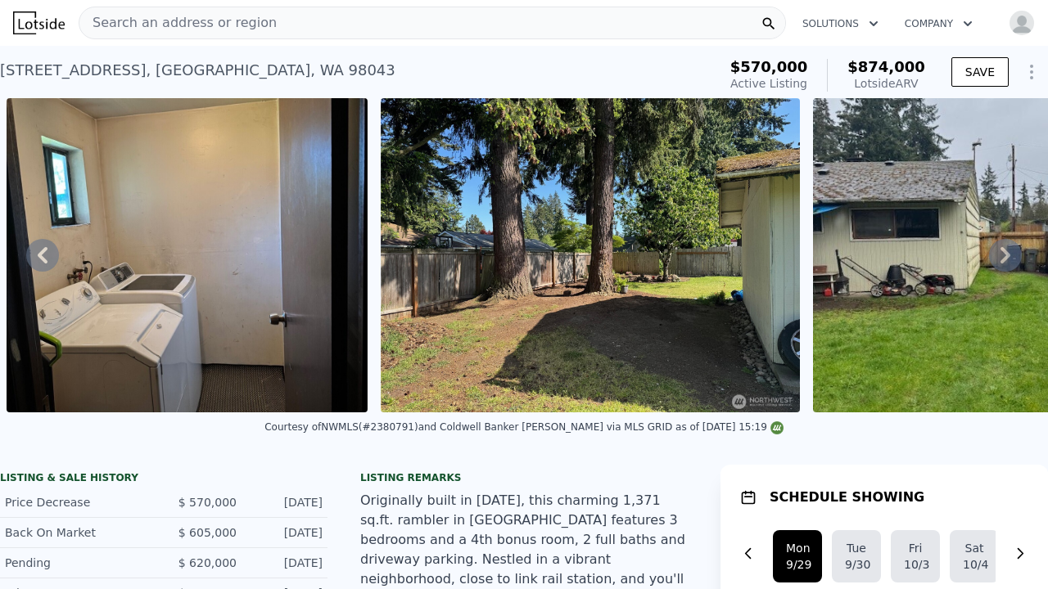
click at [1007, 257] on icon at bounding box center [1005, 255] width 10 height 16
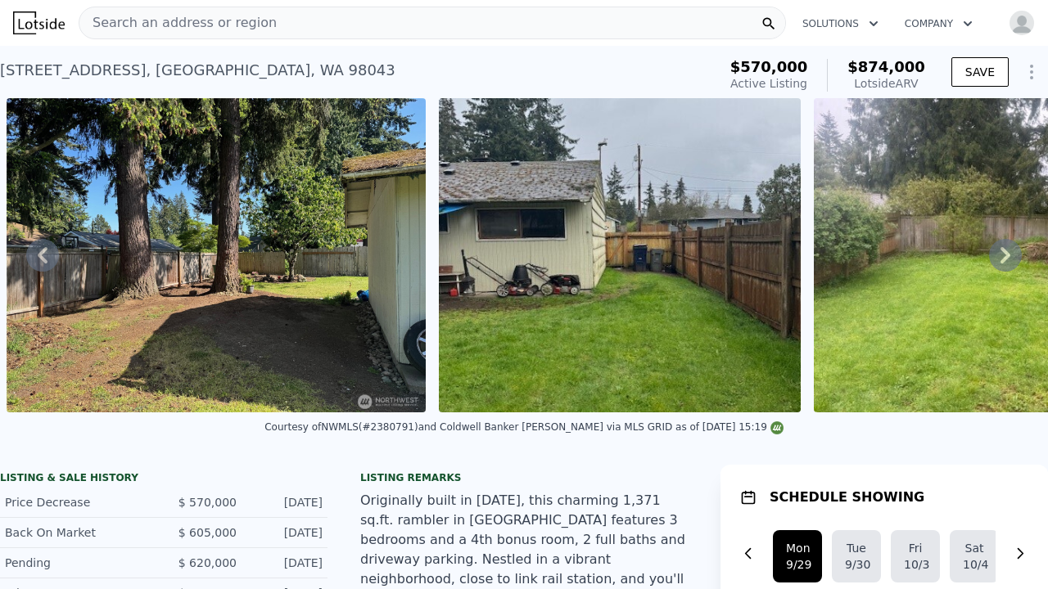
click at [40, 252] on icon at bounding box center [42, 255] width 33 height 33
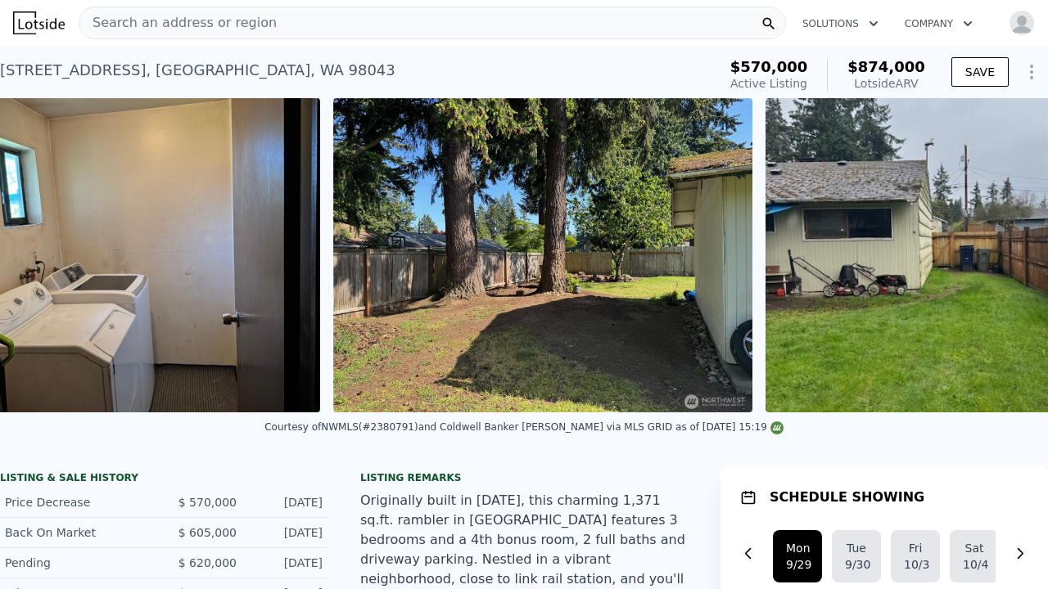
scroll to position [0, 3976]
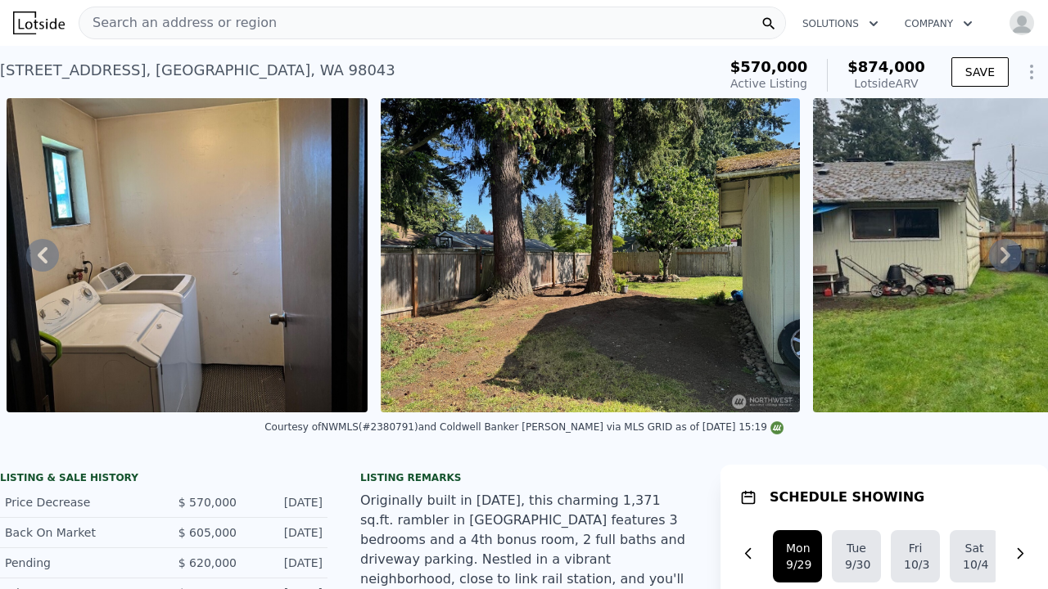
click at [40, 252] on icon at bounding box center [42, 255] width 33 height 33
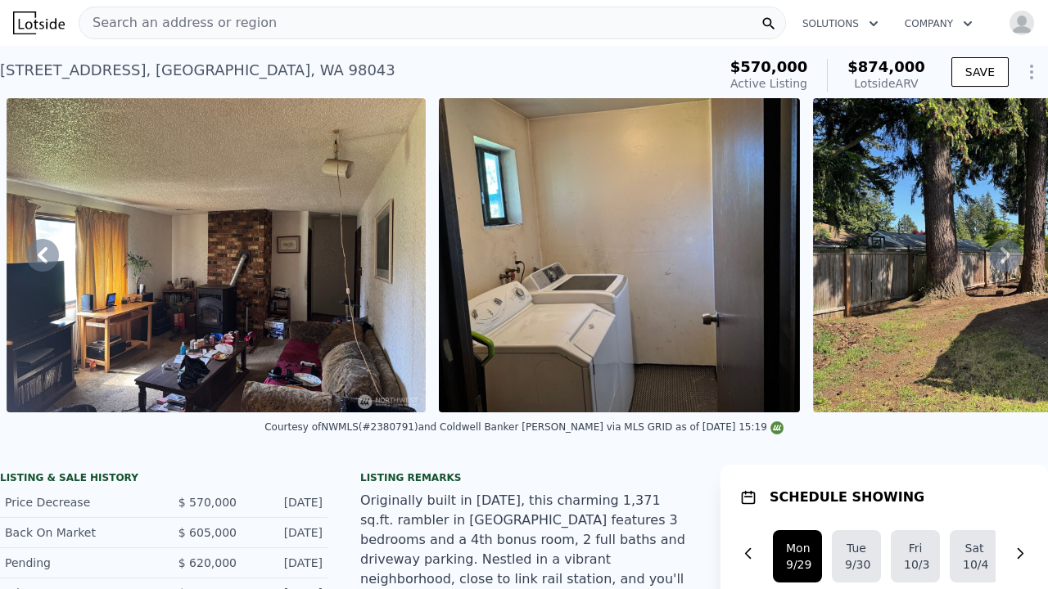
click at [40, 252] on icon at bounding box center [42, 255] width 33 height 33
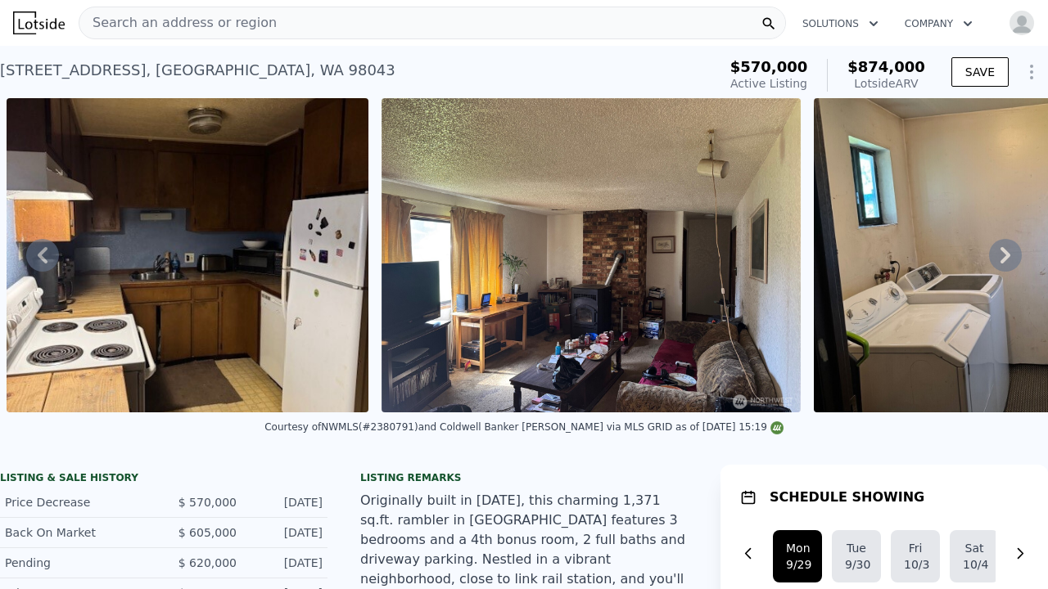
click at [40, 252] on icon at bounding box center [42, 255] width 33 height 33
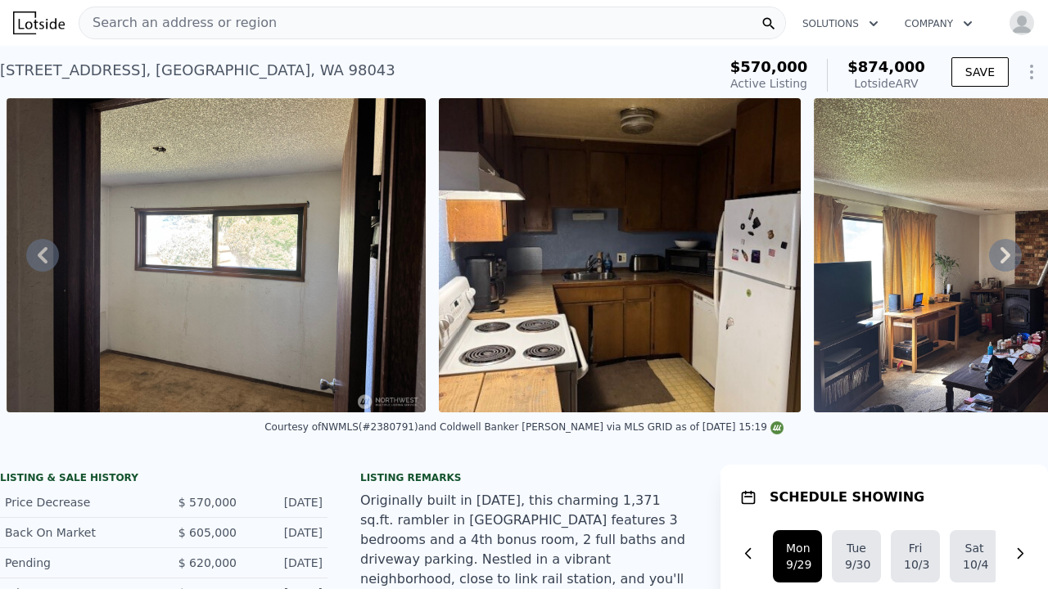
click at [40, 252] on icon at bounding box center [42, 255] width 33 height 33
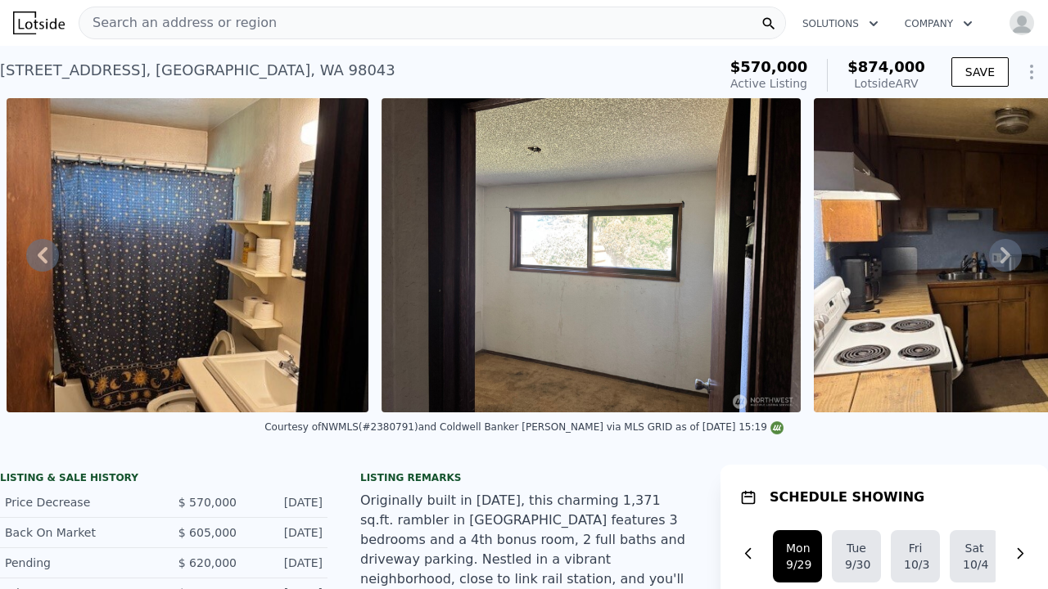
click at [40, 252] on icon at bounding box center [42, 255] width 33 height 33
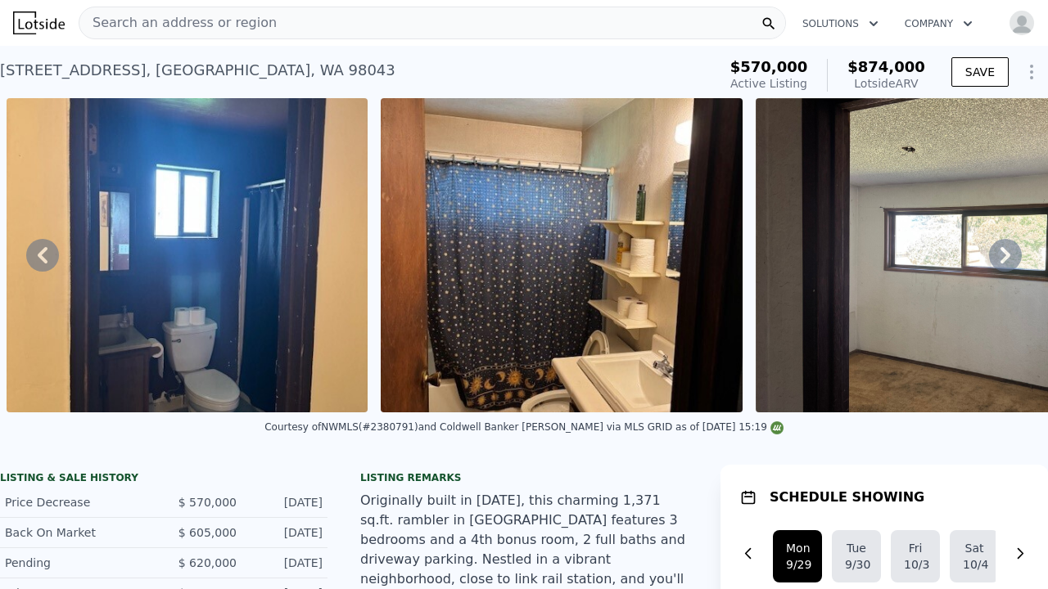
click at [40, 252] on icon at bounding box center [42, 255] width 33 height 33
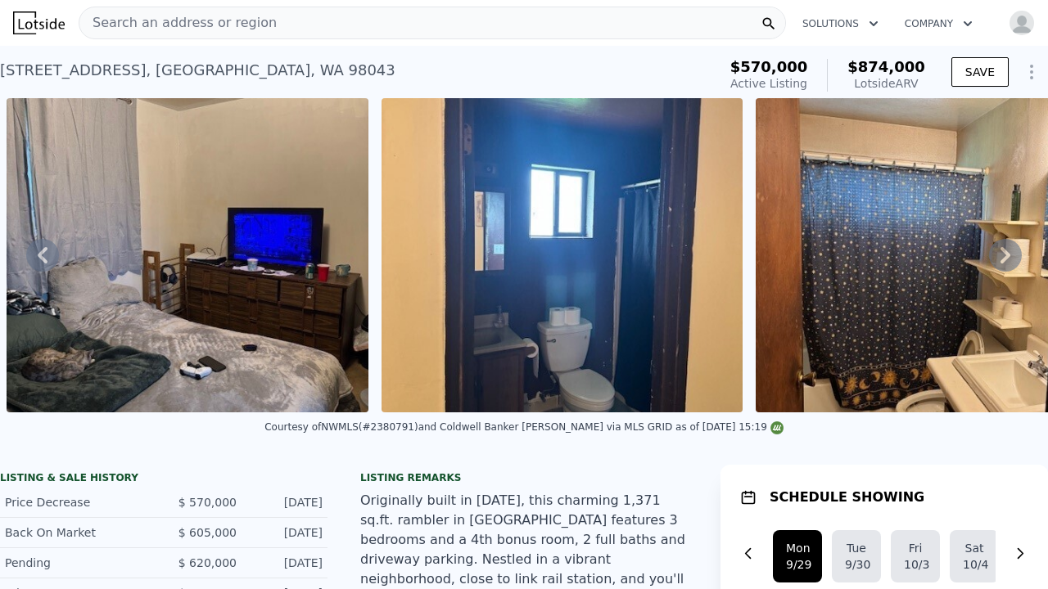
click at [40, 252] on icon at bounding box center [42, 255] width 33 height 33
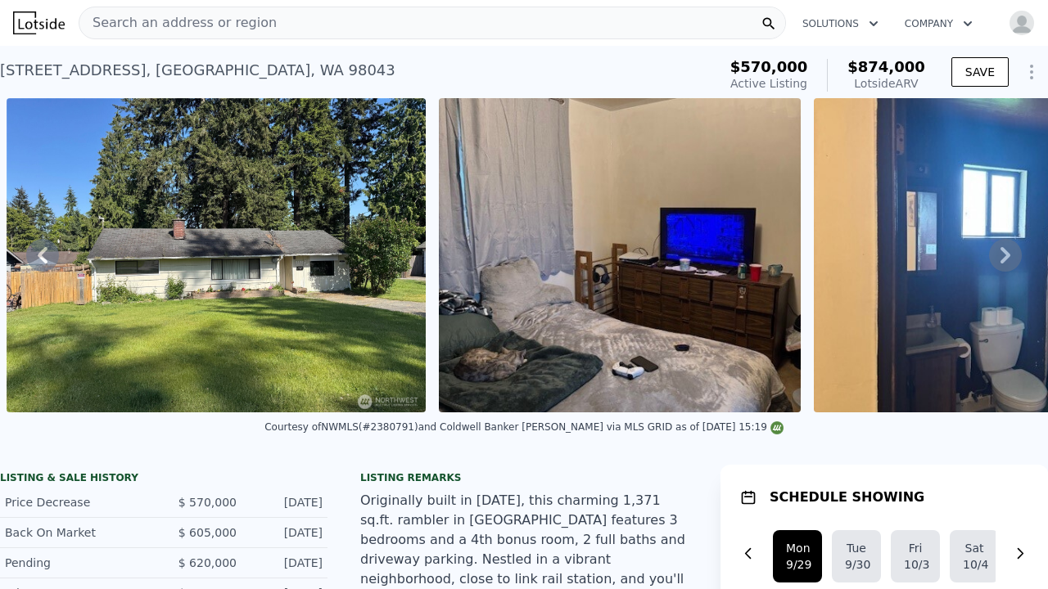
click at [40, 252] on icon at bounding box center [42, 255] width 33 height 33
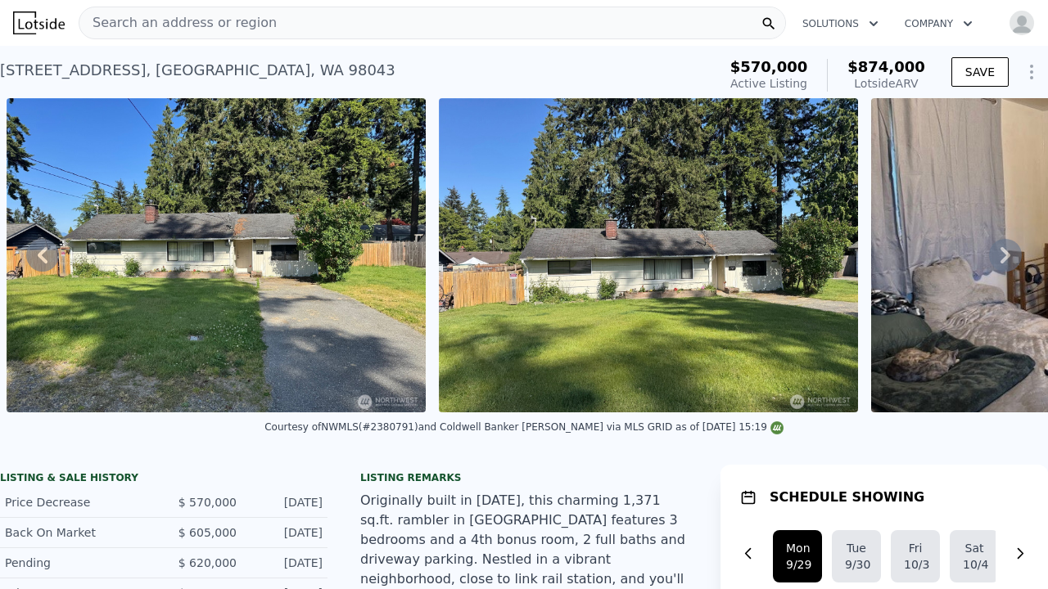
click at [40, 252] on icon at bounding box center [42, 255] width 33 height 33
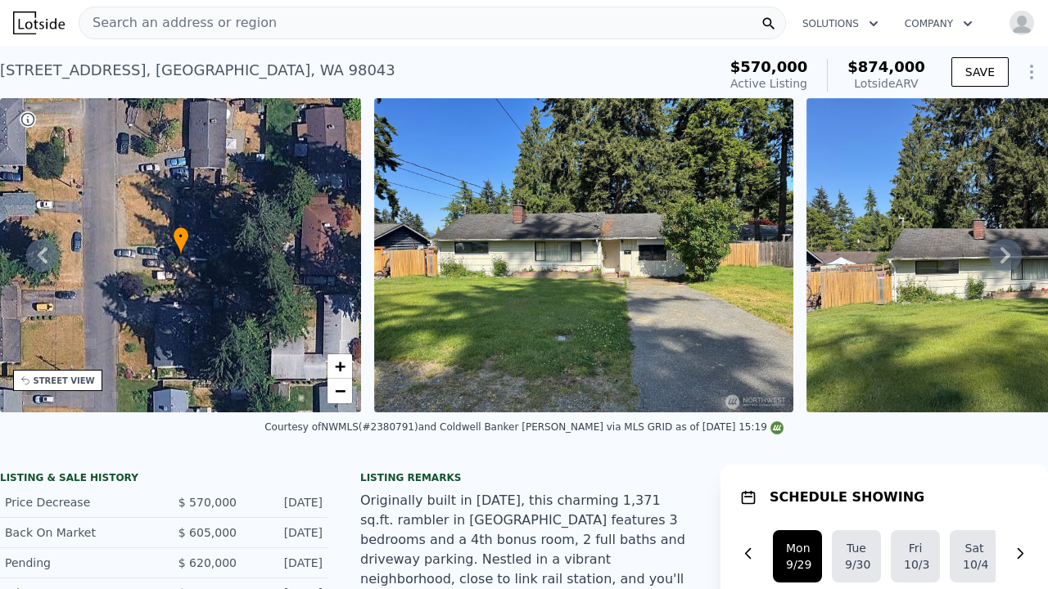
click at [40, 252] on icon at bounding box center [42, 255] width 33 height 33
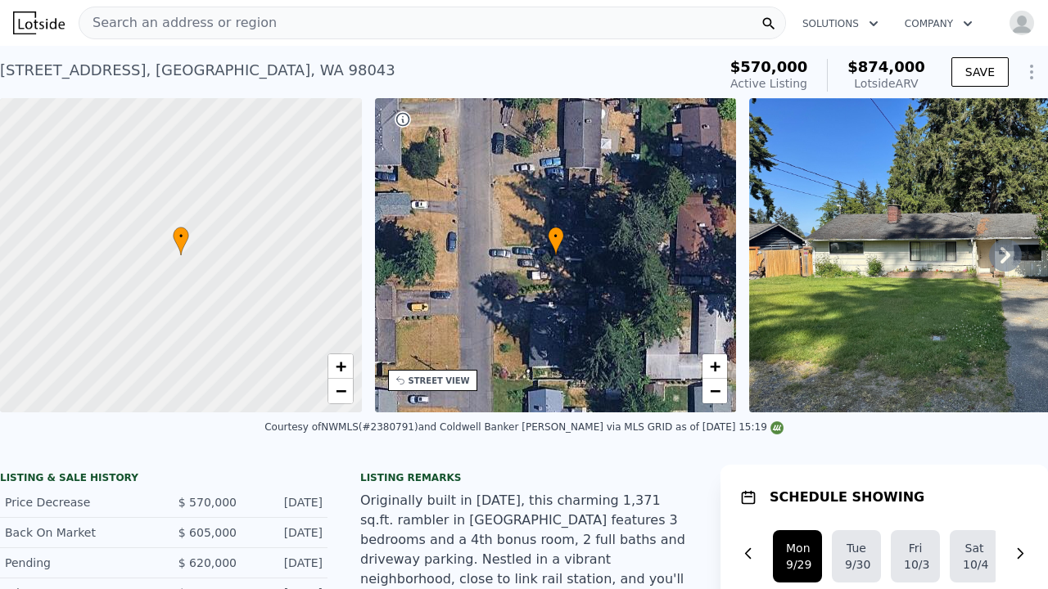
click at [1002, 247] on icon at bounding box center [1005, 255] width 33 height 33
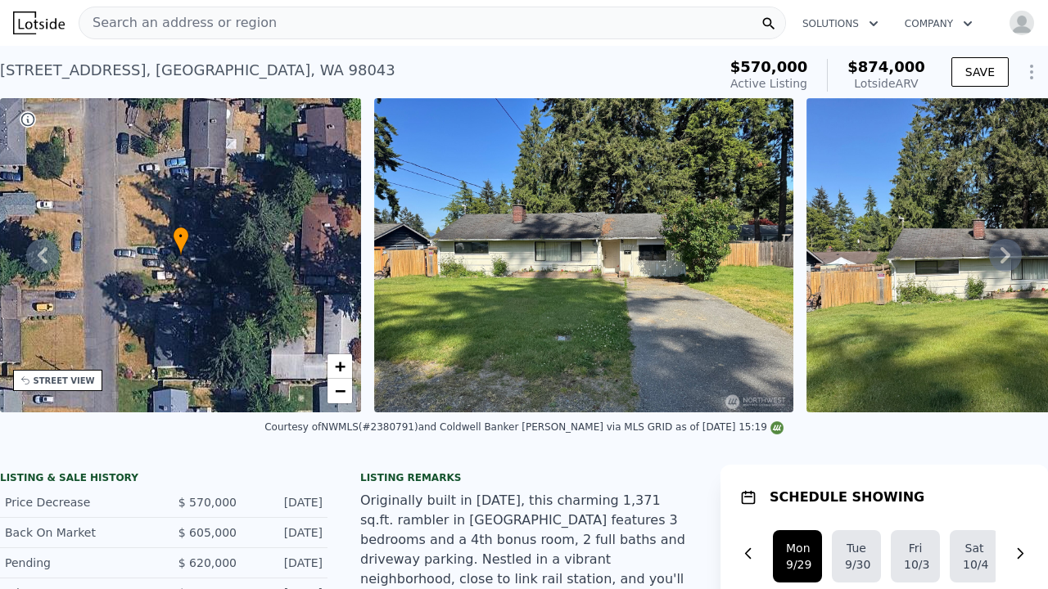
click at [1002, 247] on icon at bounding box center [1005, 255] width 33 height 33
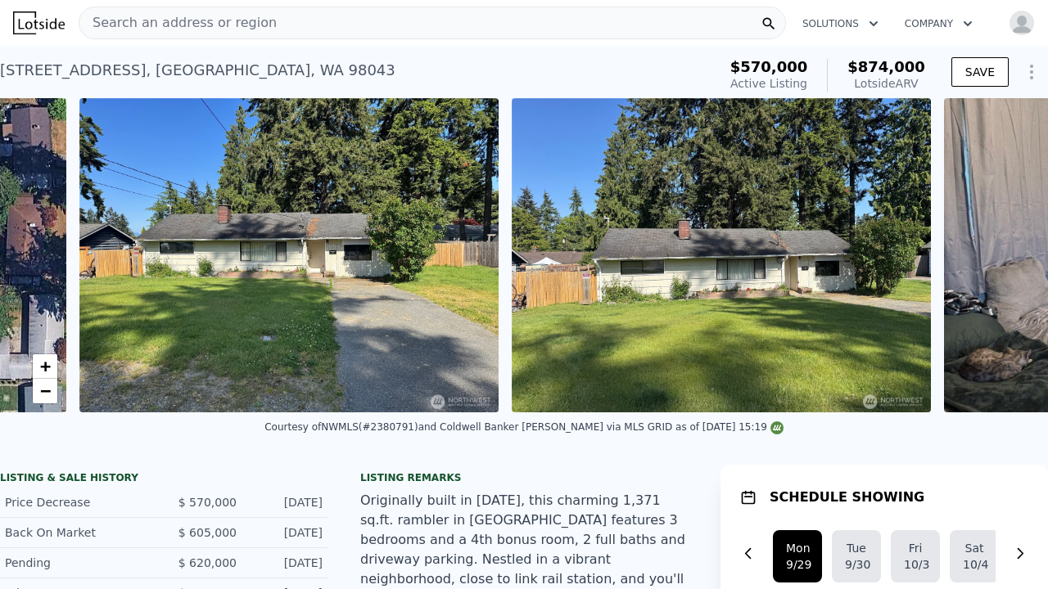
scroll to position [0, 749]
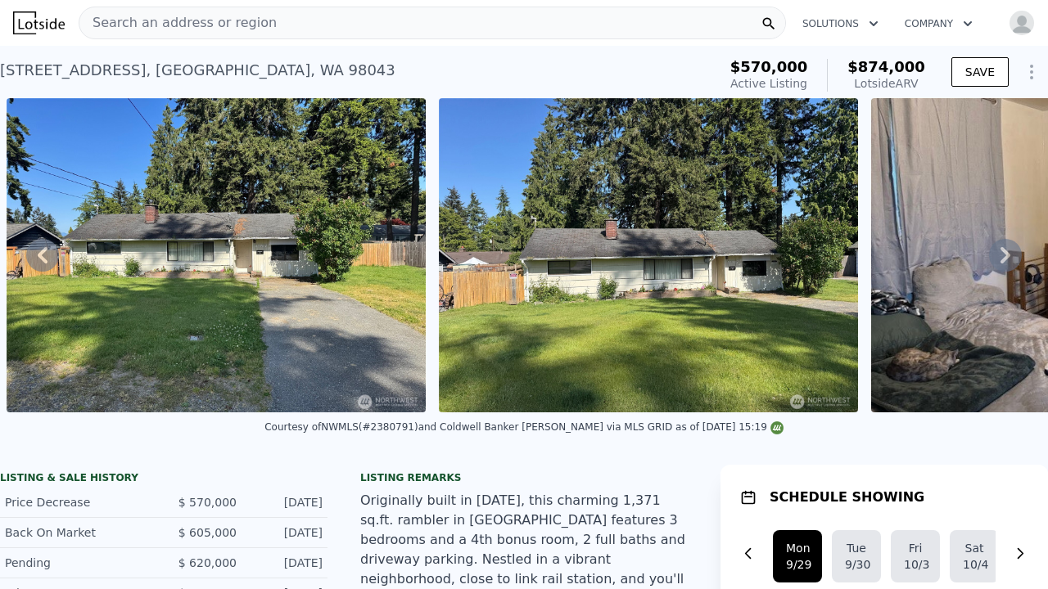
click at [1010, 248] on icon at bounding box center [1005, 255] width 33 height 33
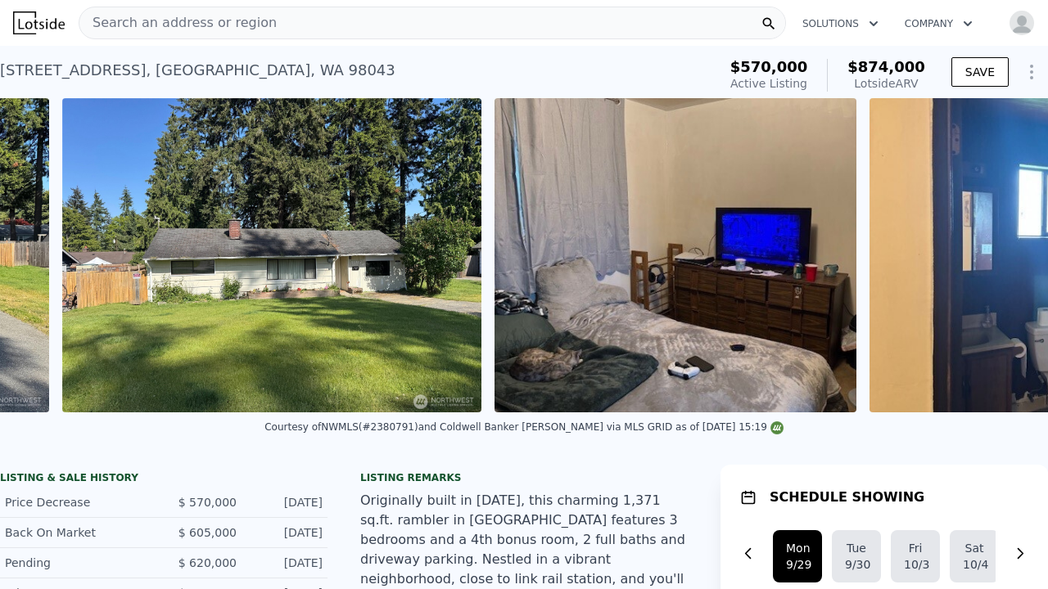
scroll to position [0, 1181]
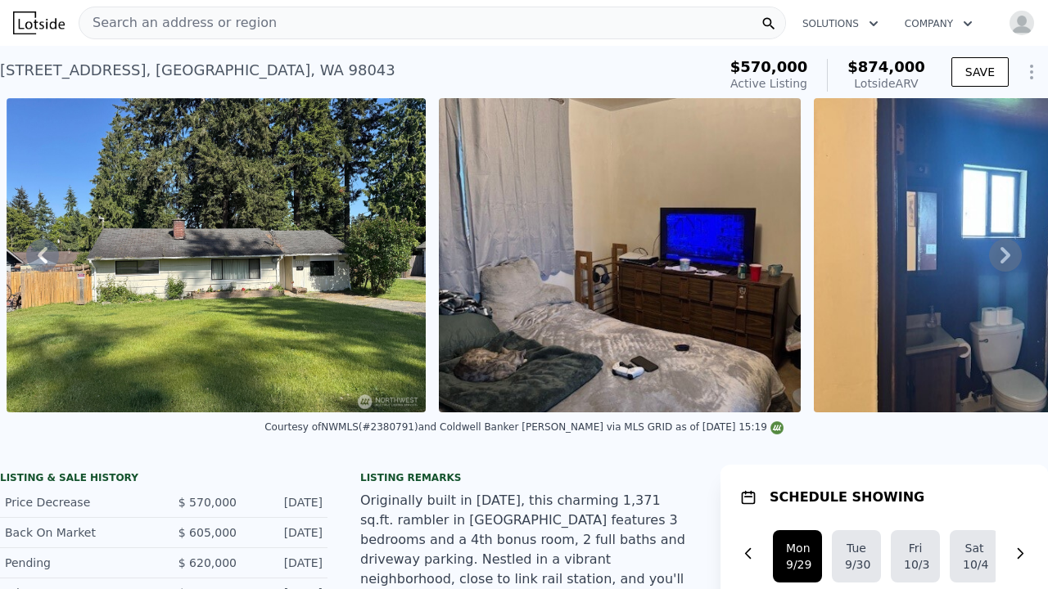
click at [1003, 250] on icon at bounding box center [1005, 255] width 10 height 16
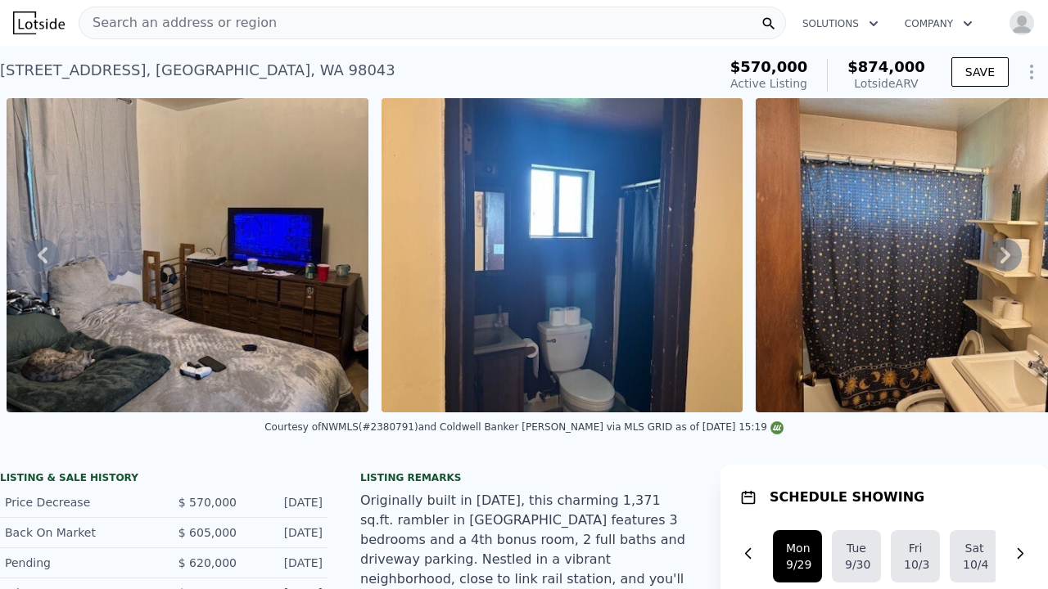
click at [1003, 250] on icon at bounding box center [1005, 255] width 10 height 16
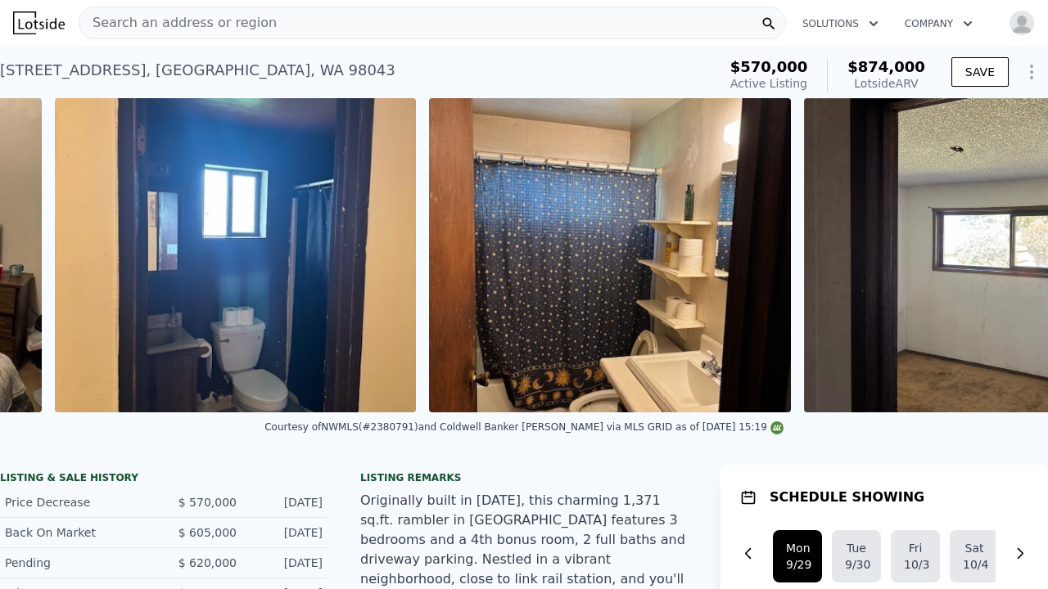
scroll to position [0, 1988]
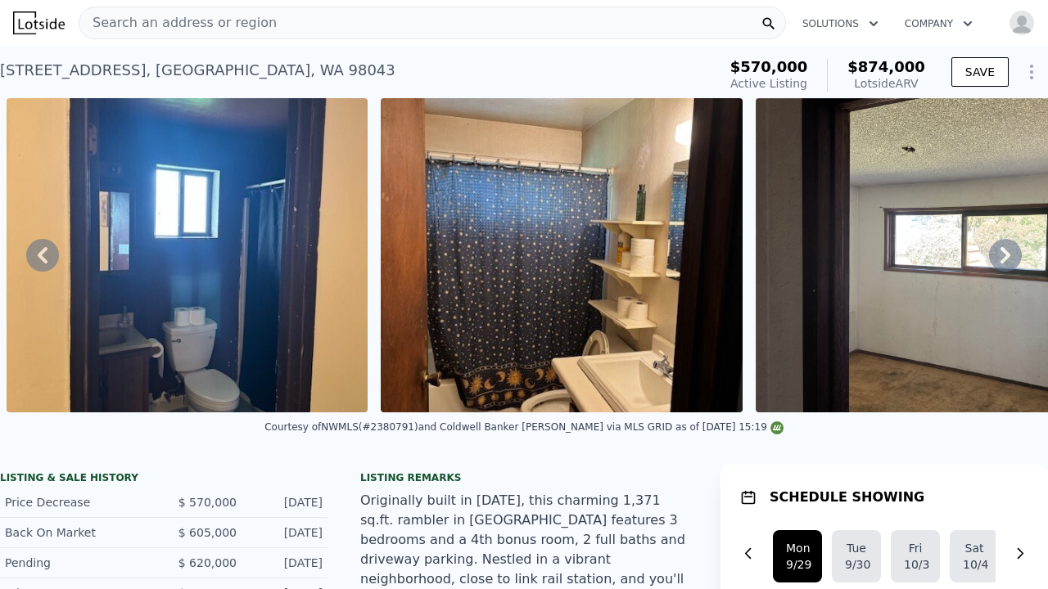
click at [1003, 250] on icon at bounding box center [1005, 255] width 10 height 16
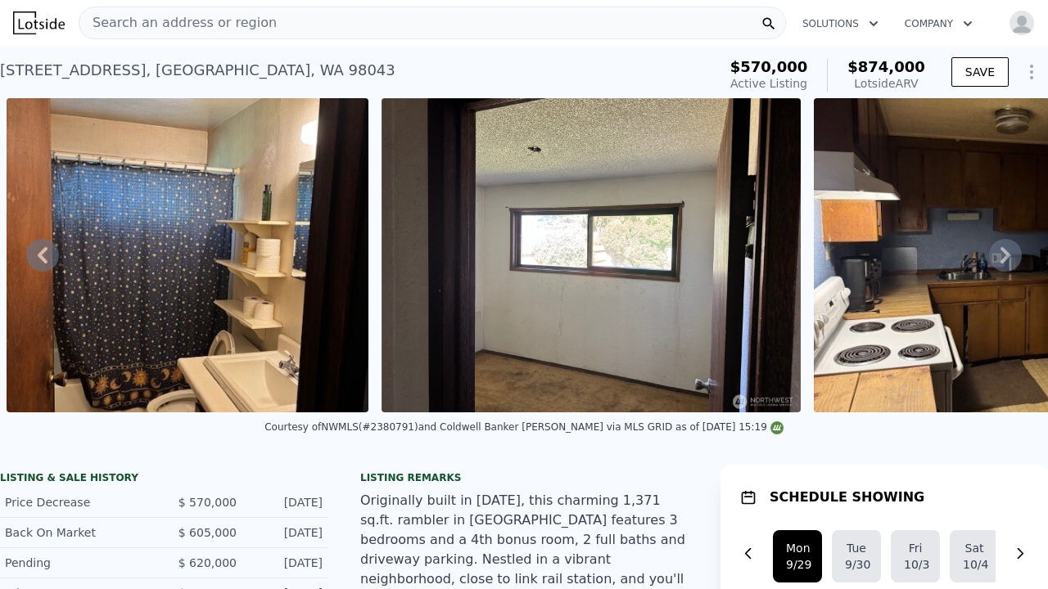
click at [1003, 250] on icon at bounding box center [1005, 255] width 10 height 16
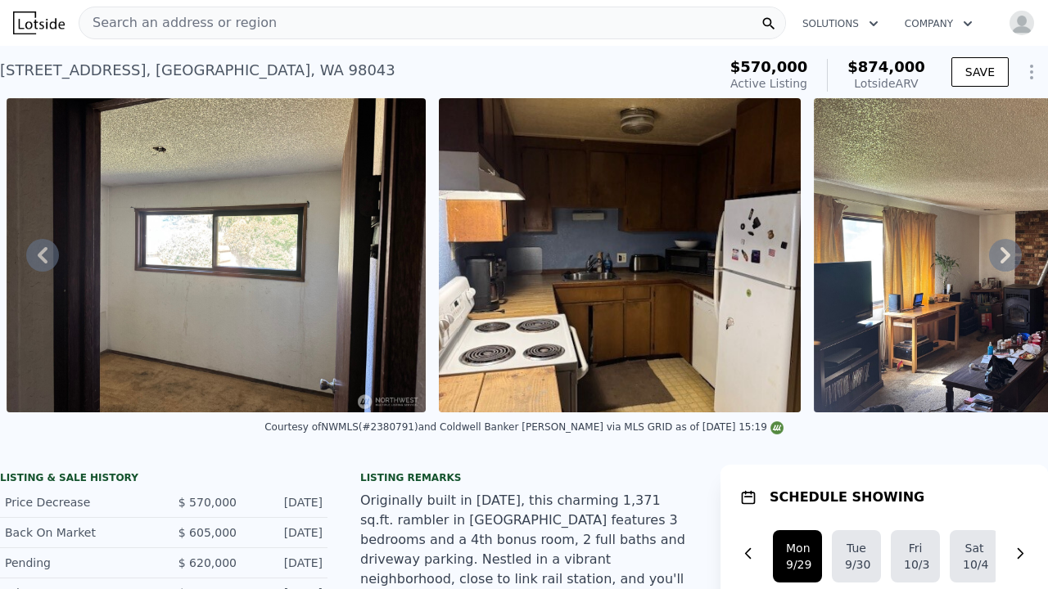
click at [1003, 250] on icon at bounding box center [1005, 255] width 10 height 16
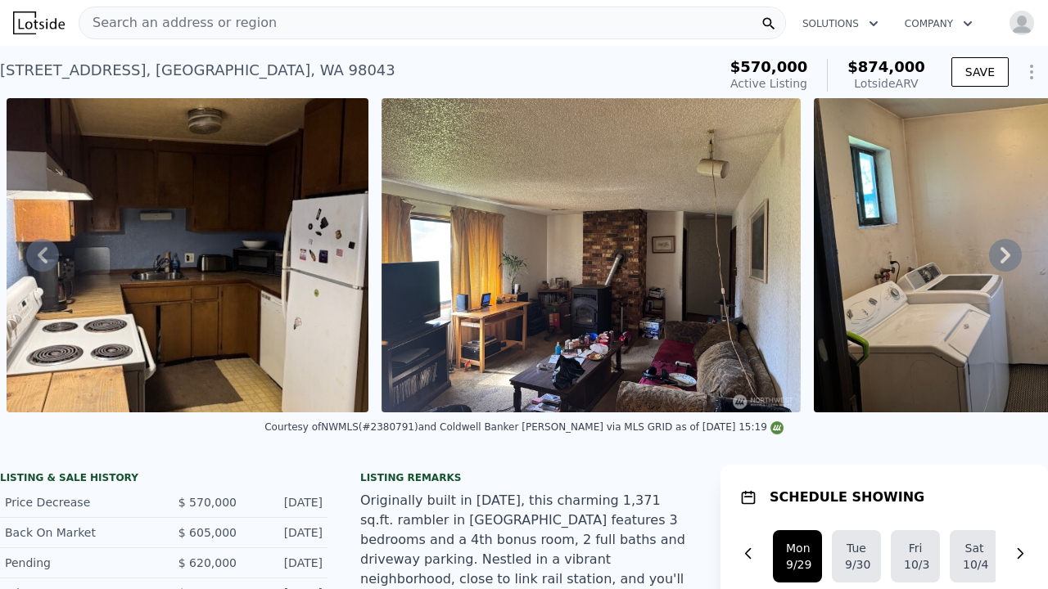
click at [1003, 250] on icon at bounding box center [1005, 255] width 10 height 16
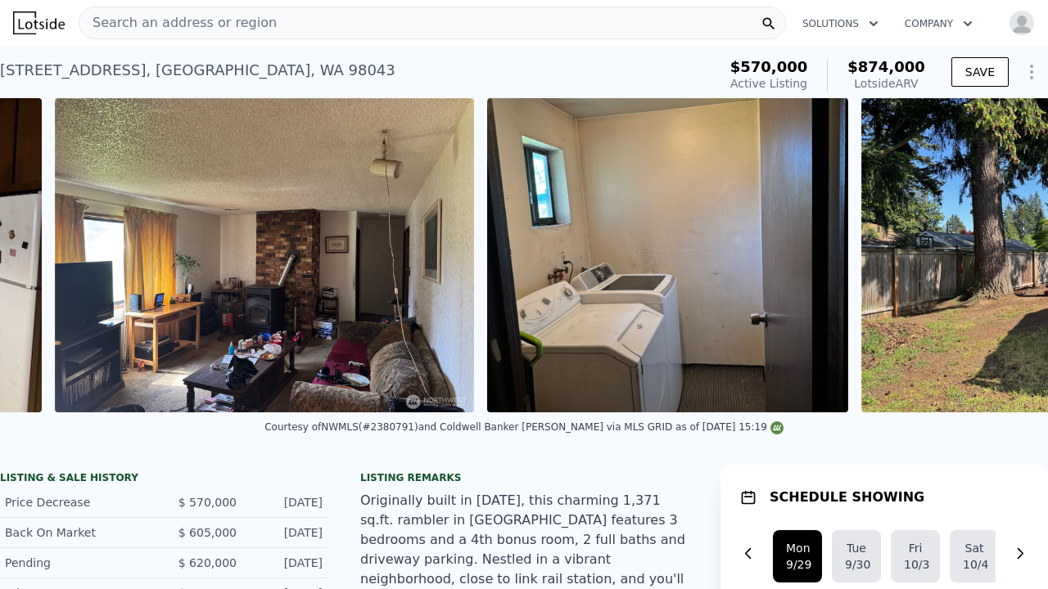
scroll to position [0, 3544]
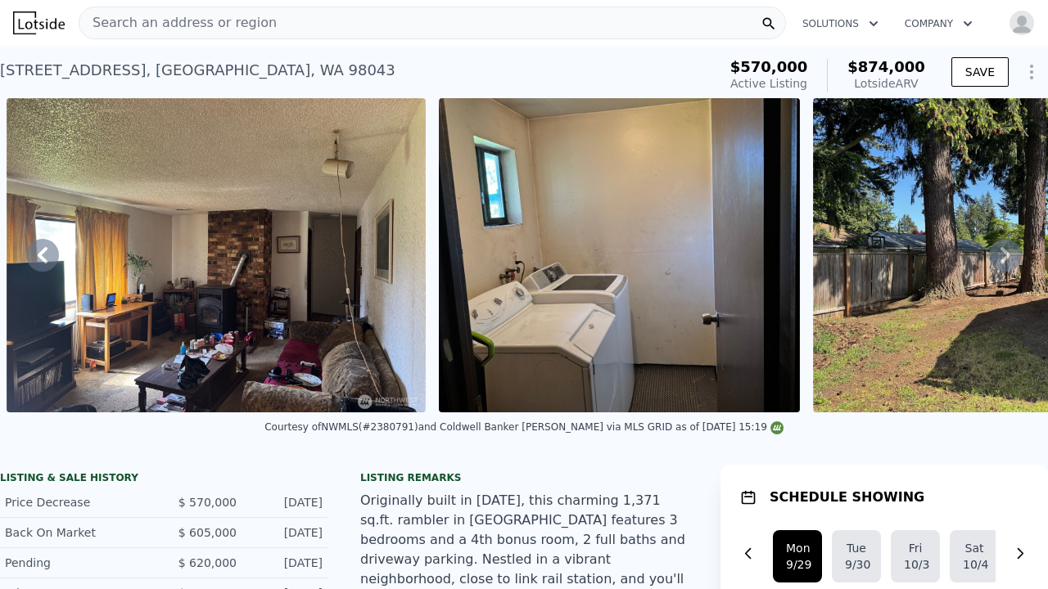
click at [45, 249] on icon at bounding box center [43, 255] width 10 height 16
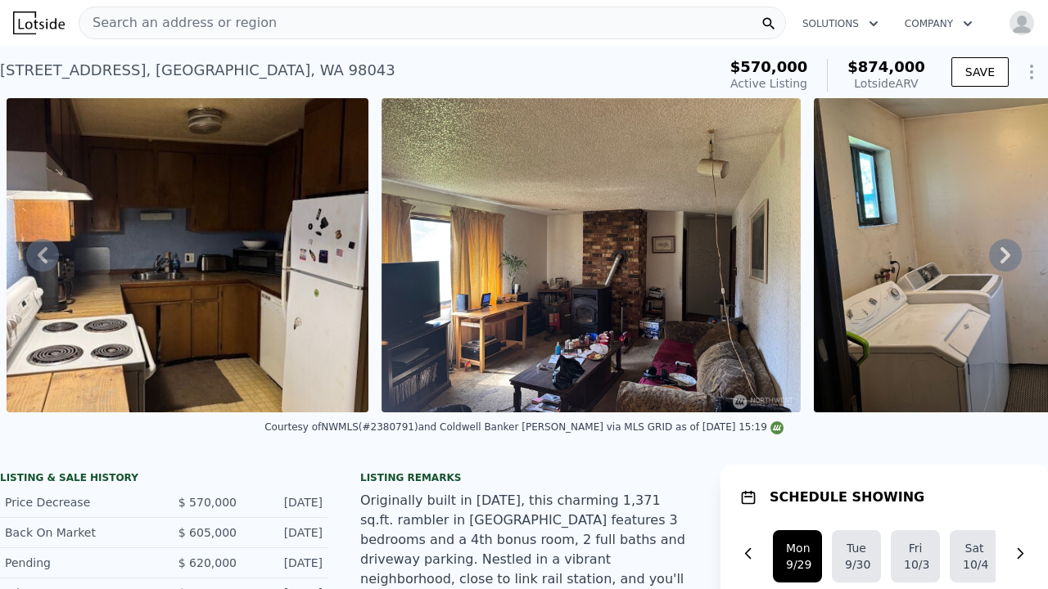
click at [45, 249] on icon at bounding box center [43, 255] width 10 height 16
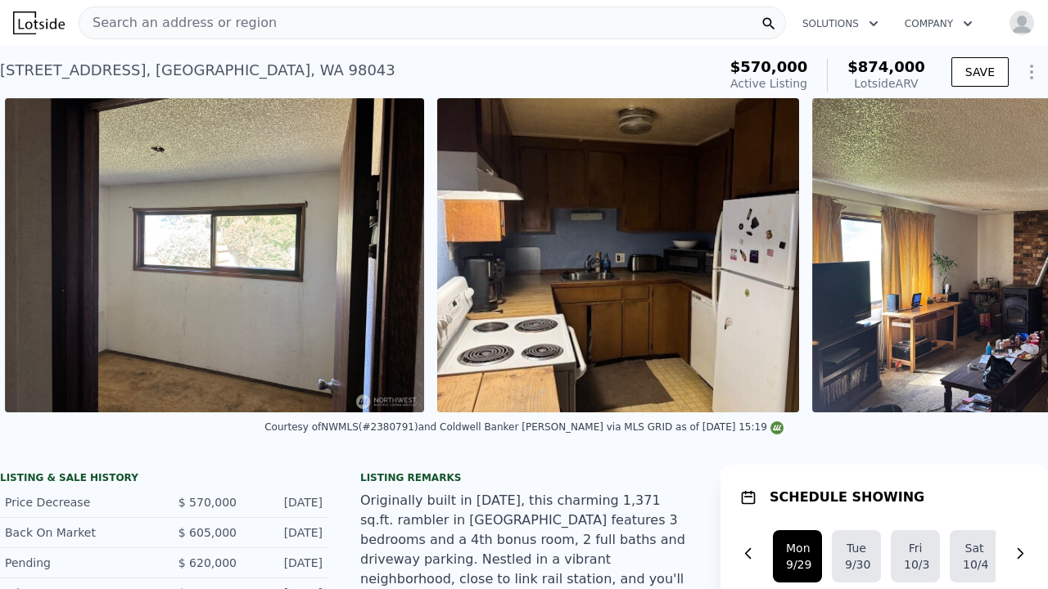
scroll to position [0, 2737]
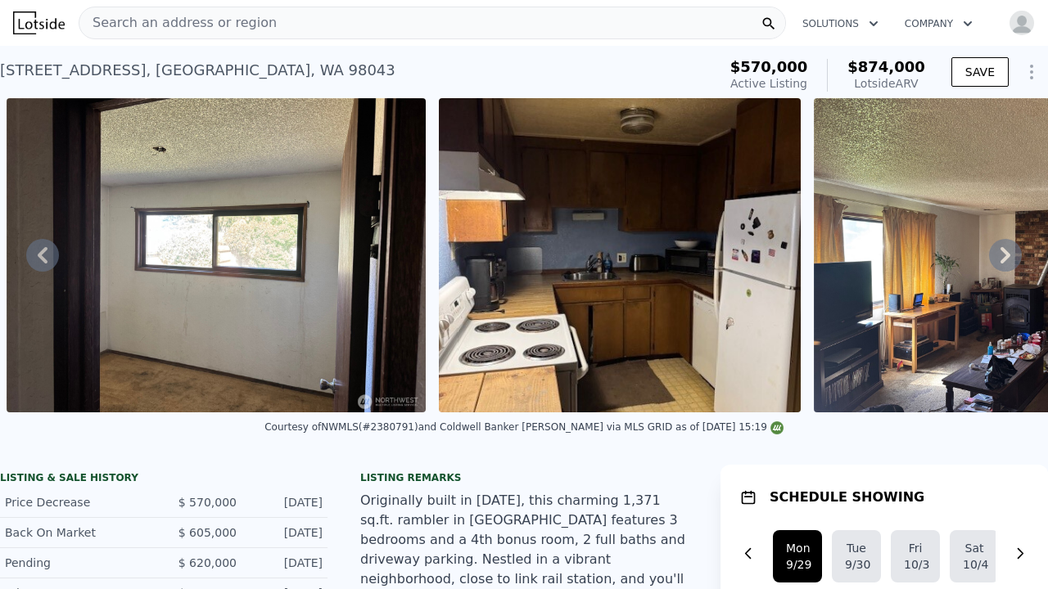
click at [45, 249] on icon at bounding box center [43, 255] width 10 height 16
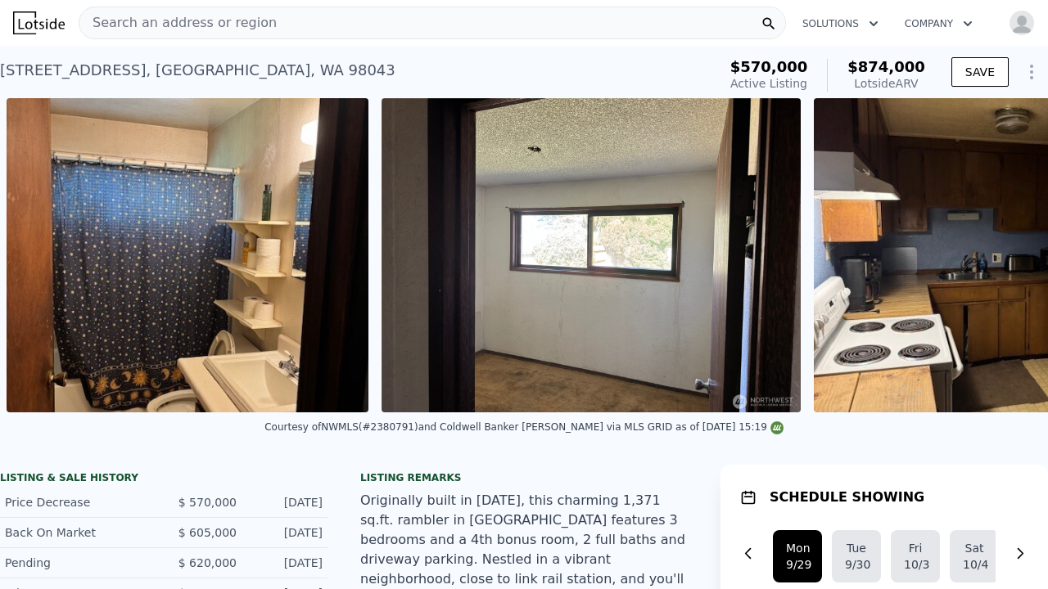
scroll to position [0, 1988]
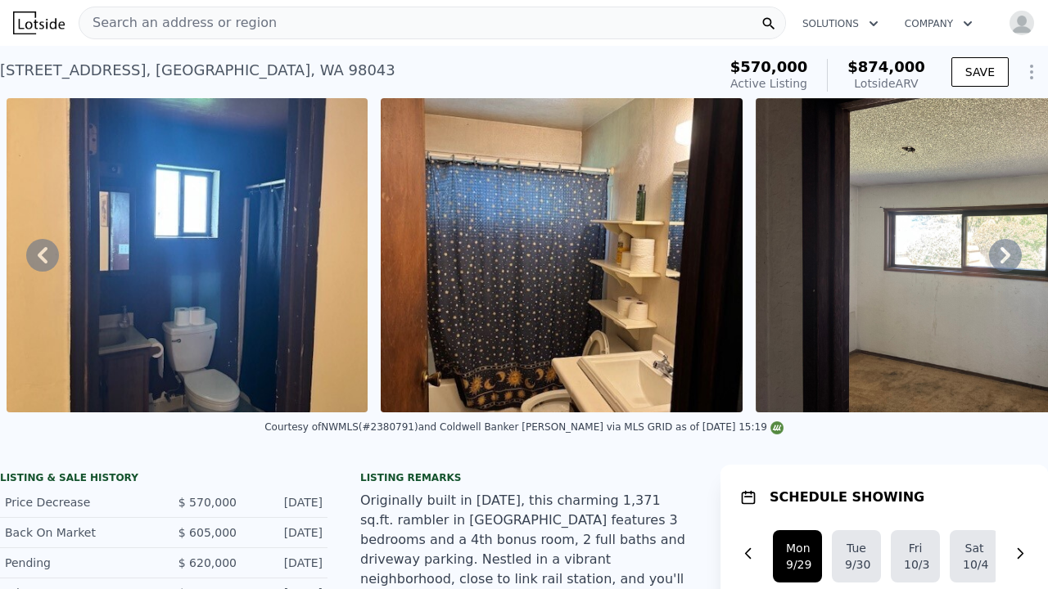
click at [45, 249] on icon at bounding box center [43, 255] width 10 height 16
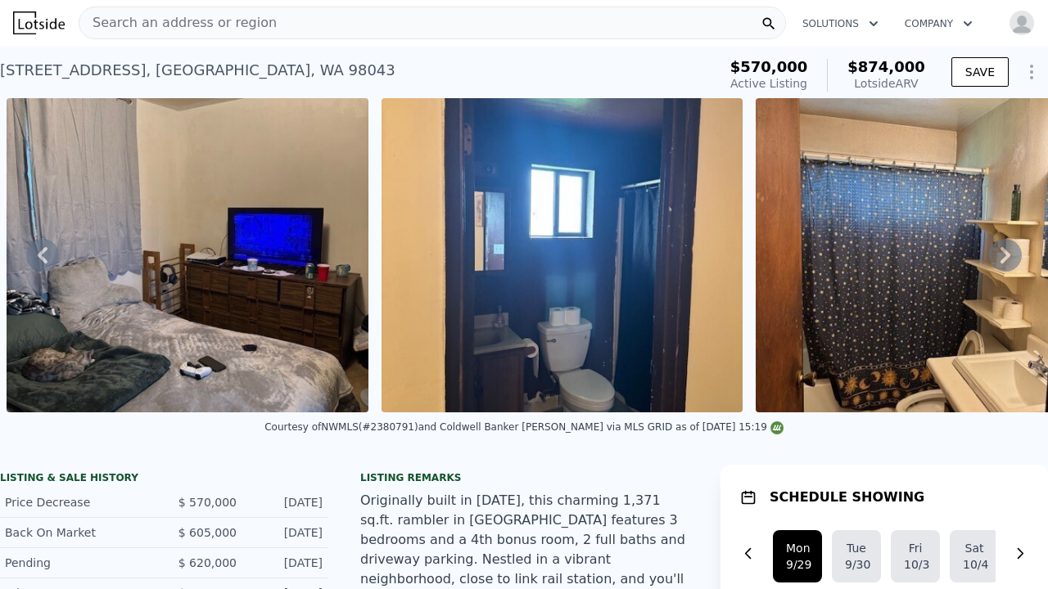
click at [45, 249] on icon at bounding box center [43, 255] width 10 height 16
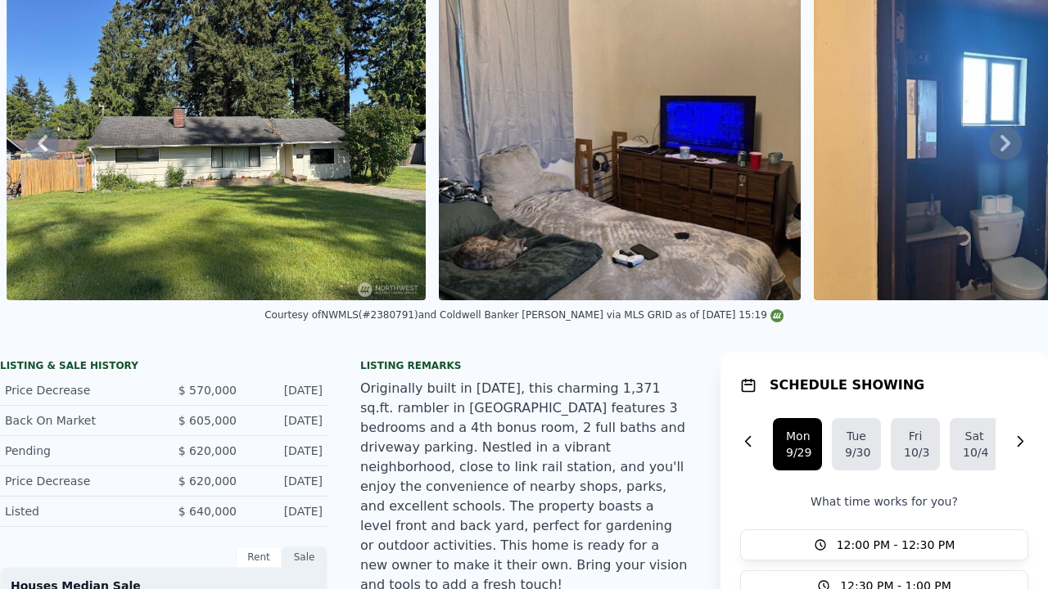
scroll to position [2, 0]
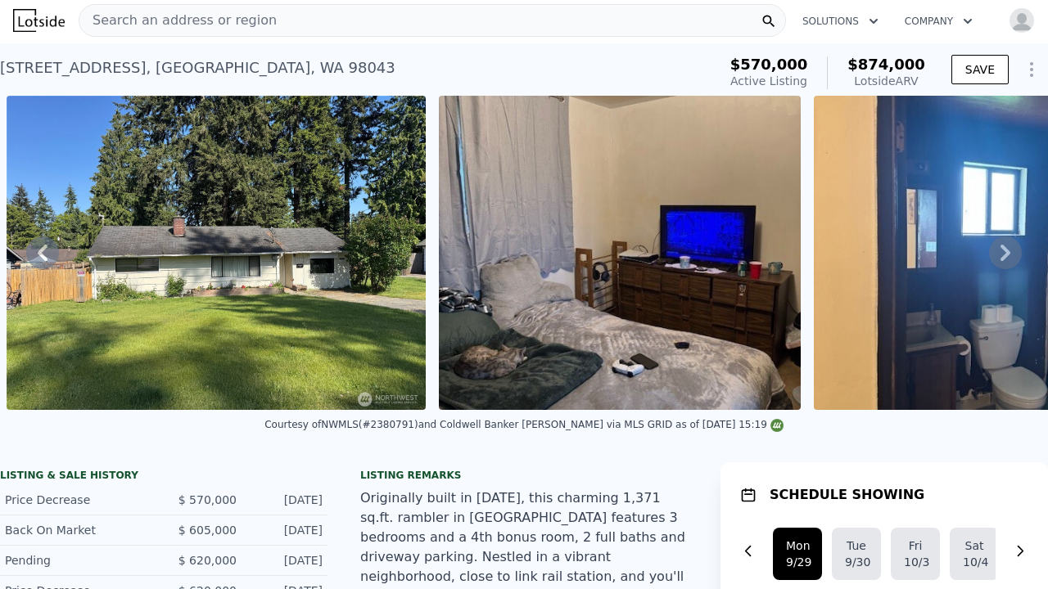
click at [996, 252] on icon at bounding box center [1005, 253] width 33 height 33
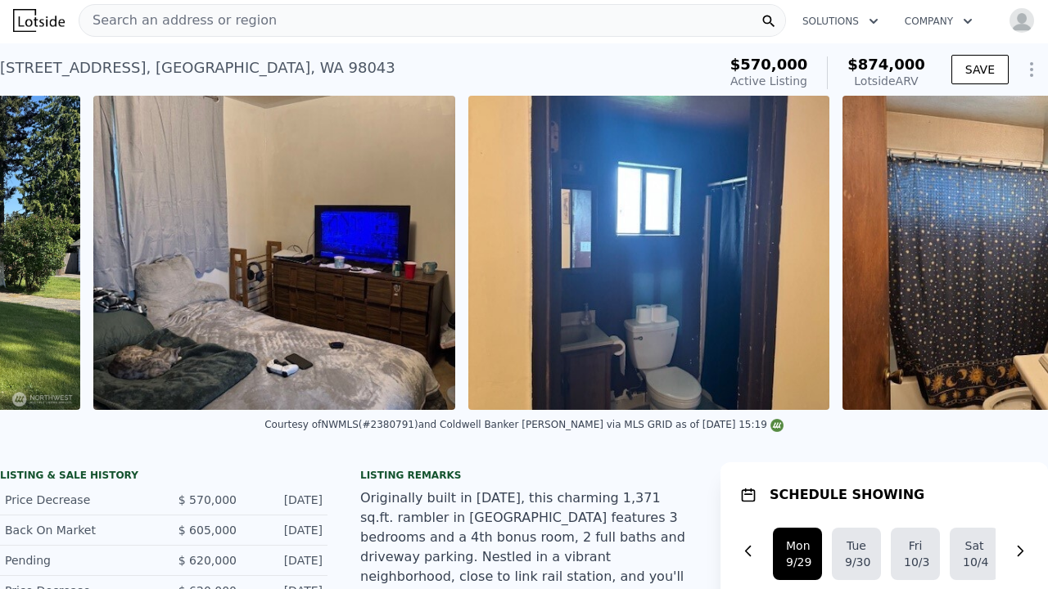
scroll to position [0, 1613]
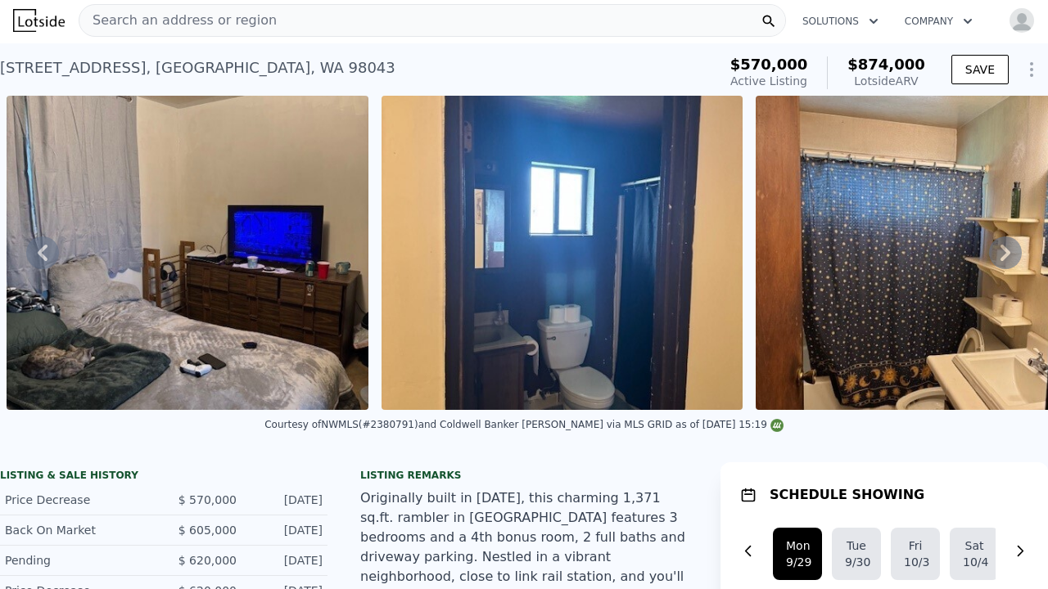
click at [1012, 248] on icon at bounding box center [1005, 253] width 33 height 33
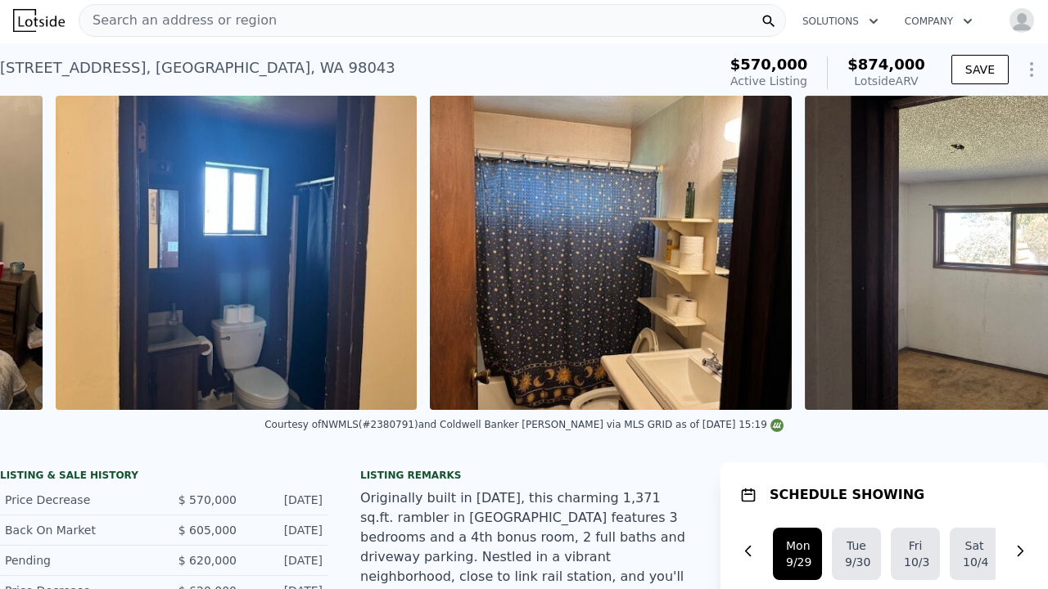
scroll to position [0, 1988]
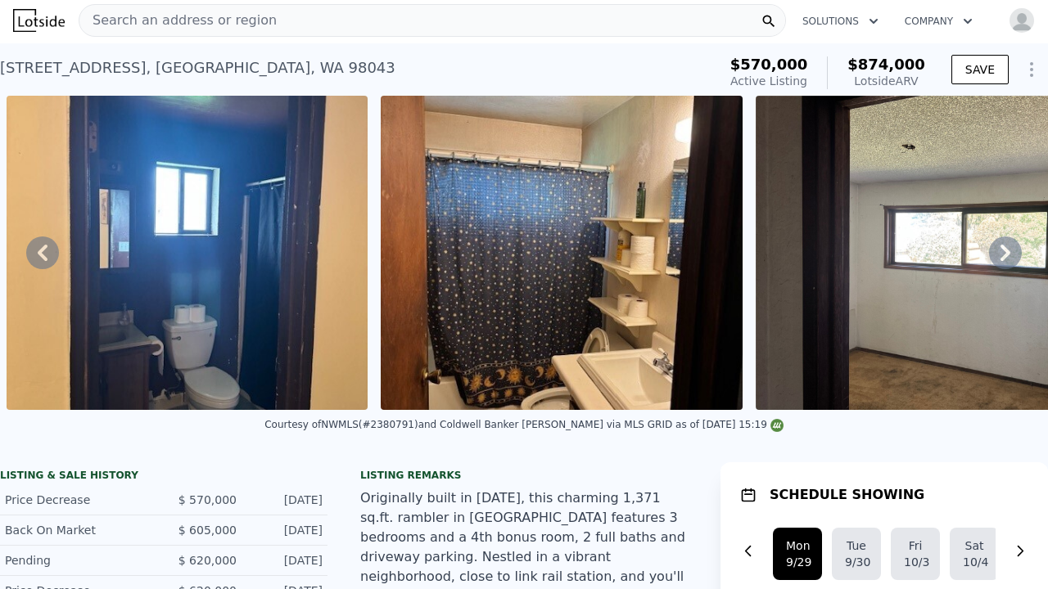
click at [993, 256] on icon at bounding box center [1005, 253] width 33 height 33
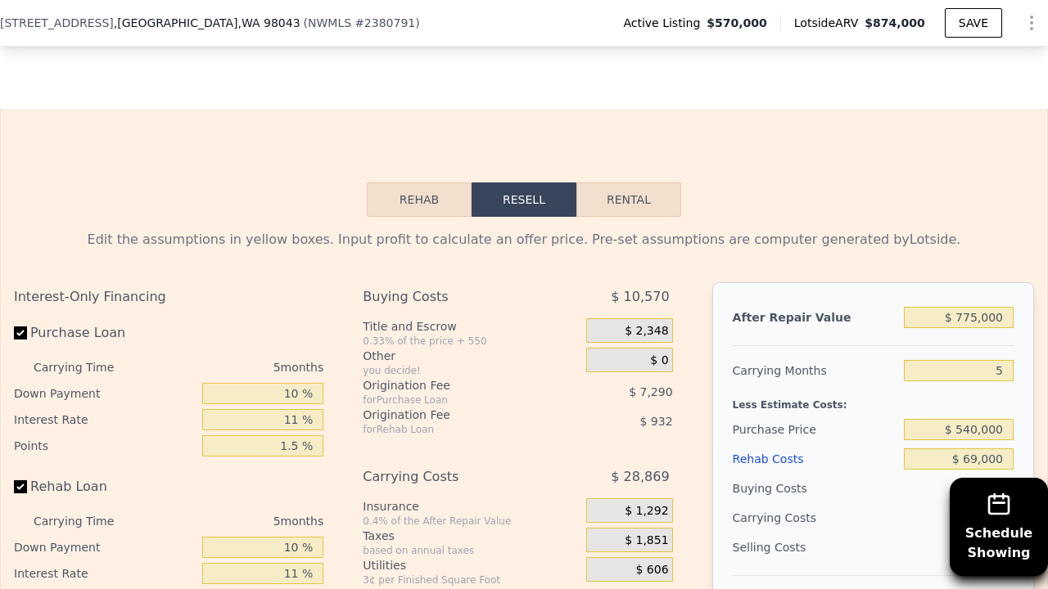
scroll to position [2747, 0]
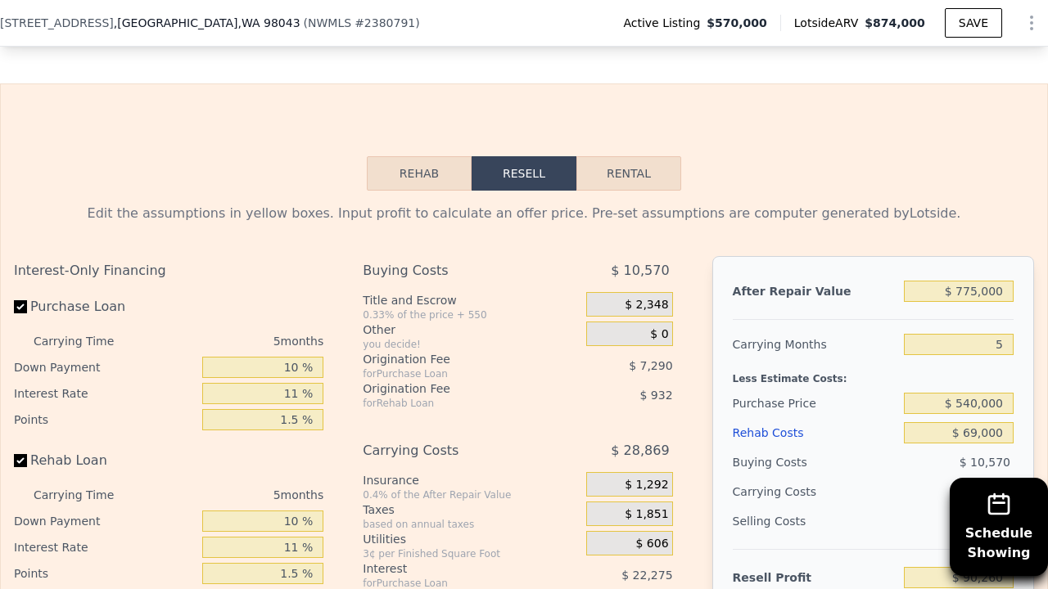
click at [424, 156] on button "Rehab" at bounding box center [419, 173] width 105 height 34
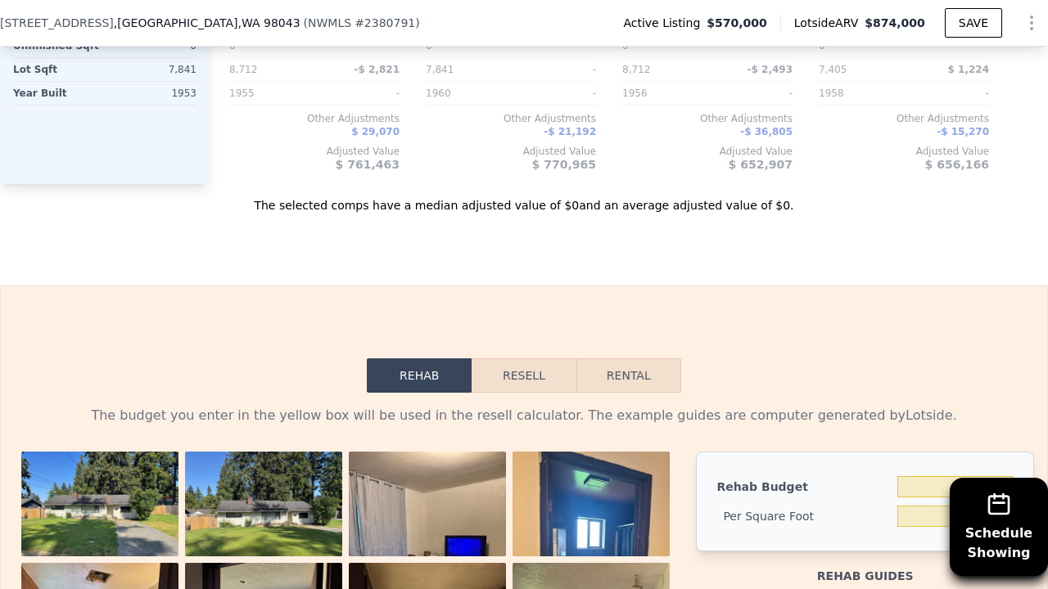
scroll to position [2548, 0]
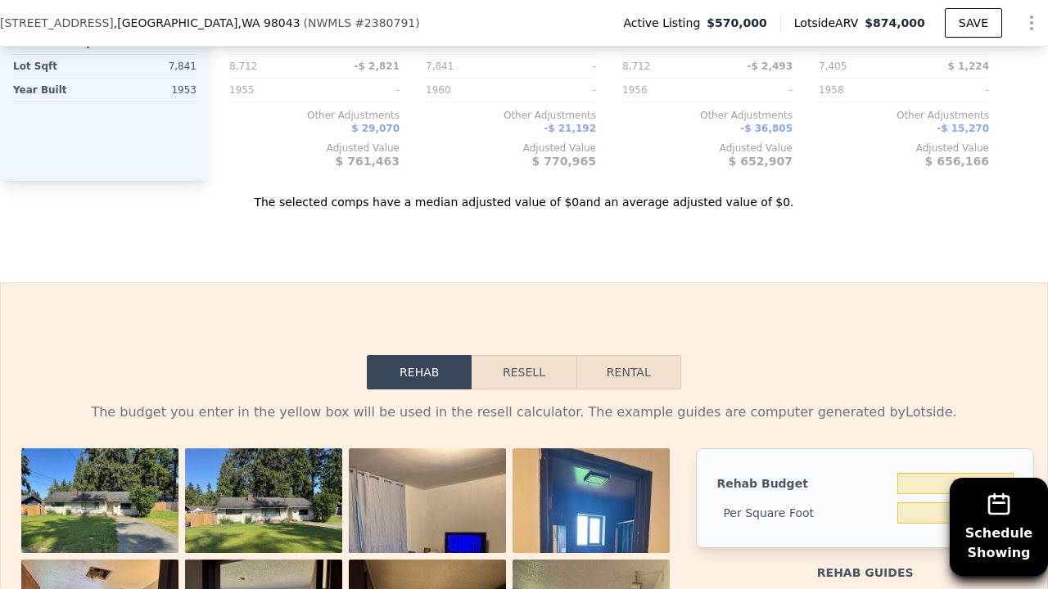
click at [535, 355] on button "Resell" at bounding box center [523, 372] width 104 height 34
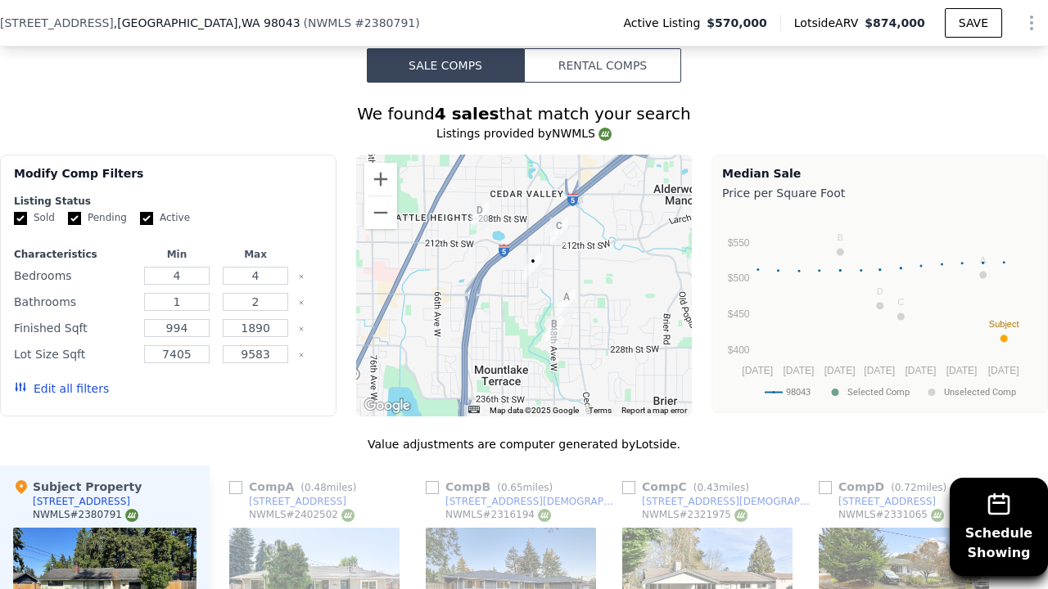
scroll to position [1760, 0]
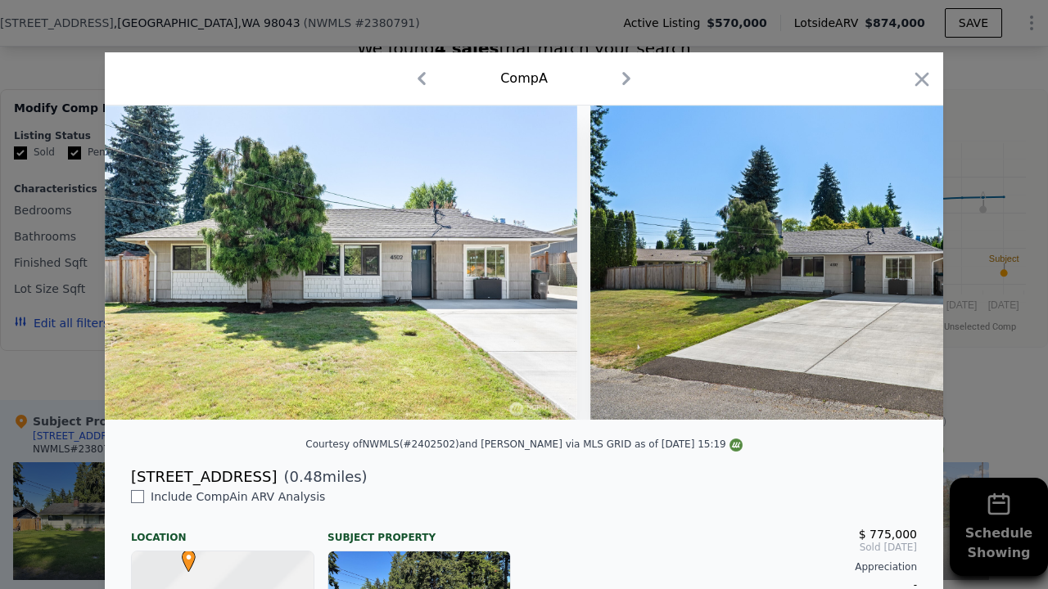
scroll to position [18, 0]
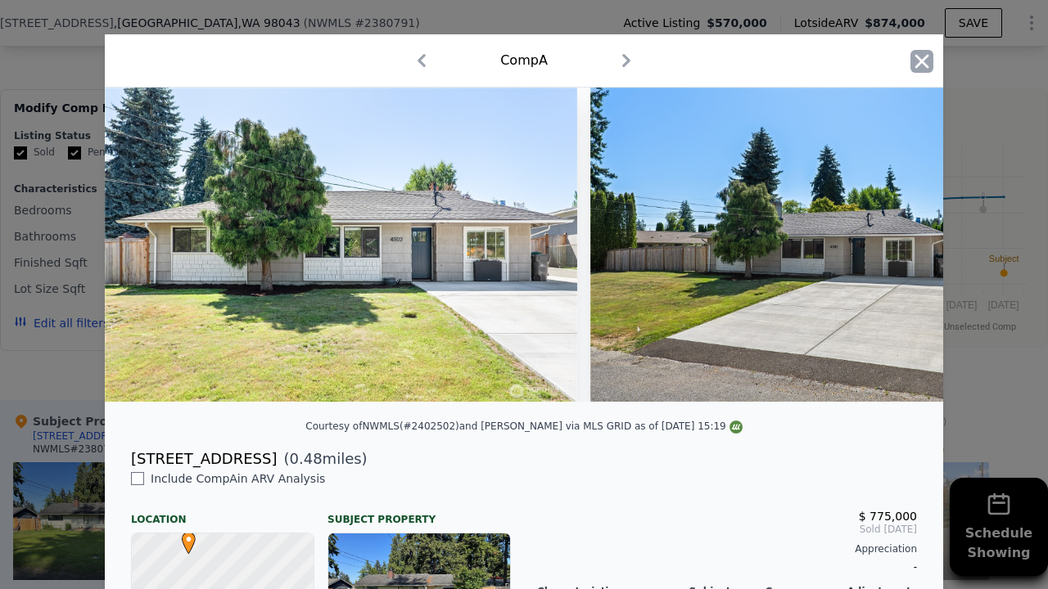
click at [912, 65] on icon "button" at bounding box center [921, 61] width 23 height 23
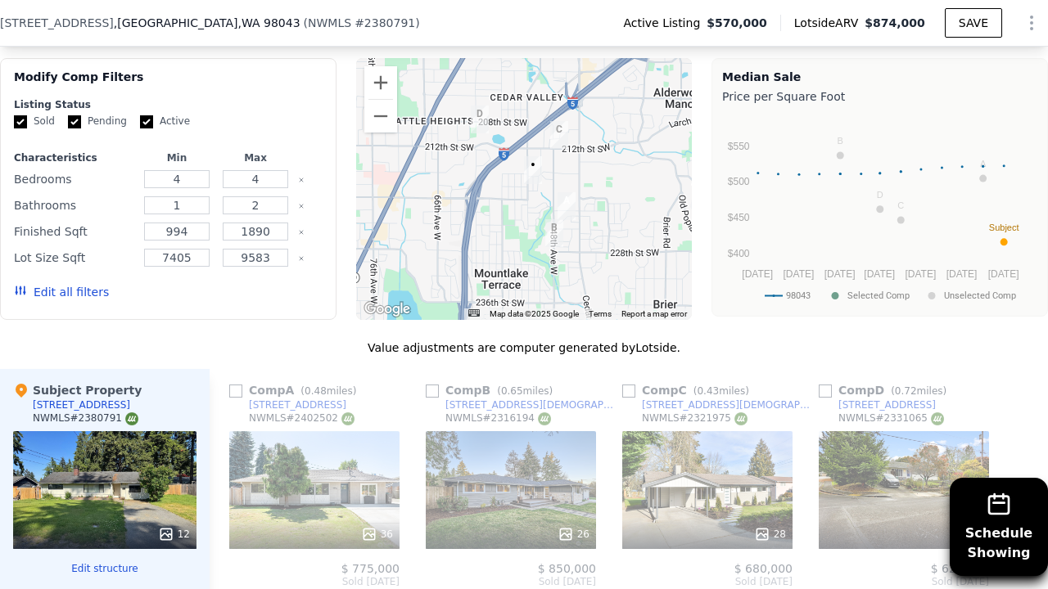
scroll to position [1862, 0]
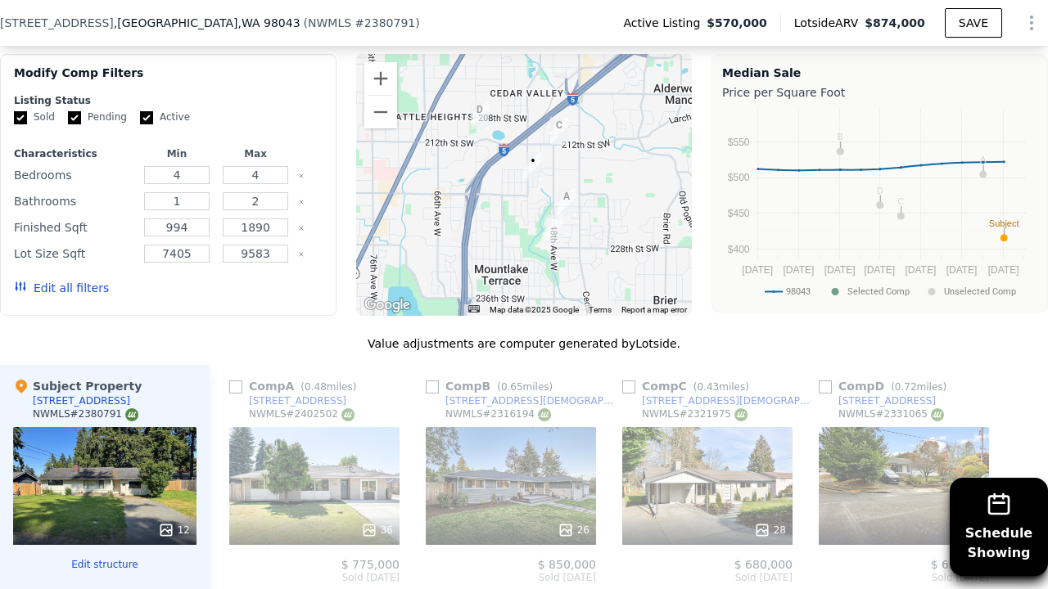
click at [474, 445] on div "26" at bounding box center [511, 486] width 170 height 118
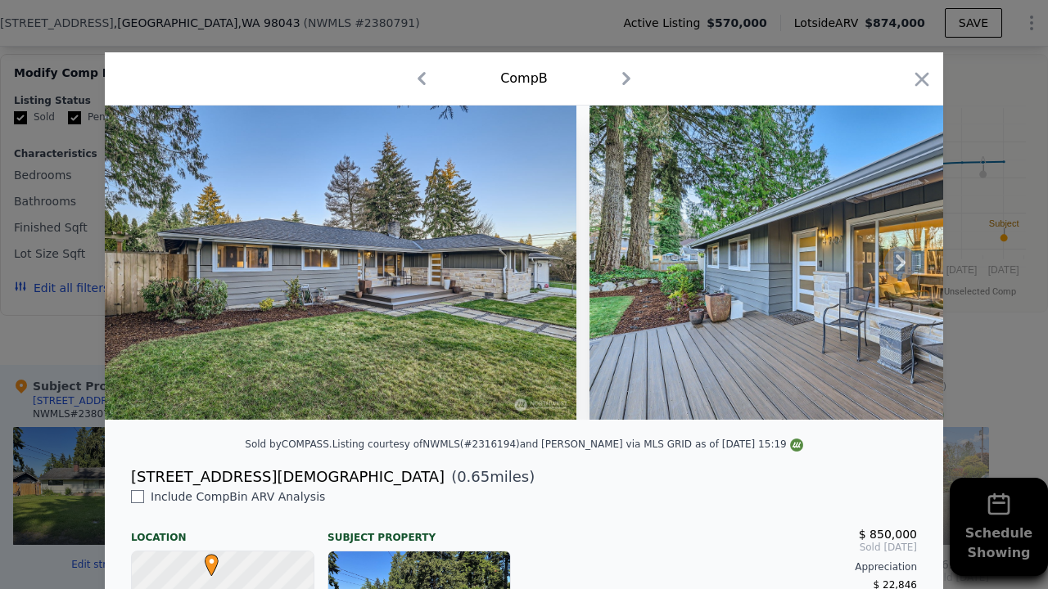
click at [904, 264] on icon at bounding box center [900, 263] width 10 height 16
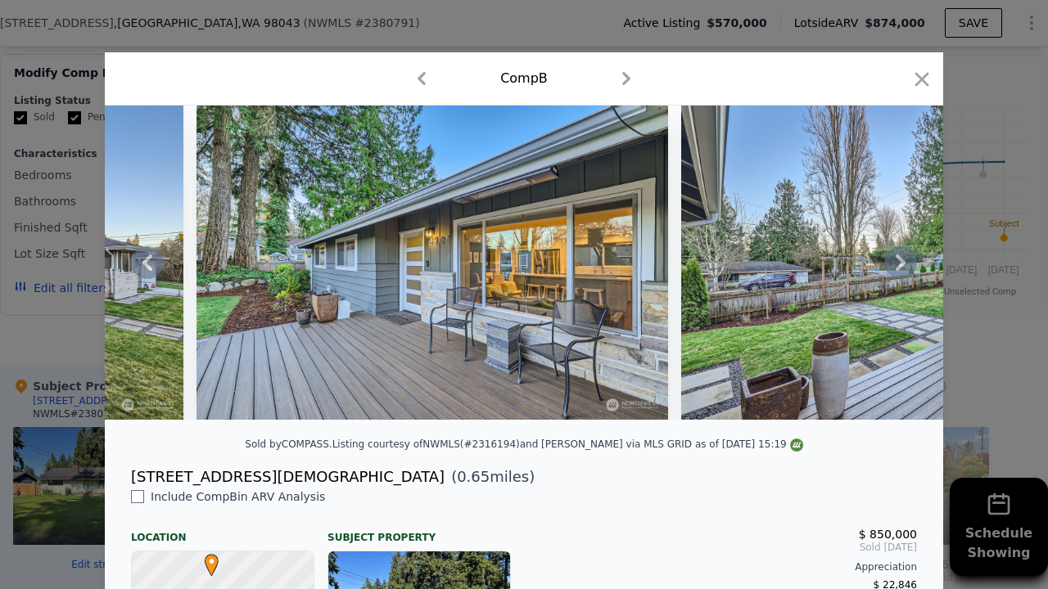
click at [904, 264] on icon at bounding box center [900, 263] width 10 height 16
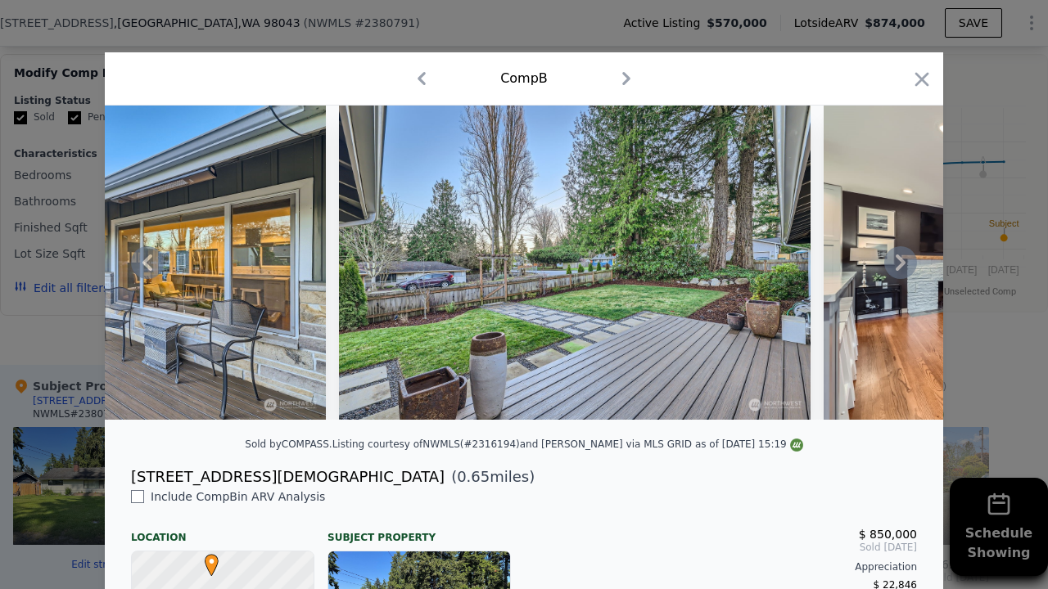
scroll to position [0, 786]
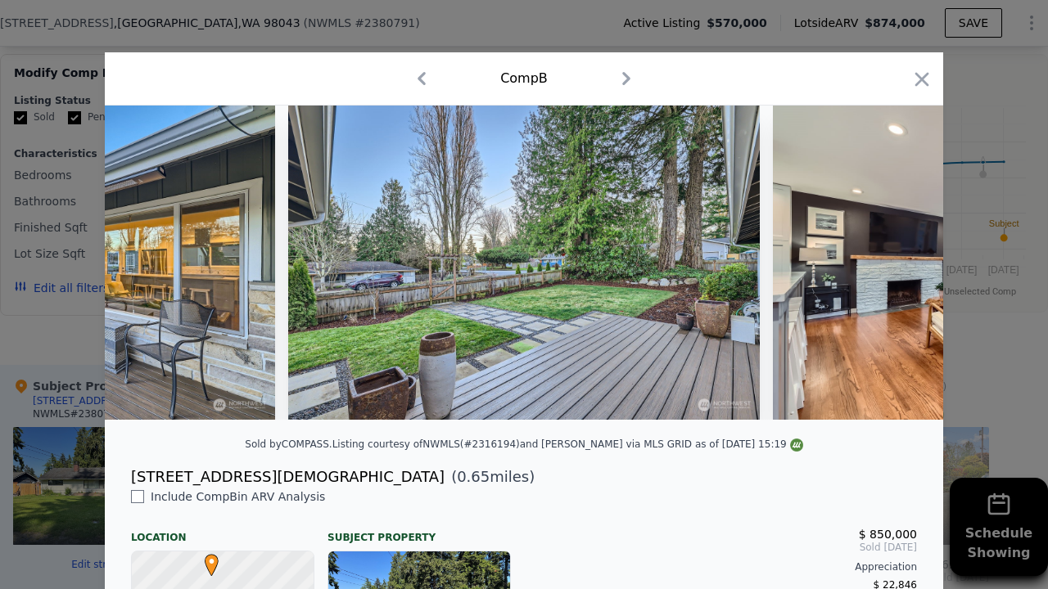
click at [904, 264] on img at bounding box center [1008, 263] width 471 height 314
click at [904, 264] on icon at bounding box center [900, 263] width 10 height 16
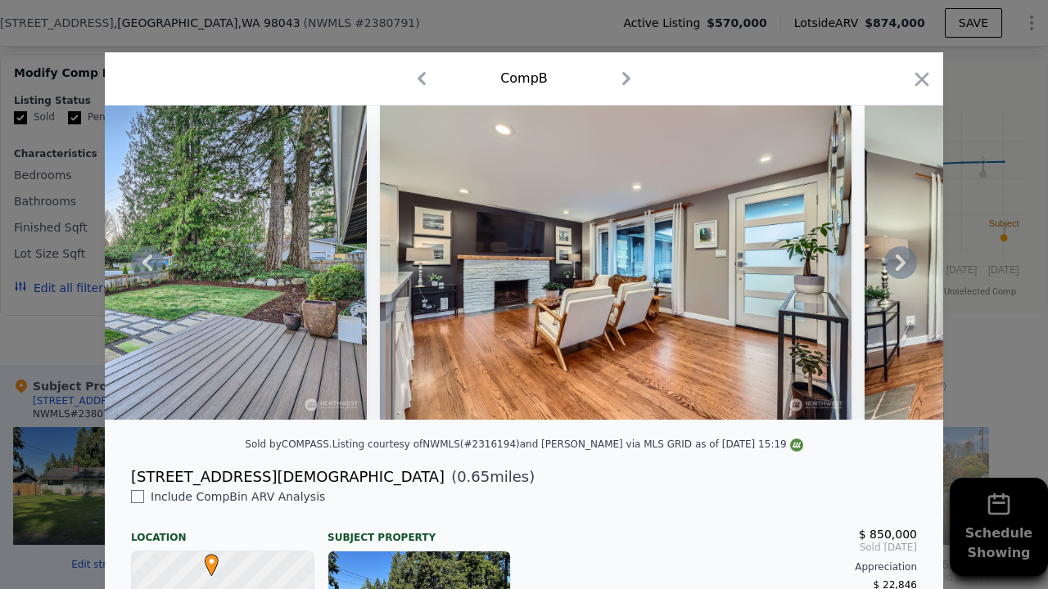
click at [904, 264] on icon at bounding box center [900, 263] width 10 height 16
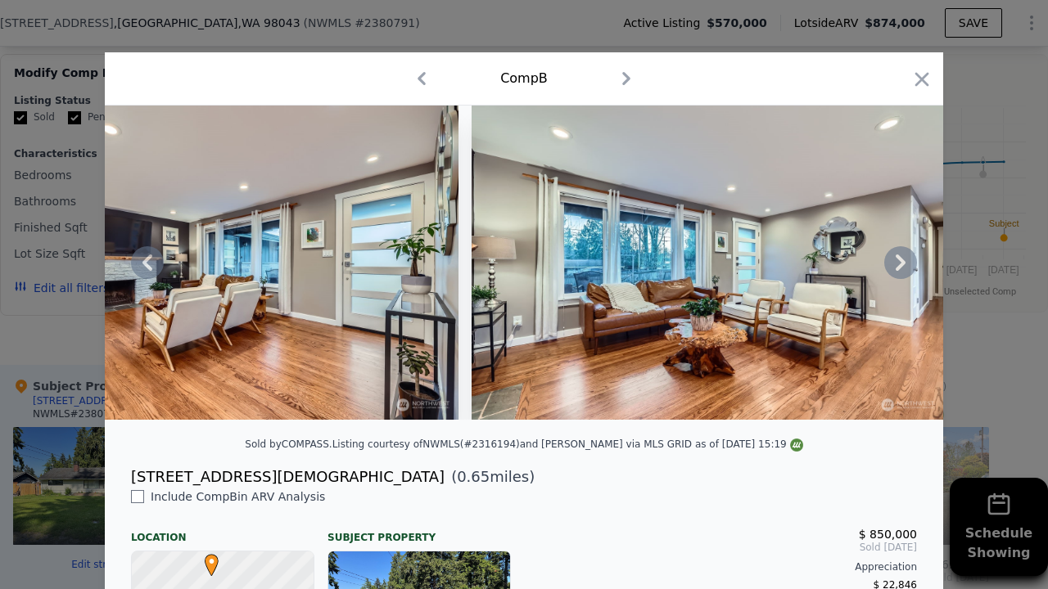
click at [151, 258] on icon at bounding box center [147, 262] width 33 height 33
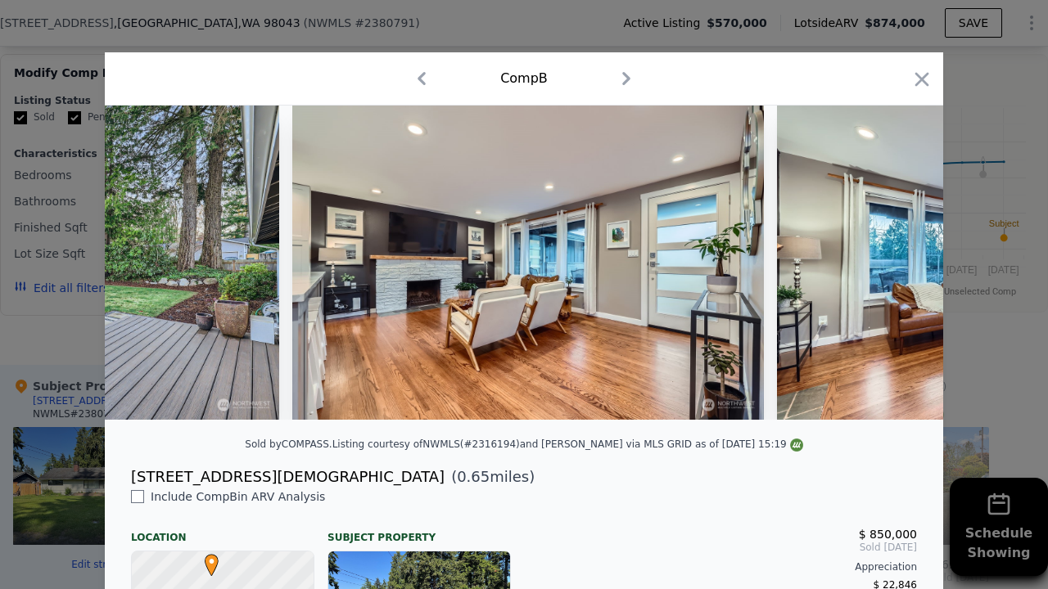
scroll to position [0, 1178]
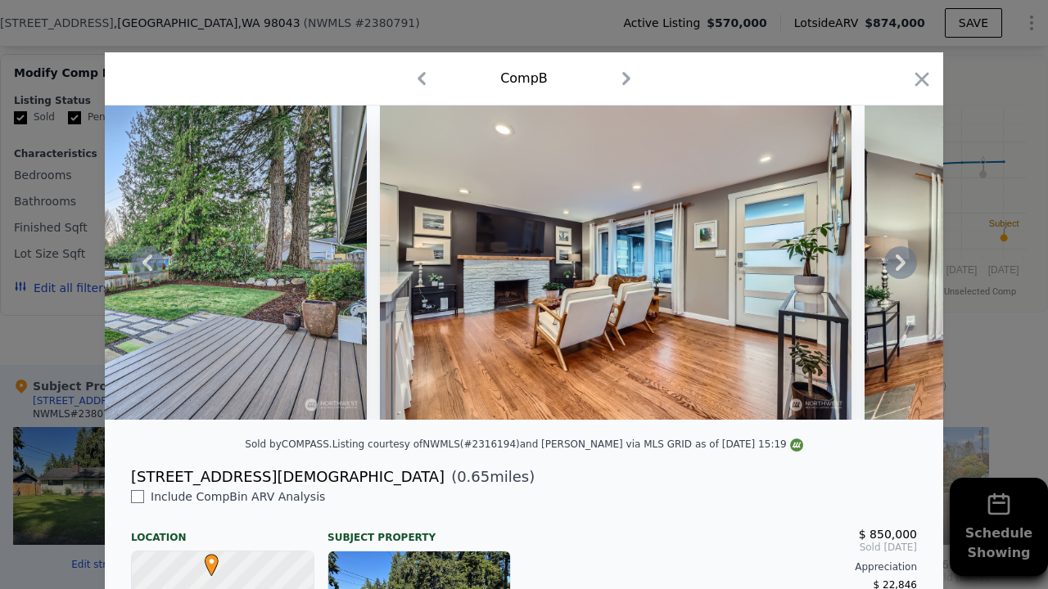
click at [900, 264] on icon at bounding box center [900, 262] width 33 height 33
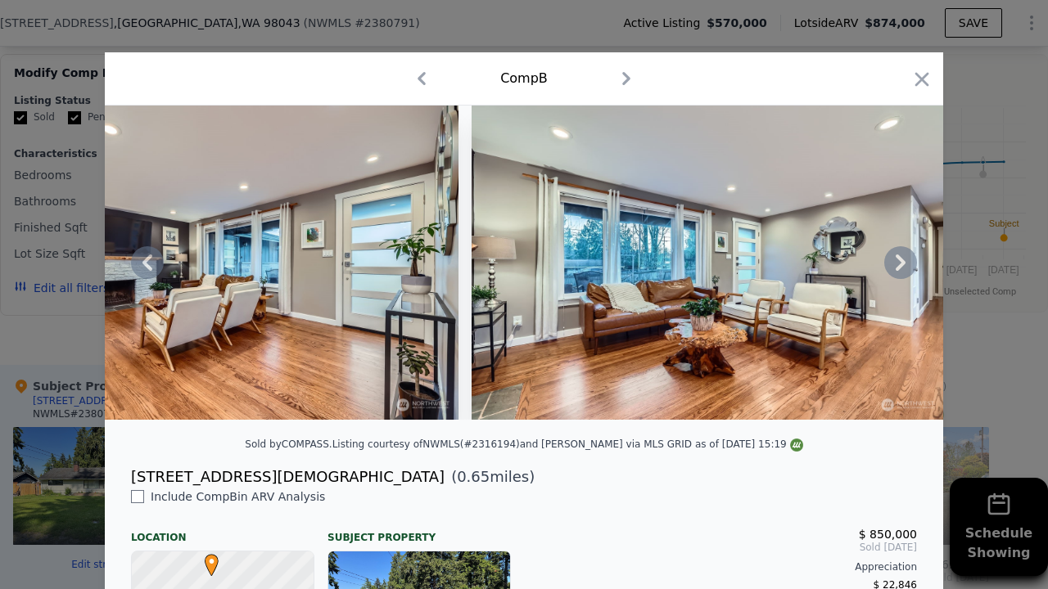
click at [901, 264] on icon at bounding box center [900, 263] width 10 height 16
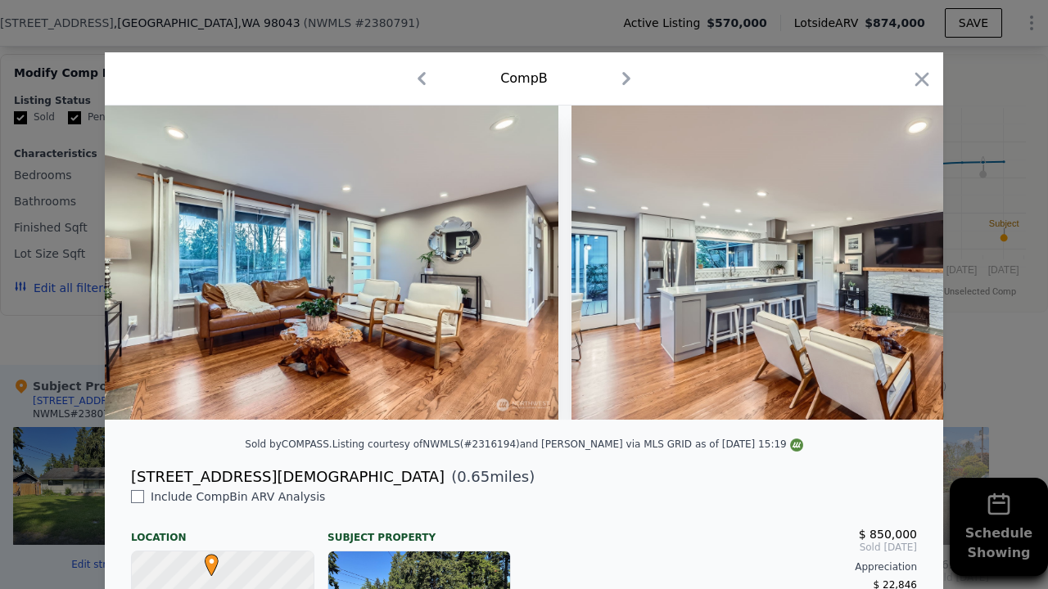
scroll to position [0, 1964]
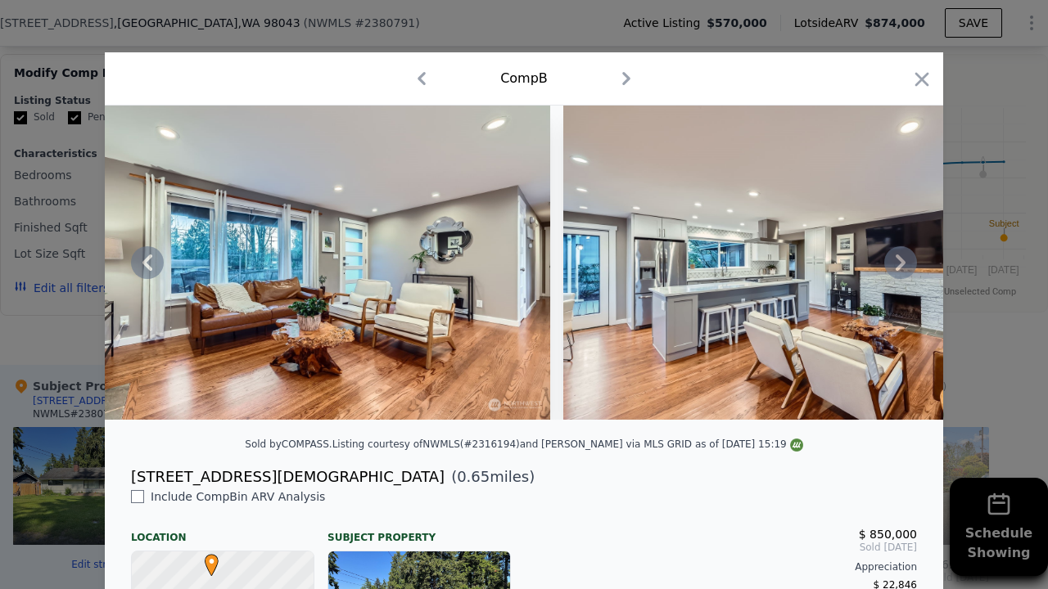
click at [906, 263] on icon at bounding box center [900, 262] width 33 height 33
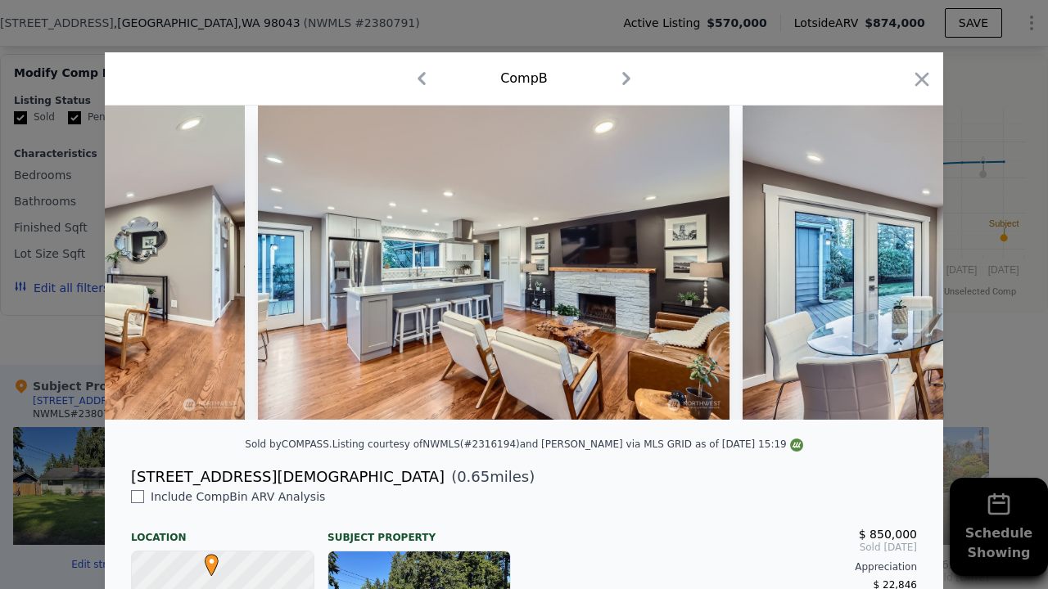
scroll to position [0, 2357]
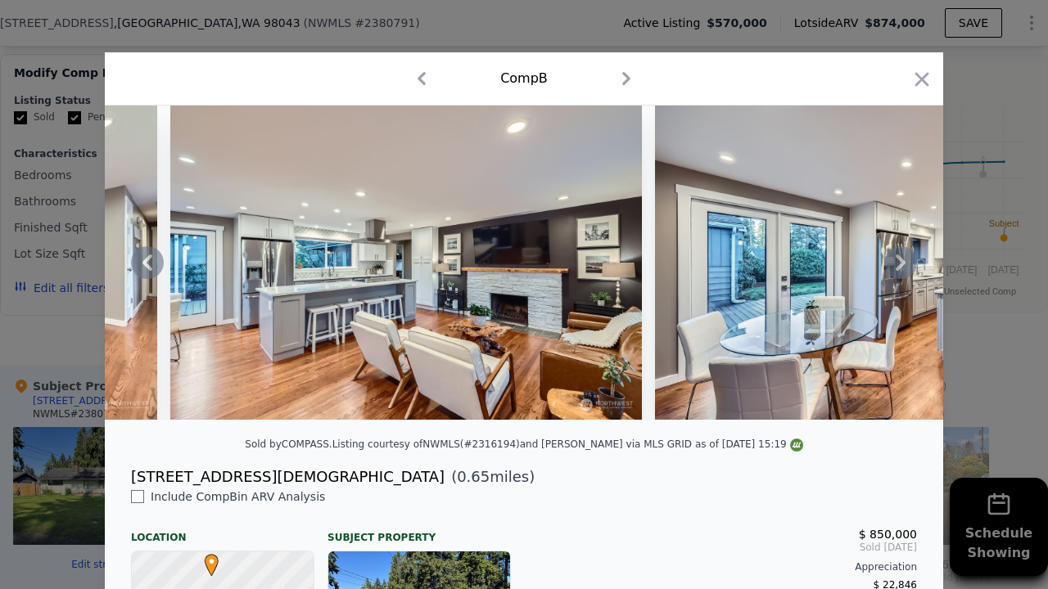
click at [906, 263] on icon at bounding box center [900, 262] width 33 height 33
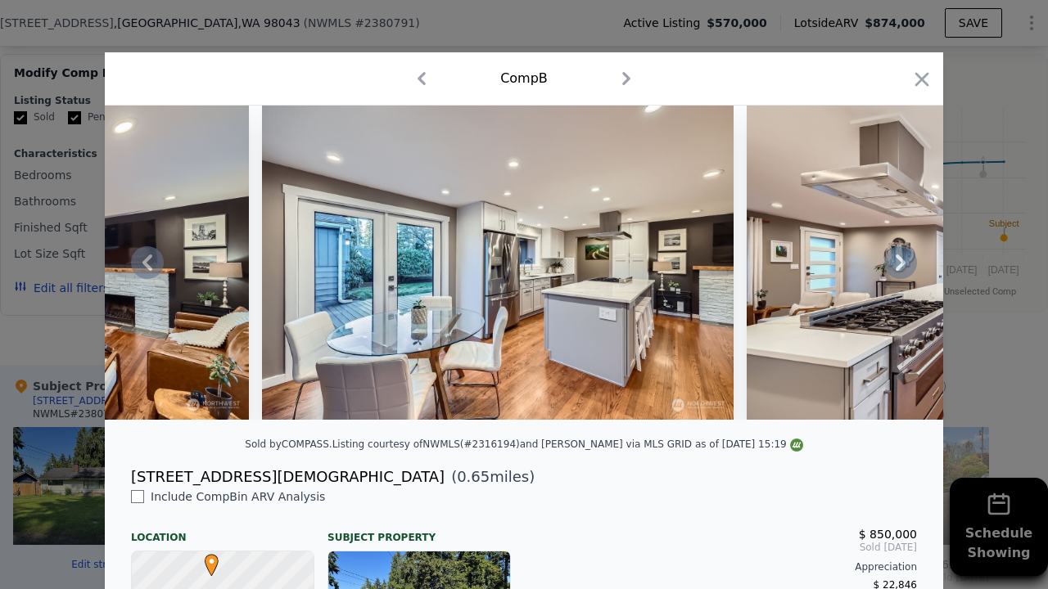
click at [143, 261] on icon at bounding box center [147, 262] width 33 height 33
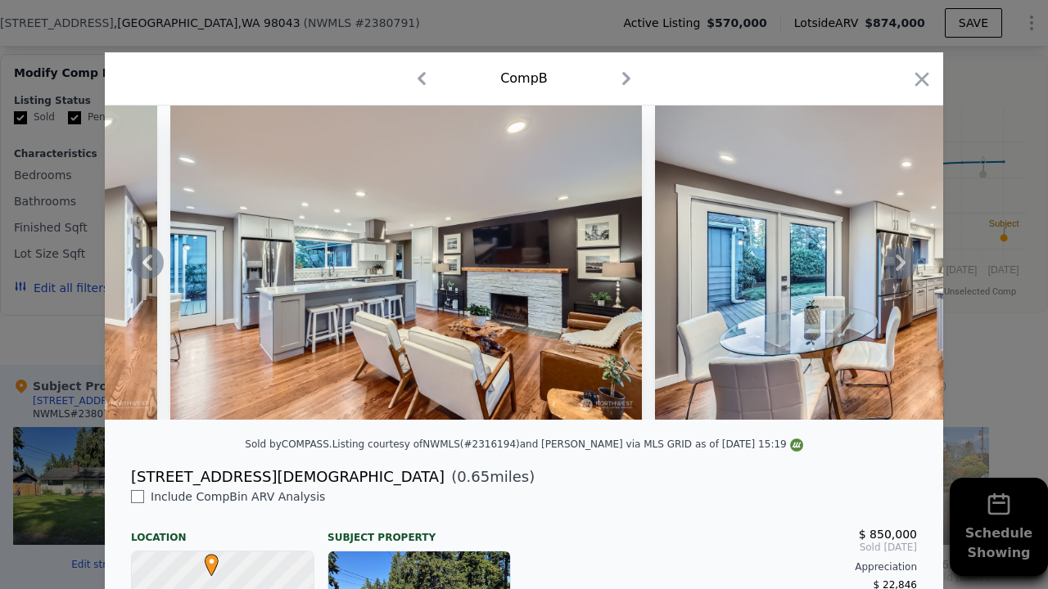
click at [143, 262] on icon at bounding box center [147, 263] width 10 height 16
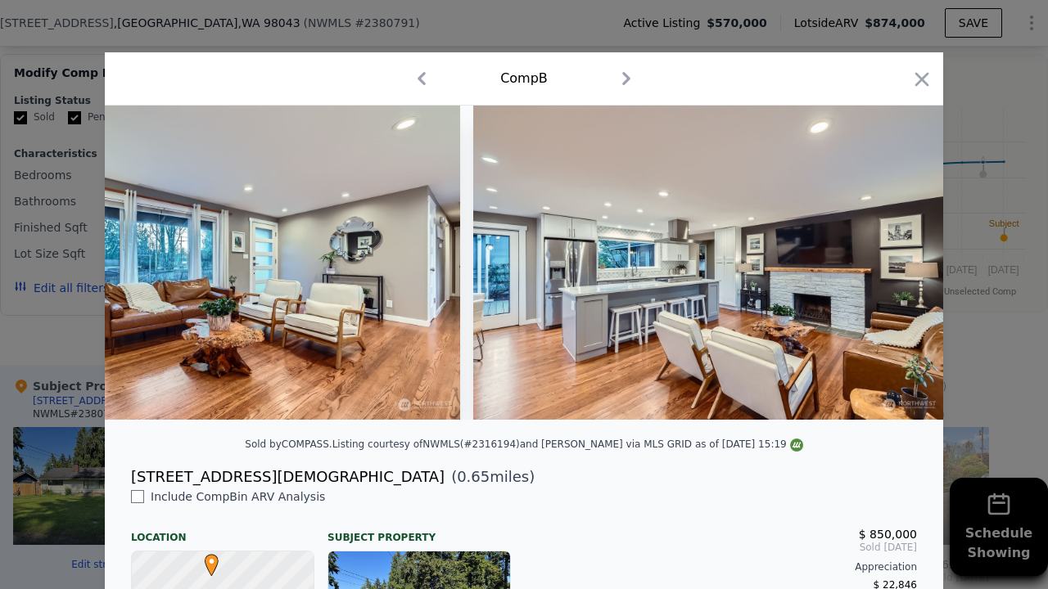
scroll to position [0, 1964]
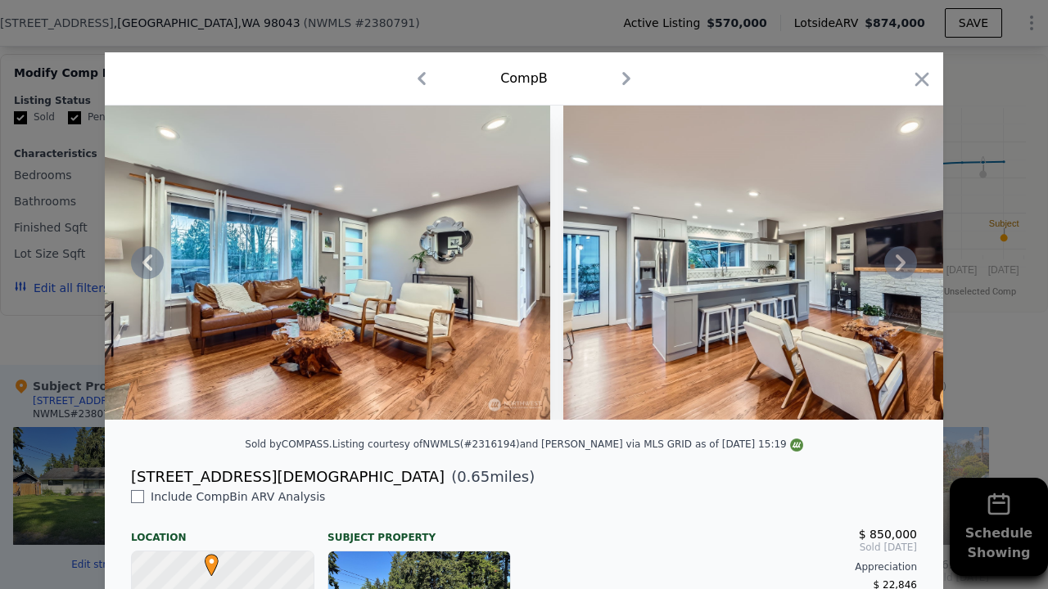
click at [893, 263] on icon at bounding box center [900, 262] width 33 height 33
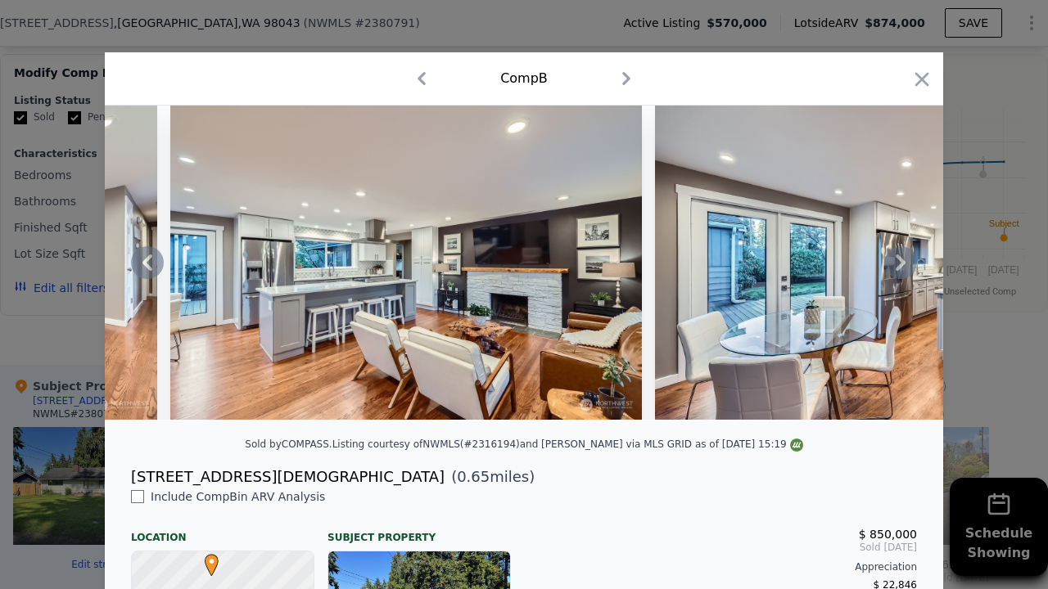
click at [905, 264] on icon at bounding box center [900, 262] width 33 height 33
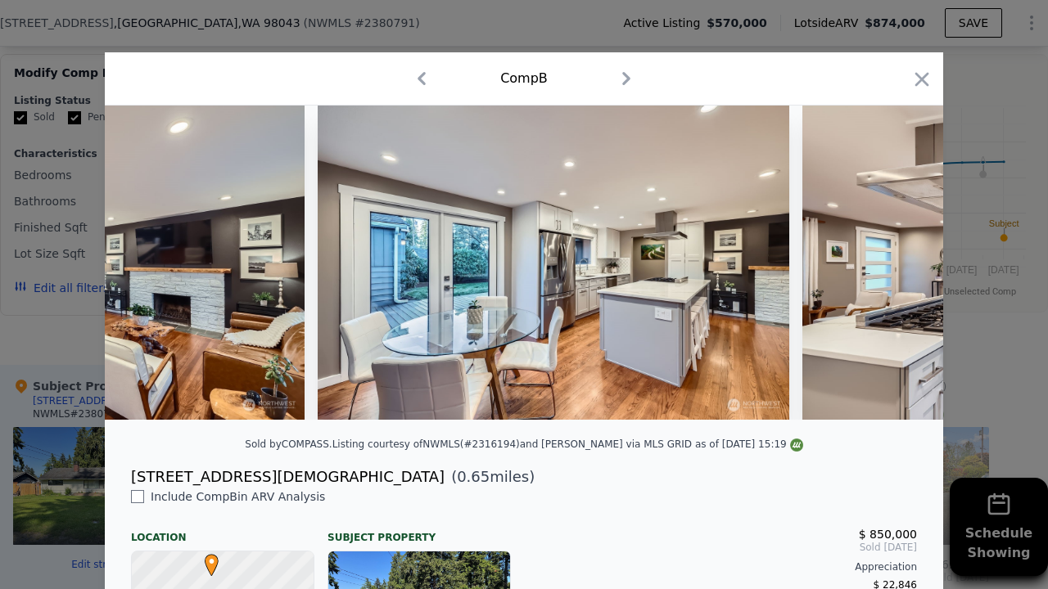
scroll to position [0, 2750]
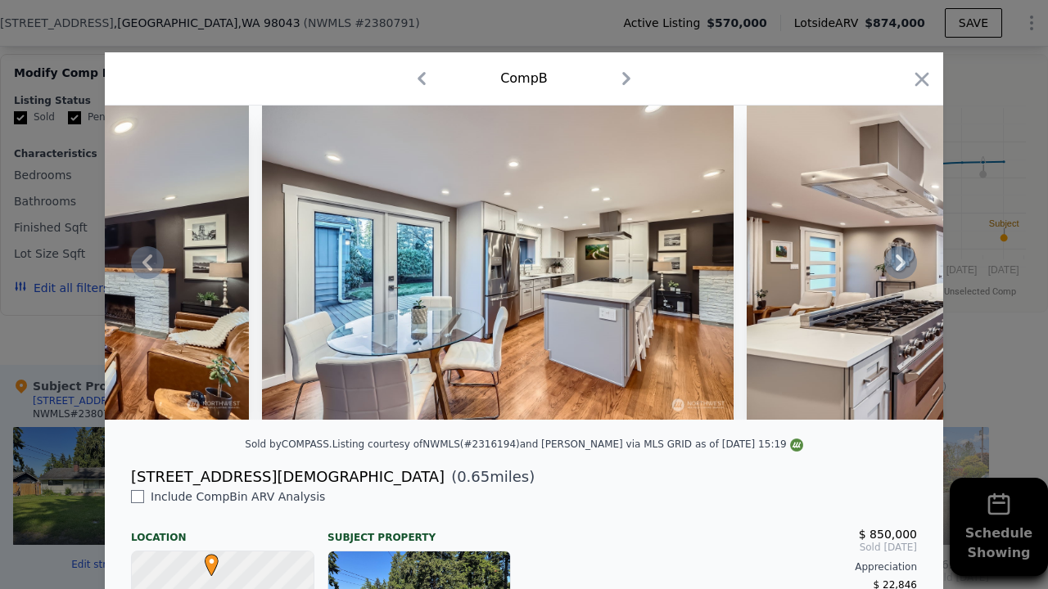
click at [904, 264] on icon at bounding box center [900, 262] width 33 height 33
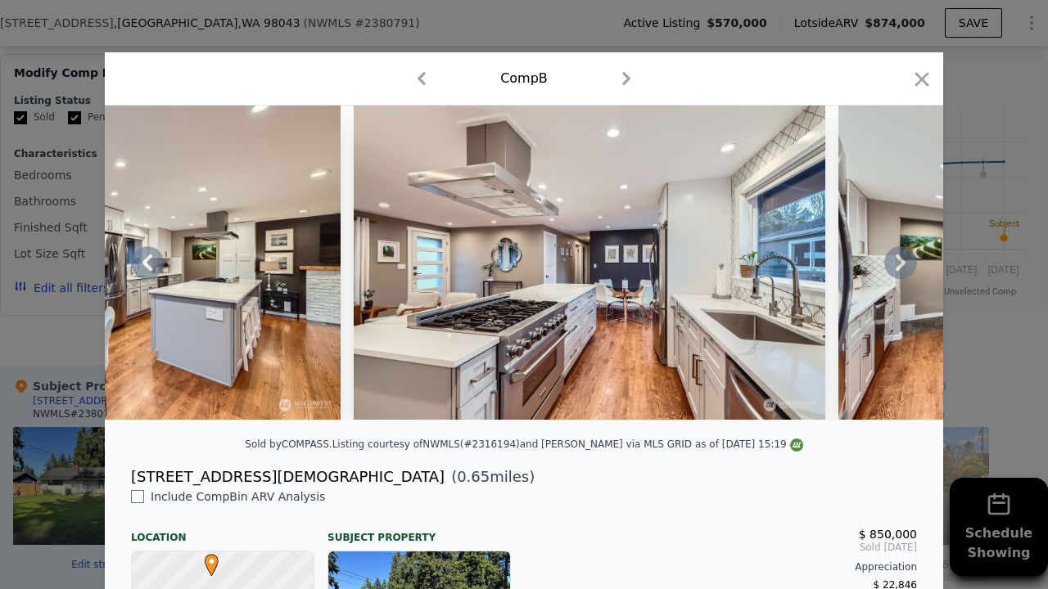
click at [151, 268] on icon at bounding box center [147, 263] width 10 height 16
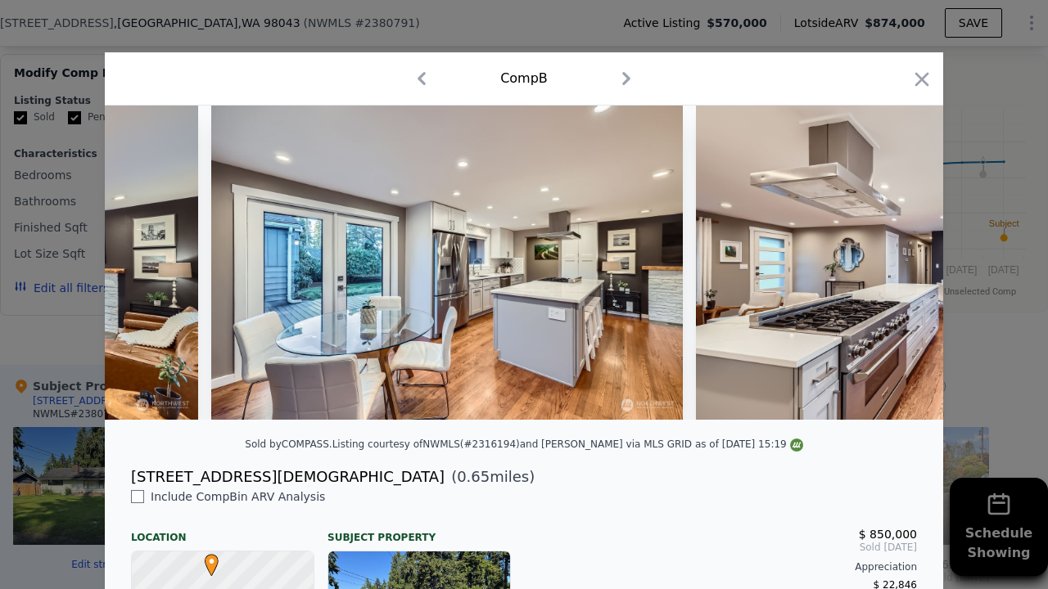
scroll to position [0, 2750]
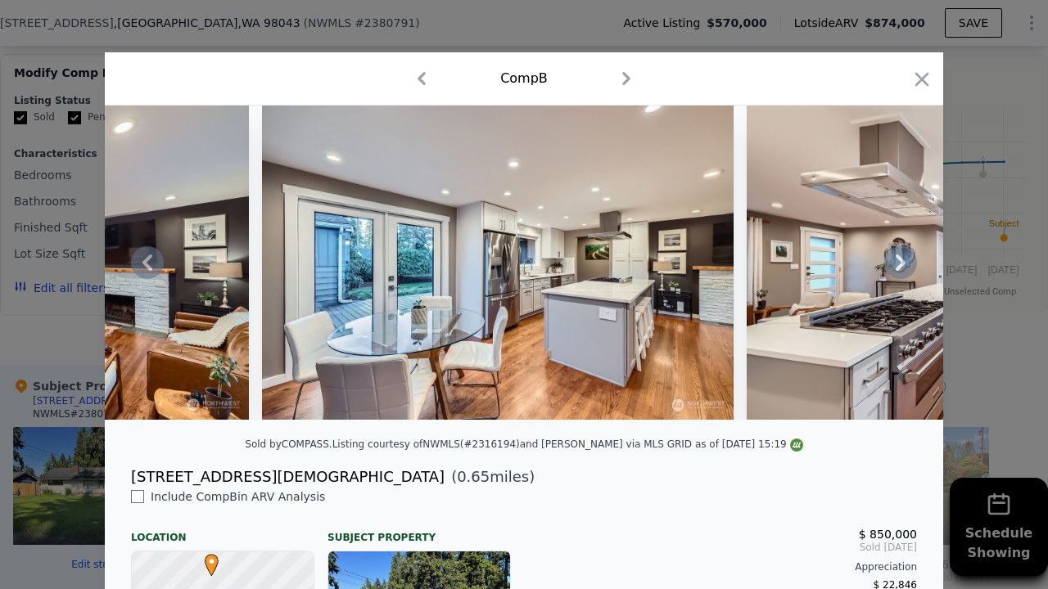
click at [155, 268] on icon at bounding box center [147, 262] width 33 height 33
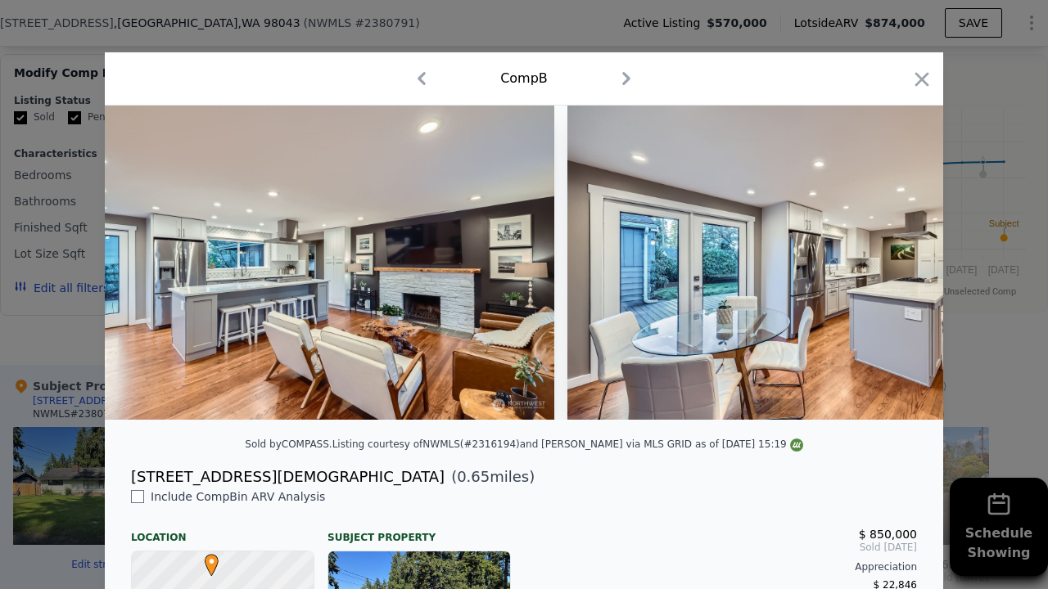
scroll to position [0, 2357]
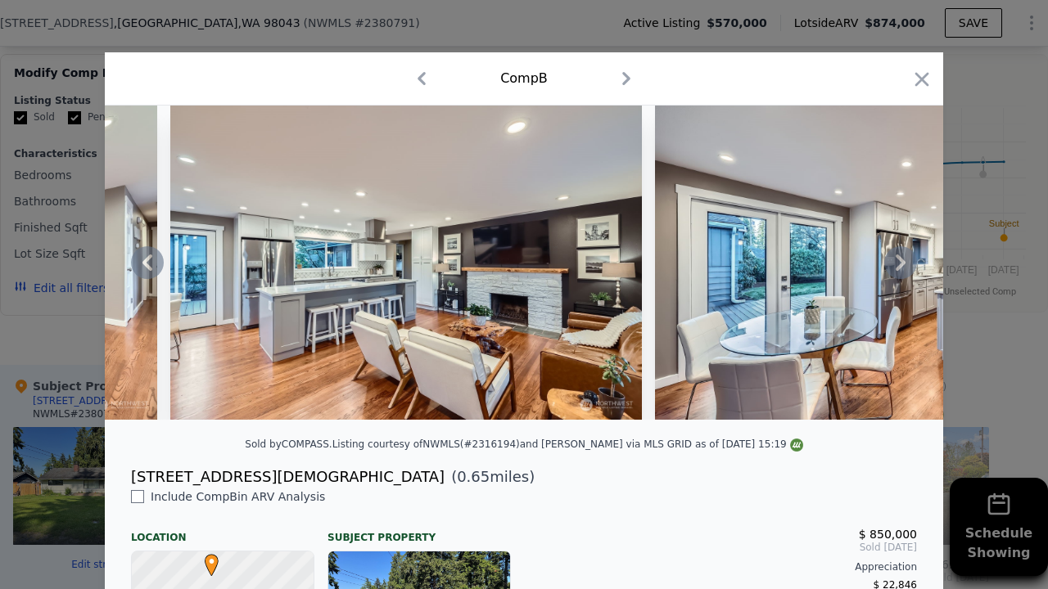
click at [899, 261] on icon at bounding box center [900, 262] width 33 height 33
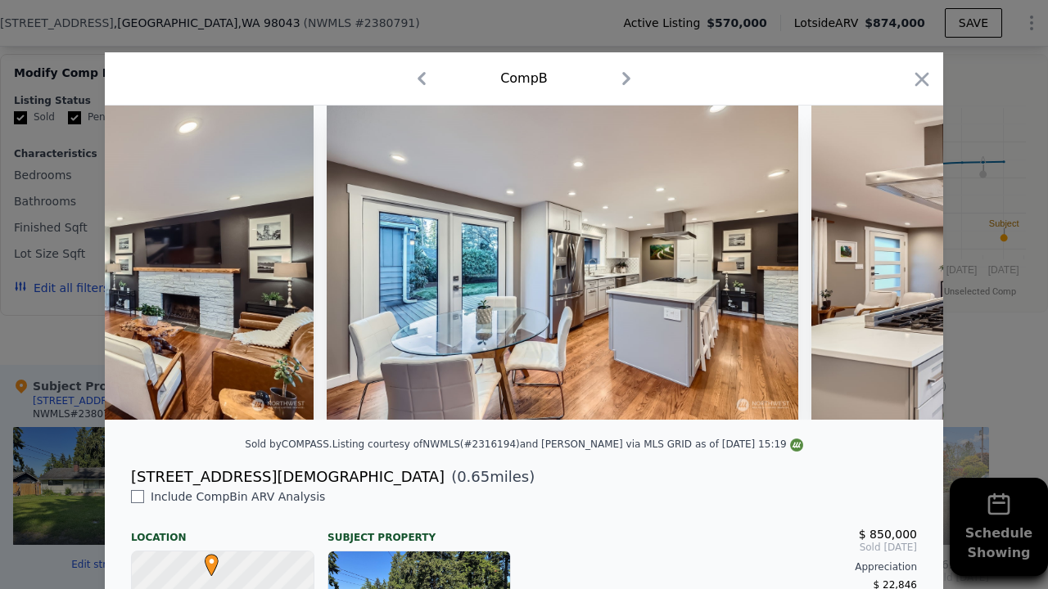
scroll to position [0, 2750]
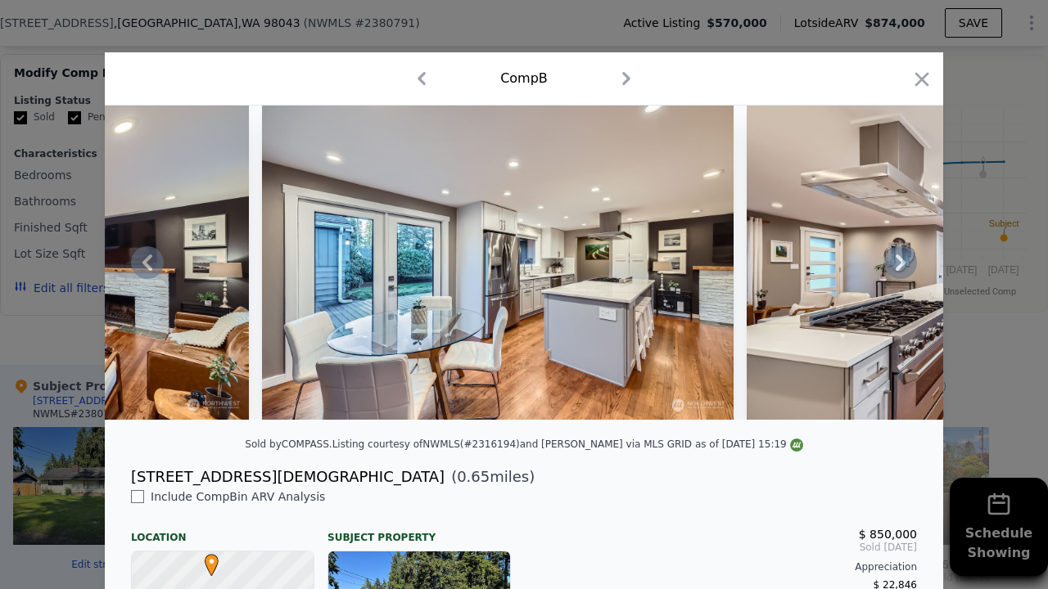
click at [899, 261] on icon at bounding box center [900, 262] width 33 height 33
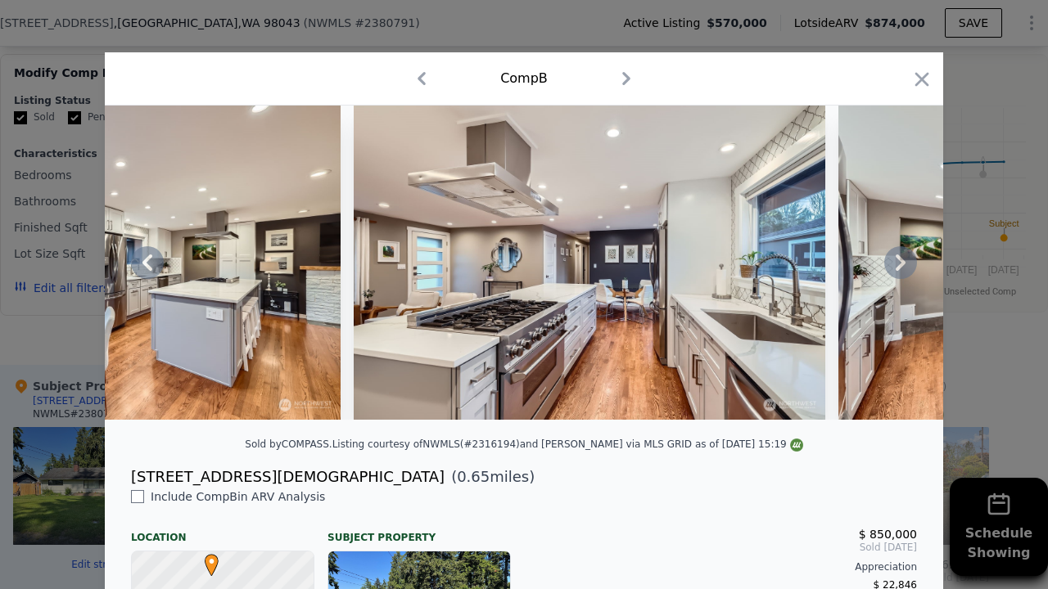
click at [899, 265] on icon at bounding box center [900, 263] width 10 height 16
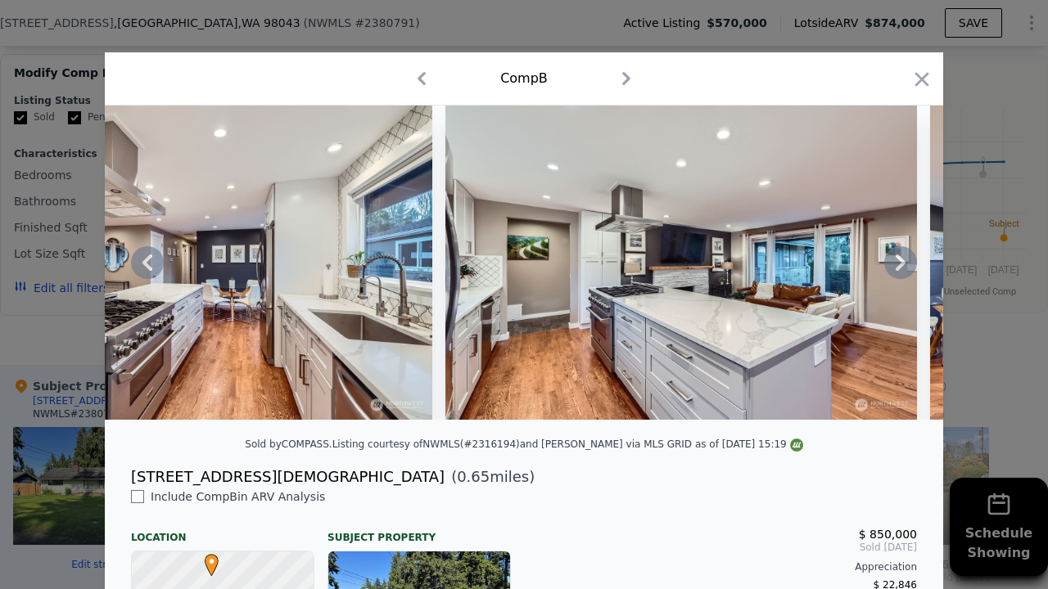
click at [899, 265] on icon at bounding box center [900, 263] width 10 height 16
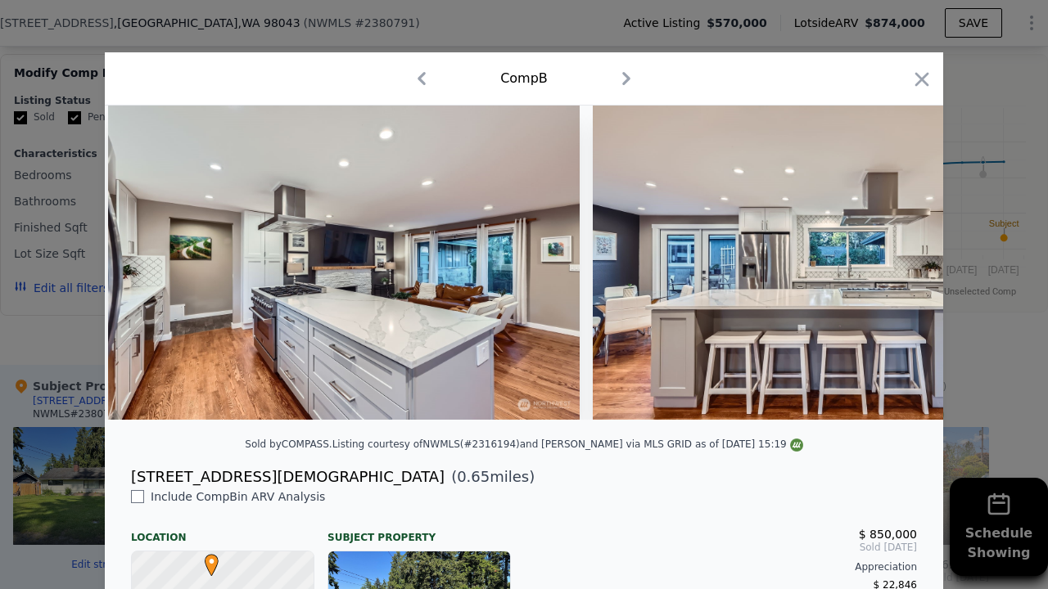
scroll to position [0, 3928]
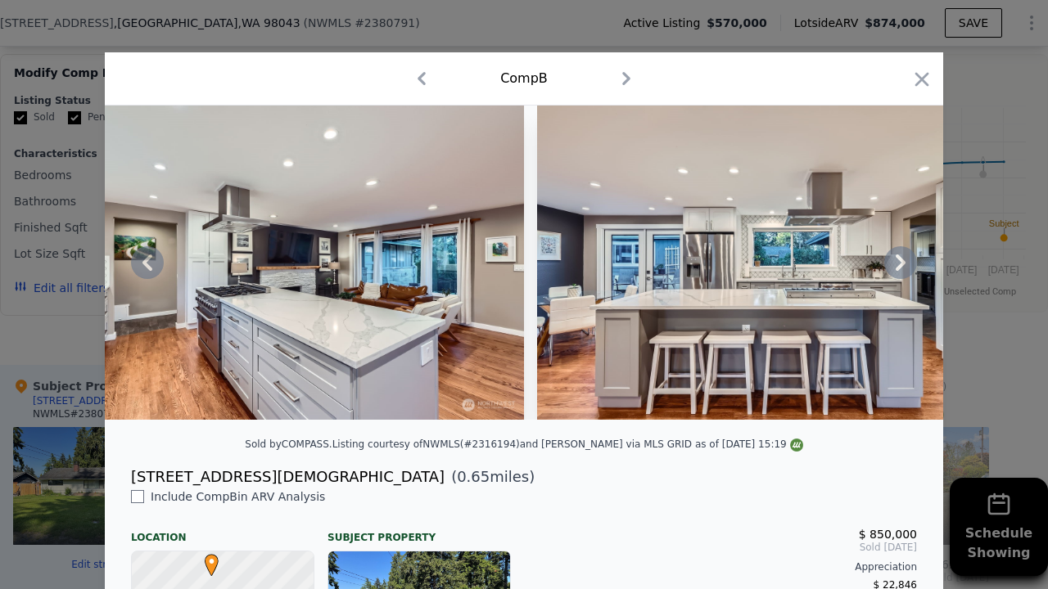
click at [900, 266] on icon at bounding box center [900, 263] width 10 height 16
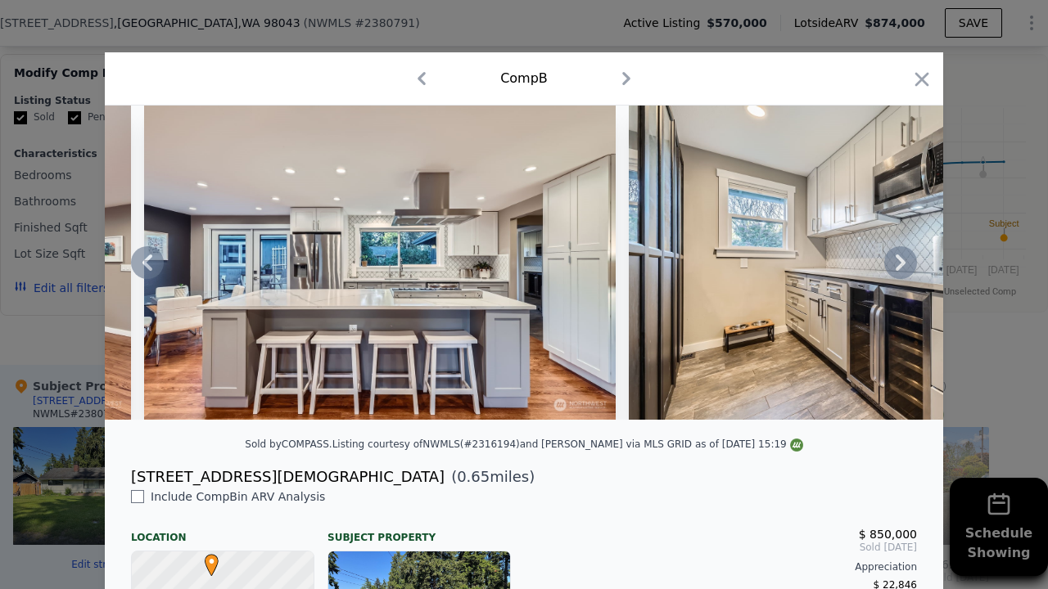
click at [900, 266] on icon at bounding box center [900, 263] width 10 height 16
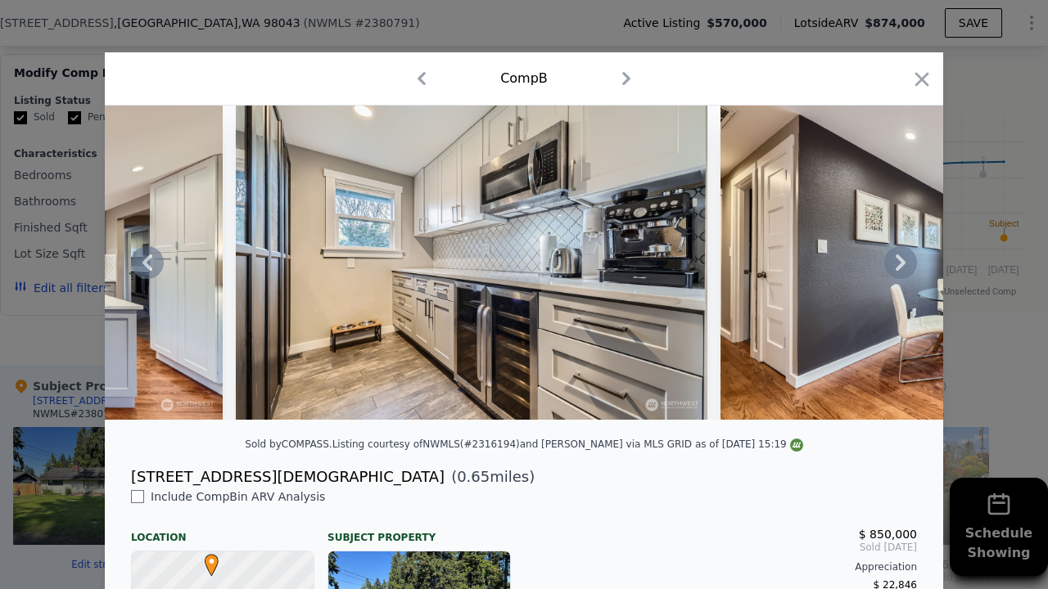
click at [900, 266] on icon at bounding box center [900, 263] width 10 height 16
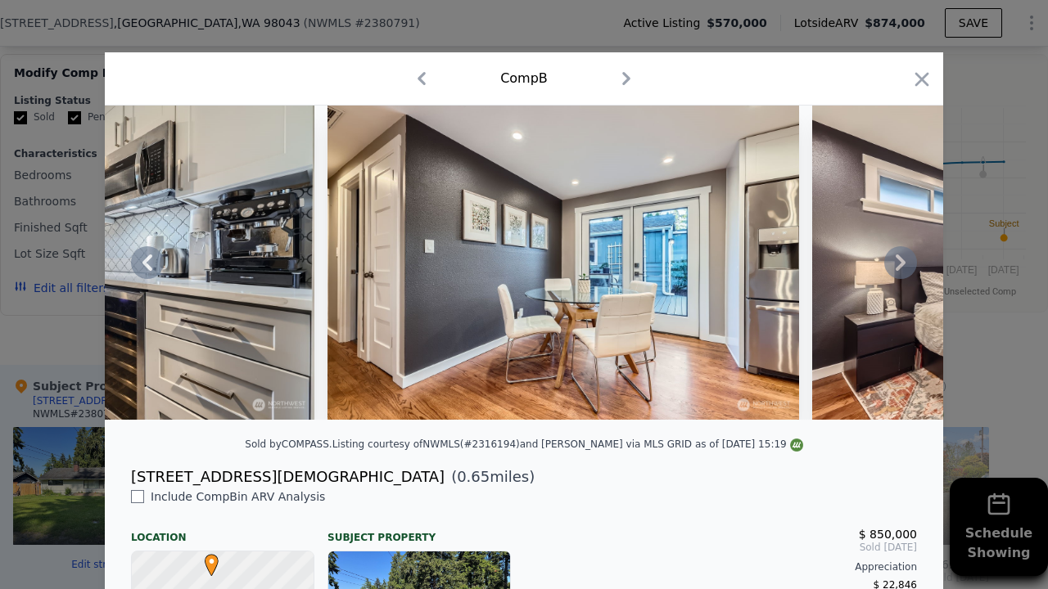
click at [900, 266] on icon at bounding box center [900, 263] width 10 height 16
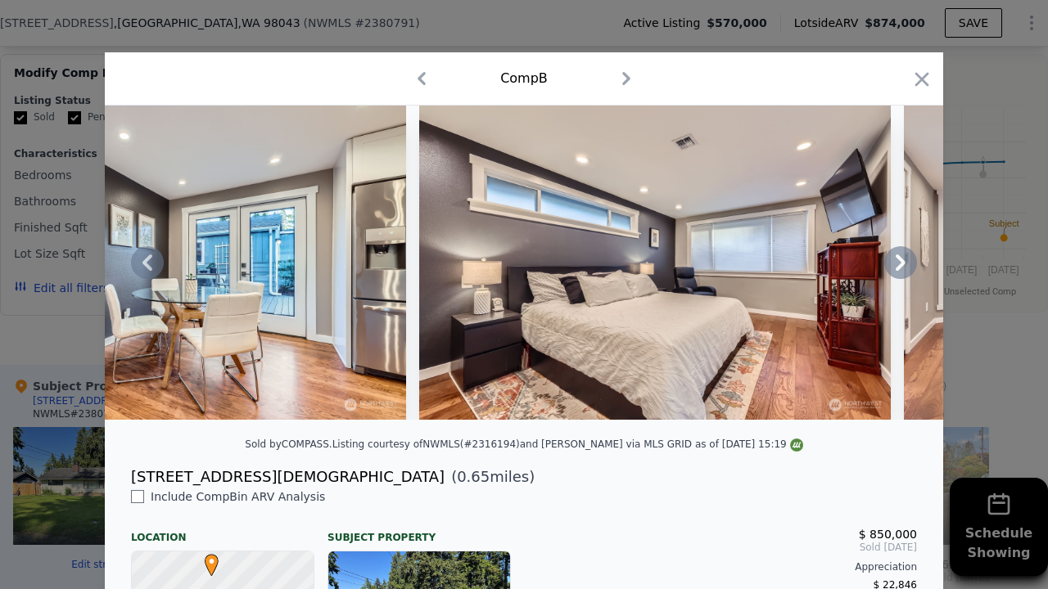
click at [900, 266] on icon at bounding box center [900, 263] width 10 height 16
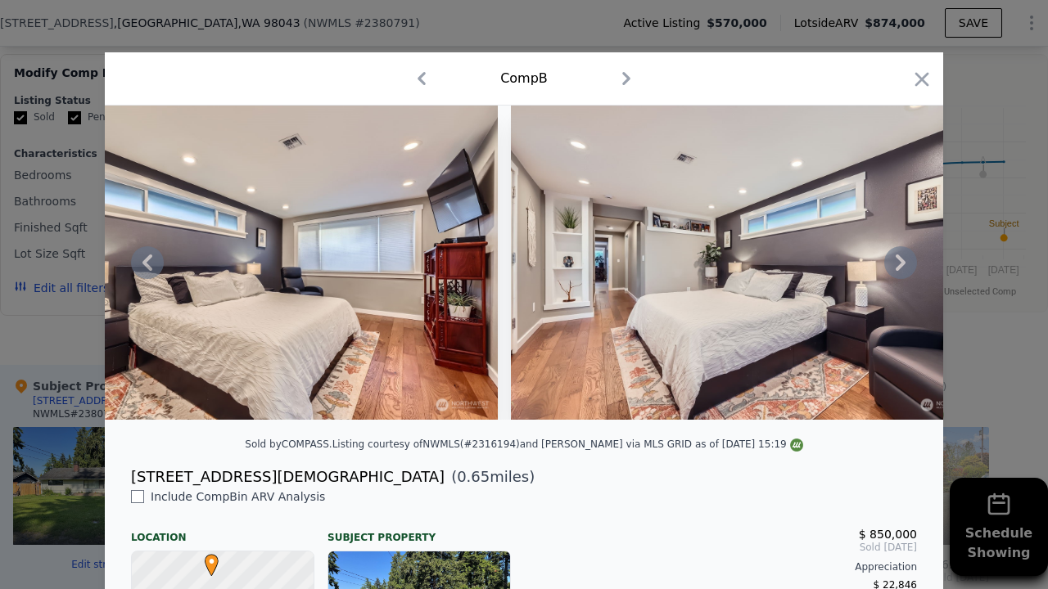
click at [900, 266] on icon at bounding box center [900, 263] width 10 height 16
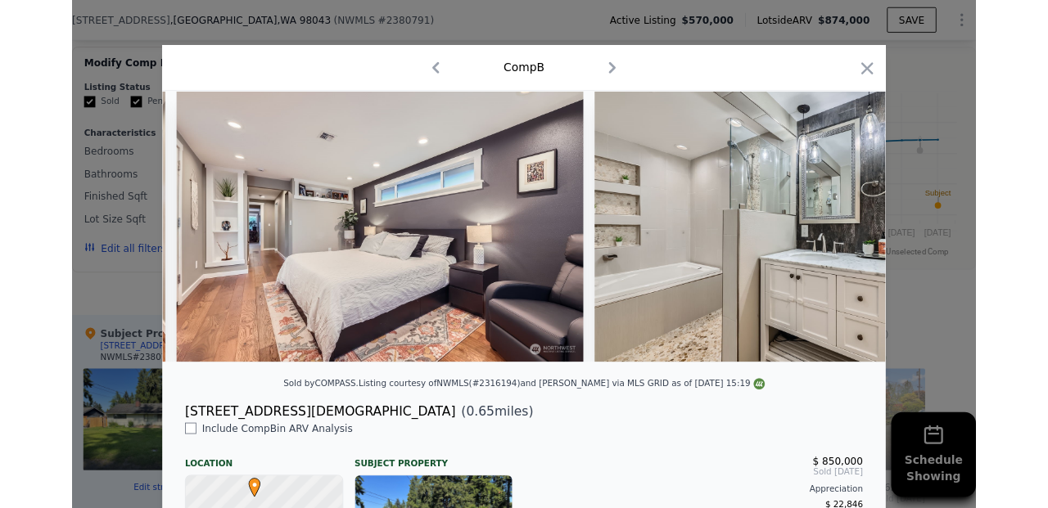
scroll to position [0, 6285]
